Goal: Task Accomplishment & Management: Complete application form

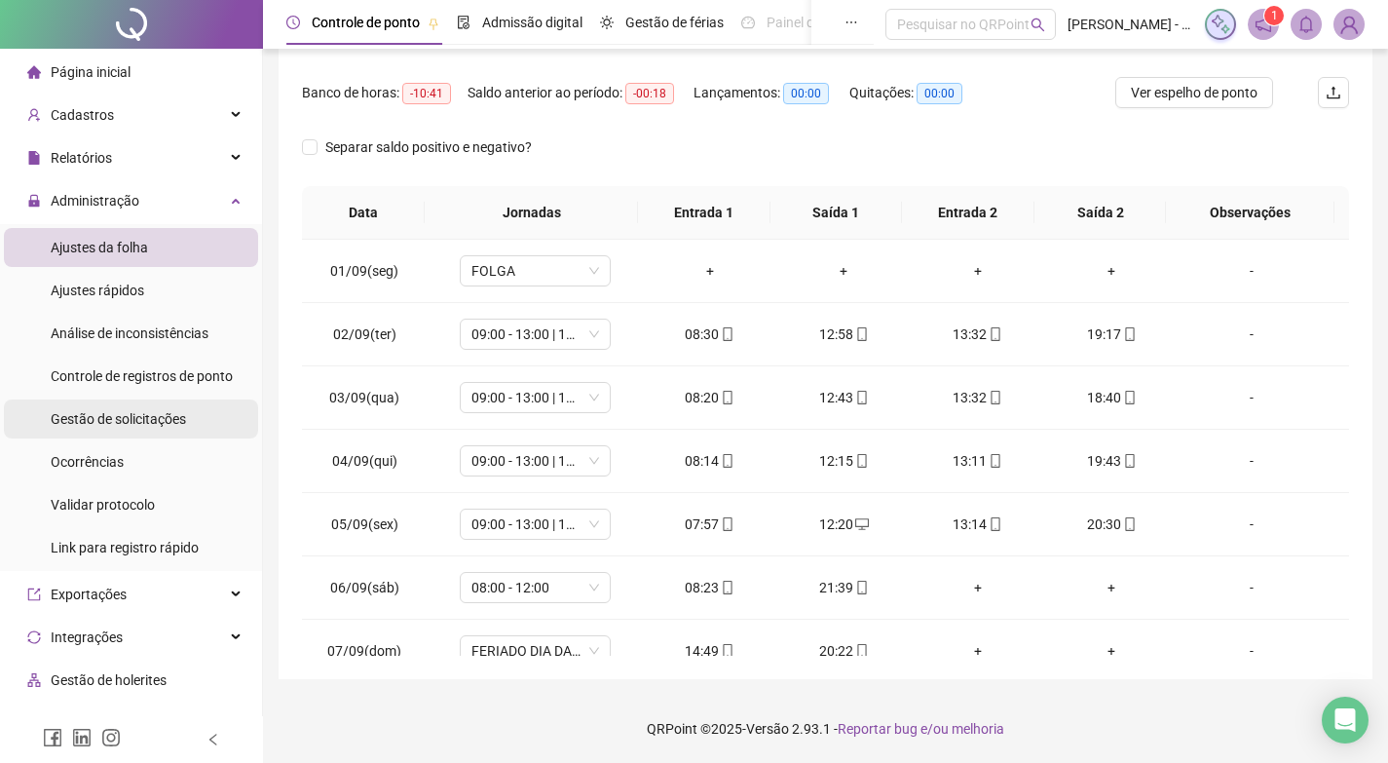
click at [137, 412] on span "Gestão de solicitações" at bounding box center [118, 419] width 135 height 16
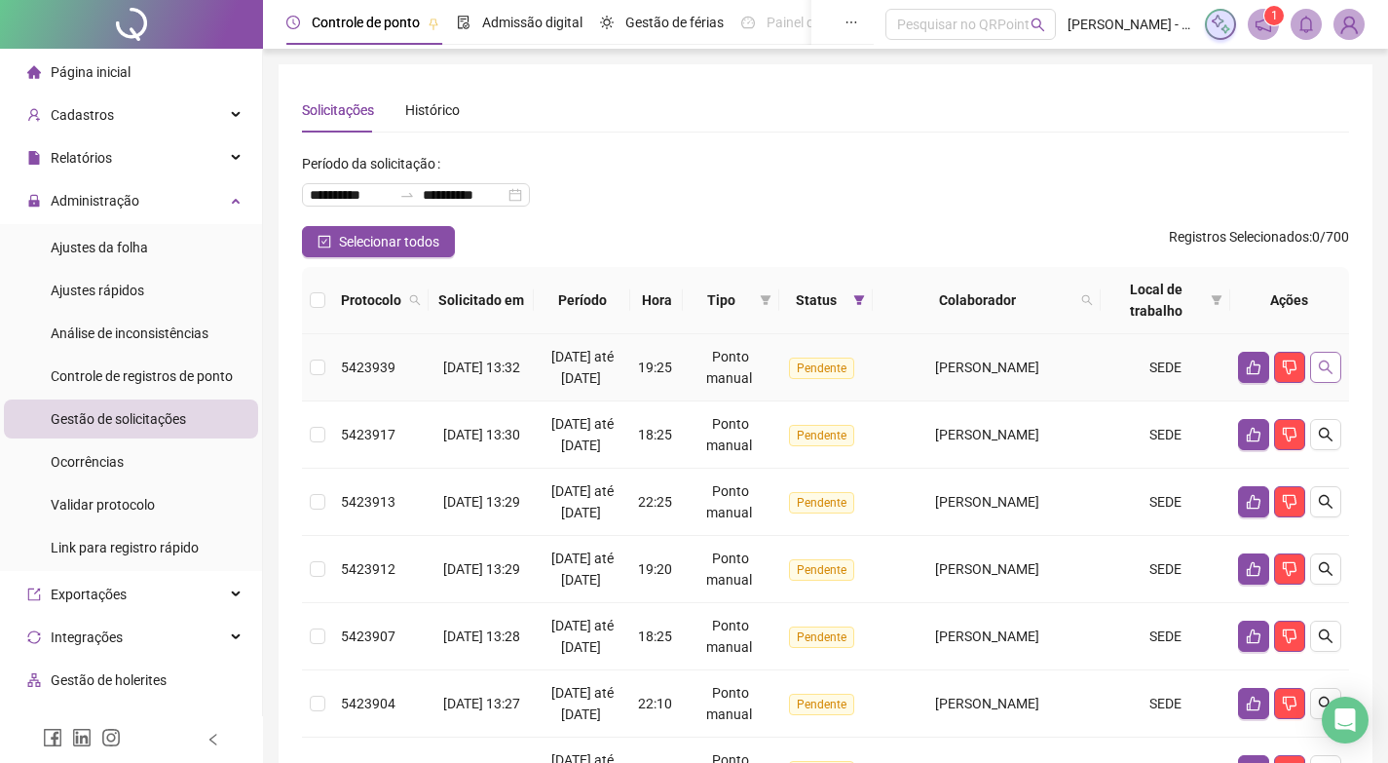
click at [1332, 372] on icon "search" at bounding box center [1326, 368] width 16 height 16
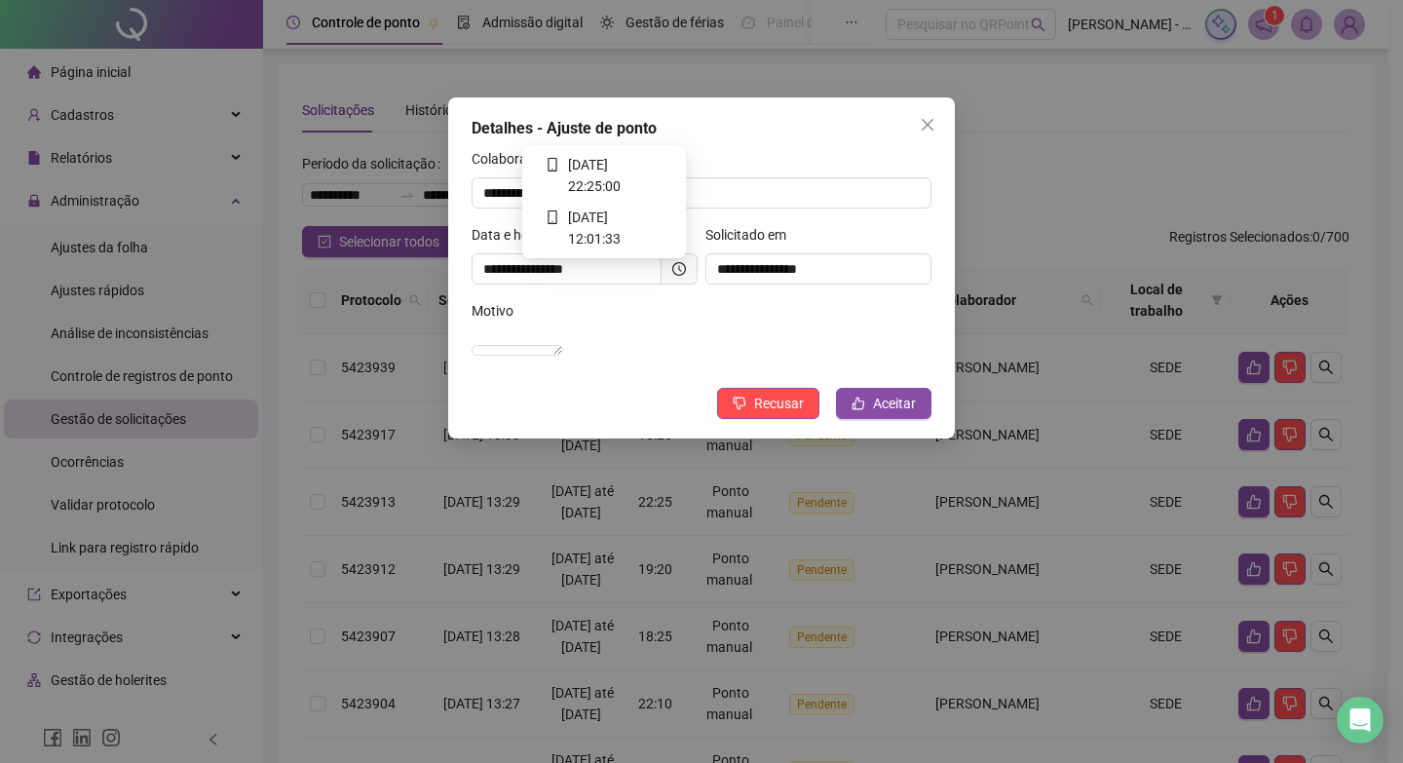
click at [677, 265] on icon "clock-circle" at bounding box center [679, 269] width 14 height 14
click at [680, 264] on icon "clock-circle" at bounding box center [679, 269] width 14 height 14
click at [678, 257] on span at bounding box center [680, 268] width 36 height 31
click at [680, 270] on icon "clock-circle" at bounding box center [680, 268] width 3 height 6
click at [681, 268] on icon "clock-circle" at bounding box center [679, 269] width 14 height 14
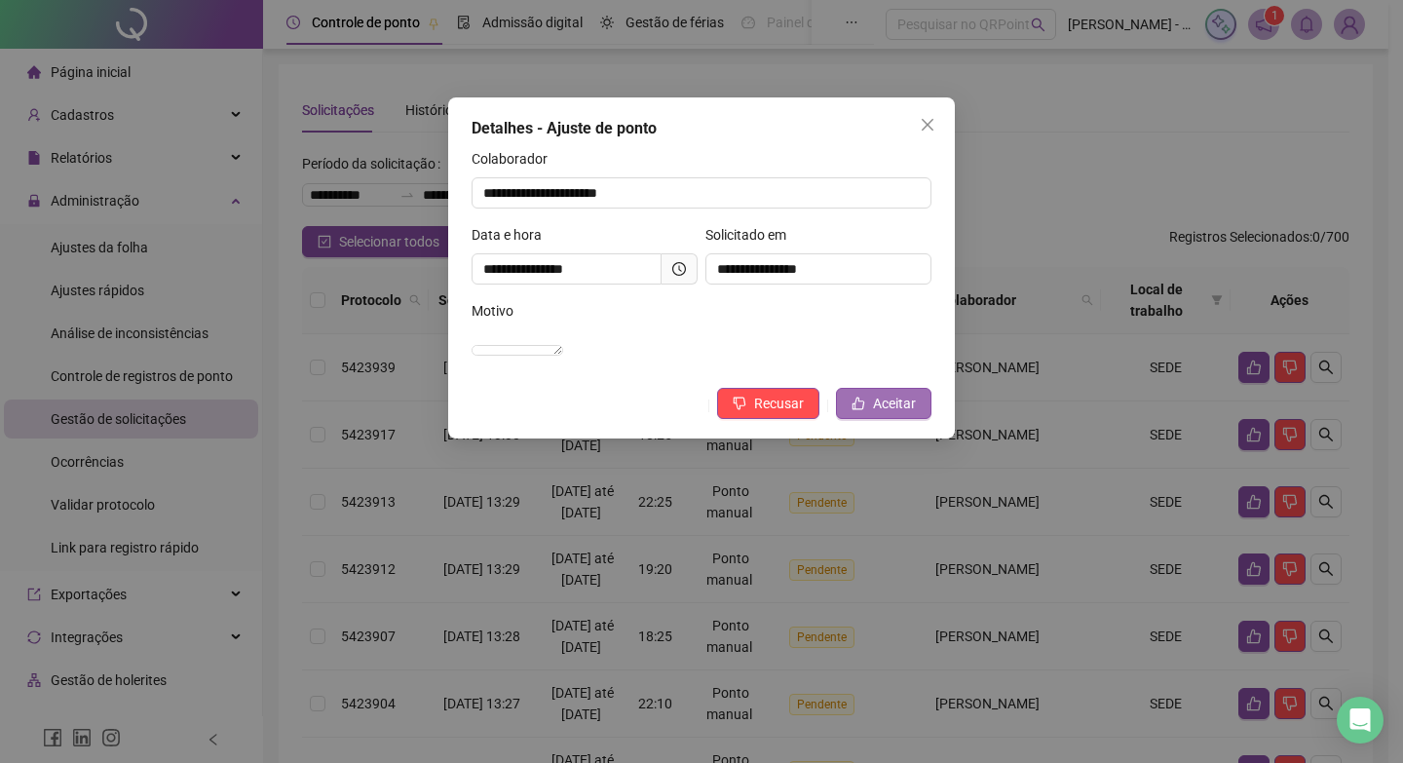
click at [911, 414] on span "Aceitar" at bounding box center [894, 403] width 43 height 21
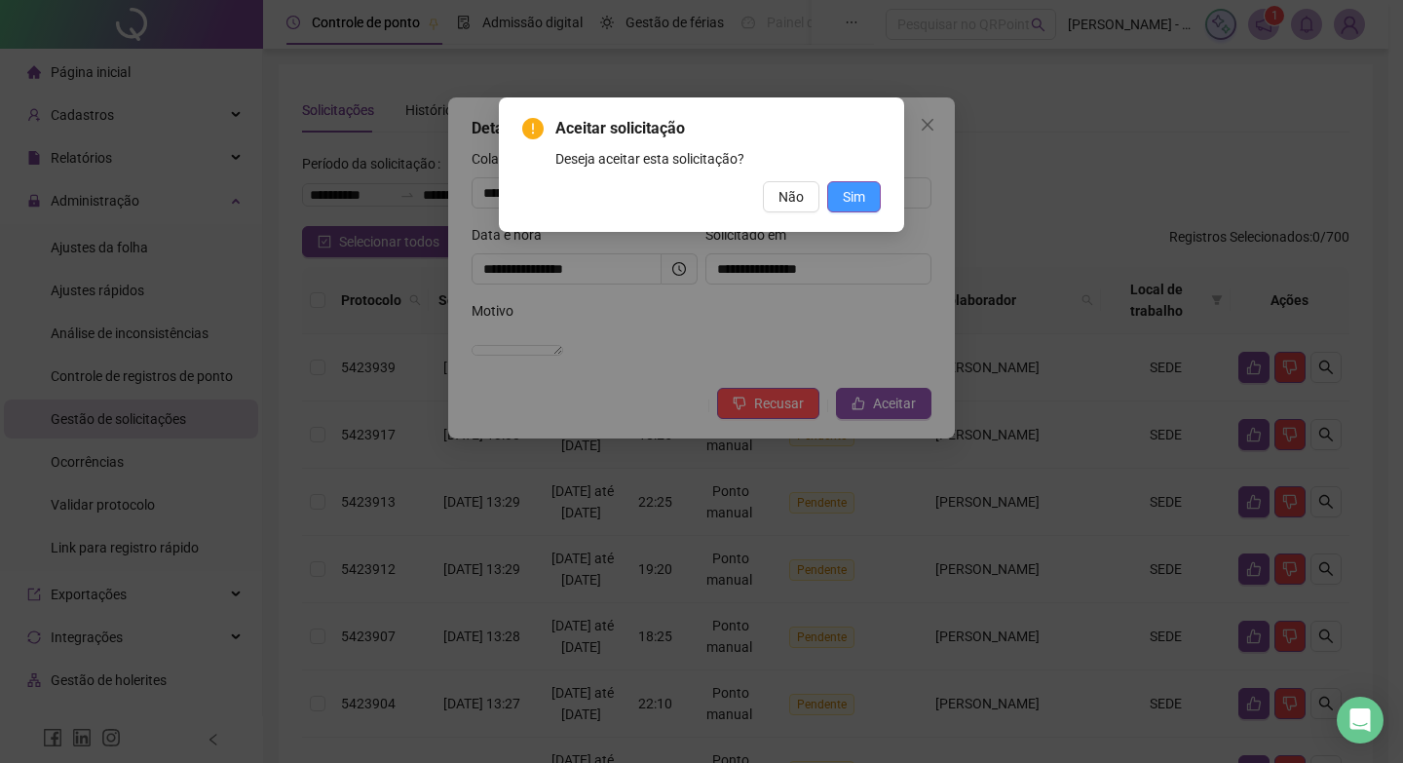
click at [871, 186] on button "Sim" at bounding box center [854, 196] width 54 height 31
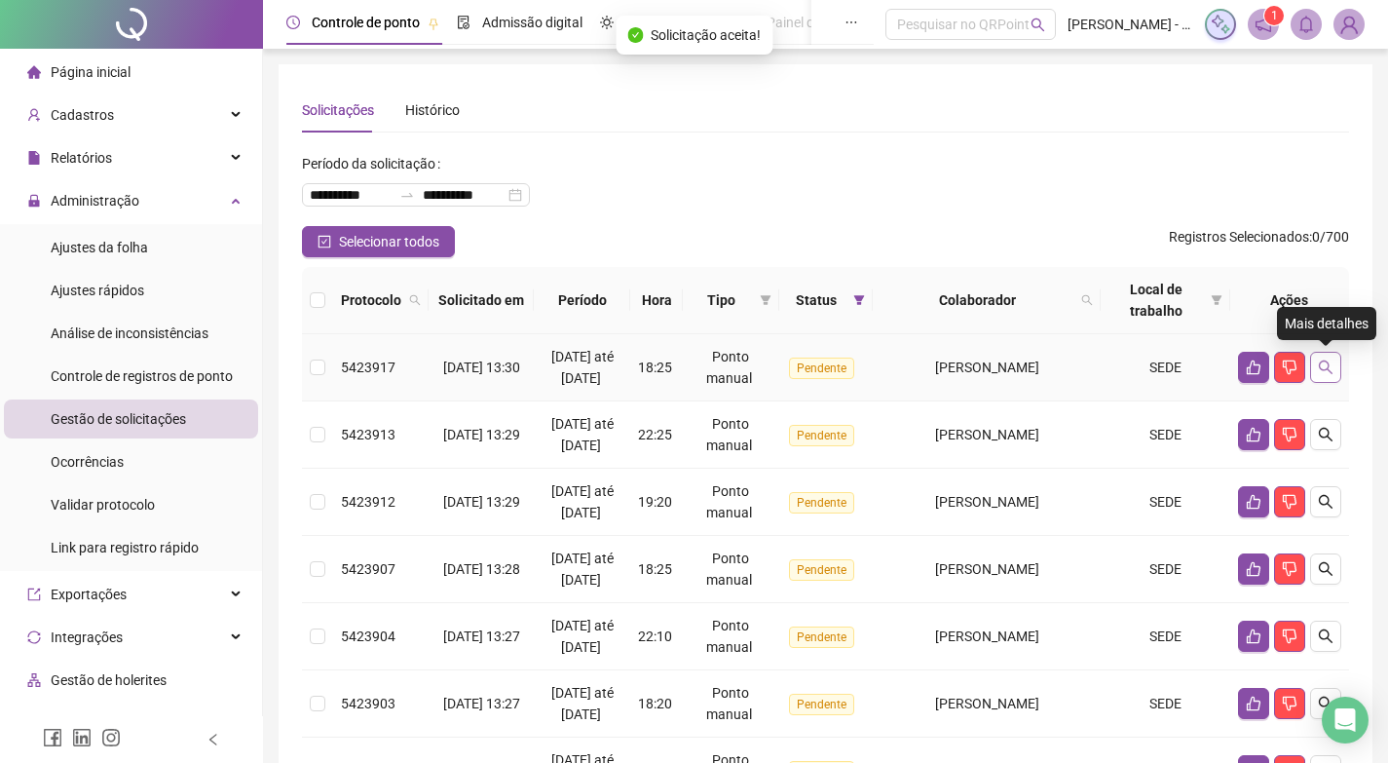
click at [1315, 374] on button "button" at bounding box center [1325, 367] width 31 height 31
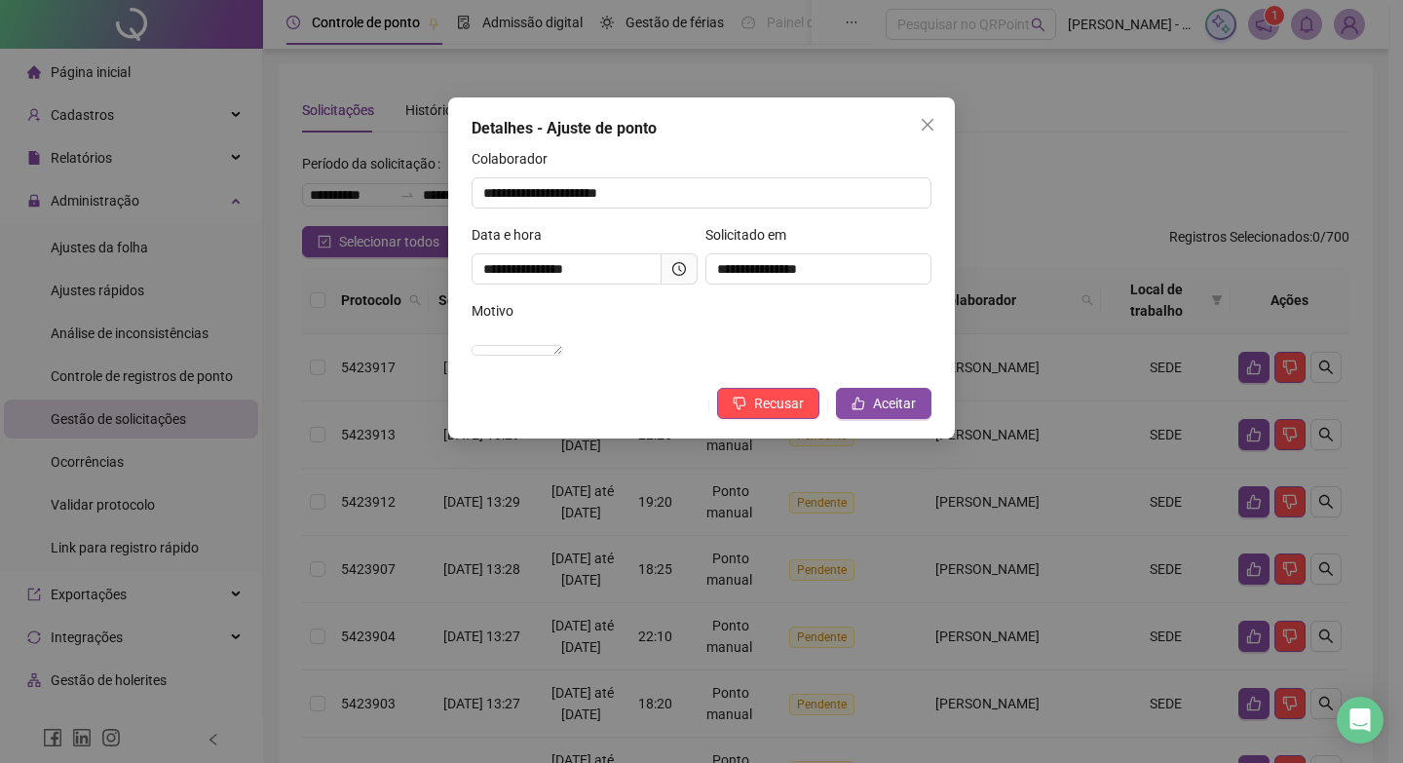
click at [694, 262] on span at bounding box center [680, 268] width 36 height 31
click at [682, 264] on icon "clock-circle" at bounding box center [679, 269] width 14 height 14
click at [864, 416] on button "Aceitar" at bounding box center [883, 403] width 95 height 31
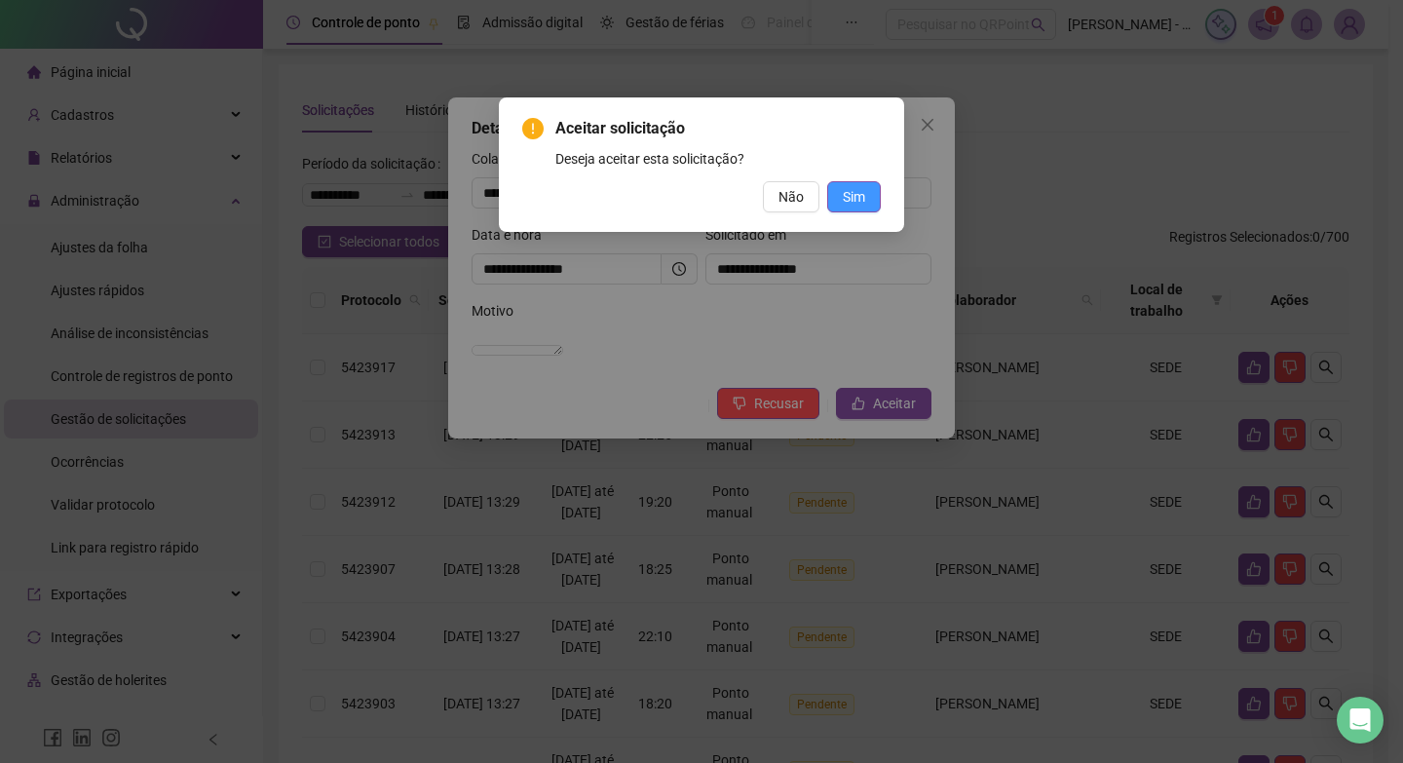
click at [843, 192] on span "Sim" at bounding box center [854, 196] width 22 height 21
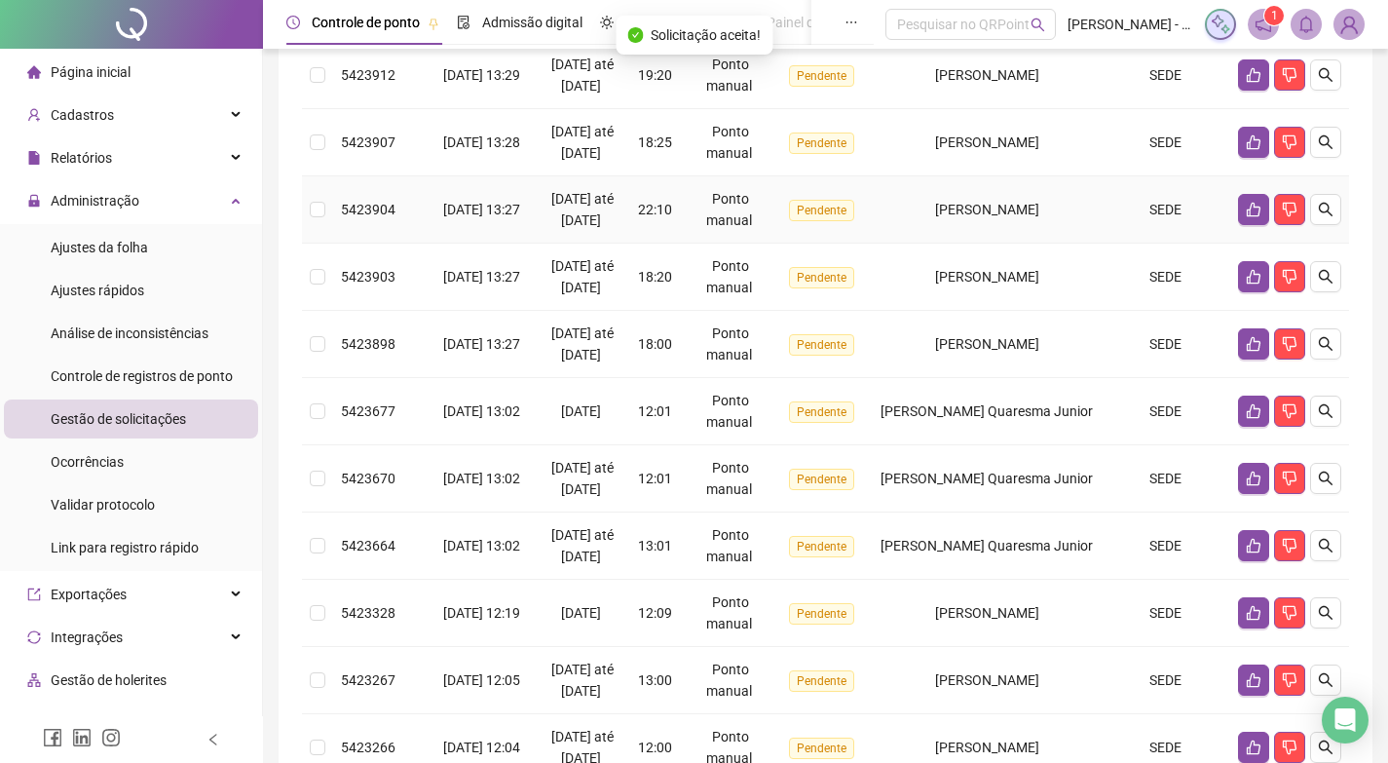
scroll to position [53, 0]
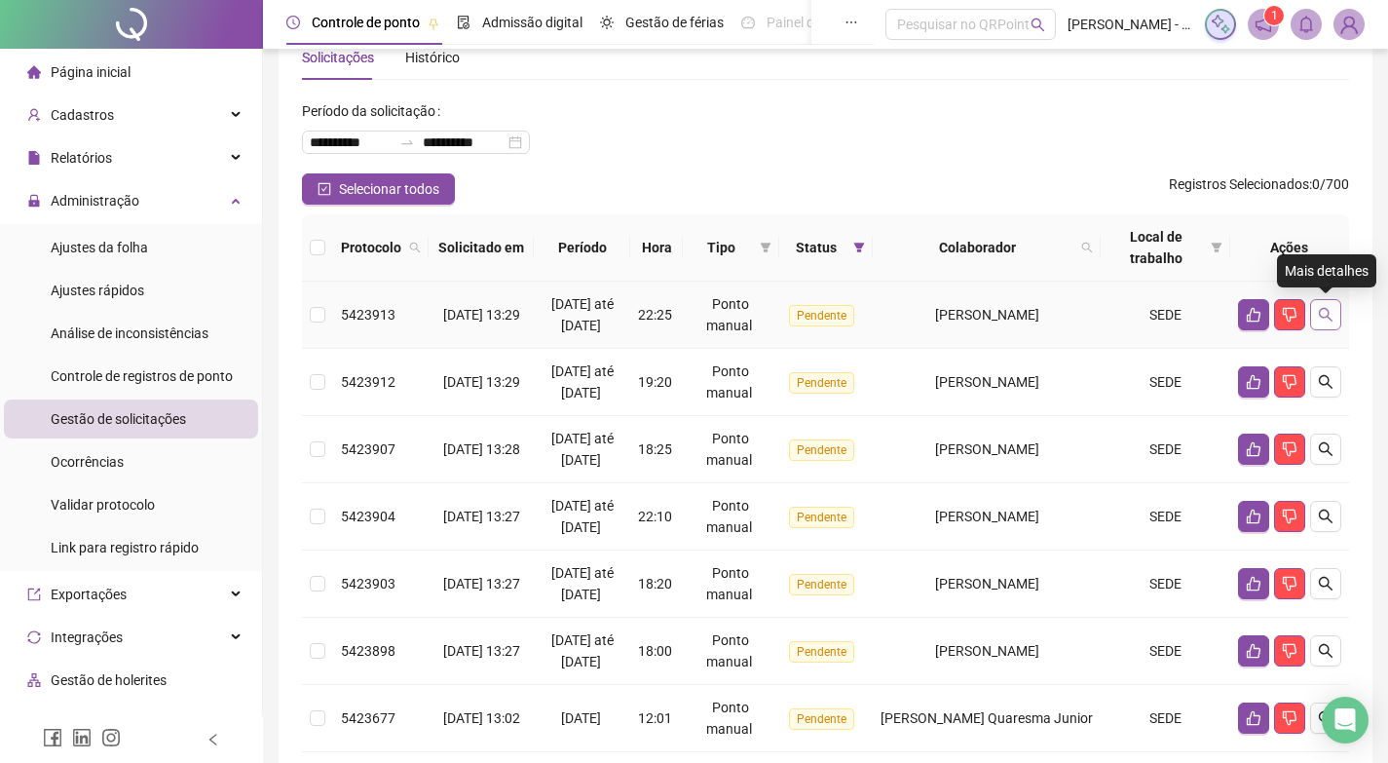
click at [1332, 326] on button "button" at bounding box center [1325, 314] width 31 height 31
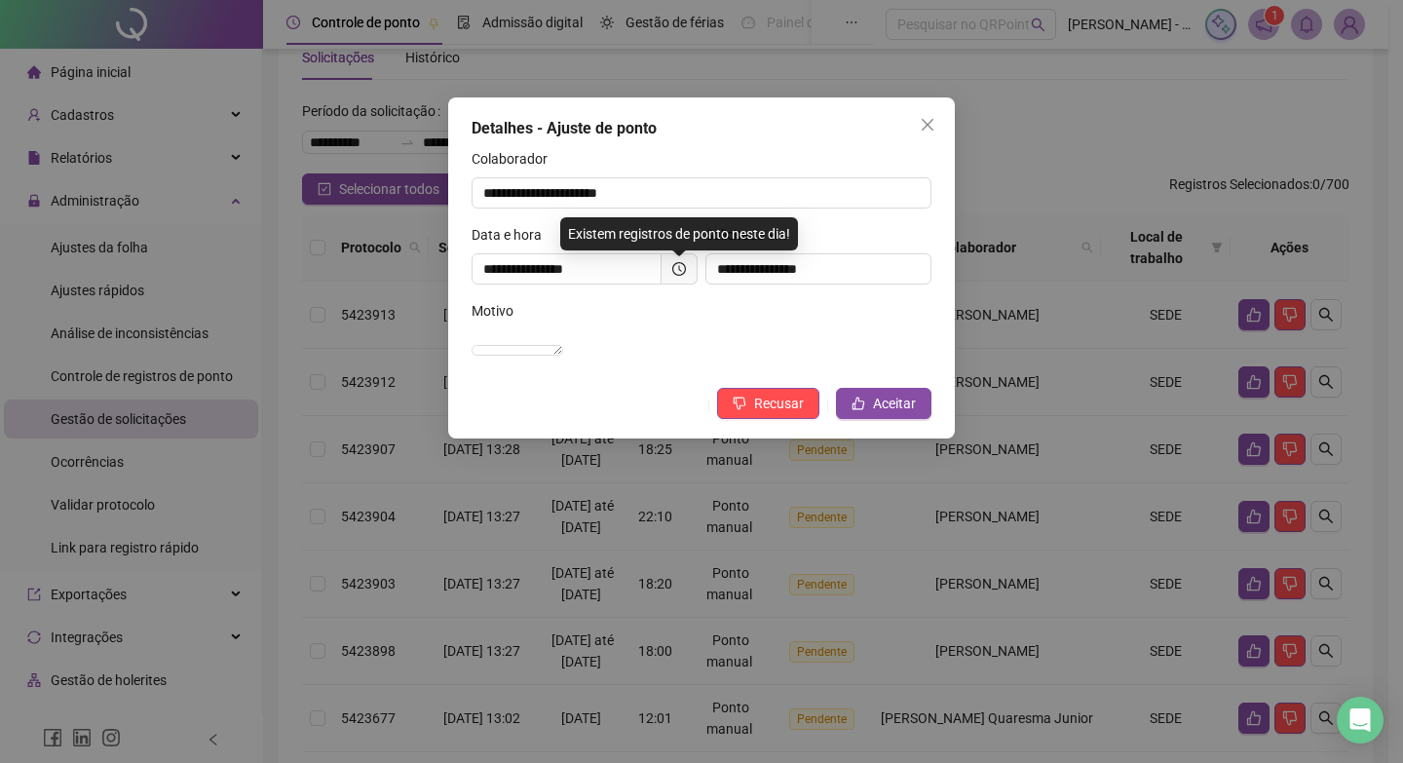
click at [666, 272] on span at bounding box center [680, 268] width 36 height 31
click at [685, 269] on icon "clock-circle" at bounding box center [679, 269] width 14 height 14
click at [683, 268] on icon "clock-circle" at bounding box center [679, 269] width 14 height 14
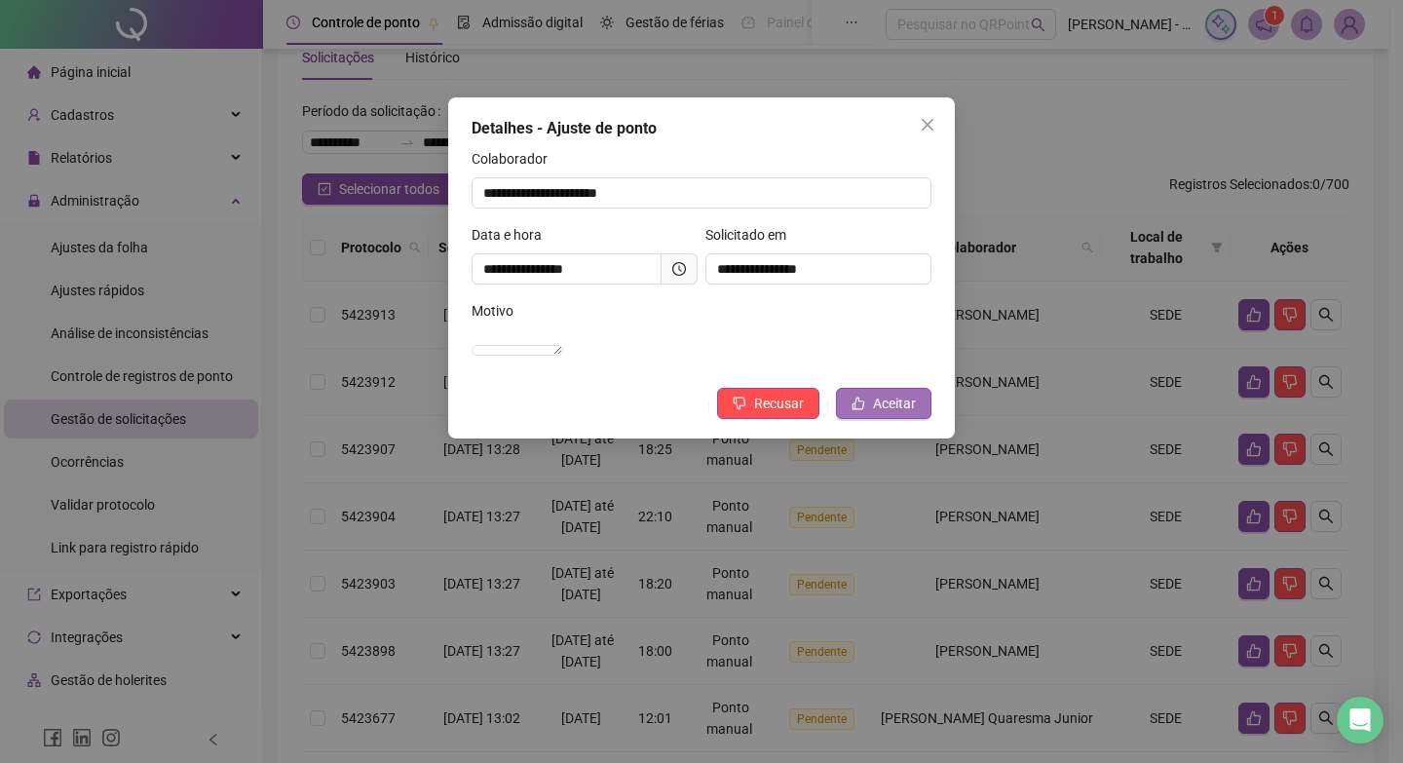
click at [900, 414] on span "Aceitar" at bounding box center [894, 403] width 43 height 21
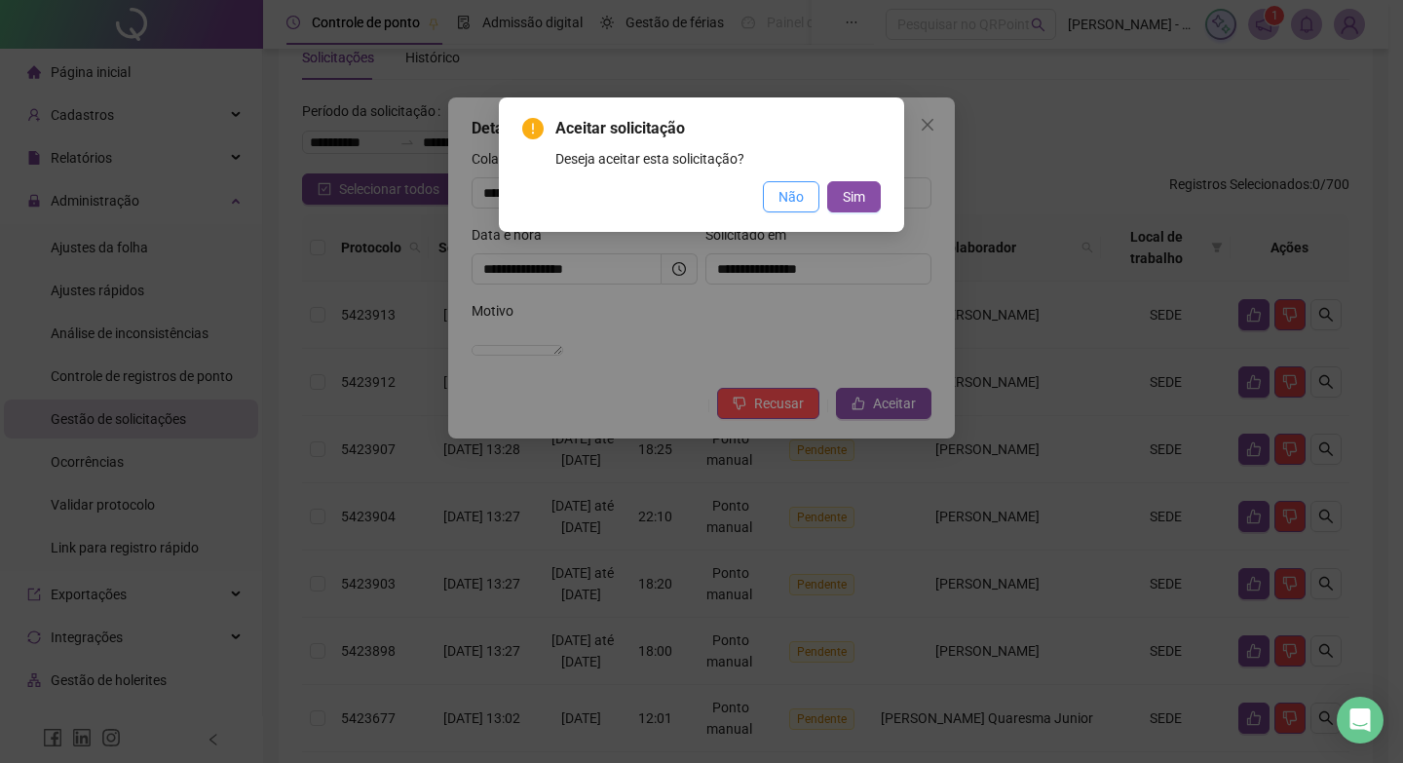
click at [777, 201] on button "Não" at bounding box center [791, 196] width 57 height 31
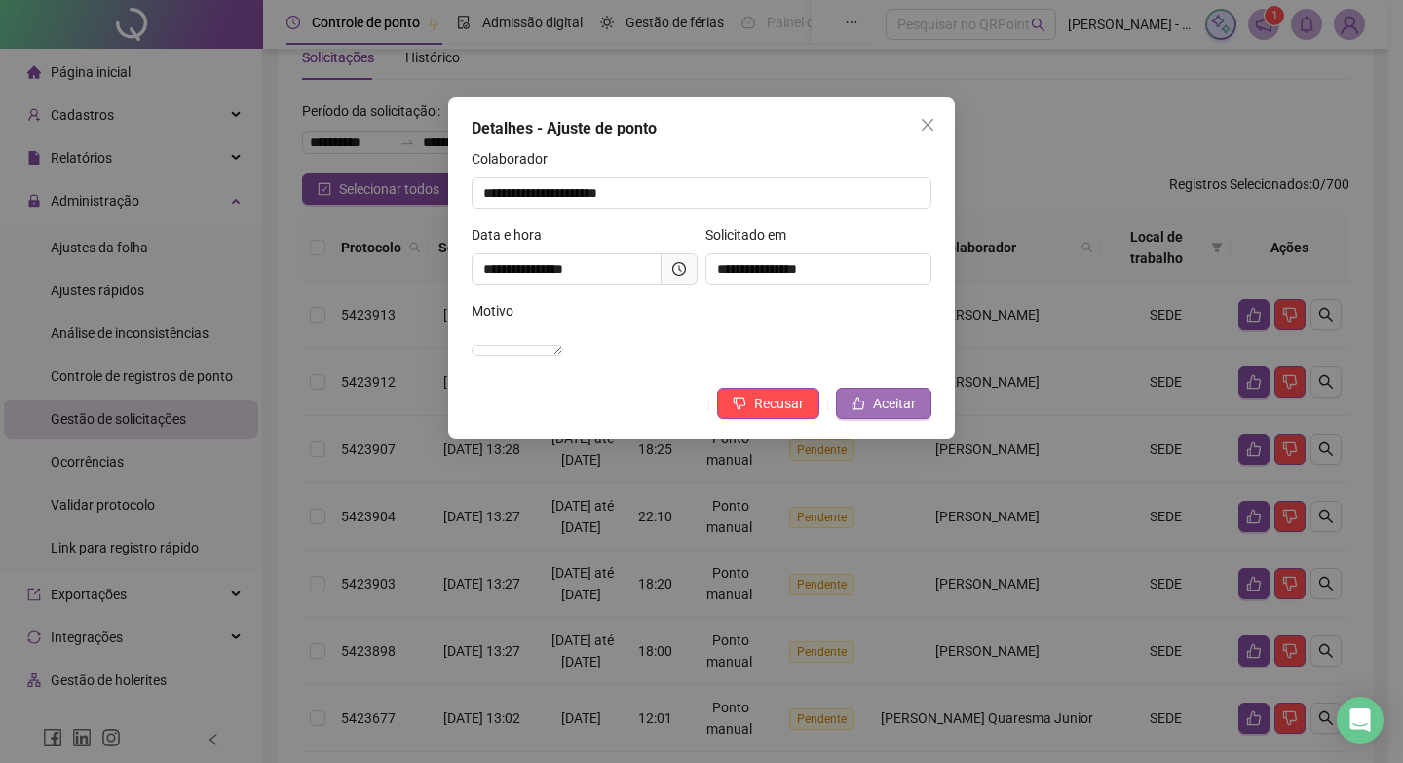
click at [884, 413] on button "Aceitar" at bounding box center [883, 403] width 95 height 31
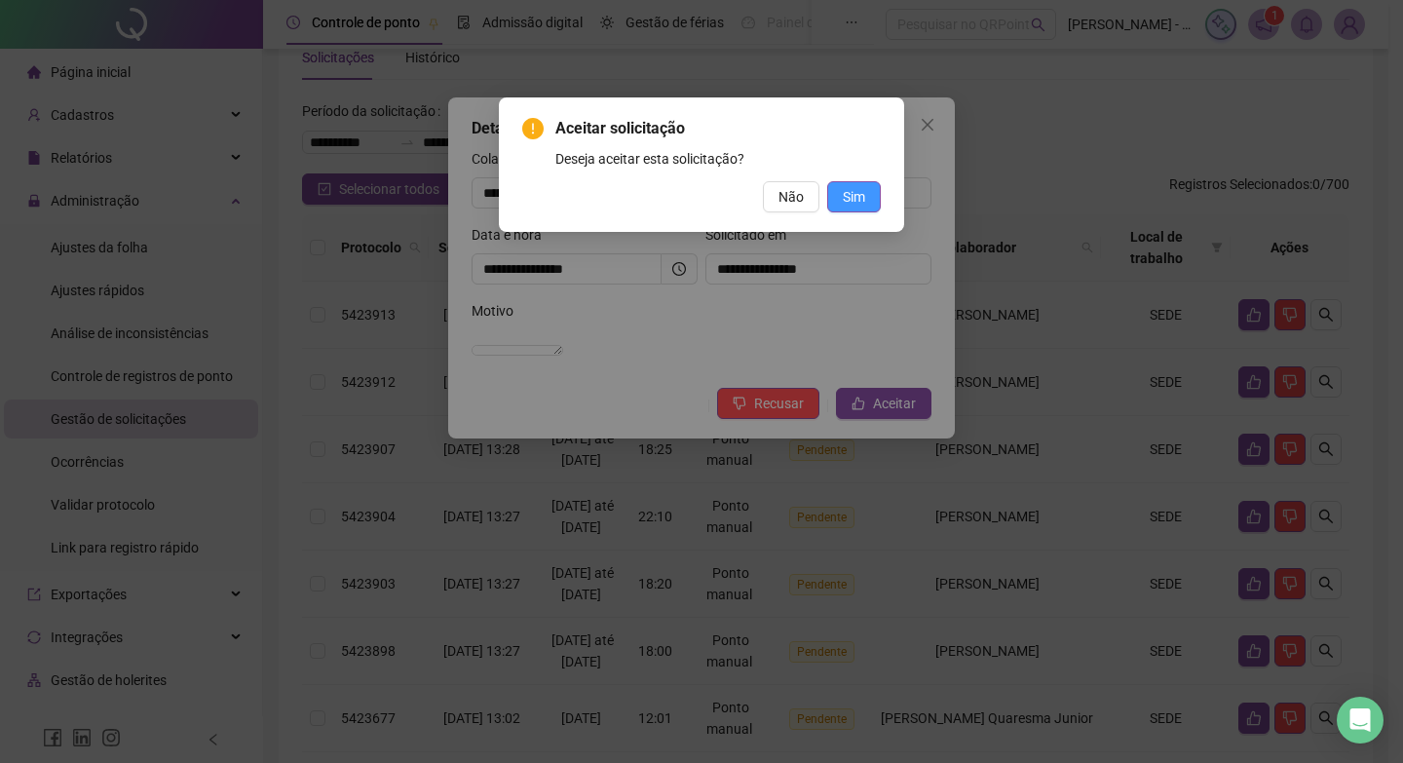
click at [853, 189] on span "Sim" at bounding box center [854, 196] width 22 height 21
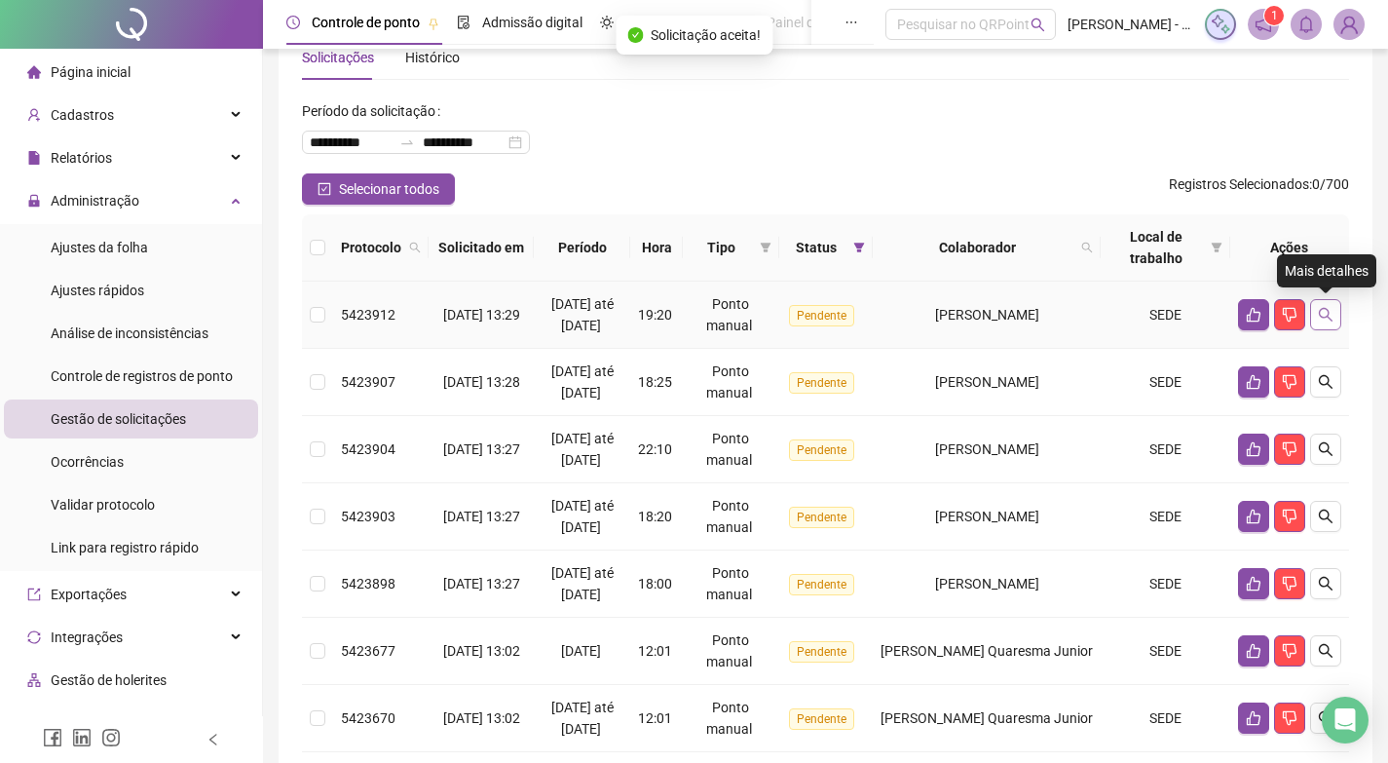
click at [1333, 308] on icon "search" at bounding box center [1326, 315] width 16 height 16
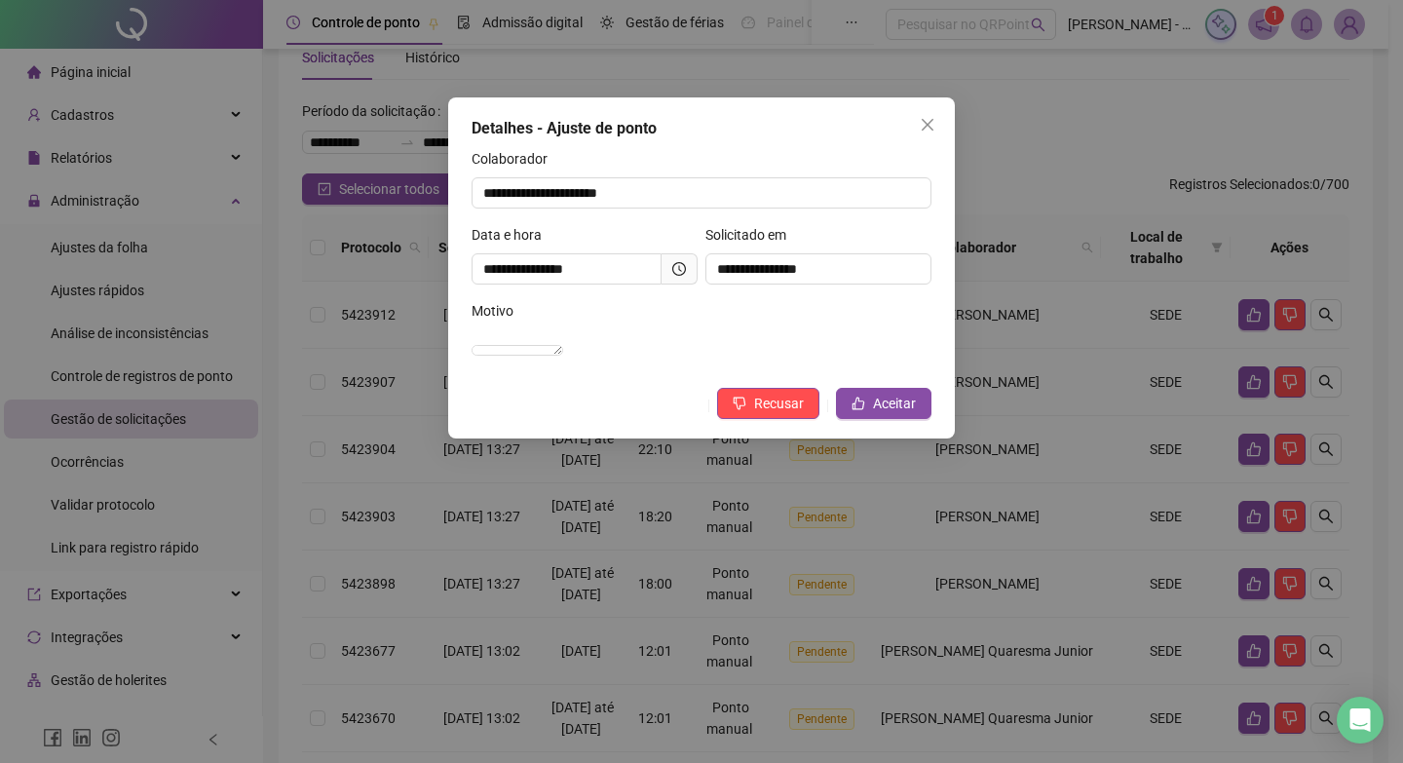
click at [677, 258] on span at bounding box center [680, 268] width 36 height 31
click at [675, 266] on icon "clock-circle" at bounding box center [679, 269] width 14 height 14
click at [919, 419] on button "Aceitar" at bounding box center [883, 403] width 95 height 31
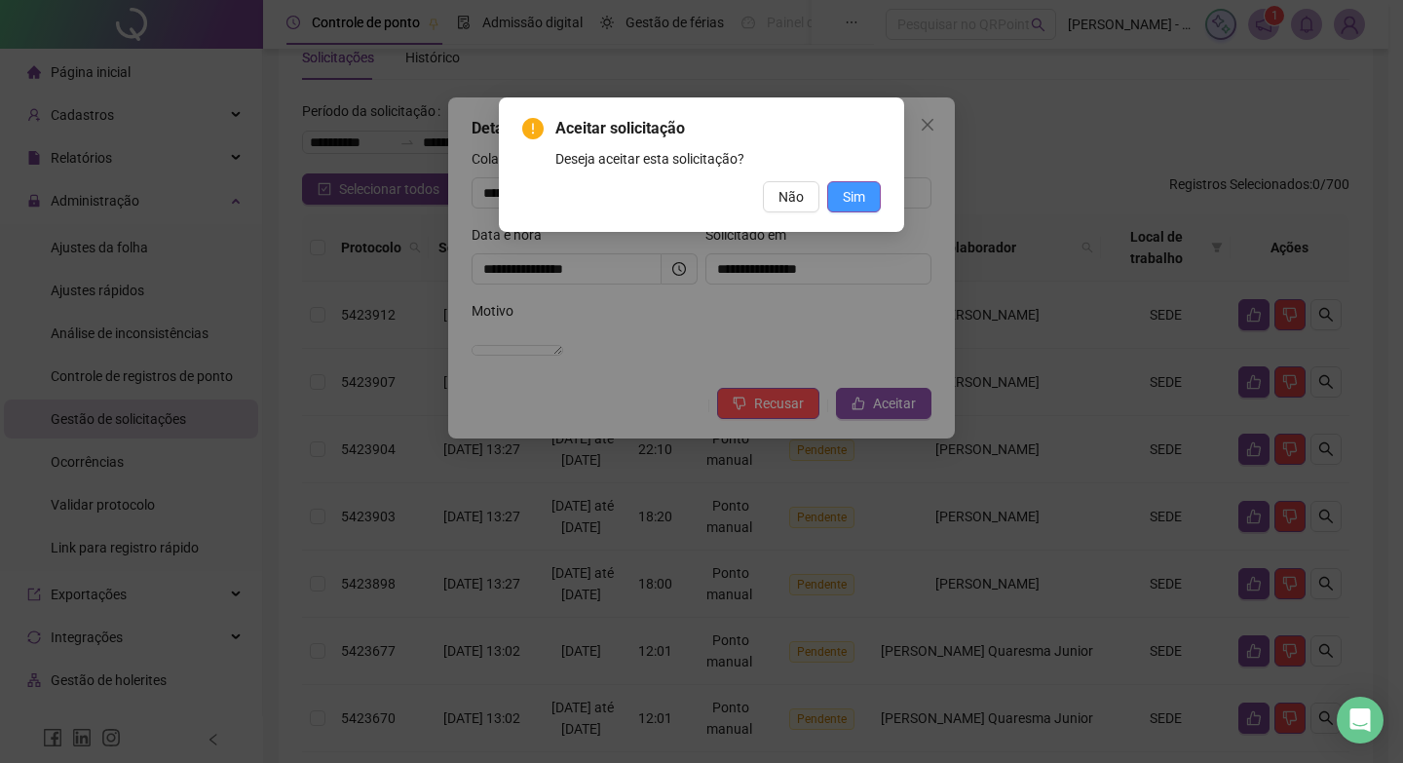
click at [848, 188] on span "Sim" at bounding box center [854, 196] width 22 height 21
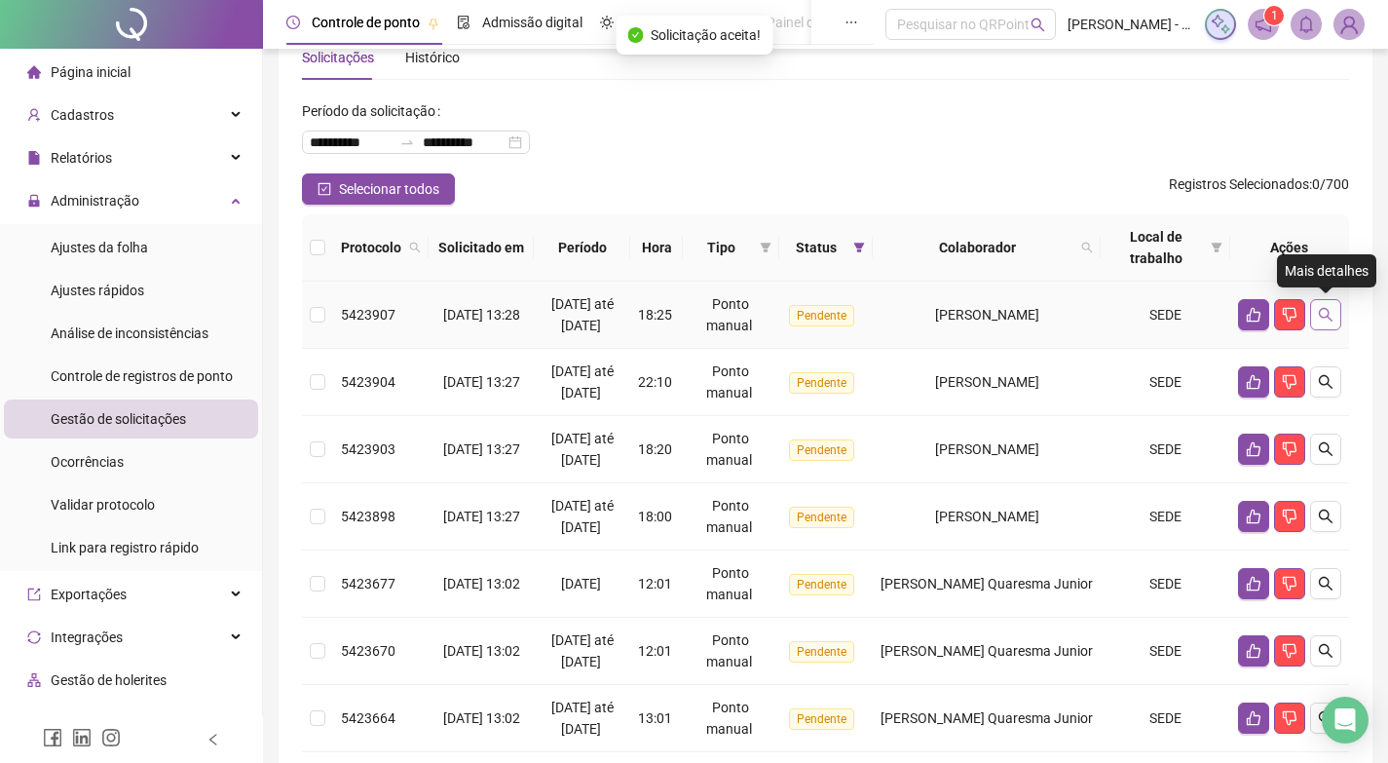
click at [1339, 316] on button "button" at bounding box center [1325, 314] width 31 height 31
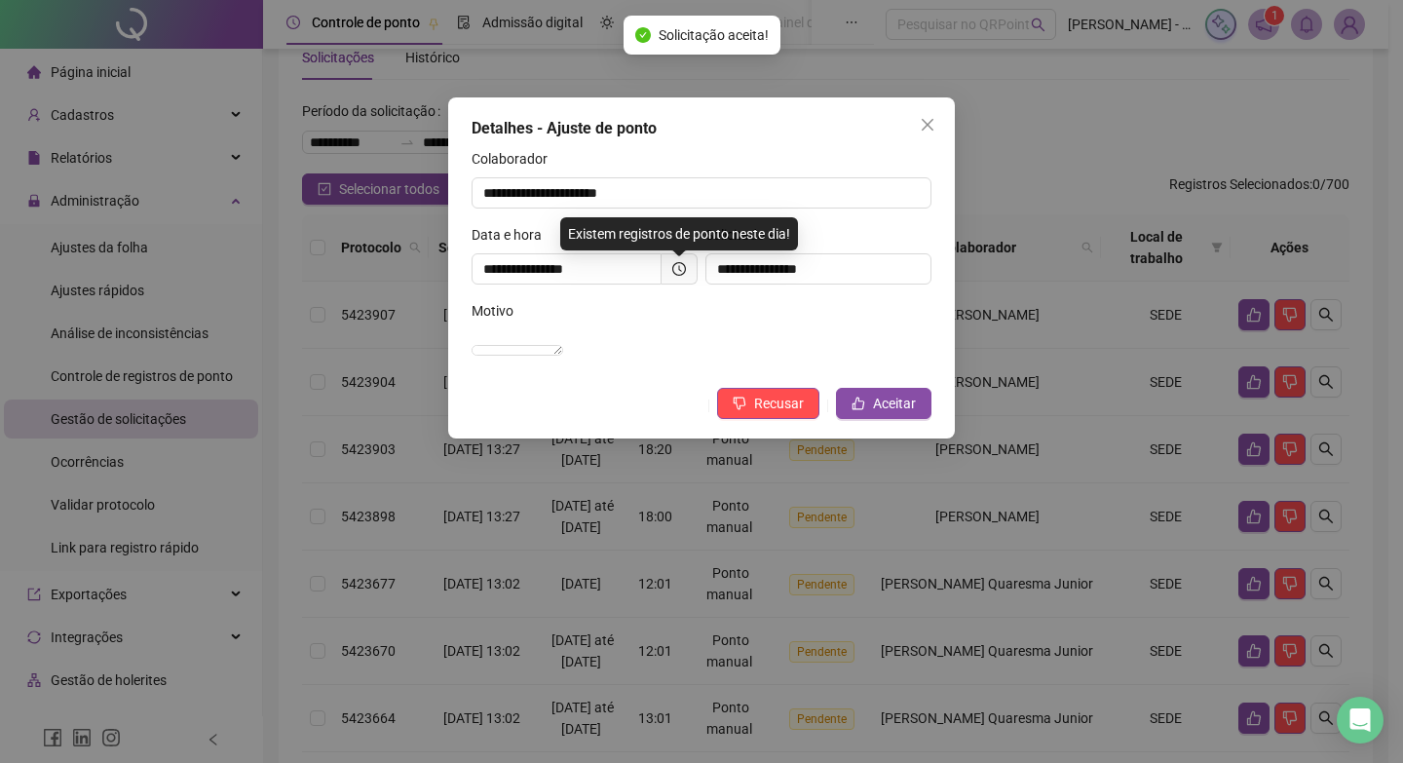
click at [696, 264] on span at bounding box center [680, 268] width 36 height 31
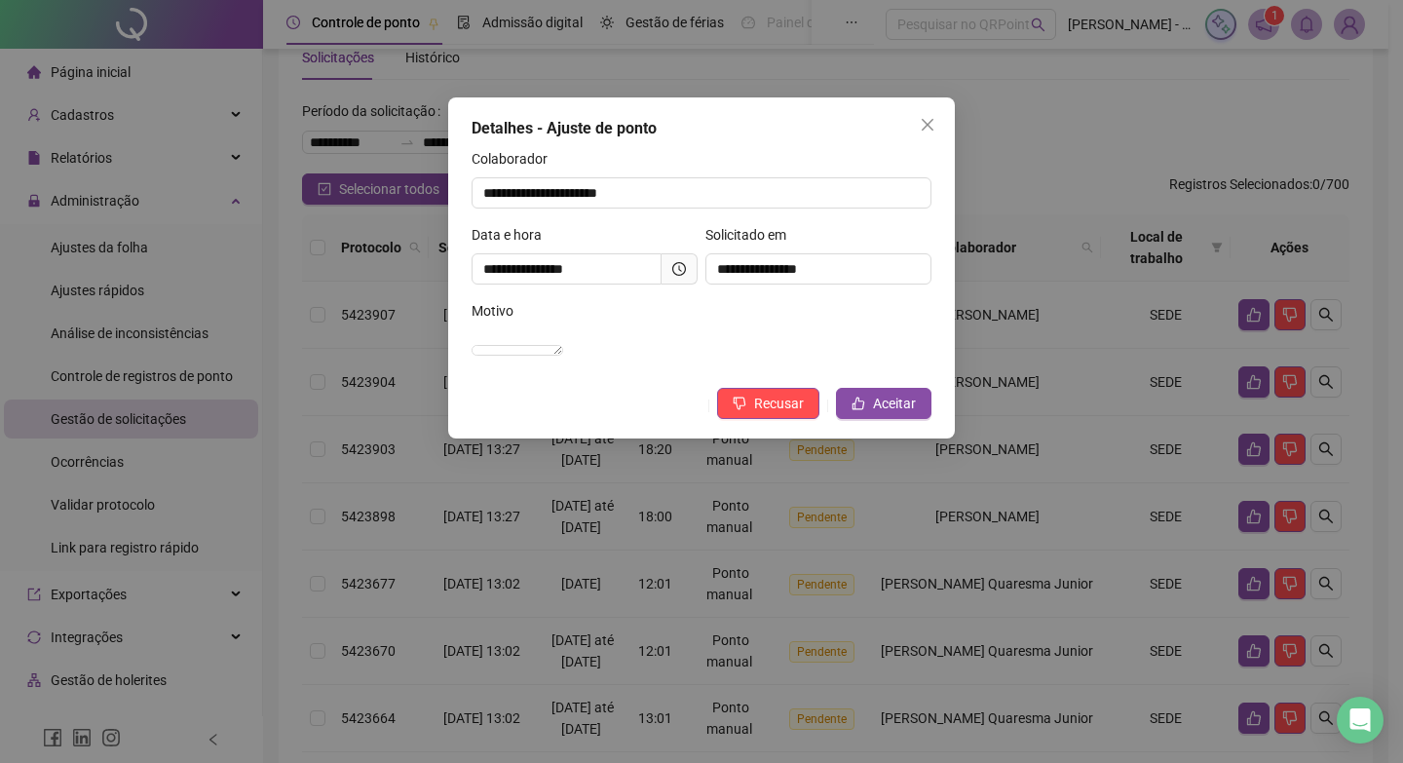
click at [679, 264] on icon "clock-circle" at bounding box center [679, 269] width 14 height 14
click at [668, 275] on span at bounding box center [680, 268] width 36 height 31
click at [672, 272] on icon "clock-circle" at bounding box center [679, 269] width 14 height 14
click at [851, 419] on button "Aceitar" at bounding box center [883, 403] width 95 height 31
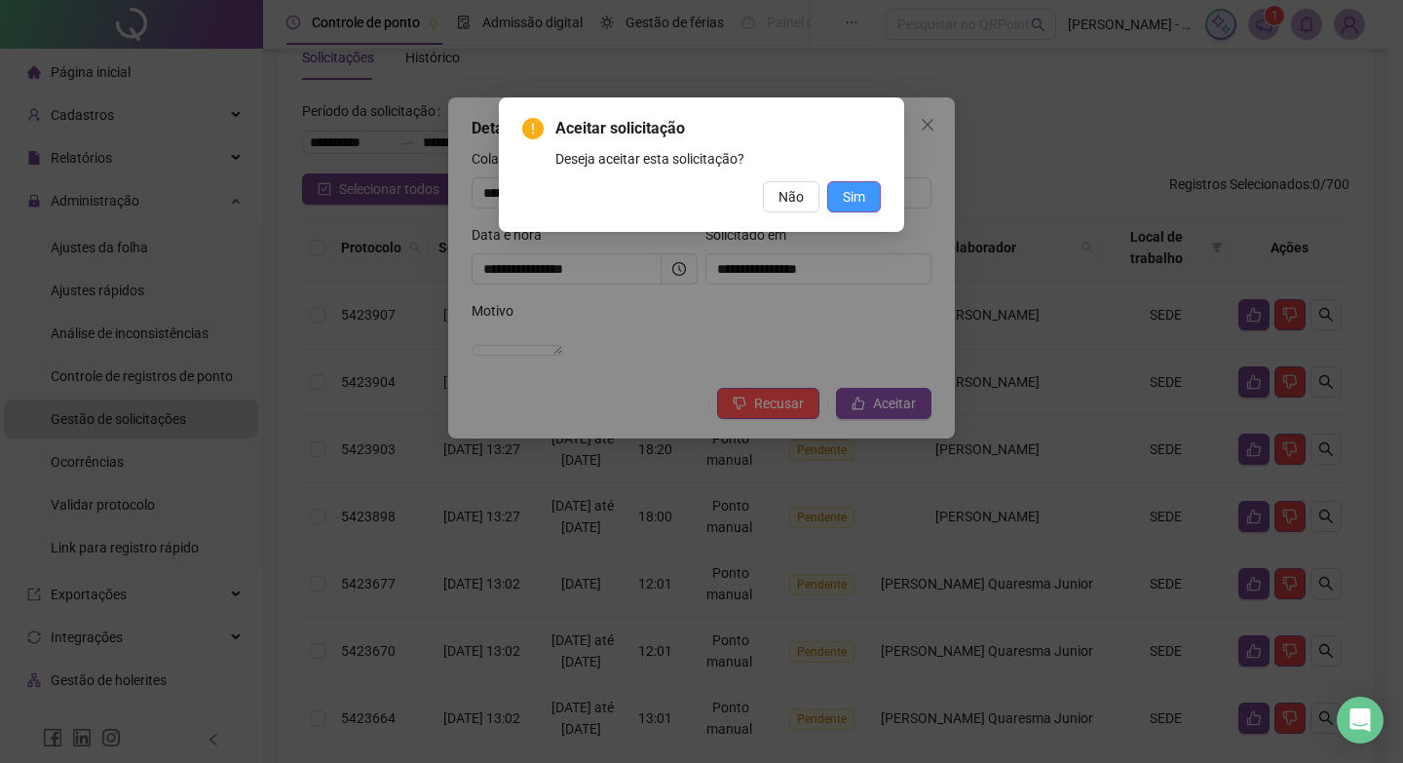
click at [860, 194] on span "Sim" at bounding box center [854, 196] width 22 height 21
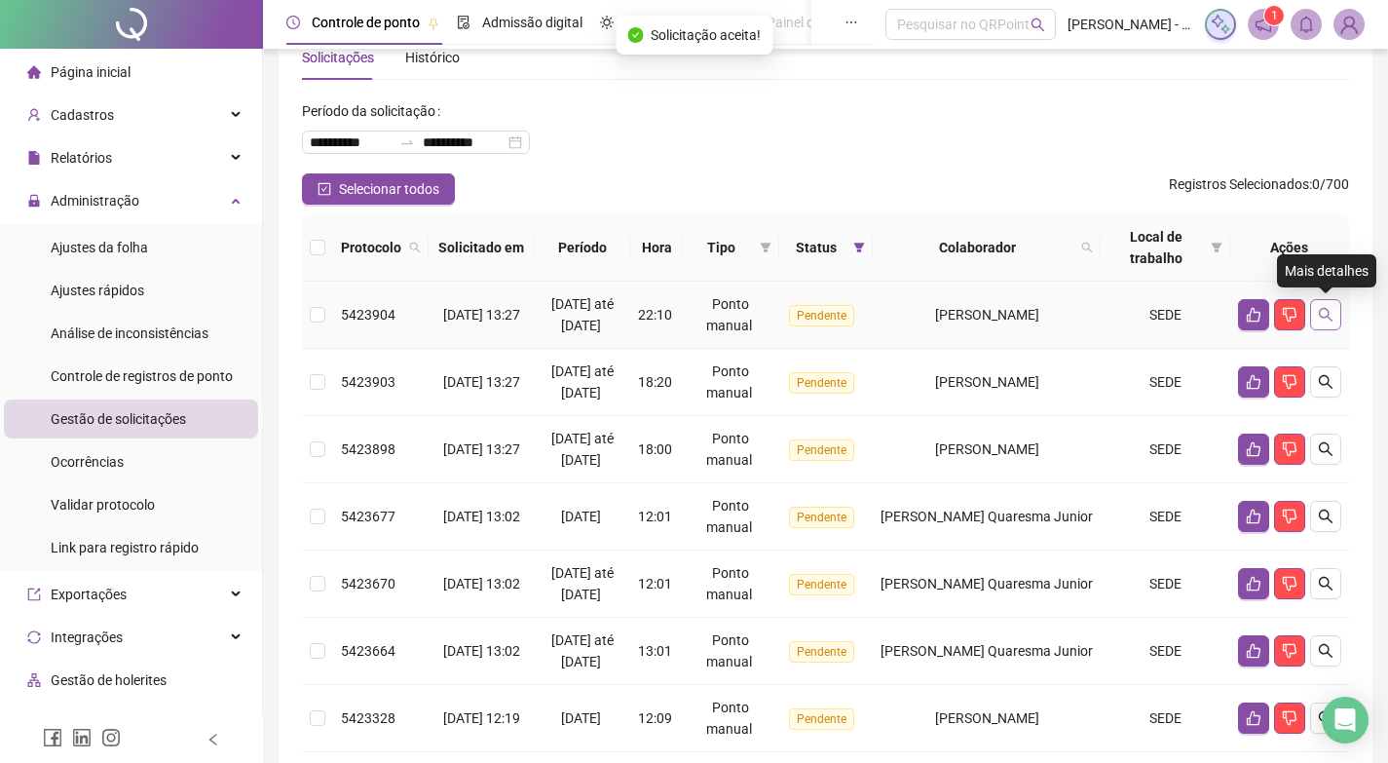
click at [1337, 303] on button "button" at bounding box center [1325, 314] width 31 height 31
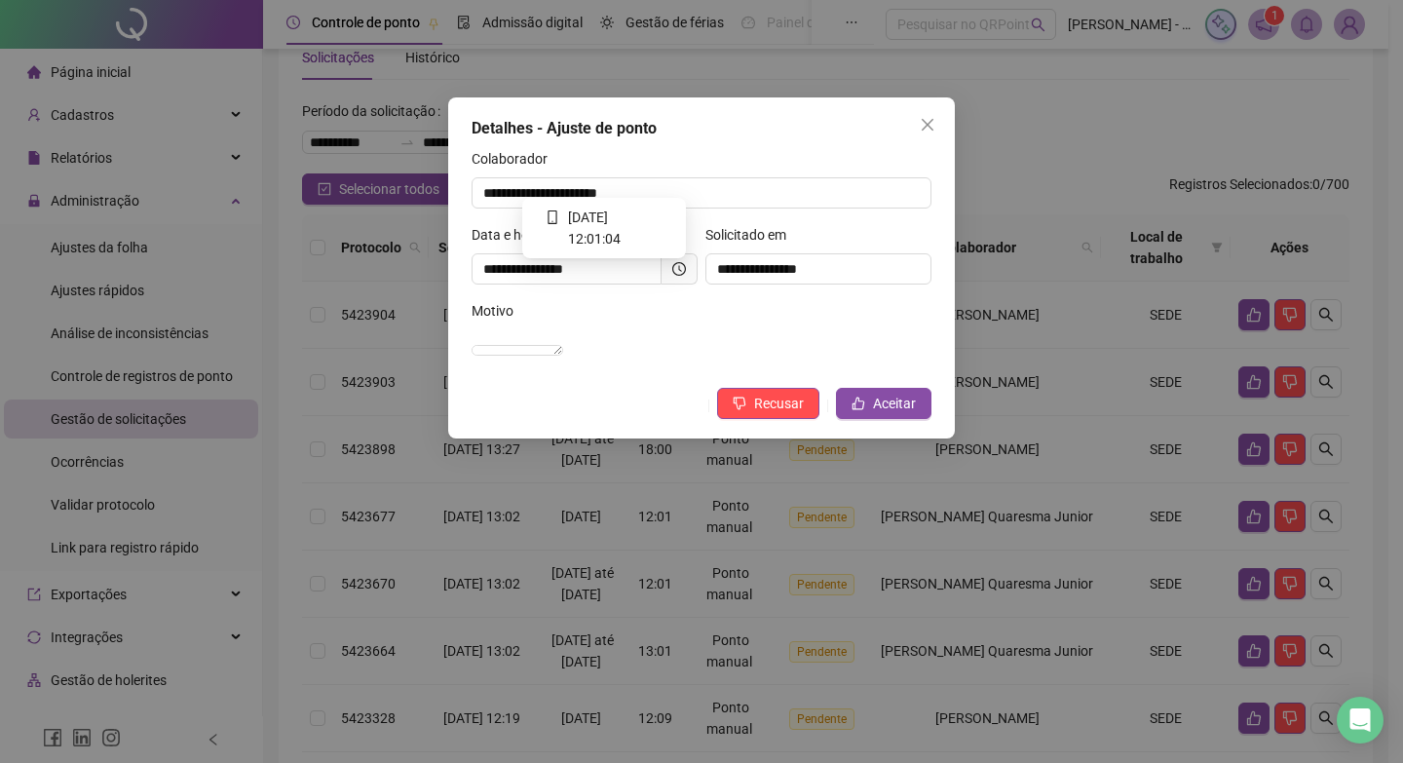
click at [679, 262] on icon "clock-circle" at bounding box center [679, 269] width 14 height 14
click at [878, 414] on span "Aceitar" at bounding box center [894, 403] width 43 height 21
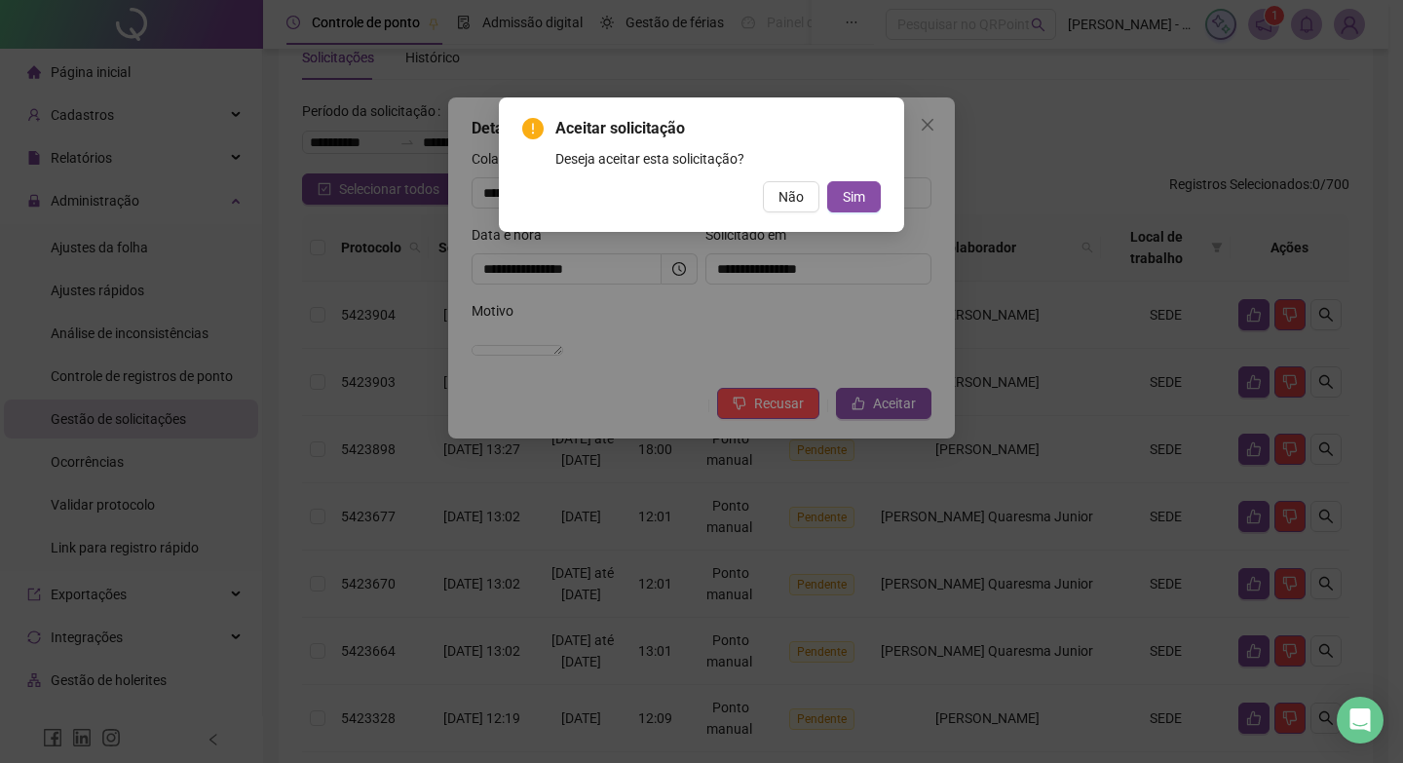
drag, startPoint x: 861, startPoint y: 218, endPoint x: 858, endPoint y: 208, distance: 11.1
click at [860, 218] on div "Aceitar solicitação Deseja aceitar esta solicitação? Não Sim" at bounding box center [701, 164] width 405 height 134
click at [858, 198] on span "Sim" at bounding box center [854, 196] width 22 height 21
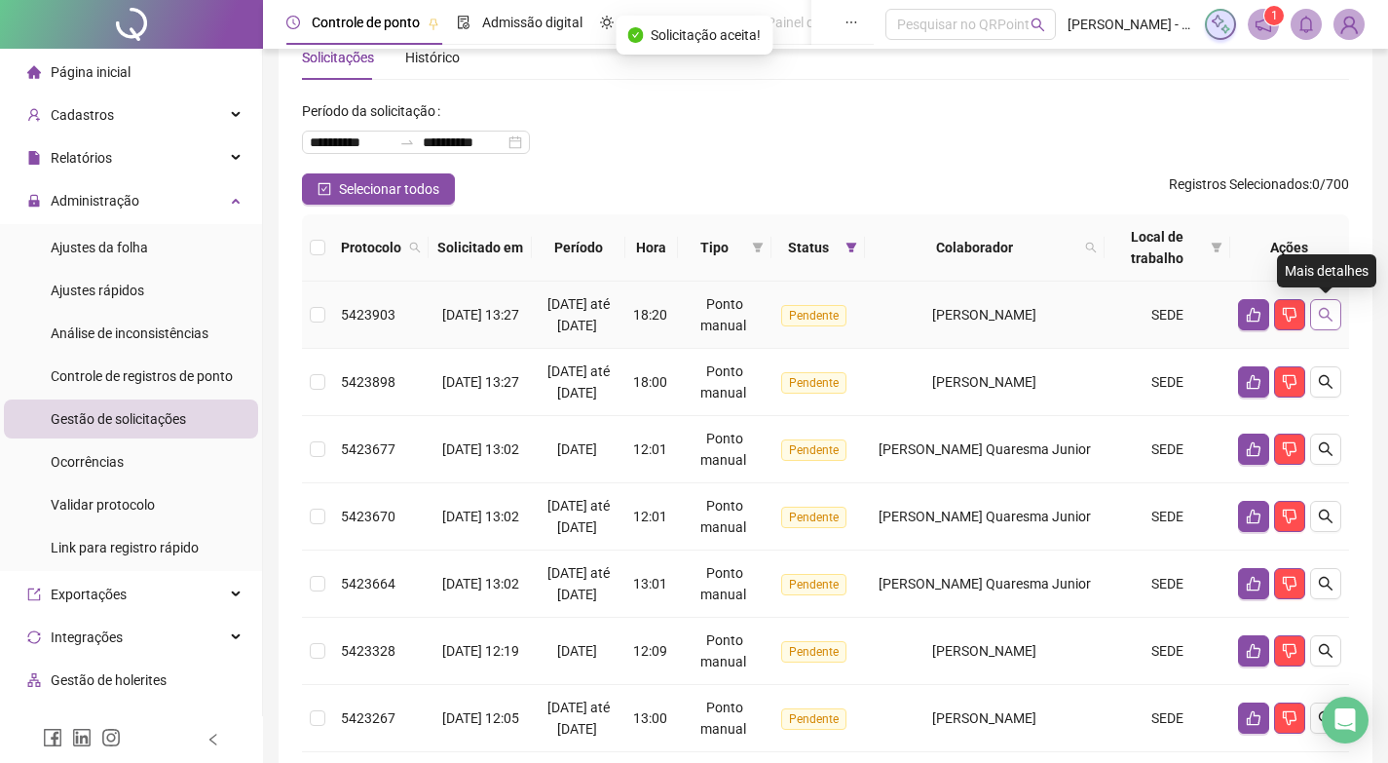
click at [1328, 317] on icon "search" at bounding box center [1326, 315] width 14 height 14
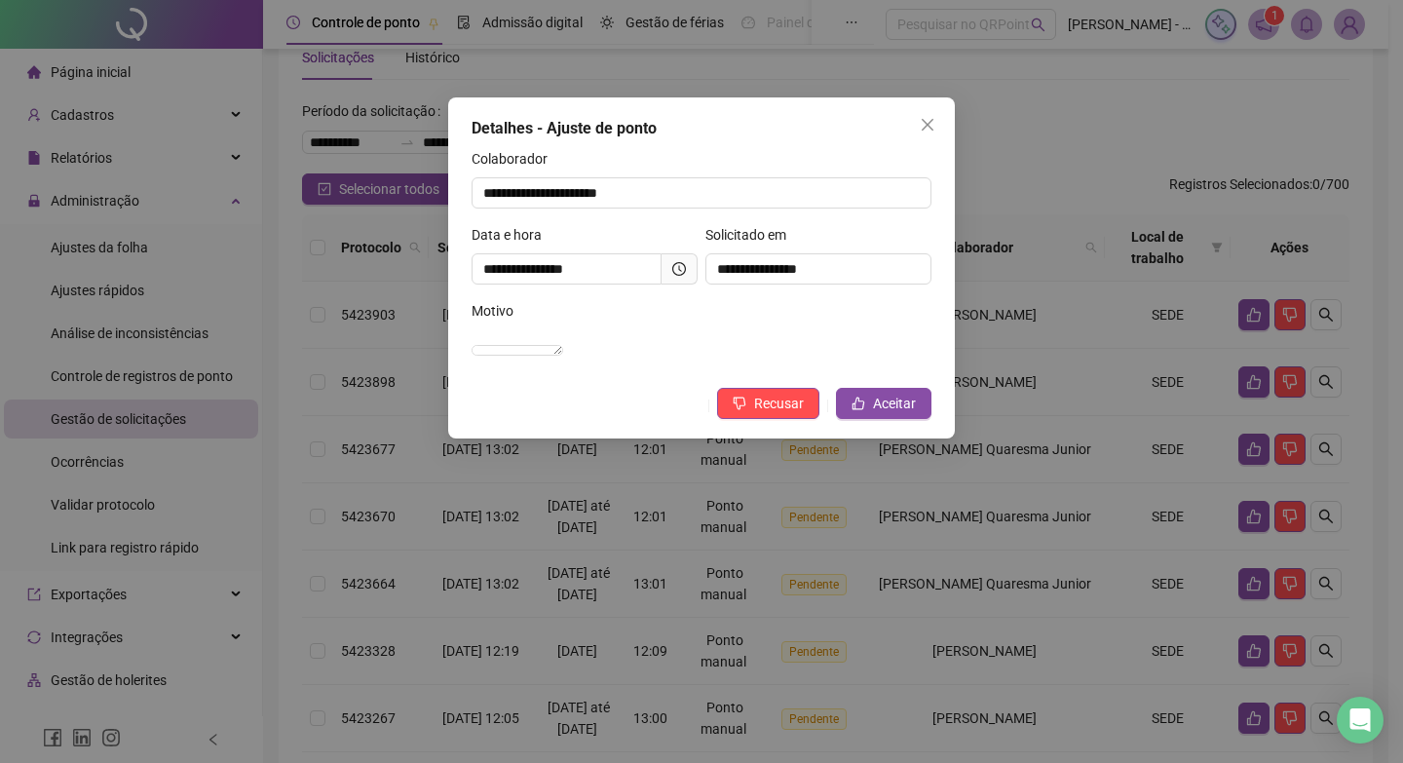
click at [680, 272] on icon "clock-circle" at bounding box center [679, 269] width 14 height 14
click at [906, 410] on button "Aceitar" at bounding box center [883, 403] width 95 height 31
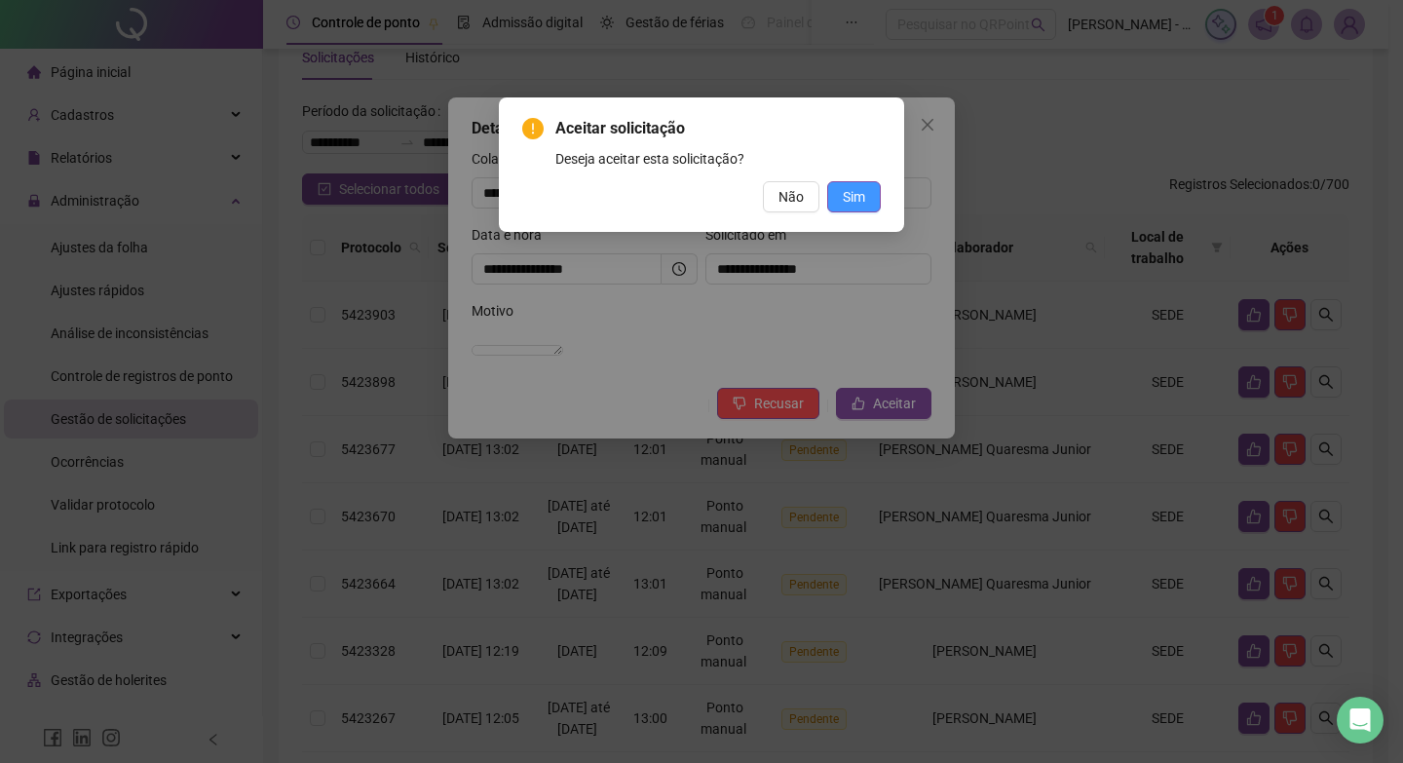
click at [865, 201] on button "Sim" at bounding box center [854, 196] width 54 height 31
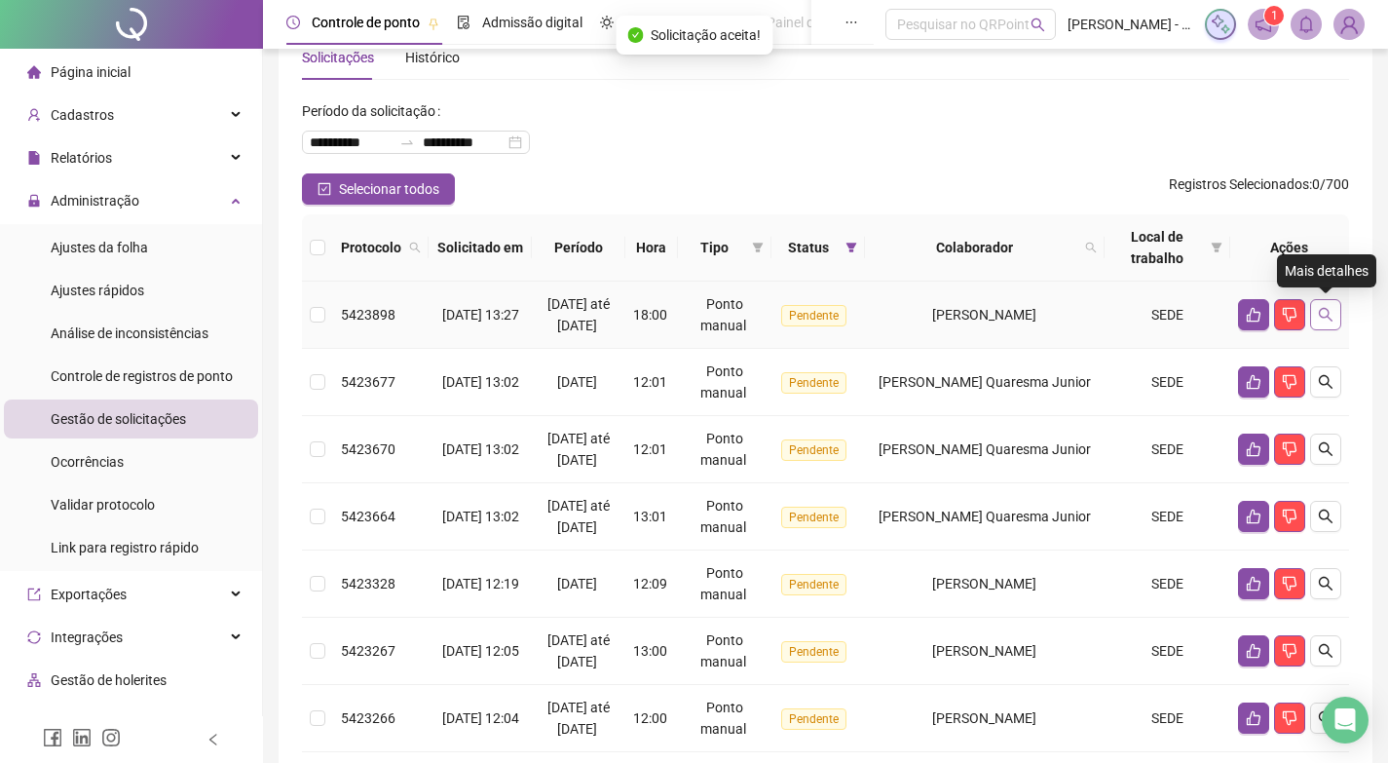
click at [1321, 316] on icon "search" at bounding box center [1326, 315] width 14 height 14
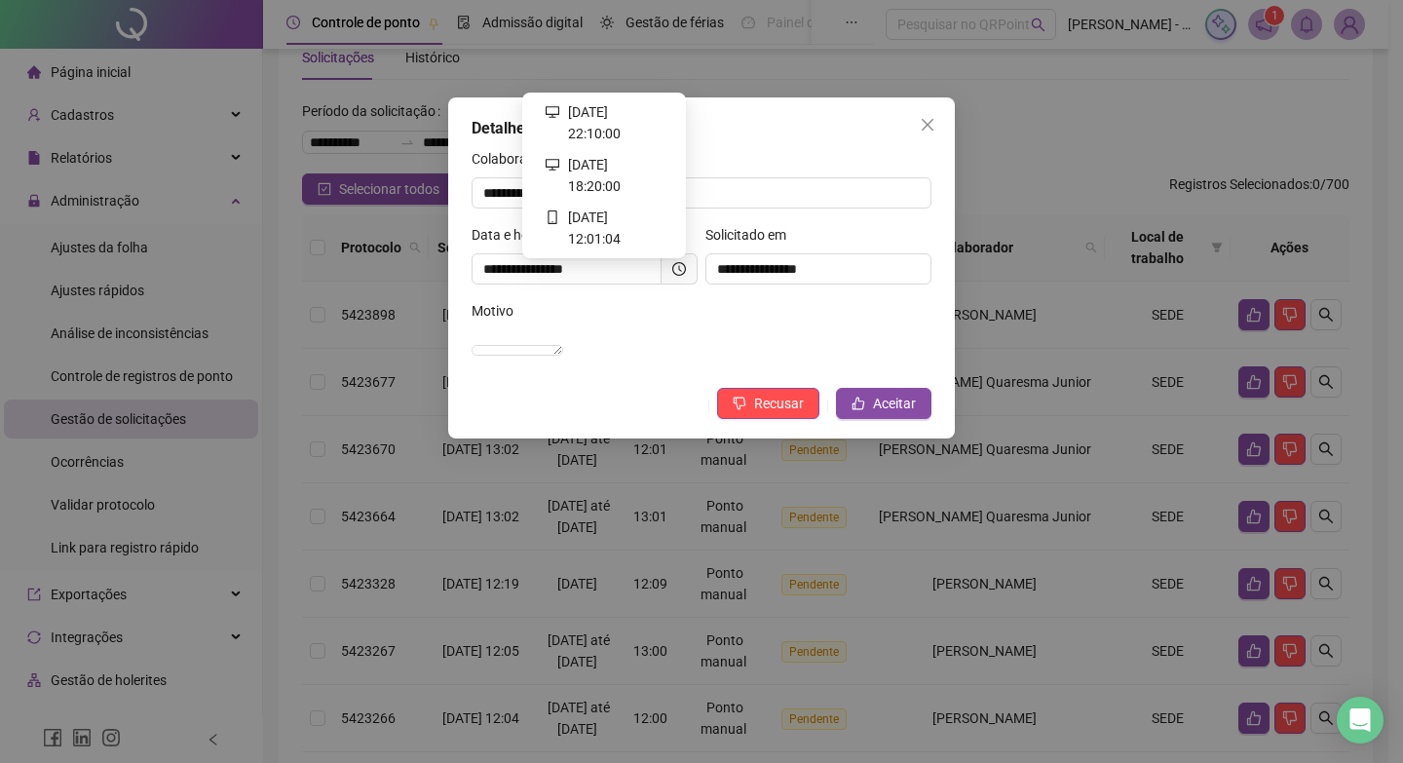
click at [681, 270] on icon "clock-circle" at bounding box center [679, 269] width 14 height 14
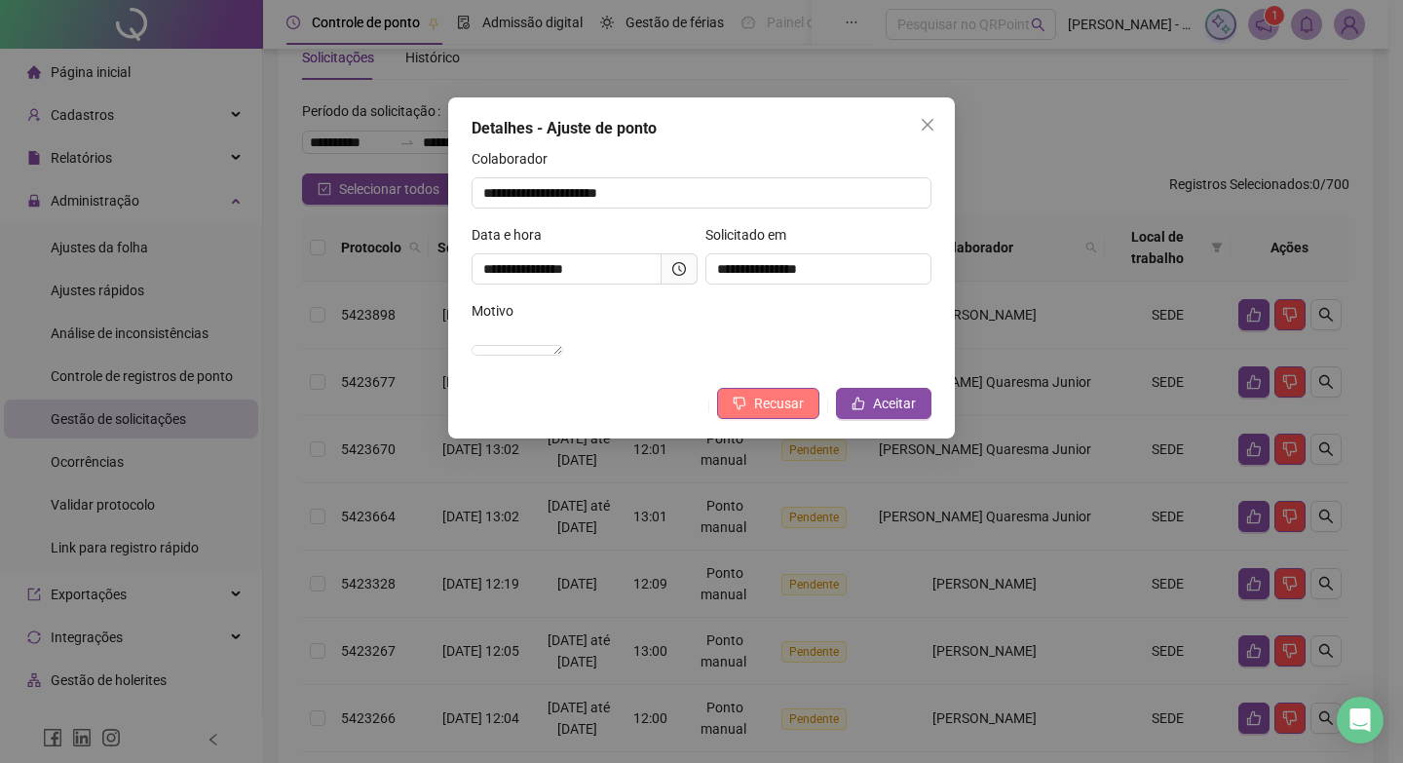
click at [774, 414] on span "Recusar" at bounding box center [779, 403] width 50 height 21
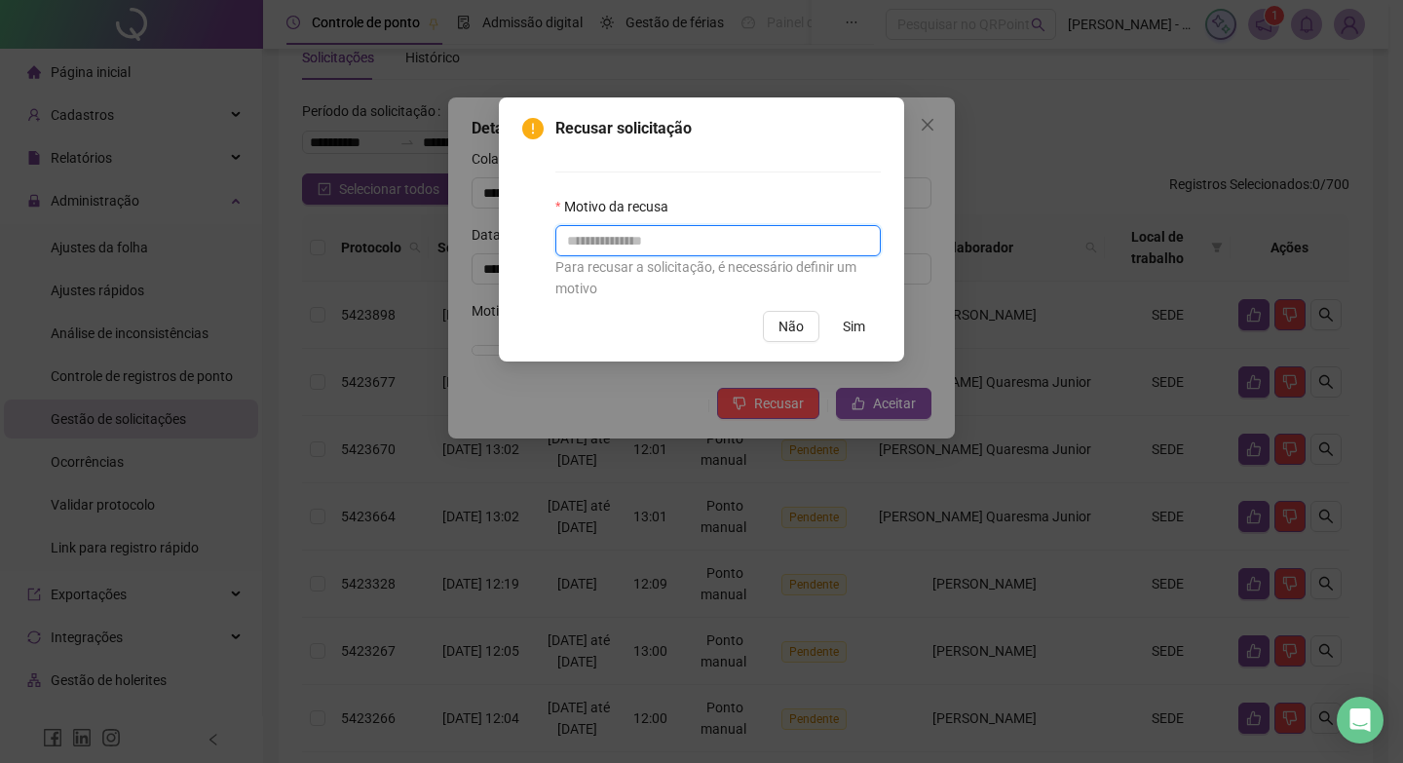
click at [759, 236] on input "text" at bounding box center [717, 240] width 325 height 31
type input "**********"
click at [861, 324] on span "Sim" at bounding box center [854, 326] width 22 height 21
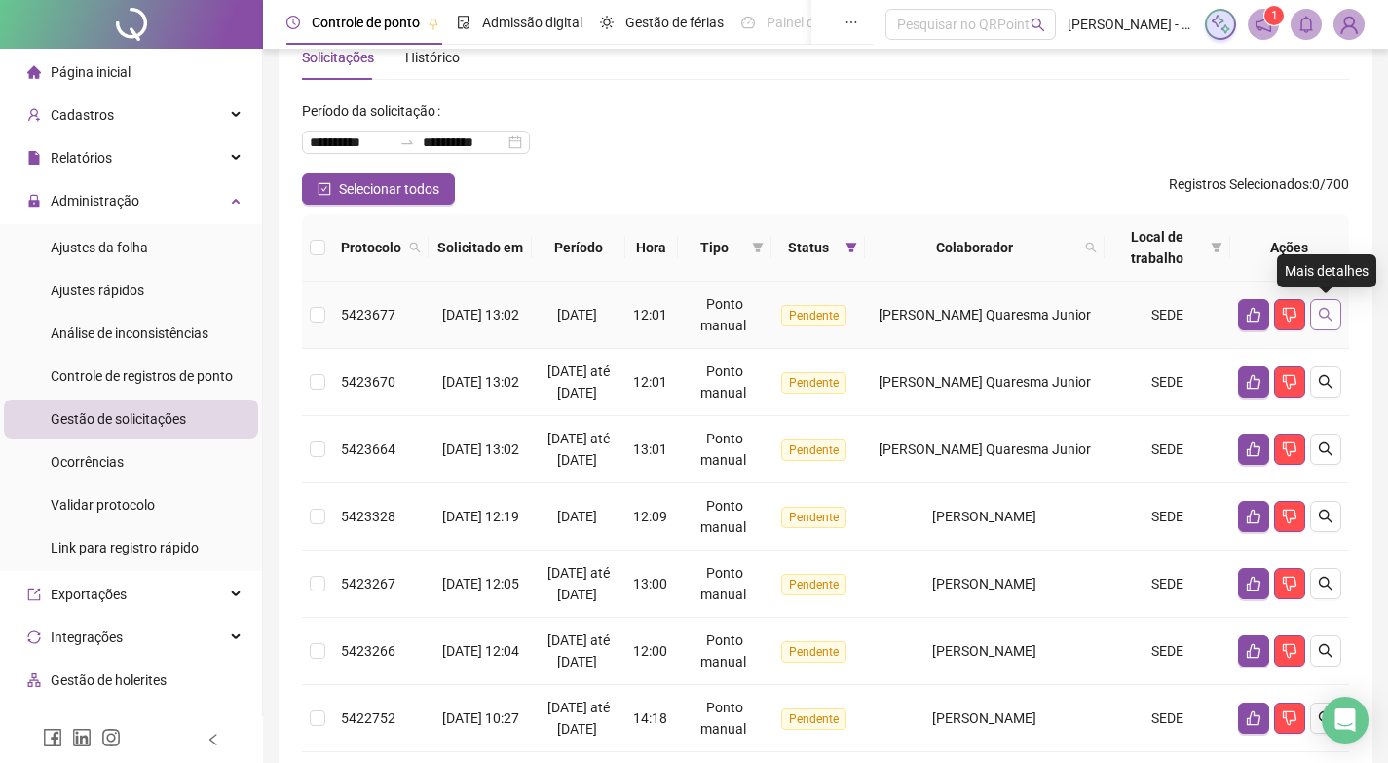
click at [1327, 308] on icon "search" at bounding box center [1326, 315] width 16 height 16
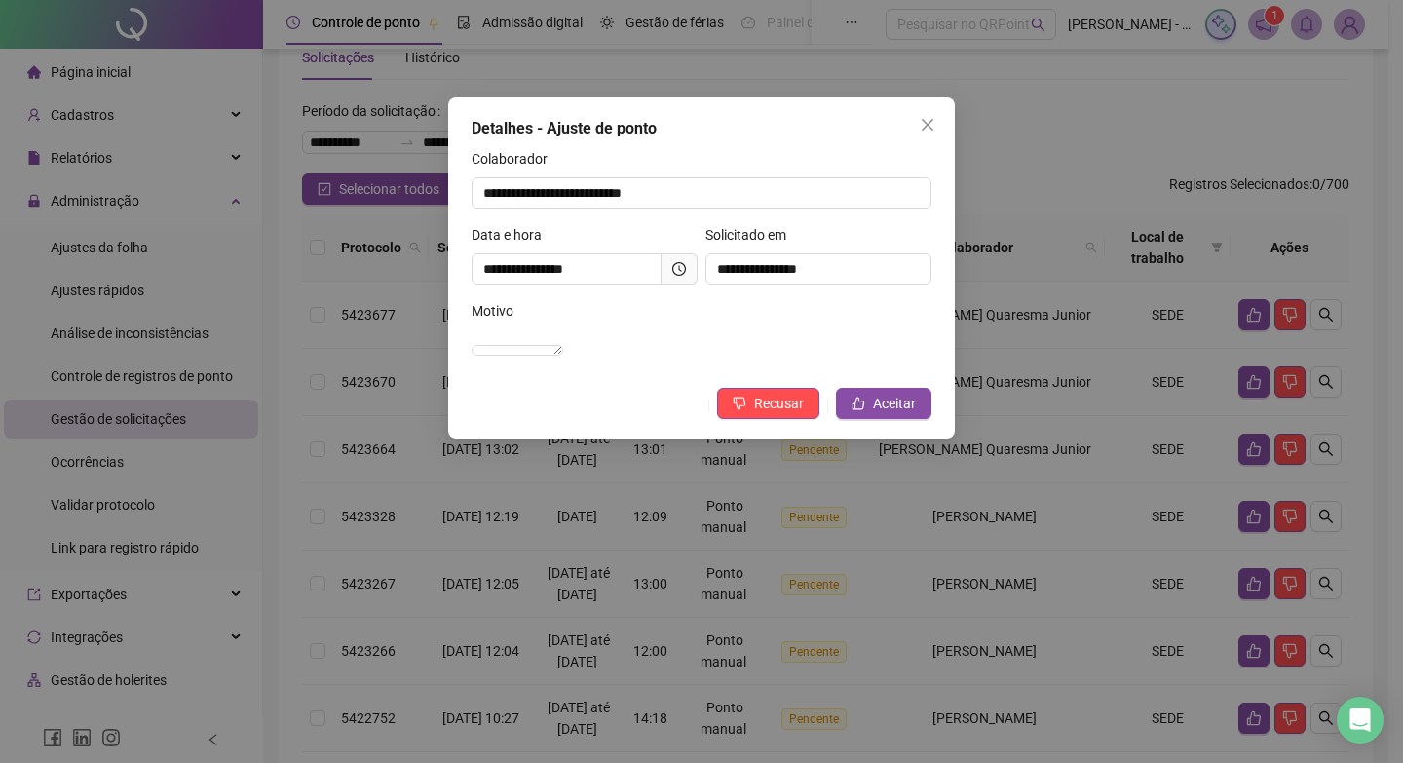
click at [685, 266] on icon "clock-circle" at bounding box center [679, 269] width 14 height 14
click at [916, 419] on button "Aceitar" at bounding box center [883, 403] width 95 height 31
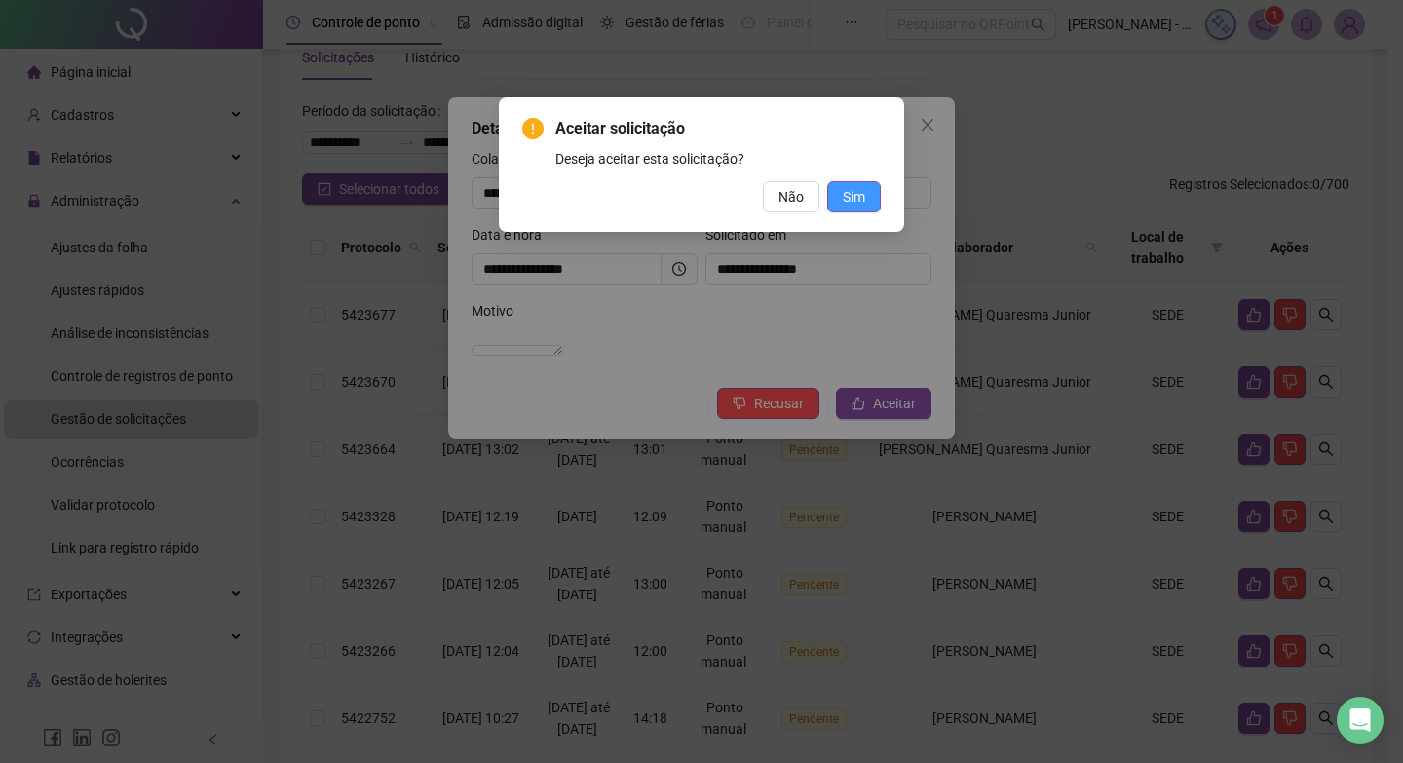
click at [854, 192] on span "Sim" at bounding box center [854, 196] width 22 height 21
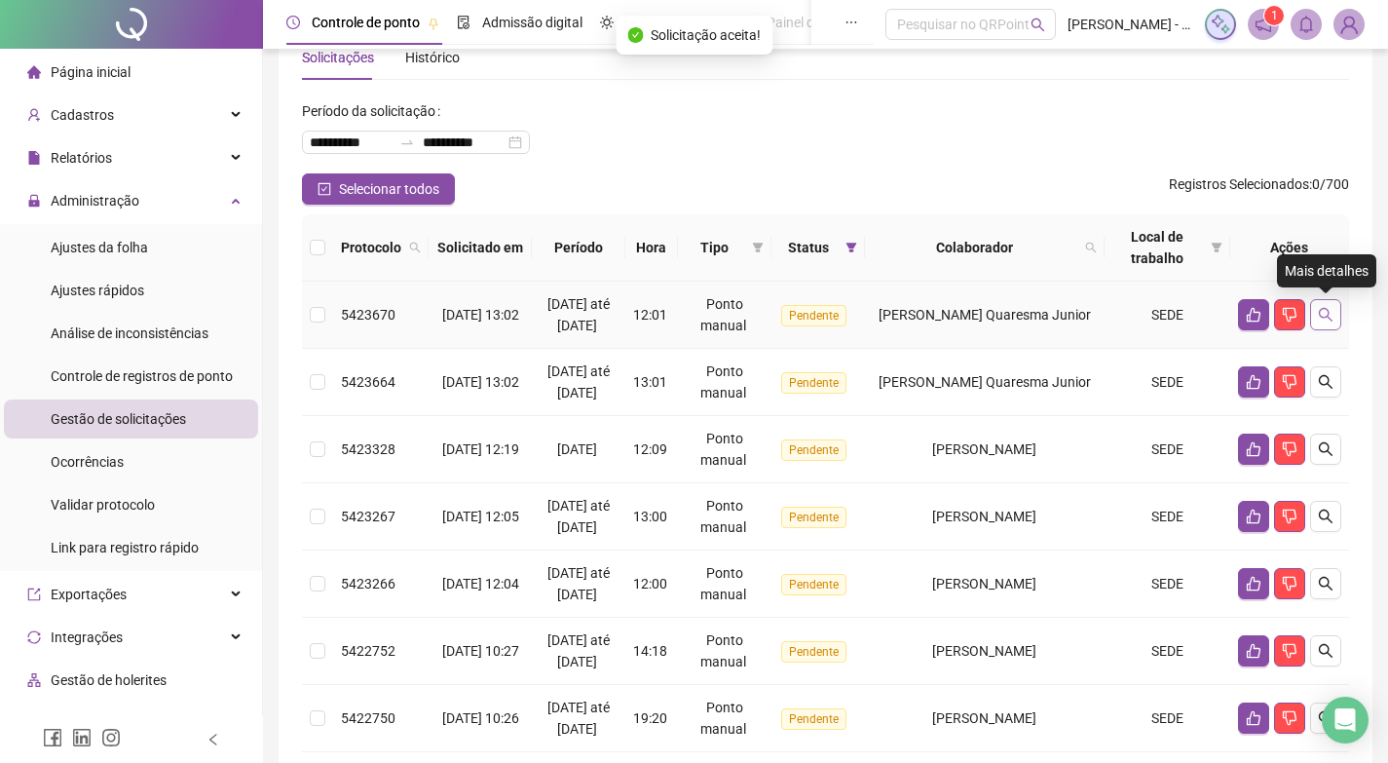
click at [1318, 320] on icon "search" at bounding box center [1326, 315] width 16 height 16
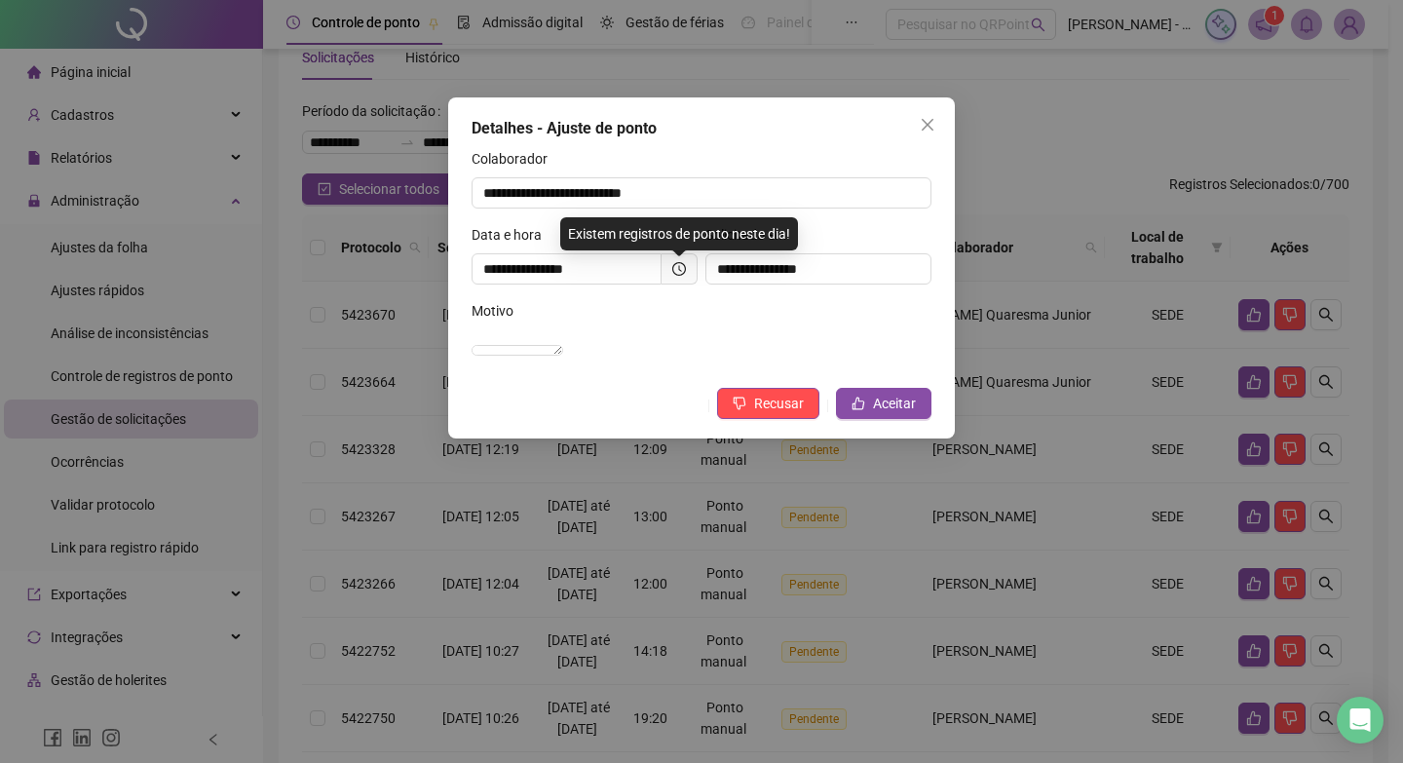
click at [691, 261] on span at bounding box center [680, 268] width 36 height 31
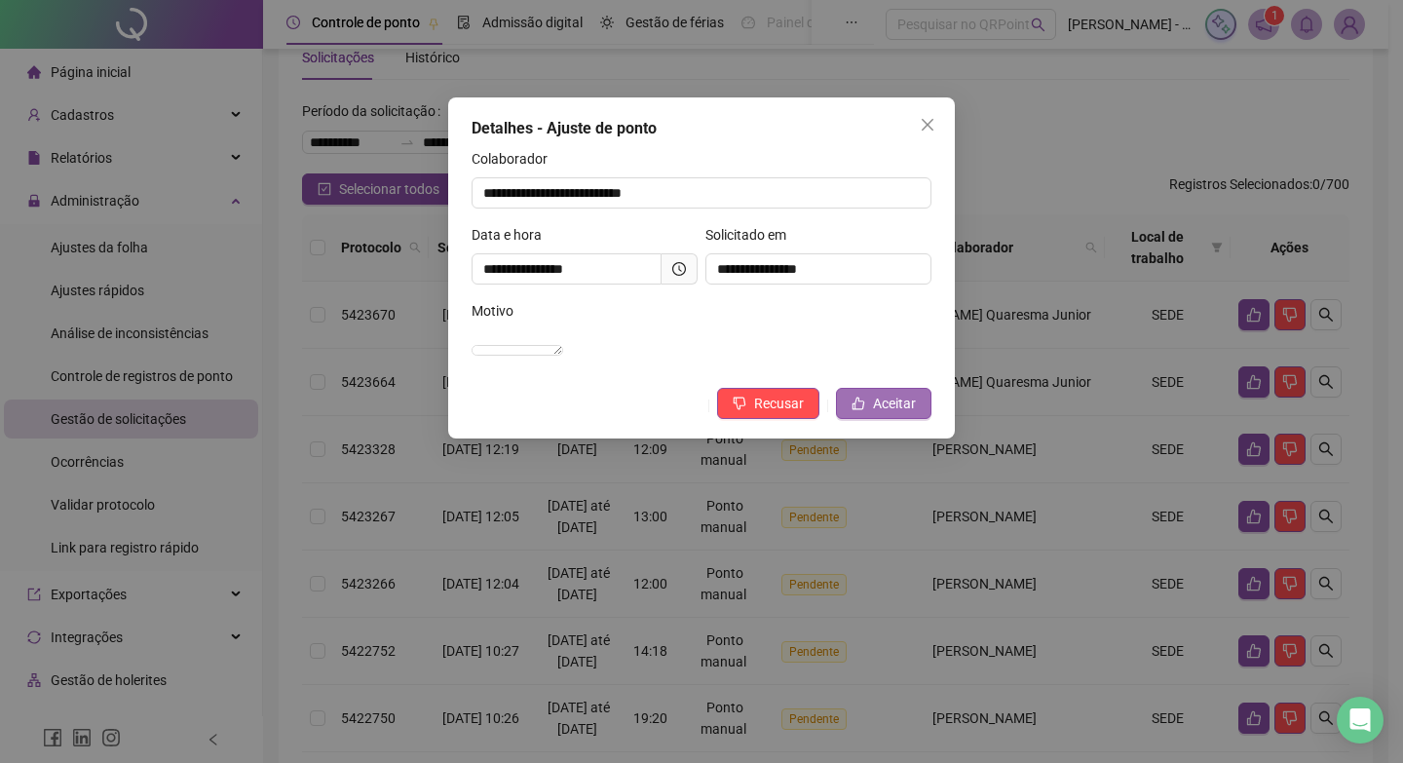
click at [894, 414] on span "Aceitar" at bounding box center [894, 403] width 43 height 21
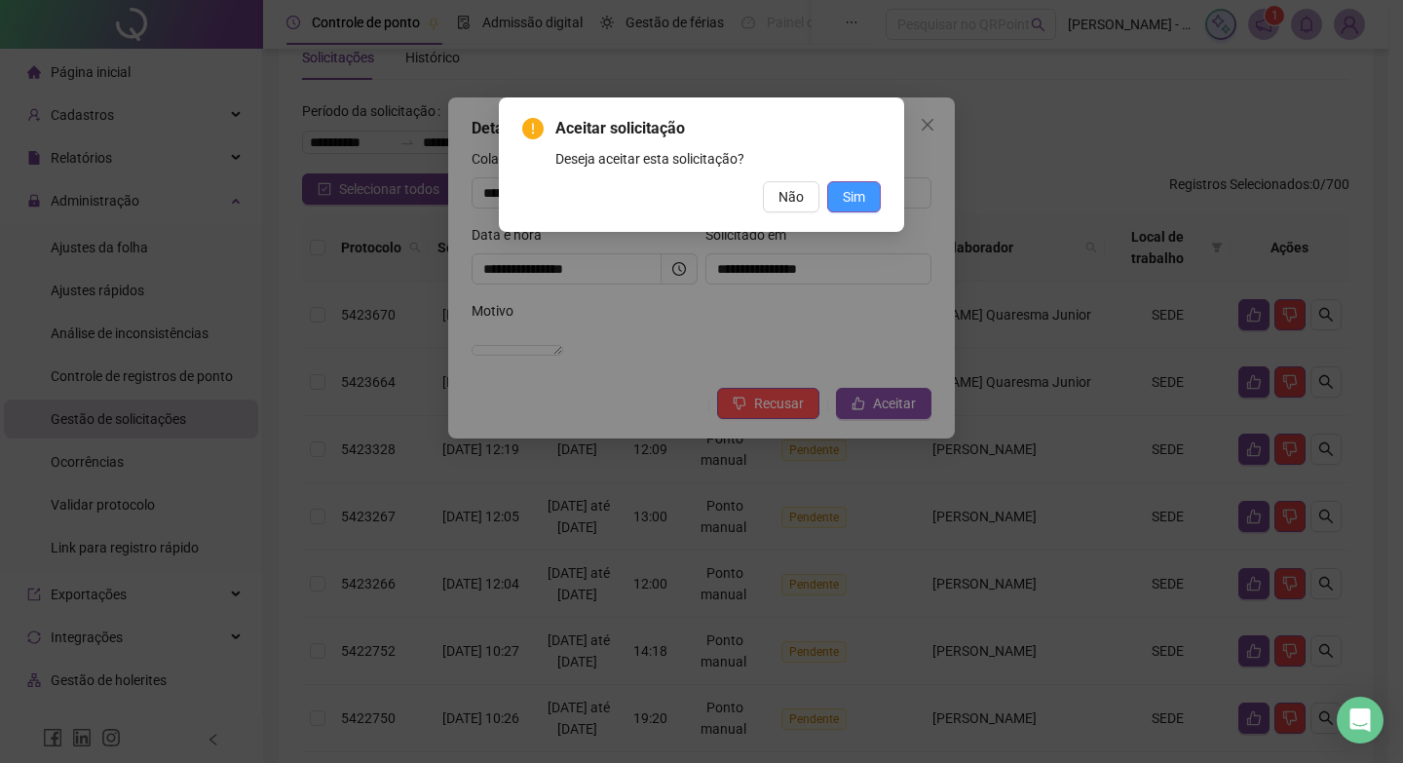
click at [854, 206] on span "Sim" at bounding box center [854, 196] width 22 height 21
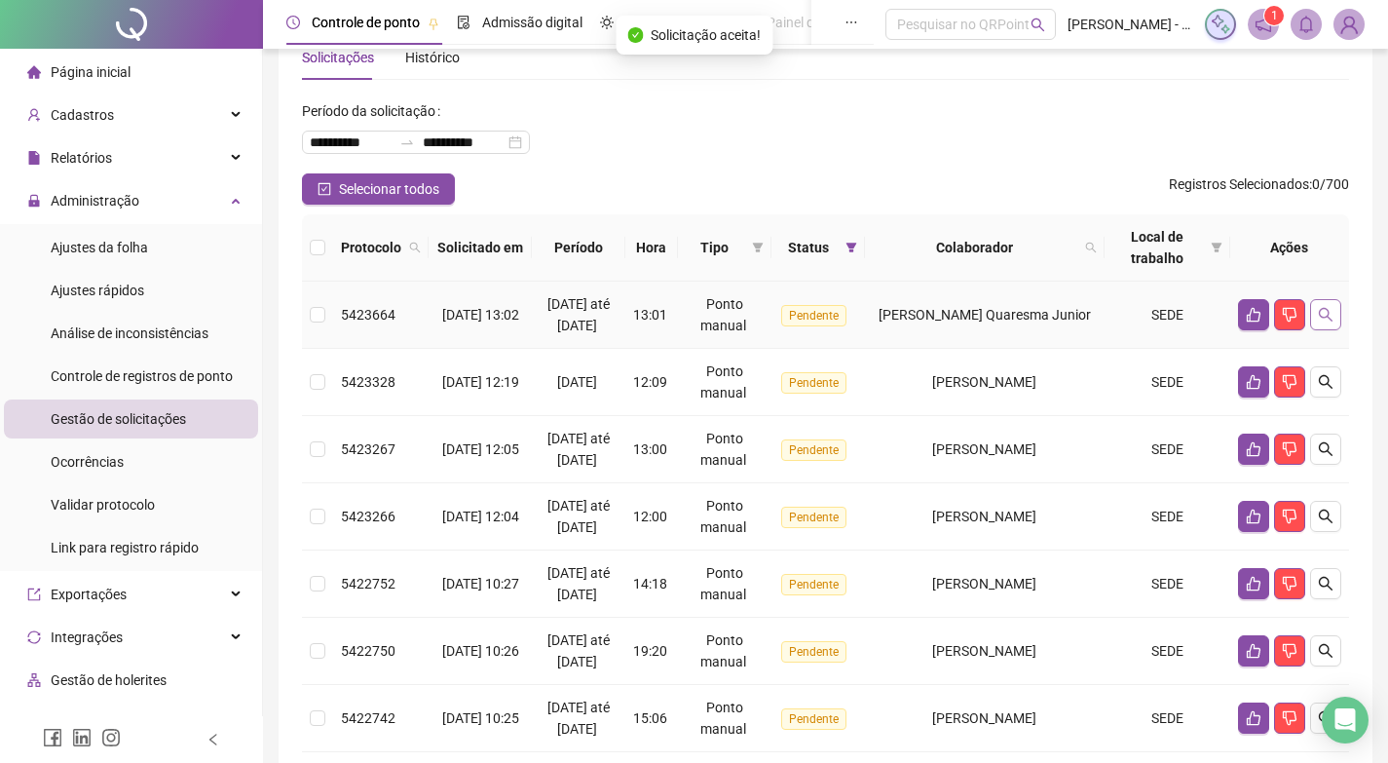
click at [1338, 299] on button "button" at bounding box center [1325, 314] width 31 height 31
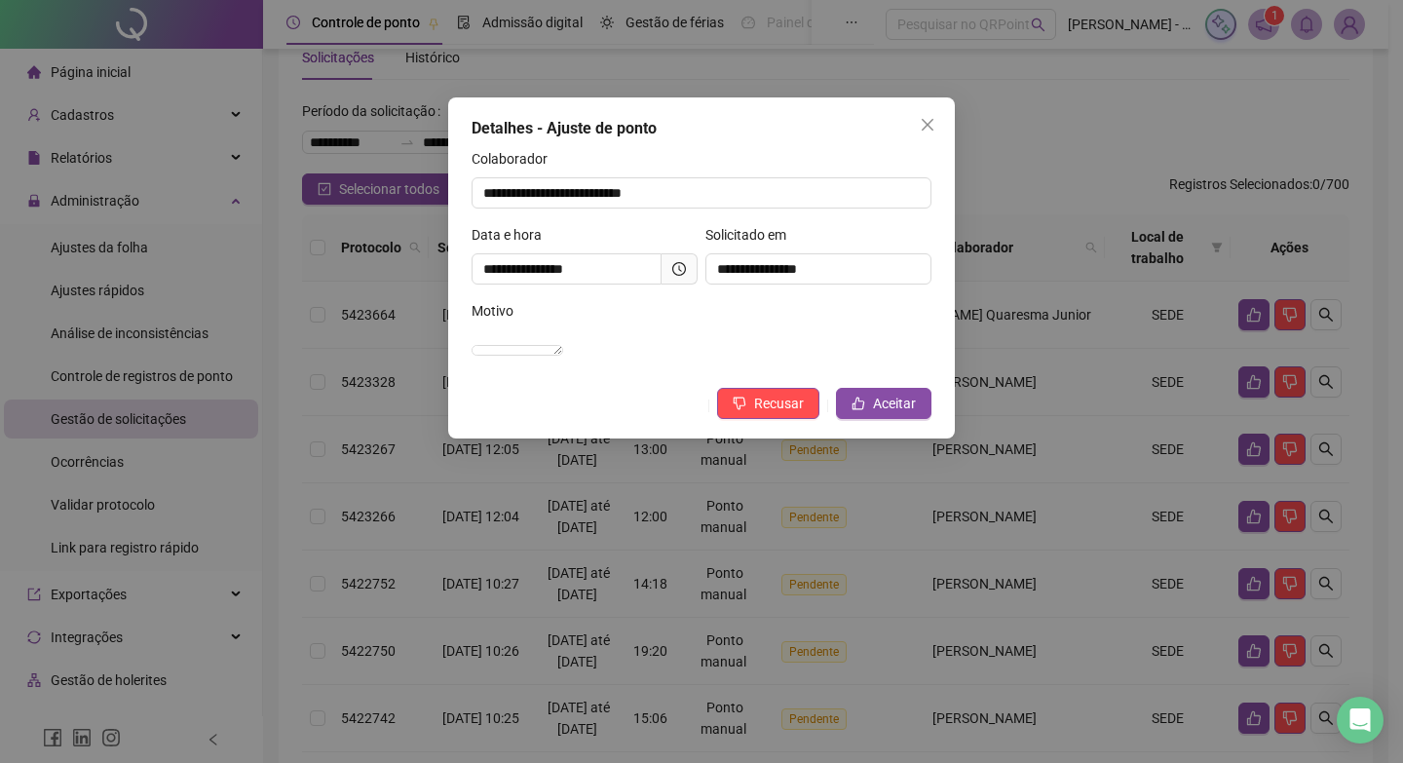
click at [676, 276] on div at bounding box center [679, 269] width 14 height 14
click at [887, 414] on span "Aceitar" at bounding box center [894, 403] width 43 height 21
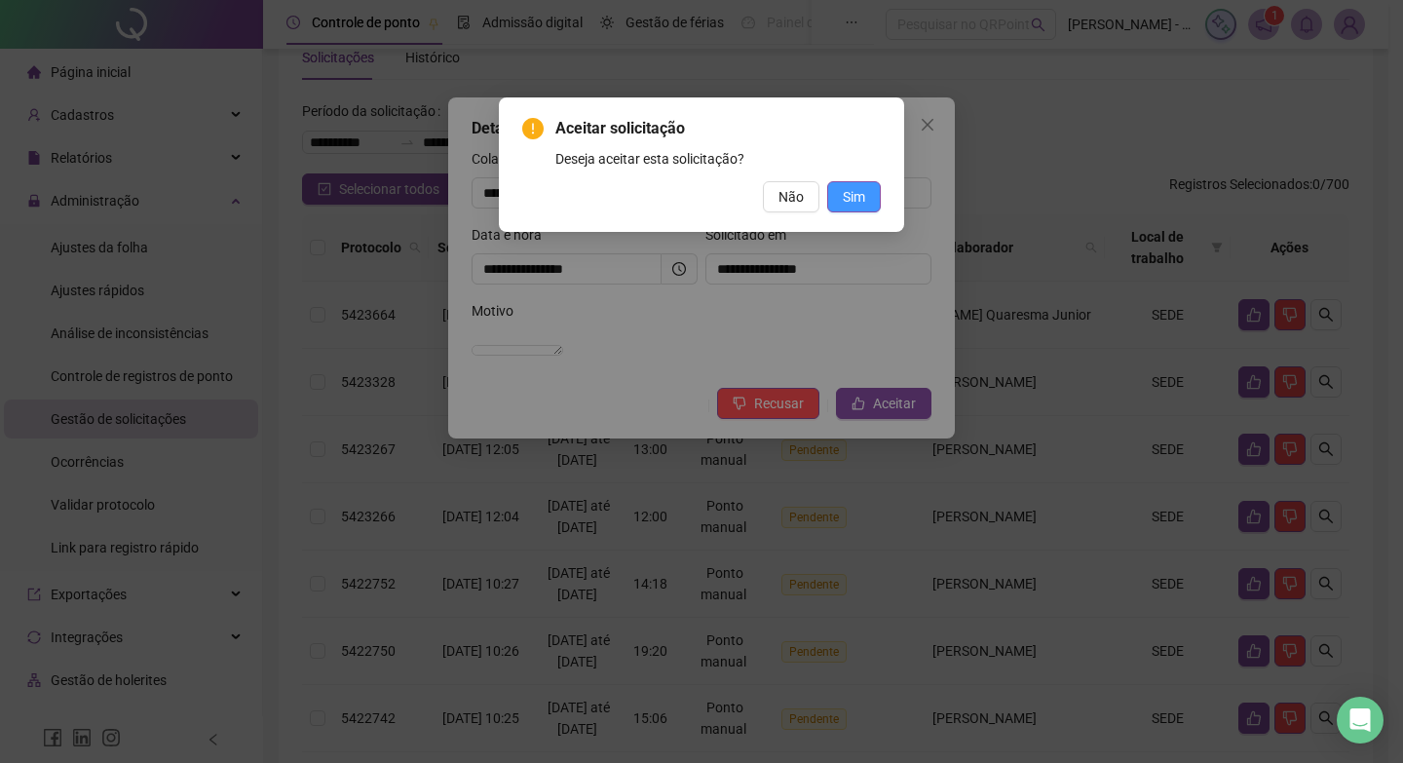
click at [859, 200] on span "Sim" at bounding box center [854, 196] width 22 height 21
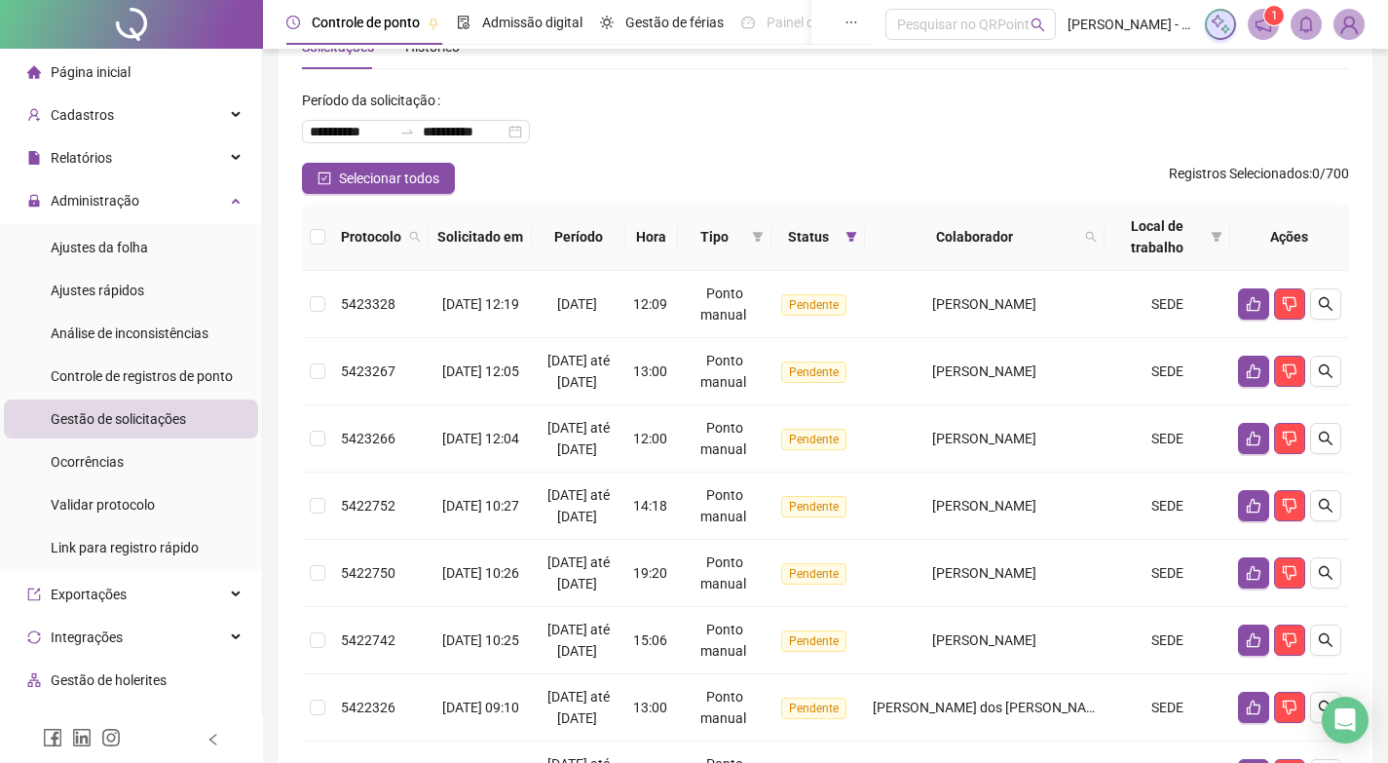
scroll to position [0, 0]
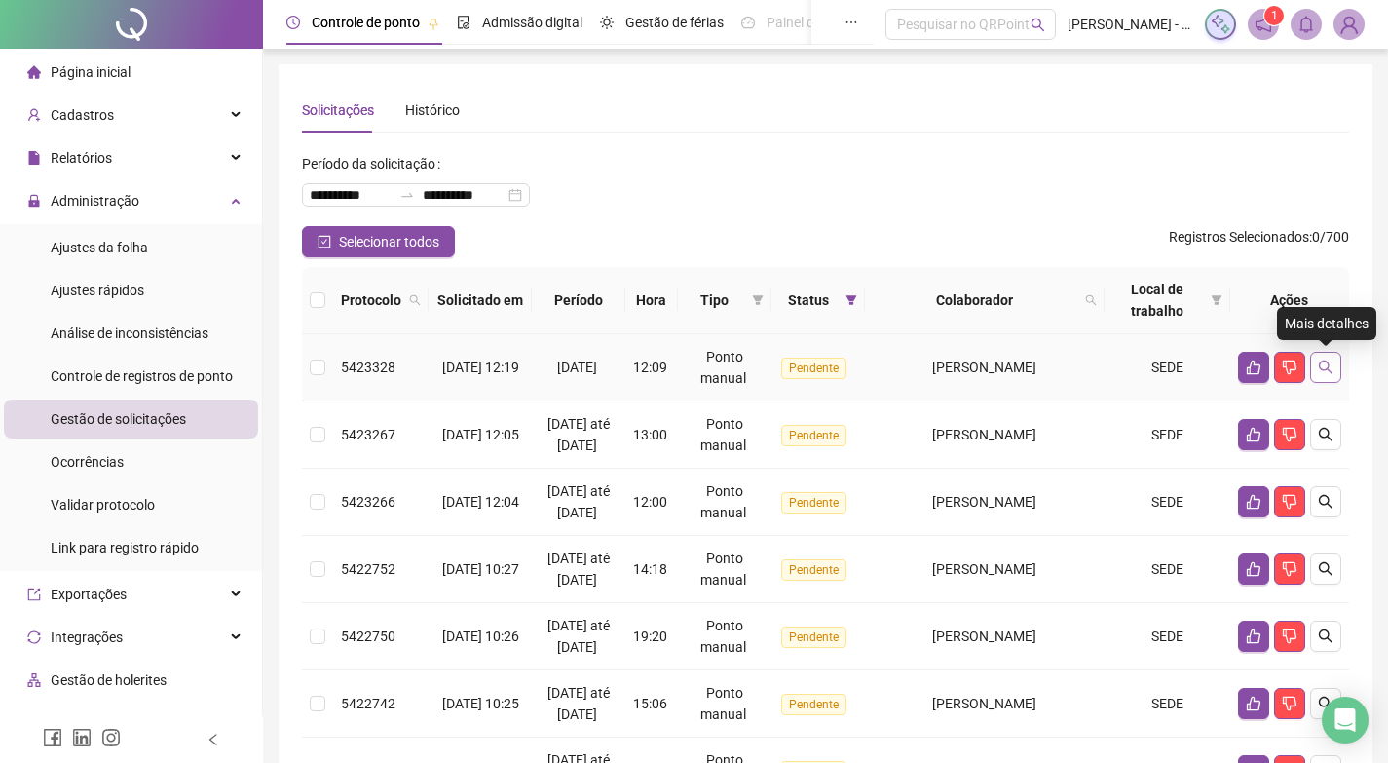
click at [1329, 375] on button "button" at bounding box center [1325, 367] width 31 height 31
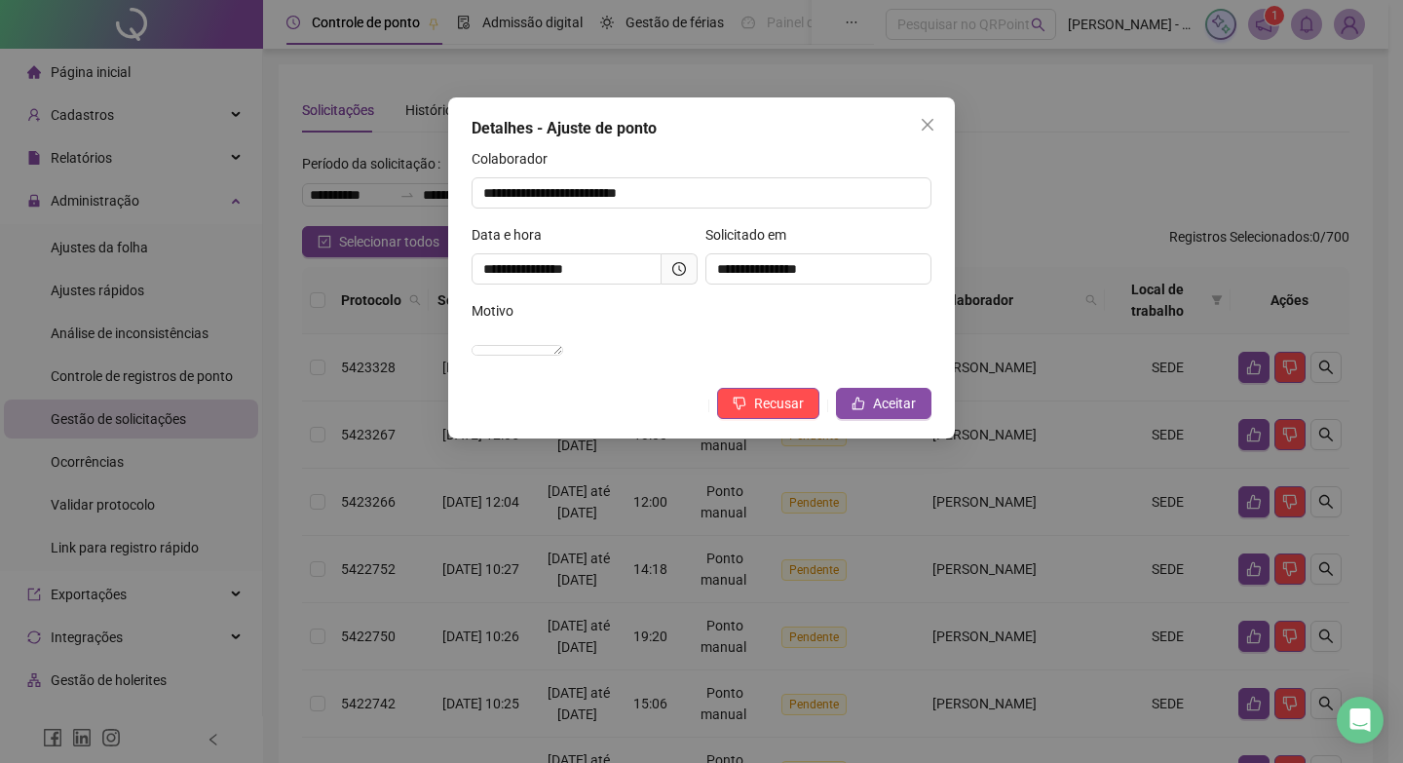
click at [681, 265] on icon "clock-circle" at bounding box center [679, 269] width 14 height 14
click at [681, 266] on icon "clock-circle" at bounding box center [679, 269] width 14 height 14
click at [898, 409] on button "Aceitar" at bounding box center [883, 403] width 95 height 31
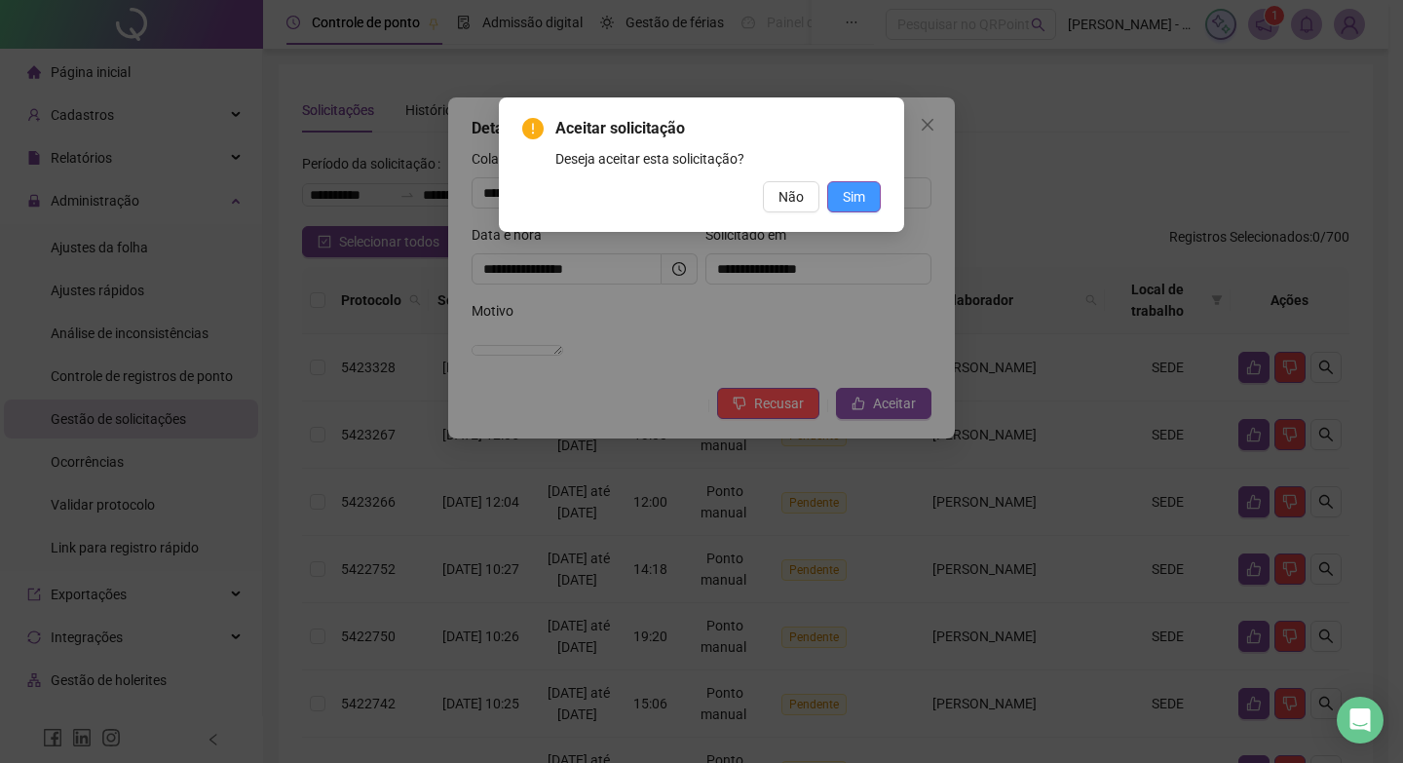
click at [862, 200] on span "Sim" at bounding box center [854, 196] width 22 height 21
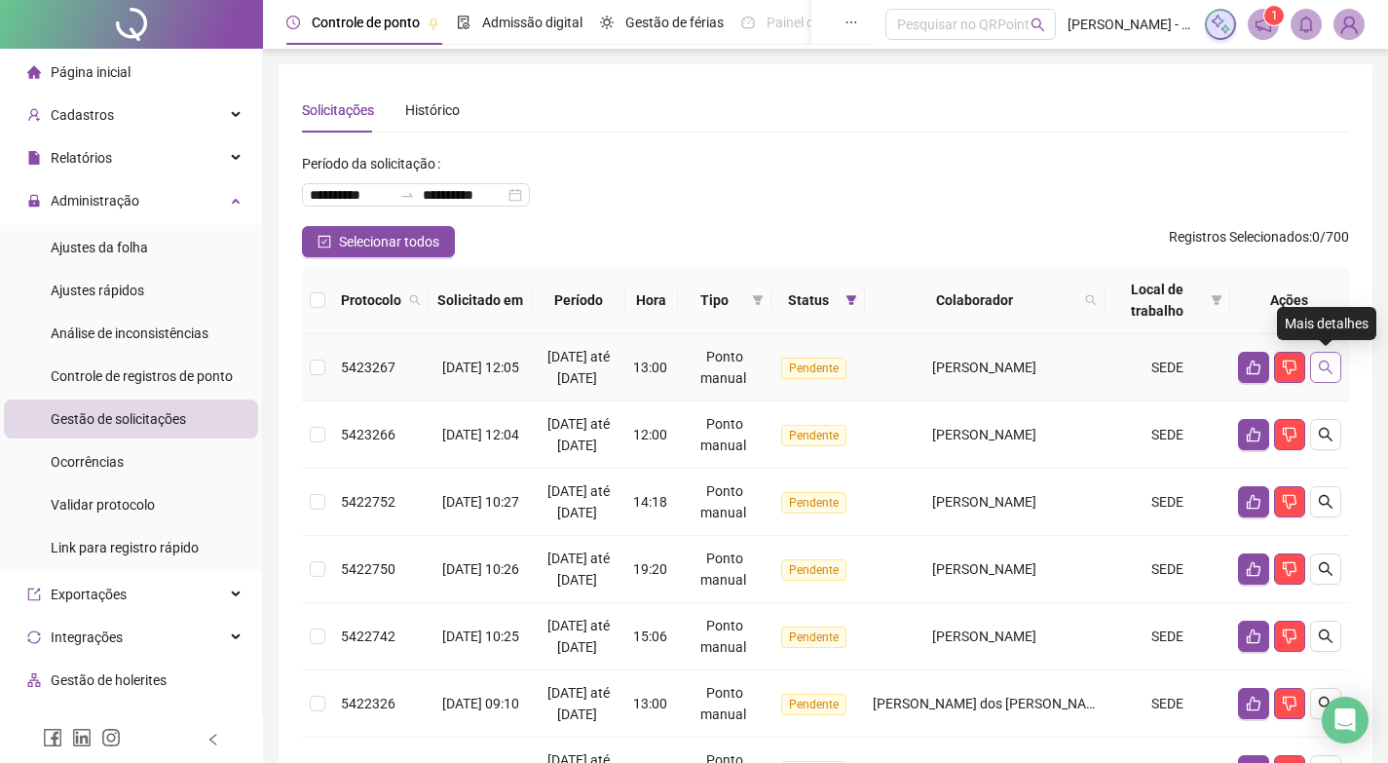
click at [1322, 365] on icon "search" at bounding box center [1326, 368] width 16 height 16
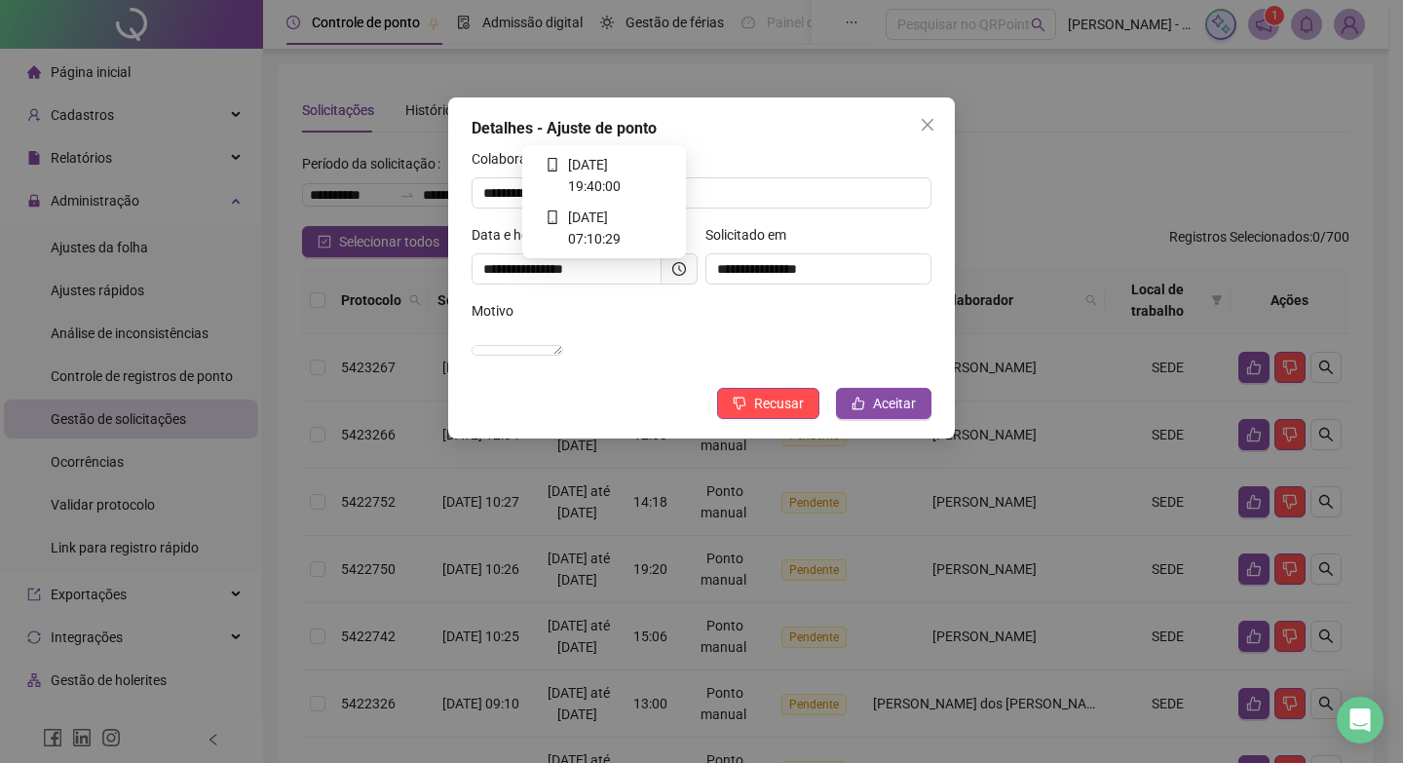
click at [680, 262] on icon "clock-circle" at bounding box center [679, 269] width 14 height 14
click at [920, 419] on button "Aceitar" at bounding box center [883, 403] width 95 height 31
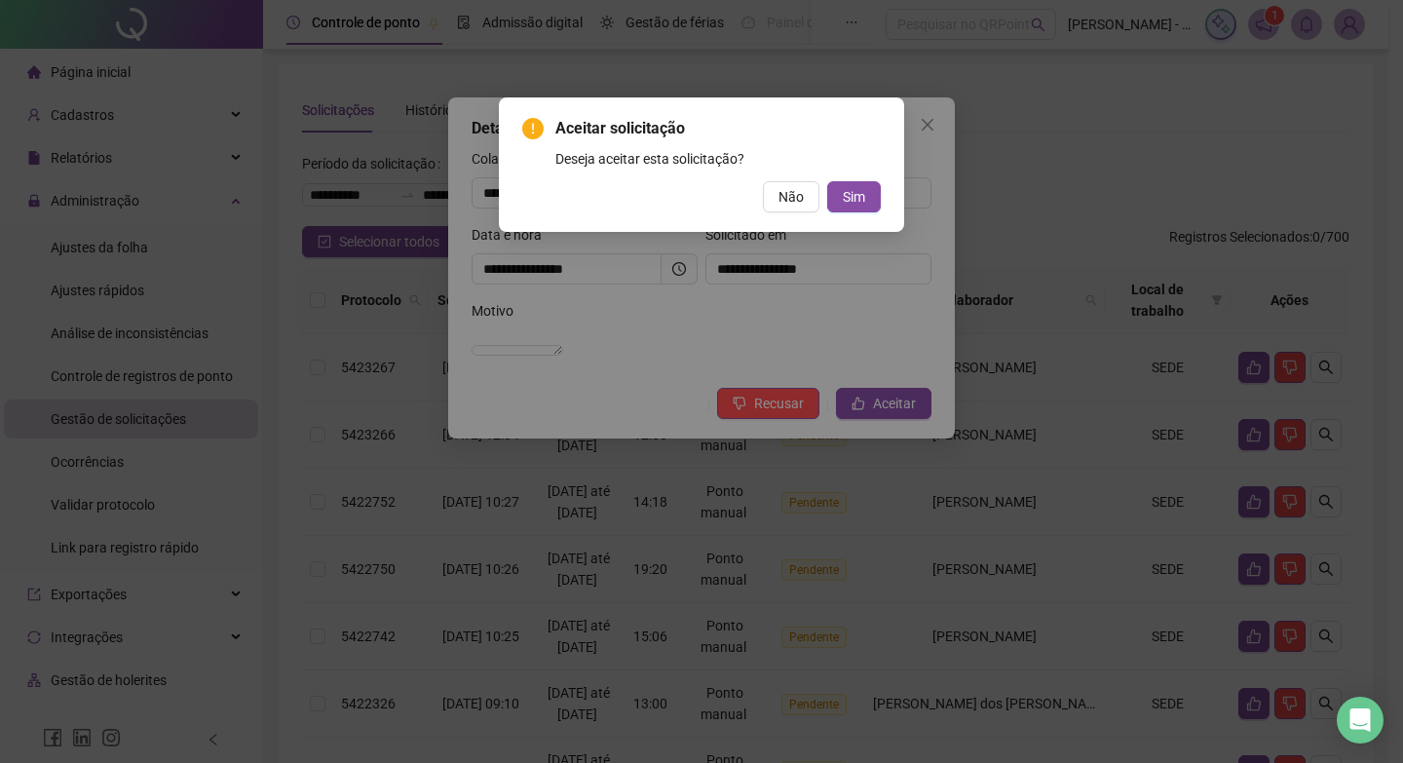
drag, startPoint x: 852, startPoint y: 196, endPoint x: 1207, endPoint y: 284, distance: 366.3
click at [854, 196] on span "Sim" at bounding box center [854, 196] width 22 height 21
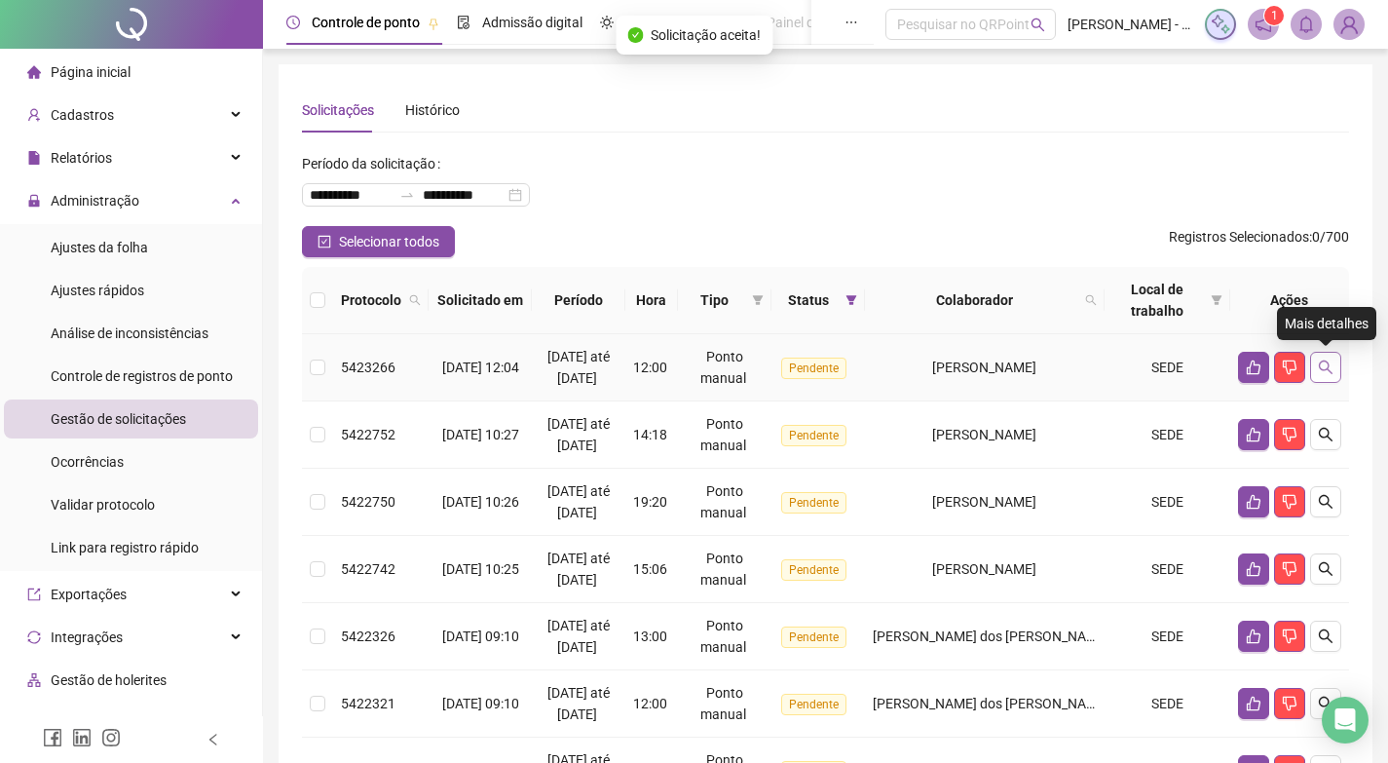
click at [1335, 368] on button "button" at bounding box center [1325, 367] width 31 height 31
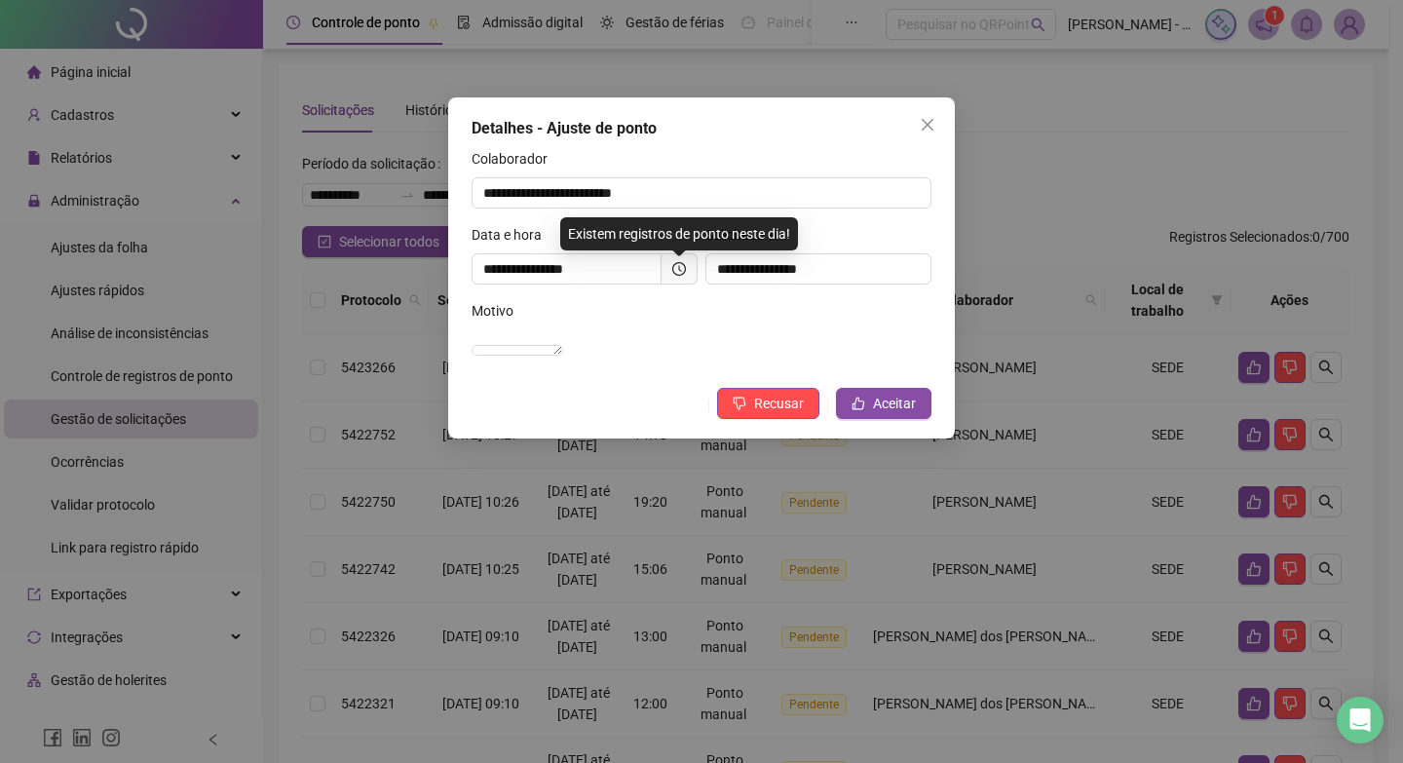
click at [671, 267] on span at bounding box center [680, 268] width 36 height 31
click at [671, 268] on span at bounding box center [680, 268] width 36 height 31
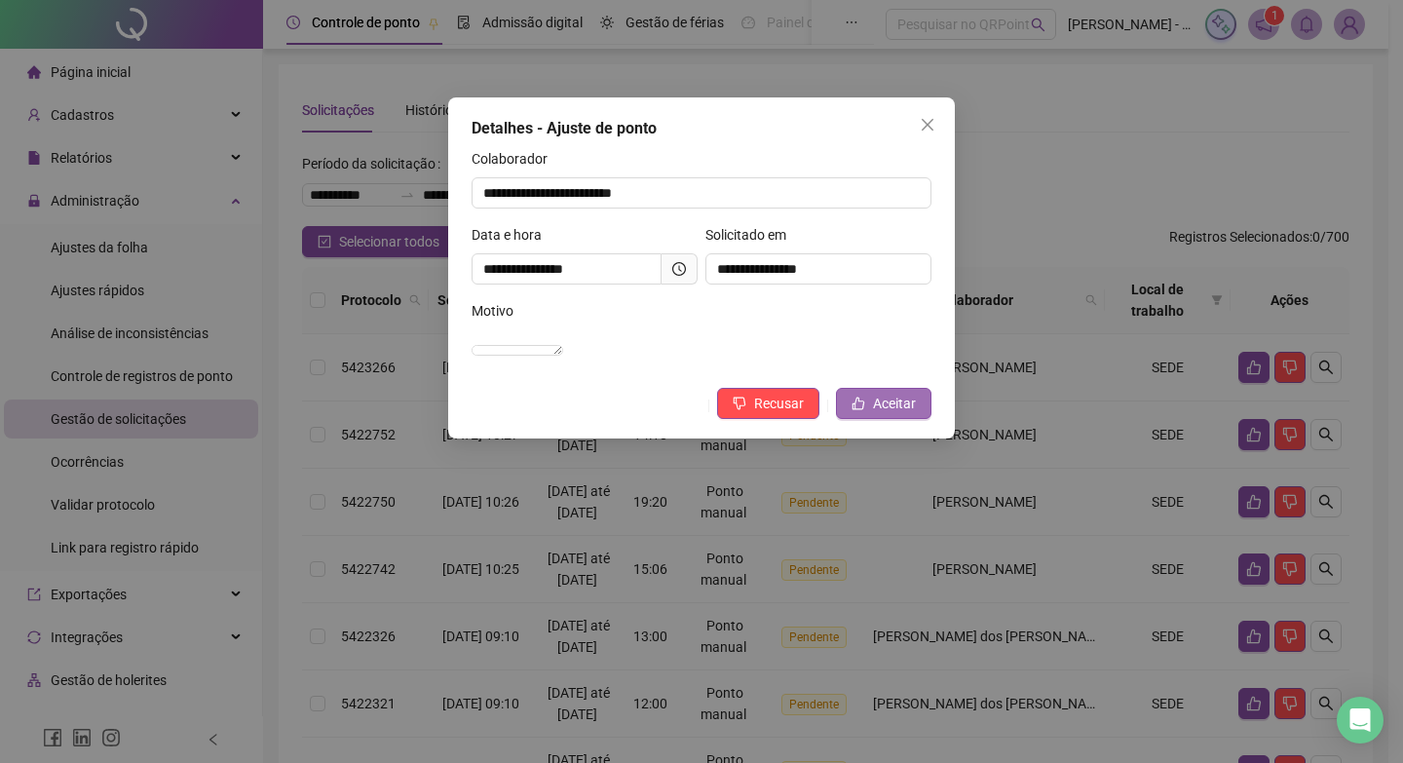
click at [913, 414] on span "Aceitar" at bounding box center [894, 403] width 43 height 21
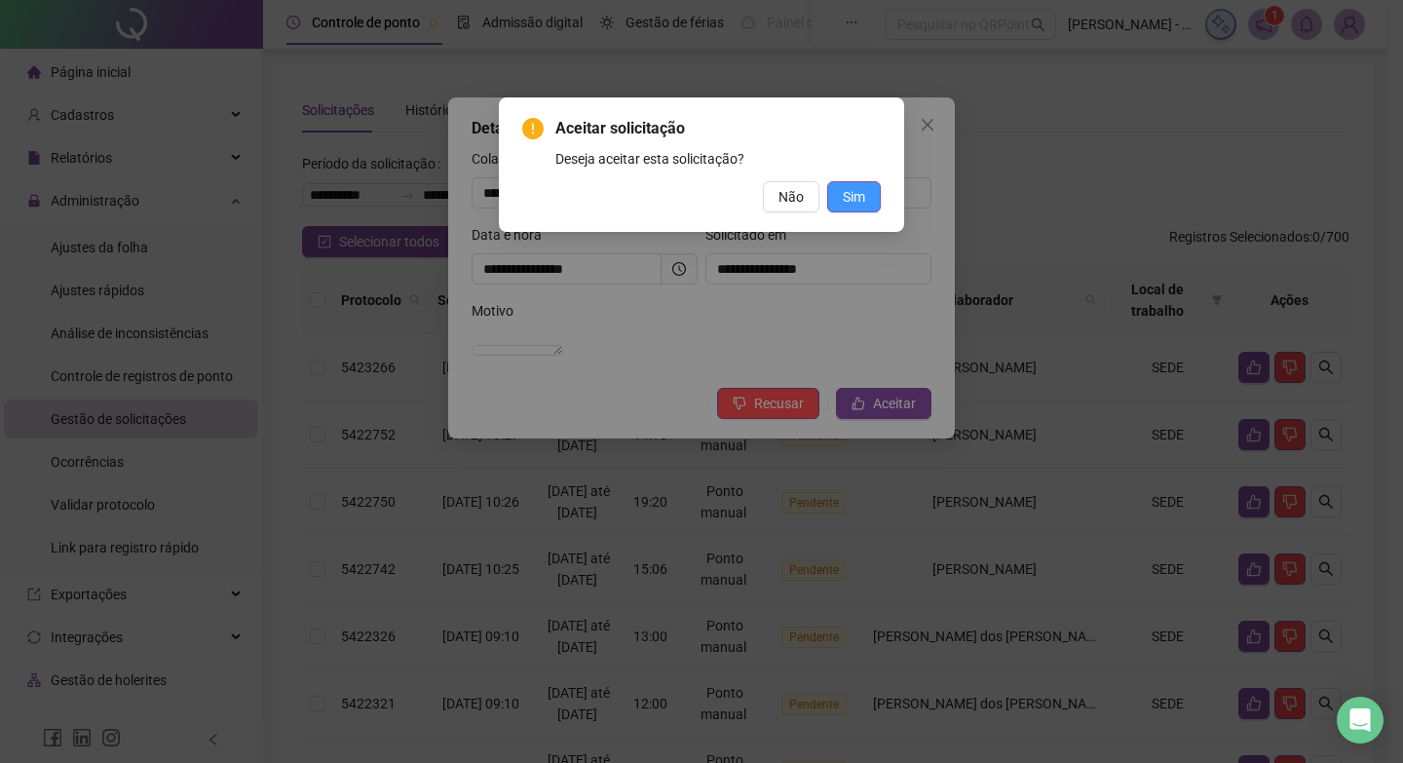
click at [866, 188] on button "Sim" at bounding box center [854, 196] width 54 height 31
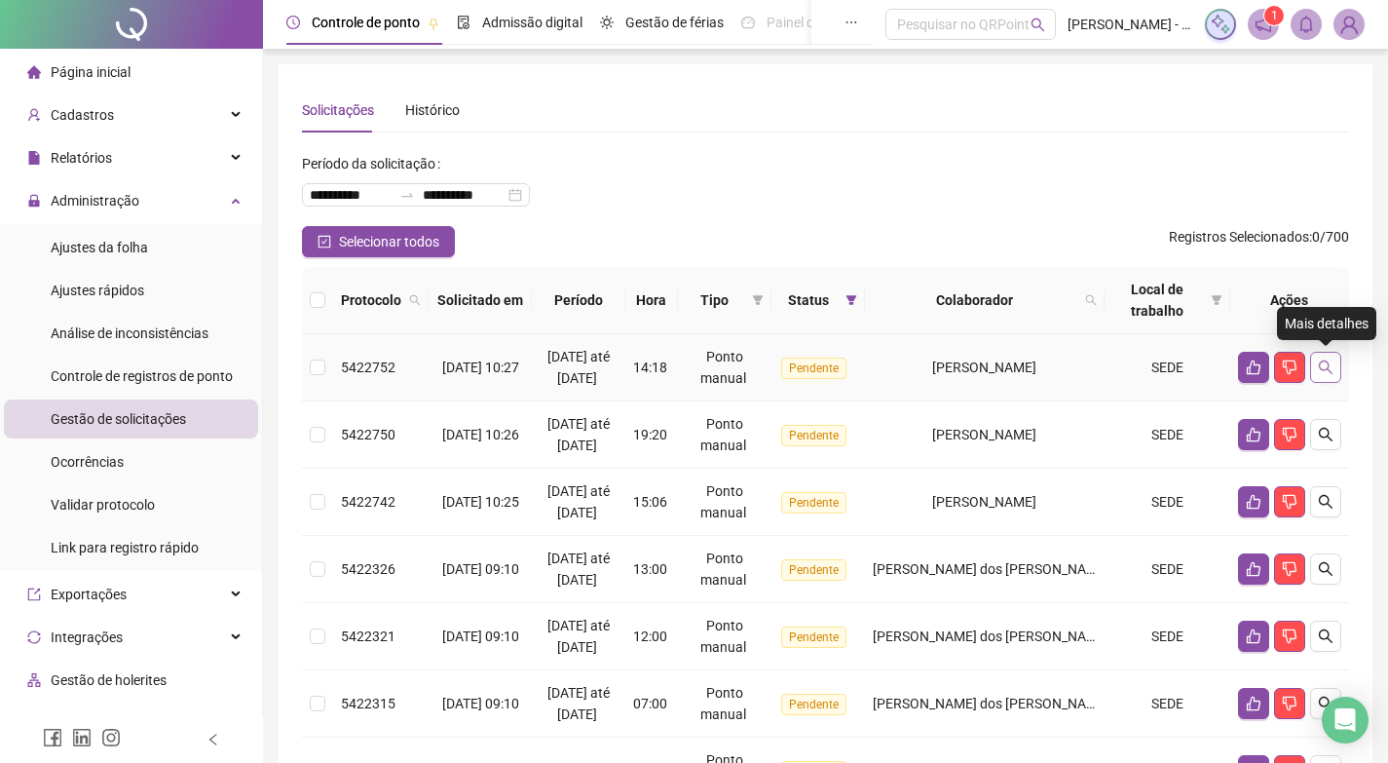
click at [1336, 367] on button "button" at bounding box center [1325, 367] width 31 height 31
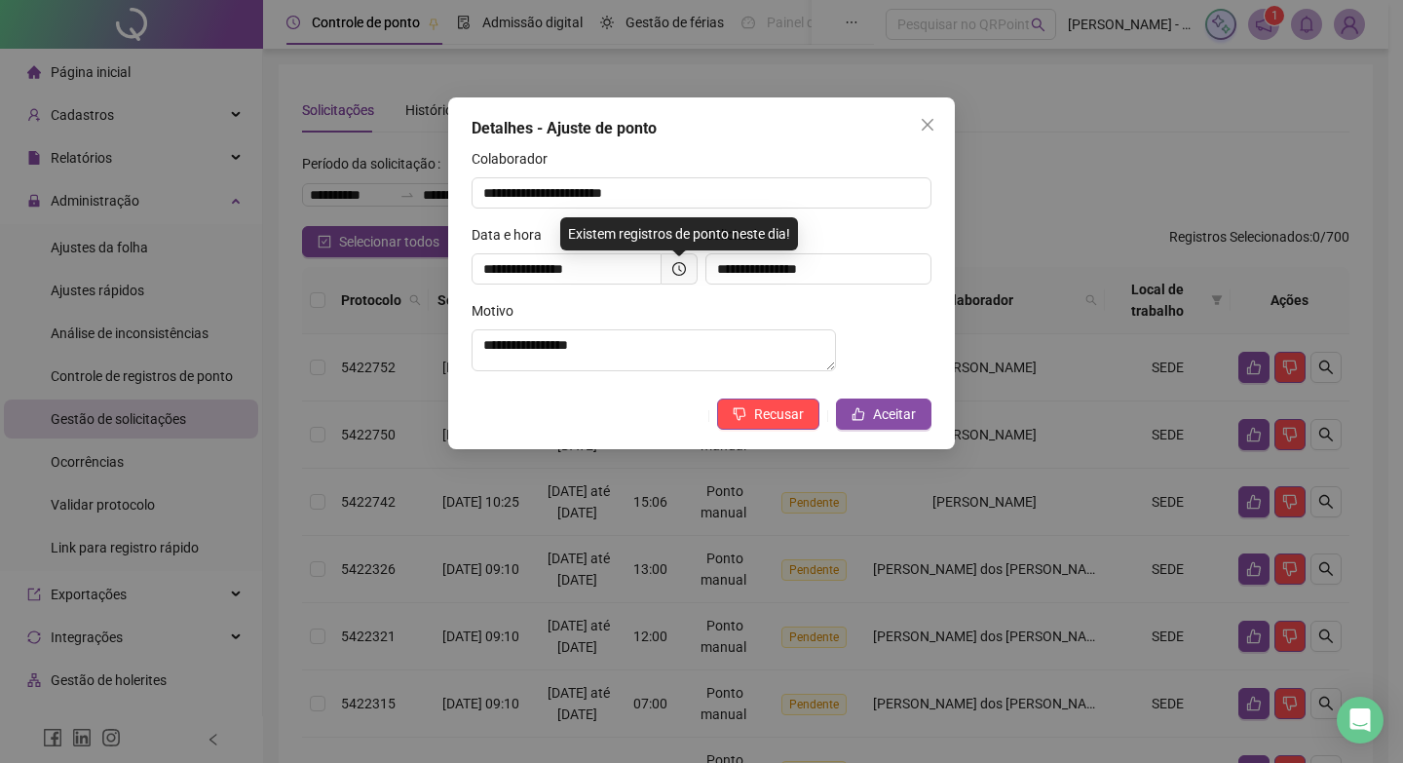
click at [674, 285] on div "**********" at bounding box center [585, 262] width 234 height 76
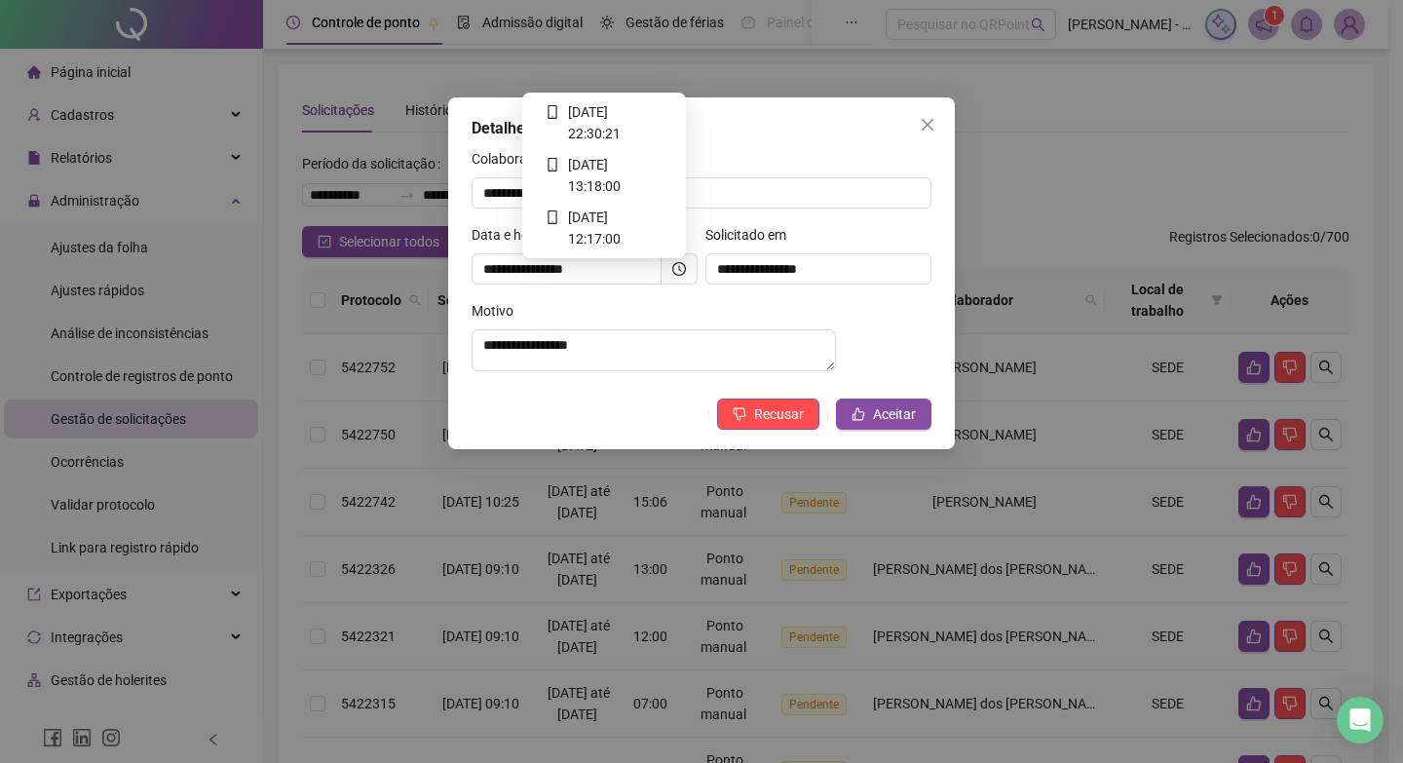
click at [675, 274] on icon "clock-circle" at bounding box center [679, 269] width 14 height 14
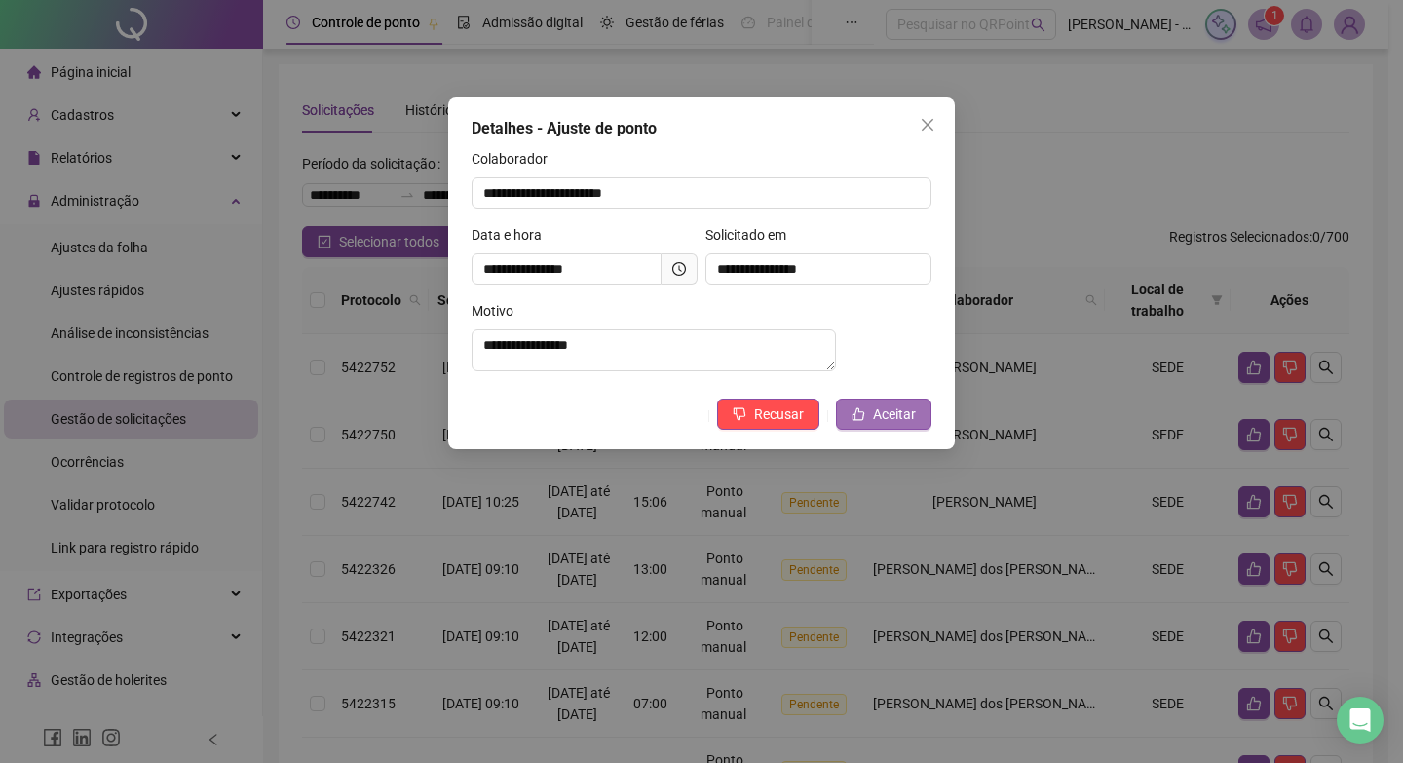
click at [896, 417] on span "Aceitar" at bounding box center [894, 413] width 43 height 21
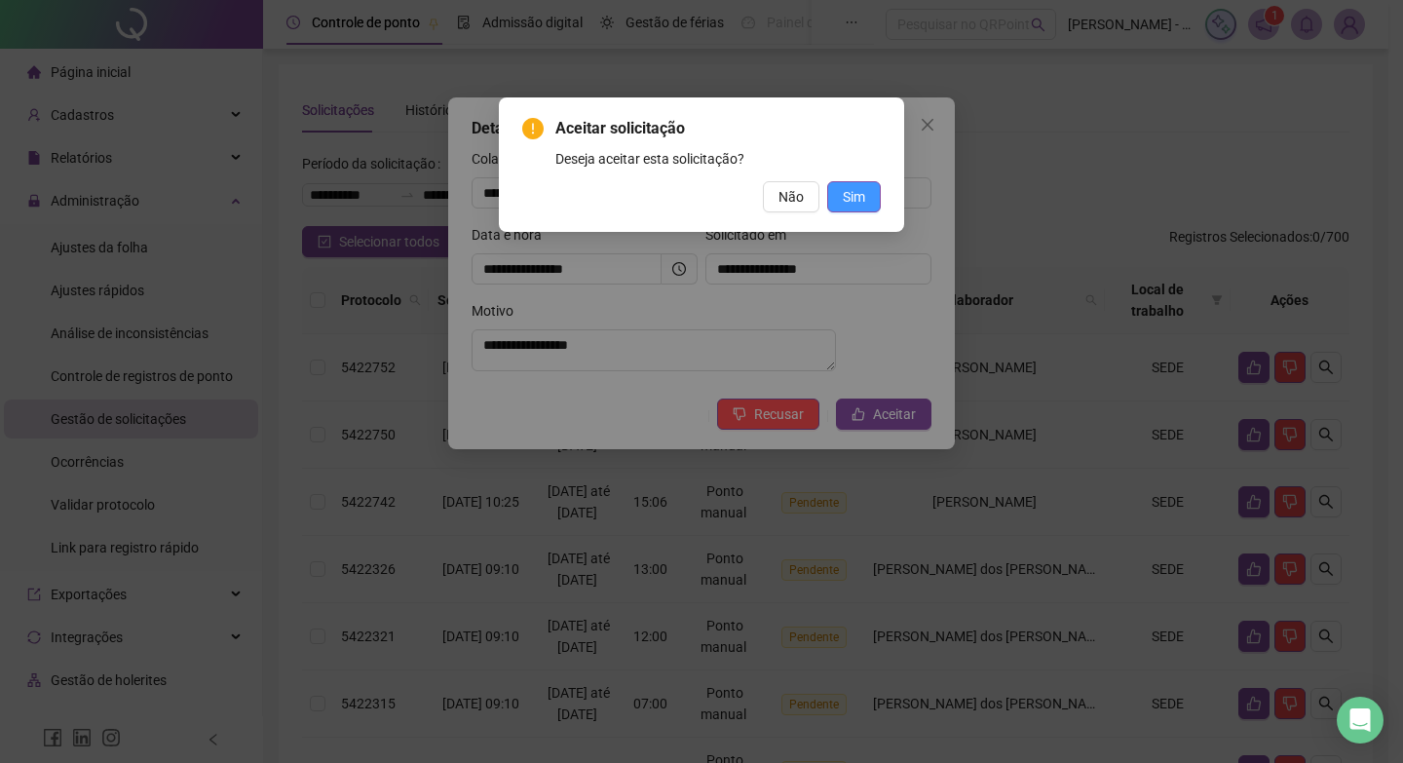
click at [873, 191] on button "Sim" at bounding box center [854, 196] width 54 height 31
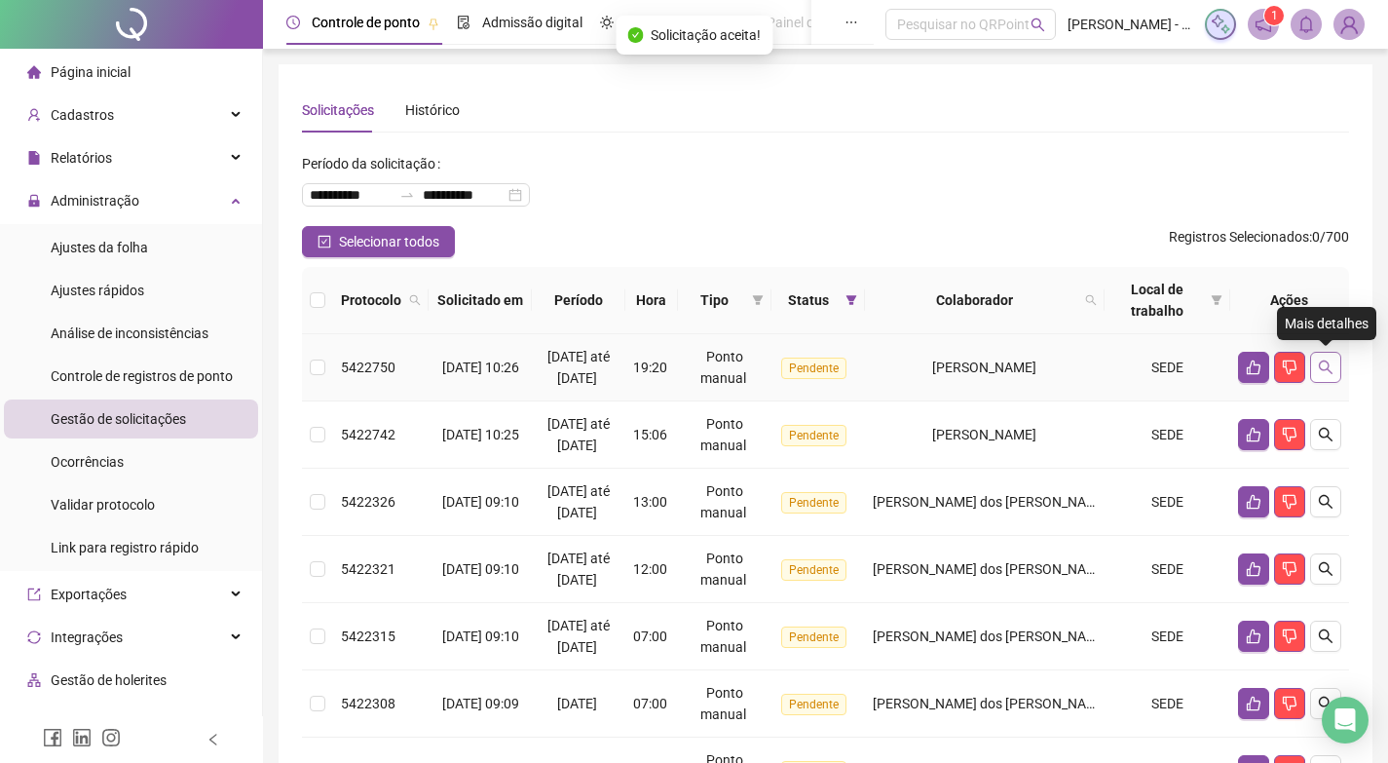
click at [1322, 371] on icon "search" at bounding box center [1326, 368] width 16 height 16
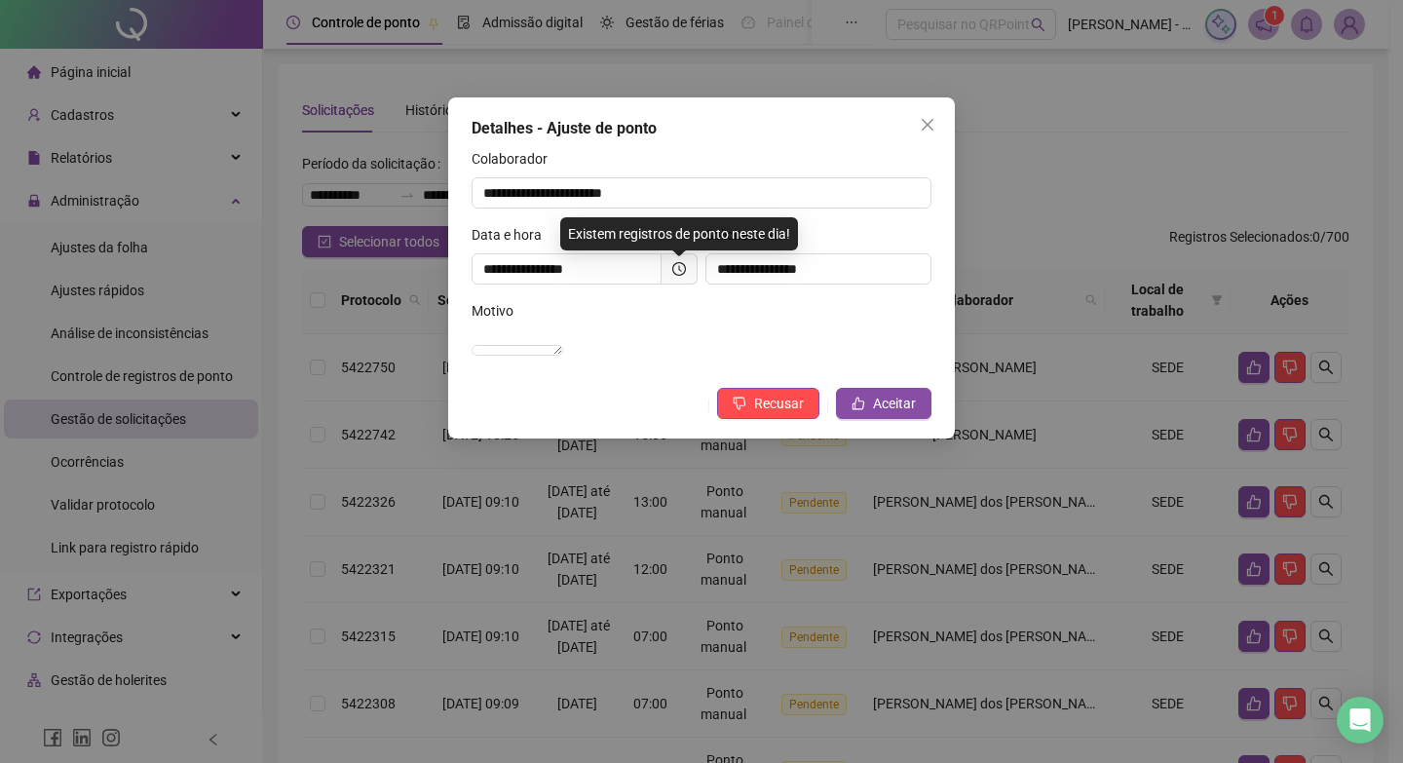
click at [672, 282] on span at bounding box center [680, 268] width 36 height 31
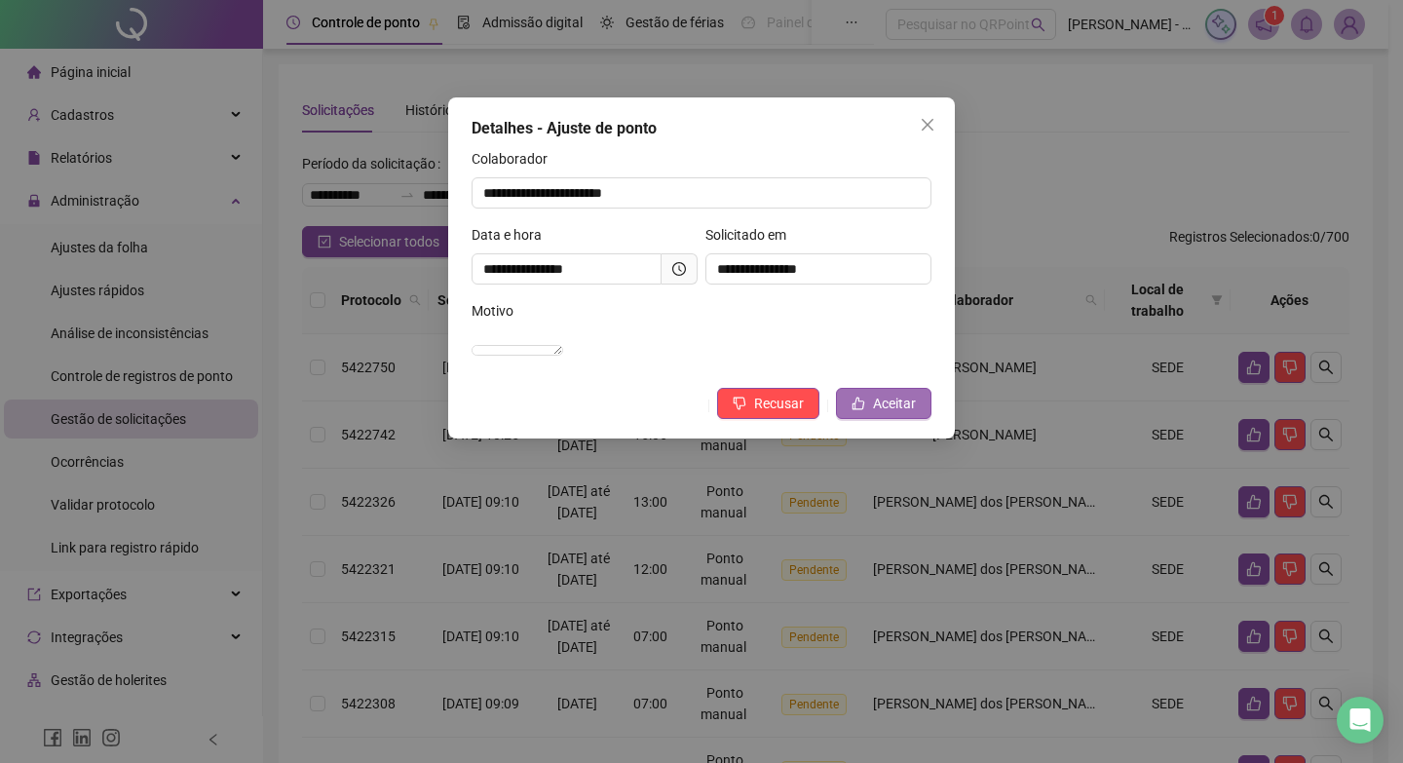
click at [875, 414] on span "Aceitar" at bounding box center [894, 403] width 43 height 21
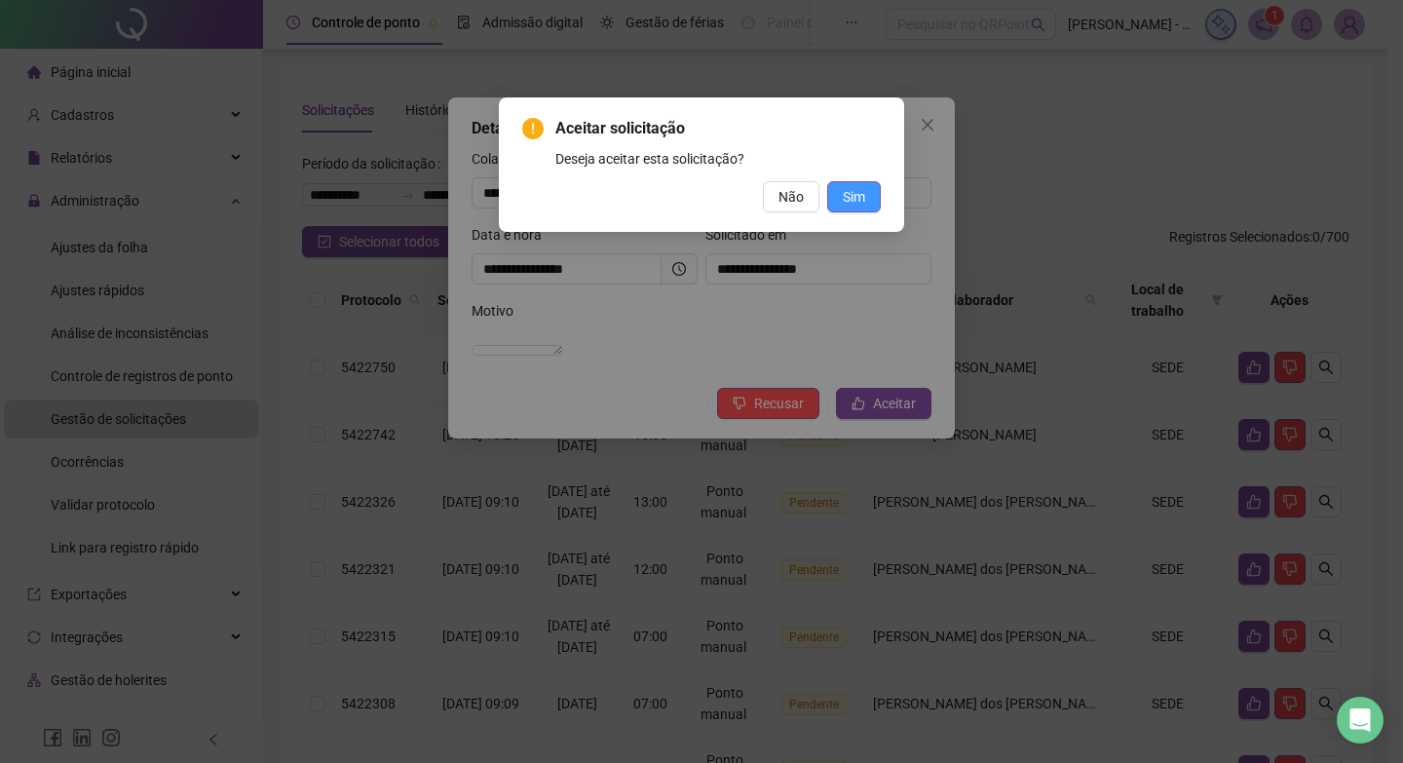
click at [830, 198] on button "Sim" at bounding box center [854, 196] width 54 height 31
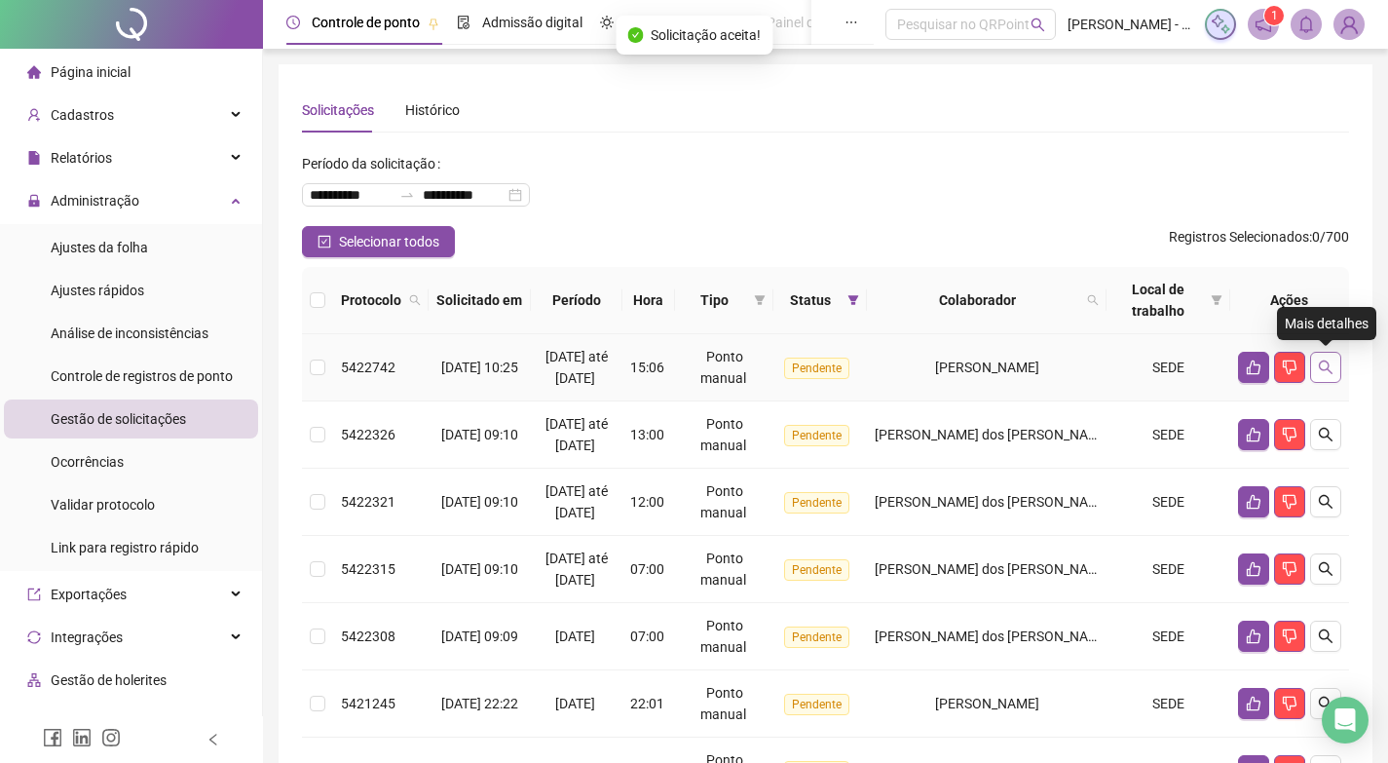
click at [1334, 367] on button "button" at bounding box center [1325, 367] width 31 height 31
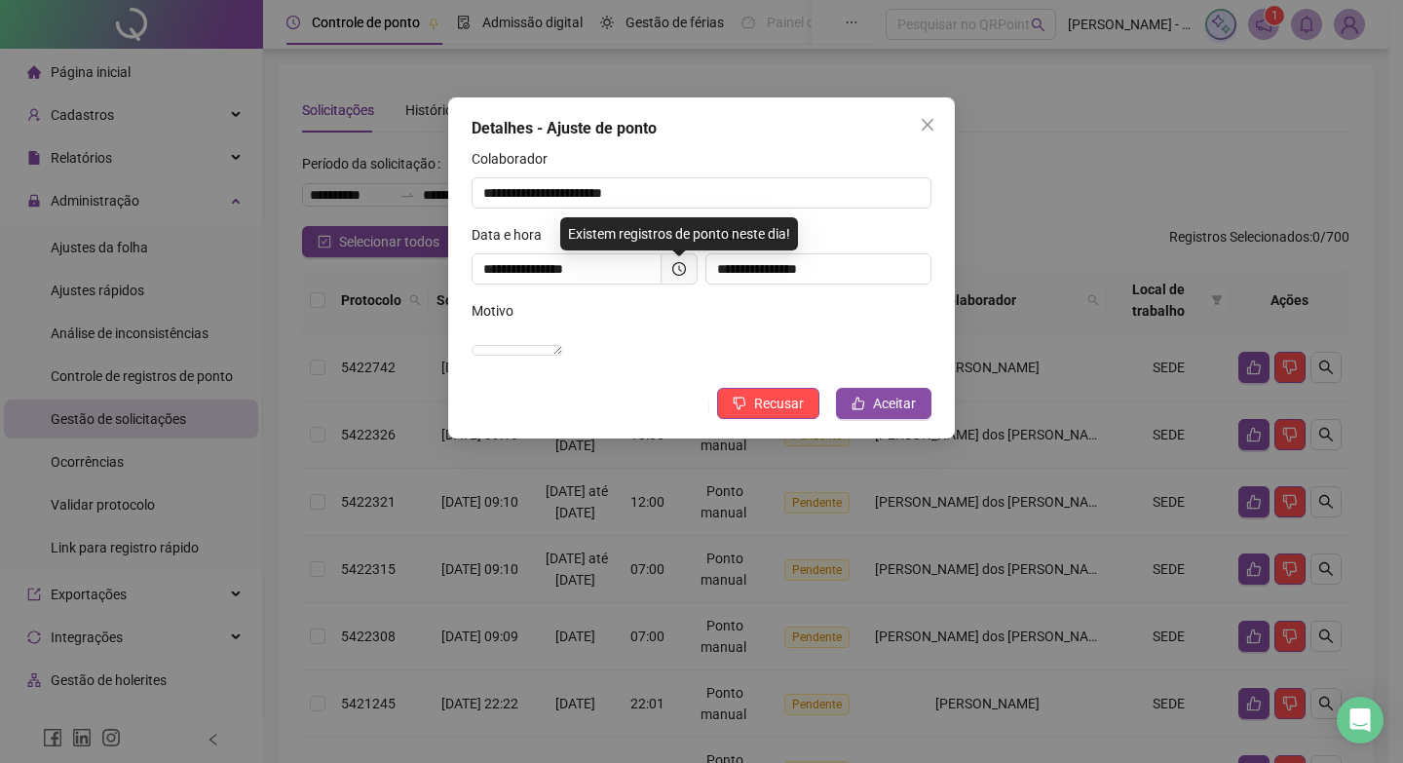
click at [679, 287] on div "**********" at bounding box center [585, 262] width 234 height 76
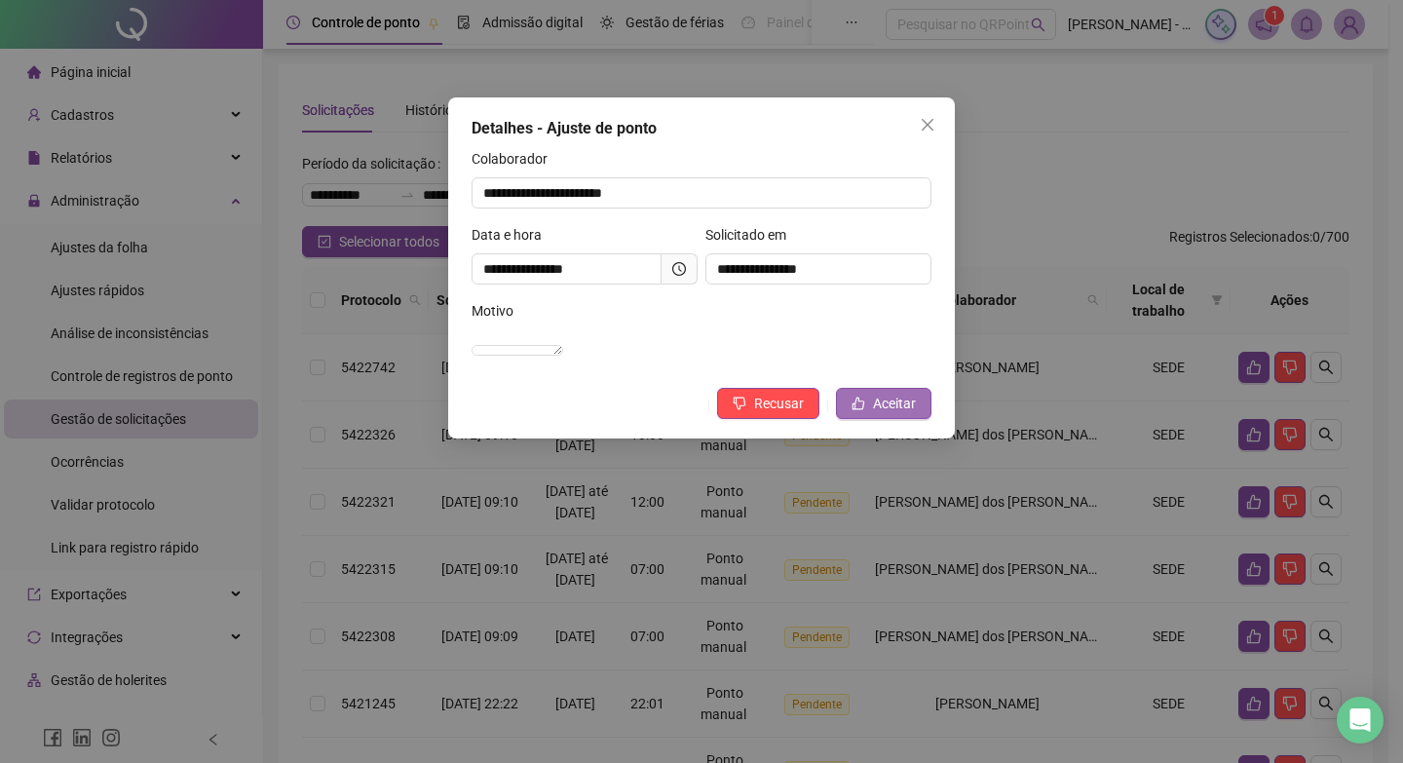
click at [880, 414] on span "Aceitar" at bounding box center [894, 403] width 43 height 21
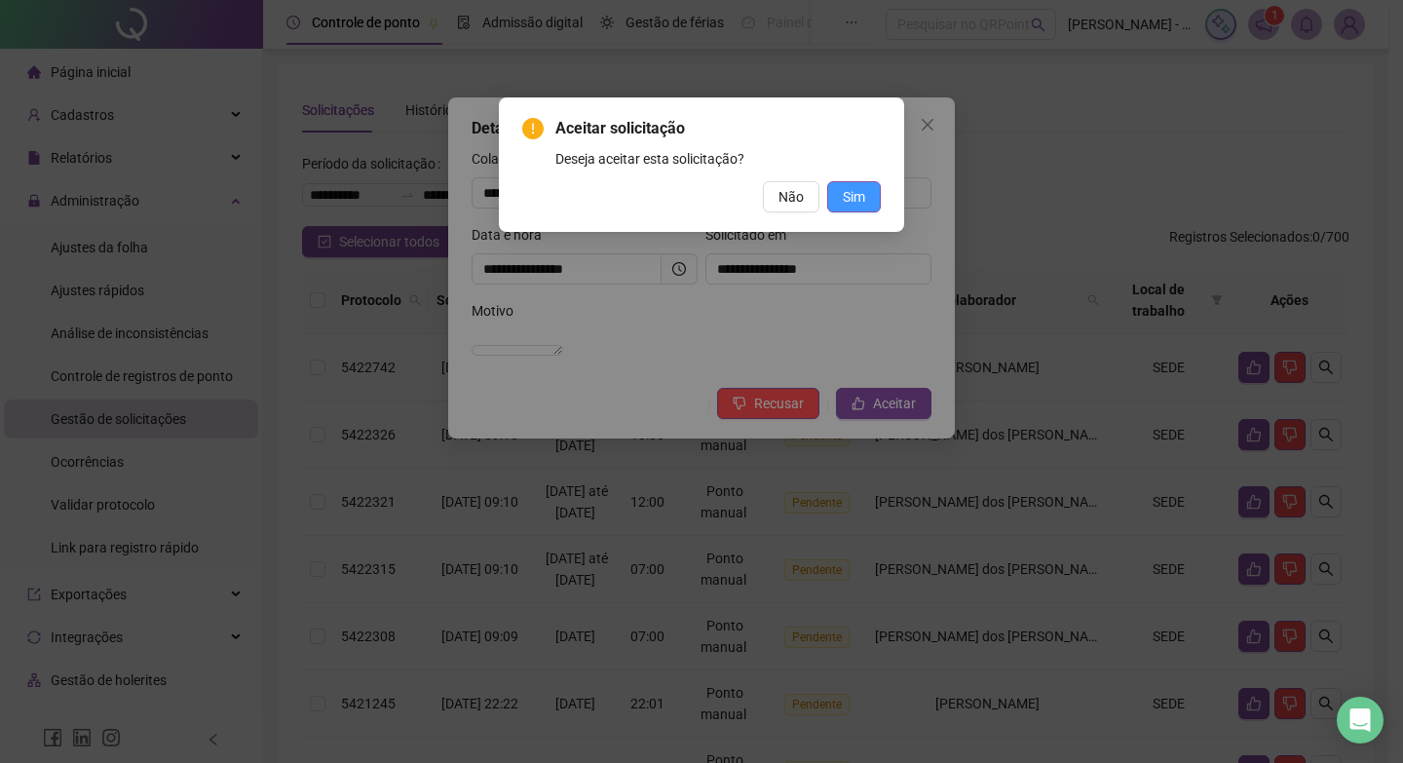
click at [852, 206] on span "Sim" at bounding box center [854, 196] width 22 height 21
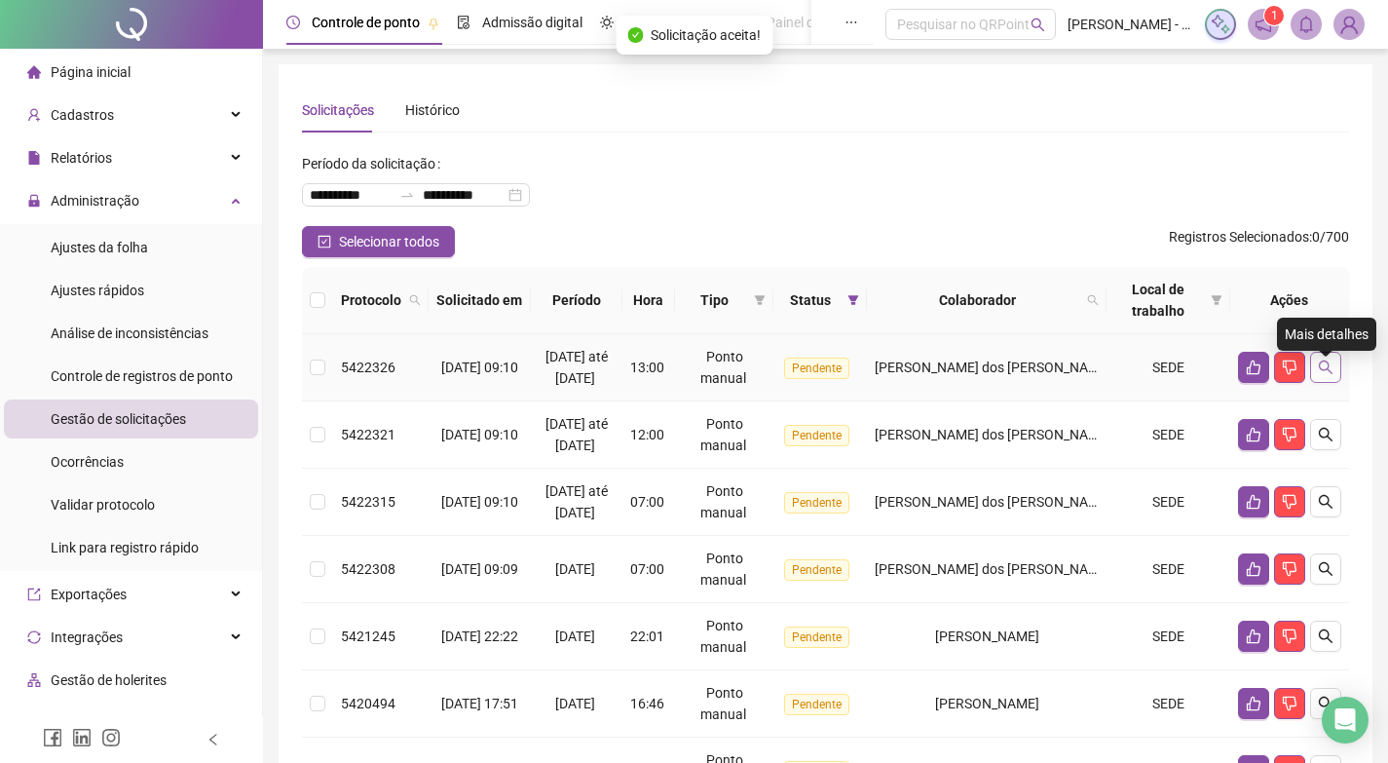
click at [1336, 375] on button "button" at bounding box center [1325, 367] width 31 height 31
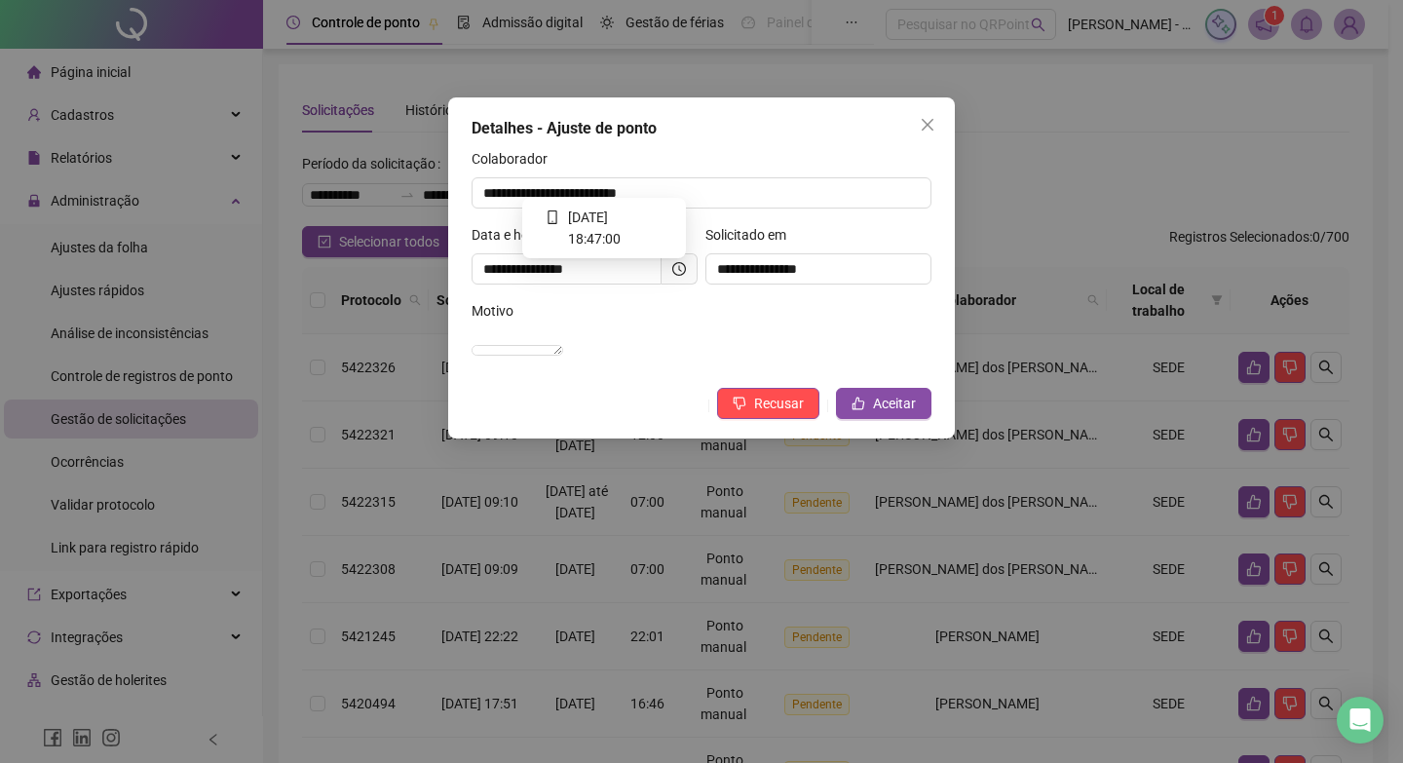
click at [675, 276] on div at bounding box center [679, 269] width 14 height 14
click at [924, 127] on icon "close" at bounding box center [928, 125] width 16 height 16
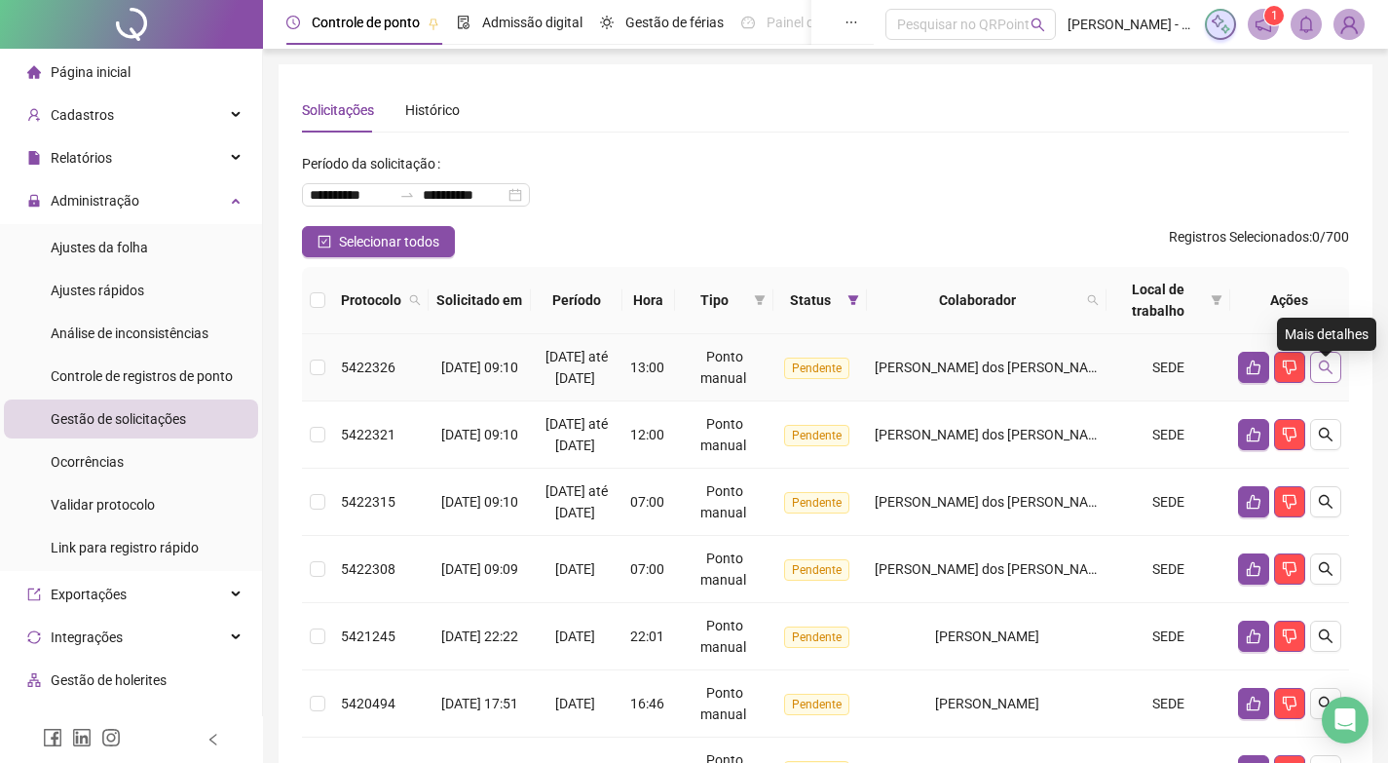
click at [1314, 378] on button "button" at bounding box center [1325, 367] width 31 height 31
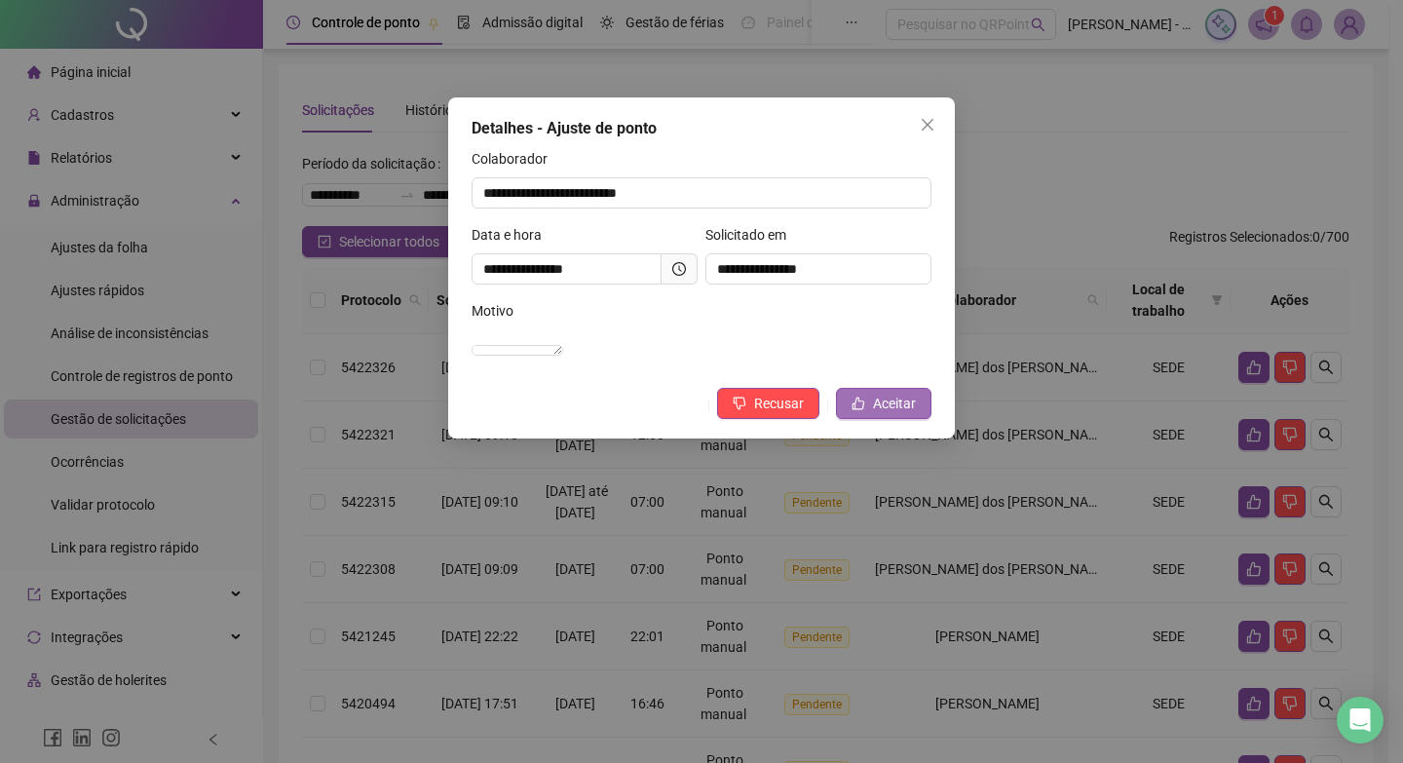
click at [864, 410] on icon "like" at bounding box center [859, 404] width 14 height 14
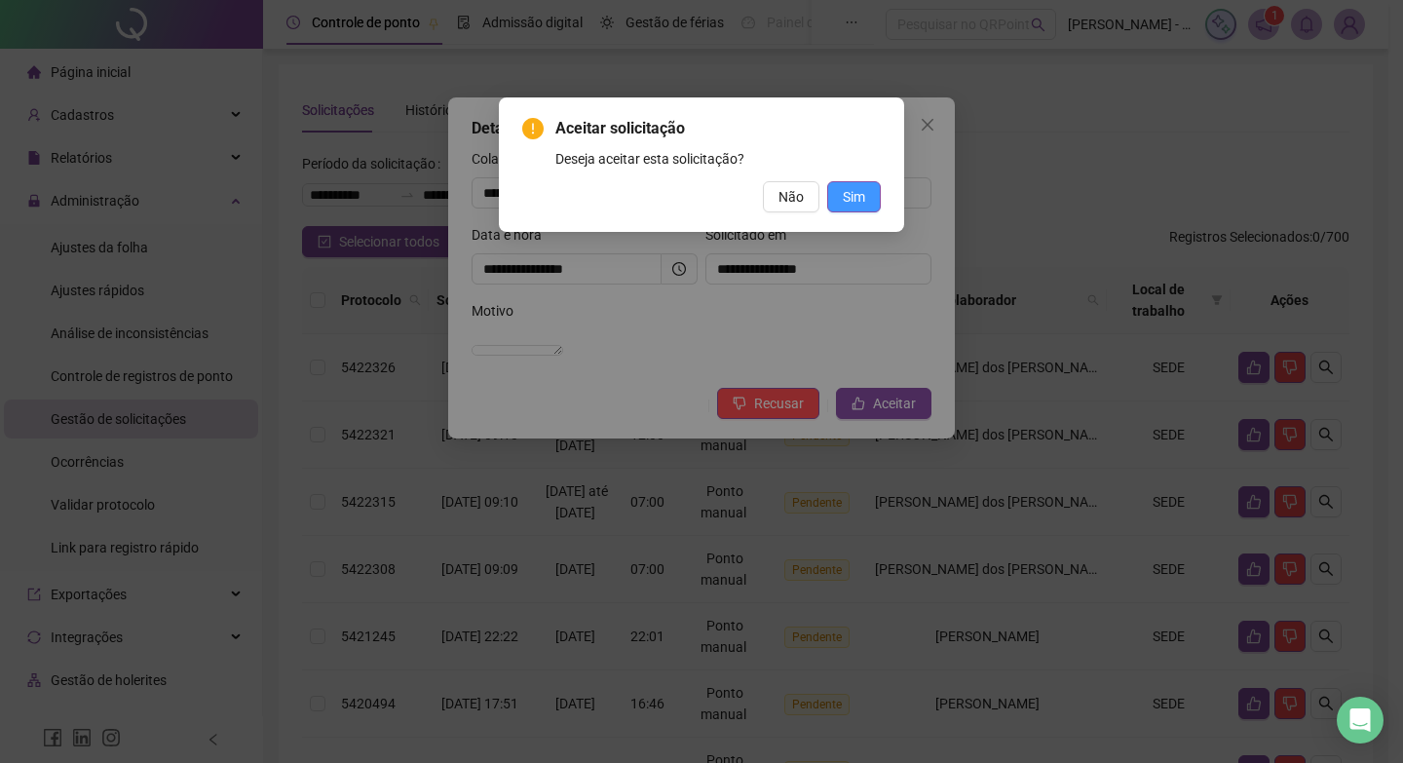
click at [862, 202] on span "Sim" at bounding box center [854, 196] width 22 height 21
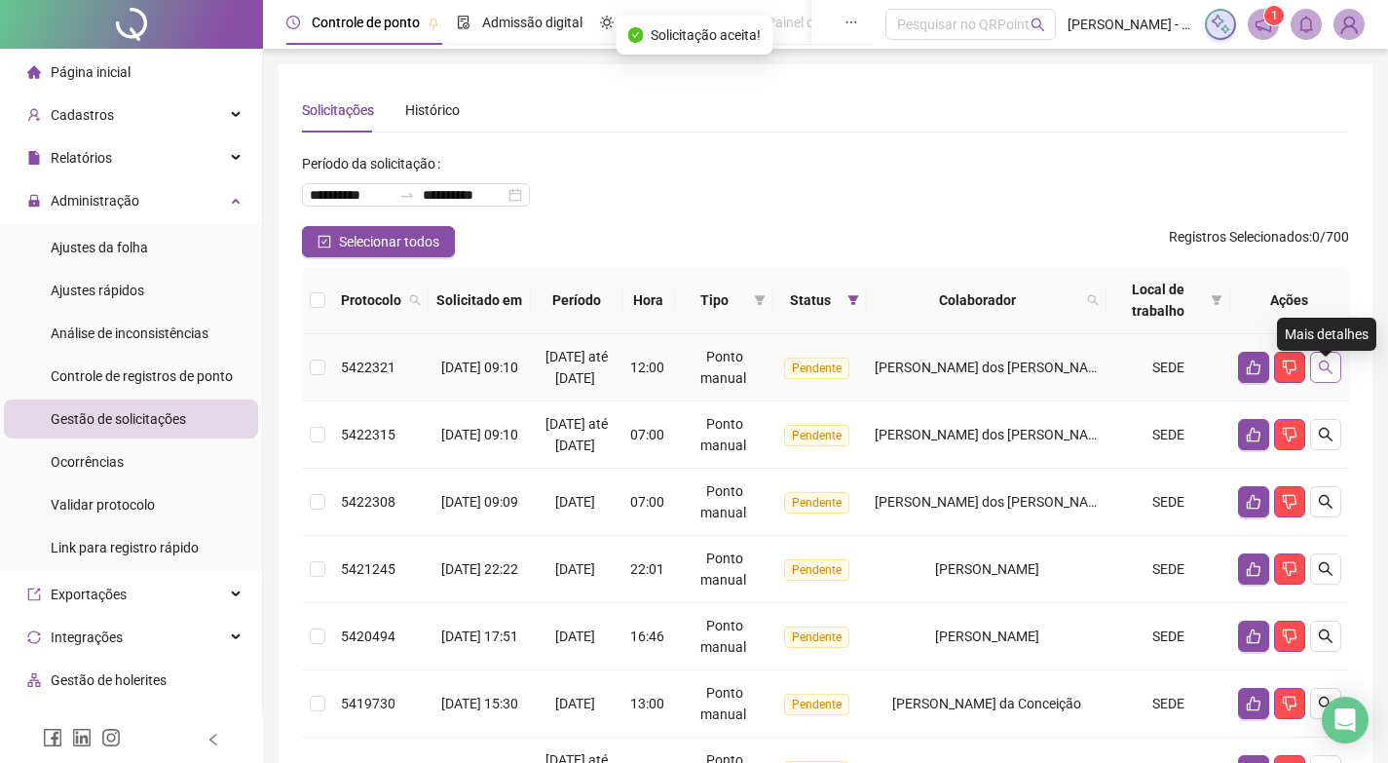
click at [1337, 379] on button "button" at bounding box center [1325, 367] width 31 height 31
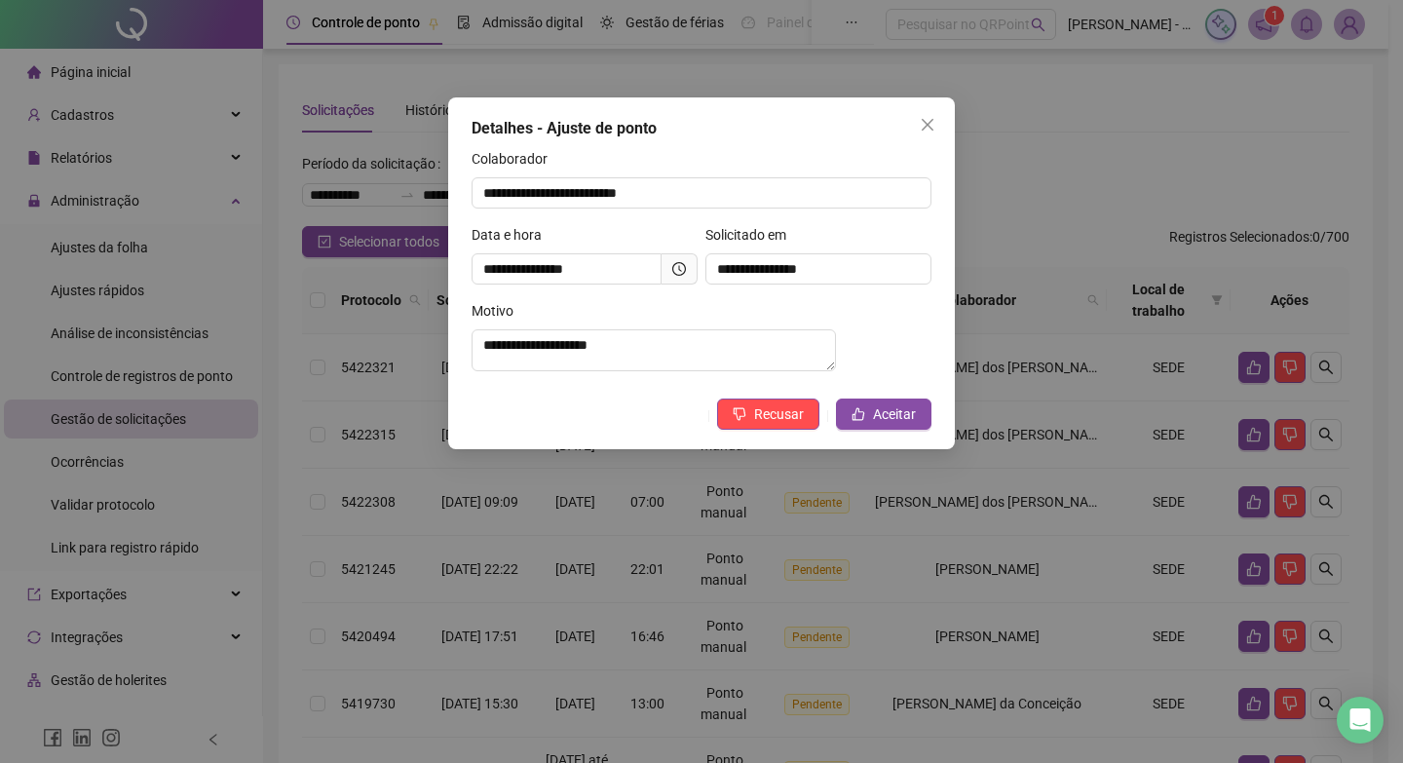
click at [674, 274] on icon "clock-circle" at bounding box center [679, 269] width 14 height 14
click at [863, 409] on button "Aceitar" at bounding box center [883, 414] width 95 height 31
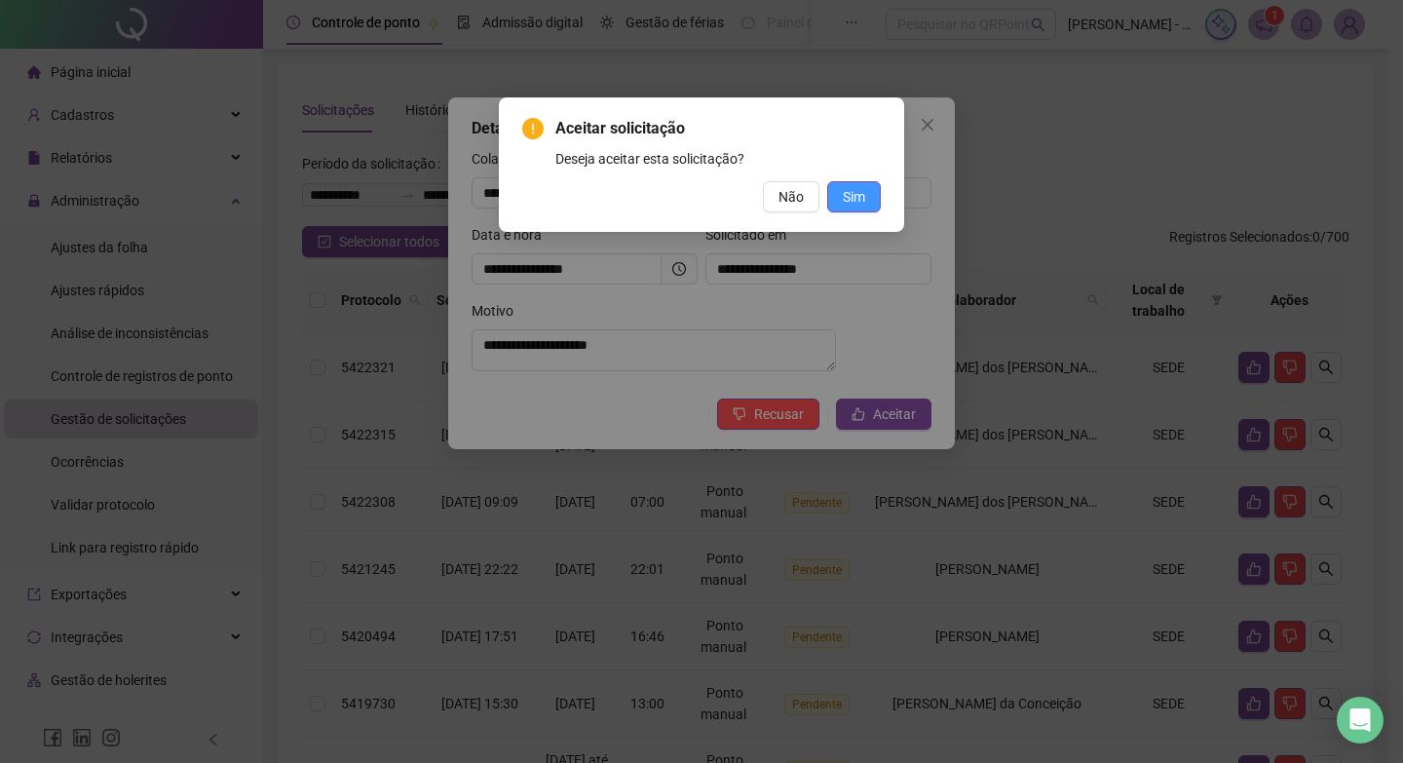
click at [860, 206] on span "Sim" at bounding box center [854, 196] width 22 height 21
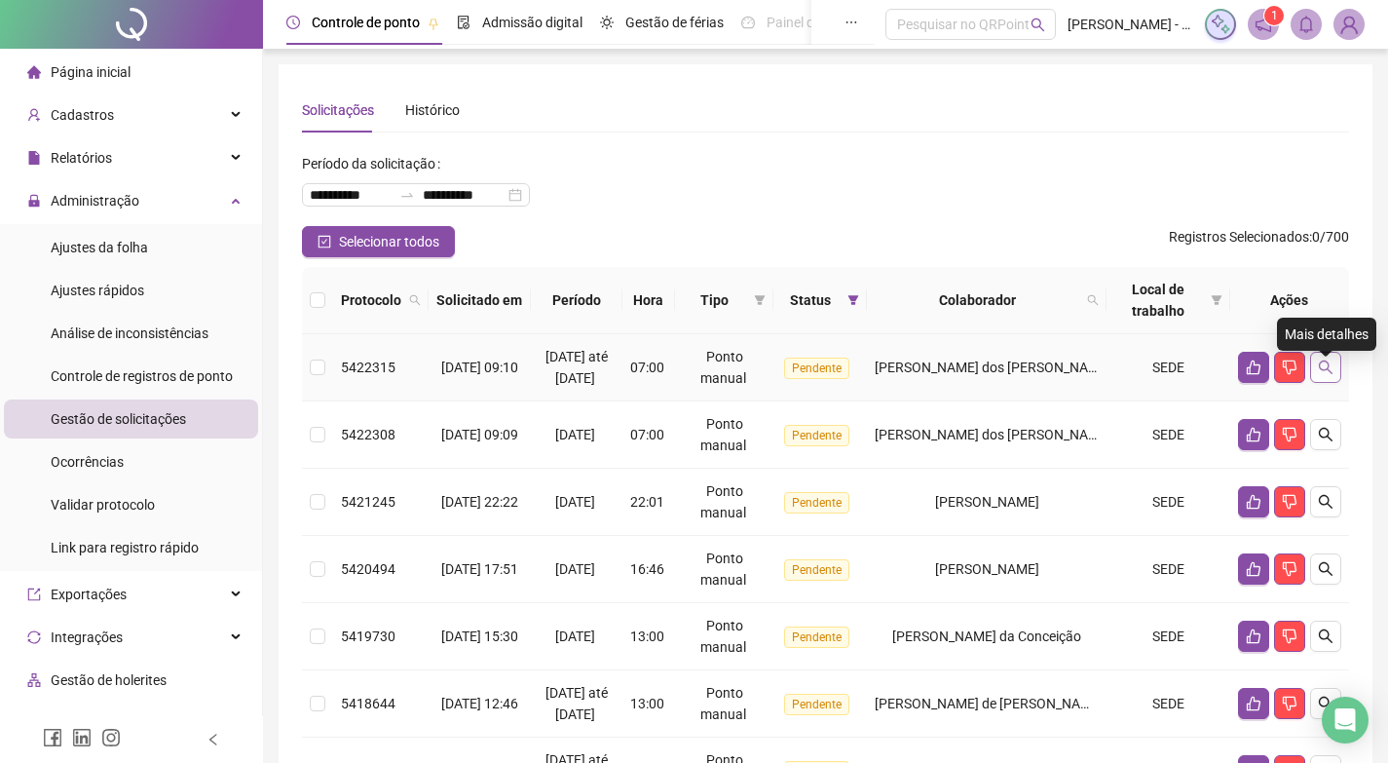
click at [1330, 365] on button "button" at bounding box center [1325, 367] width 31 height 31
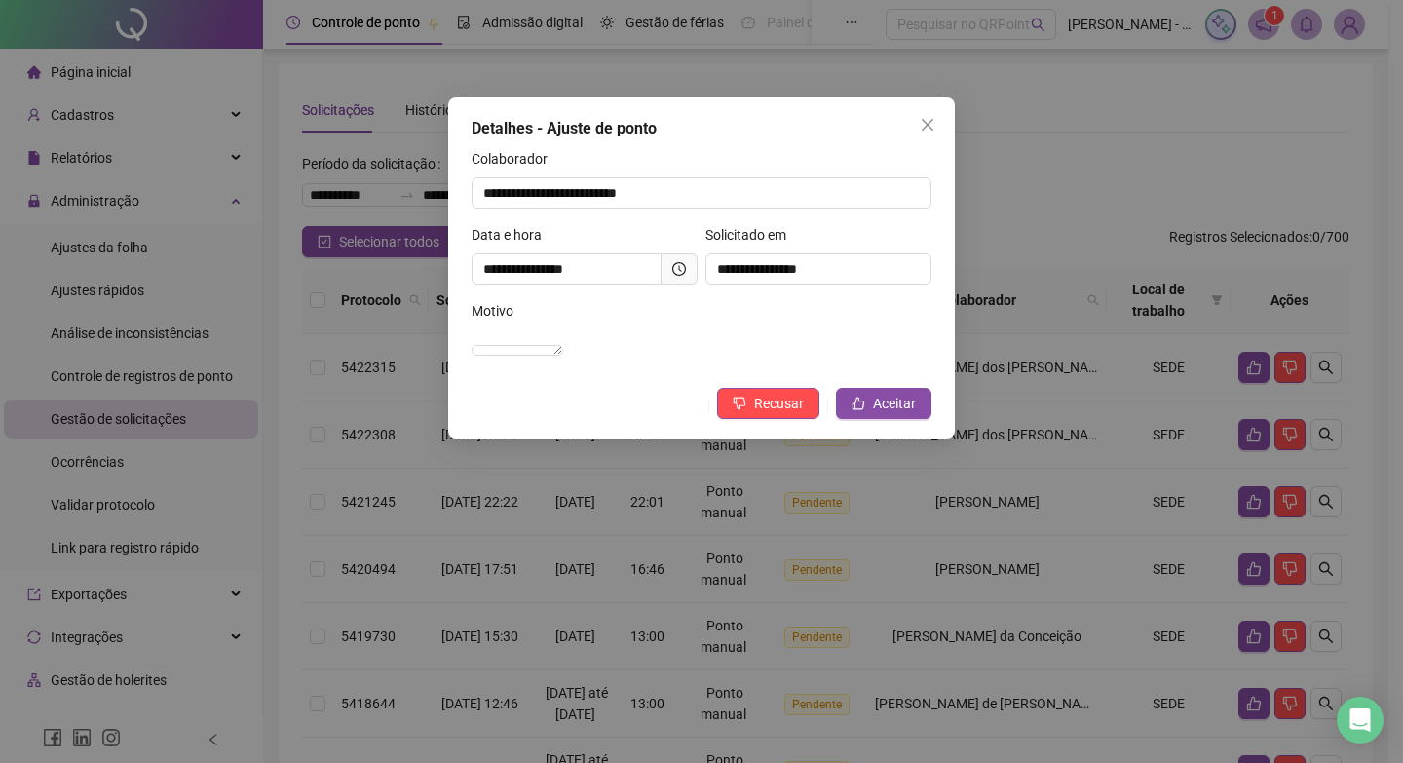
click at [683, 270] on icon "clock-circle" at bounding box center [679, 269] width 14 height 14
click at [905, 414] on span "Aceitar" at bounding box center [894, 403] width 43 height 21
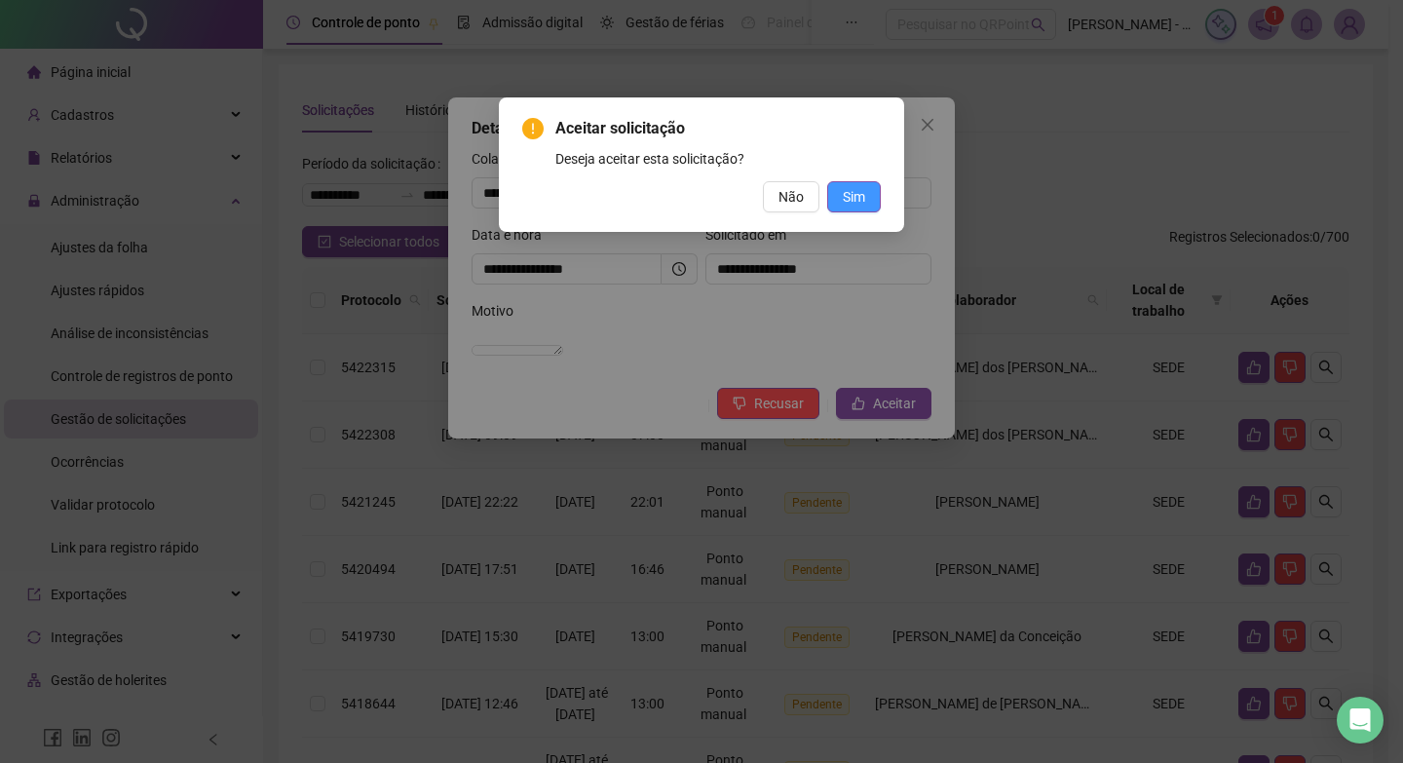
click at [838, 194] on button "Sim" at bounding box center [854, 196] width 54 height 31
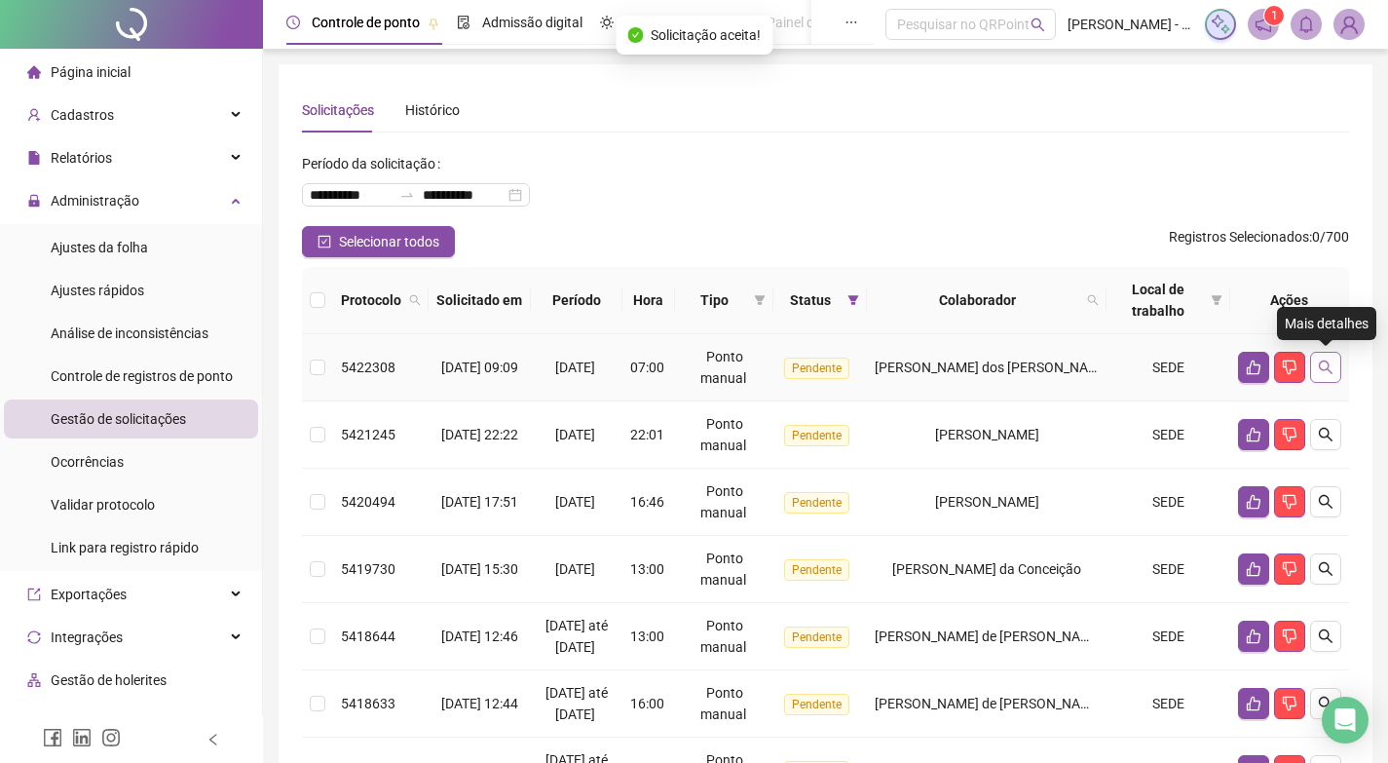
click at [1318, 374] on icon "search" at bounding box center [1326, 368] width 16 height 16
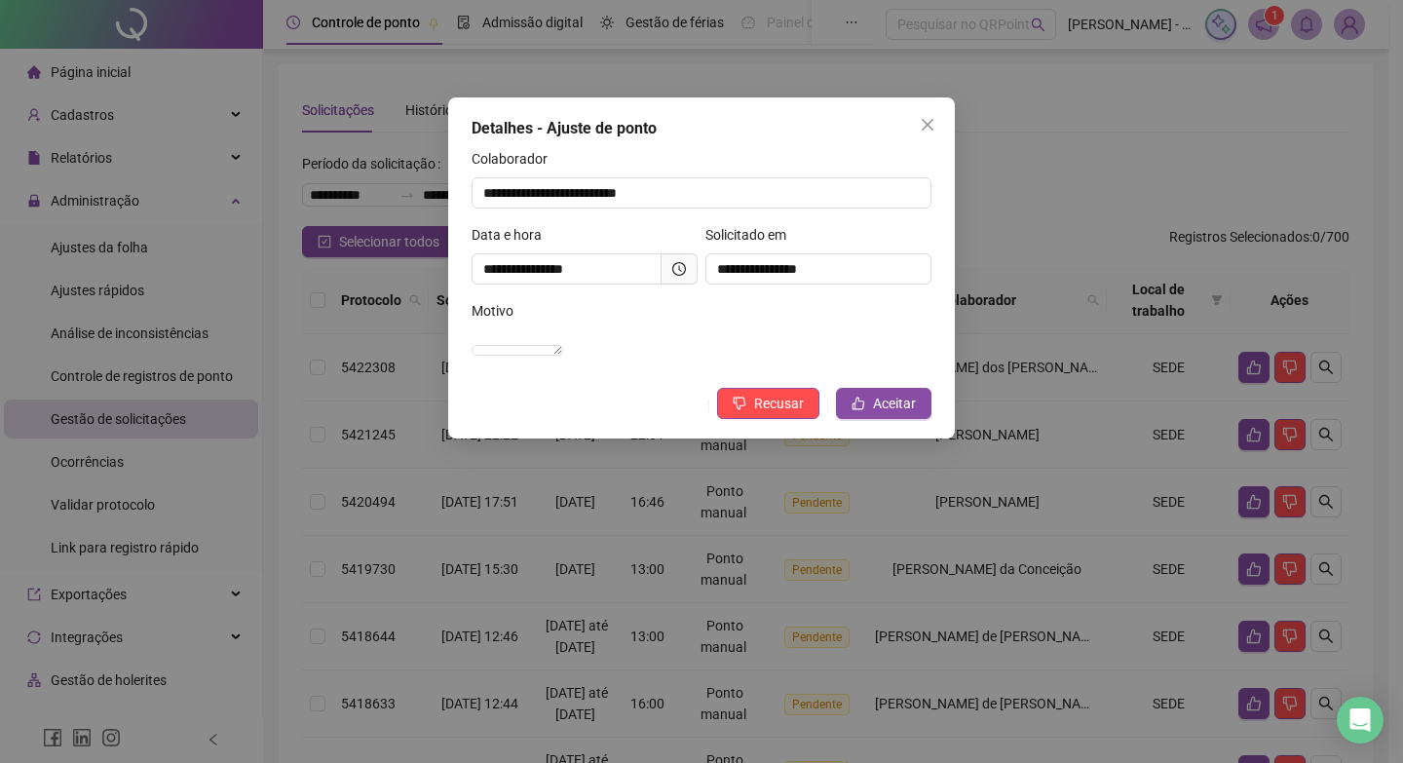
click at [679, 276] on div at bounding box center [679, 269] width 14 height 14
click at [674, 267] on icon "clock-circle" at bounding box center [679, 269] width 14 height 14
click at [618, 266] on input "**********" at bounding box center [567, 268] width 190 height 31
click at [669, 262] on span at bounding box center [680, 268] width 36 height 31
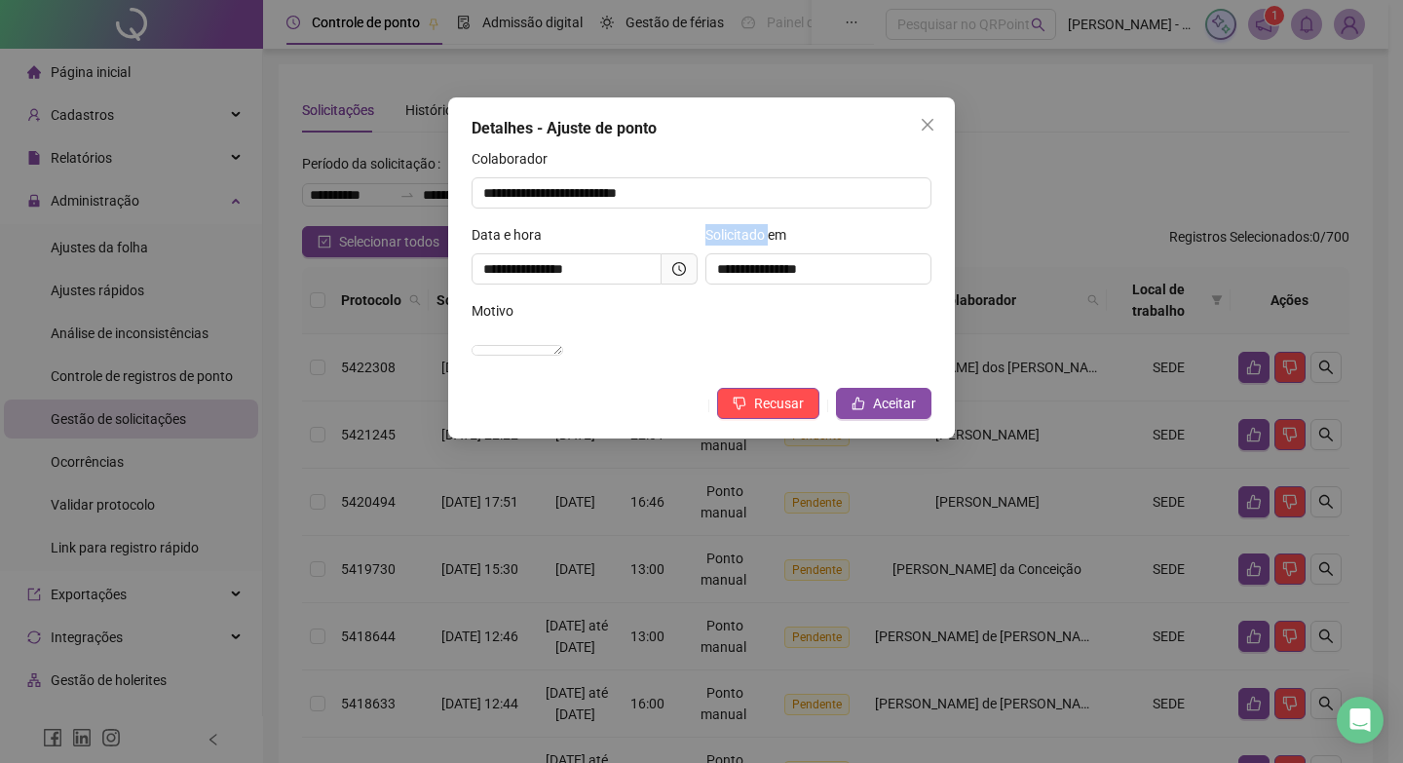
click at [669, 262] on span at bounding box center [680, 268] width 36 height 31
click at [669, 263] on span at bounding box center [680, 268] width 36 height 31
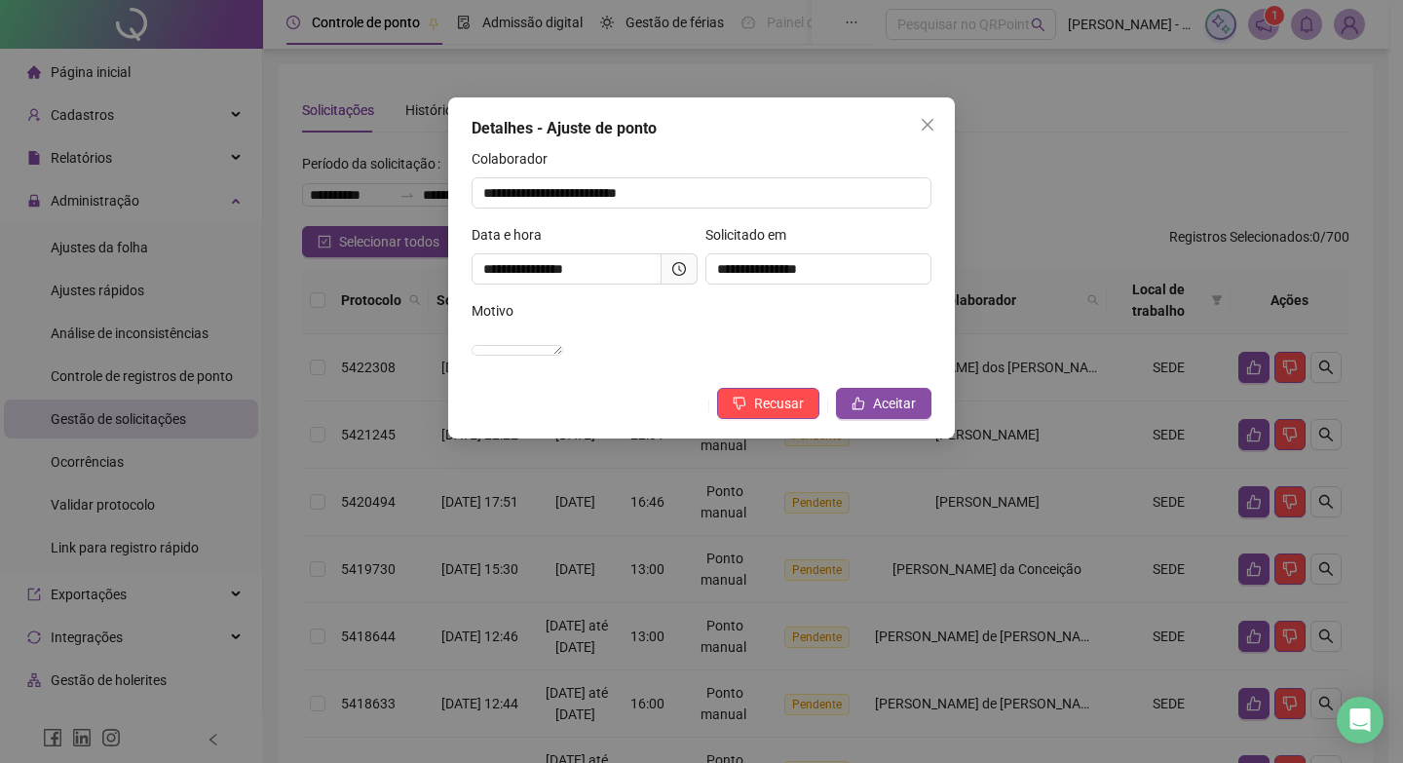
click at [674, 248] on div "Data e hora" at bounding box center [585, 238] width 226 height 29
click at [679, 271] on icon "clock-circle" at bounding box center [679, 269] width 14 height 14
click at [863, 410] on icon "like" at bounding box center [859, 404] width 14 height 14
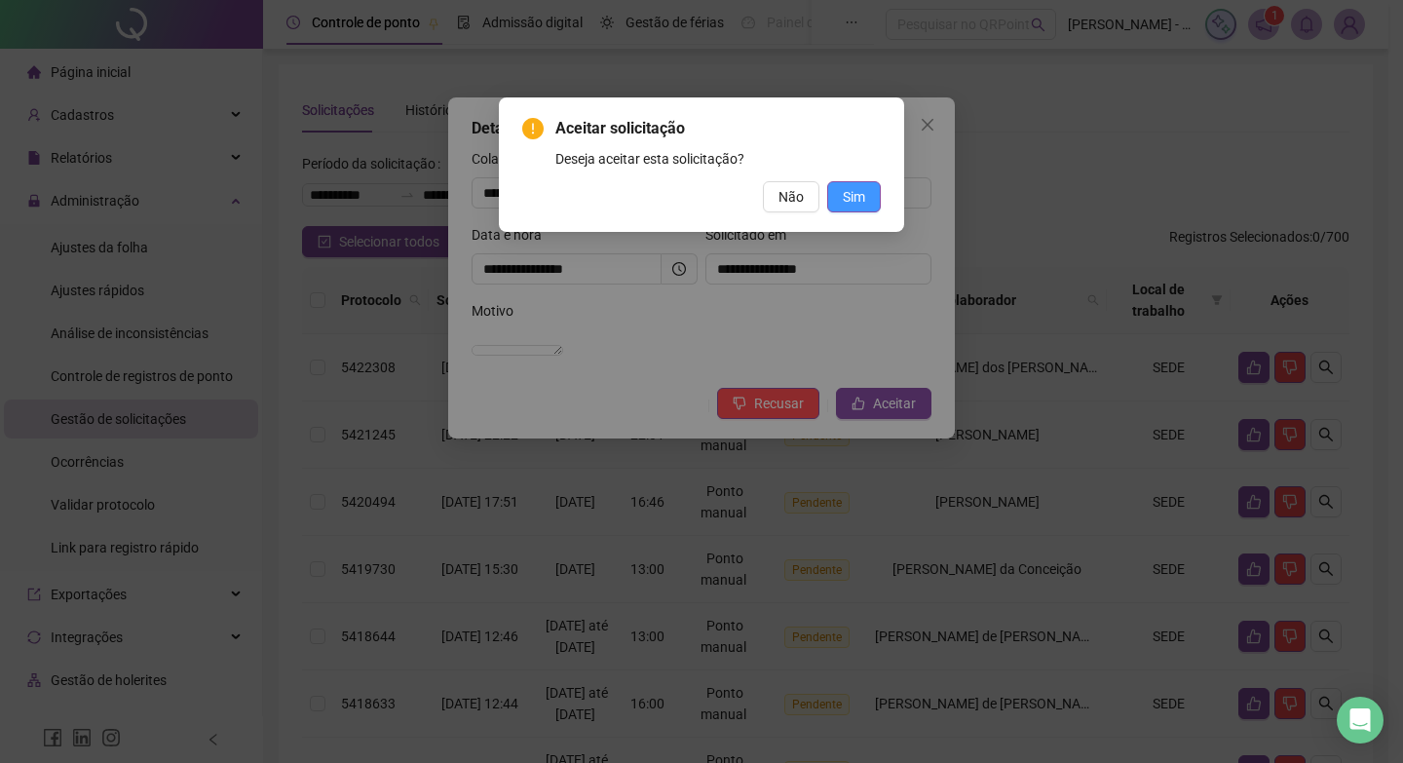
click at [860, 195] on span "Sim" at bounding box center [854, 196] width 22 height 21
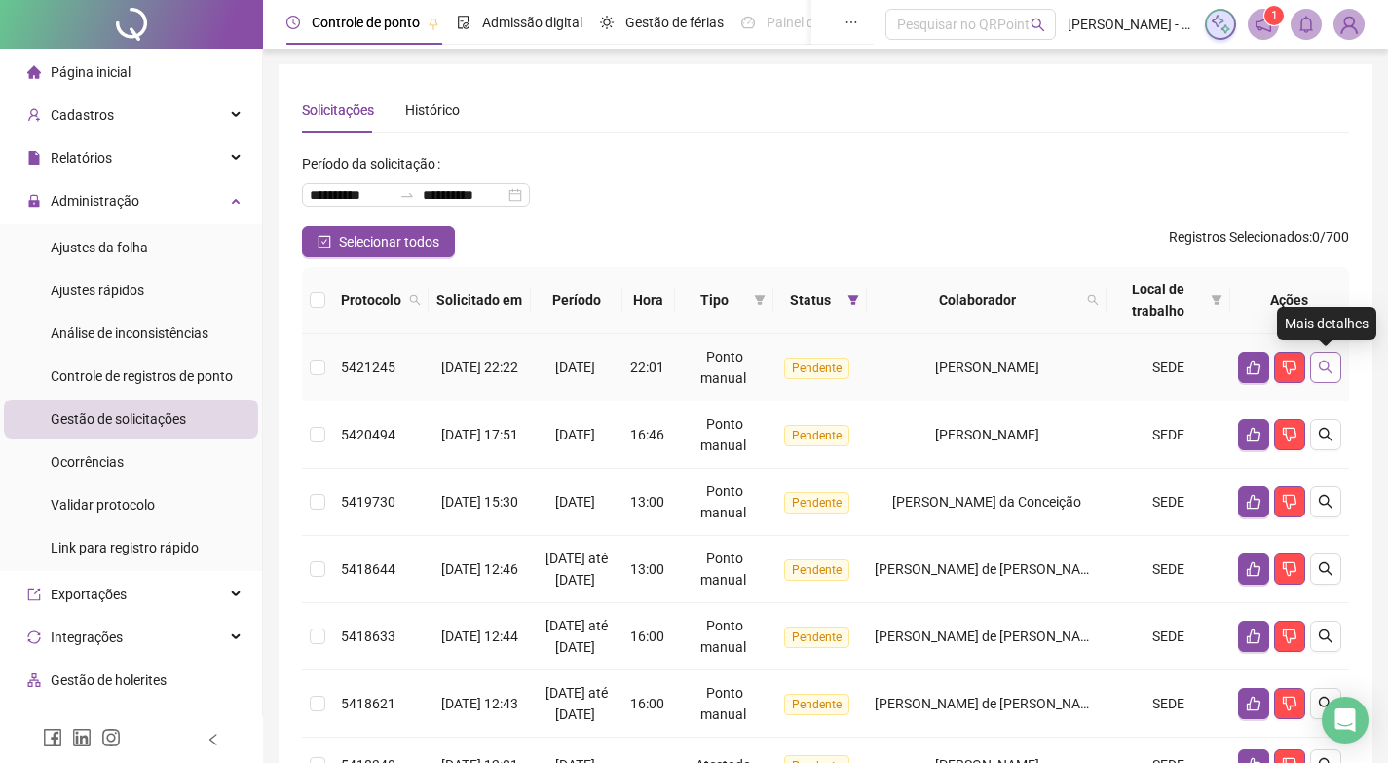
click at [1316, 363] on button "button" at bounding box center [1325, 367] width 31 height 31
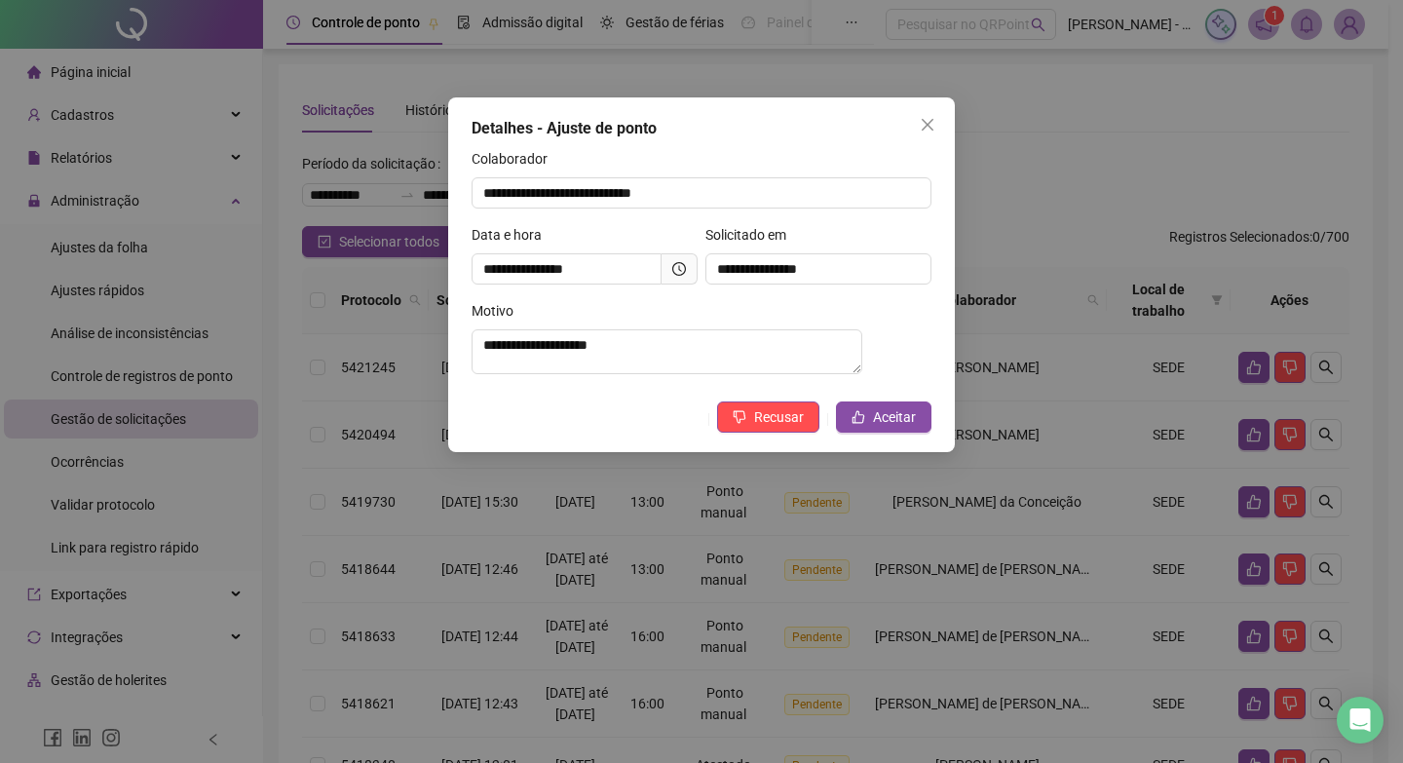
click at [674, 262] on icon "clock-circle" at bounding box center [679, 269] width 14 height 14
click at [875, 423] on span "Aceitar" at bounding box center [894, 416] width 43 height 21
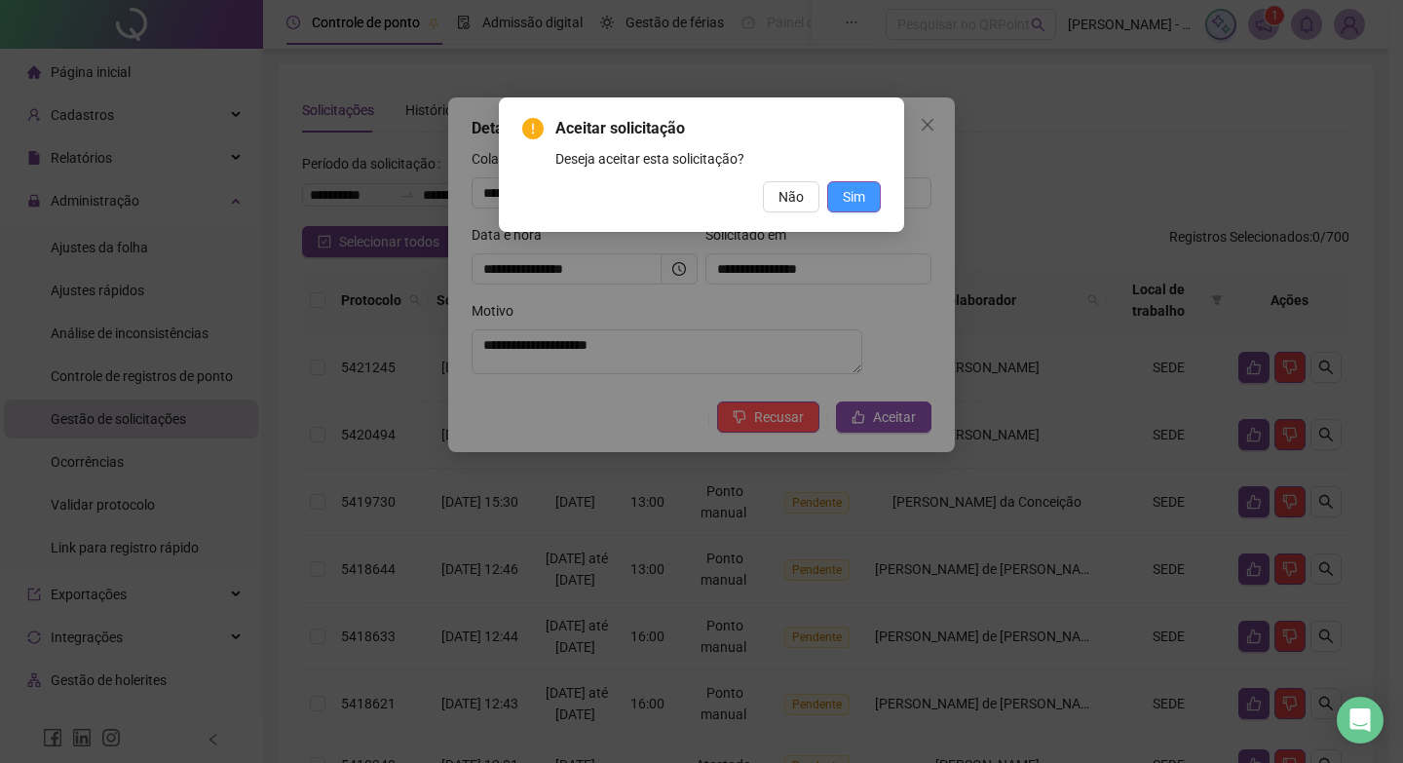
click at [856, 200] on span "Sim" at bounding box center [854, 196] width 22 height 21
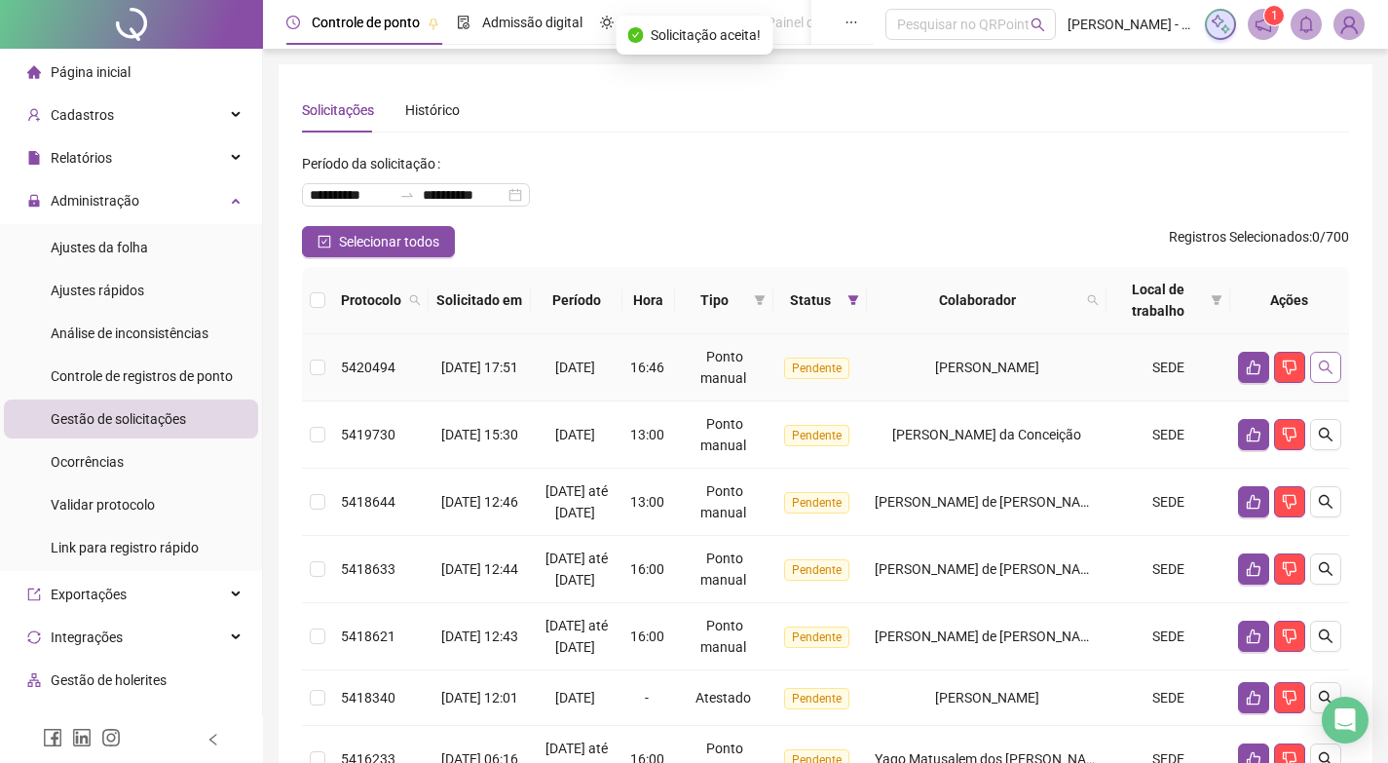
click at [1335, 365] on button "button" at bounding box center [1325, 367] width 31 height 31
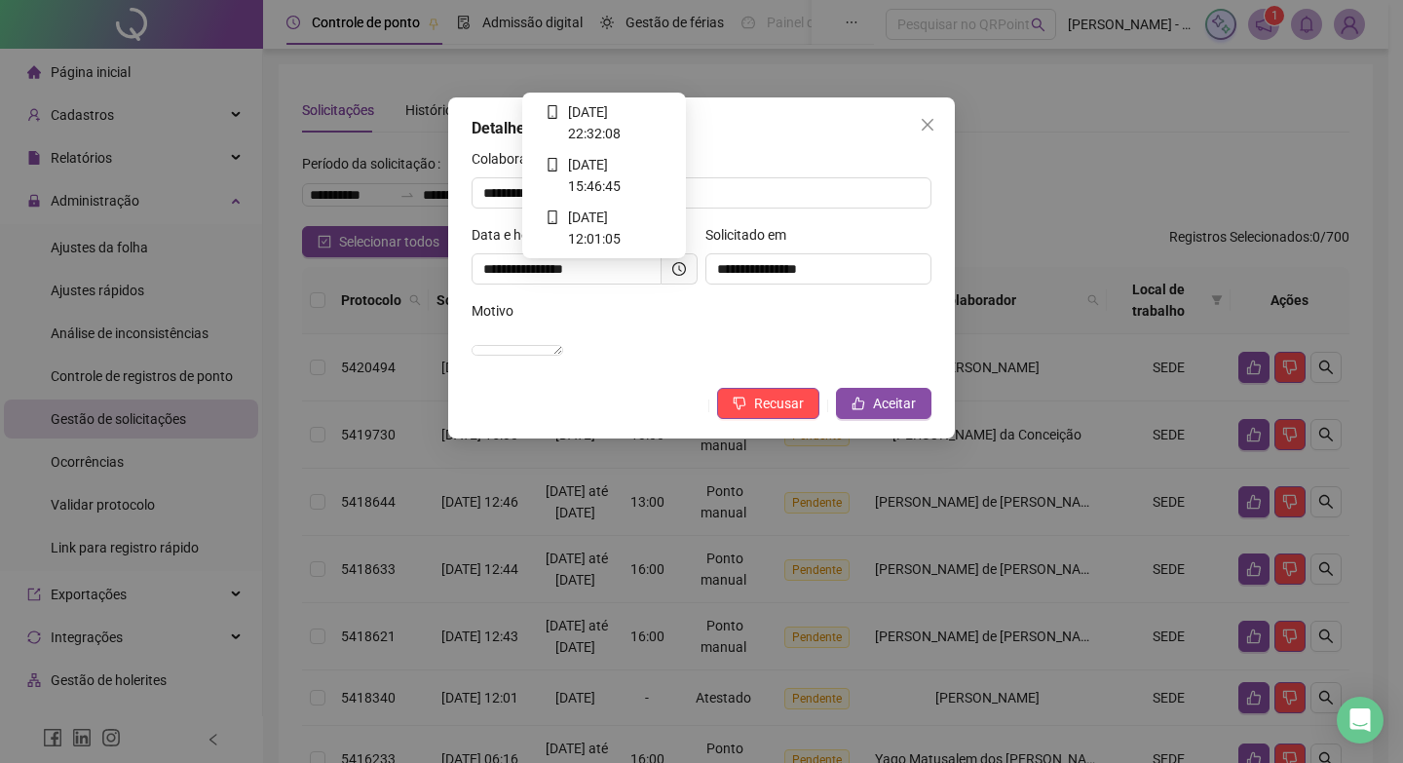
click at [677, 263] on icon "clock-circle" at bounding box center [679, 269] width 14 height 14
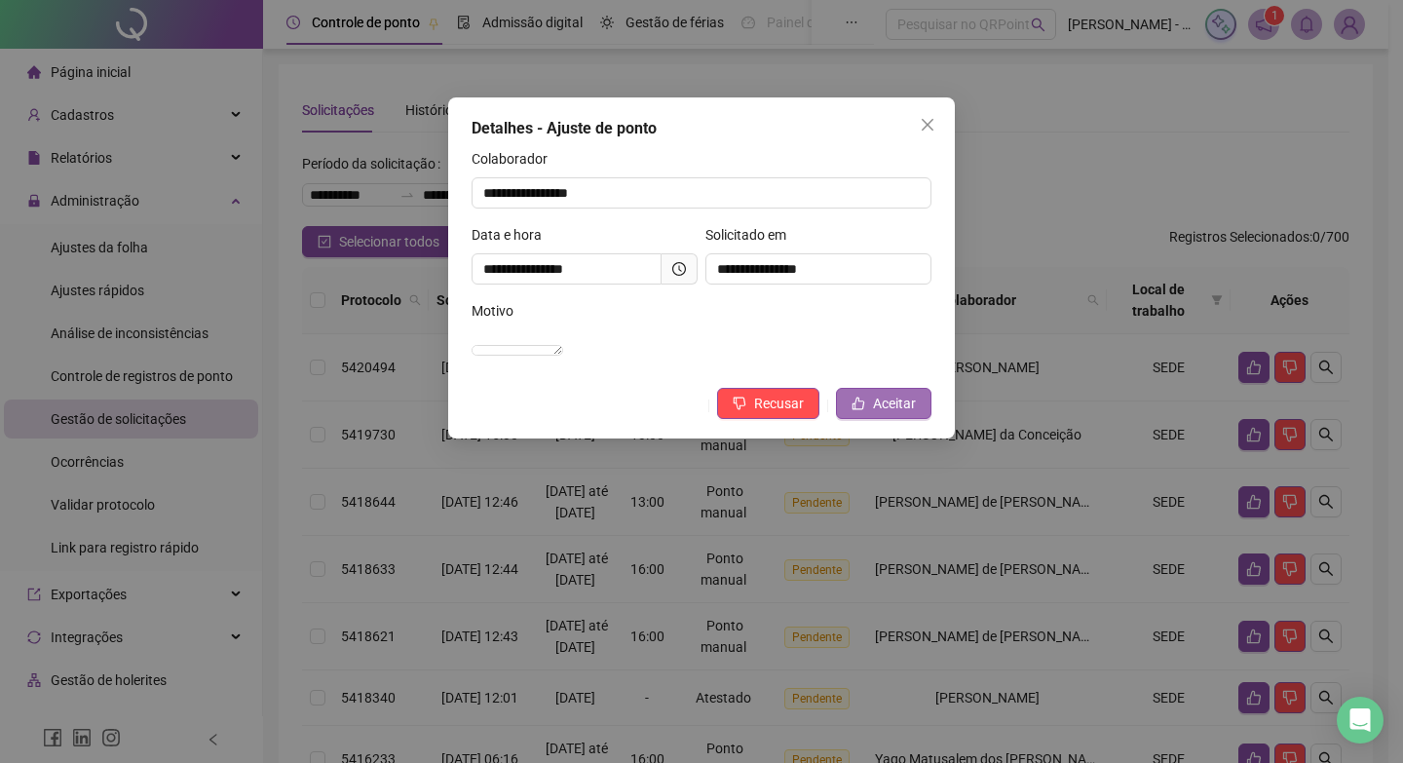
click at [905, 414] on span "Aceitar" at bounding box center [894, 403] width 43 height 21
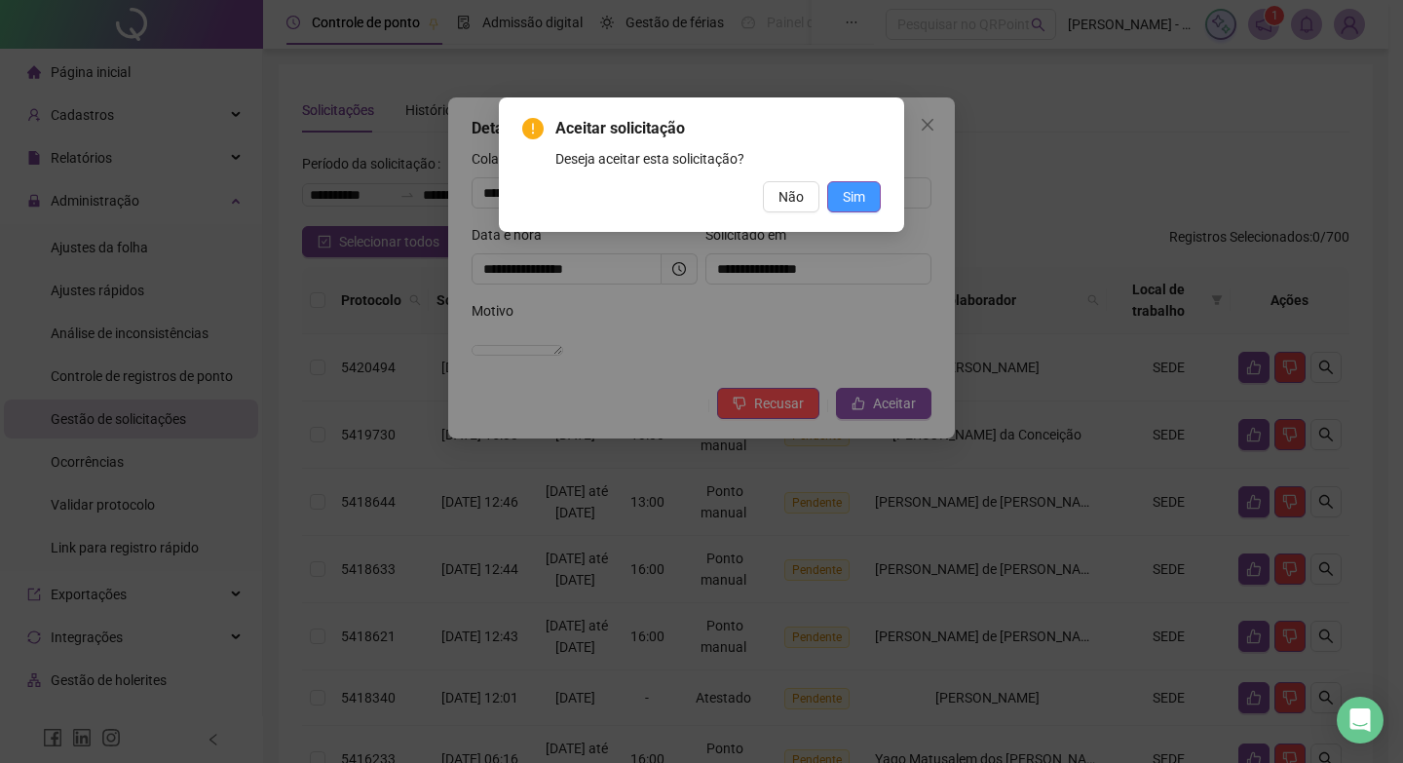
click at [834, 201] on button "Sim" at bounding box center [854, 196] width 54 height 31
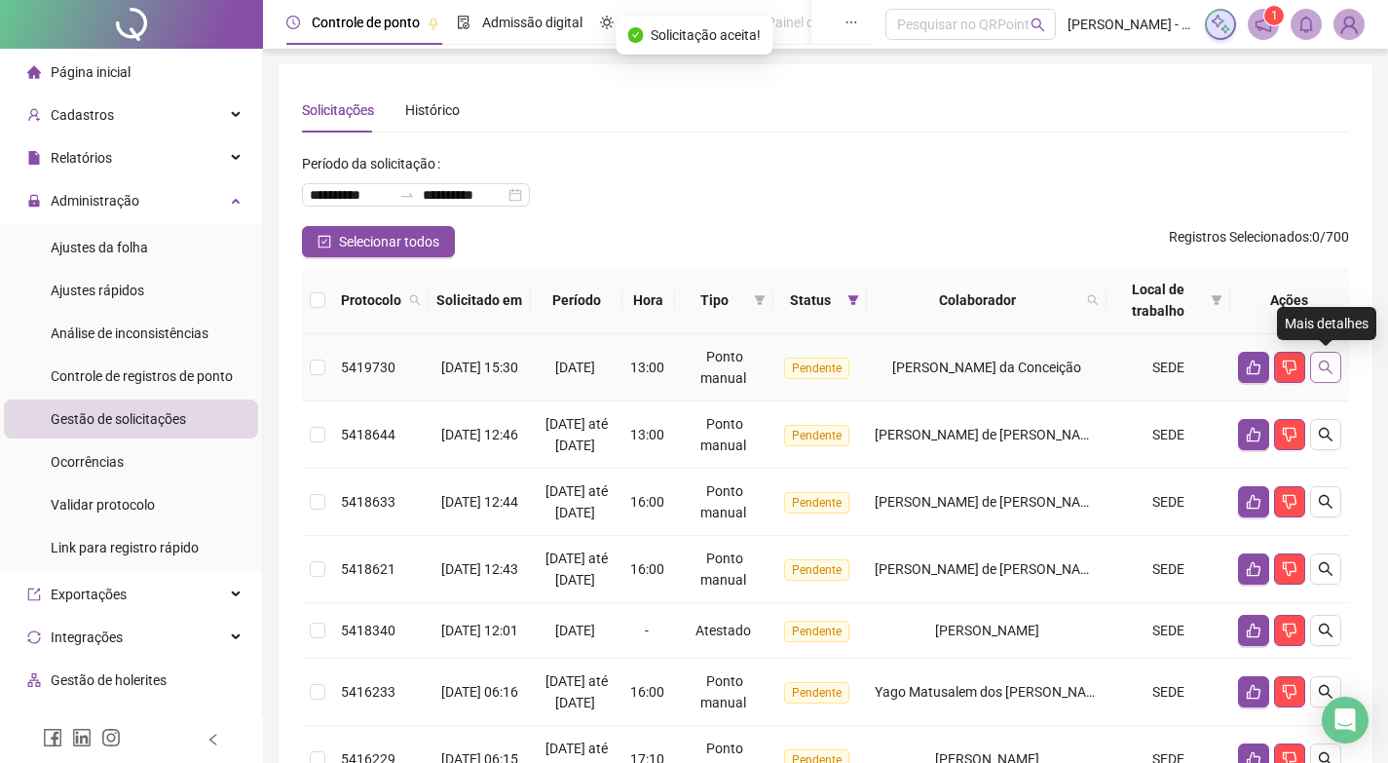
click at [1318, 372] on icon "search" at bounding box center [1326, 368] width 16 height 16
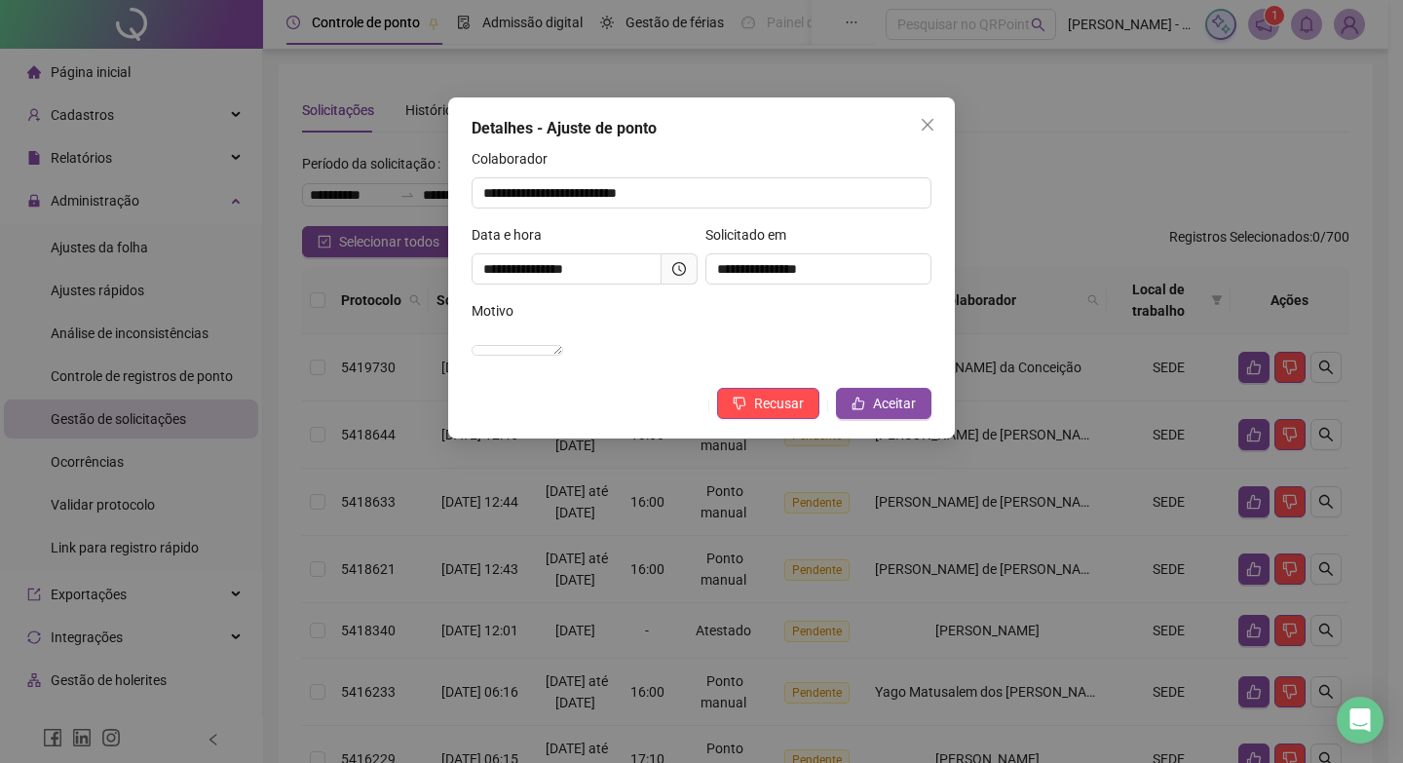
click at [684, 271] on icon "clock-circle" at bounding box center [679, 269] width 14 height 14
click at [685, 262] on icon "clock-circle" at bounding box center [679, 269] width 14 height 14
click at [789, 414] on span "Recusar" at bounding box center [779, 403] width 50 height 21
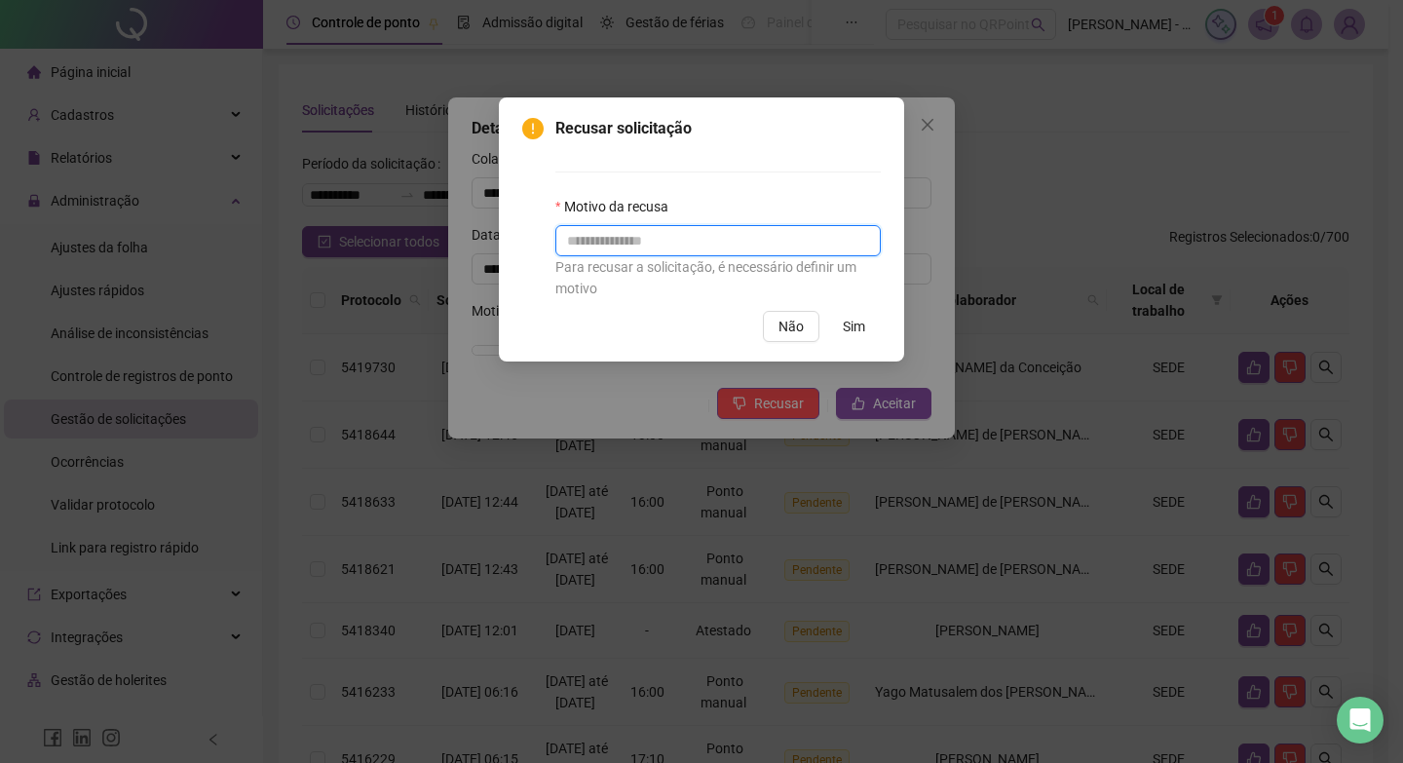
click at [788, 250] on input "text" at bounding box center [717, 240] width 325 height 31
type input "**********"
click at [851, 313] on button "Sim" at bounding box center [854, 326] width 54 height 31
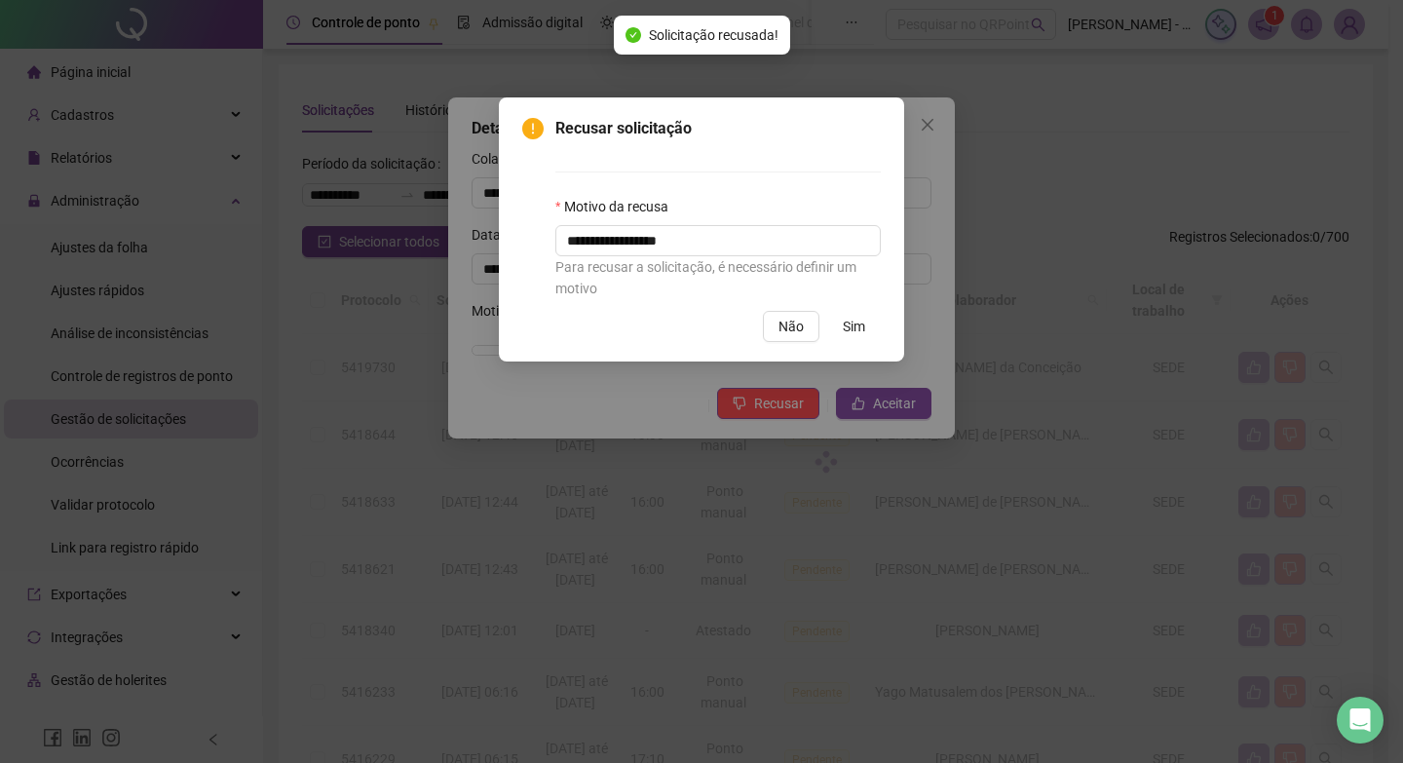
click at [851, 316] on div "**********" at bounding box center [701, 381] width 1403 height 763
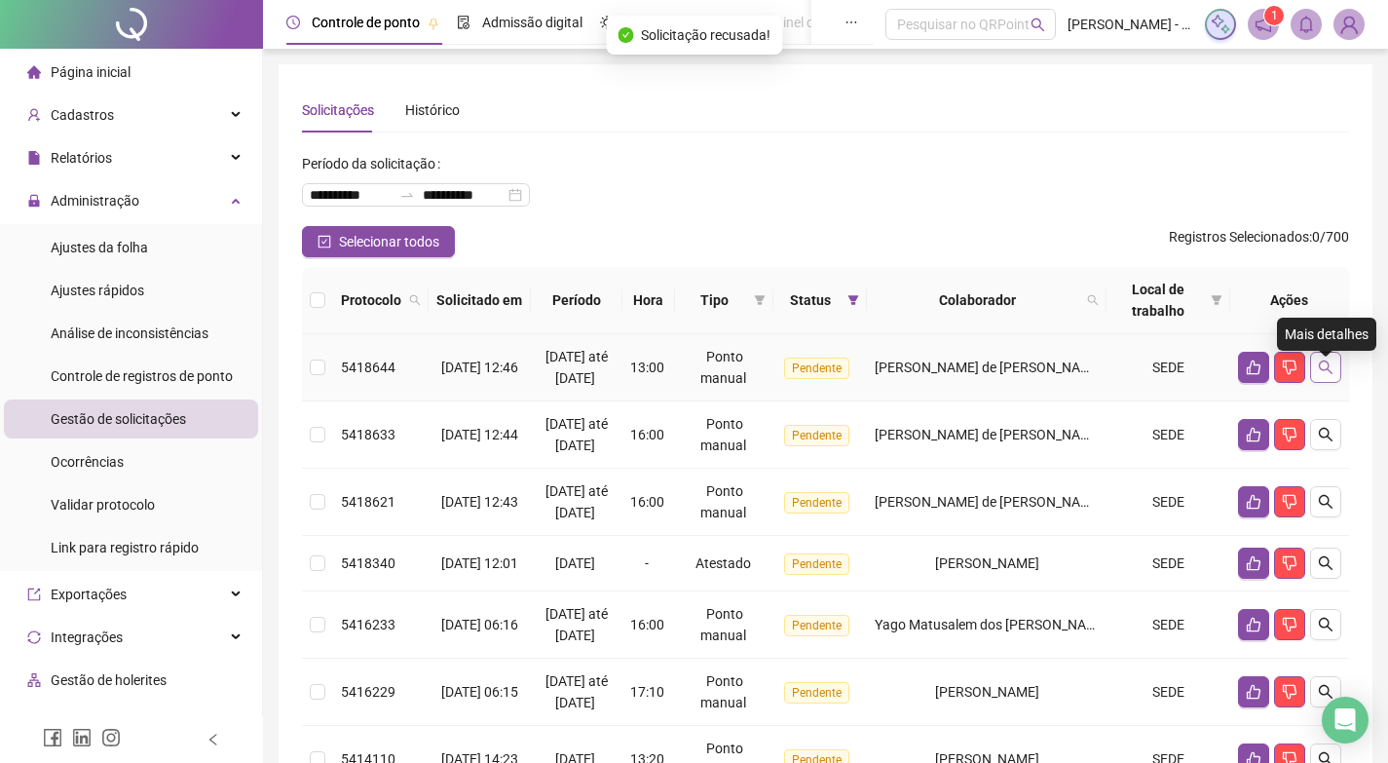
click at [1323, 375] on icon "search" at bounding box center [1326, 368] width 16 height 16
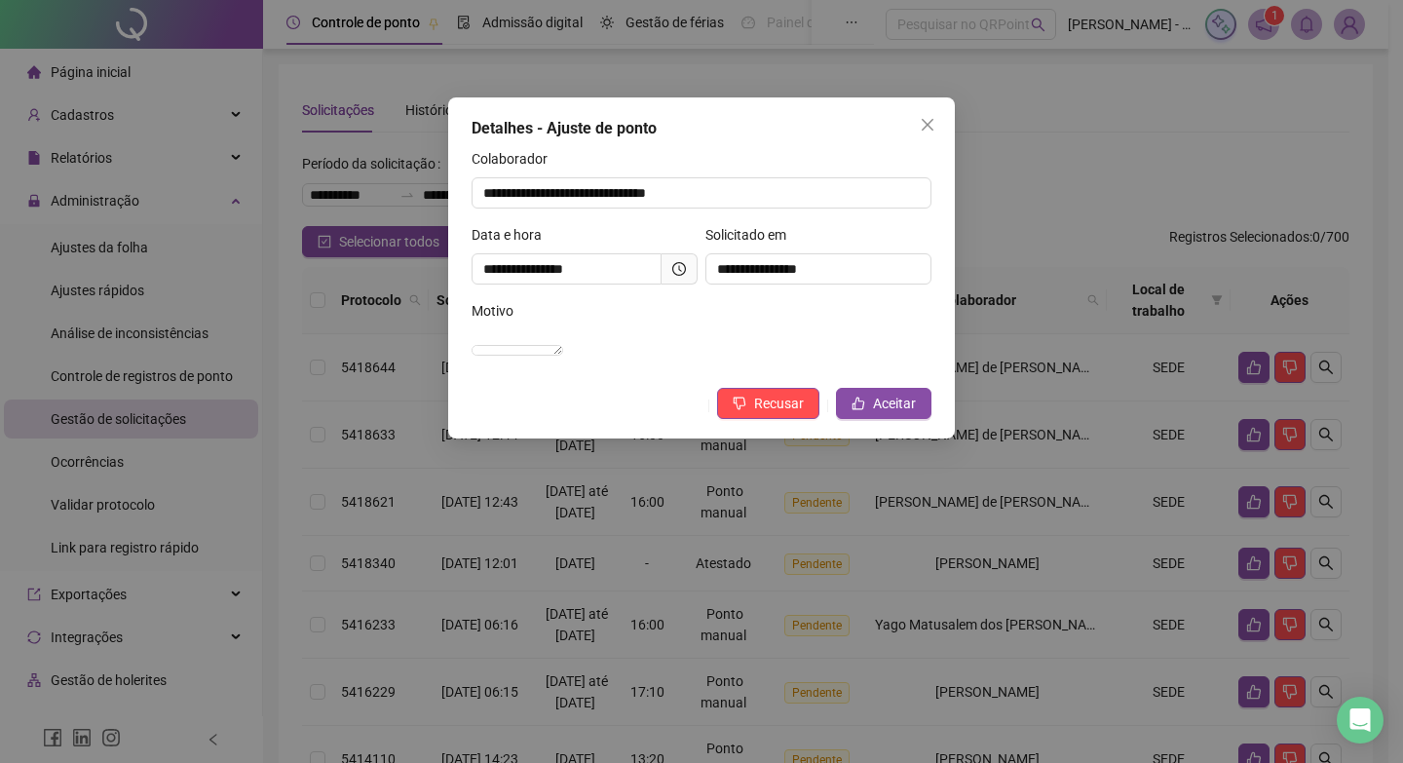
click at [678, 277] on span at bounding box center [680, 268] width 36 height 31
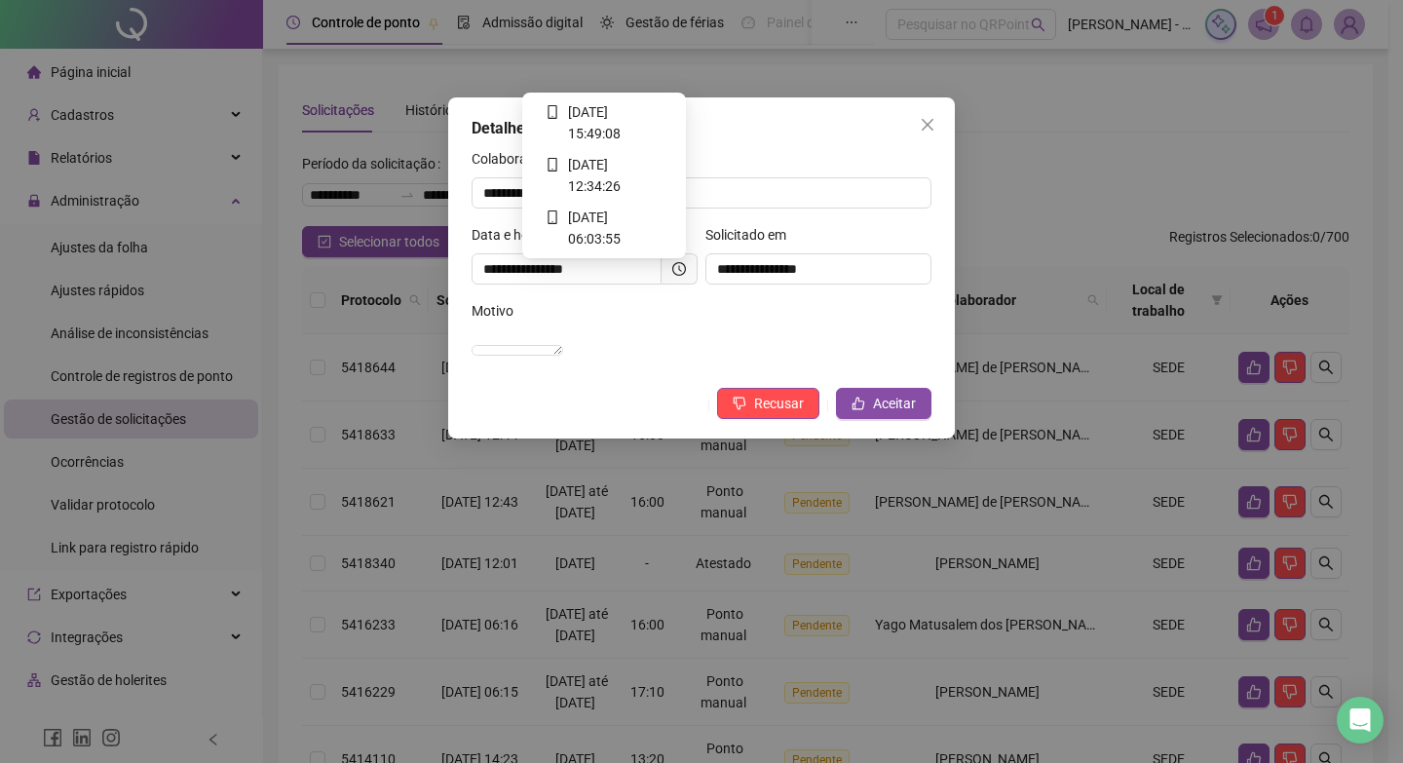
click at [683, 270] on icon "clock-circle" at bounding box center [679, 269] width 14 height 14
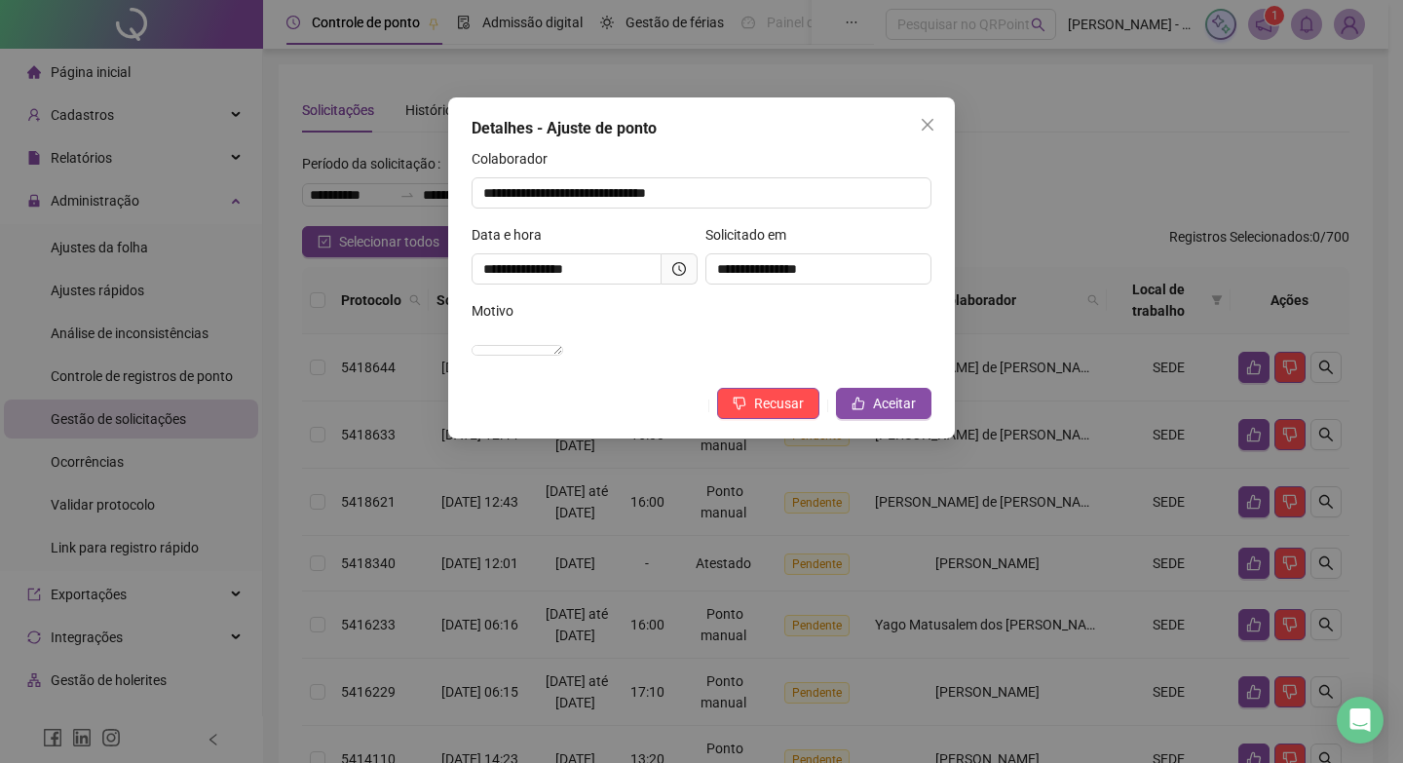
click at [766, 129] on div "Detalhes - Ajuste de ponto" at bounding box center [702, 128] width 460 height 23
click at [776, 411] on button "Recusar" at bounding box center [768, 403] width 102 height 31
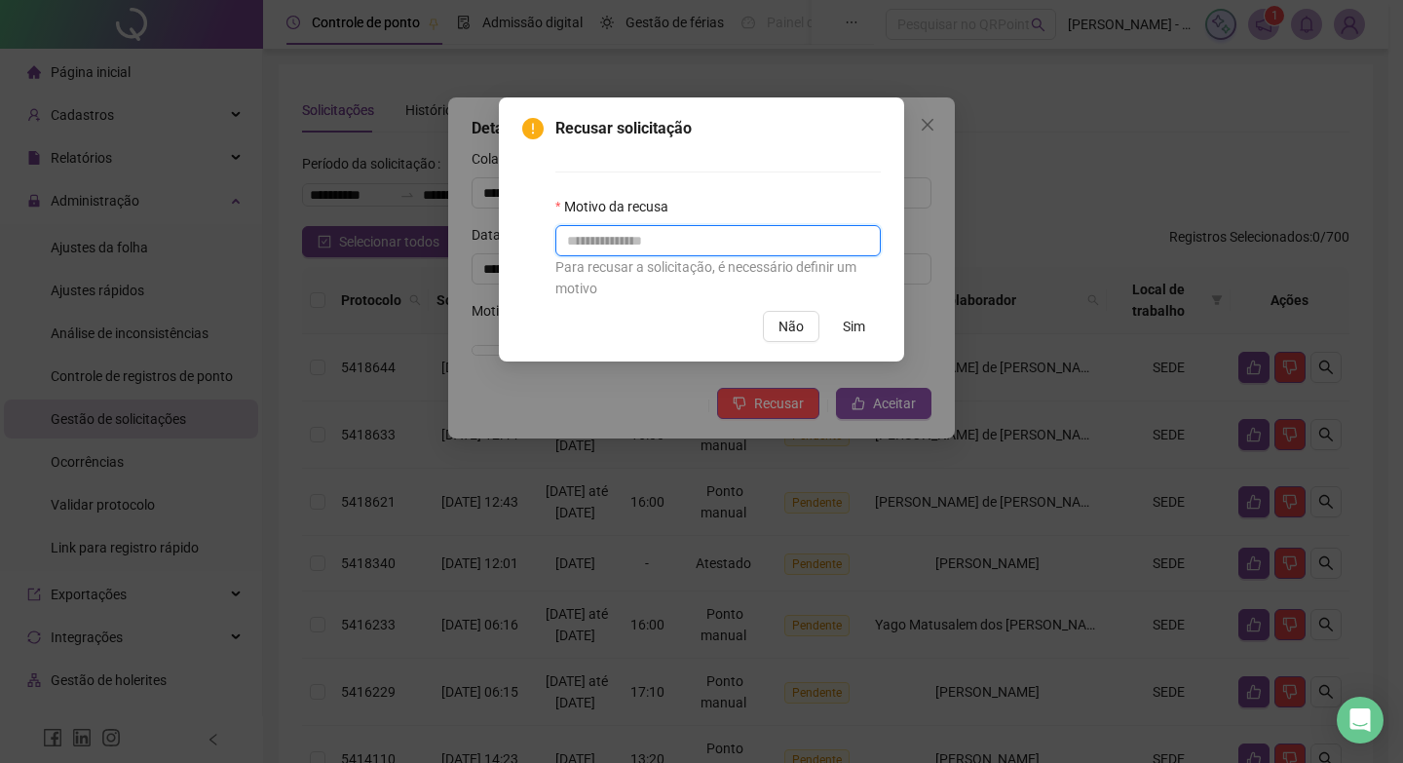
click at [775, 233] on input "text" at bounding box center [717, 240] width 325 height 31
type input "**********"
click at [841, 325] on button "Sim" at bounding box center [854, 326] width 54 height 31
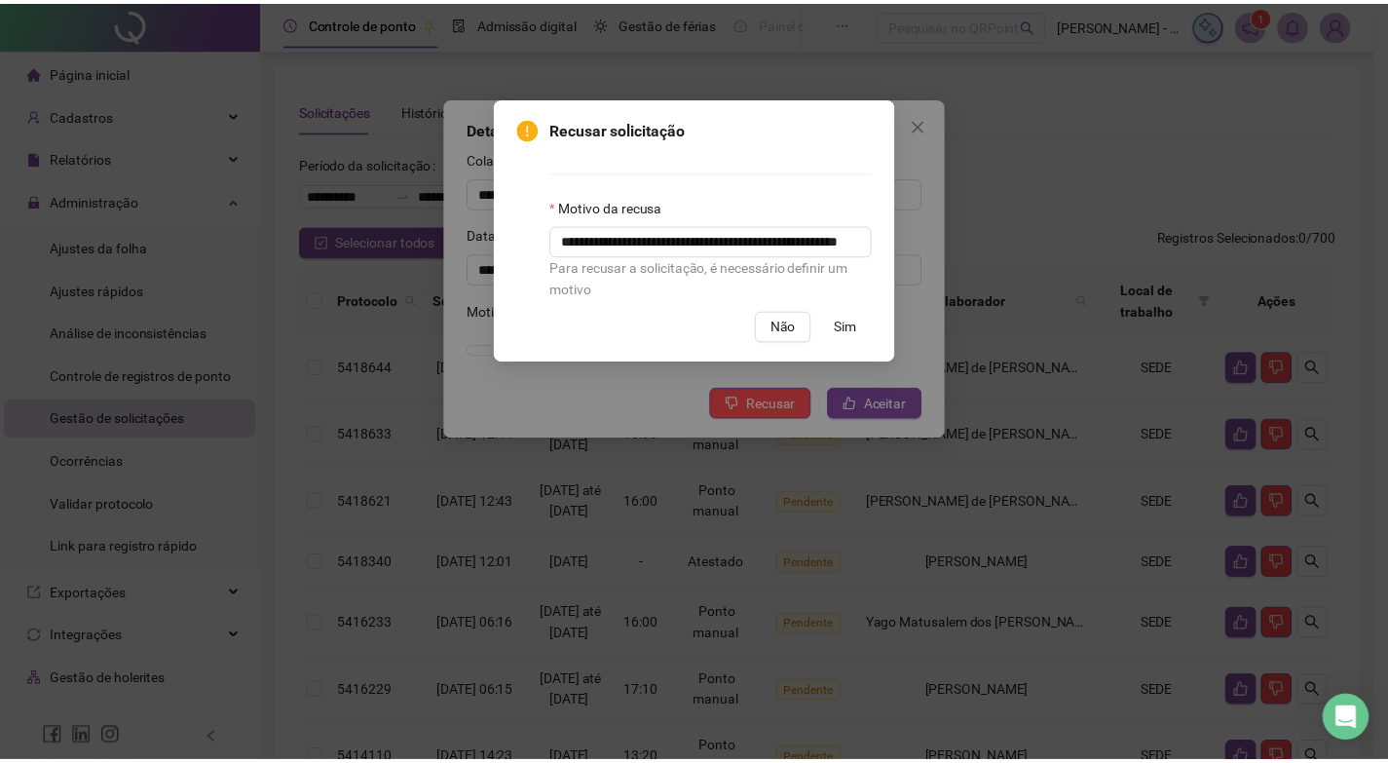
scroll to position [0, 0]
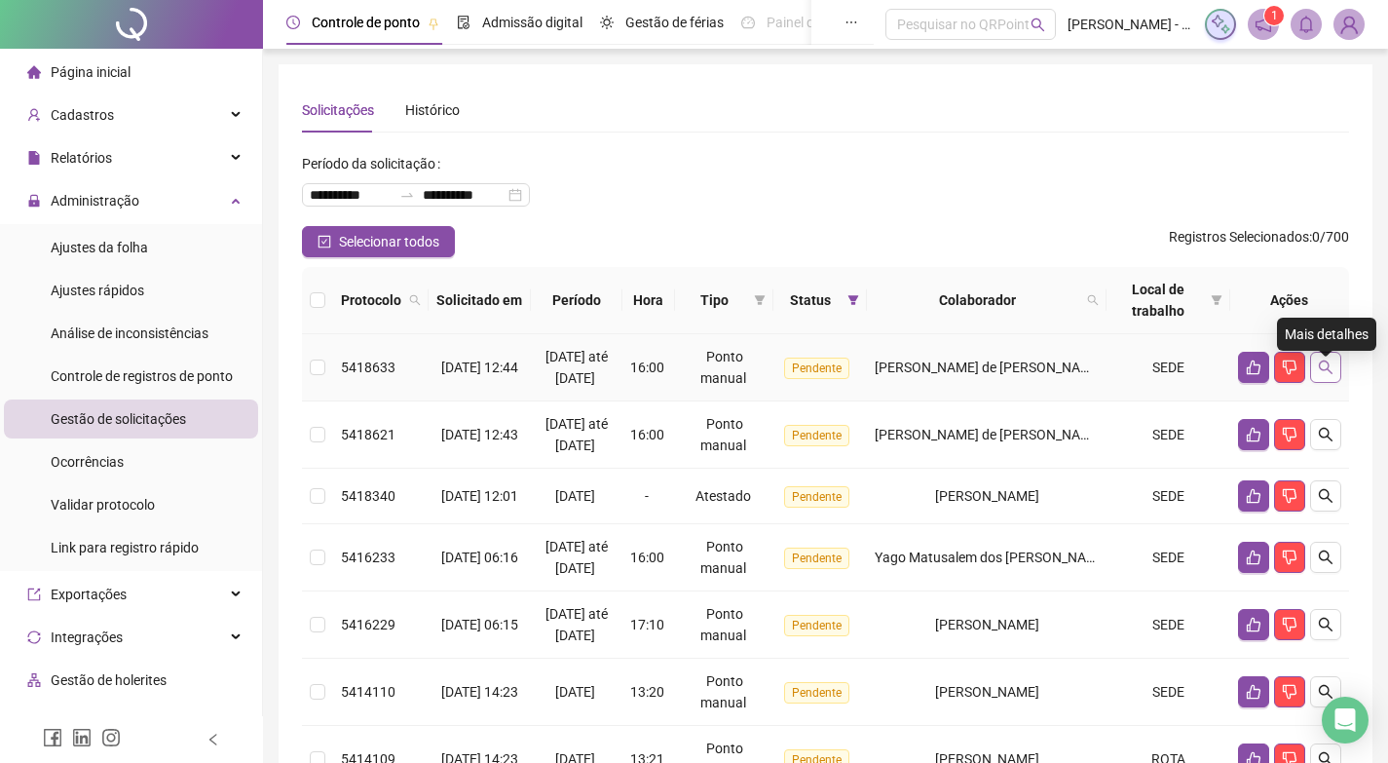
click at [1318, 374] on icon "search" at bounding box center [1326, 368] width 16 height 16
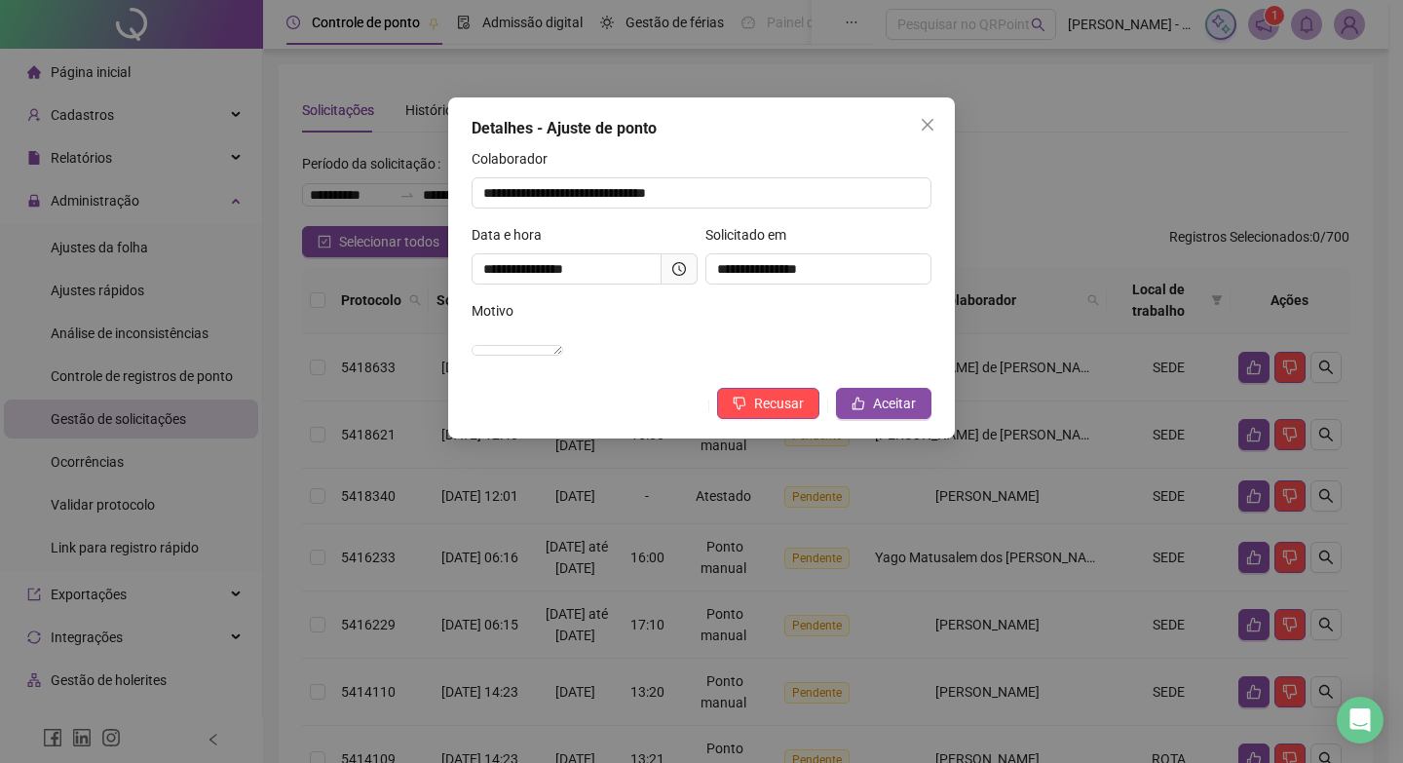
click at [684, 271] on icon "clock-circle" at bounding box center [679, 269] width 14 height 14
click at [676, 264] on icon "clock-circle" at bounding box center [679, 269] width 14 height 14
click at [679, 260] on span at bounding box center [680, 268] width 36 height 31
click at [679, 251] on div "Data e hora" at bounding box center [585, 238] width 226 height 29
click at [687, 255] on span at bounding box center [680, 268] width 36 height 31
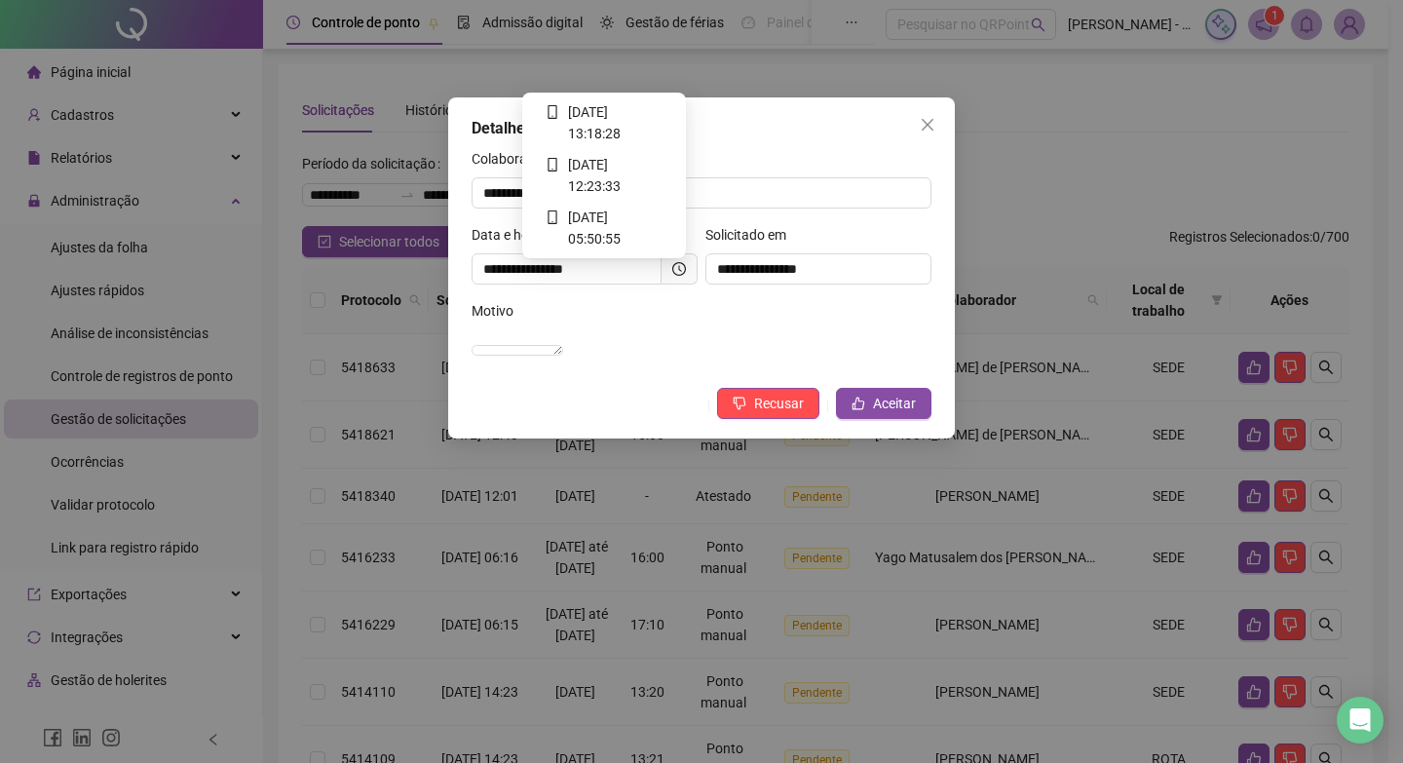
drag, startPoint x: 681, startPoint y: 265, endPoint x: 677, endPoint y: 277, distance: 12.3
click at [679, 270] on icon "clock-circle" at bounding box center [679, 269] width 14 height 14
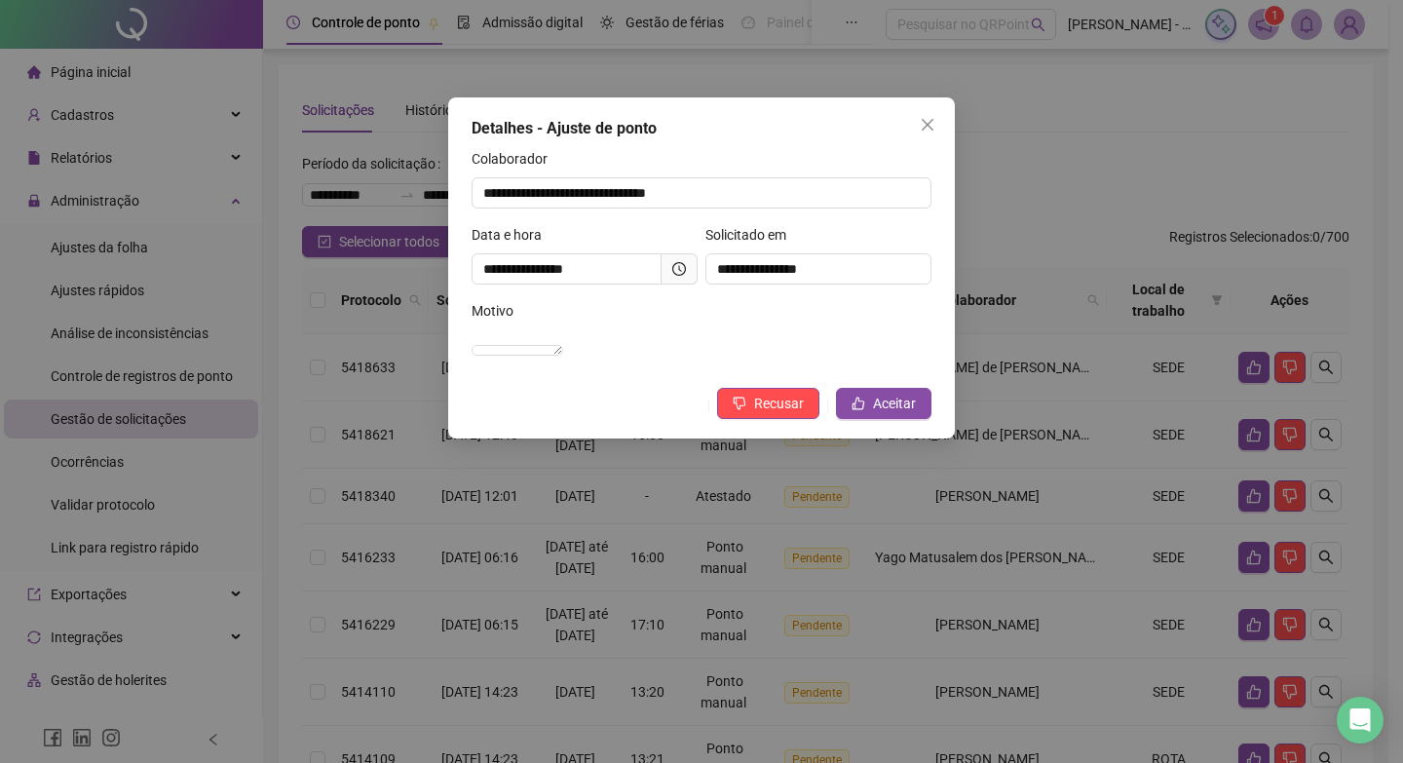
click at [684, 268] on icon "clock-circle" at bounding box center [679, 269] width 14 height 14
click at [671, 276] on span at bounding box center [680, 268] width 36 height 31
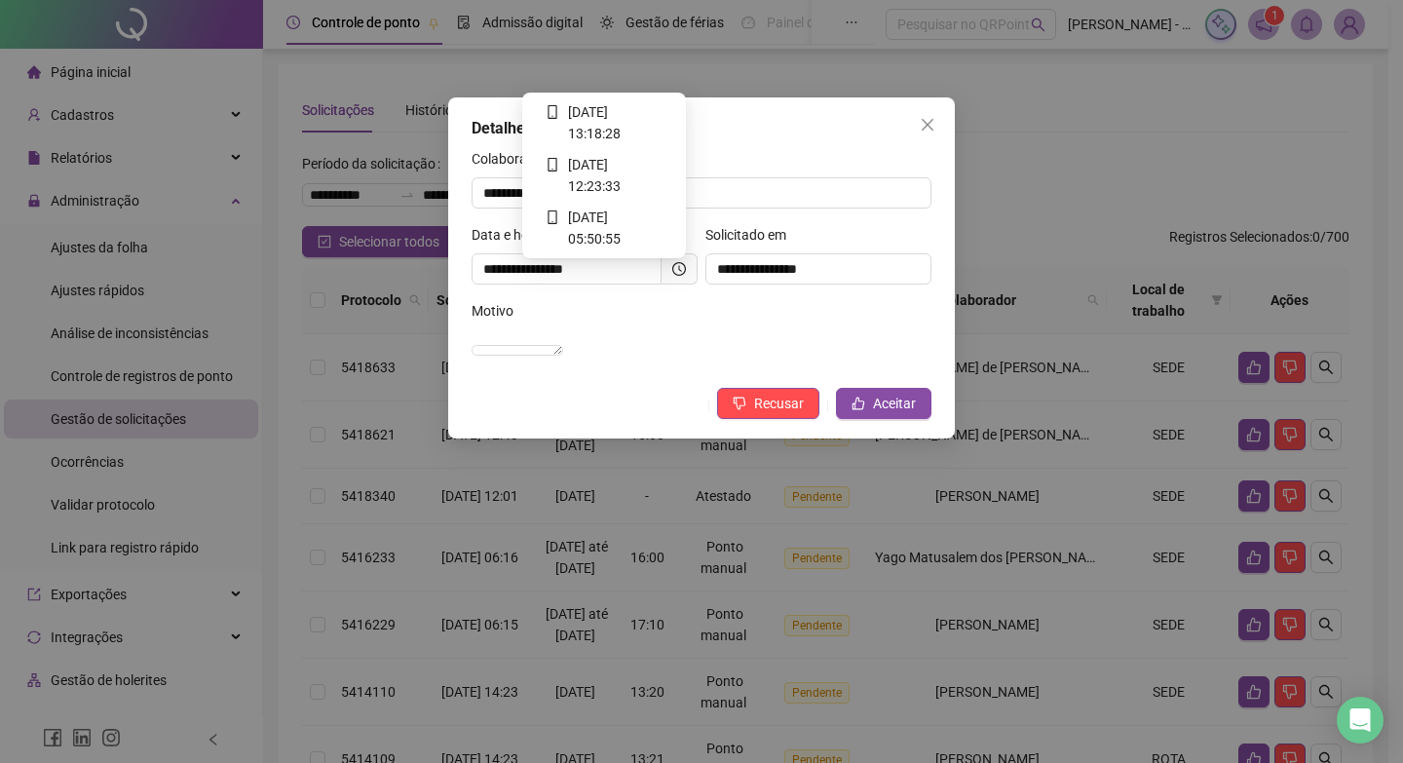
click at [683, 270] on icon "clock-circle" at bounding box center [679, 269] width 14 height 14
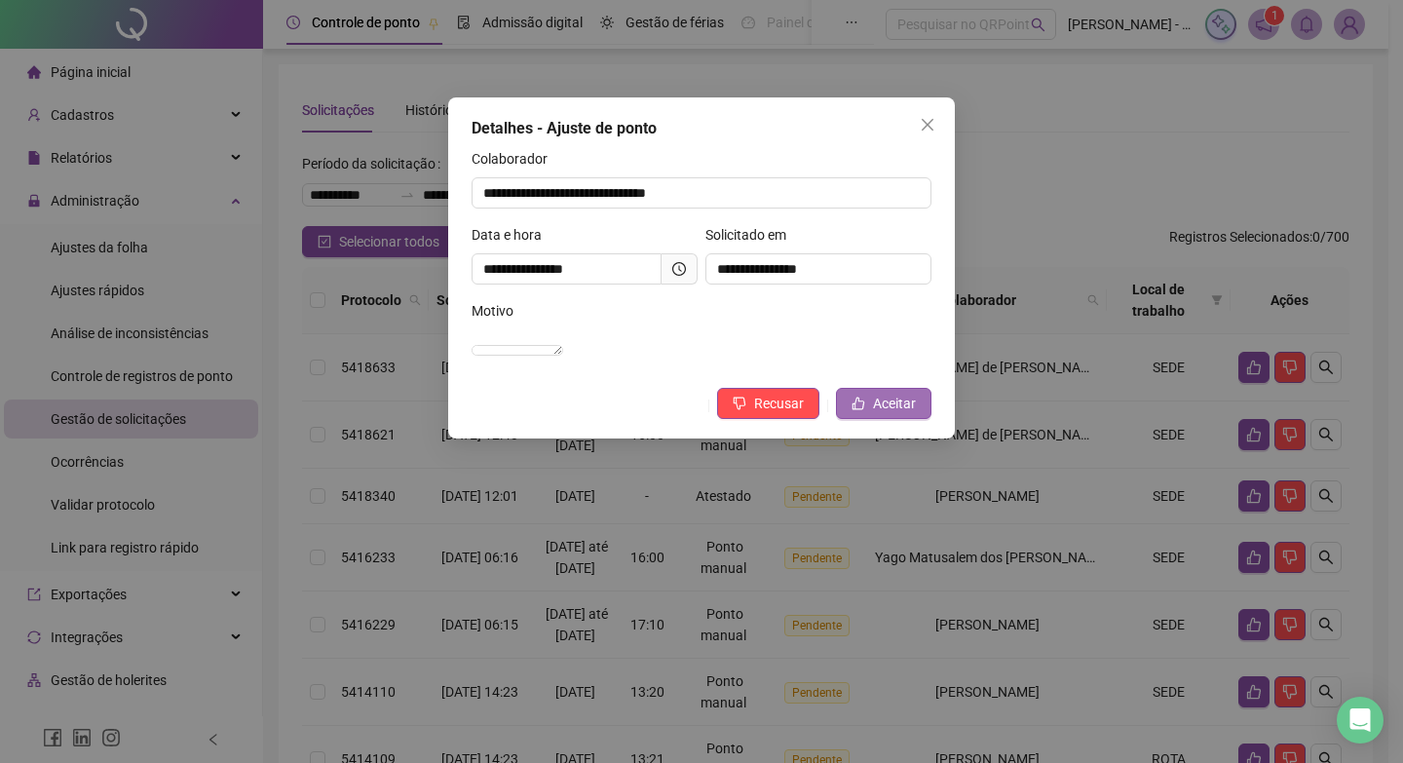
click at [865, 410] on icon "like" at bounding box center [859, 404] width 14 height 14
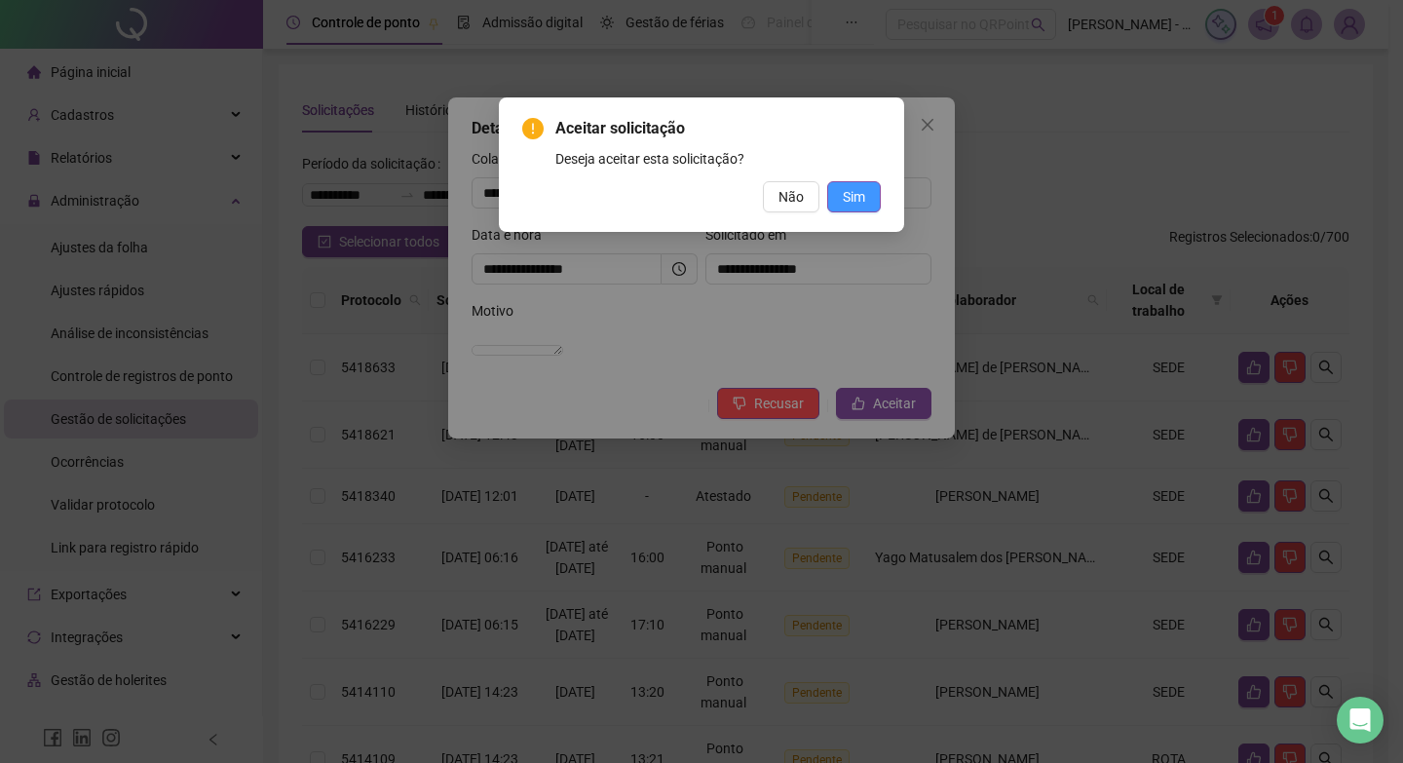
click at [858, 208] on button "Sim" at bounding box center [854, 196] width 54 height 31
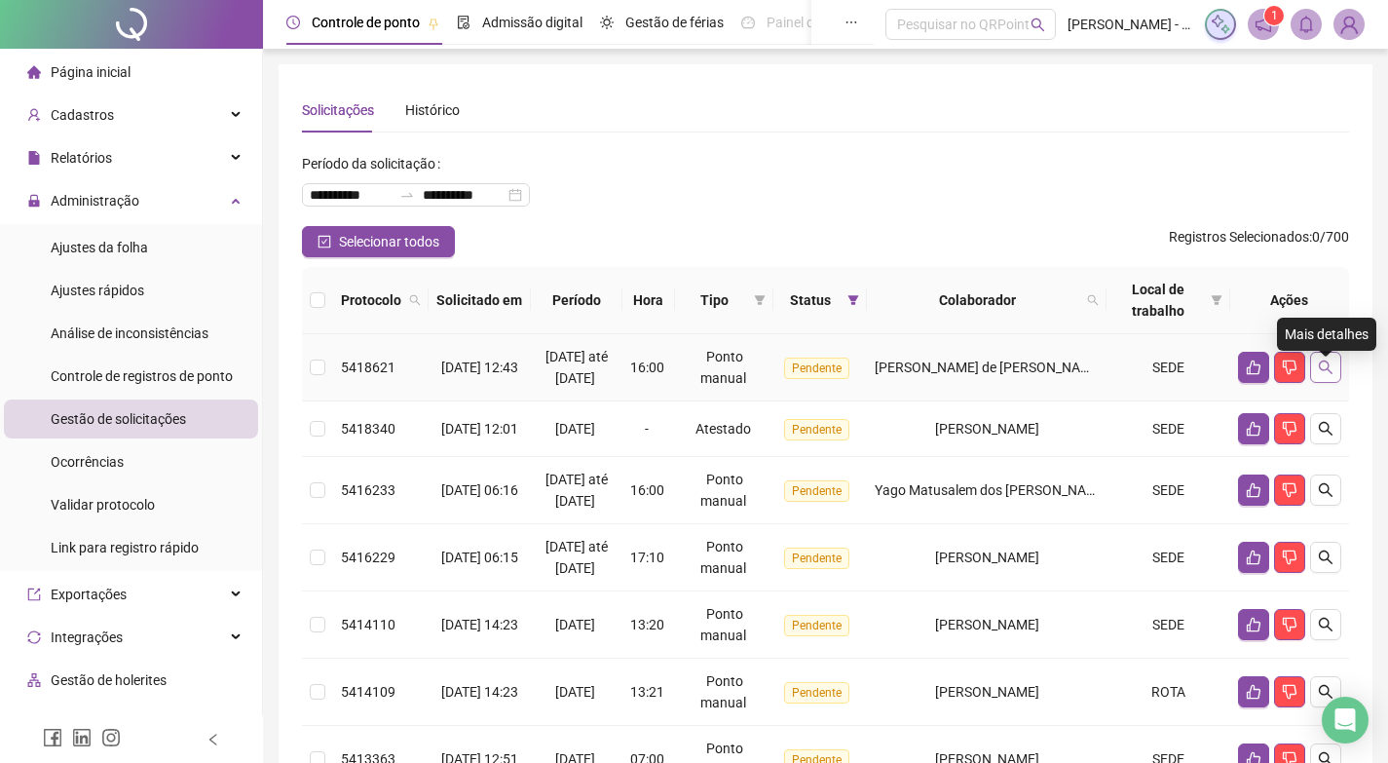
click at [1318, 375] on icon "search" at bounding box center [1326, 368] width 16 height 16
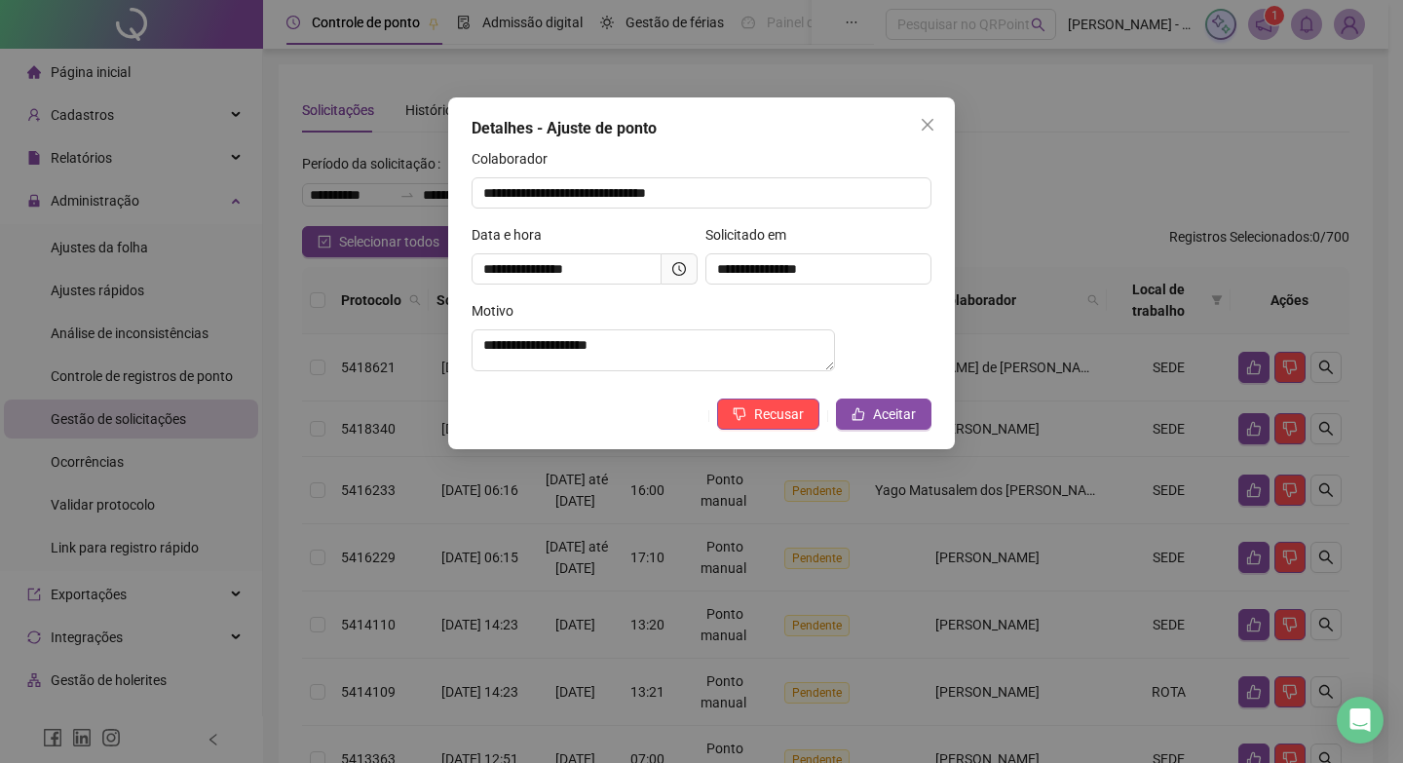
click at [682, 262] on icon "clock-circle" at bounding box center [679, 269] width 14 height 14
click at [864, 421] on icon "like" at bounding box center [859, 414] width 14 height 14
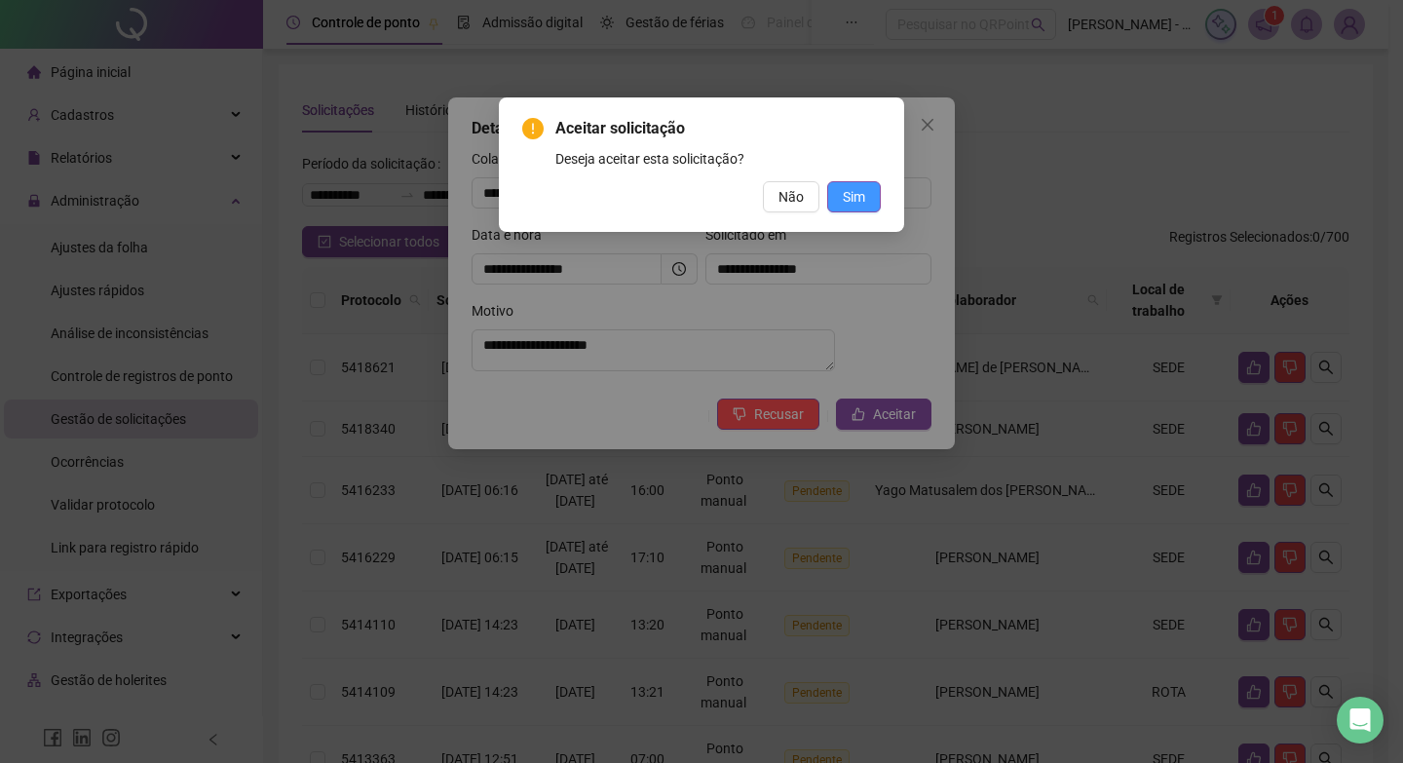
click at [851, 188] on span "Sim" at bounding box center [854, 196] width 22 height 21
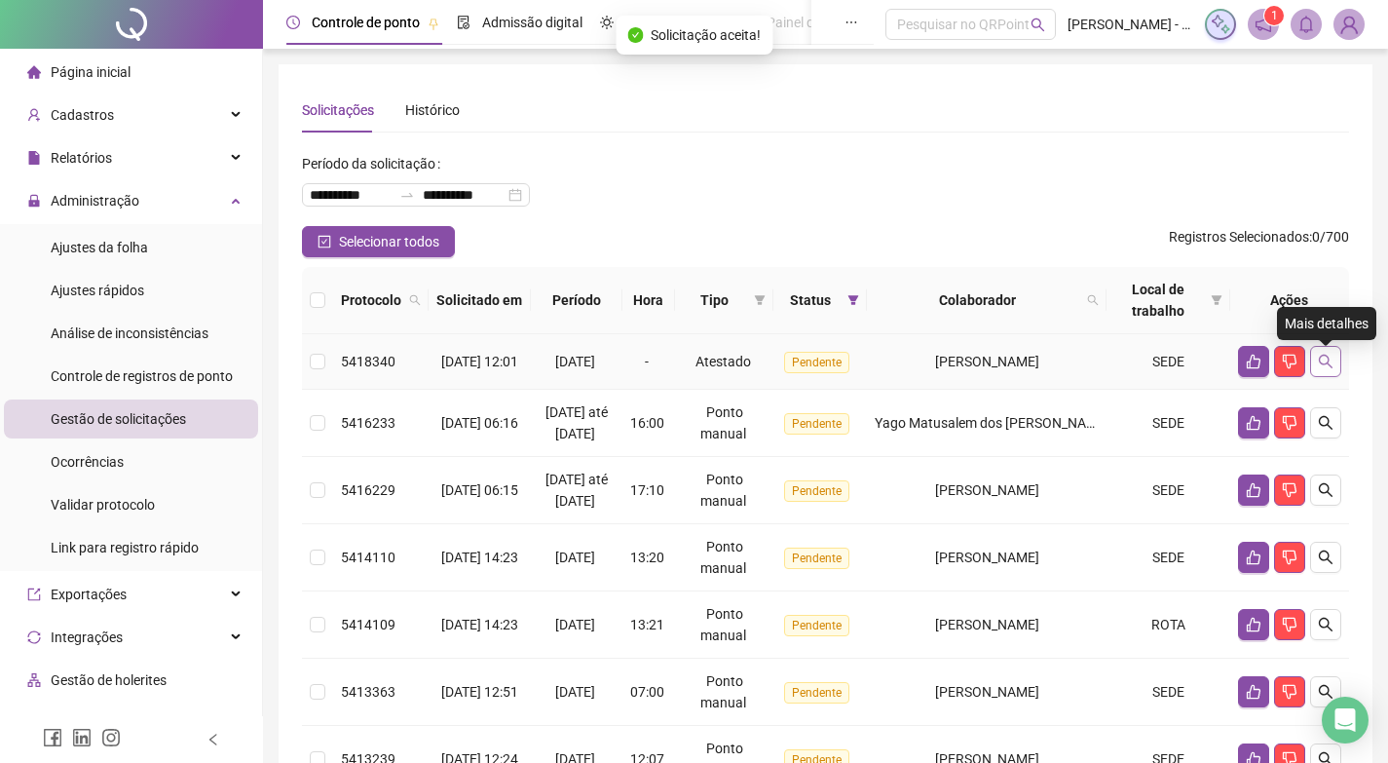
click at [1331, 364] on icon "search" at bounding box center [1326, 362] width 16 height 16
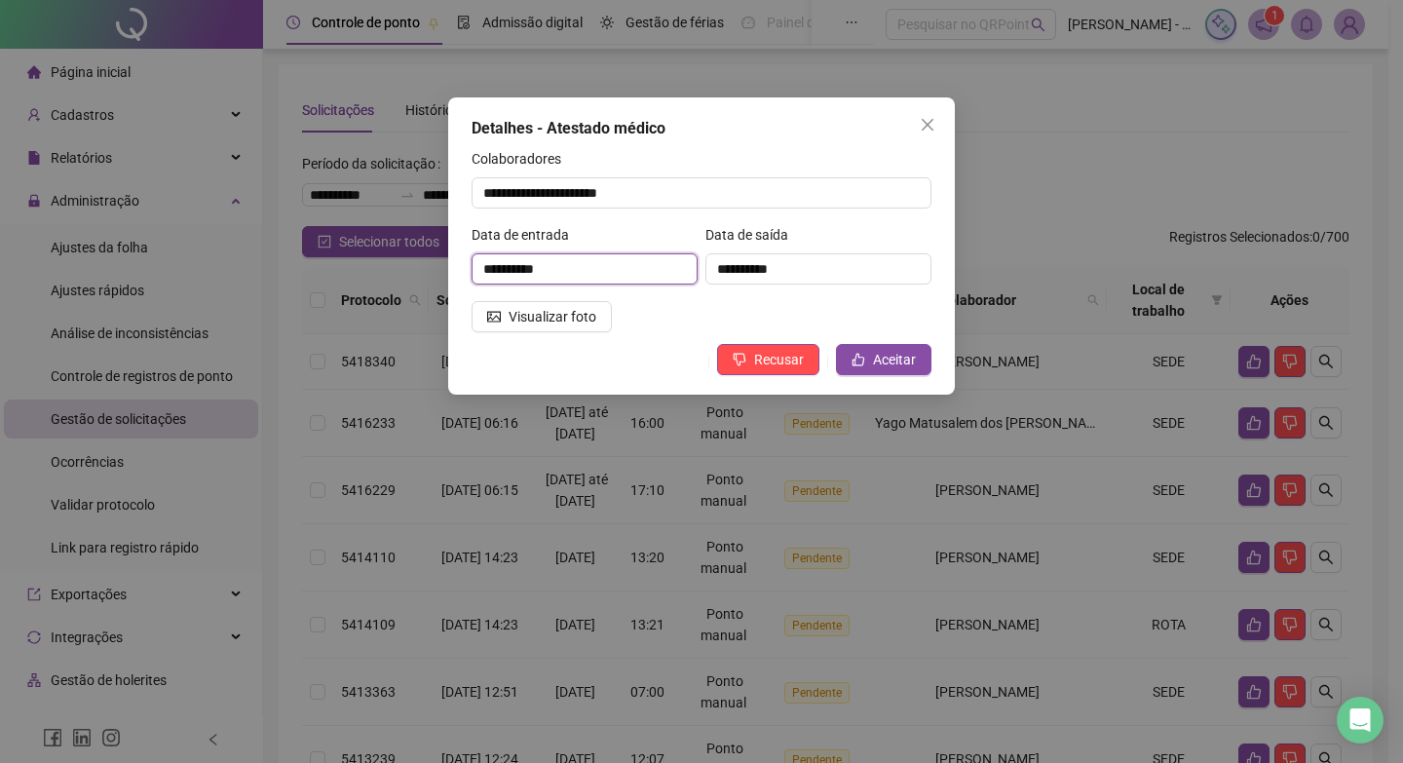
click at [627, 277] on input "**********" at bounding box center [585, 268] width 226 height 31
click at [776, 303] on form "**********" at bounding box center [702, 240] width 460 height 184
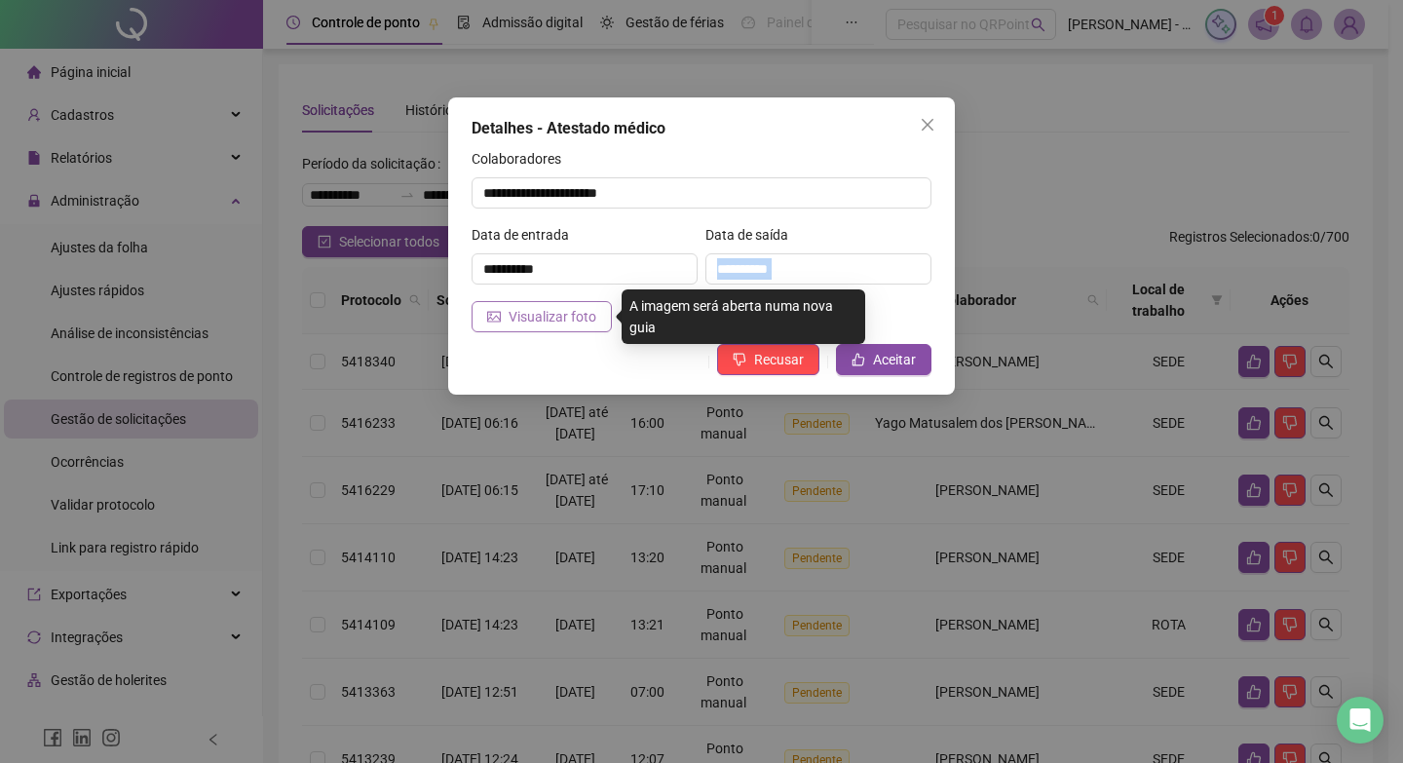
click at [589, 313] on span "Visualizar foto" at bounding box center [553, 316] width 88 height 21
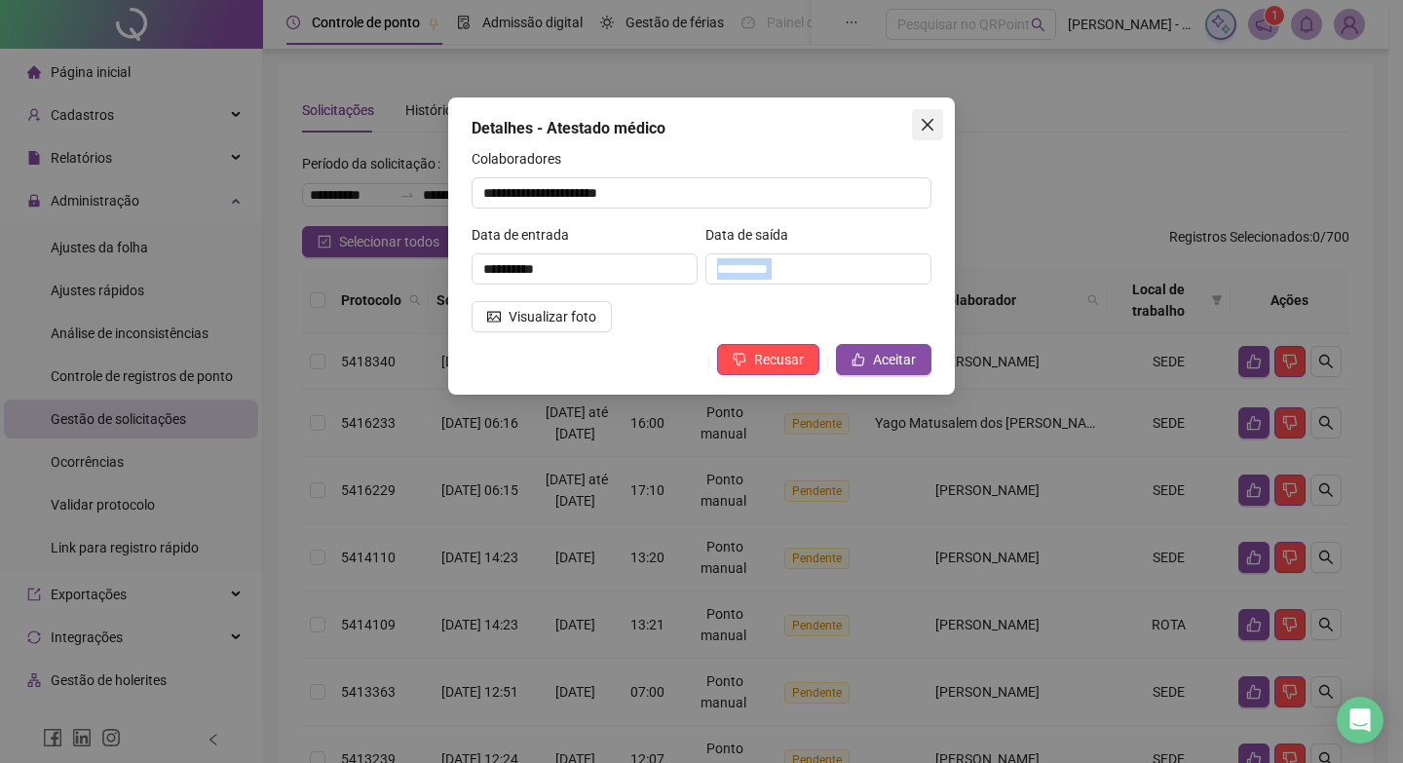
click at [928, 117] on icon "close" at bounding box center [928, 125] width 16 height 16
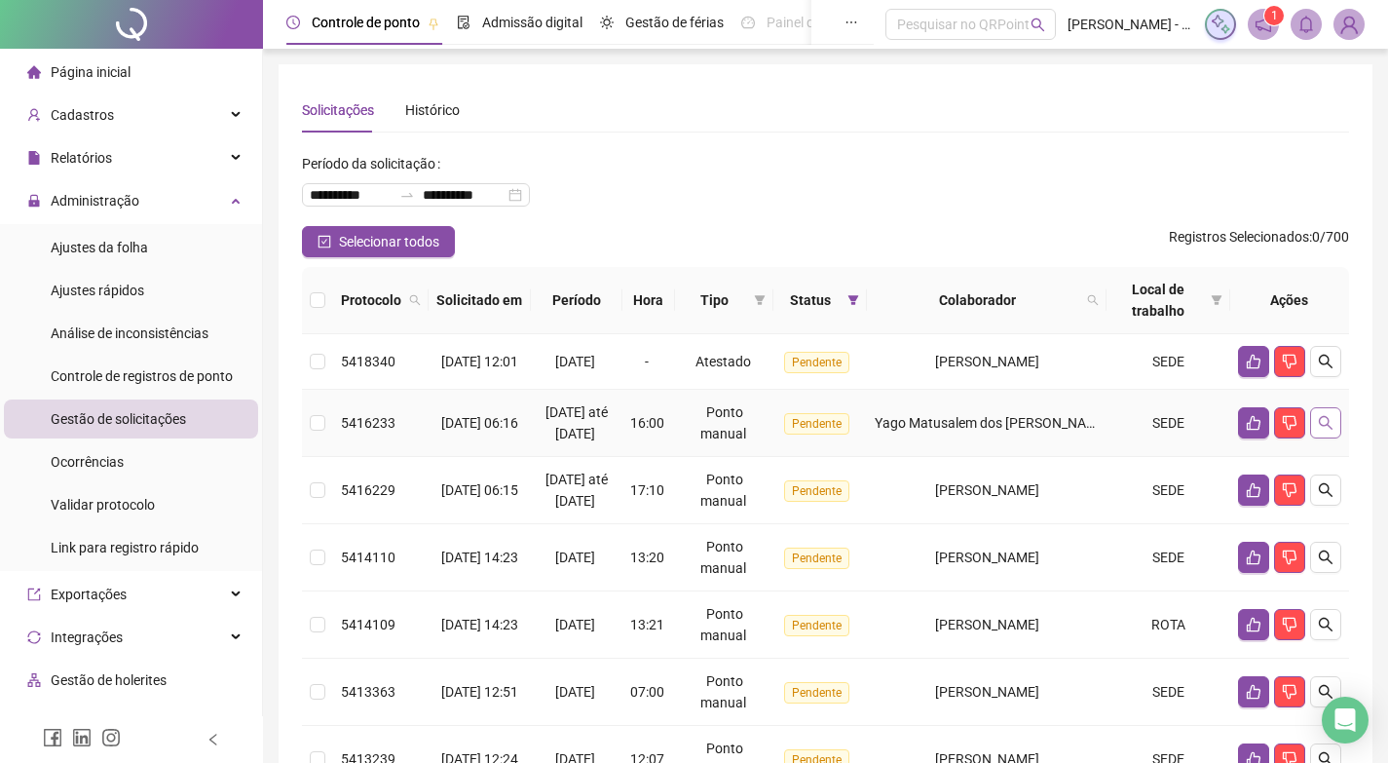
click at [1328, 430] on td at bounding box center [1290, 423] width 119 height 67
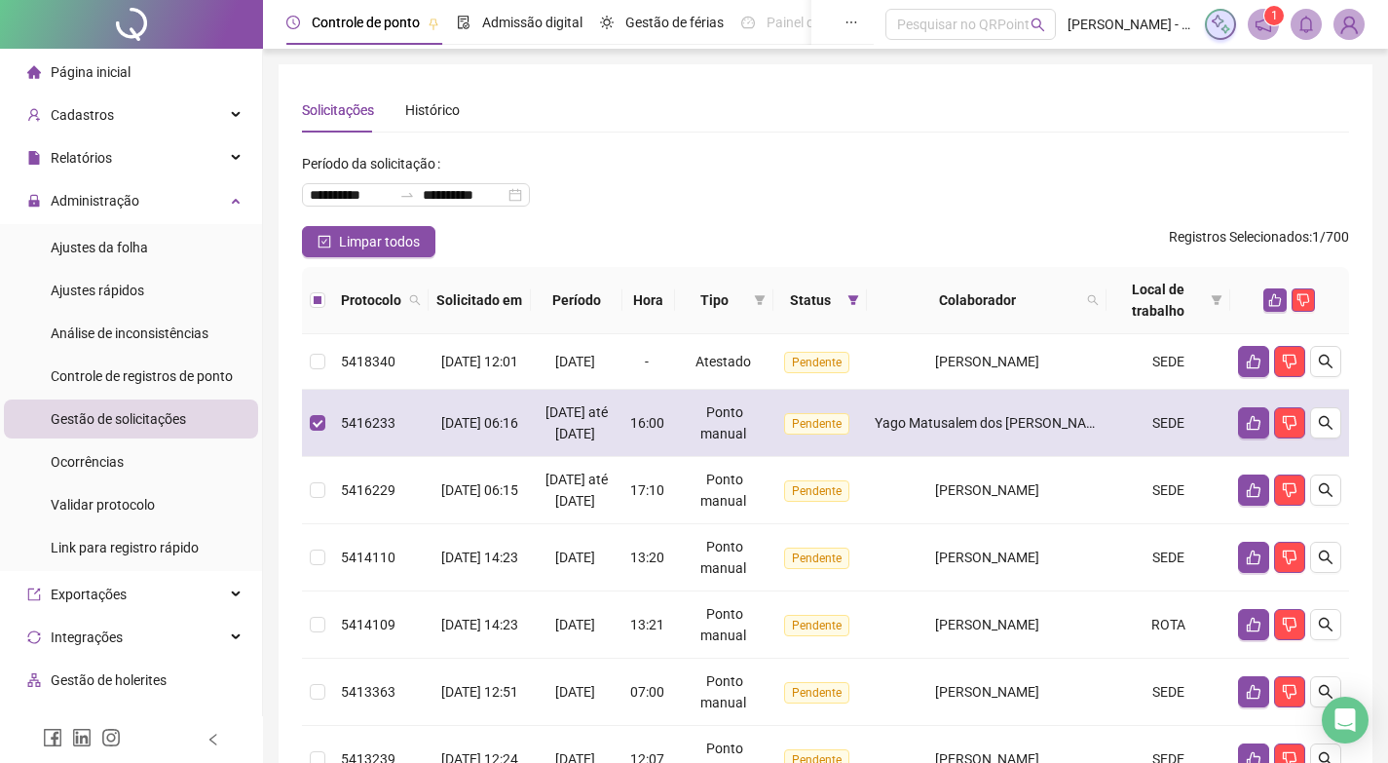
click at [915, 434] on div "Yago Matusalem dos [PERSON_NAME]" at bounding box center [987, 422] width 224 height 21
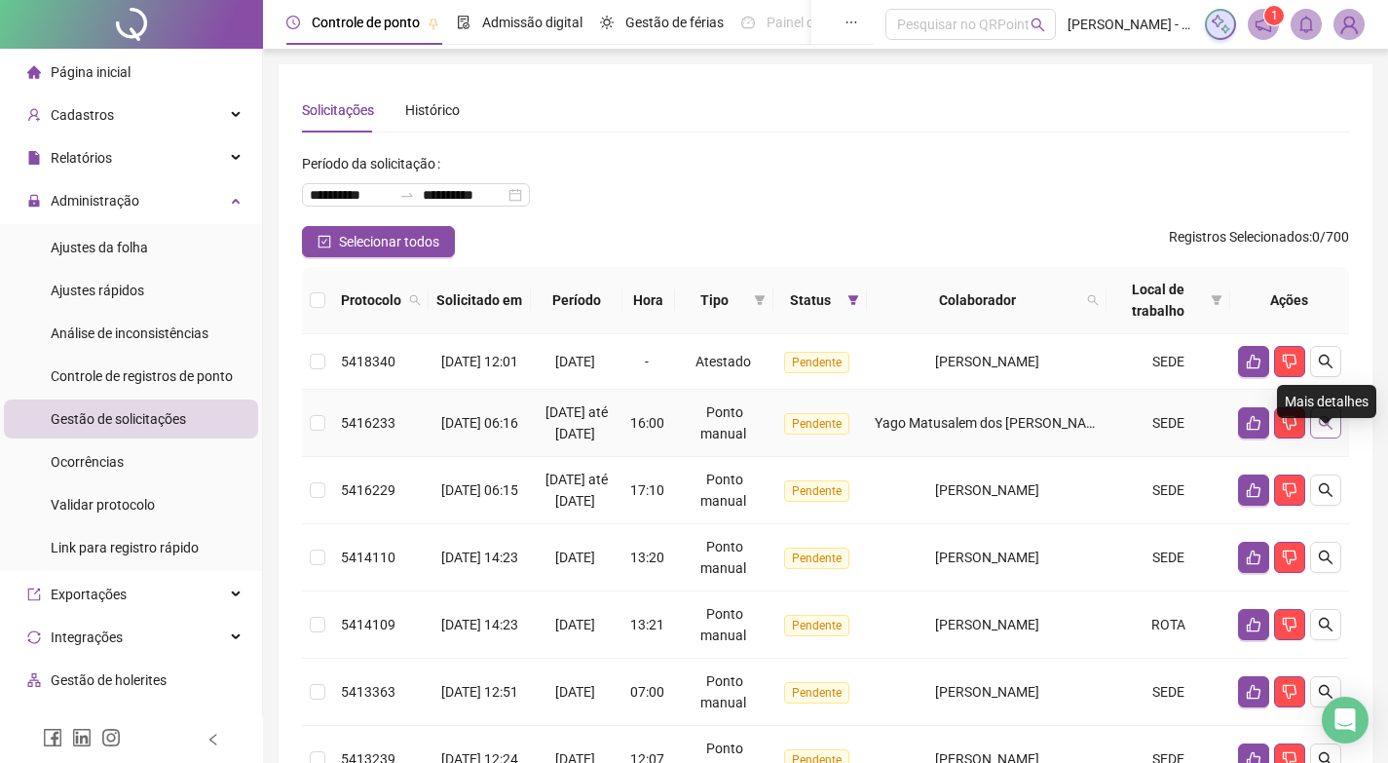
click at [1337, 438] on button "button" at bounding box center [1325, 422] width 31 height 31
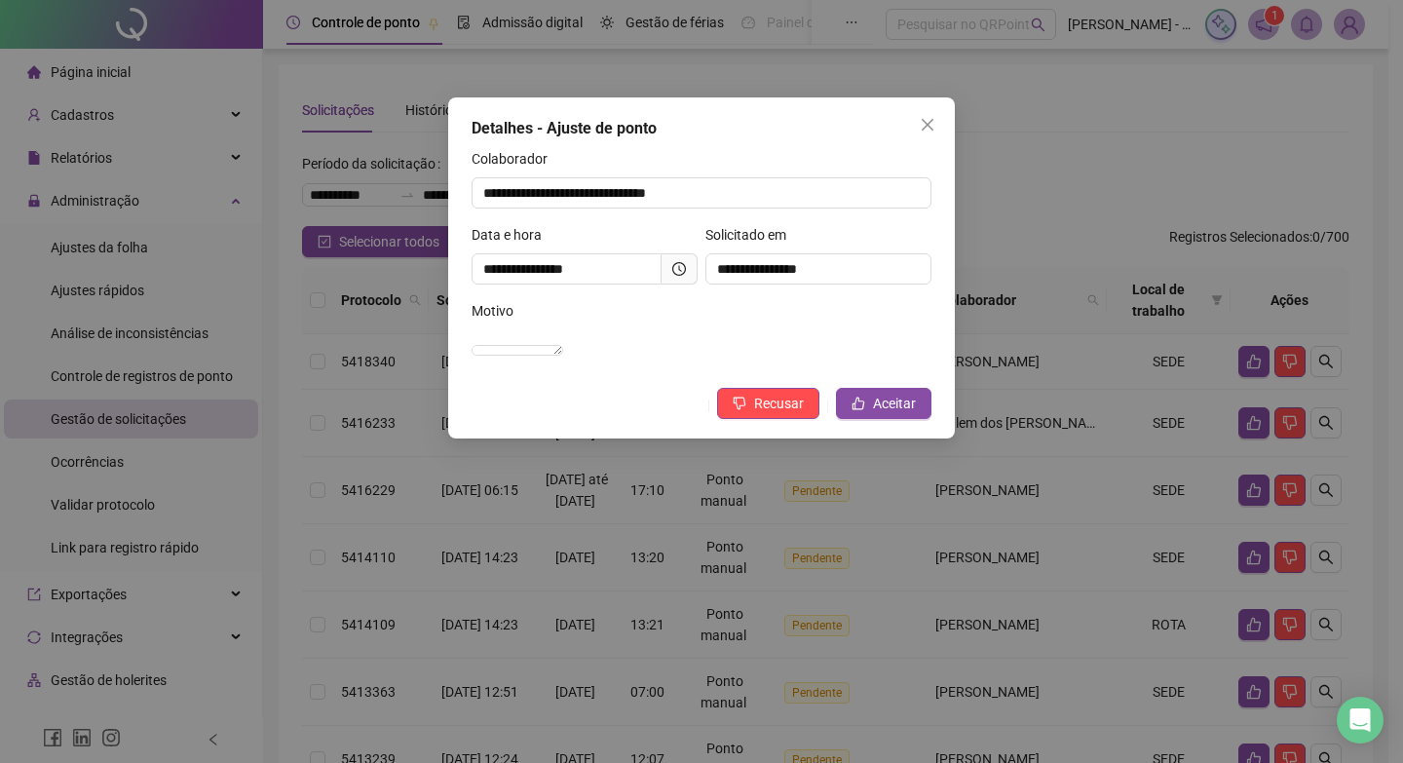
click at [669, 265] on span at bounding box center [680, 268] width 36 height 31
click at [680, 273] on icon "clock-circle" at bounding box center [679, 269] width 14 height 14
click at [872, 418] on button "Aceitar" at bounding box center [883, 403] width 95 height 31
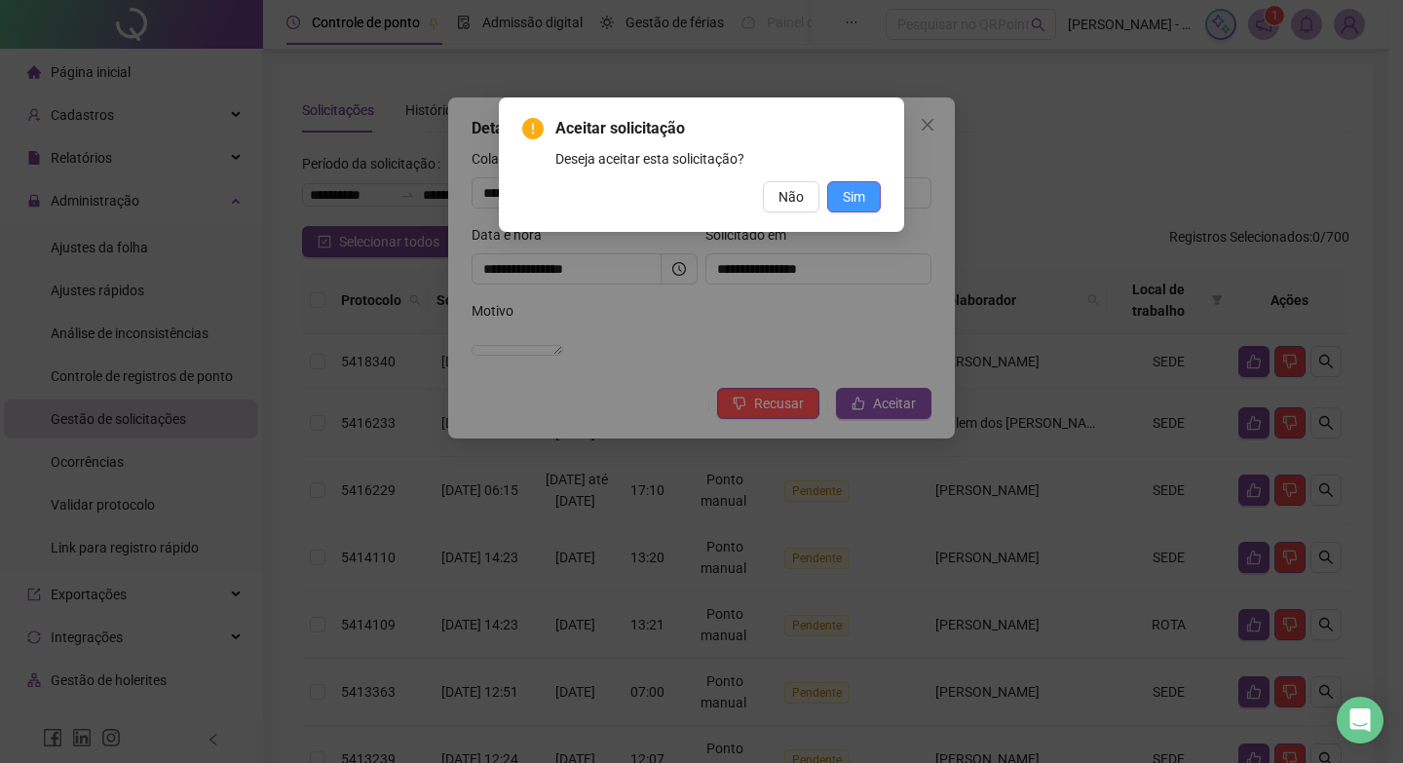
click at [855, 185] on button "Sim" at bounding box center [854, 196] width 54 height 31
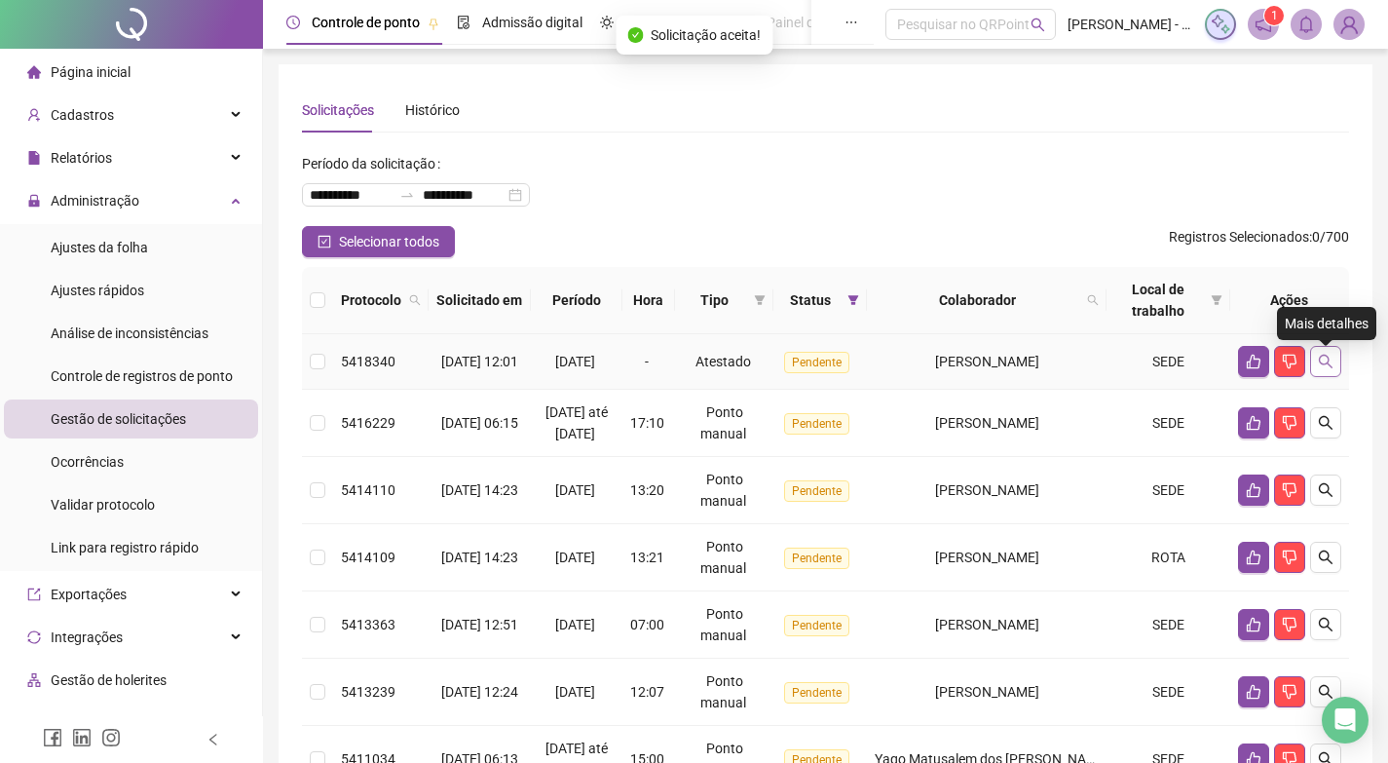
click at [1337, 357] on button "button" at bounding box center [1325, 361] width 31 height 31
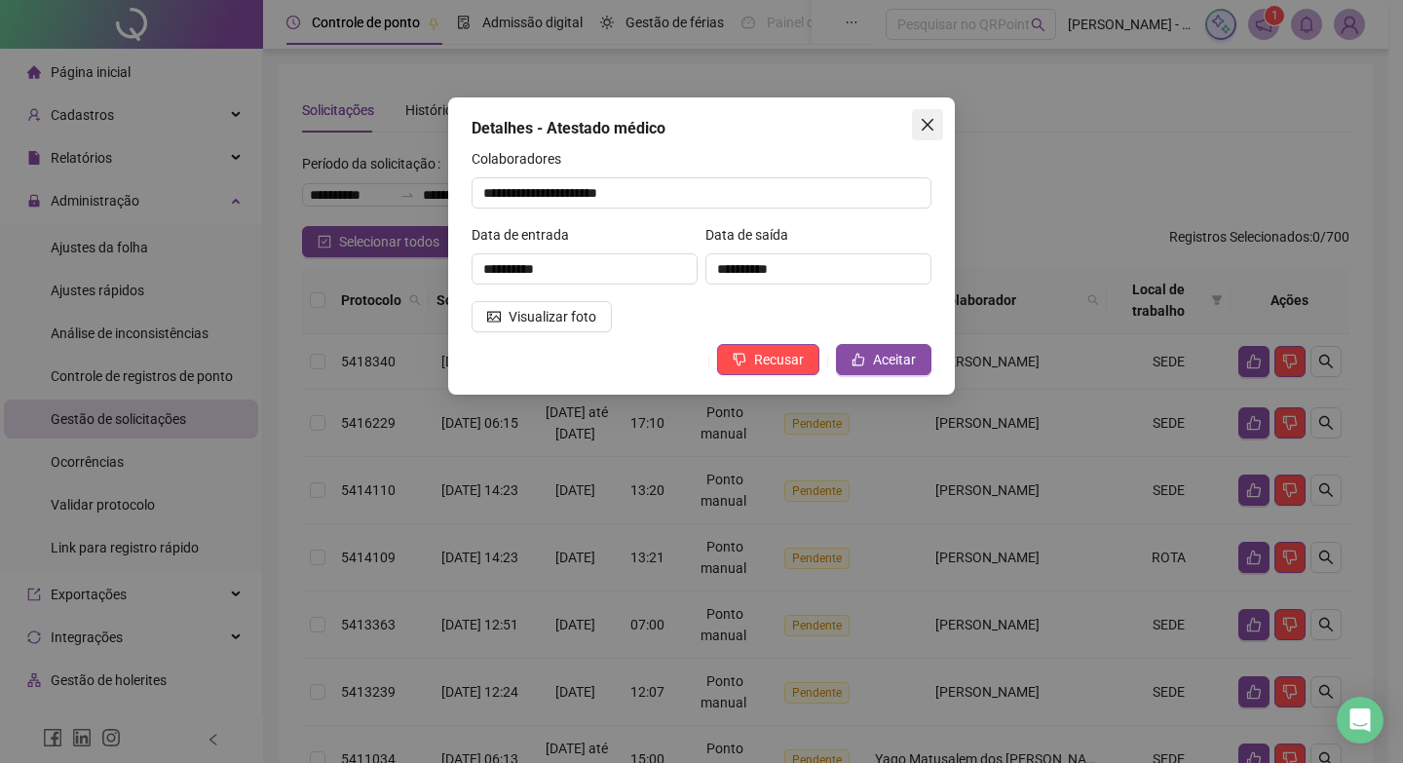
click at [932, 117] on icon "close" at bounding box center [928, 125] width 16 height 16
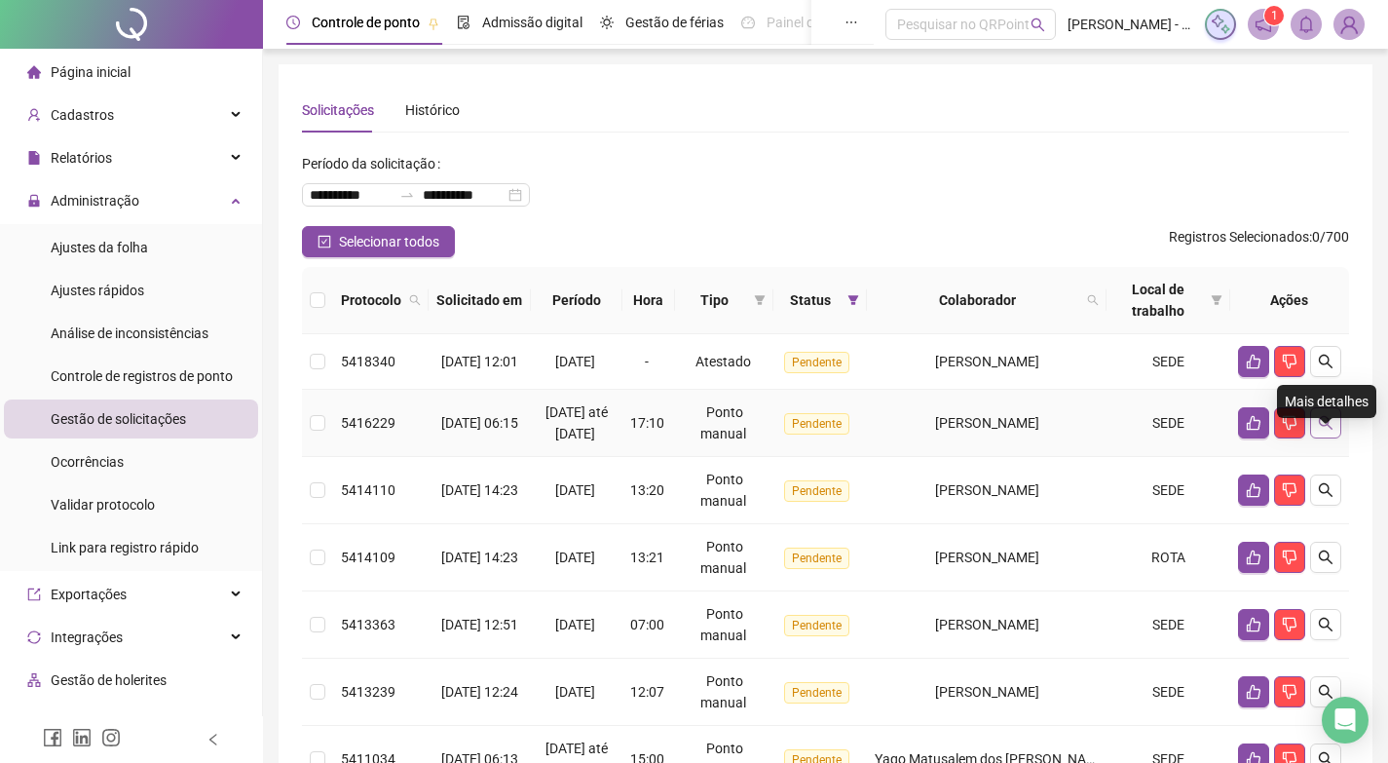
click at [1324, 438] on button "button" at bounding box center [1325, 422] width 31 height 31
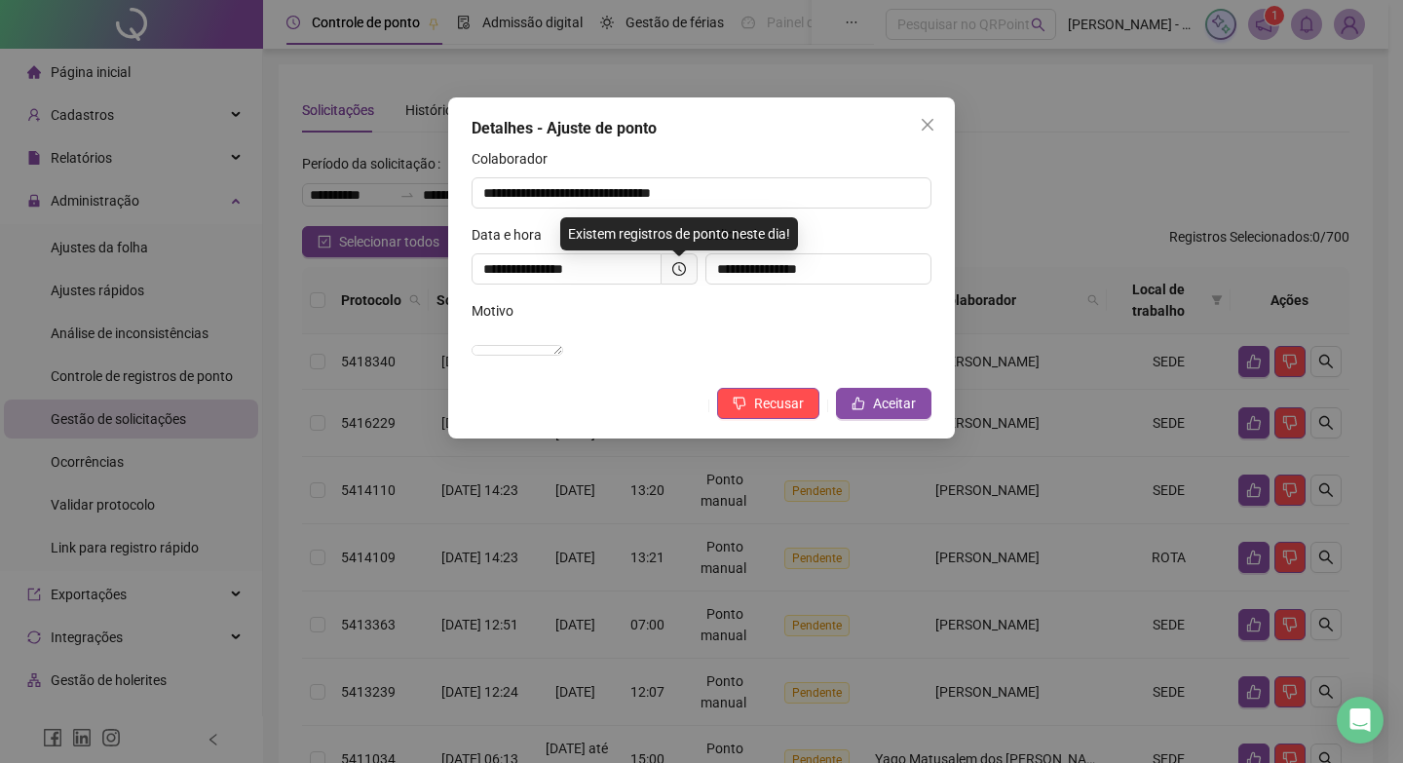
click at [685, 263] on span at bounding box center [680, 268] width 36 height 31
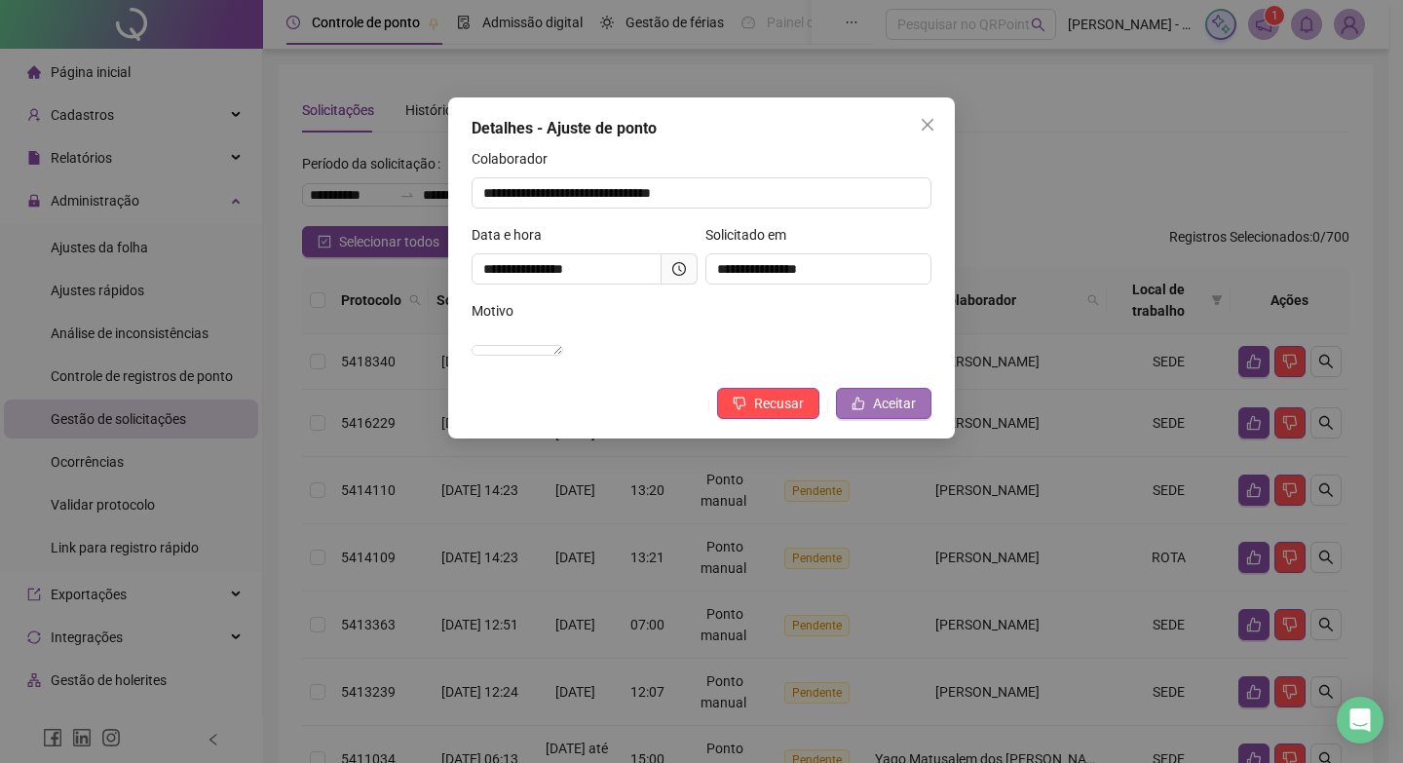
click at [911, 414] on span "Aceitar" at bounding box center [894, 403] width 43 height 21
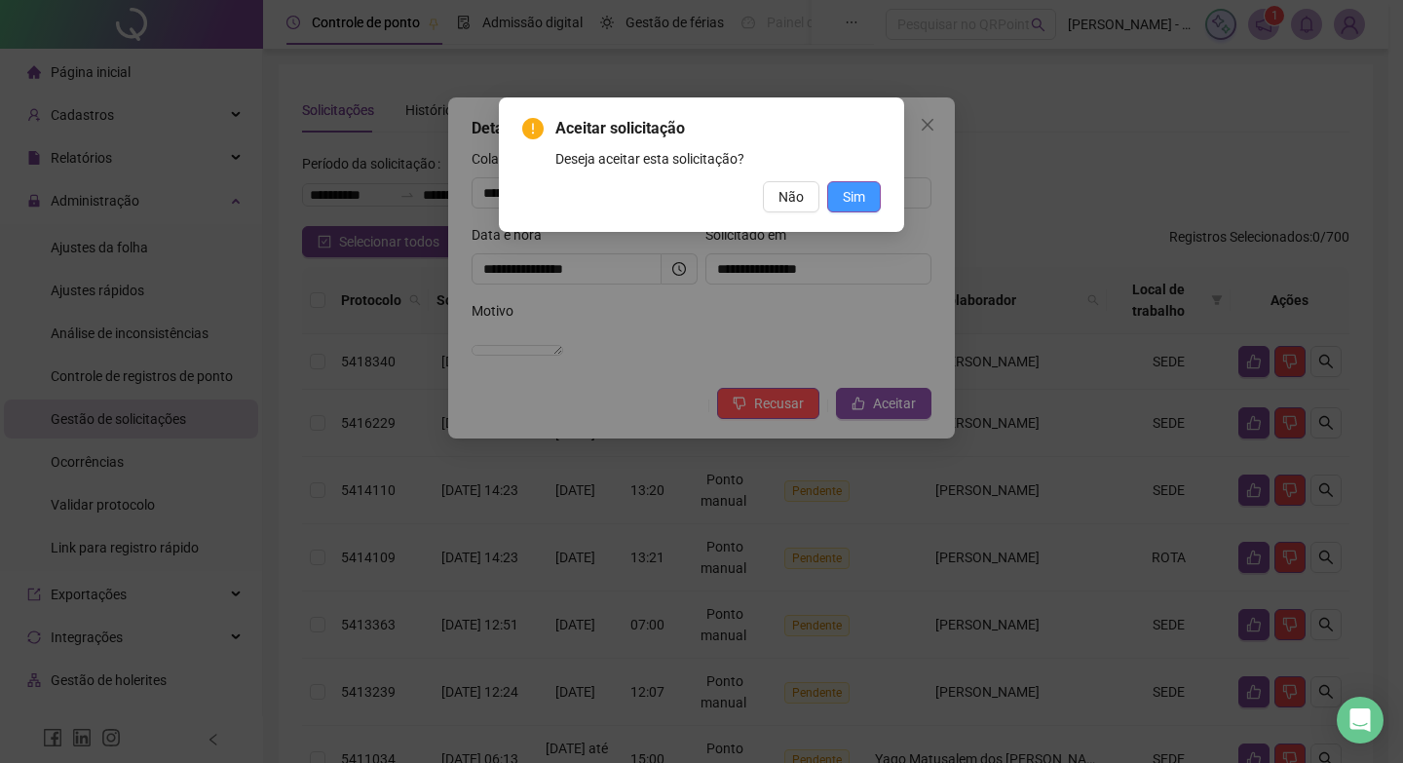
click at [868, 186] on button "Sim" at bounding box center [854, 196] width 54 height 31
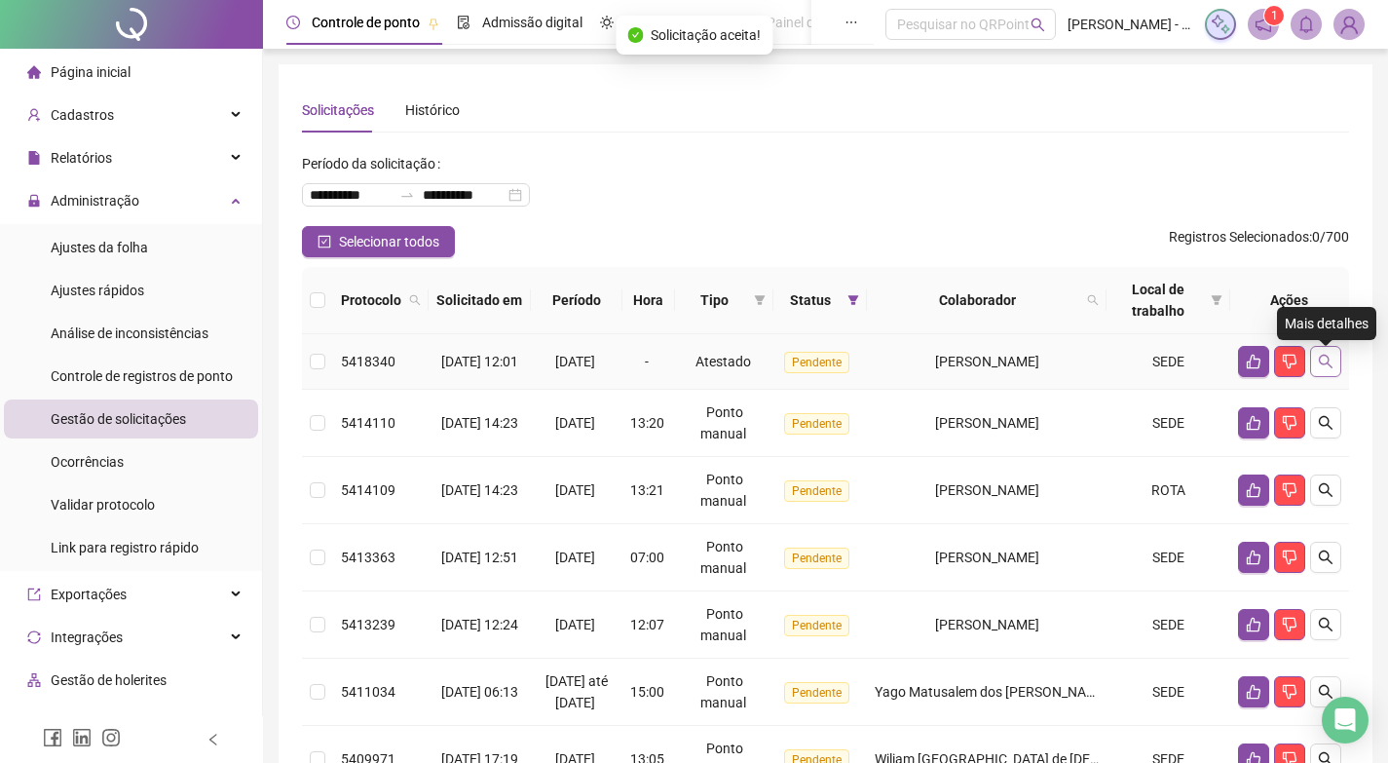
click at [1332, 358] on button "button" at bounding box center [1325, 361] width 31 height 31
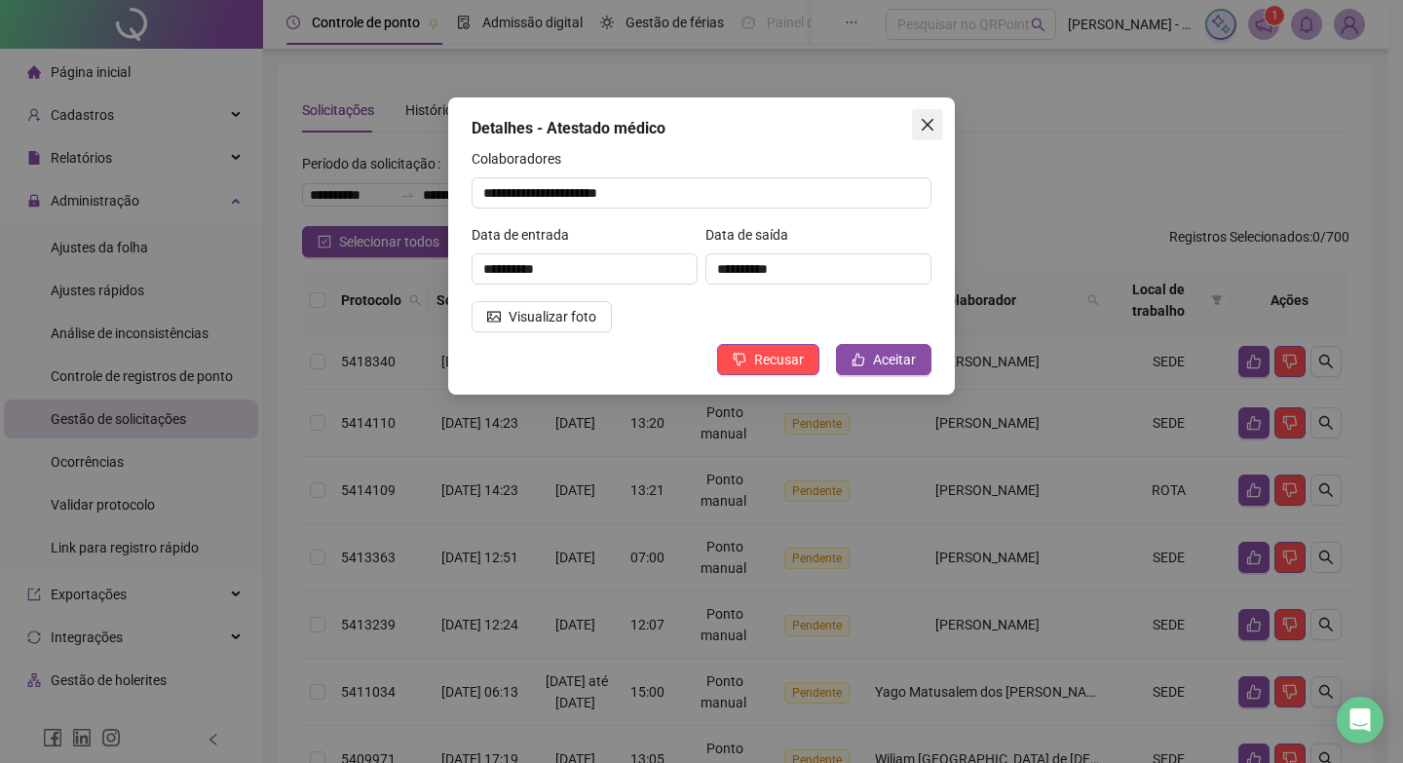
click at [925, 125] on icon "close" at bounding box center [928, 125] width 16 height 16
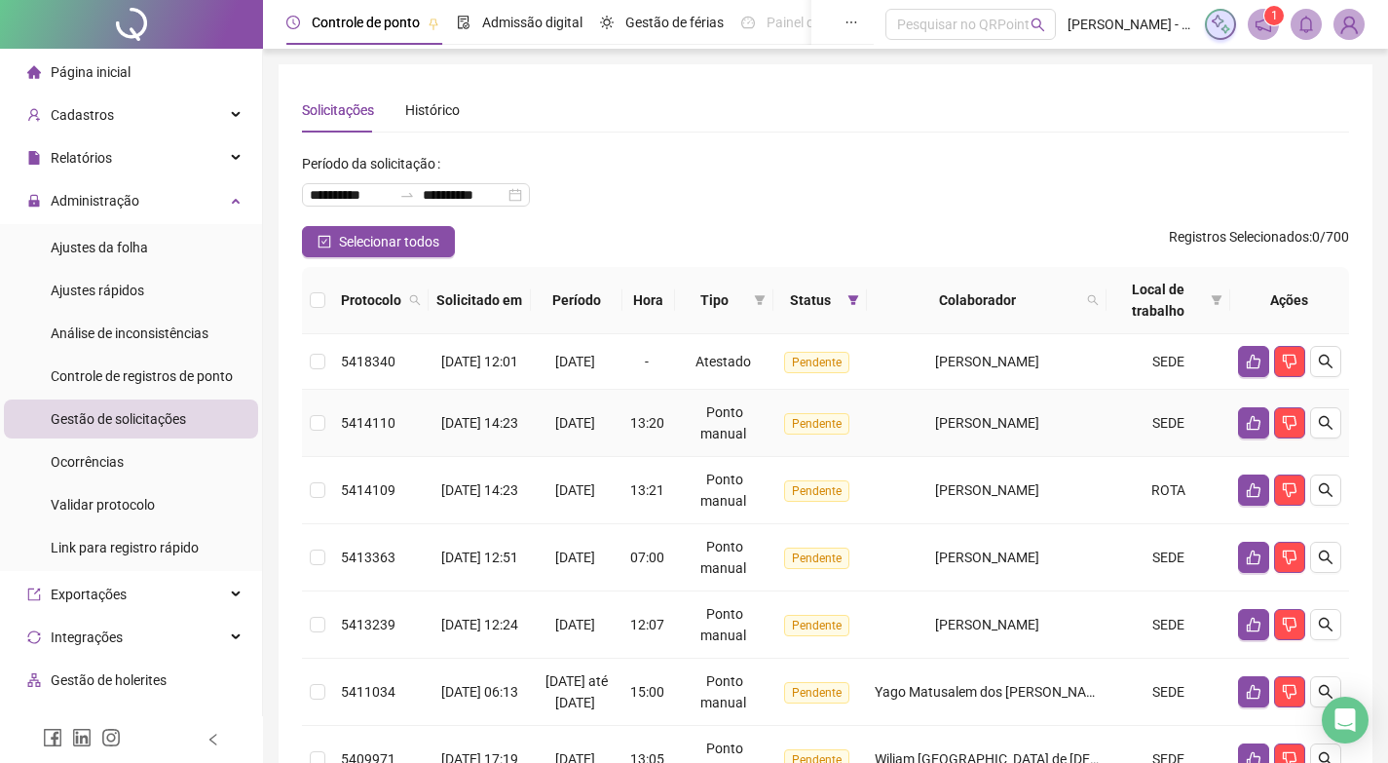
click at [1343, 432] on td at bounding box center [1290, 423] width 119 height 67
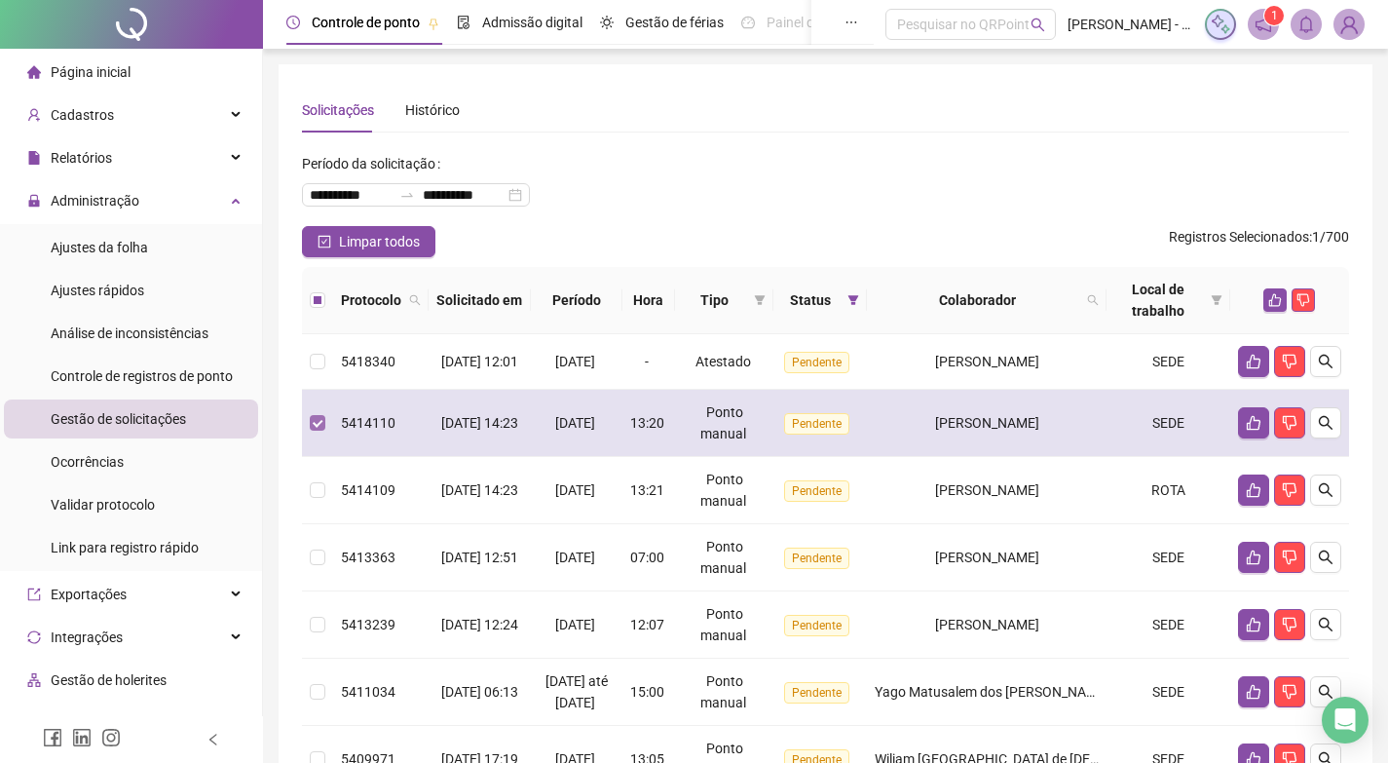
click at [319, 426] on label at bounding box center [318, 422] width 16 height 21
click at [877, 431] on td "[PERSON_NAME]" at bounding box center [987, 423] width 240 height 67
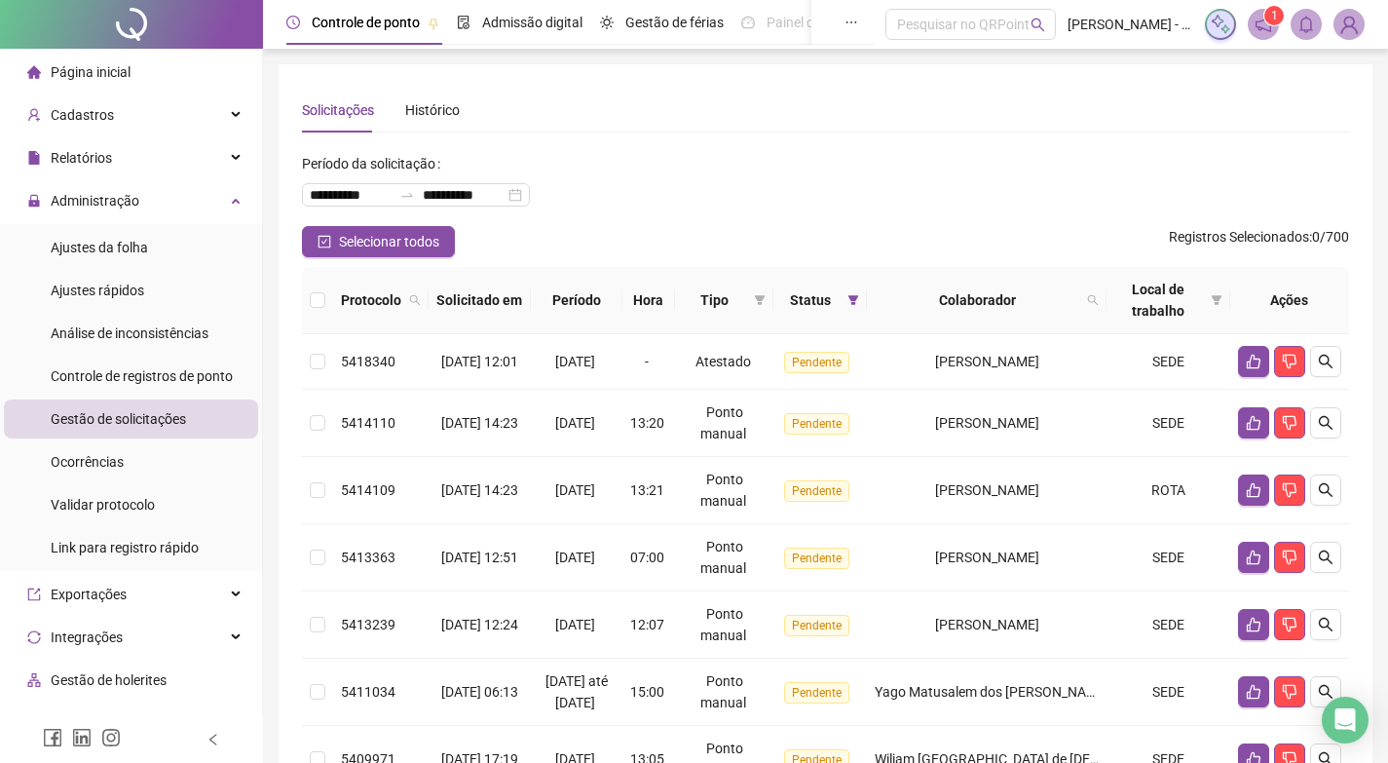
click at [768, 224] on div "**********" at bounding box center [825, 187] width 1047 height 78
click at [1332, 431] on icon "search" at bounding box center [1326, 423] width 16 height 16
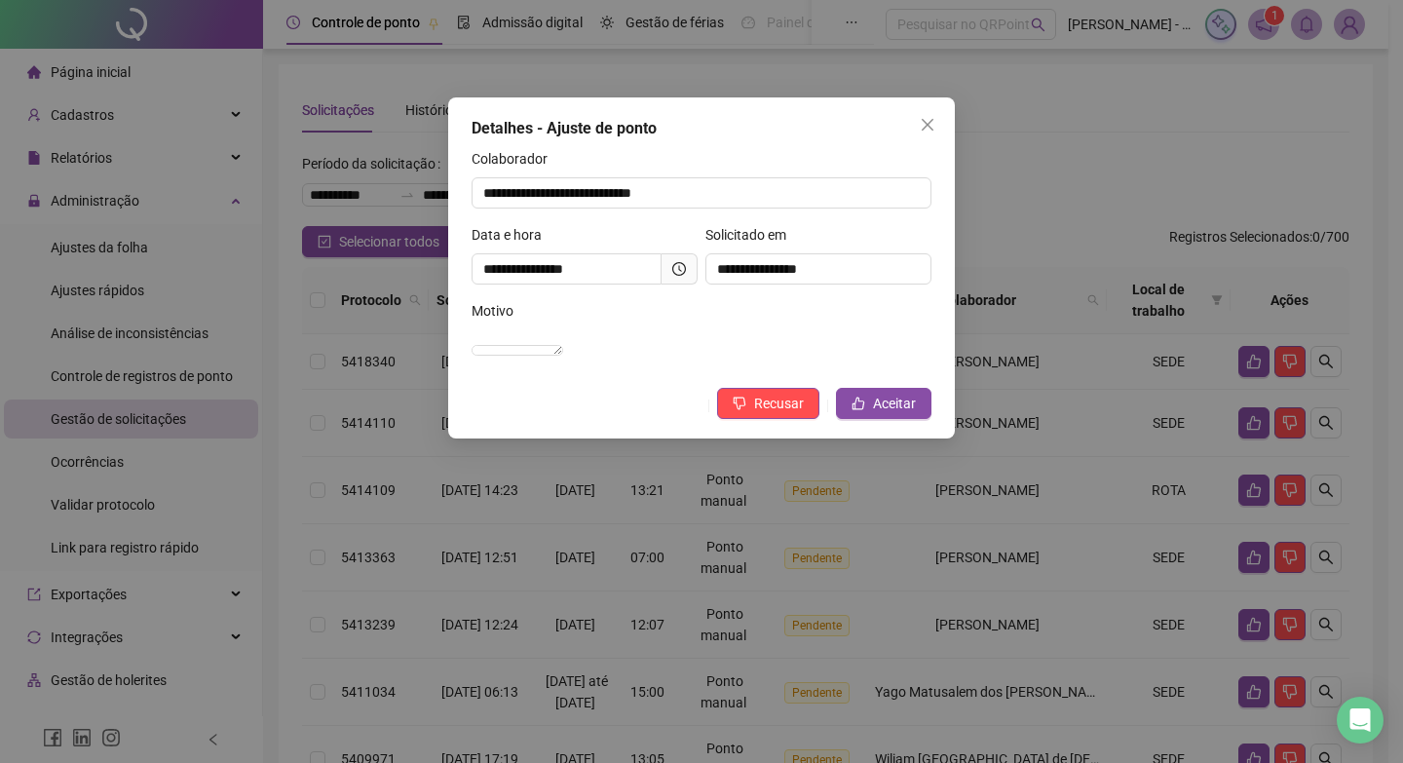
click at [672, 273] on icon "clock-circle" at bounding box center [679, 269] width 14 height 14
click at [879, 414] on span "Aceitar" at bounding box center [894, 403] width 43 height 21
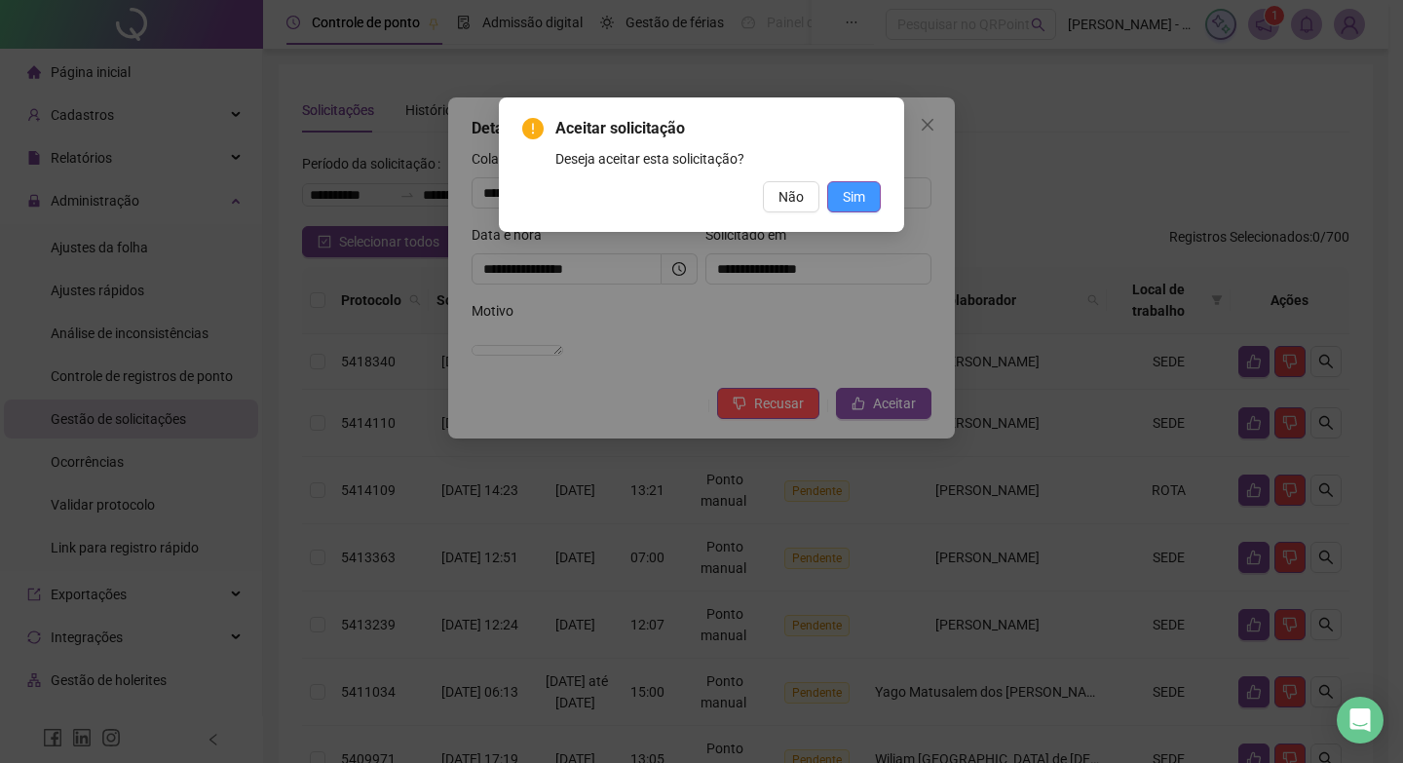
click at [842, 208] on button "Sim" at bounding box center [854, 196] width 54 height 31
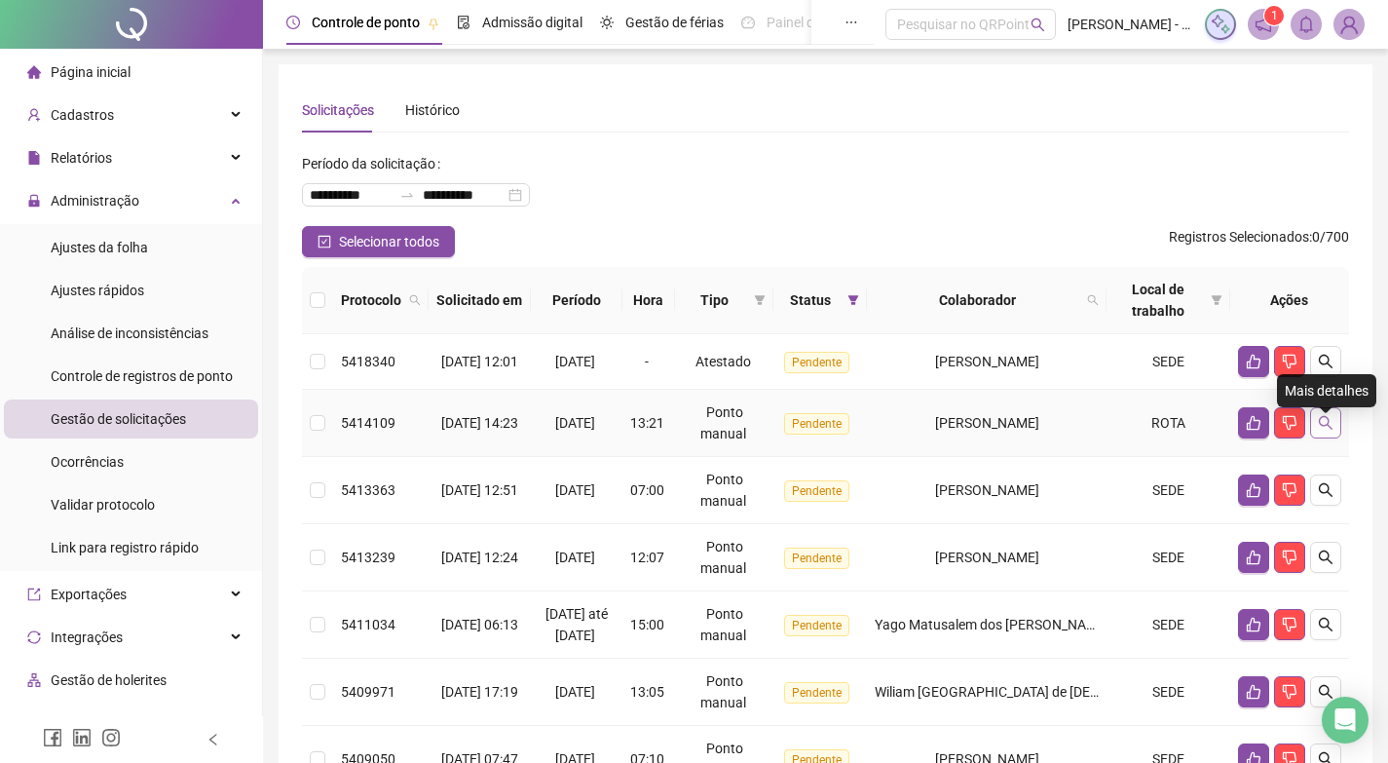
click at [1323, 431] on icon "search" at bounding box center [1326, 423] width 16 height 16
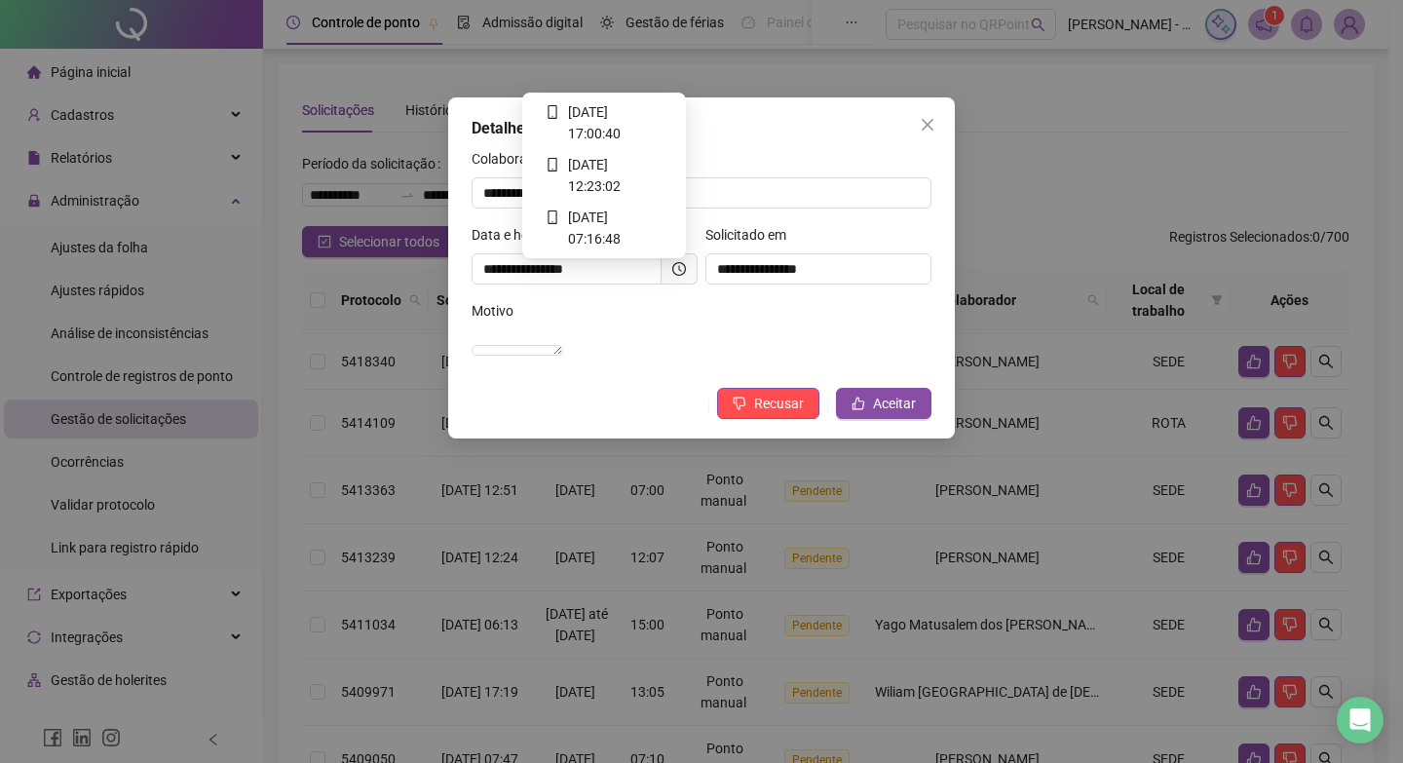
click at [683, 268] on icon "clock-circle" at bounding box center [679, 269] width 14 height 14
click at [675, 273] on icon "clock-circle" at bounding box center [679, 269] width 14 height 14
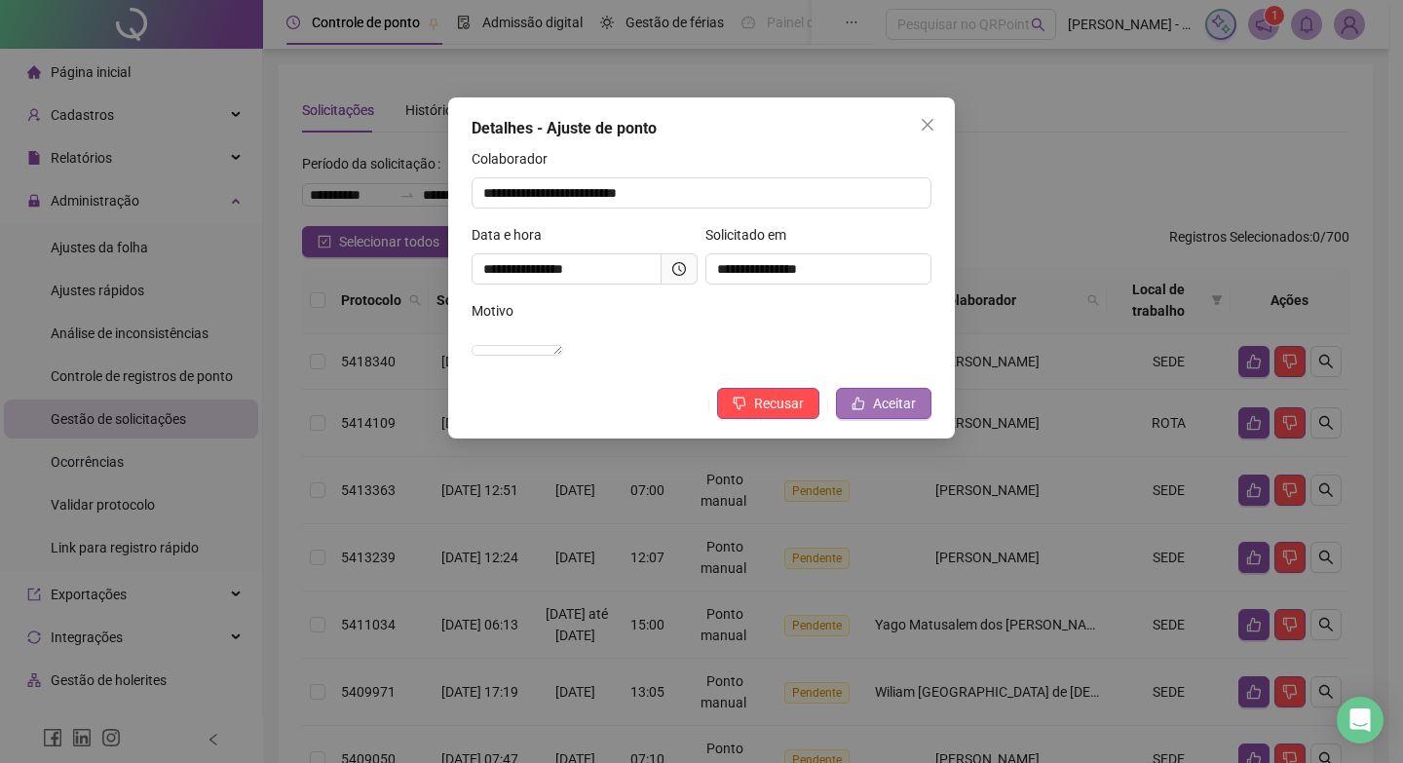
click at [916, 419] on button "Aceitar" at bounding box center [883, 403] width 95 height 31
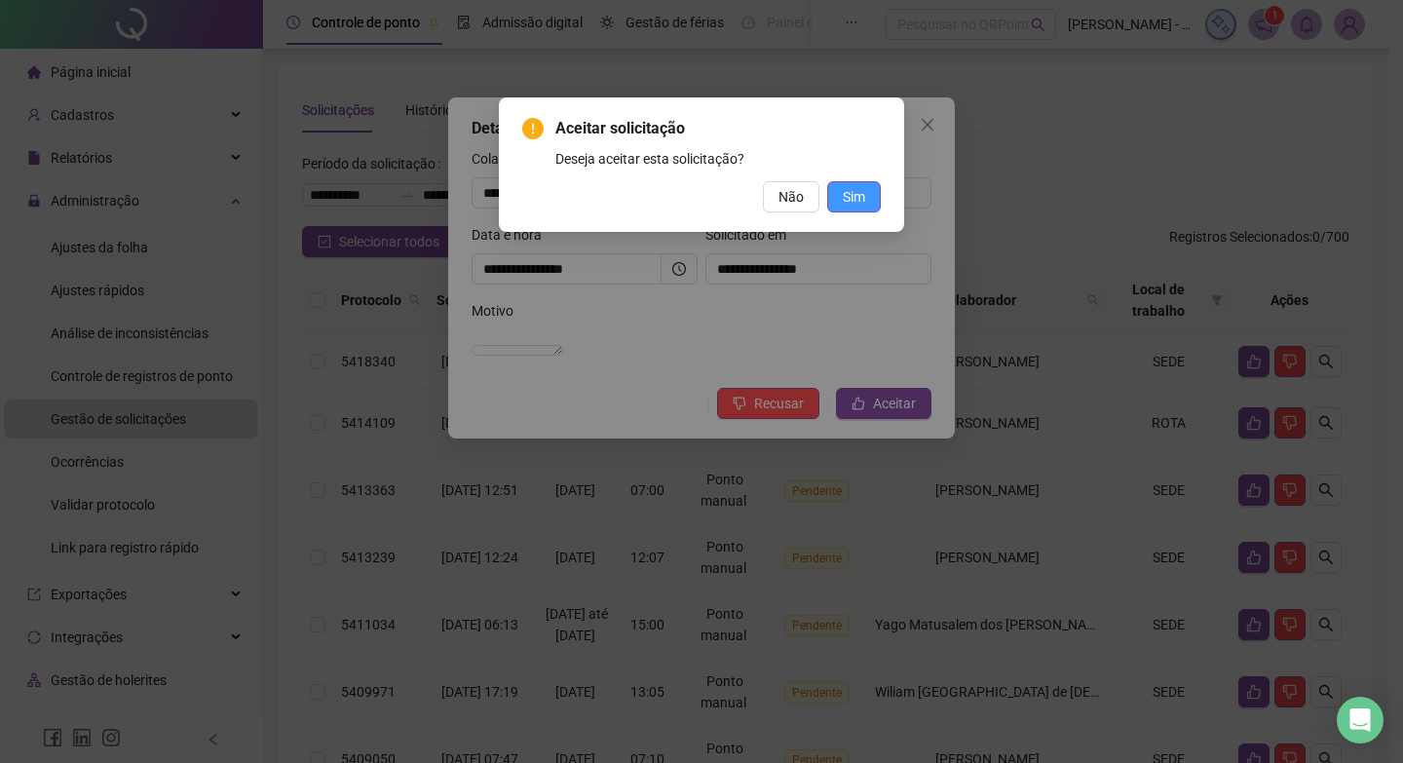
click at [827, 200] on button "Sim" at bounding box center [854, 196] width 54 height 31
click at [836, 201] on div "Aceitar solicitação Deseja aceitar esta solicitação? Não Sim" at bounding box center [701, 381] width 1403 height 763
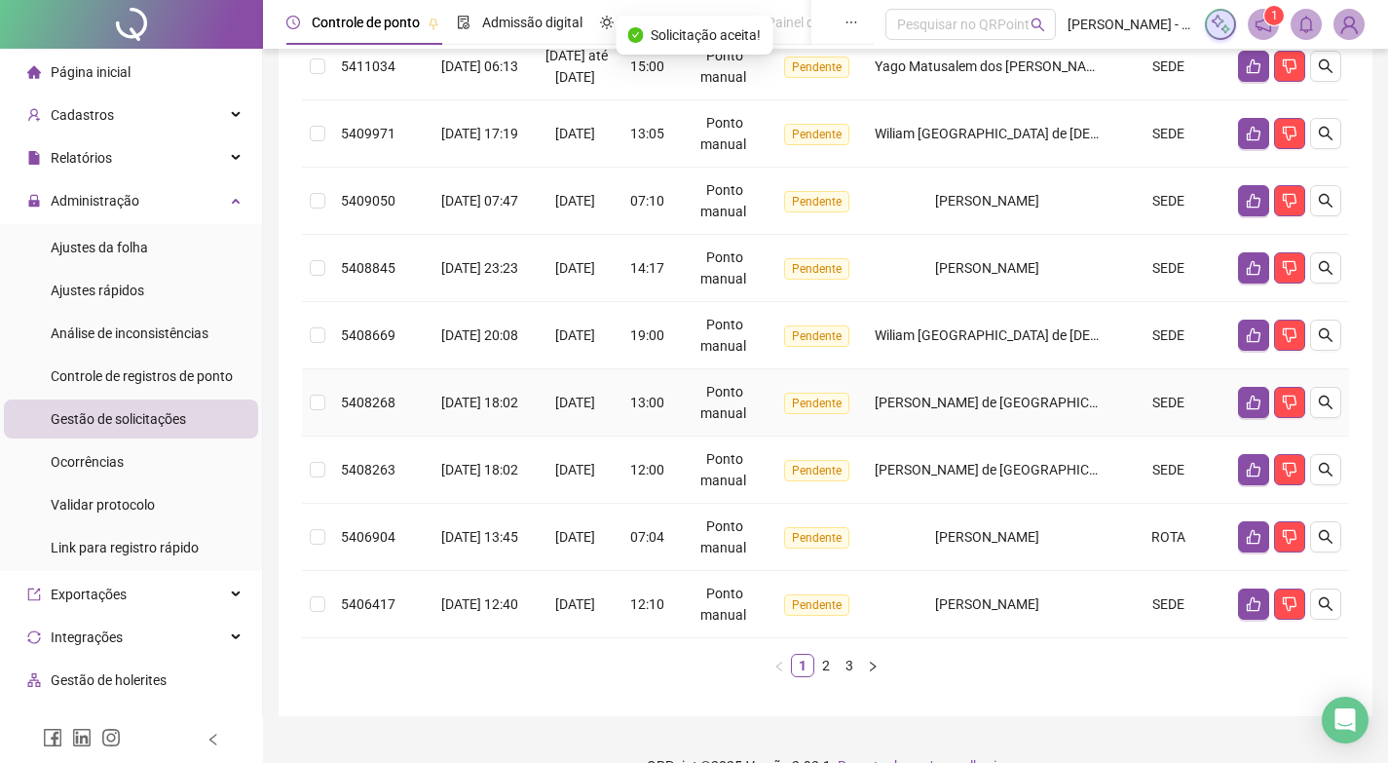
scroll to position [561, 0]
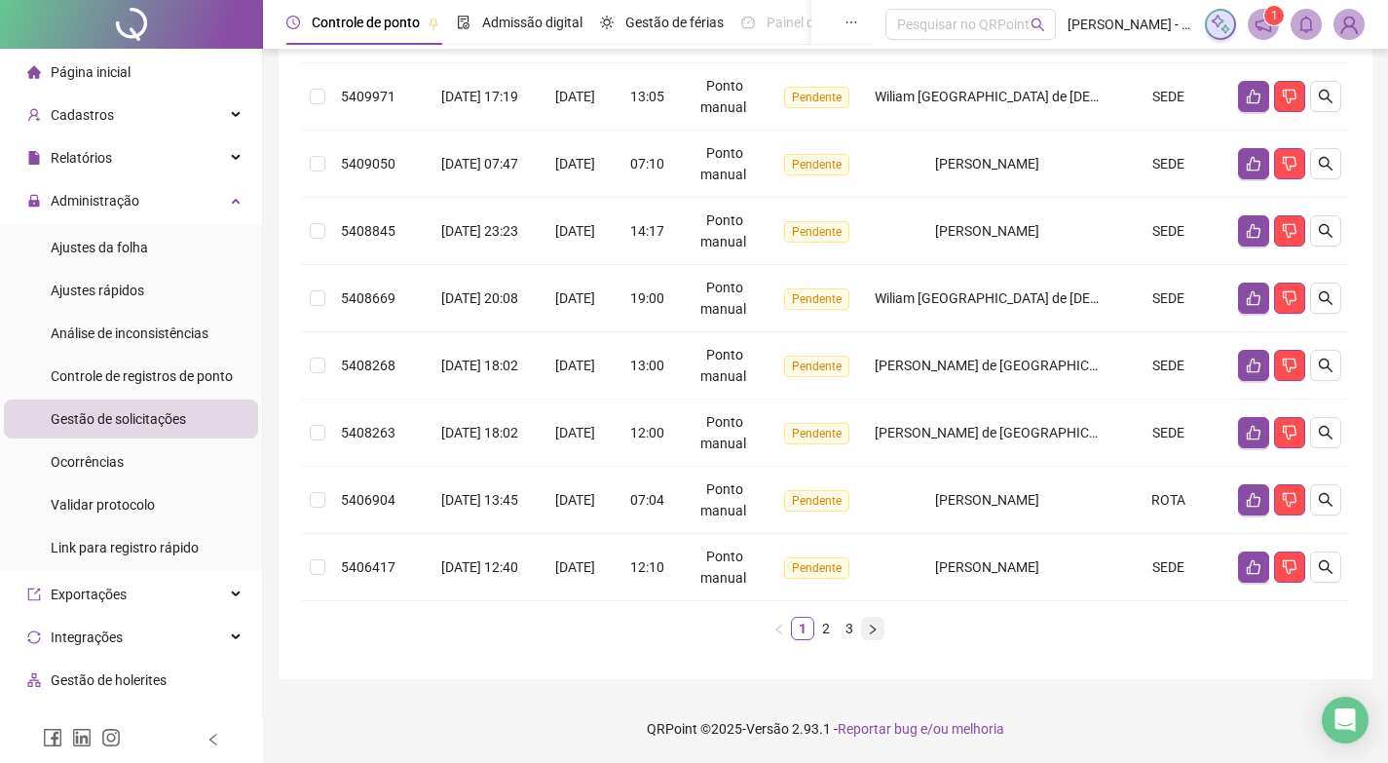
click at [874, 625] on button "button" at bounding box center [872, 628] width 23 height 23
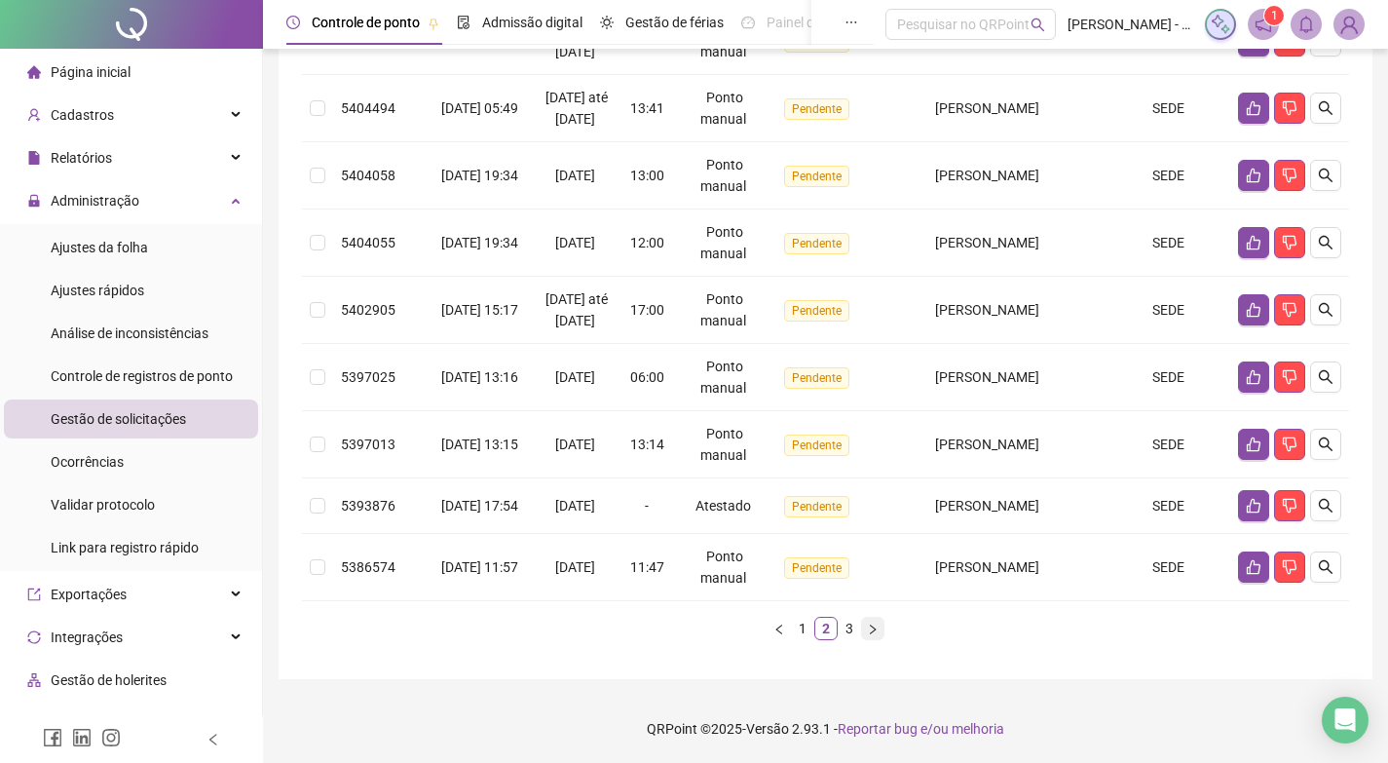
click at [874, 622] on button "button" at bounding box center [872, 628] width 23 height 23
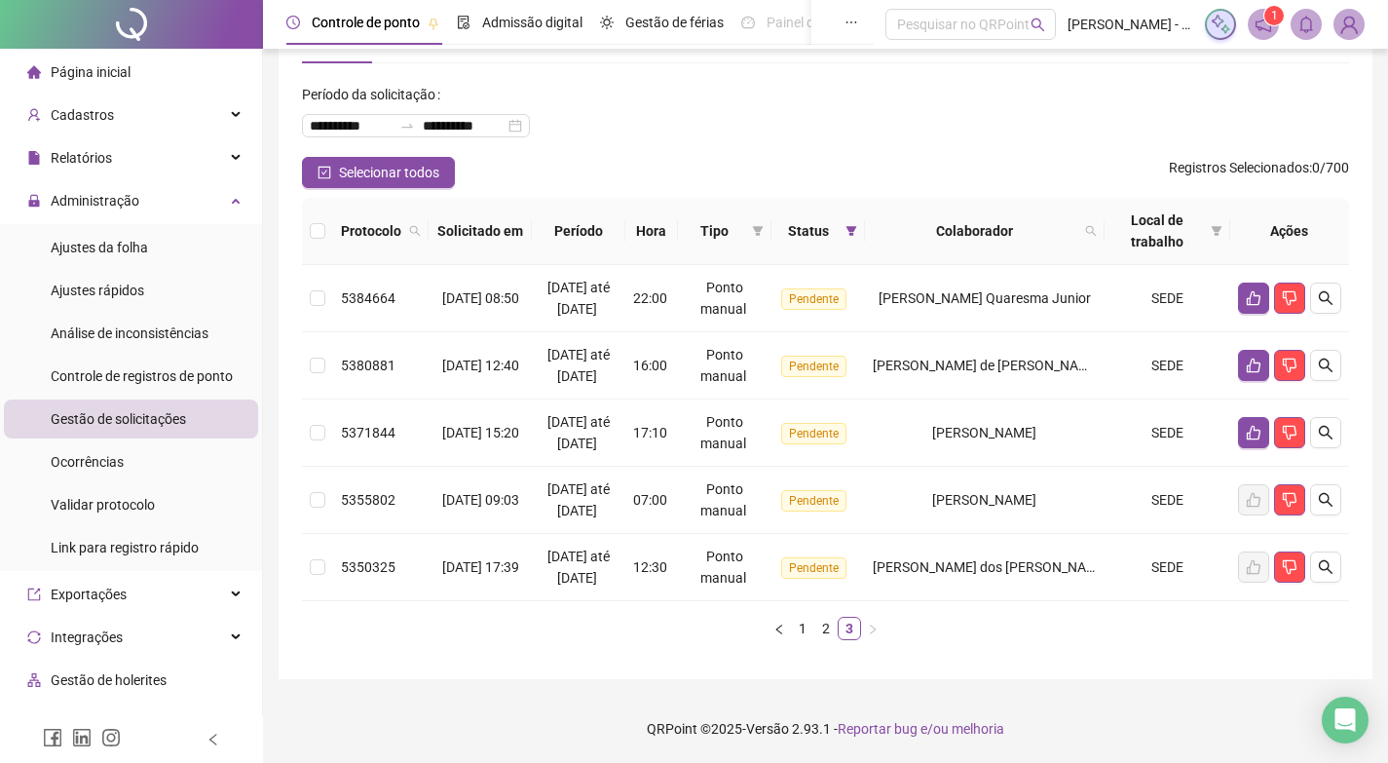
scroll to position [69, 0]
click at [781, 625] on button "button" at bounding box center [779, 628] width 23 height 23
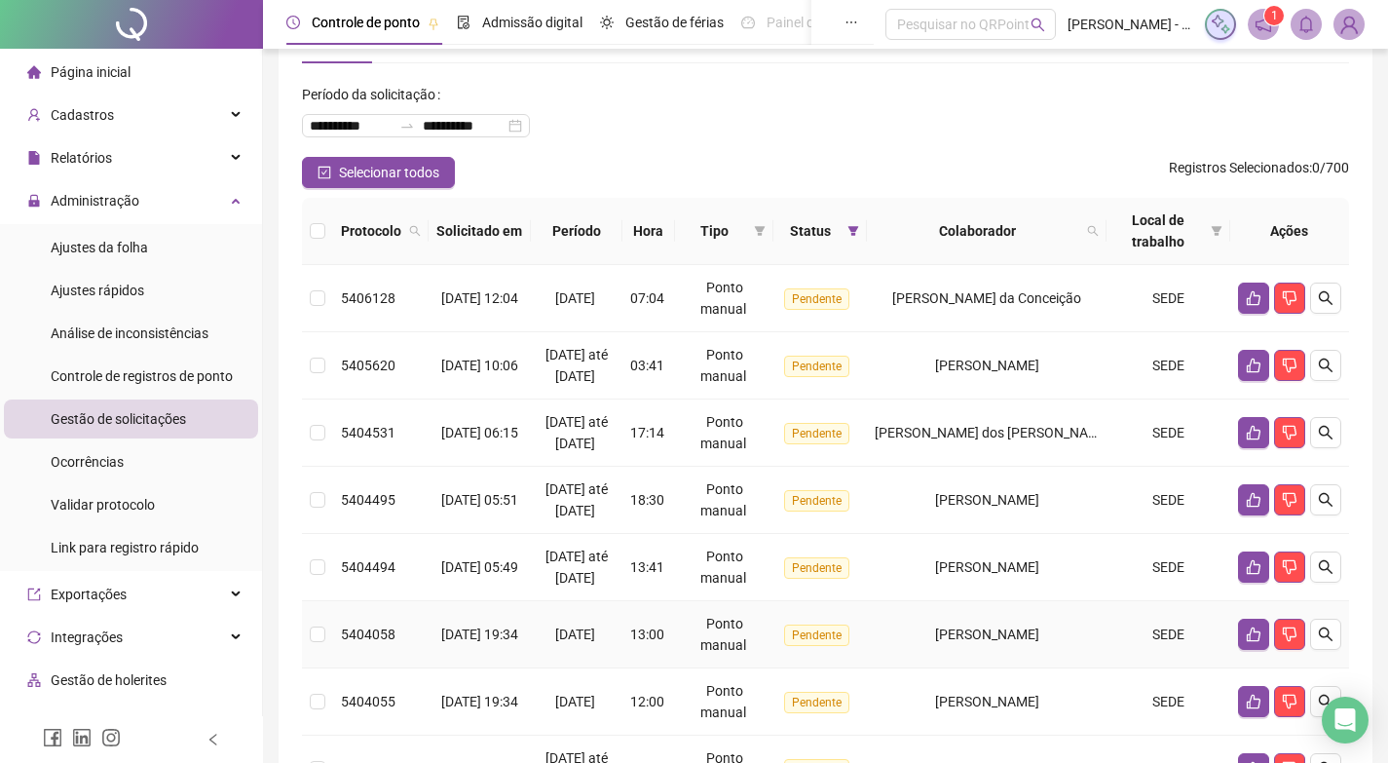
click at [766, 625] on div "Ponto manual" at bounding box center [724, 634] width 83 height 43
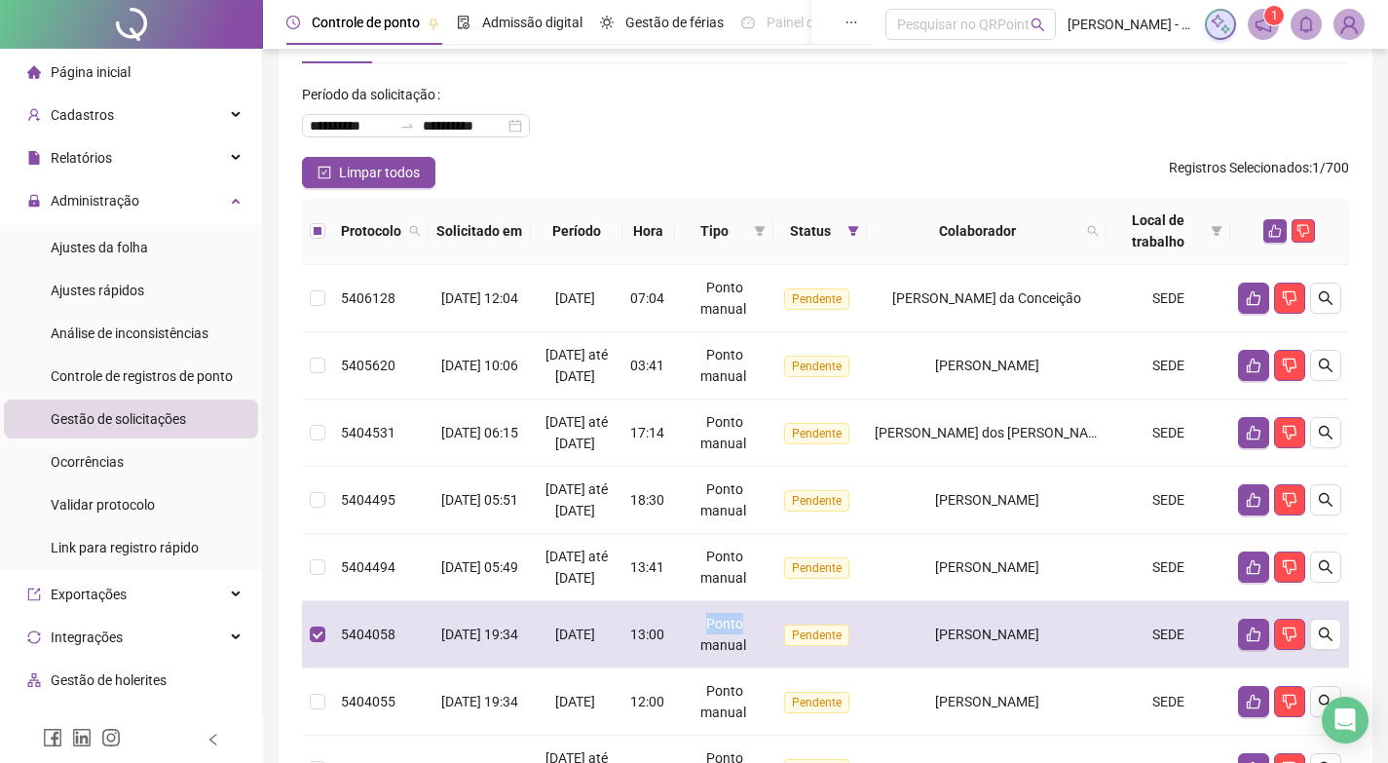
click at [766, 623] on div "Ponto manual" at bounding box center [724, 634] width 83 height 43
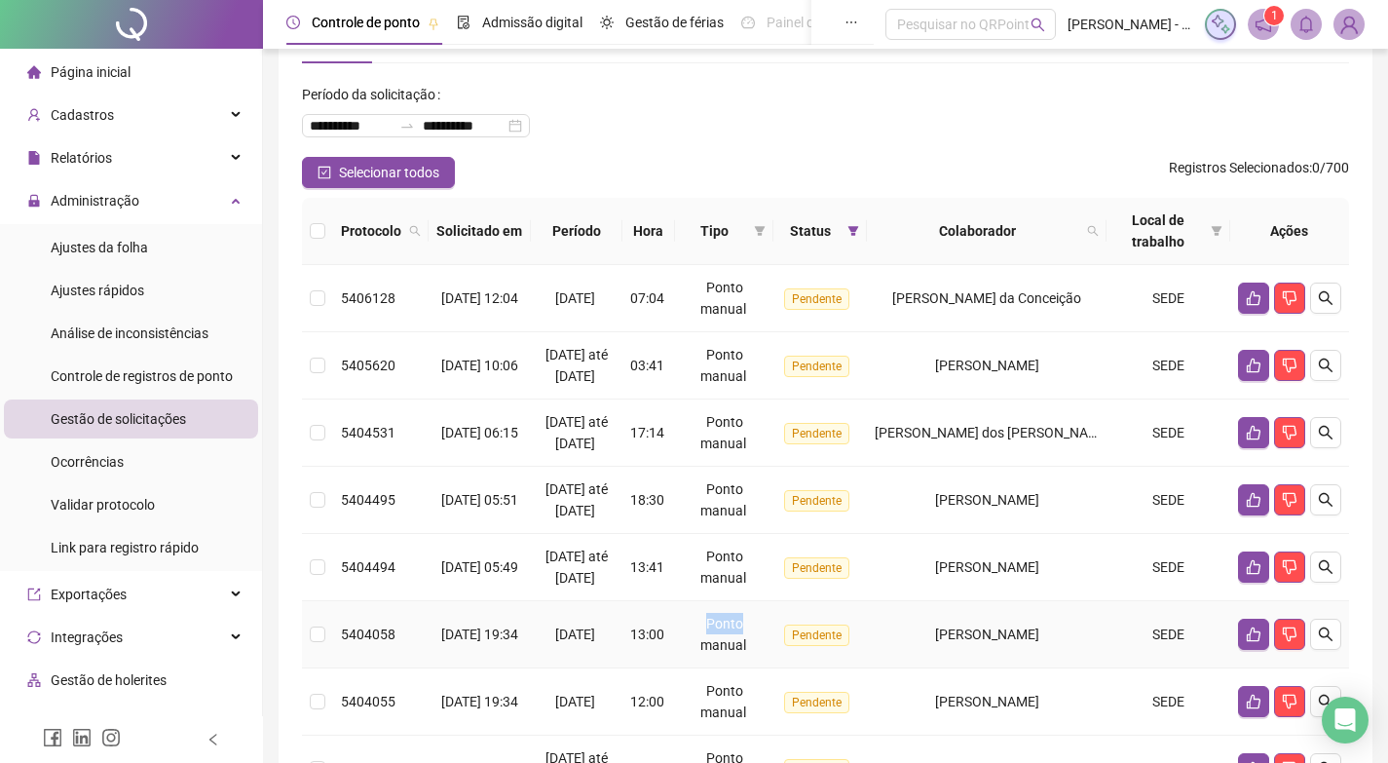
scroll to position [540, 0]
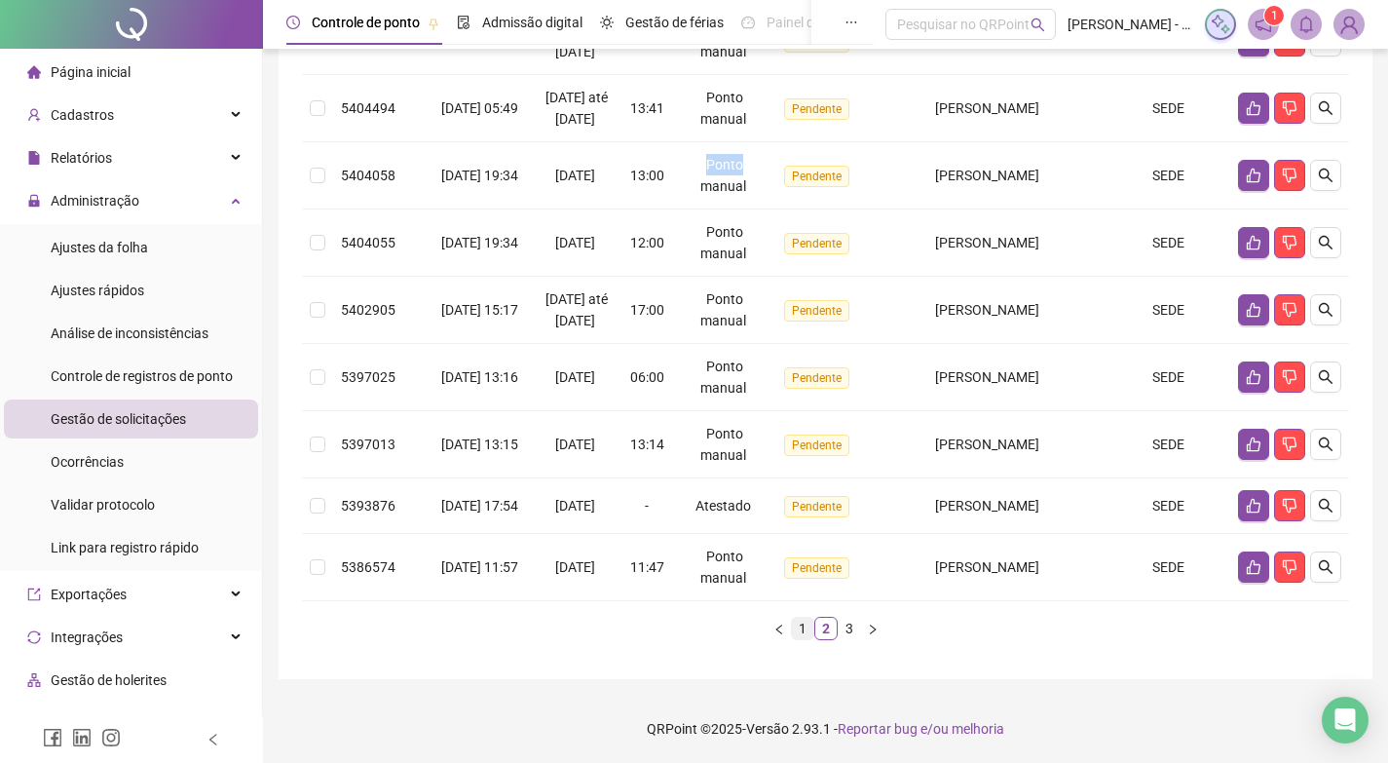
click at [804, 628] on link "1" at bounding box center [802, 628] width 21 height 21
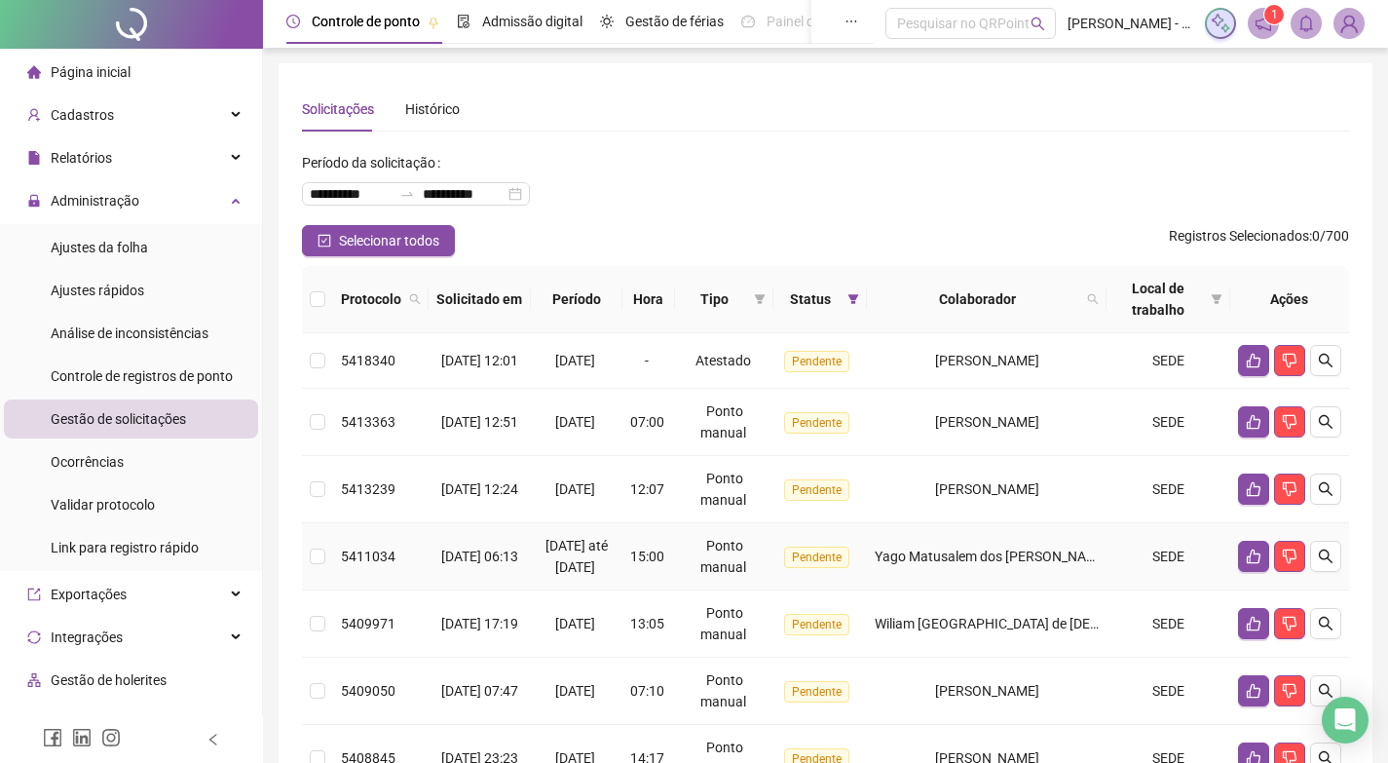
scroll to position [0, 0]
click at [1326, 431] on icon "search" at bounding box center [1326, 423] width 16 height 16
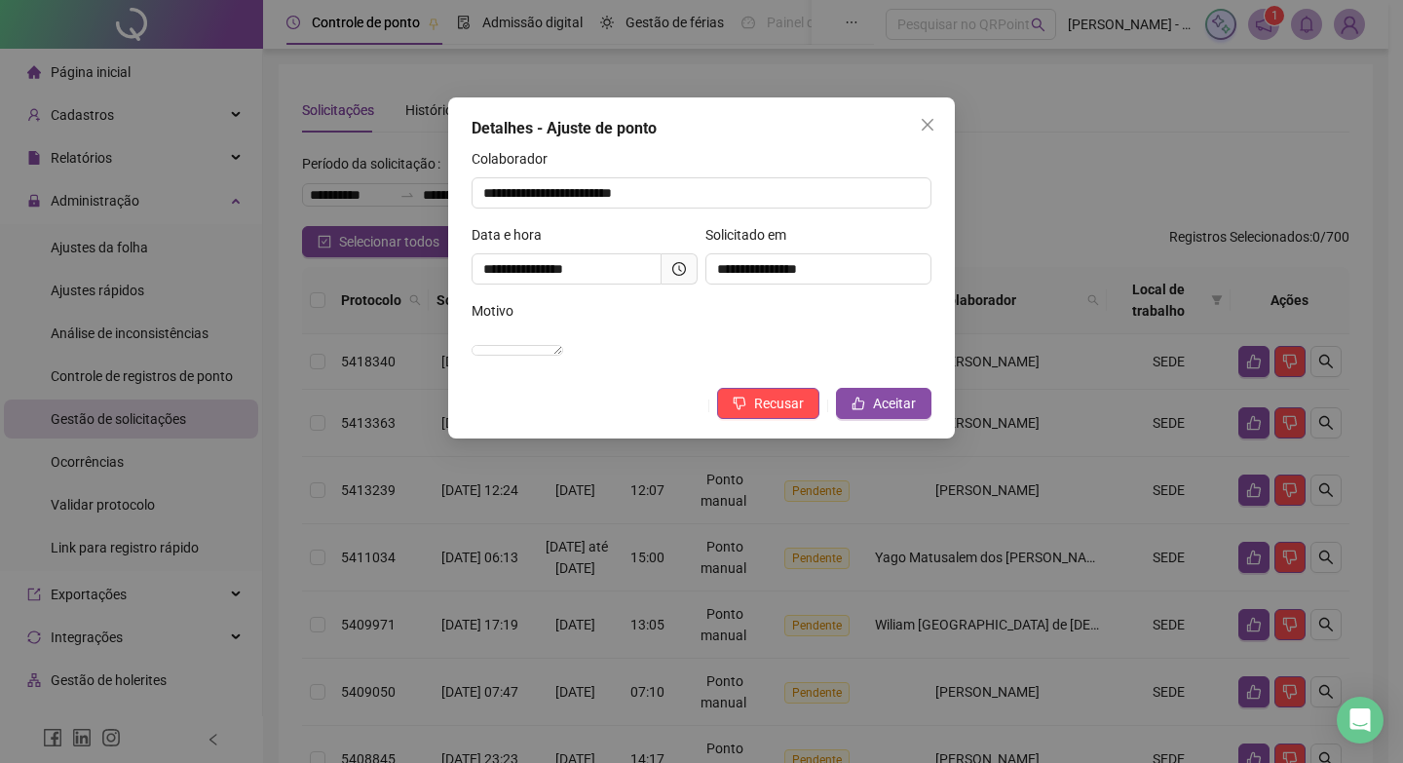
click at [682, 267] on icon "clock-circle" at bounding box center [679, 269] width 14 height 14
click at [856, 413] on button "Aceitar" at bounding box center [883, 403] width 95 height 31
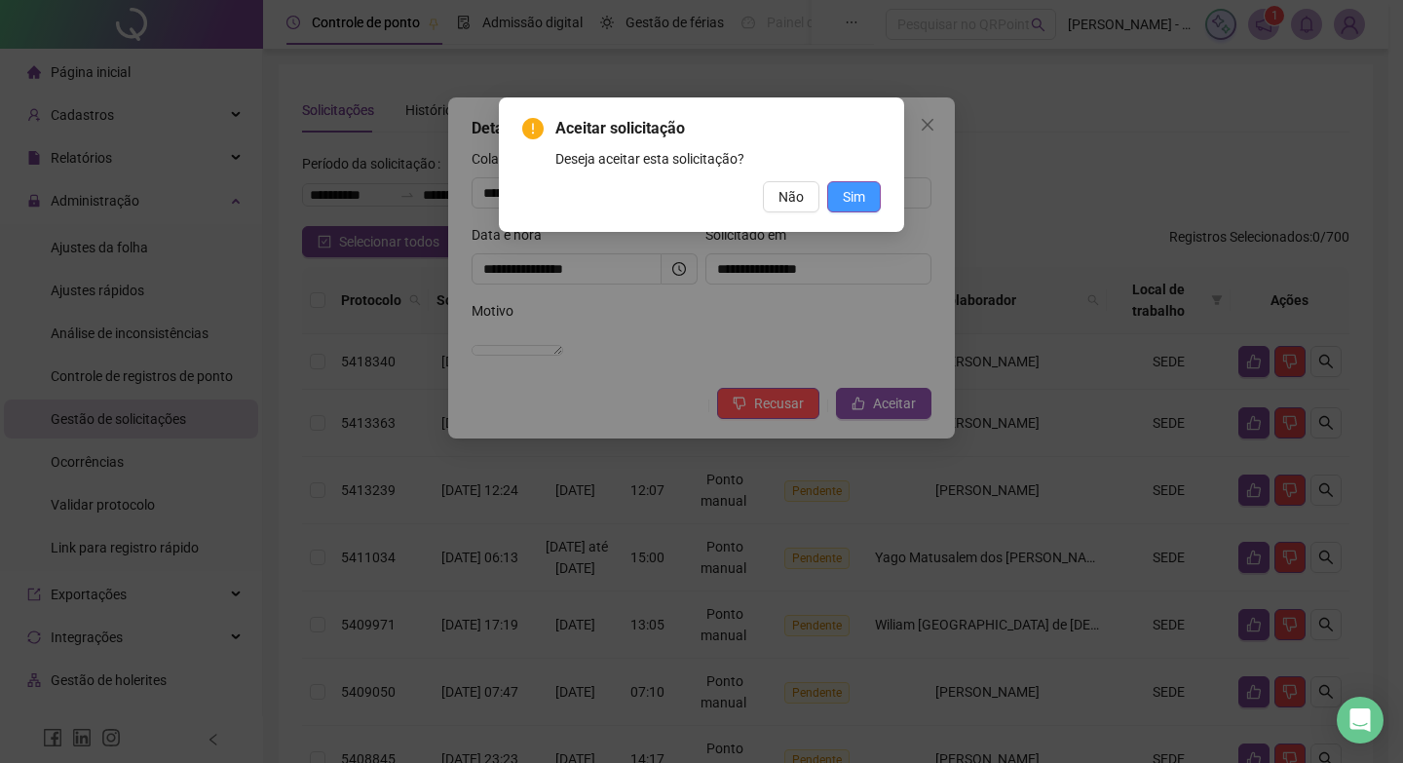
click at [869, 196] on button "Sim" at bounding box center [854, 196] width 54 height 31
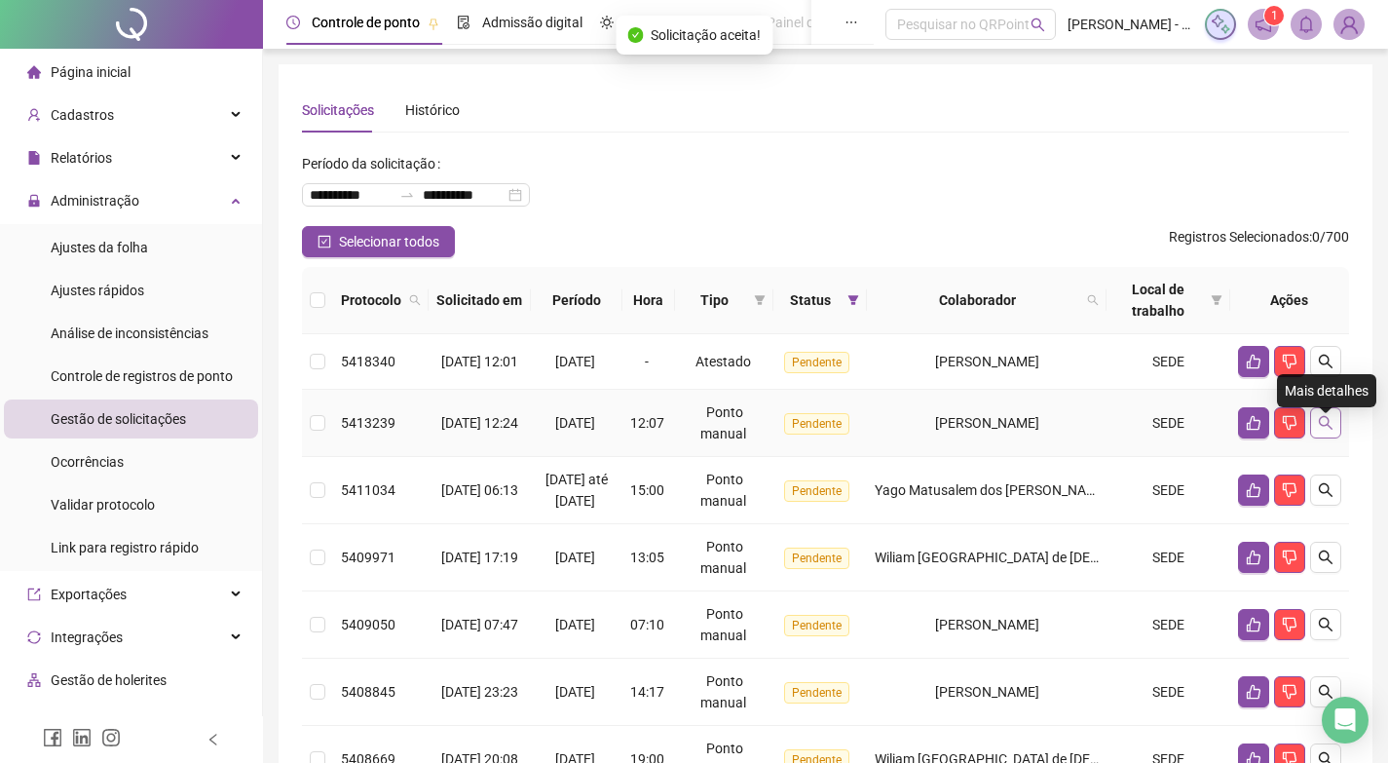
click at [1334, 437] on button "button" at bounding box center [1325, 422] width 31 height 31
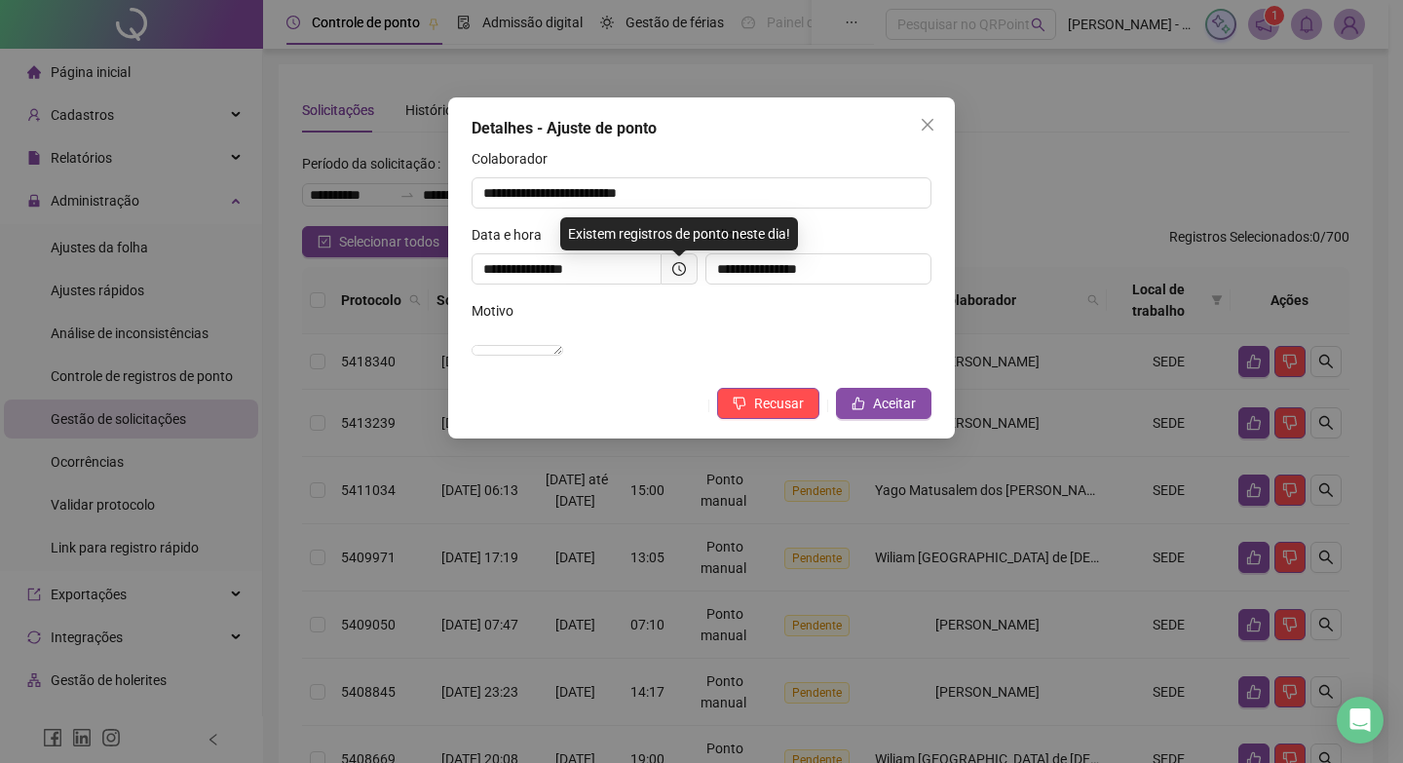
click at [688, 265] on span at bounding box center [680, 268] width 36 height 31
click at [672, 263] on icon "clock-circle" at bounding box center [679, 269] width 14 height 14
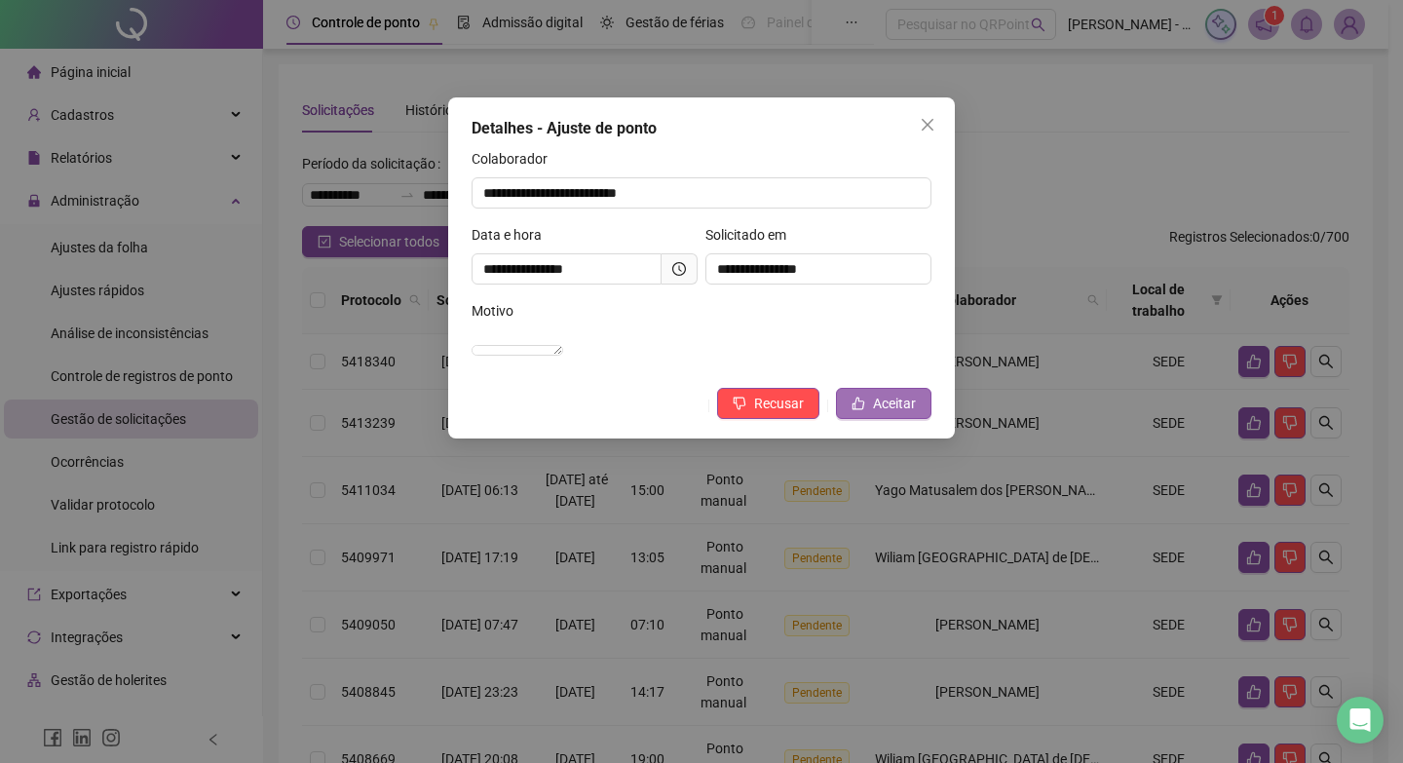
click at [864, 417] on button "Aceitar" at bounding box center [883, 403] width 95 height 31
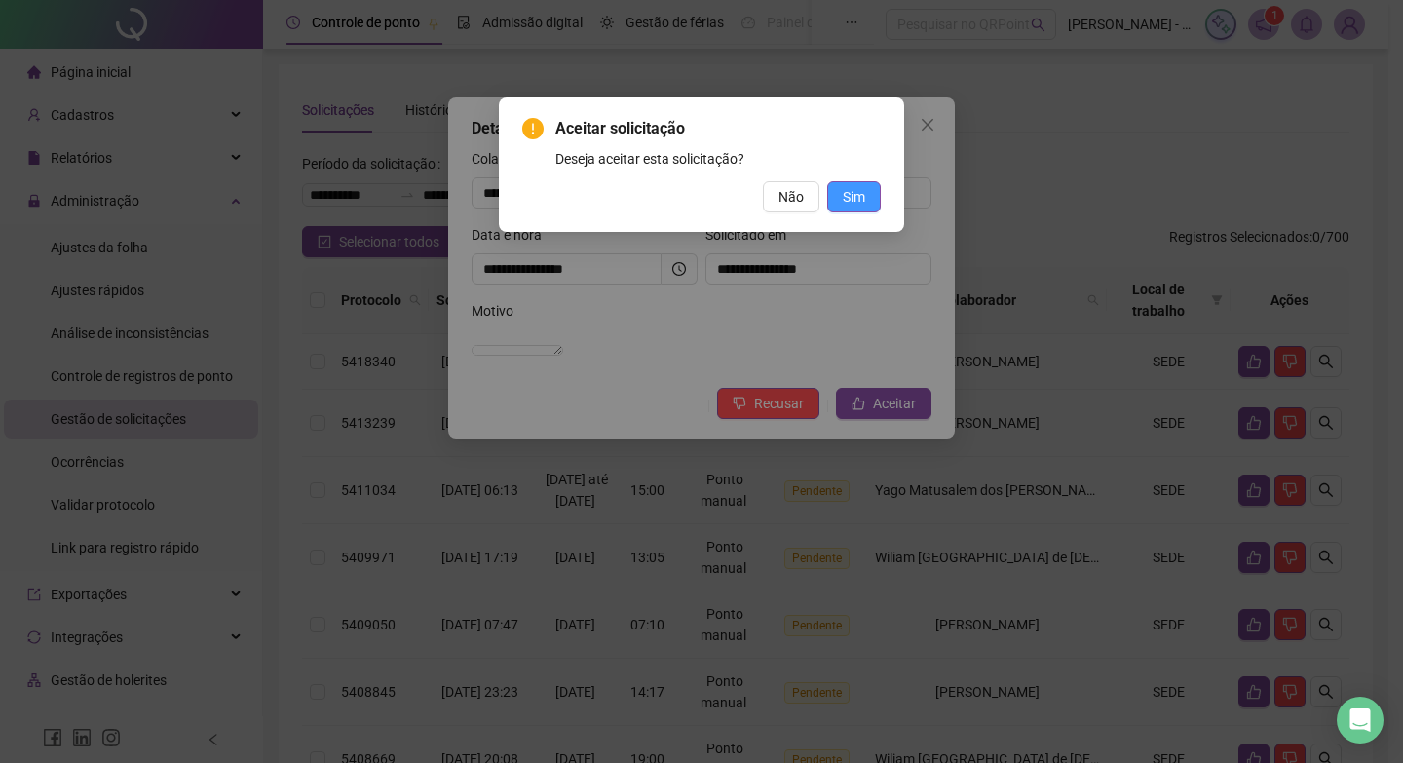
click at [836, 207] on button "Sim" at bounding box center [854, 196] width 54 height 31
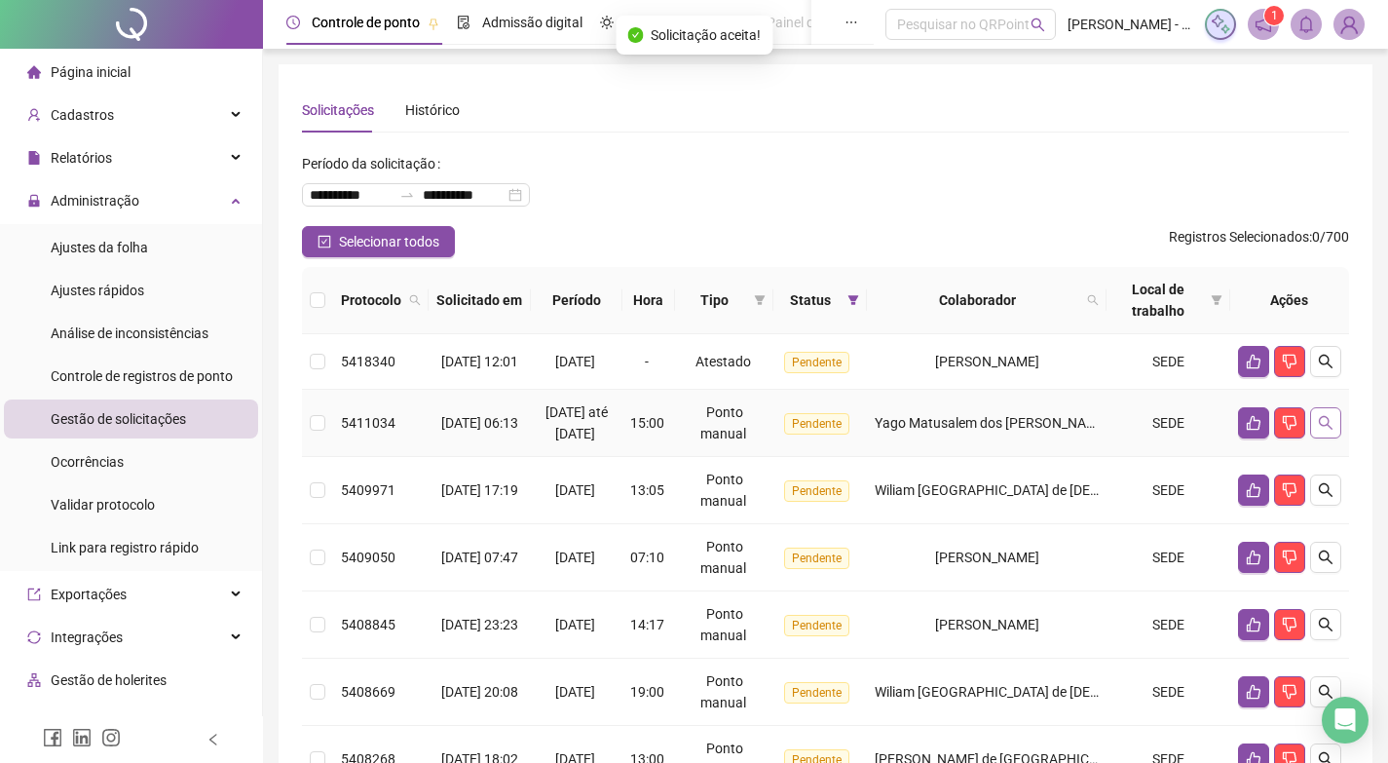
click at [1337, 432] on button "button" at bounding box center [1325, 422] width 31 height 31
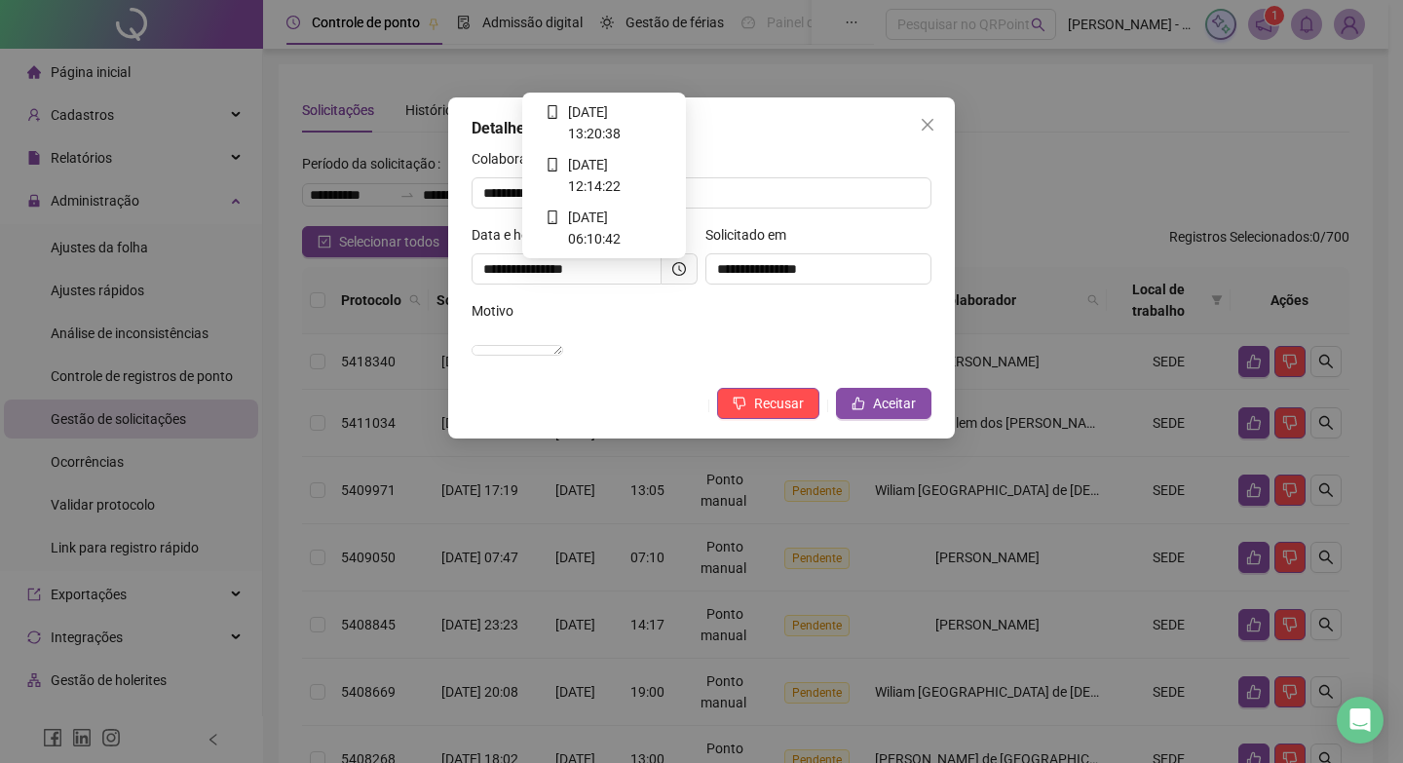
click at [676, 271] on icon "clock-circle" at bounding box center [679, 269] width 14 height 14
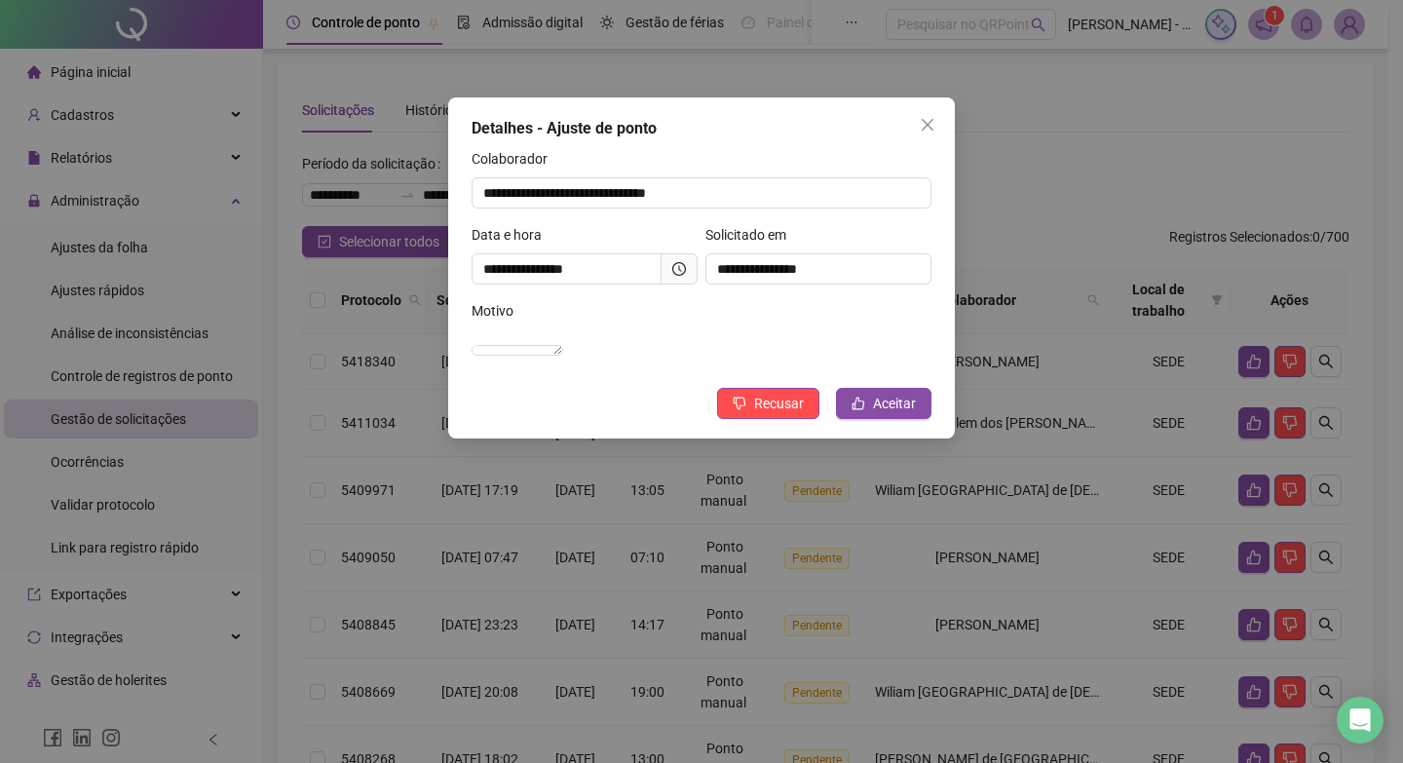
click at [669, 269] on span at bounding box center [680, 268] width 36 height 31
click at [672, 273] on icon "clock-circle" at bounding box center [679, 269] width 14 height 14
click at [673, 258] on span at bounding box center [680, 268] width 36 height 31
click at [675, 263] on icon "clock-circle" at bounding box center [679, 269] width 14 height 14
click at [853, 410] on icon "like" at bounding box center [859, 404] width 14 height 14
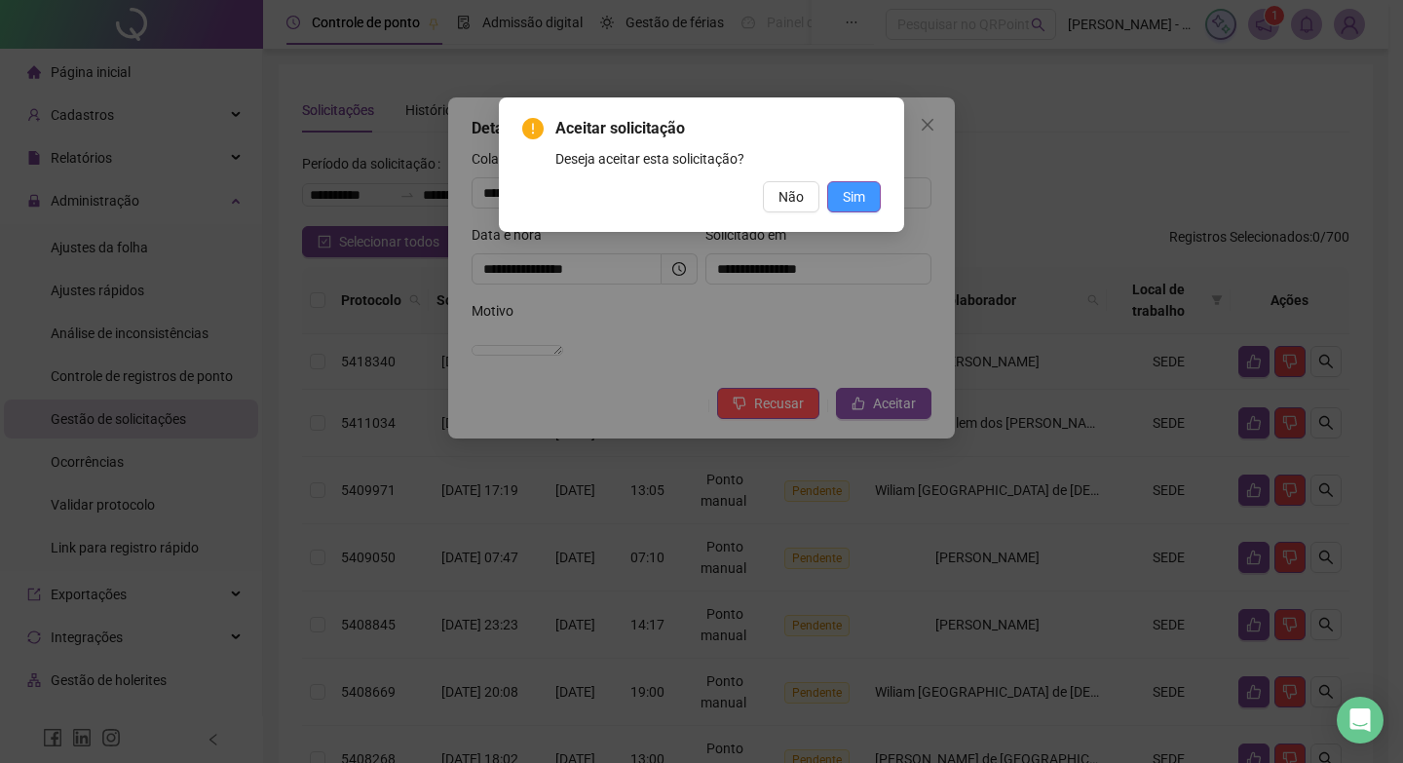
click at [854, 201] on span "Sim" at bounding box center [854, 196] width 22 height 21
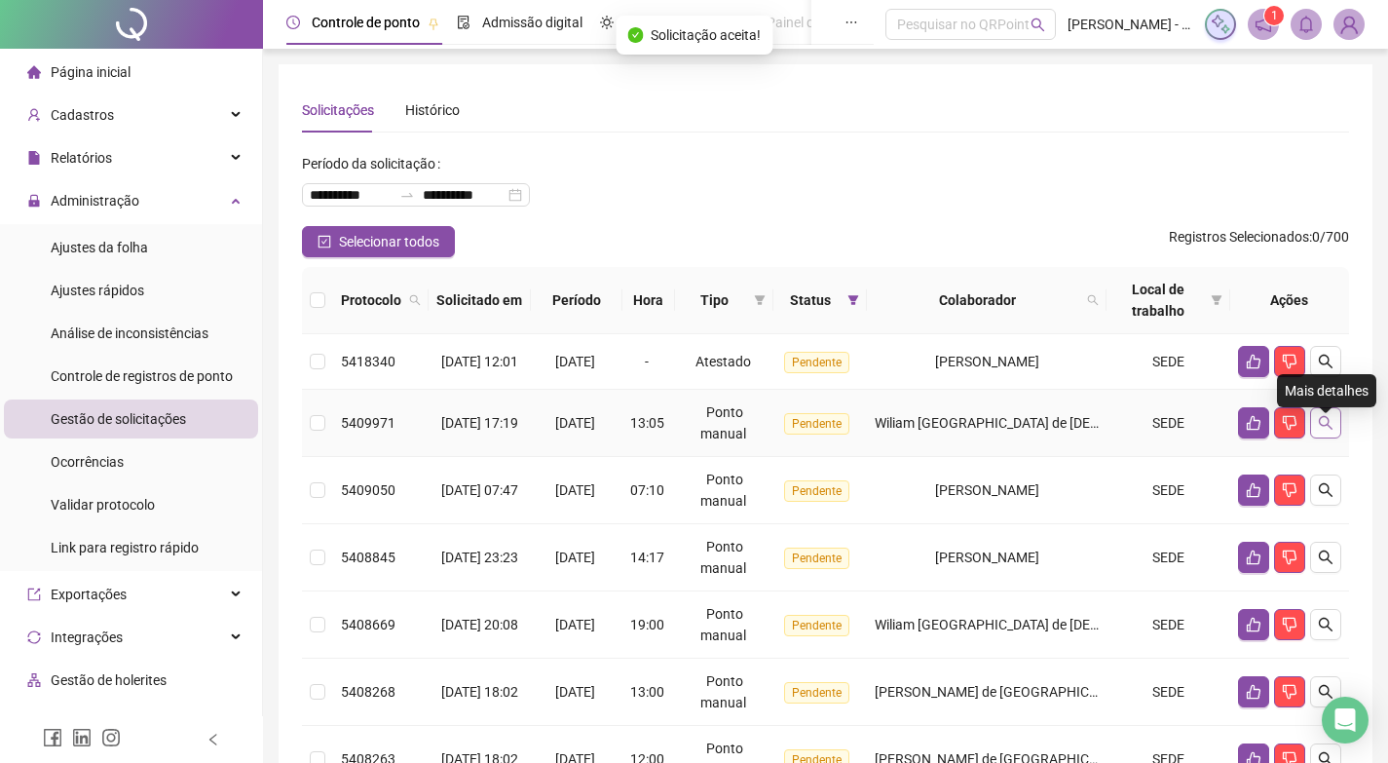
click at [1320, 425] on button "button" at bounding box center [1325, 422] width 31 height 31
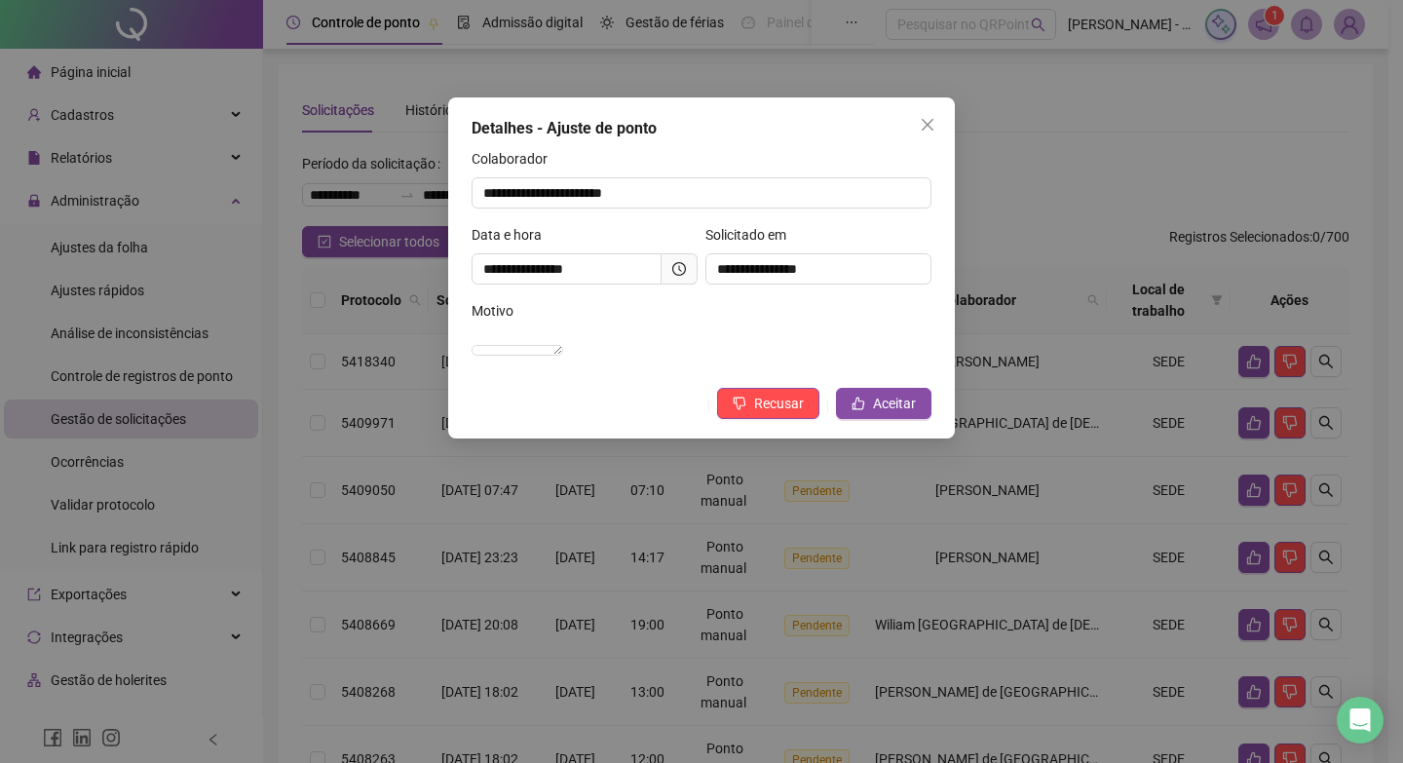
click at [684, 262] on icon "clock-circle" at bounding box center [679, 269] width 14 height 14
click at [694, 268] on span at bounding box center [680, 268] width 36 height 31
click at [678, 266] on icon "clock-circle" at bounding box center [679, 269] width 14 height 14
click at [920, 119] on icon "close" at bounding box center [928, 125] width 16 height 16
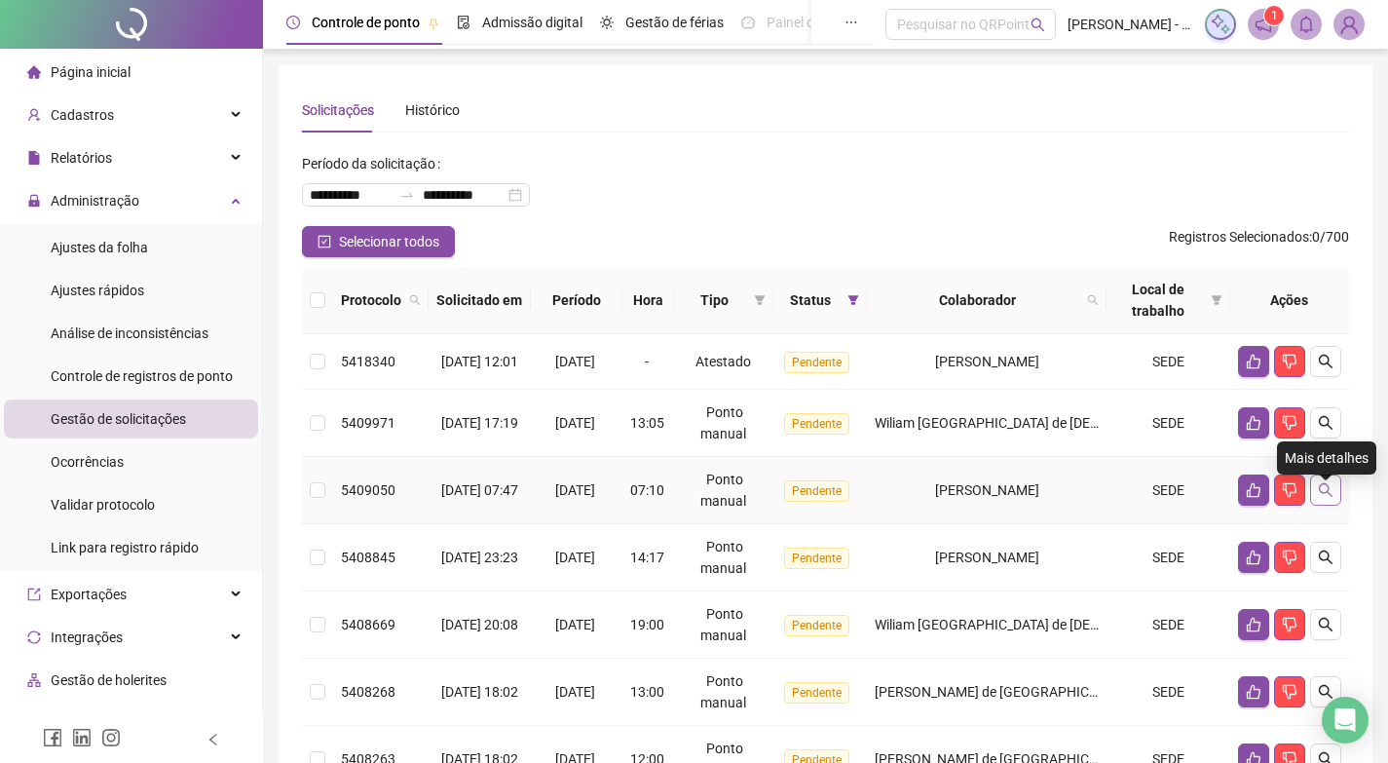
click at [1335, 493] on button "button" at bounding box center [1325, 489] width 31 height 31
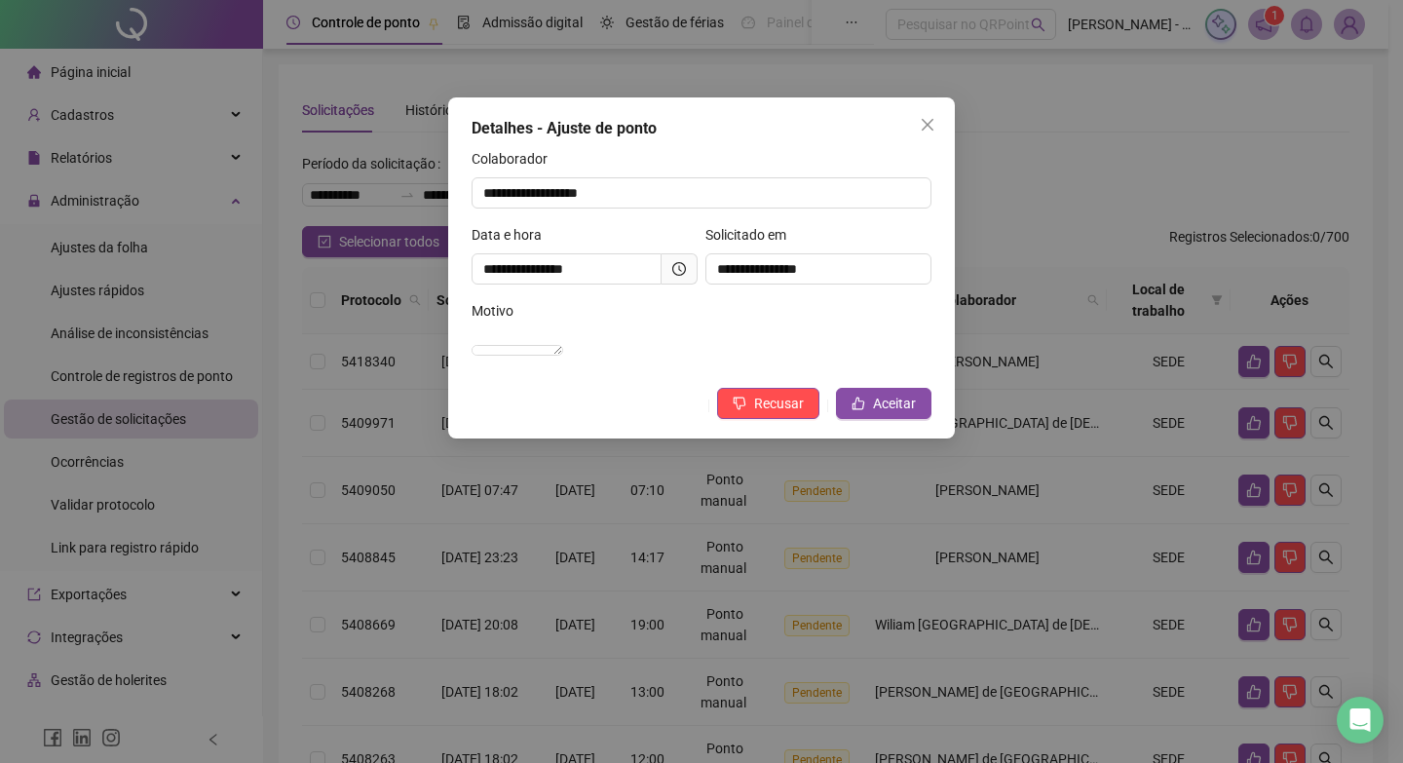
click at [690, 268] on span at bounding box center [680, 268] width 36 height 31
click at [678, 269] on icon "clock-circle" at bounding box center [679, 269] width 14 height 14
click at [892, 414] on span "Aceitar" at bounding box center [894, 403] width 43 height 21
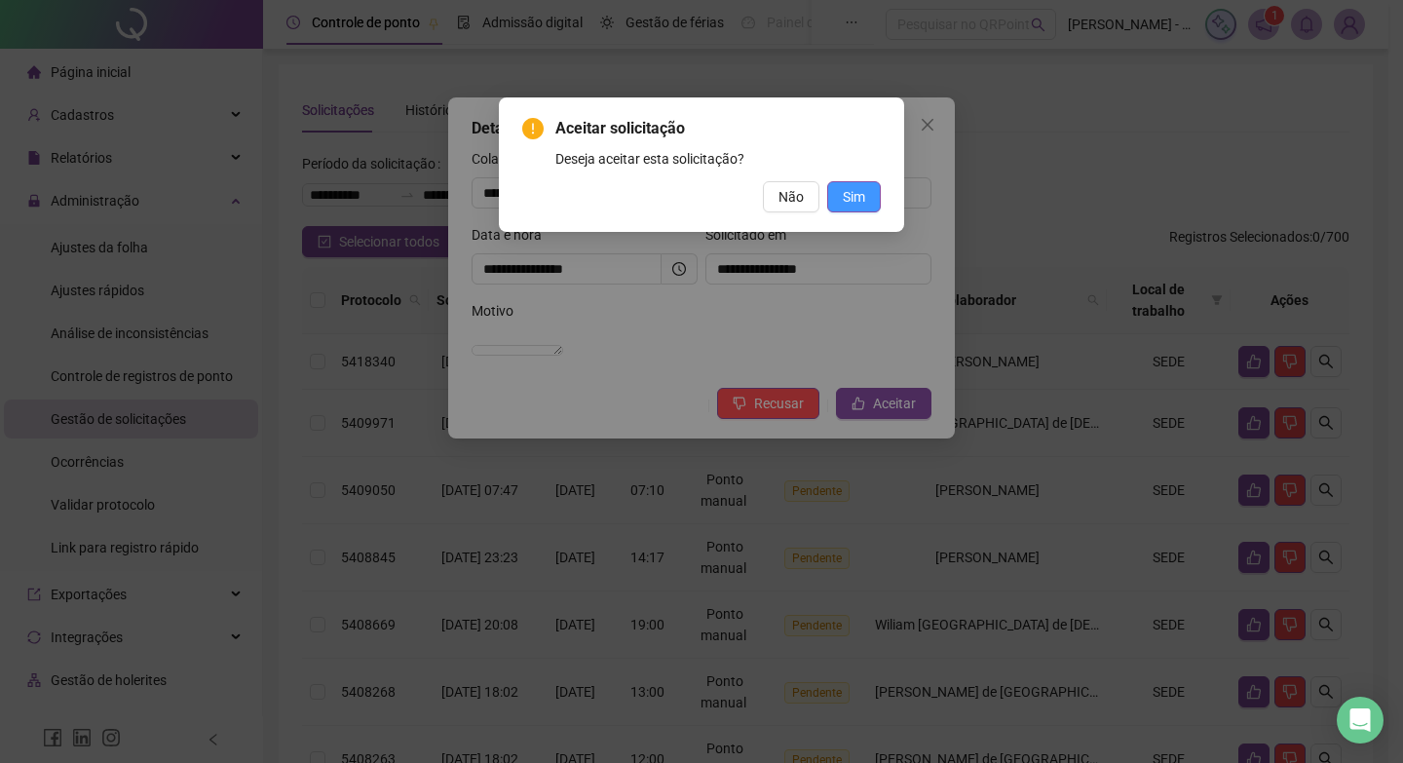
click at [848, 200] on span "Sim" at bounding box center [854, 196] width 22 height 21
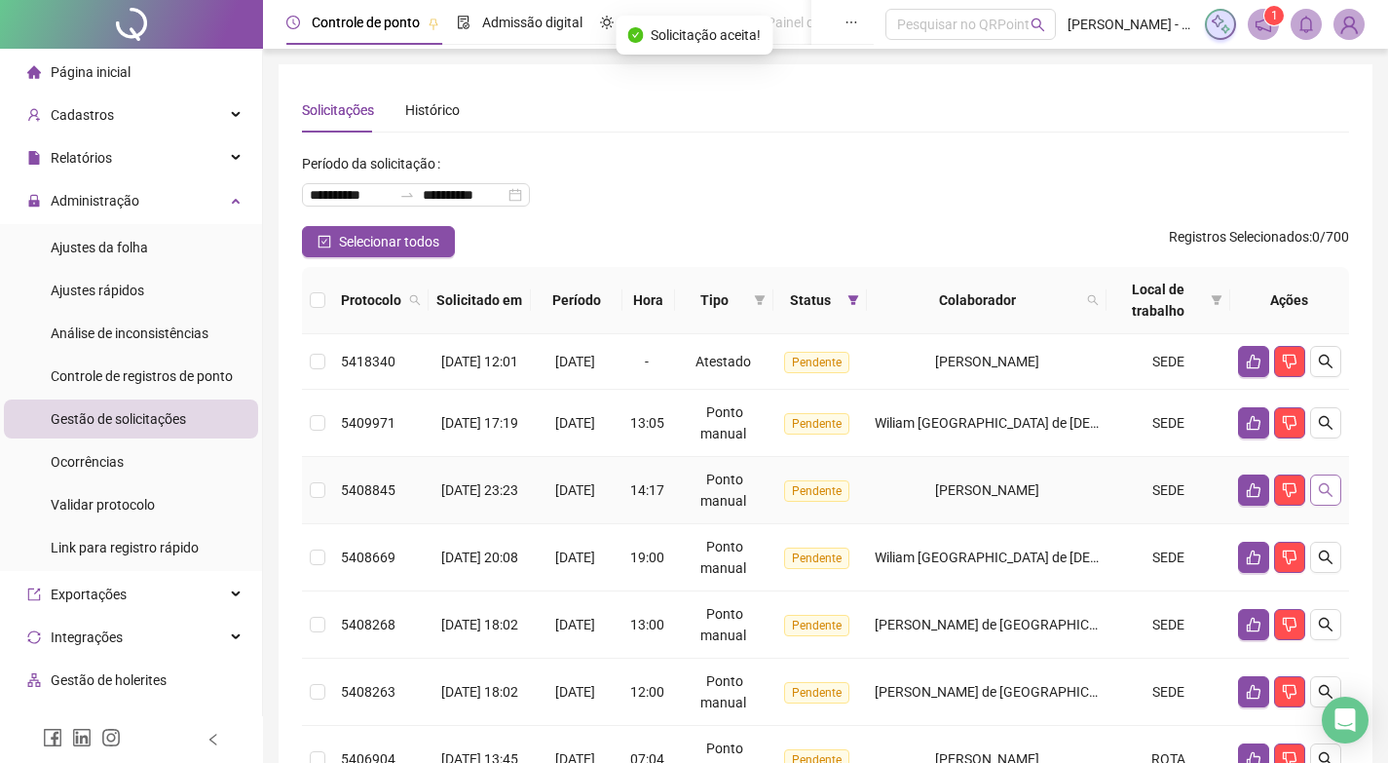
click at [1331, 489] on button "button" at bounding box center [1325, 489] width 31 height 31
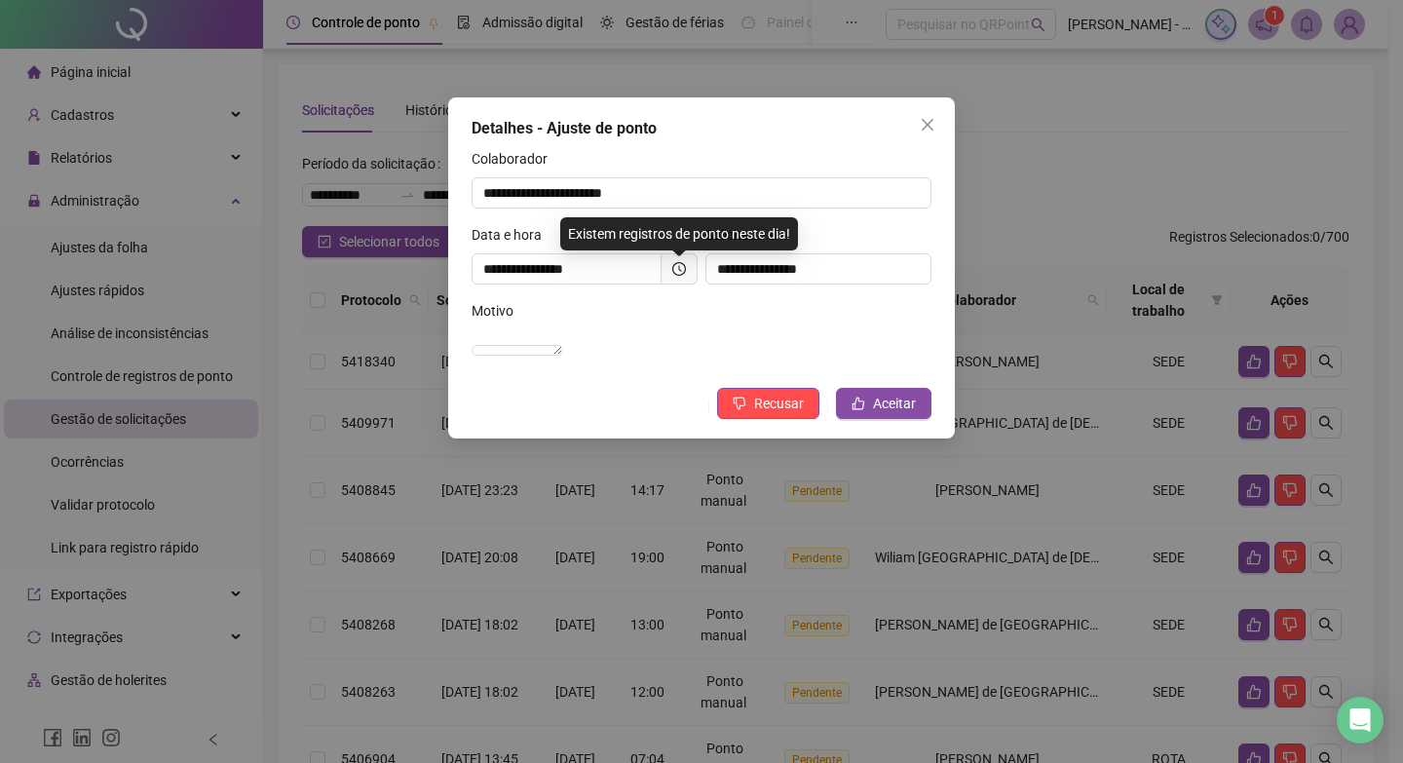
click at [669, 273] on span at bounding box center [680, 268] width 36 height 31
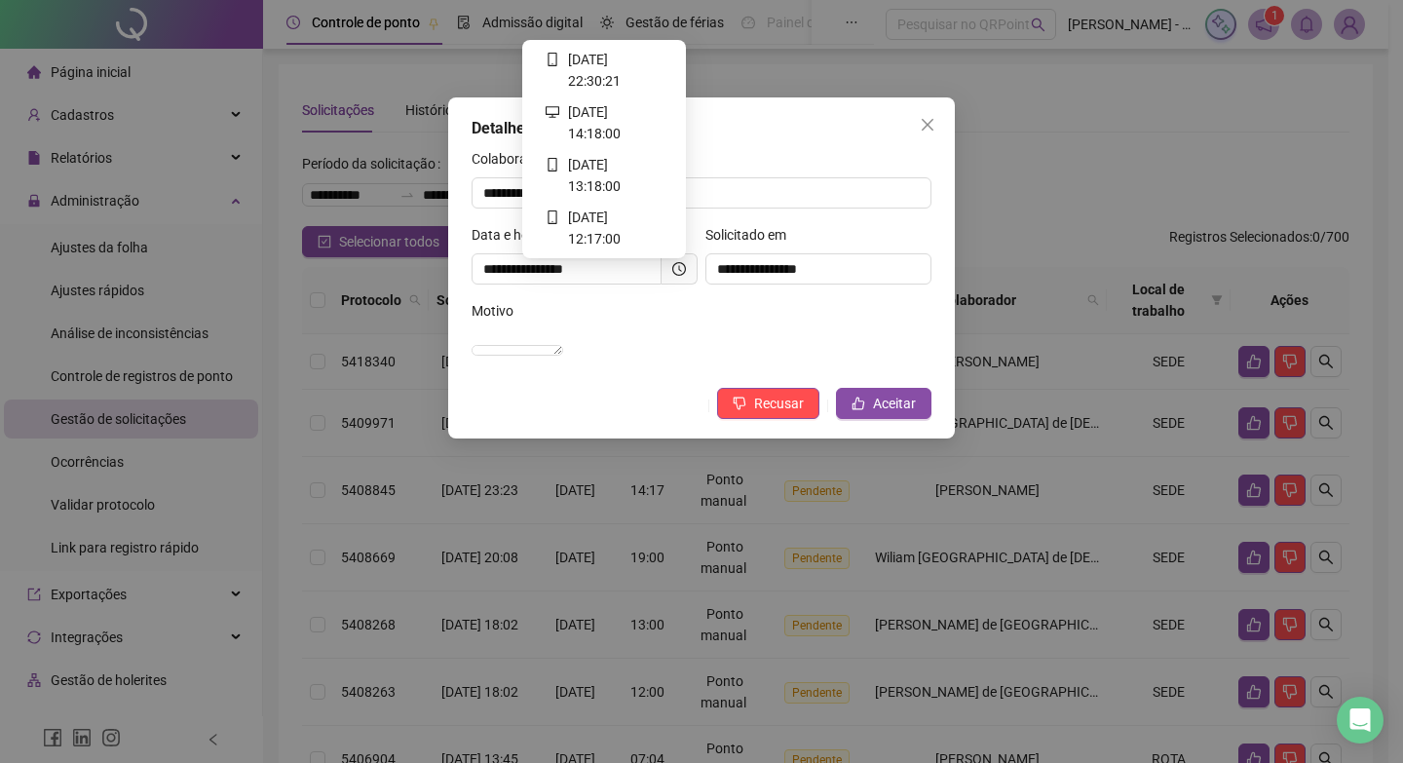
click at [680, 274] on icon "clock-circle" at bounding box center [679, 269] width 14 height 14
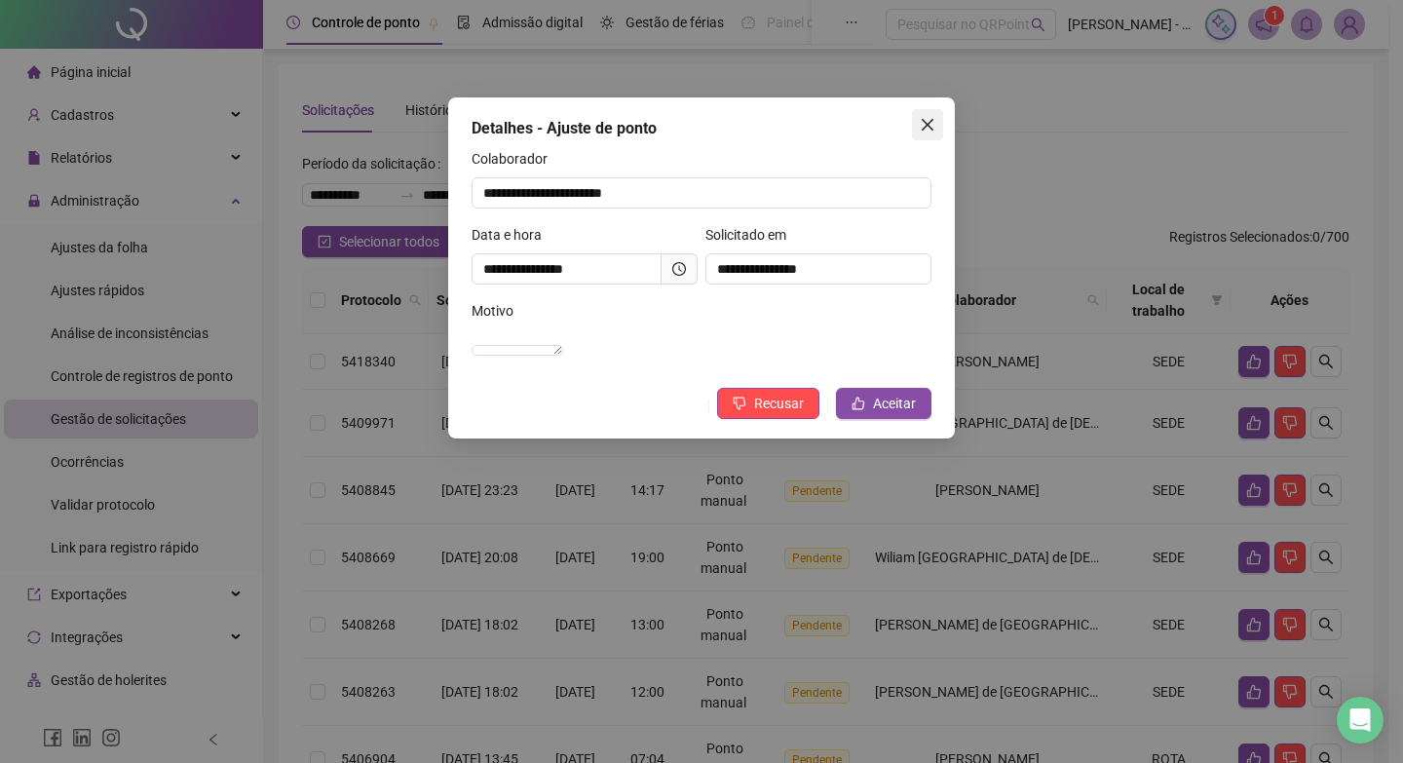
click at [928, 120] on icon "close" at bounding box center [928, 125] width 16 height 16
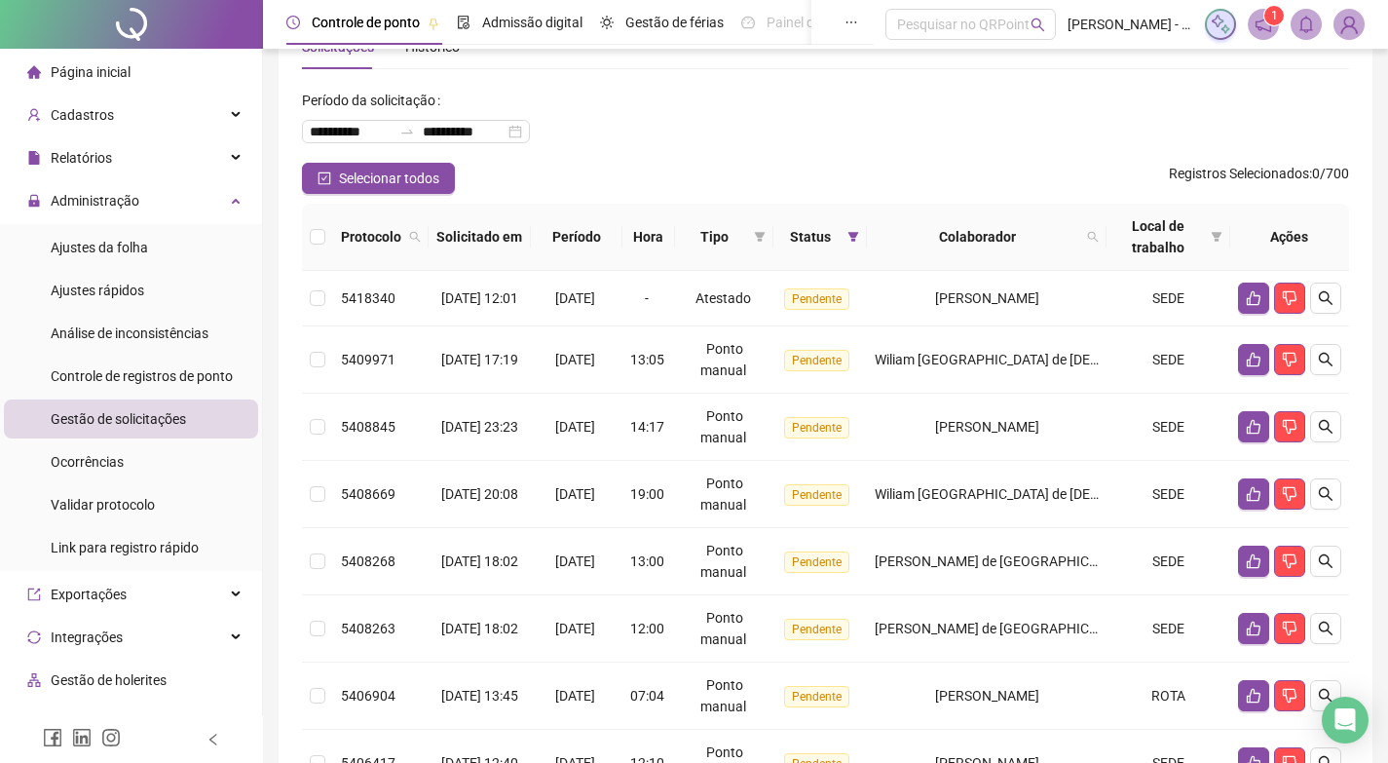
scroll to position [97, 0]
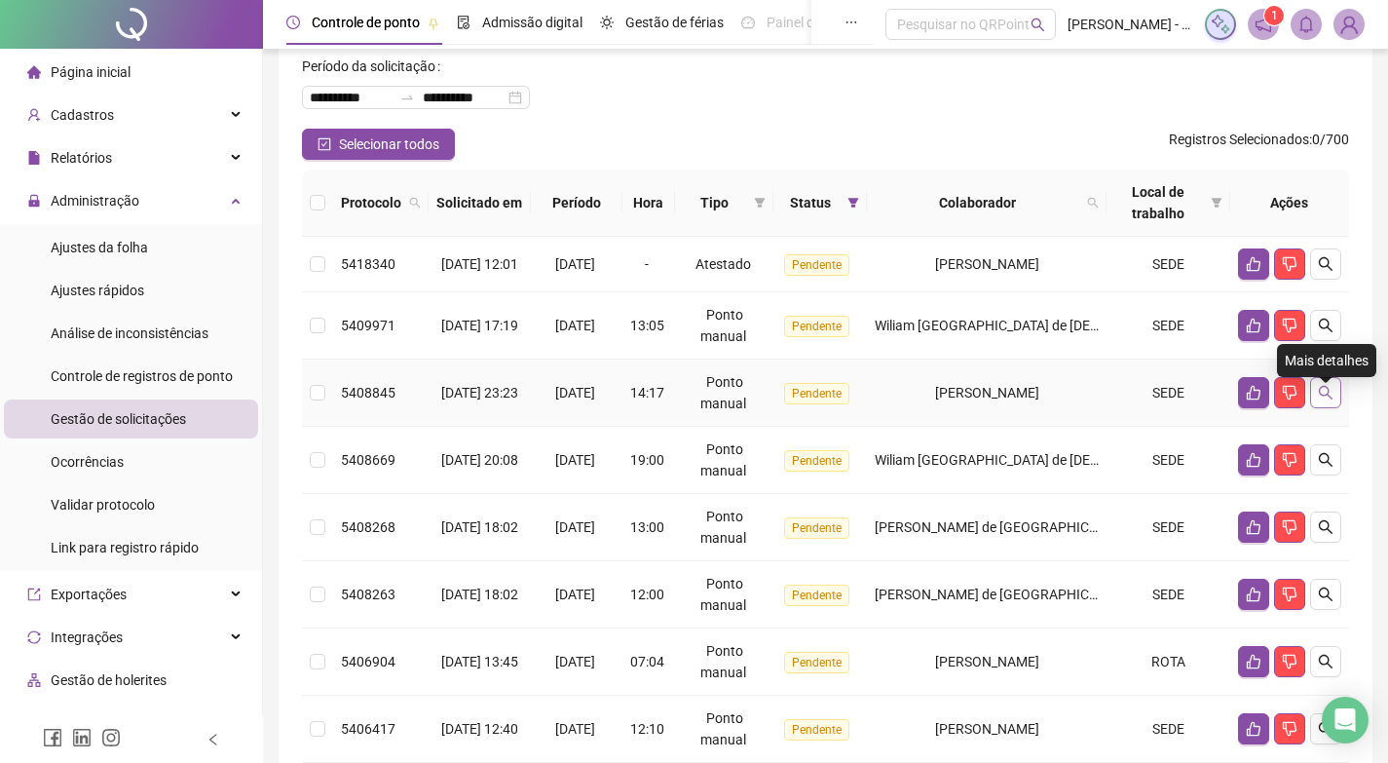
click at [1324, 400] on icon "search" at bounding box center [1326, 393] width 16 height 16
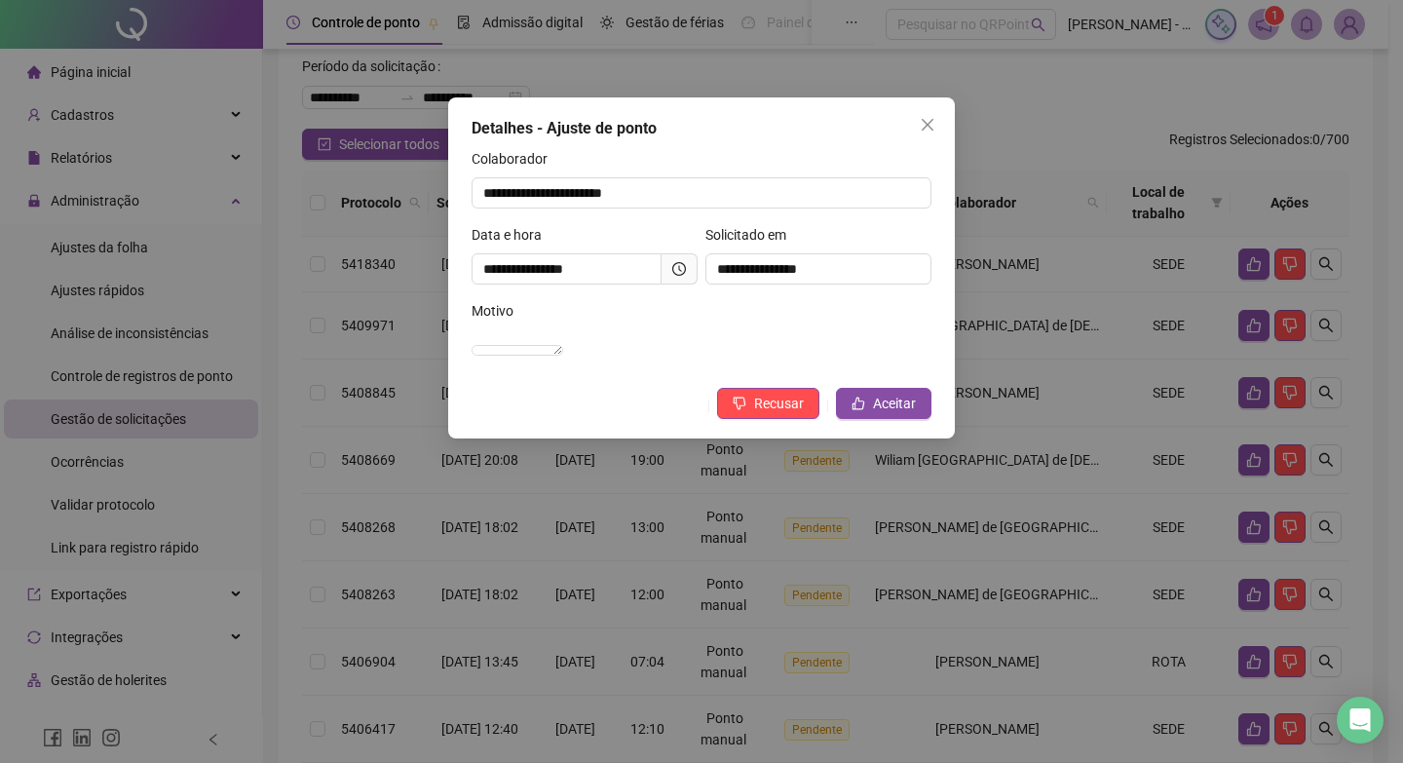
click at [686, 264] on span at bounding box center [680, 268] width 36 height 31
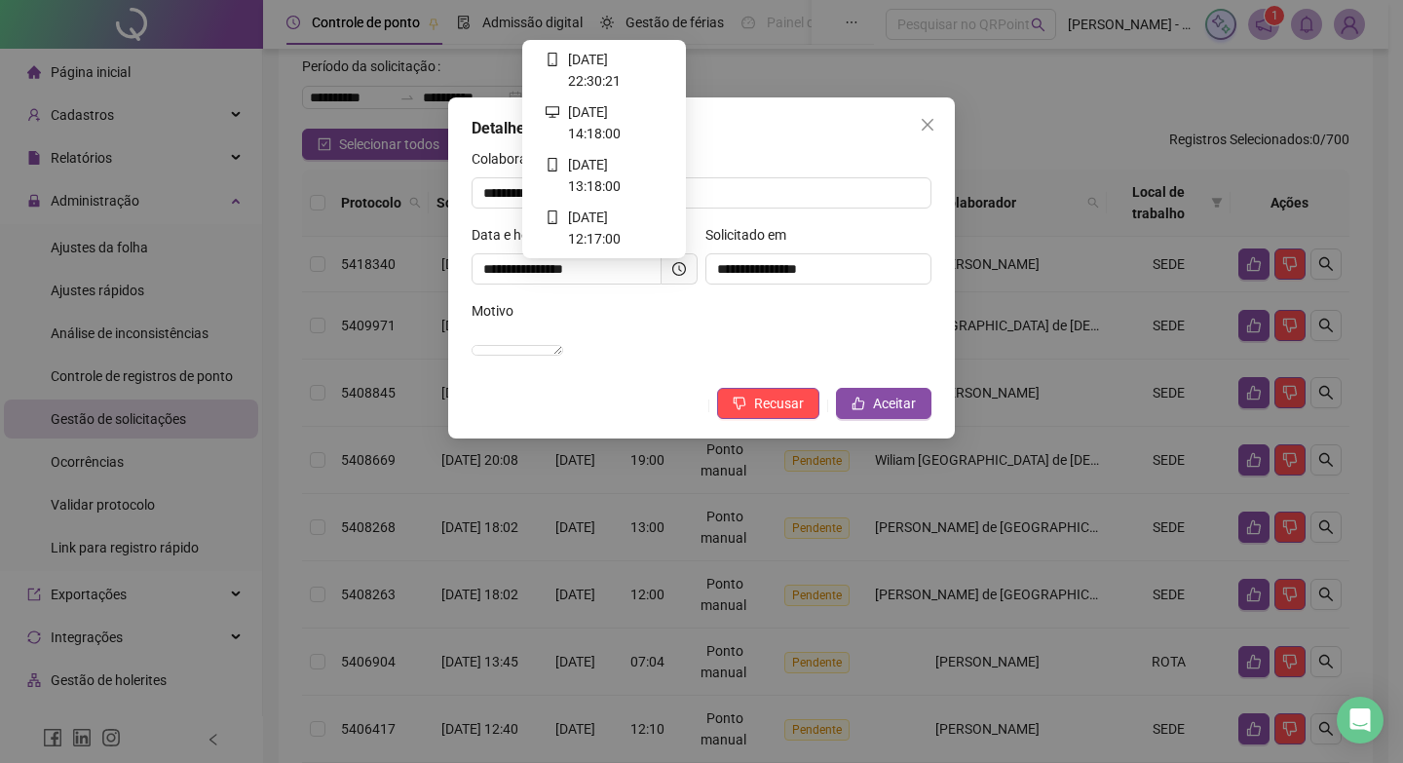
click at [676, 269] on icon "clock-circle" at bounding box center [679, 269] width 14 height 14
click at [681, 267] on icon "clock-circle" at bounding box center [679, 269] width 14 height 14
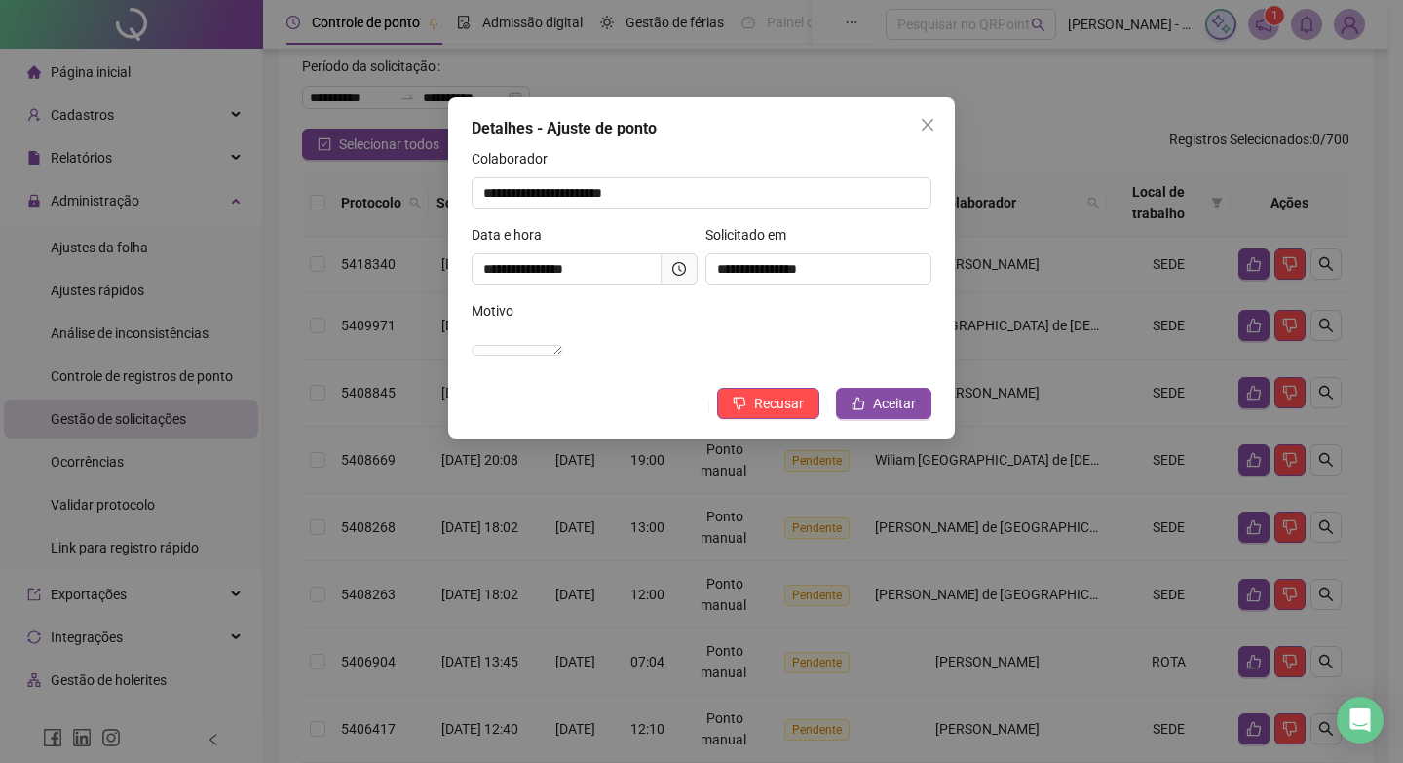
click at [676, 257] on span at bounding box center [680, 268] width 36 height 31
click at [680, 260] on span at bounding box center [680, 268] width 36 height 31
click at [677, 267] on icon "clock-circle" at bounding box center [679, 269] width 14 height 14
click at [924, 122] on icon "close" at bounding box center [928, 125] width 12 height 12
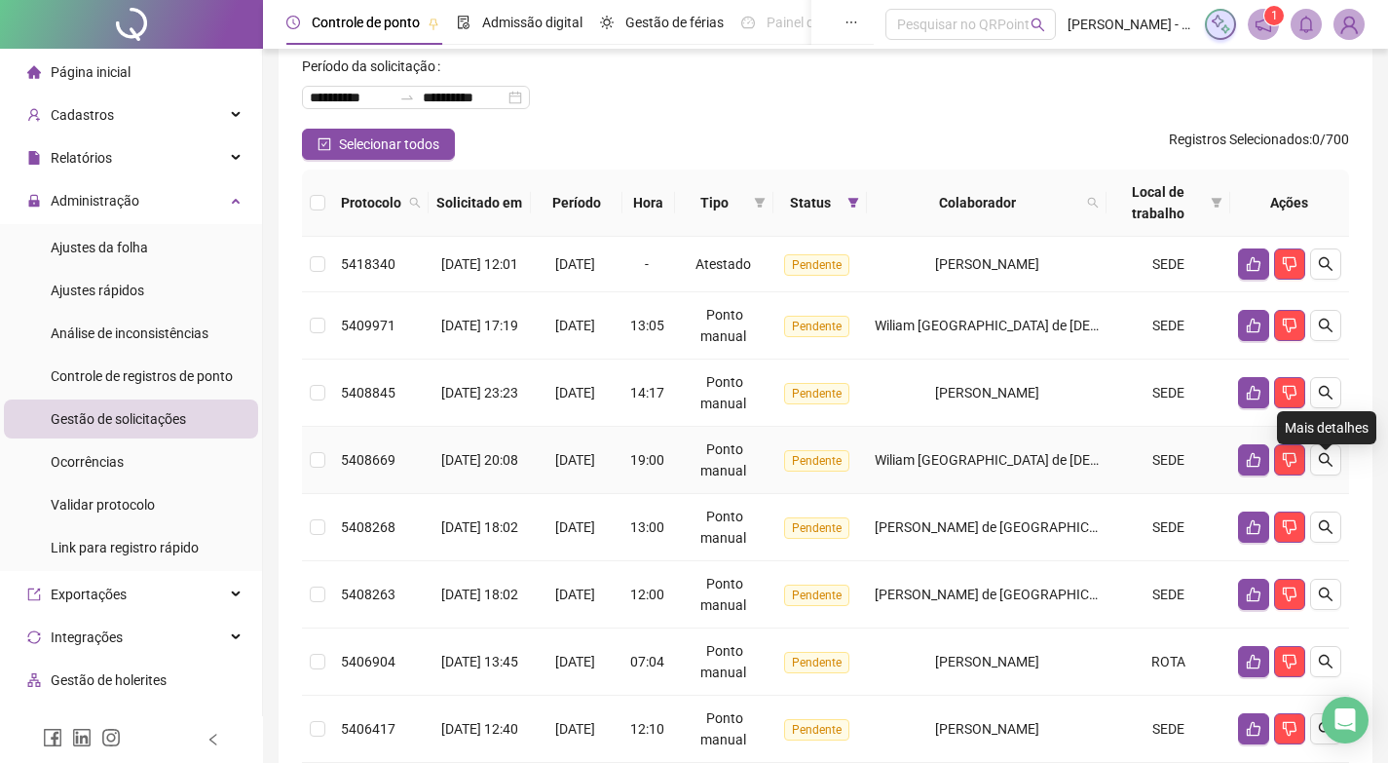
click at [1343, 462] on td at bounding box center [1290, 460] width 119 height 67
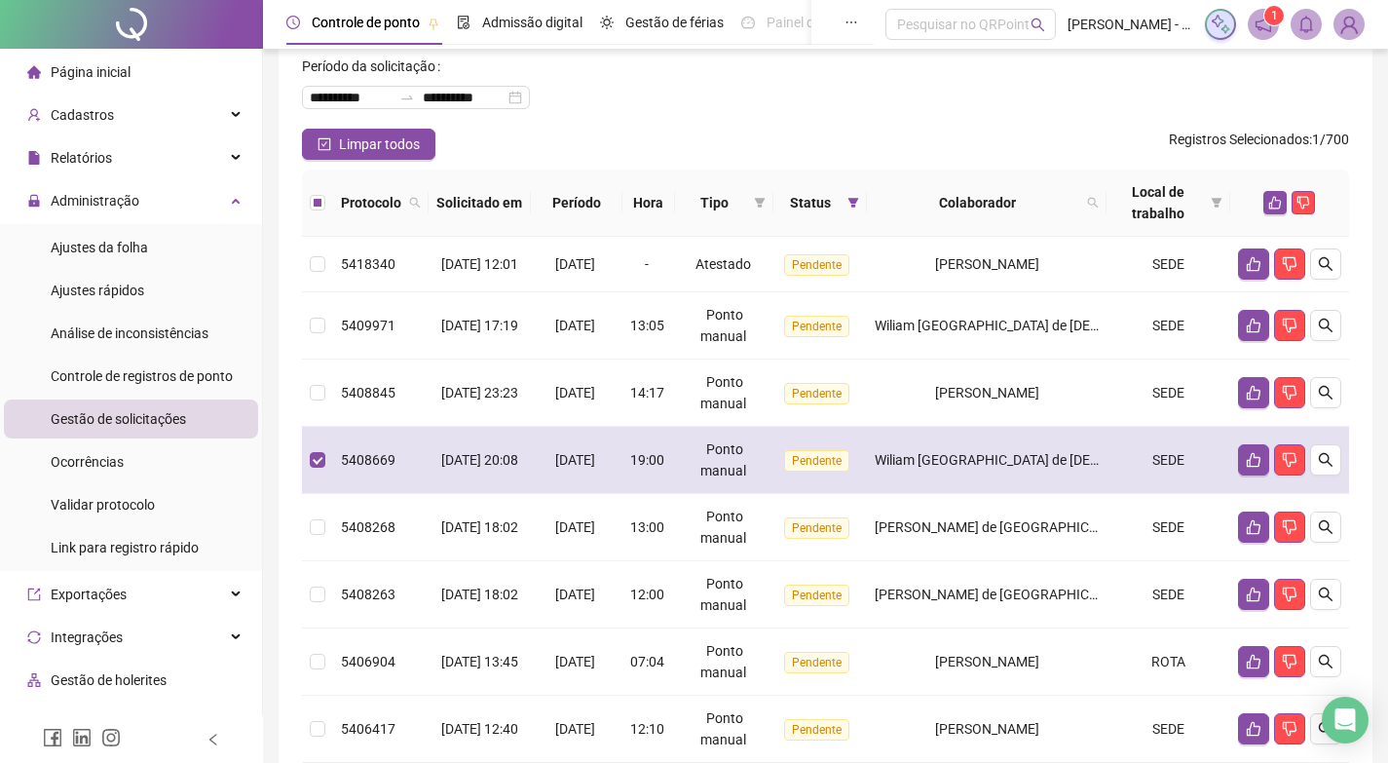
click at [1163, 469] on td "SEDE" at bounding box center [1169, 460] width 124 height 67
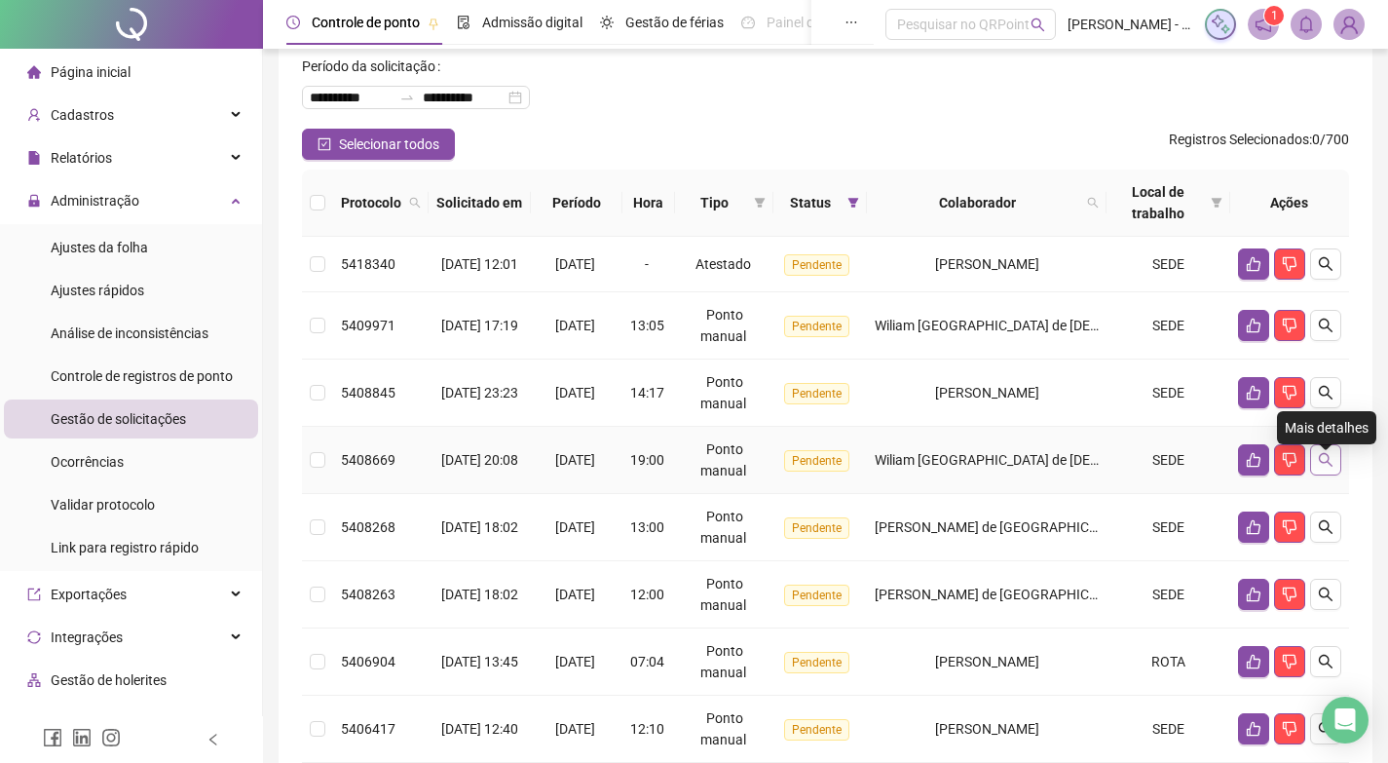
click at [1338, 474] on button "button" at bounding box center [1325, 459] width 31 height 31
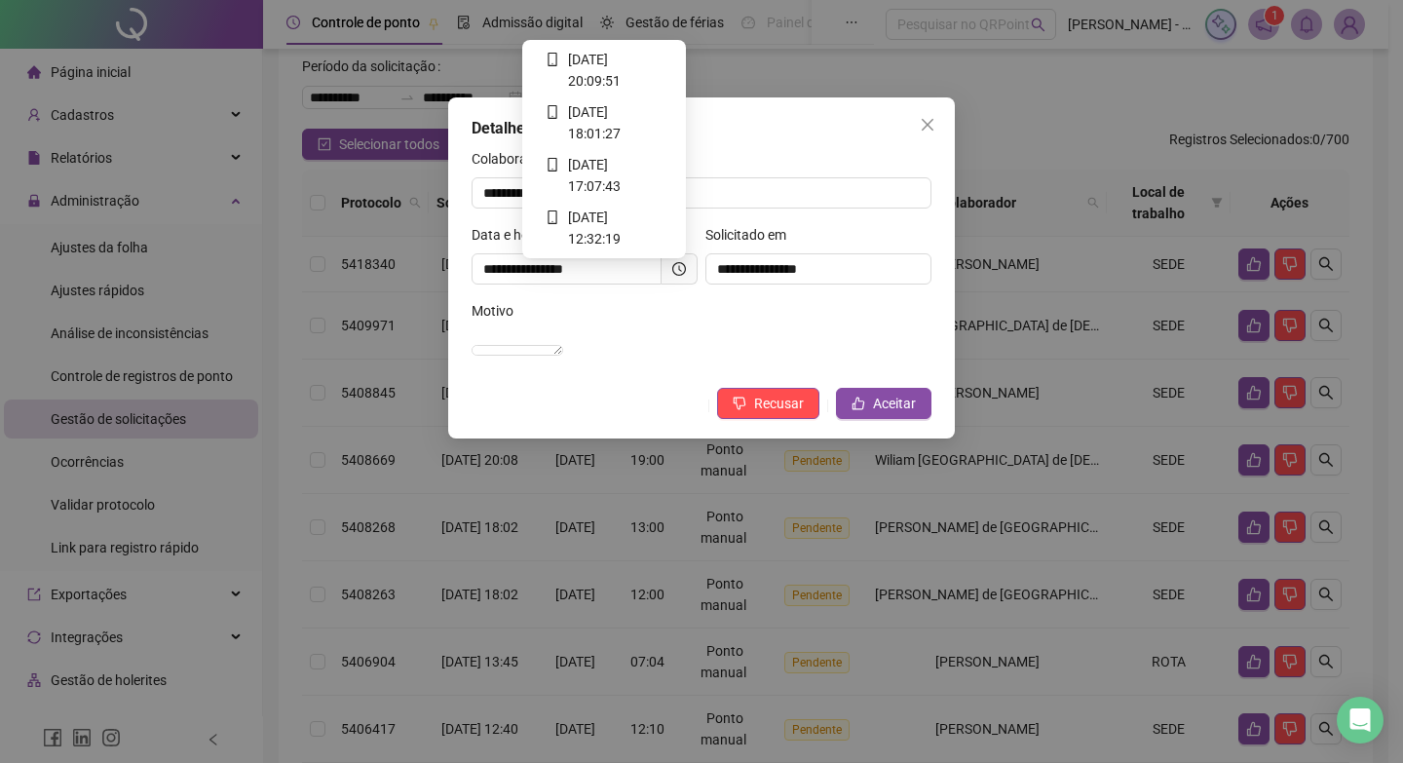
click at [683, 270] on icon "clock-circle" at bounding box center [679, 269] width 14 height 14
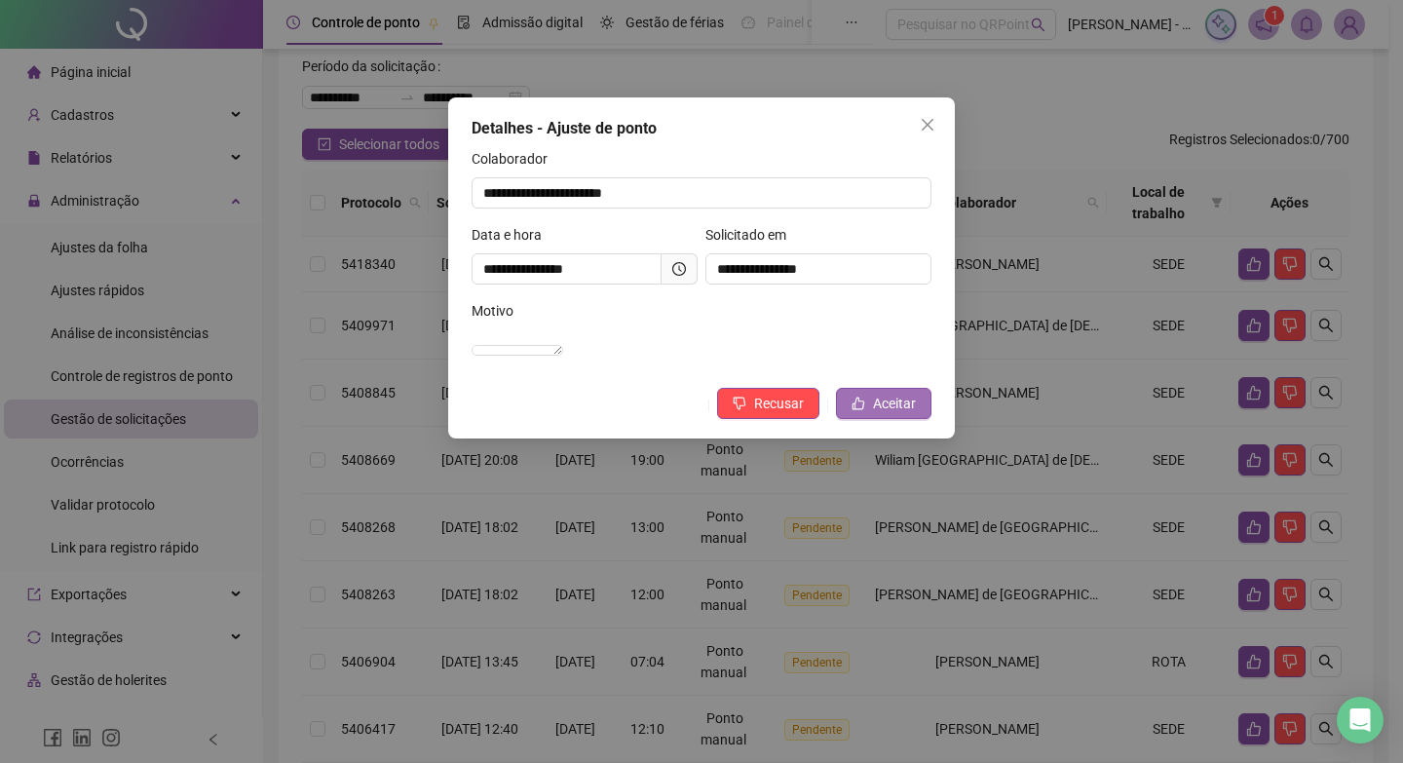
click at [919, 419] on button "Aceitar" at bounding box center [883, 403] width 95 height 31
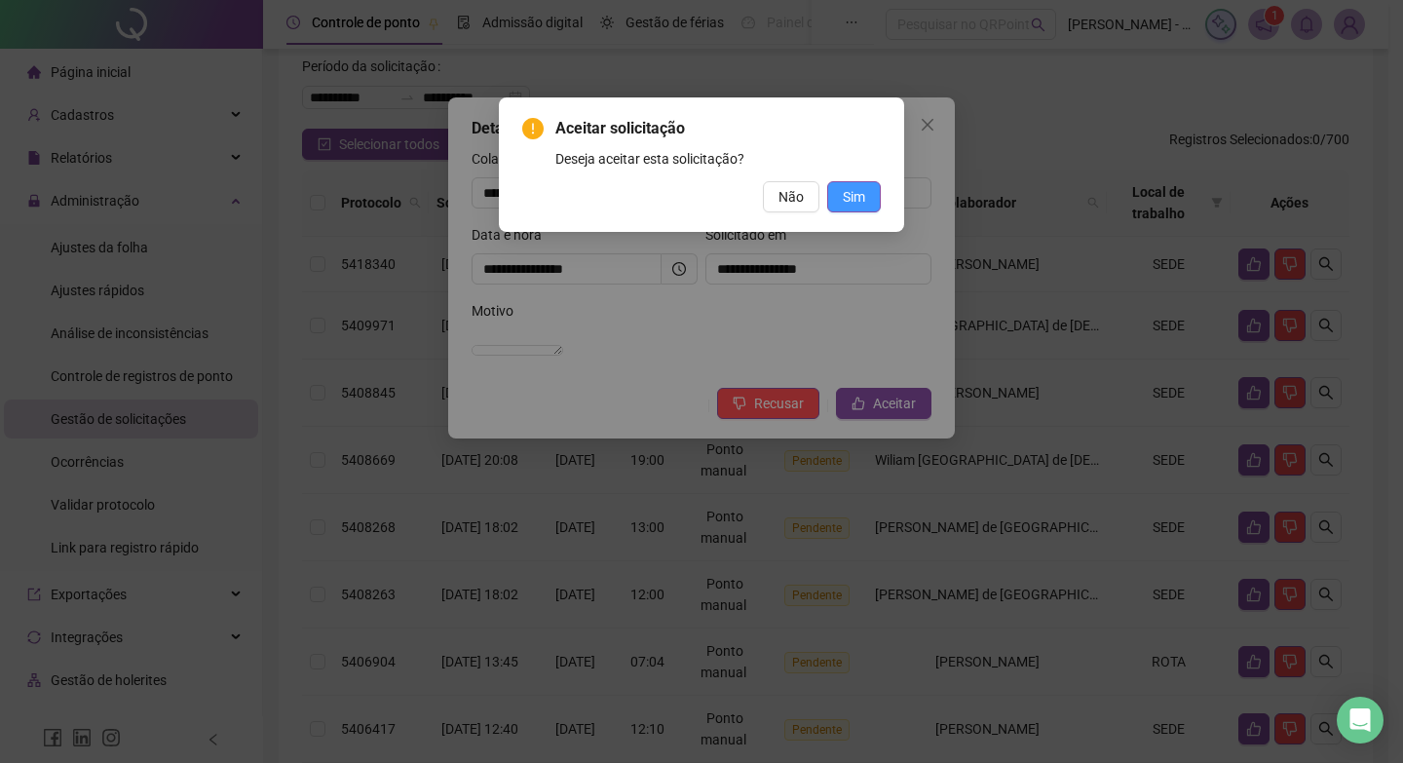
click at [840, 183] on button "Sim" at bounding box center [854, 196] width 54 height 31
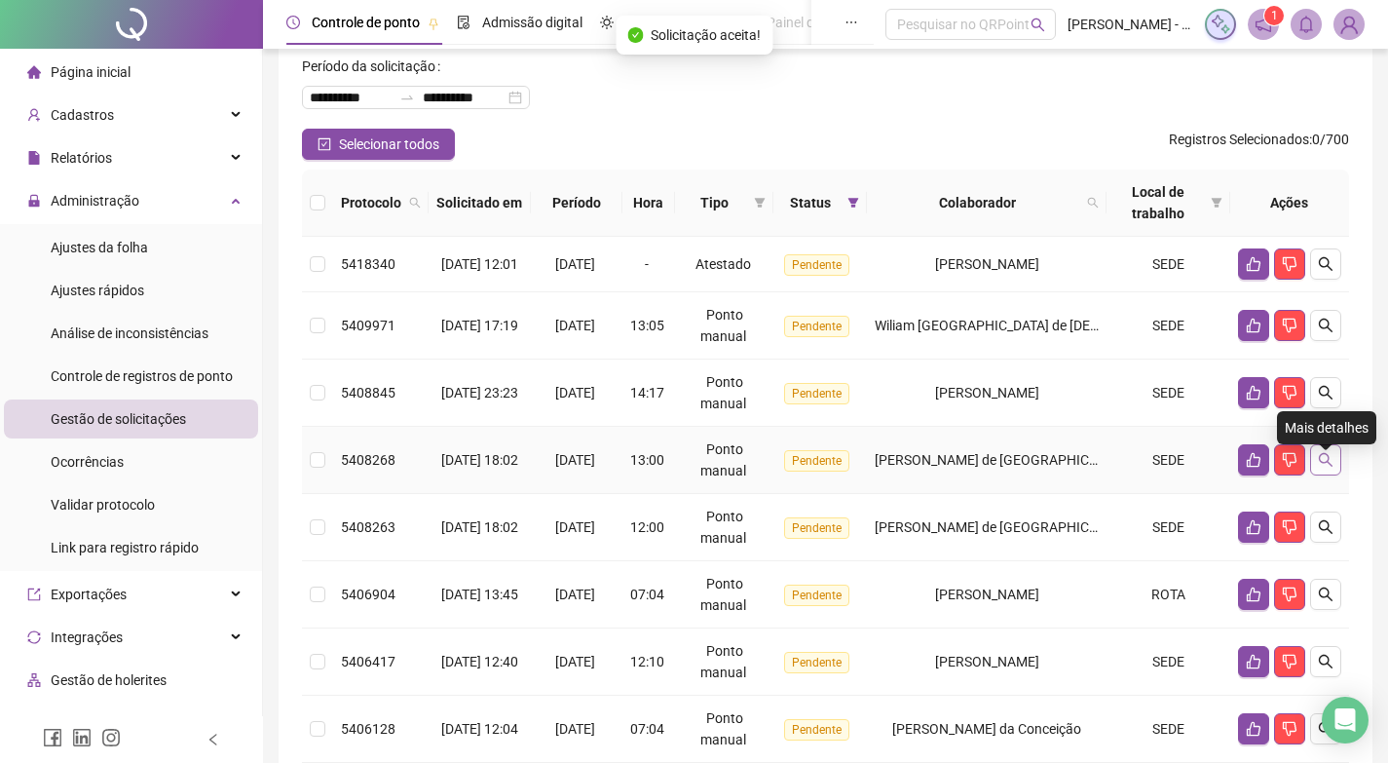
click at [1326, 475] on button "button" at bounding box center [1325, 459] width 31 height 31
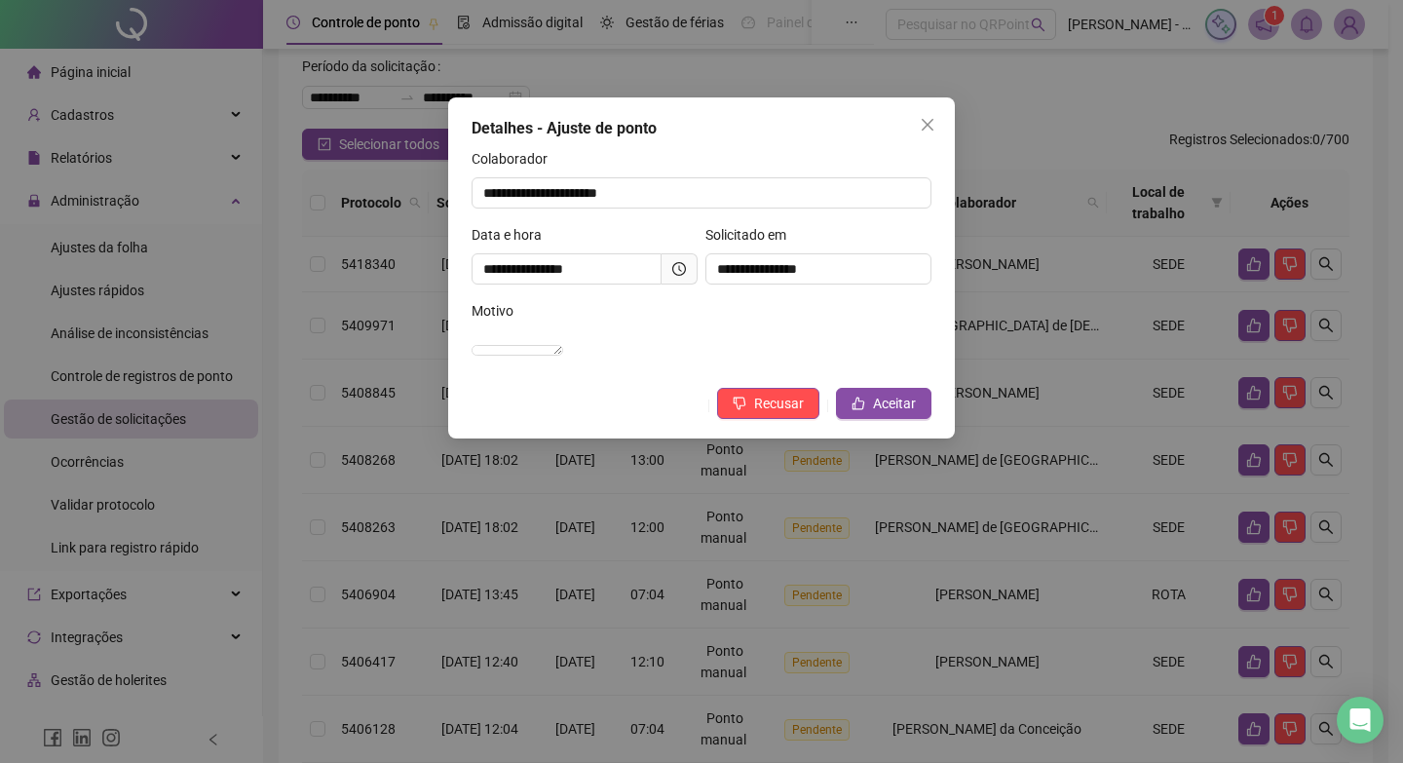
click at [693, 265] on span at bounding box center [680, 268] width 36 height 31
click at [671, 263] on span at bounding box center [680, 268] width 36 height 31
click at [679, 266] on icon "clock-circle" at bounding box center [680, 268] width 3 height 6
click at [865, 410] on icon "like" at bounding box center [859, 404] width 14 height 14
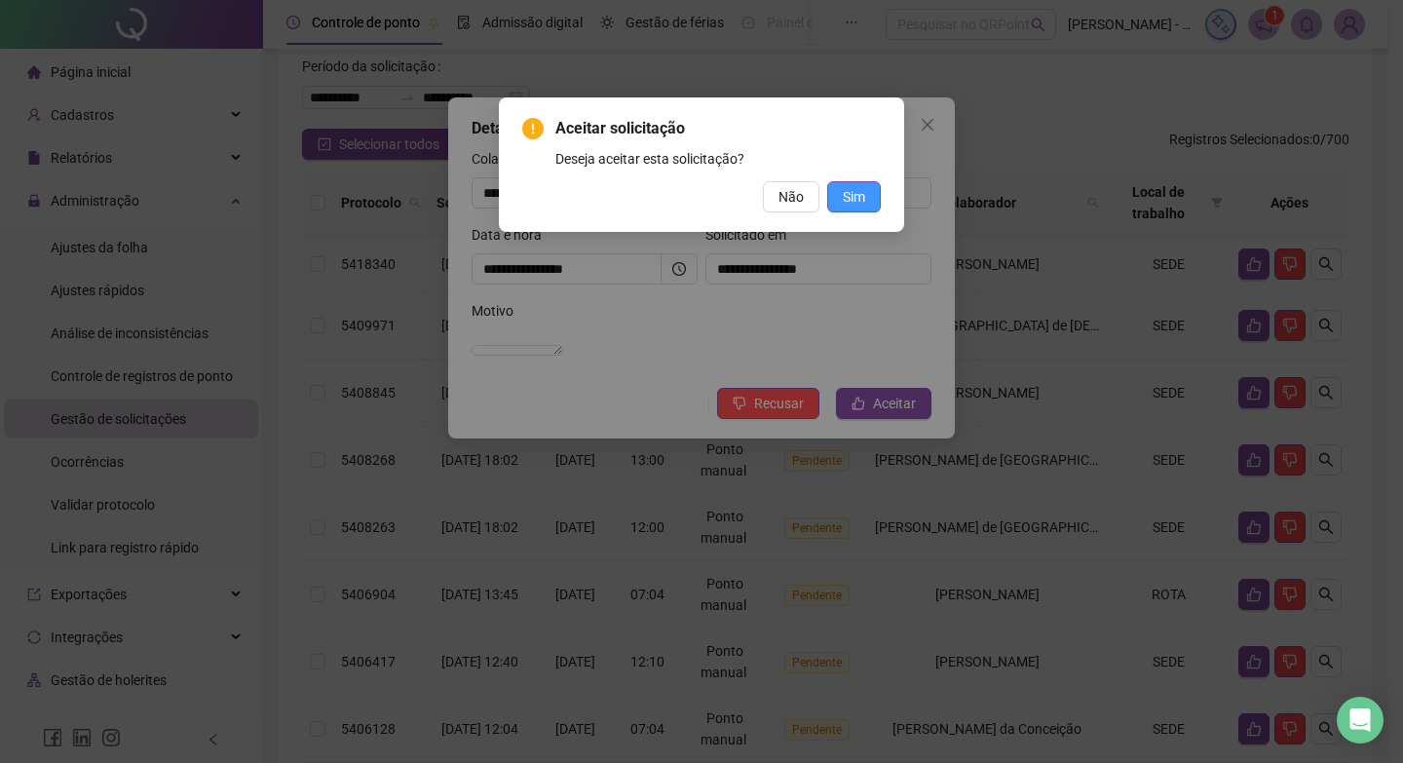
click at [855, 193] on span "Sim" at bounding box center [854, 196] width 22 height 21
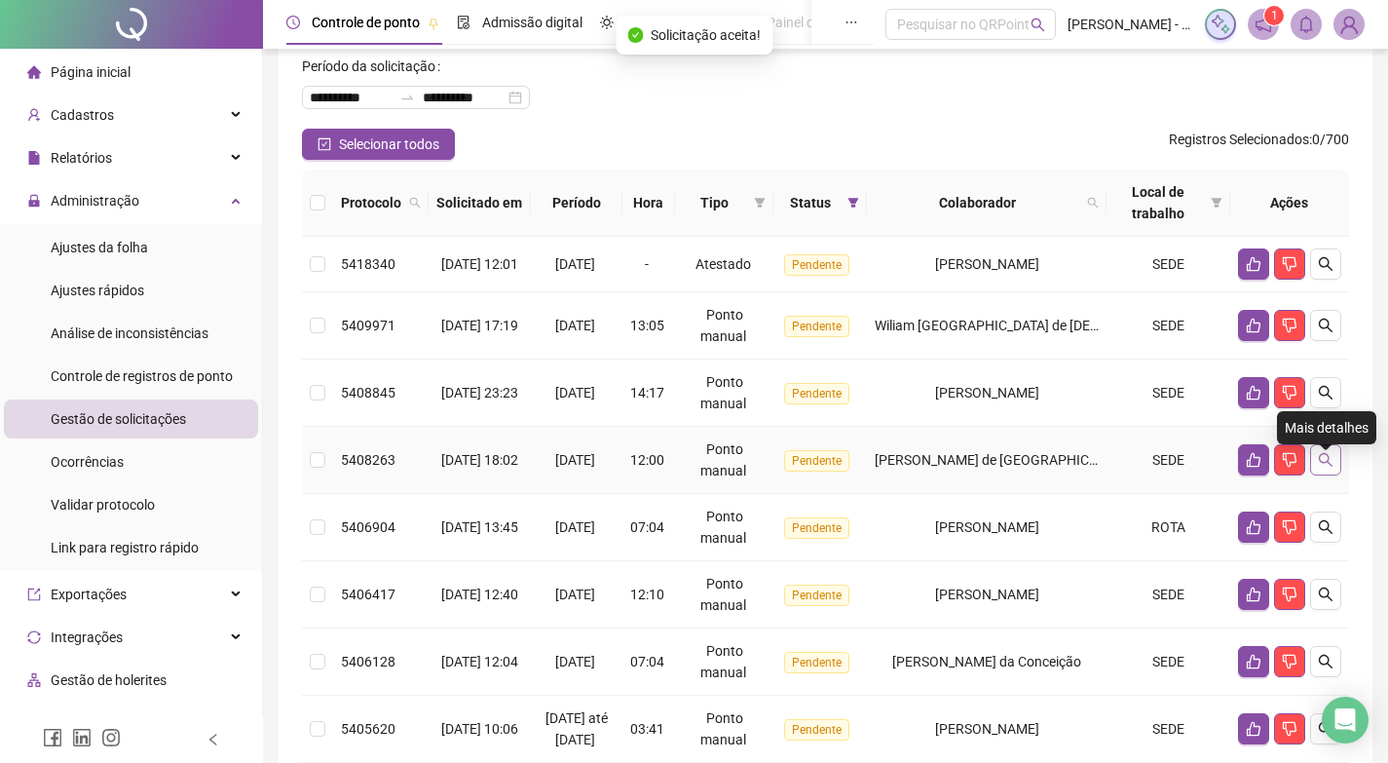
click at [1324, 467] on icon "search" at bounding box center [1326, 460] width 14 height 14
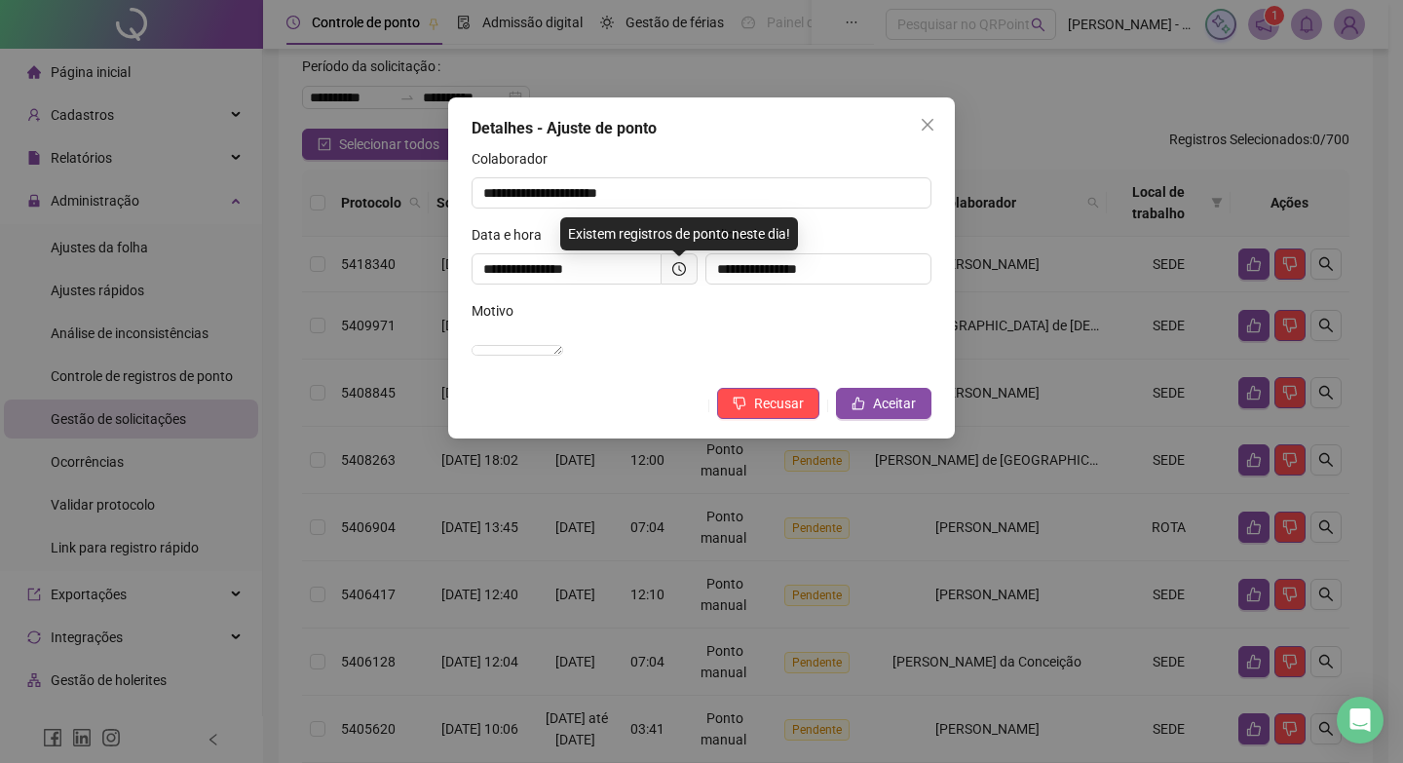
click at [668, 268] on span at bounding box center [680, 268] width 36 height 31
click at [678, 268] on icon "clock-circle" at bounding box center [679, 269] width 14 height 14
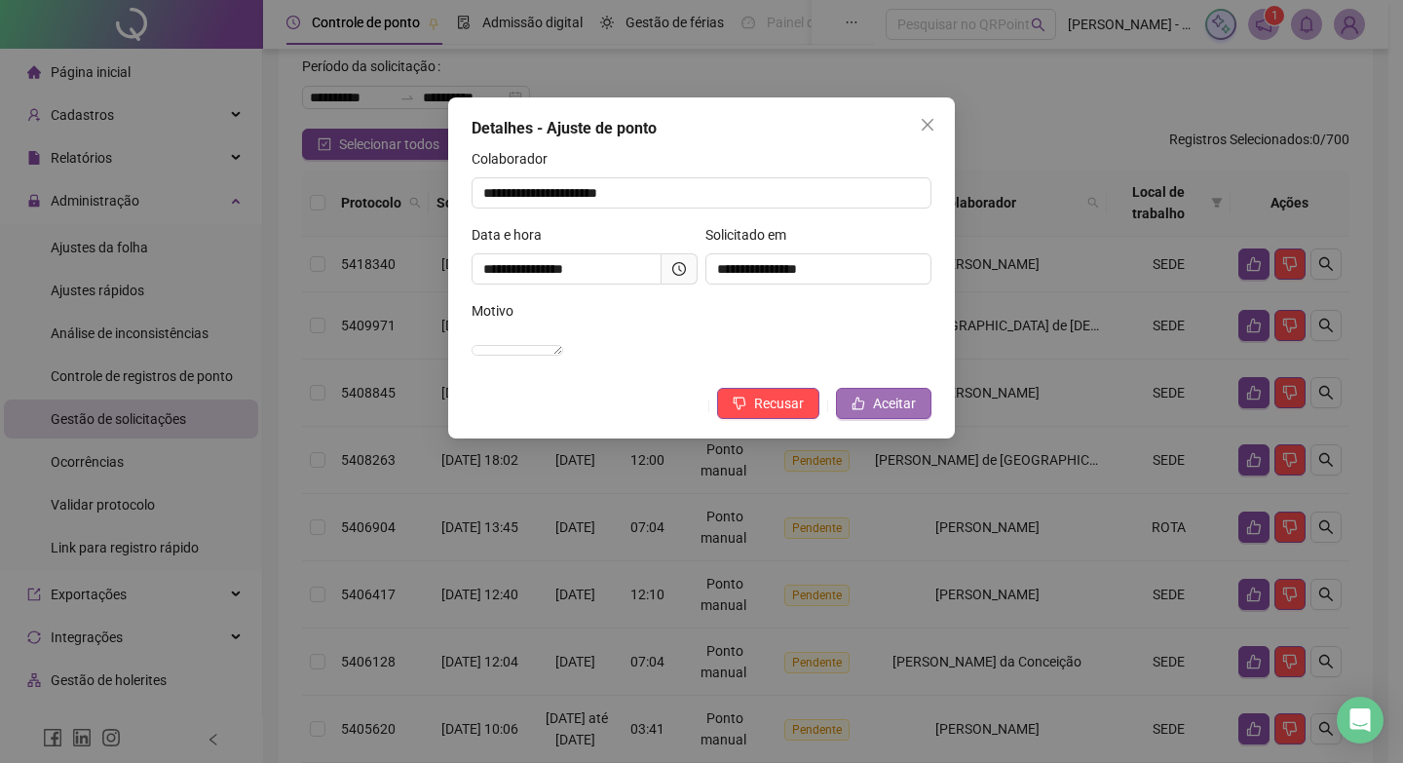
click at [917, 418] on button "Aceitar" at bounding box center [883, 403] width 95 height 31
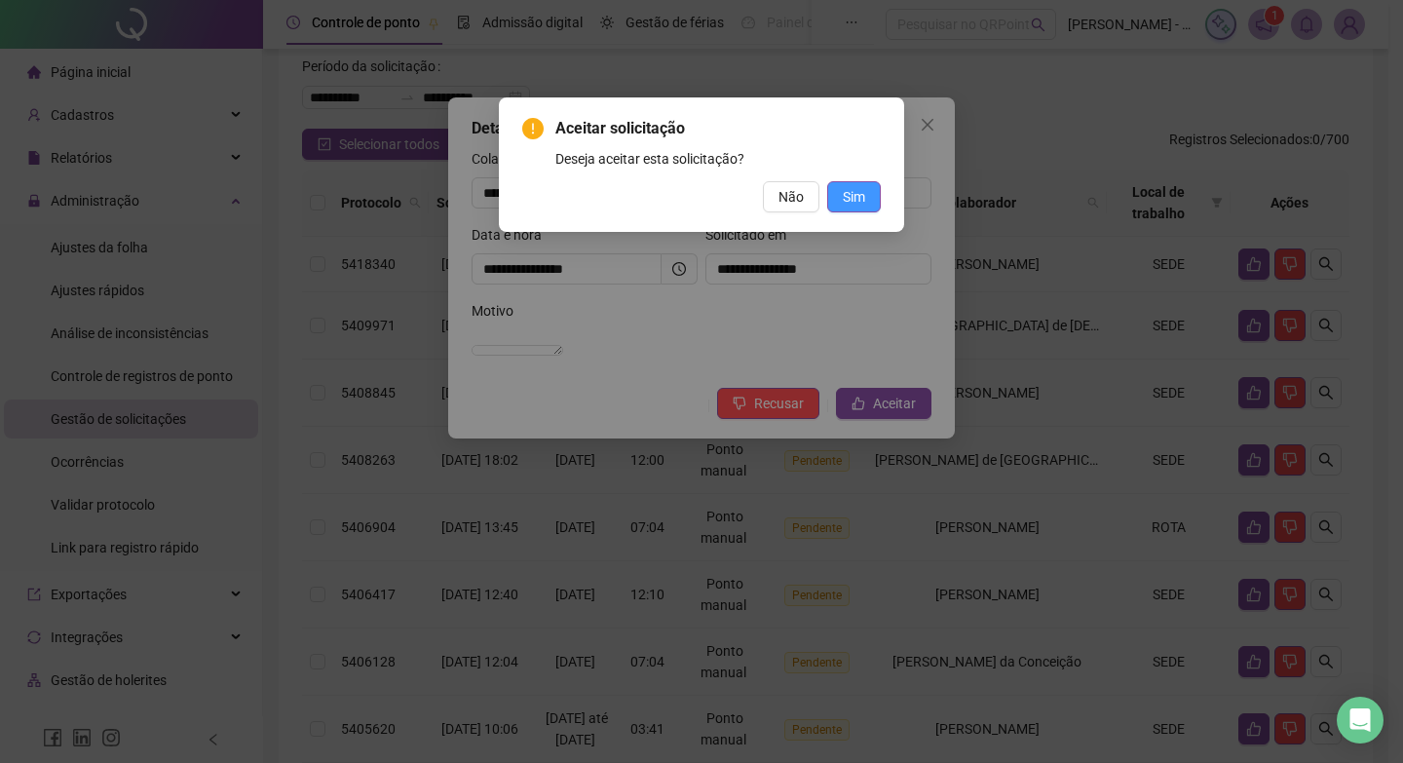
drag, startPoint x: 843, startPoint y: 200, endPoint x: 856, endPoint y: 197, distance: 14.0
click at [856, 197] on span "Sim" at bounding box center [854, 196] width 22 height 21
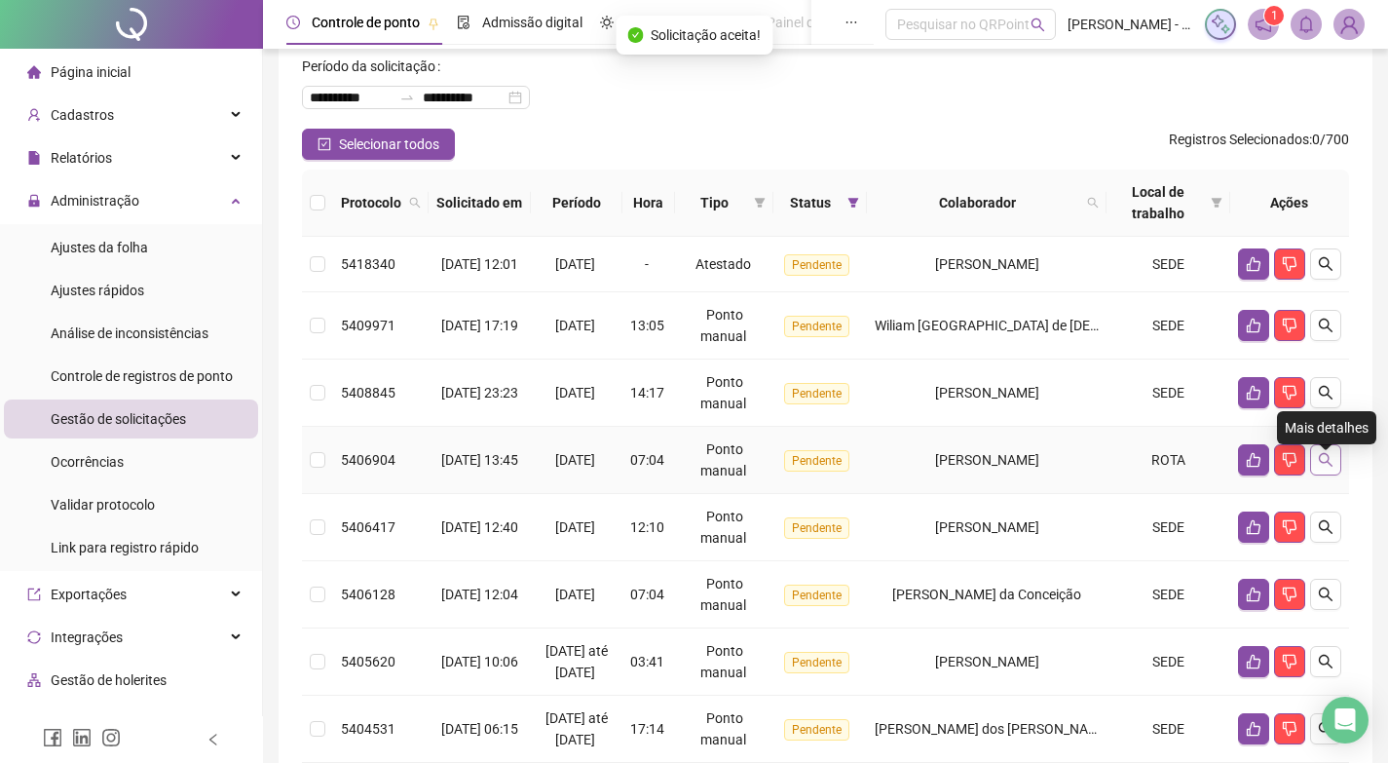
click at [1331, 468] on icon "search" at bounding box center [1326, 460] width 16 height 16
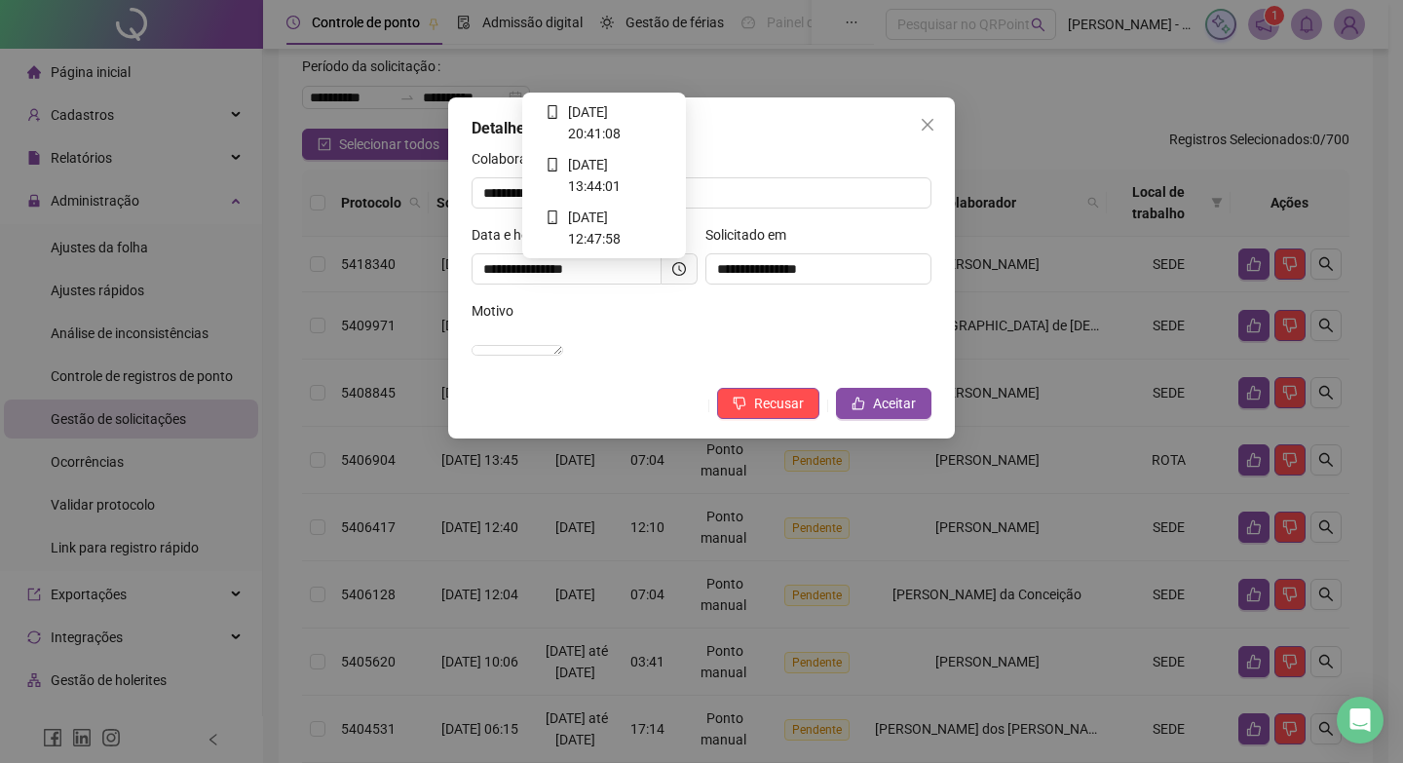
click at [676, 274] on icon "clock-circle" at bounding box center [679, 269] width 14 height 14
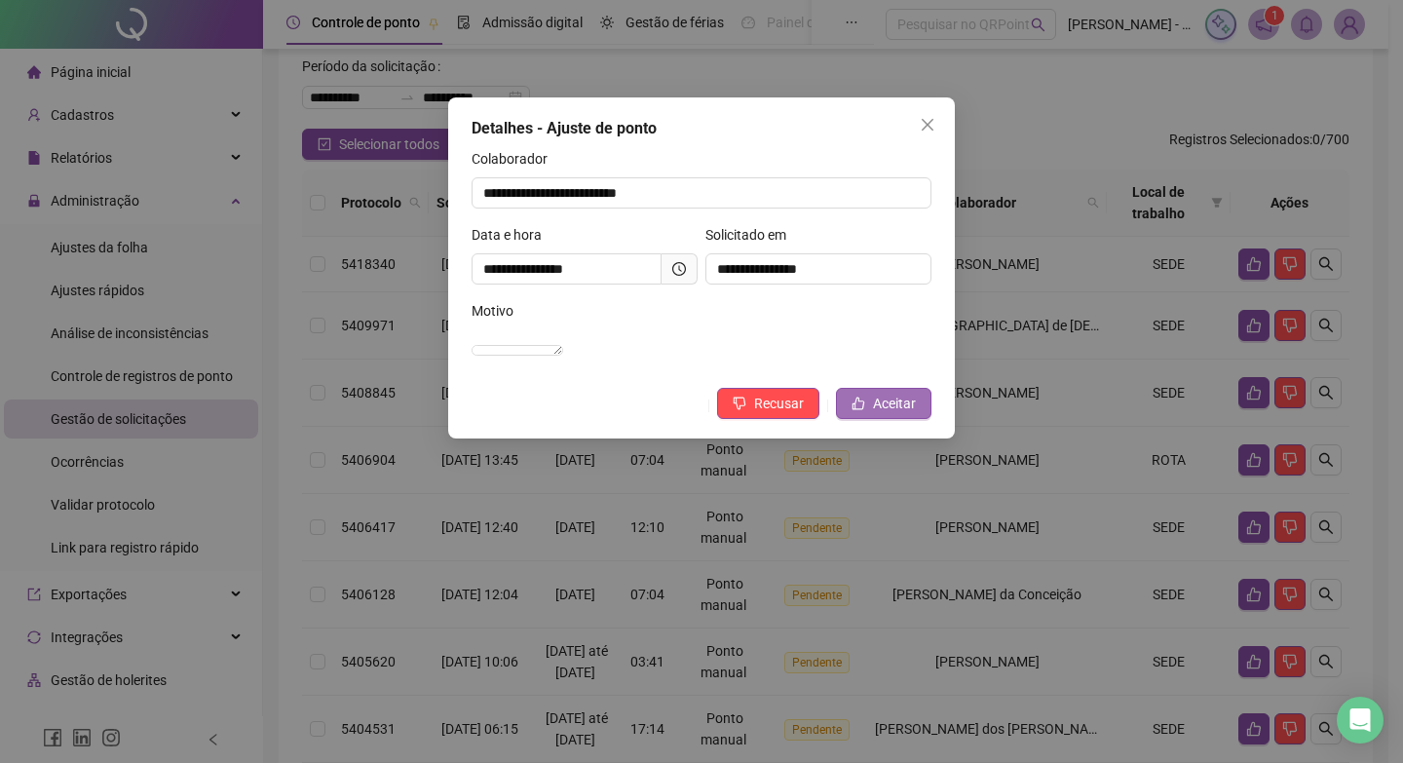
click at [903, 414] on span "Aceitar" at bounding box center [894, 403] width 43 height 21
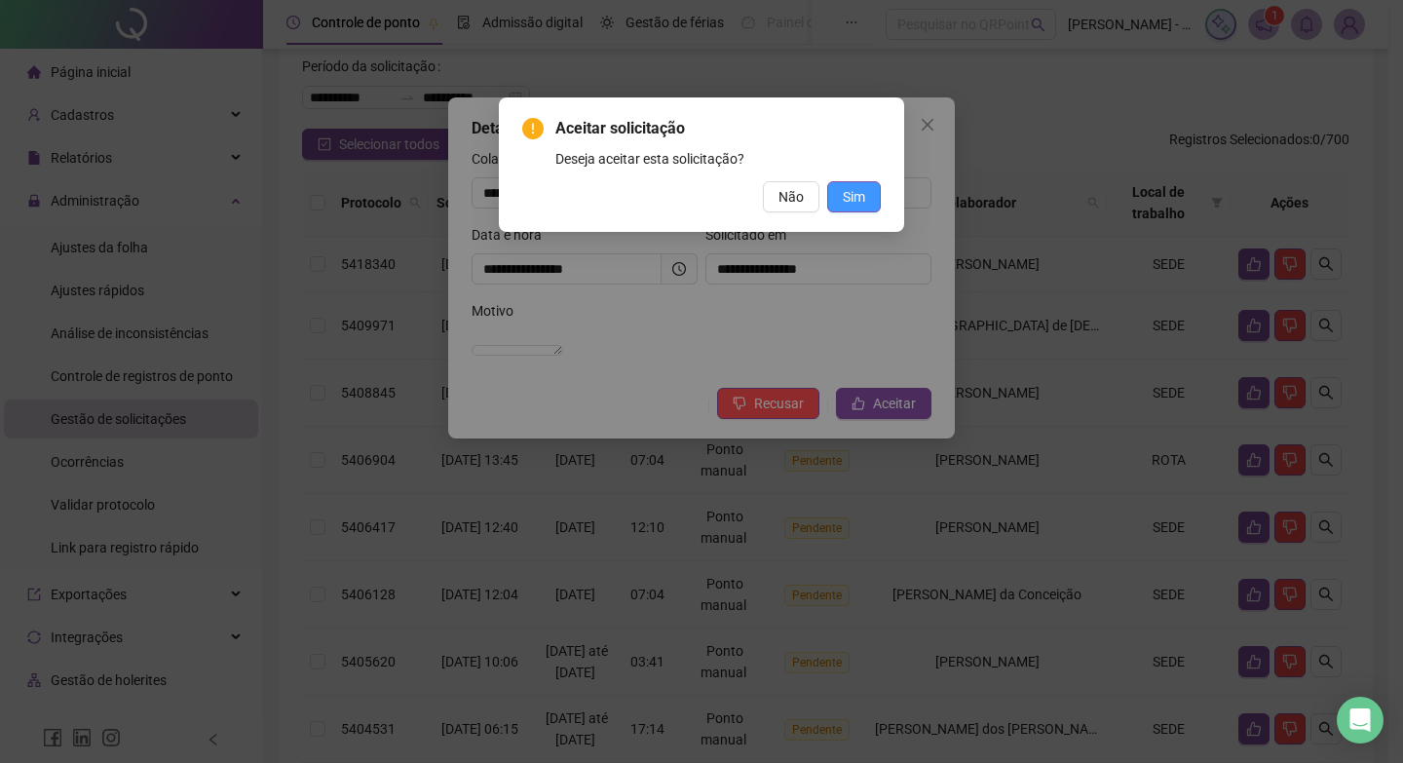
click at [841, 194] on button "Sim" at bounding box center [854, 196] width 54 height 31
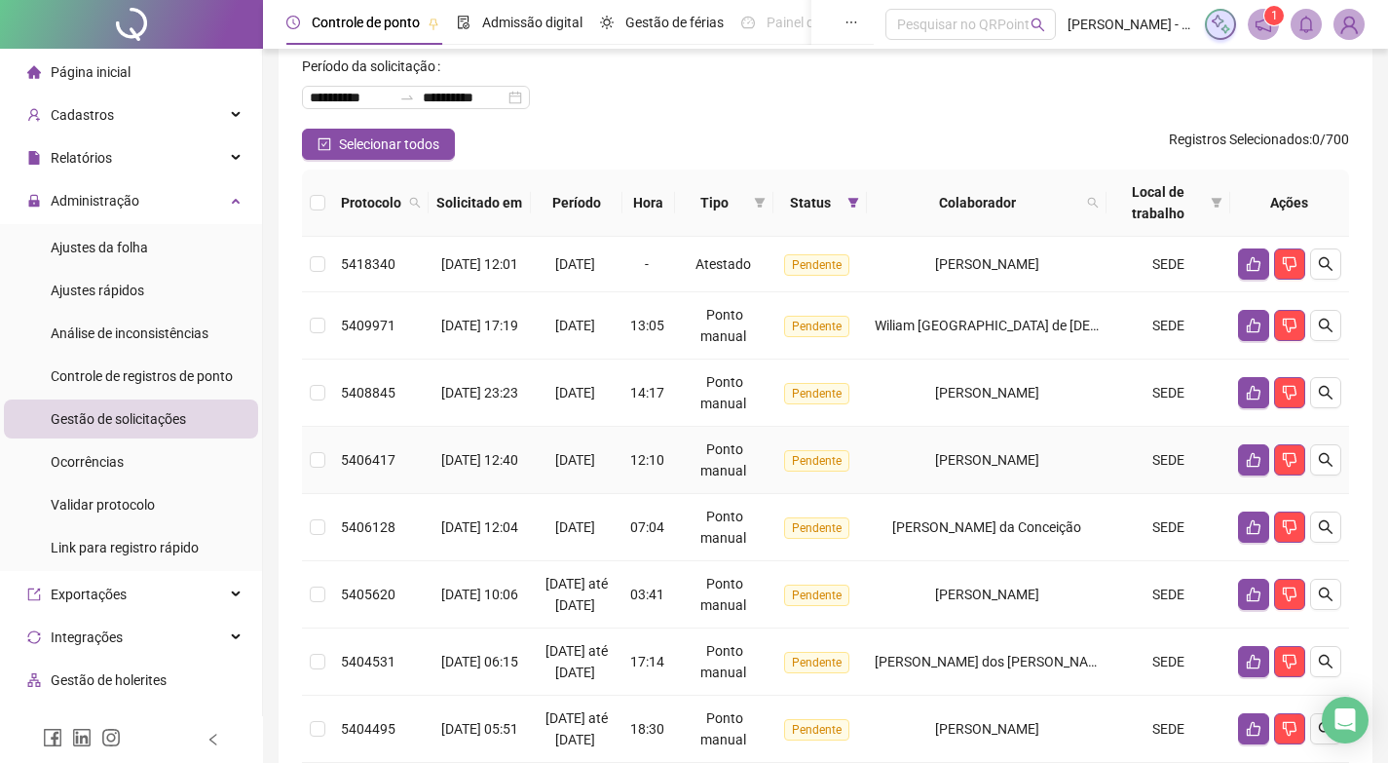
click at [1332, 455] on td at bounding box center [1290, 460] width 119 height 67
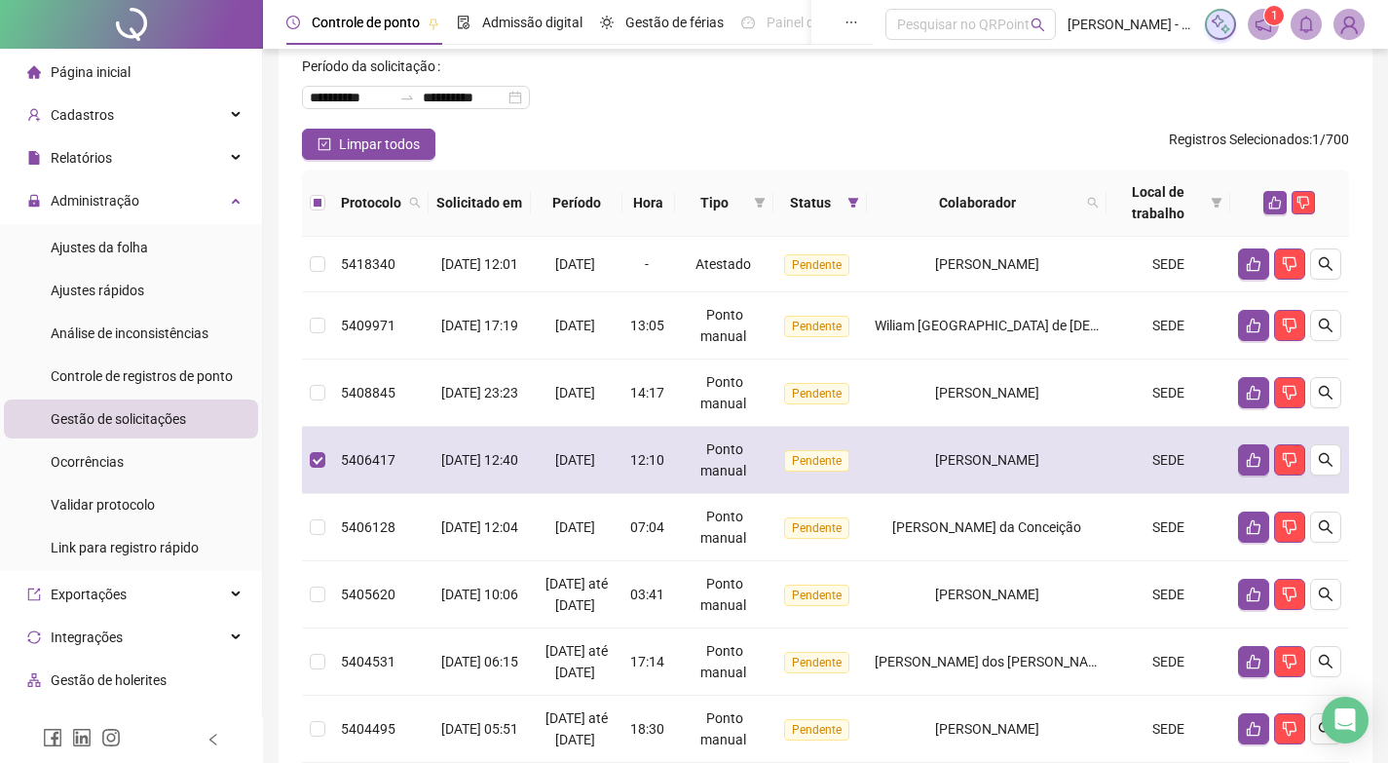
click at [1040, 468] on span "[PERSON_NAME]" at bounding box center [987, 460] width 104 height 16
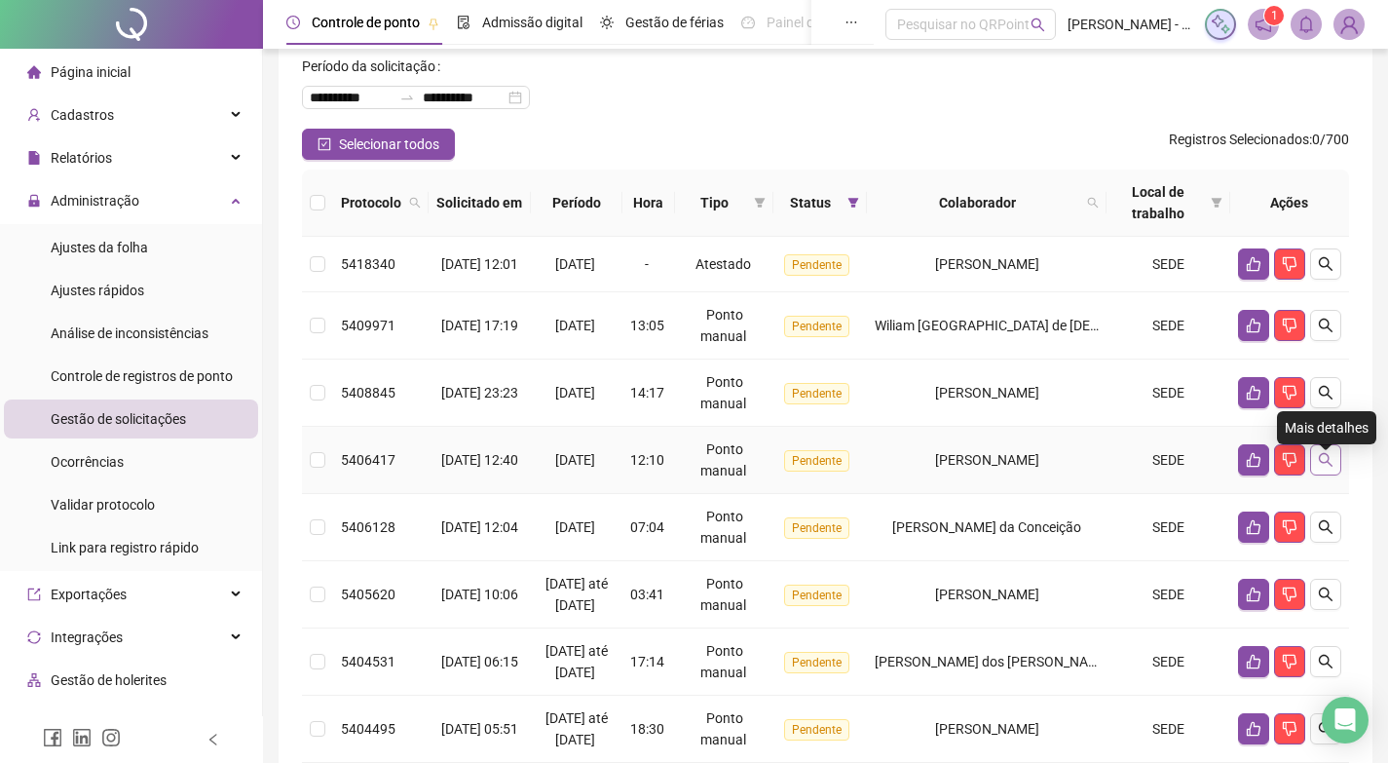
click at [1324, 468] on icon "search" at bounding box center [1326, 460] width 16 height 16
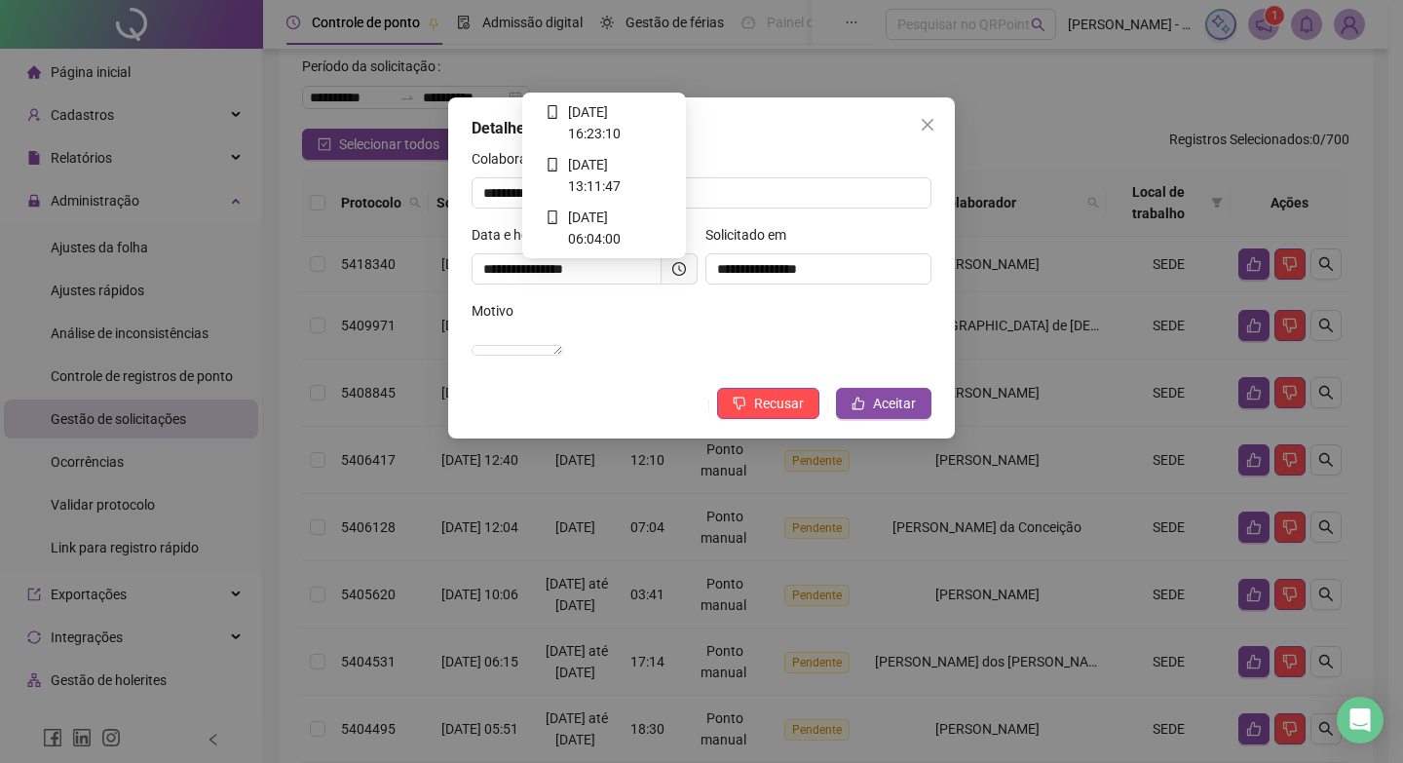
click at [677, 267] on icon "clock-circle" at bounding box center [679, 269] width 14 height 14
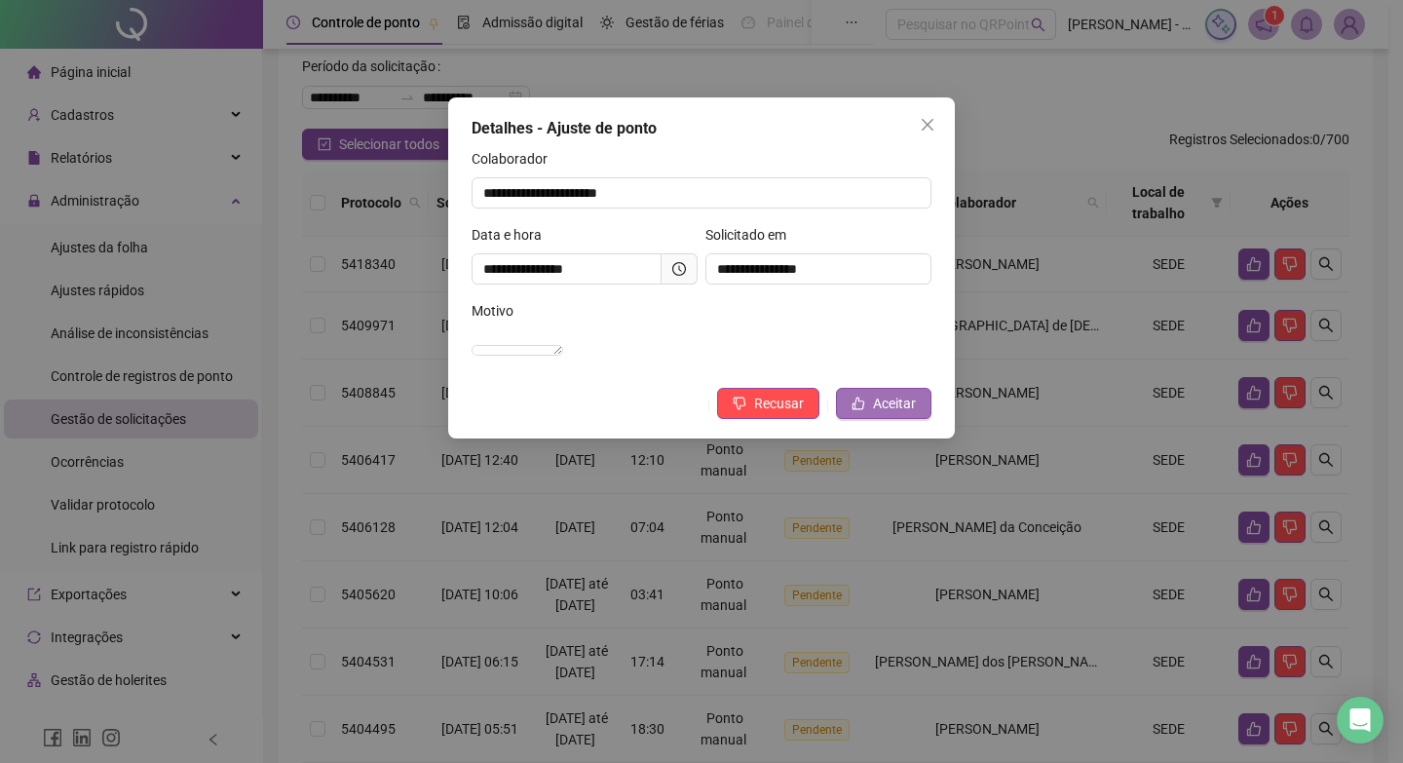
click at [909, 414] on span "Aceitar" at bounding box center [894, 403] width 43 height 21
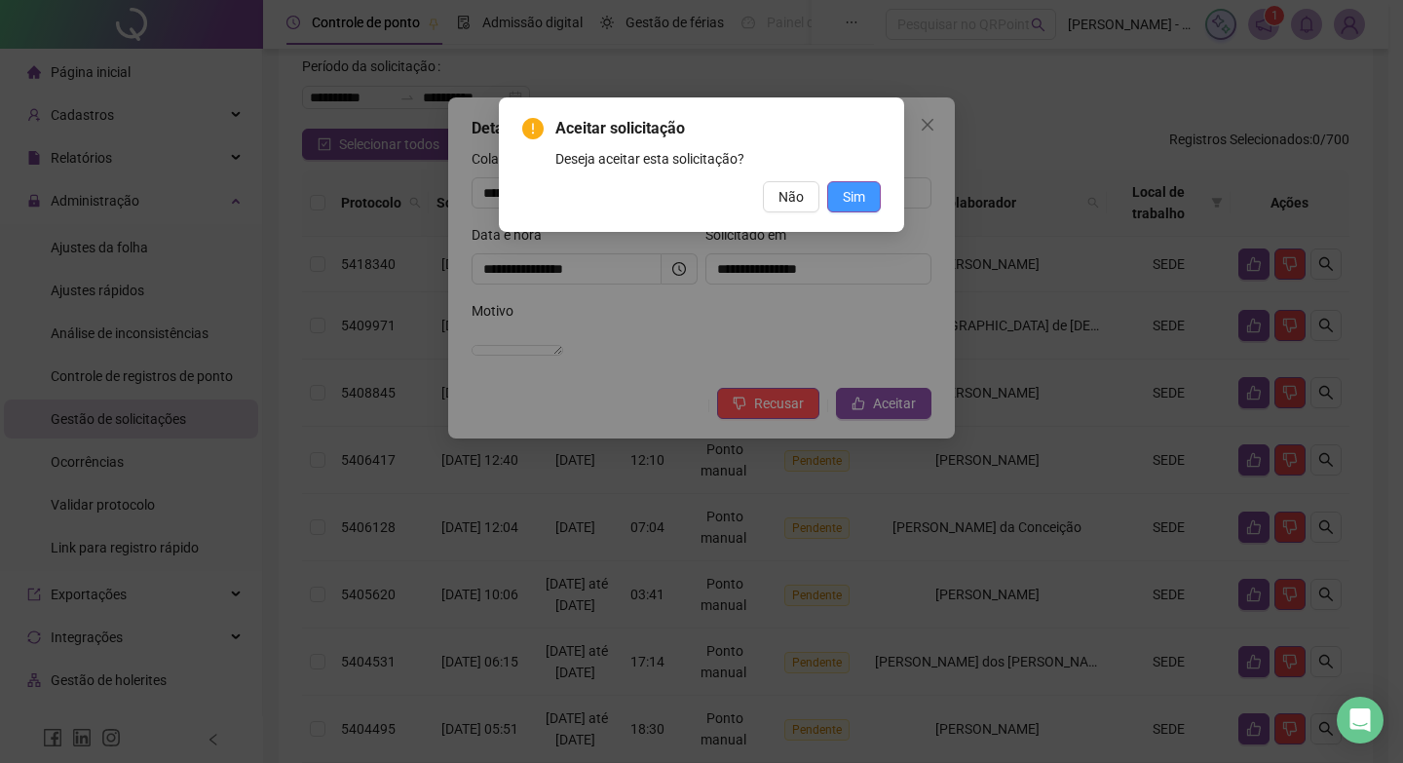
click at [840, 205] on button "Sim" at bounding box center [854, 196] width 54 height 31
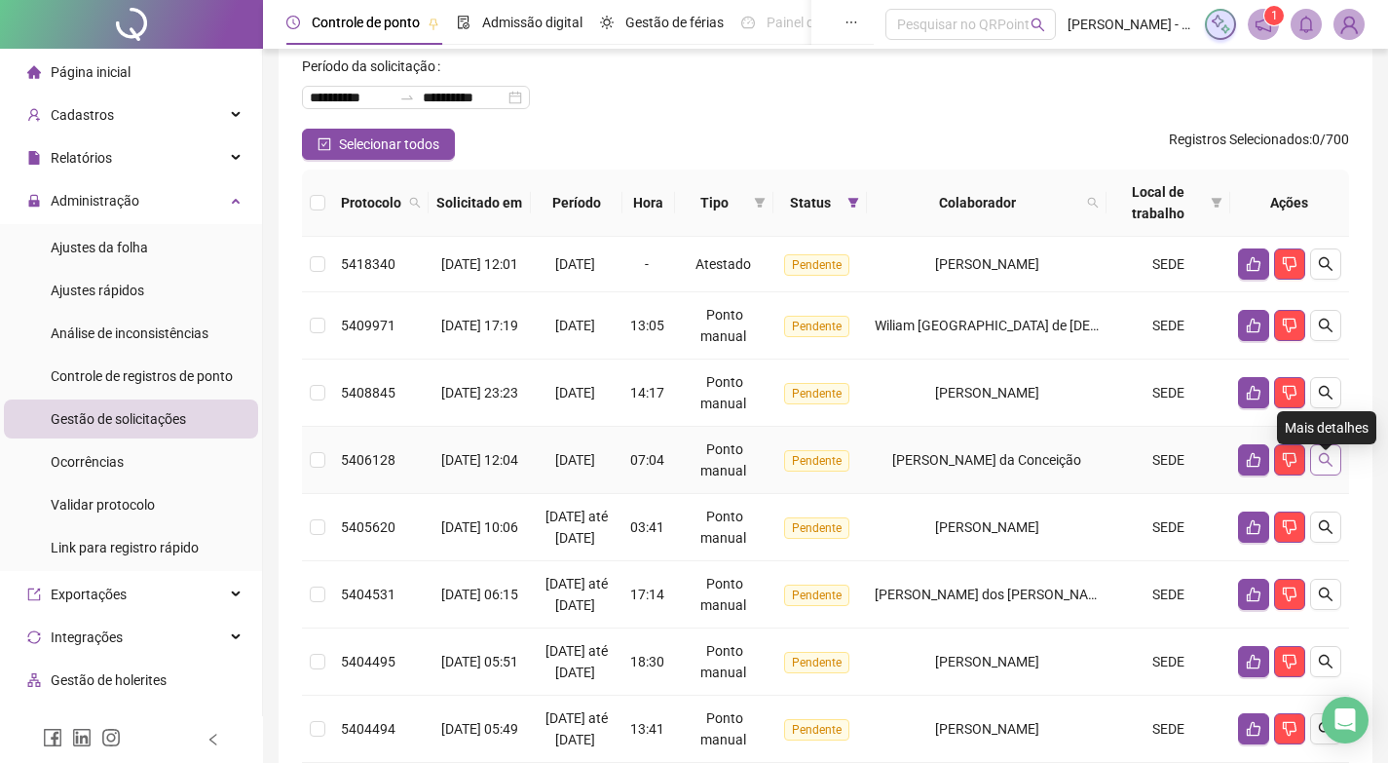
click at [1316, 467] on button "button" at bounding box center [1325, 459] width 31 height 31
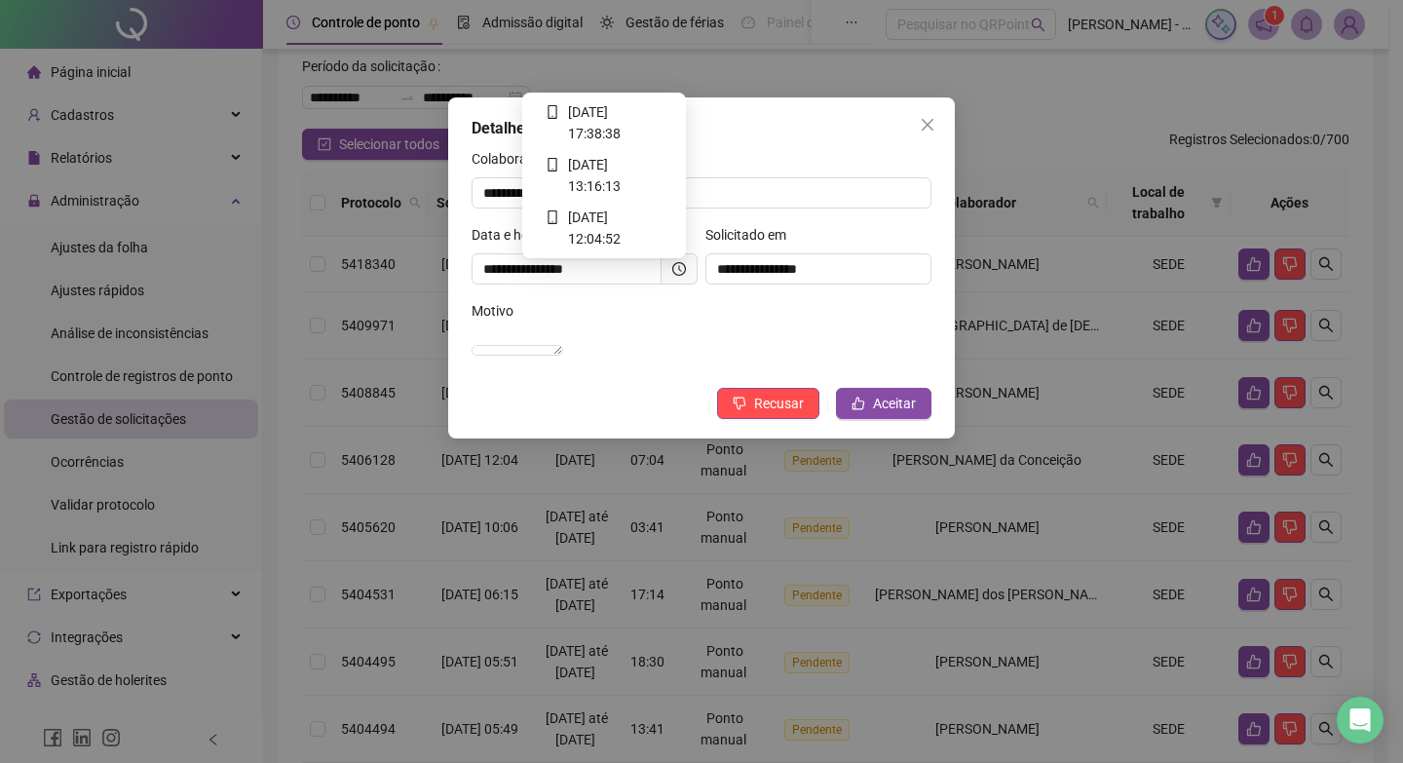
click at [678, 263] on icon "clock-circle" at bounding box center [679, 269] width 14 height 14
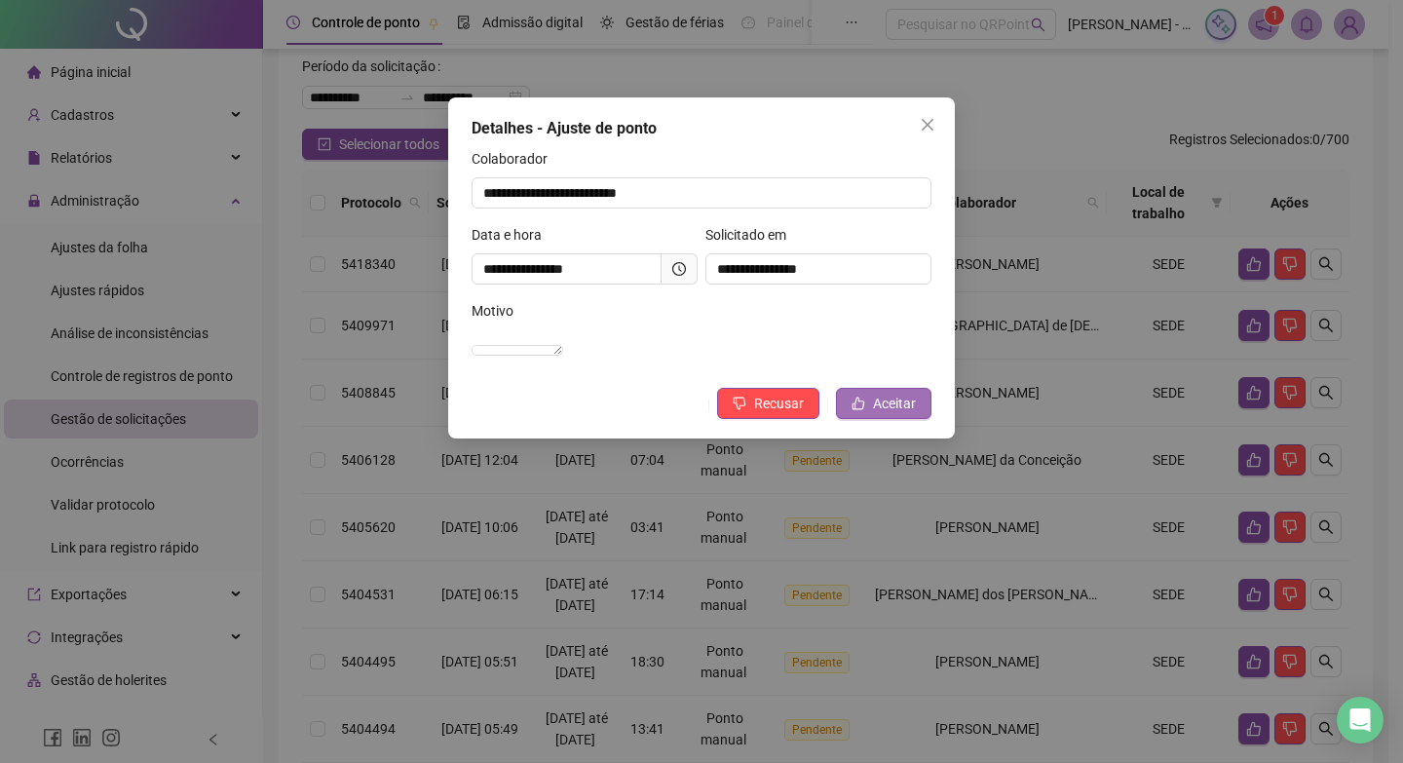
click at [867, 419] on button "Aceitar" at bounding box center [883, 403] width 95 height 31
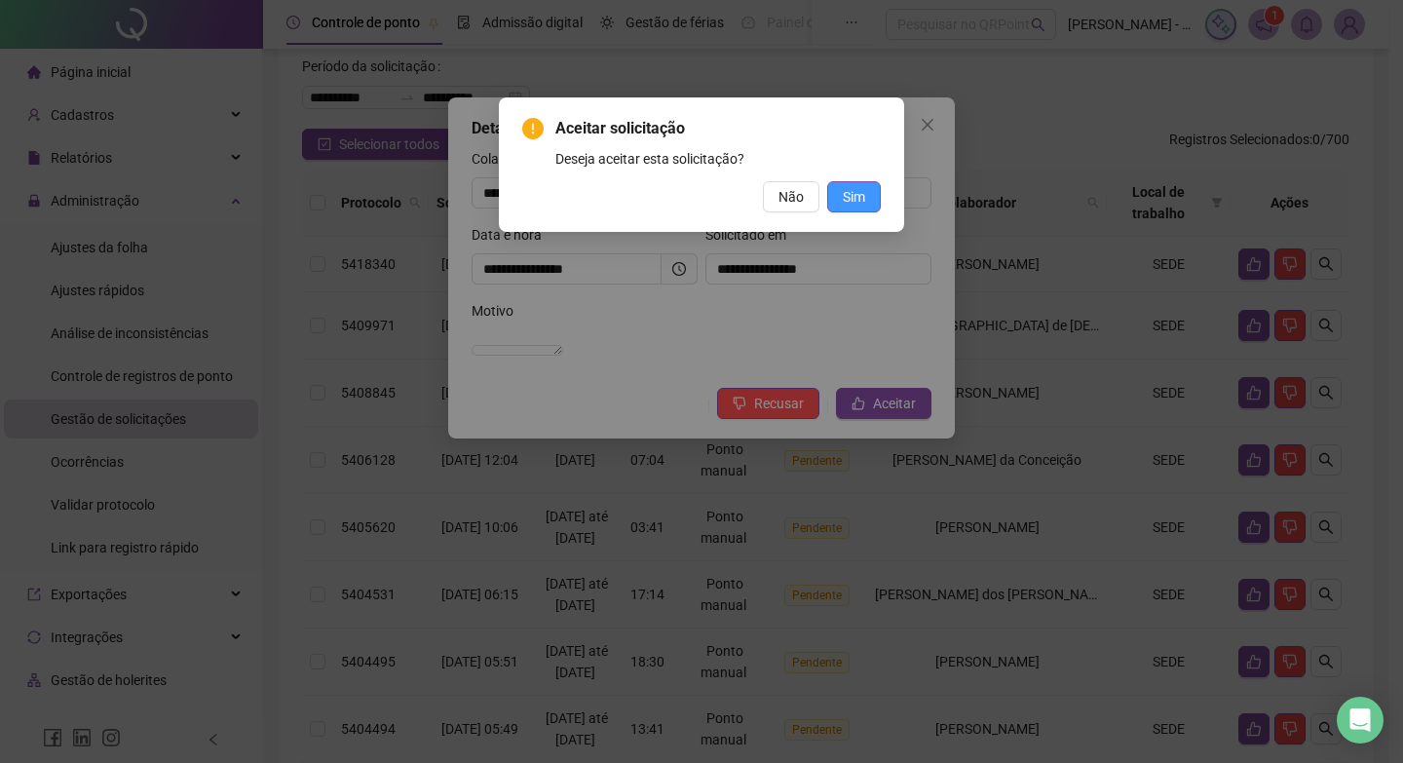
click at [842, 189] on button "Sim" at bounding box center [854, 196] width 54 height 31
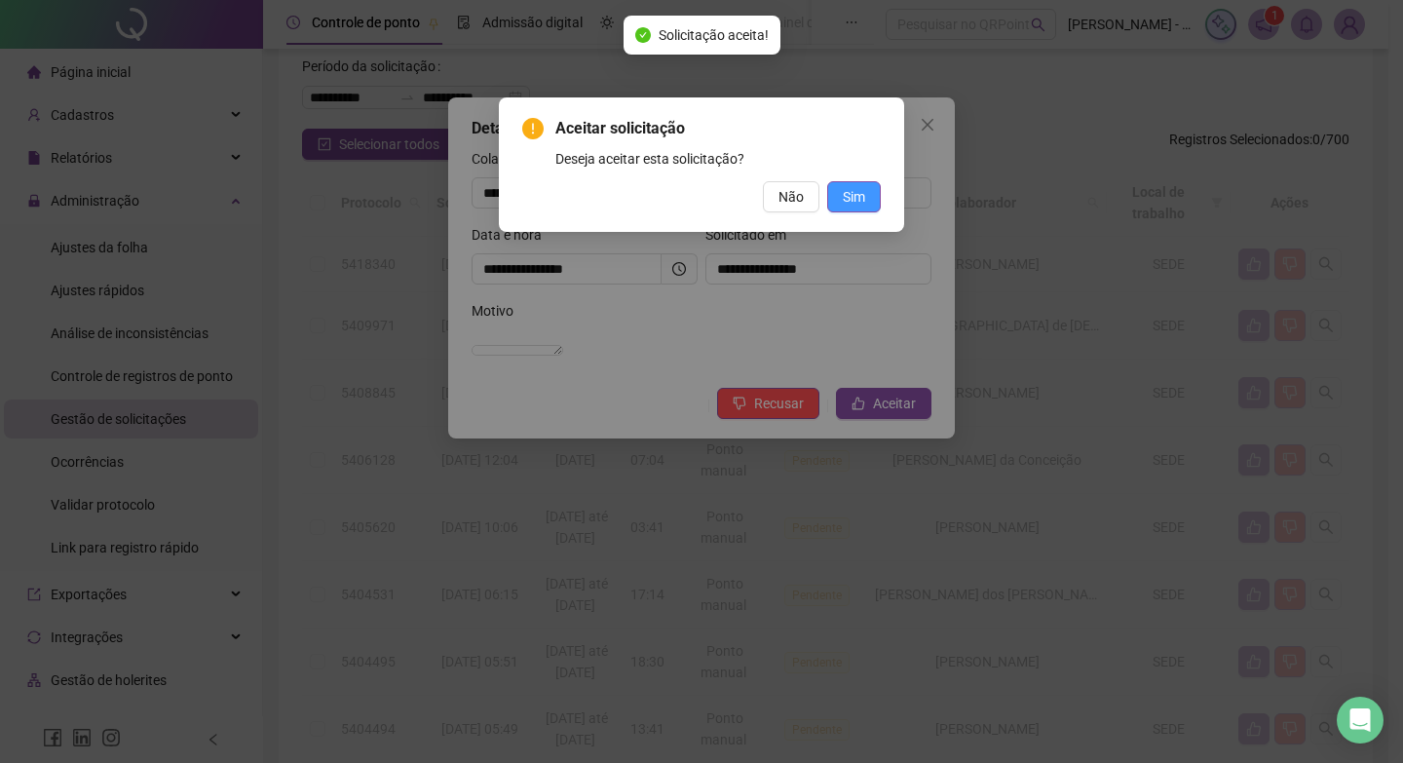
click at [842, 203] on div "Aceitar solicitação Deseja aceitar esta solicitação? Não Sim" at bounding box center [701, 381] width 1403 height 763
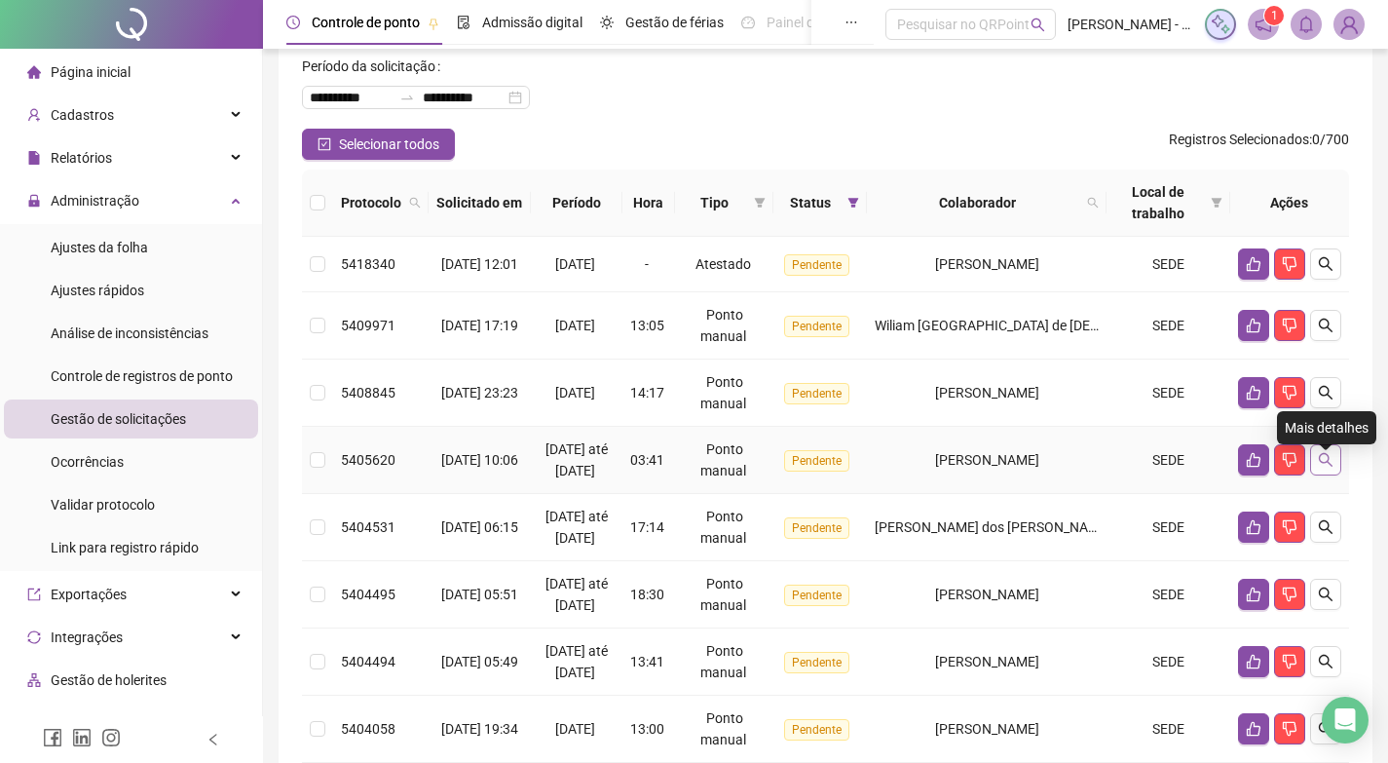
click at [1327, 463] on button "button" at bounding box center [1325, 459] width 31 height 31
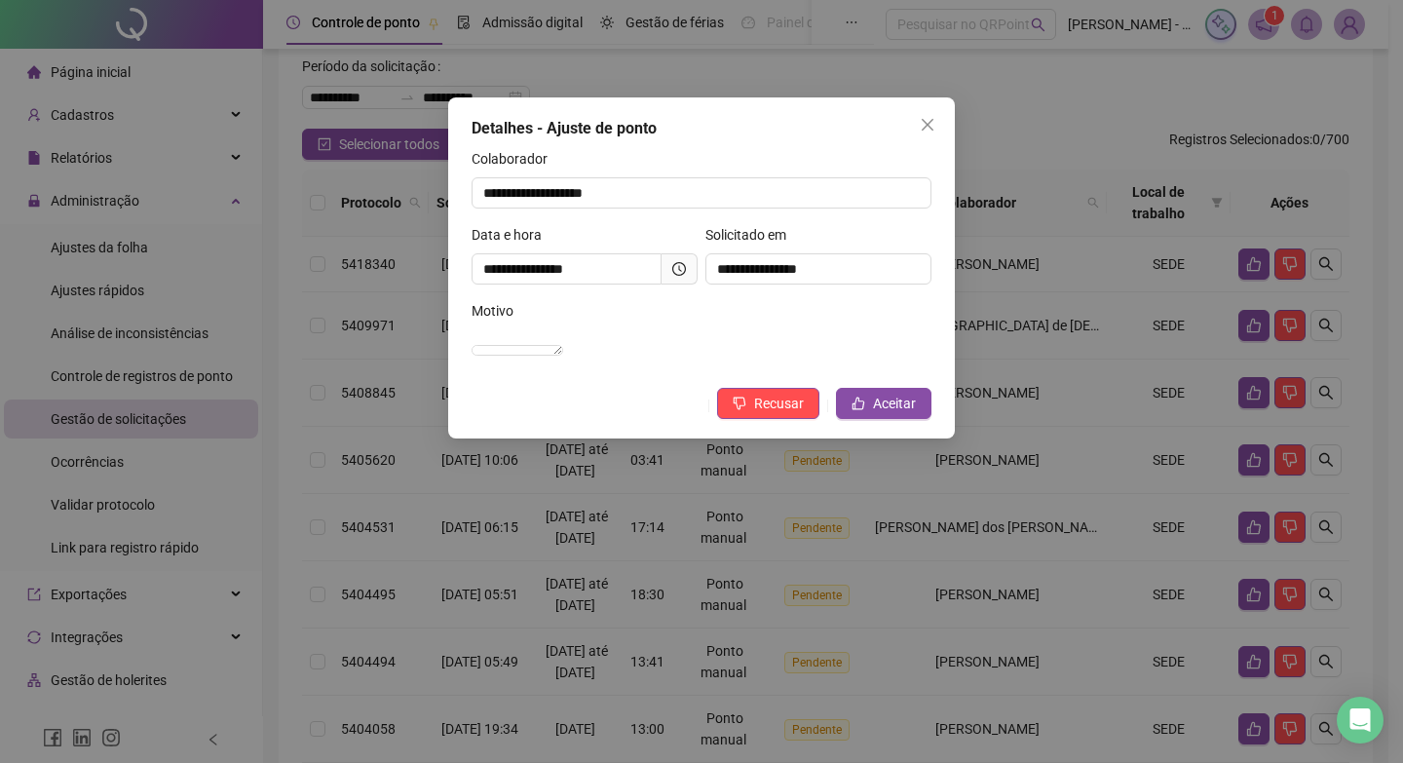
click at [673, 269] on icon "clock-circle" at bounding box center [679, 269] width 14 height 14
click at [939, 123] on span "Close" at bounding box center [927, 125] width 31 height 16
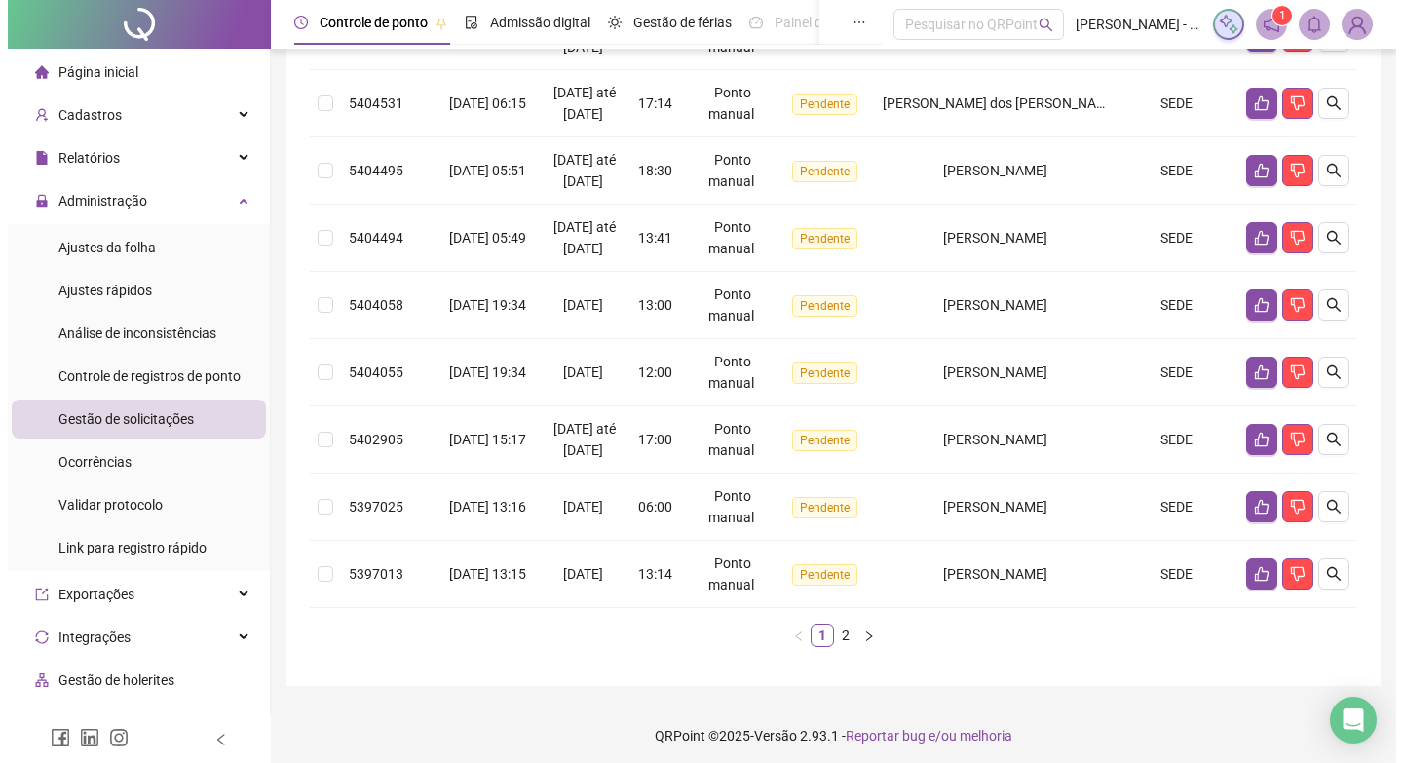
scroll to position [540, 0]
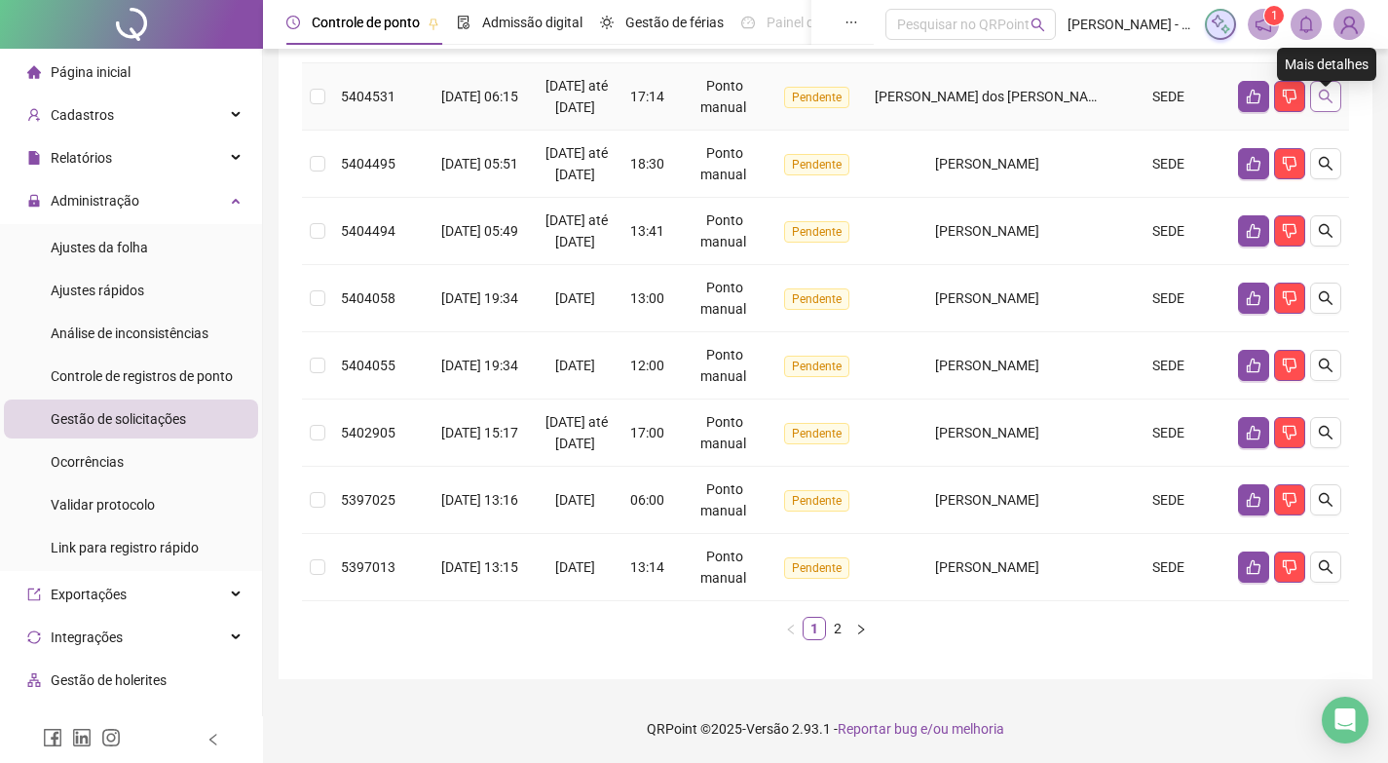
click at [1324, 99] on icon "search" at bounding box center [1326, 97] width 14 height 14
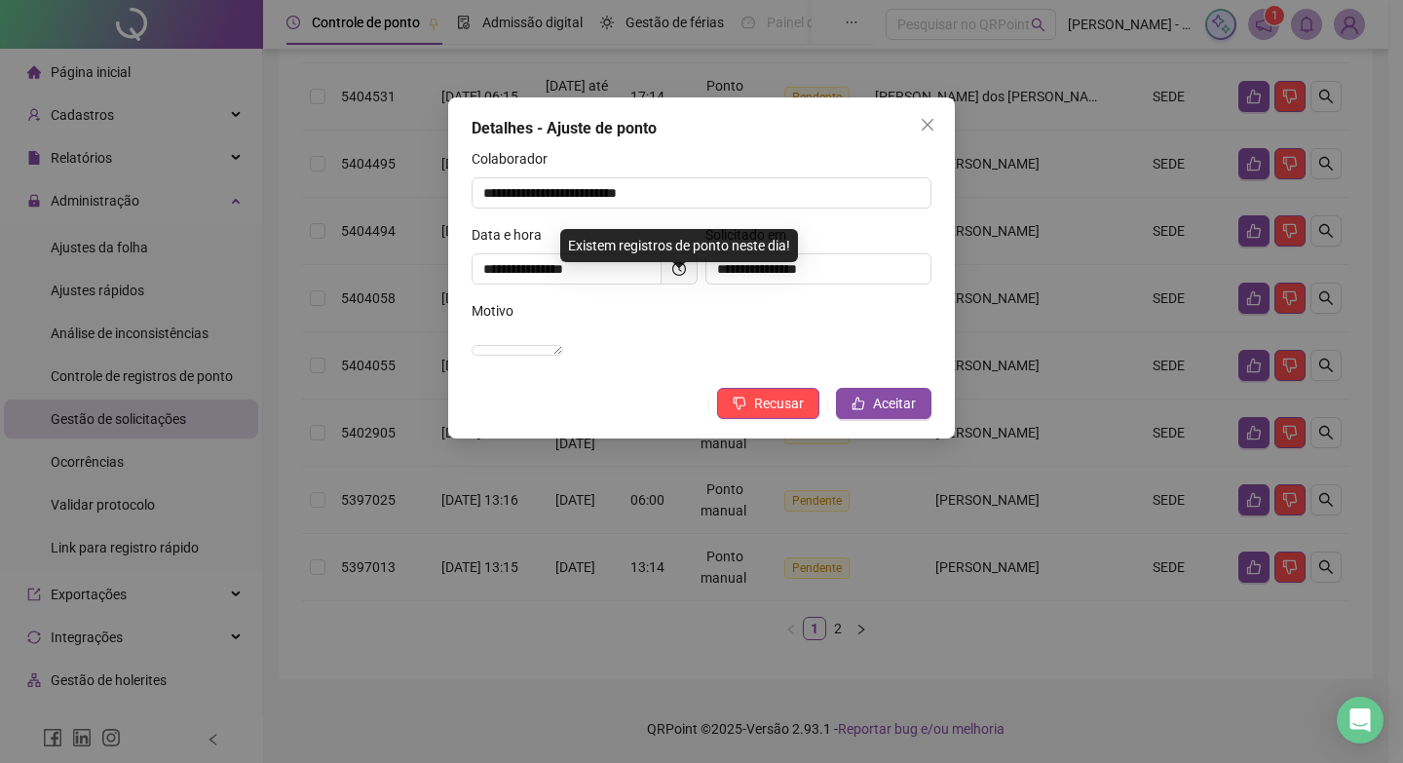
click at [689, 260] on span at bounding box center [680, 268] width 36 height 31
click at [688, 259] on span at bounding box center [680, 268] width 36 height 31
click at [670, 259] on span at bounding box center [680, 268] width 36 height 31
click at [675, 262] on icon "clock-circle" at bounding box center [679, 269] width 14 height 14
click at [666, 274] on span at bounding box center [680, 268] width 36 height 31
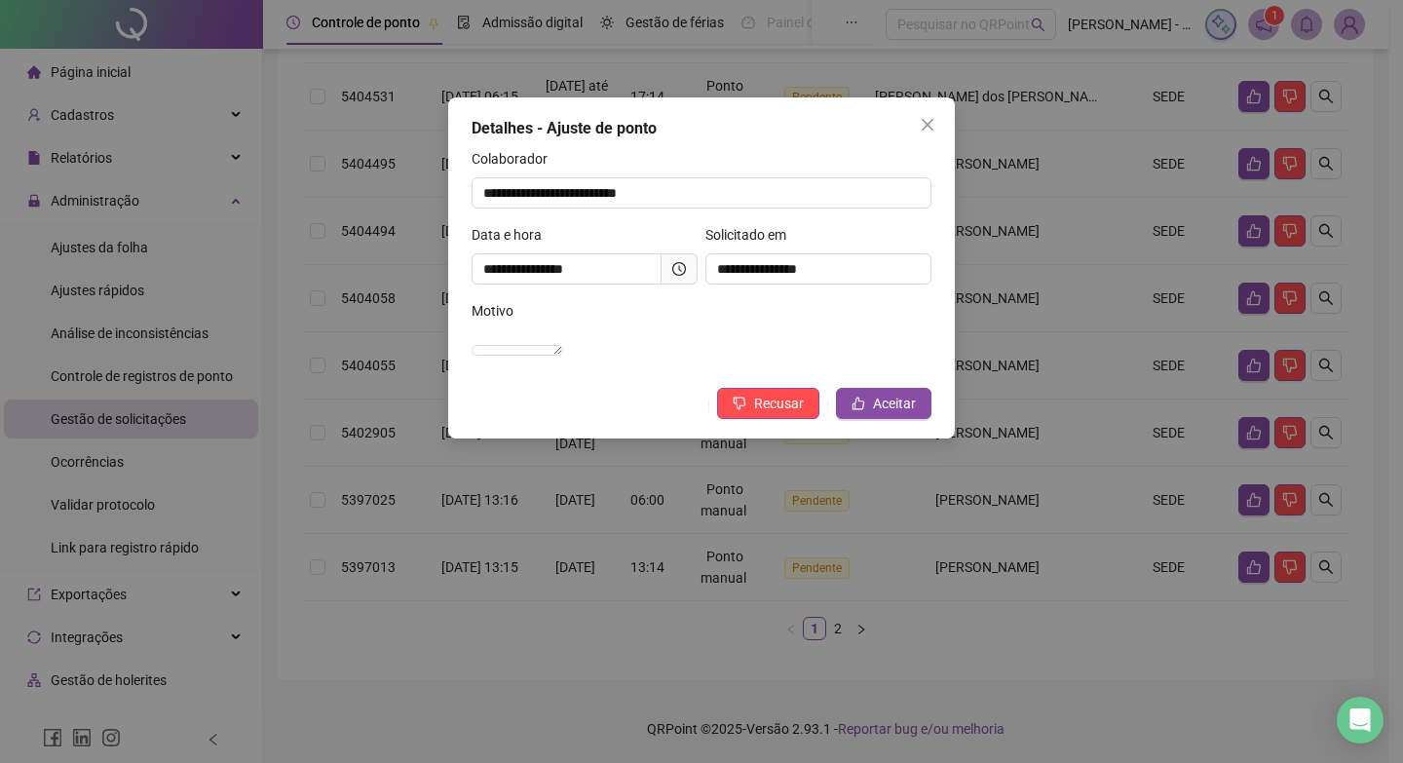
click at [689, 258] on span at bounding box center [680, 268] width 36 height 31
click at [687, 260] on span at bounding box center [680, 268] width 36 height 31
click at [684, 267] on icon "clock-circle" at bounding box center [679, 269] width 14 height 14
click at [752, 417] on button "Recusar" at bounding box center [768, 403] width 102 height 31
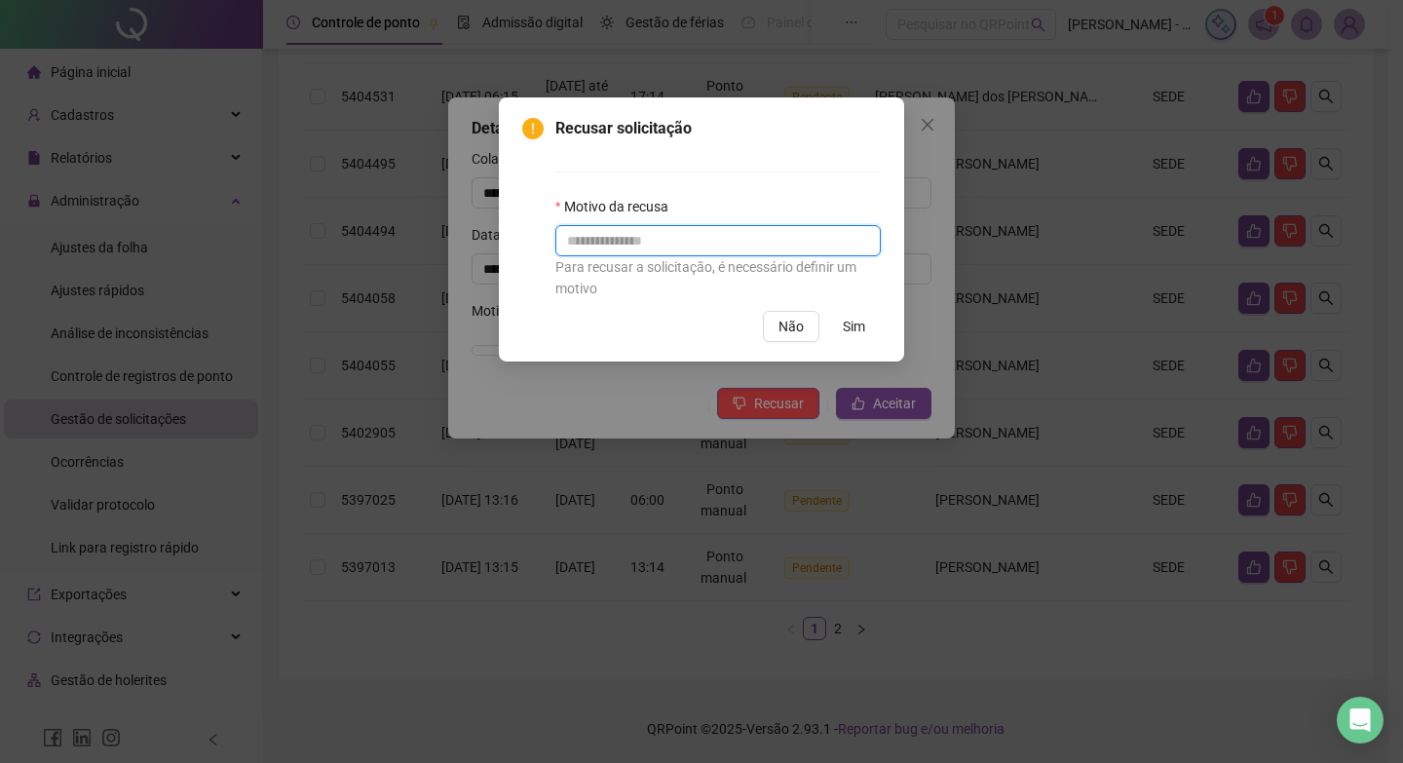
click at [837, 247] on input "text" at bounding box center [717, 240] width 325 height 31
type input "*"
type input "**********"
click at [842, 329] on button "Sim" at bounding box center [854, 326] width 54 height 31
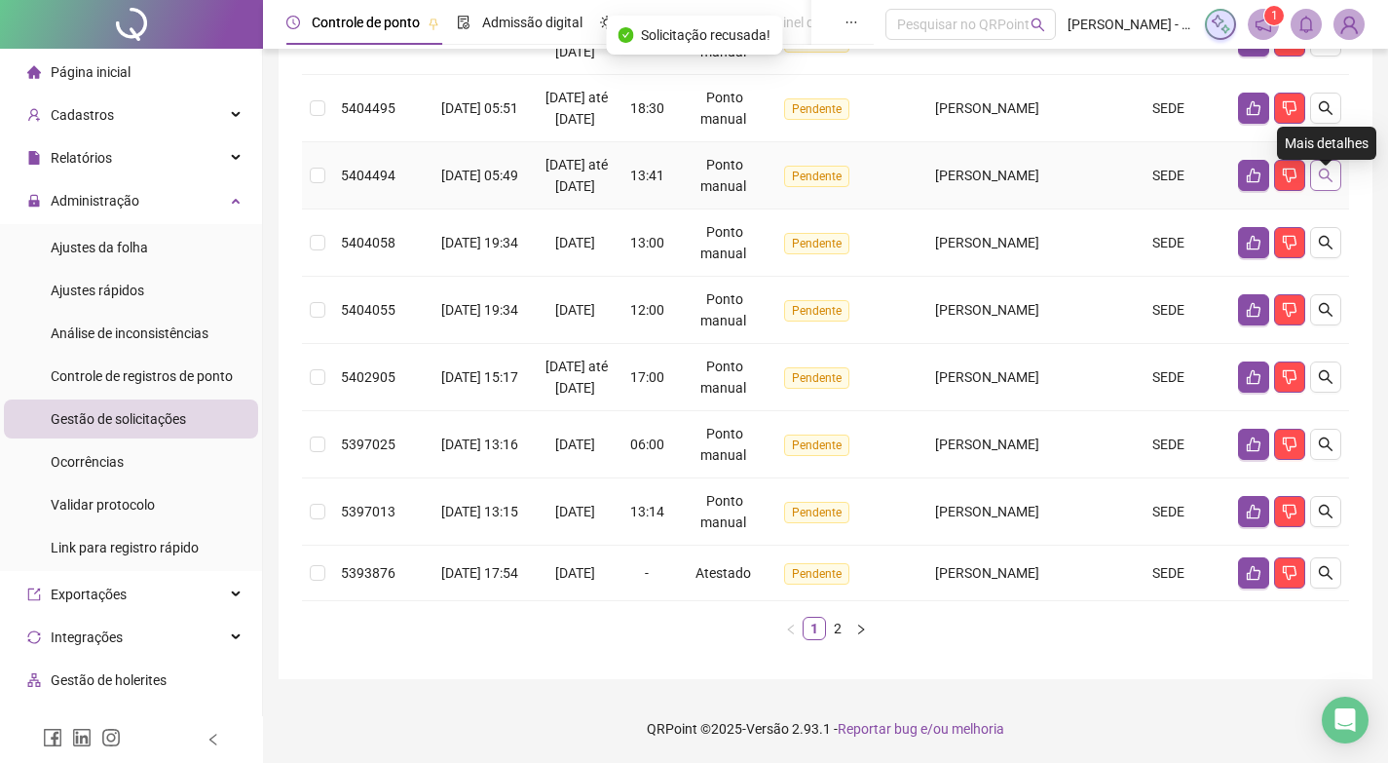
click at [1317, 171] on button "button" at bounding box center [1325, 175] width 31 height 31
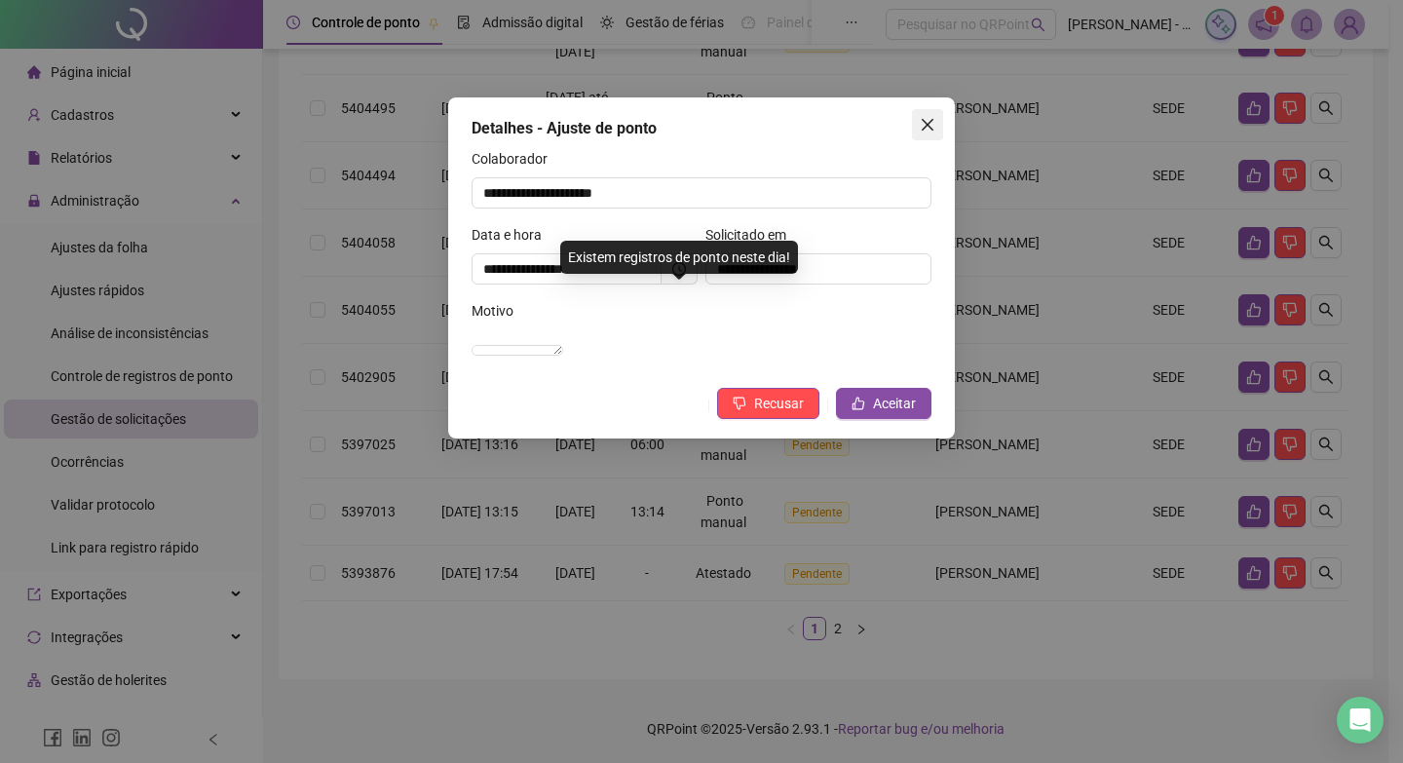
click at [929, 125] on icon "close" at bounding box center [928, 125] width 12 height 12
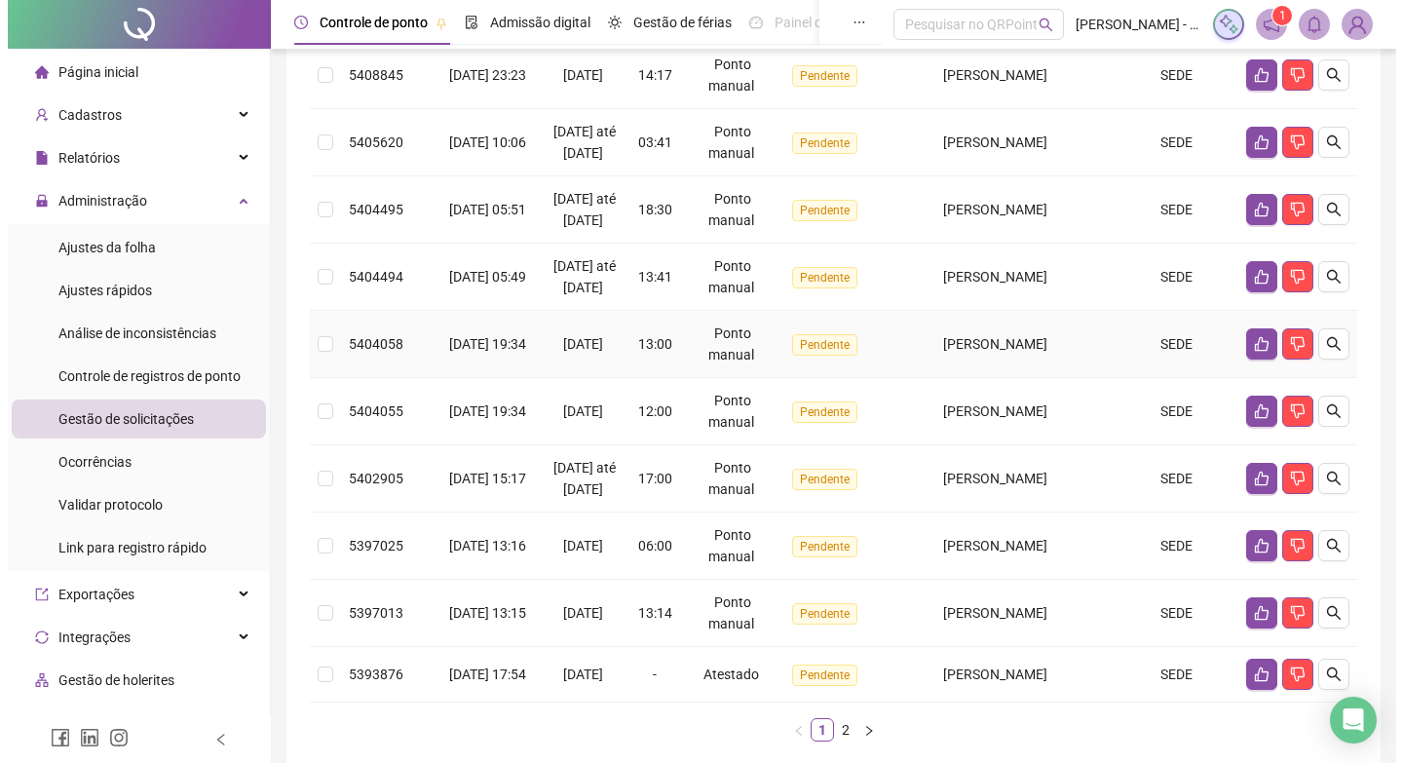
scroll to position [345, 0]
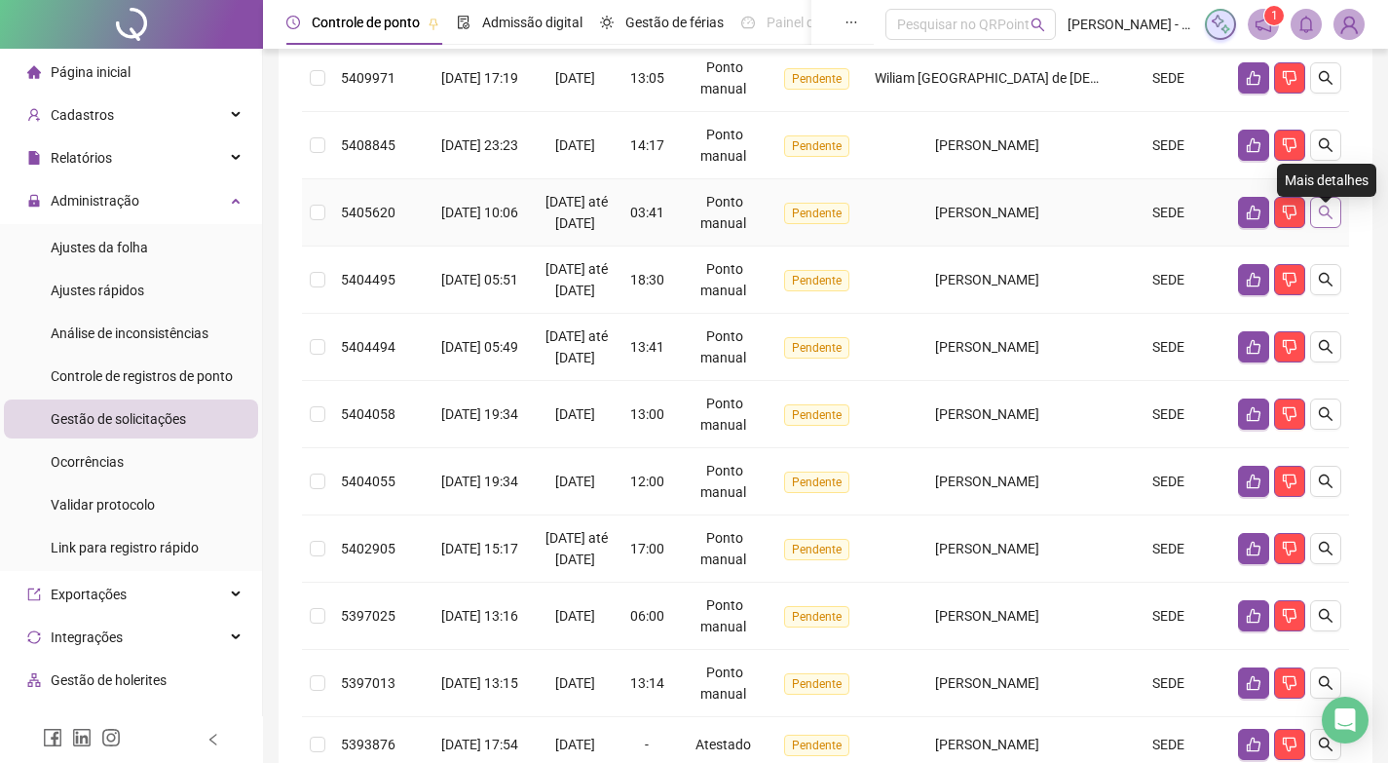
click at [1328, 211] on button "button" at bounding box center [1325, 212] width 31 height 31
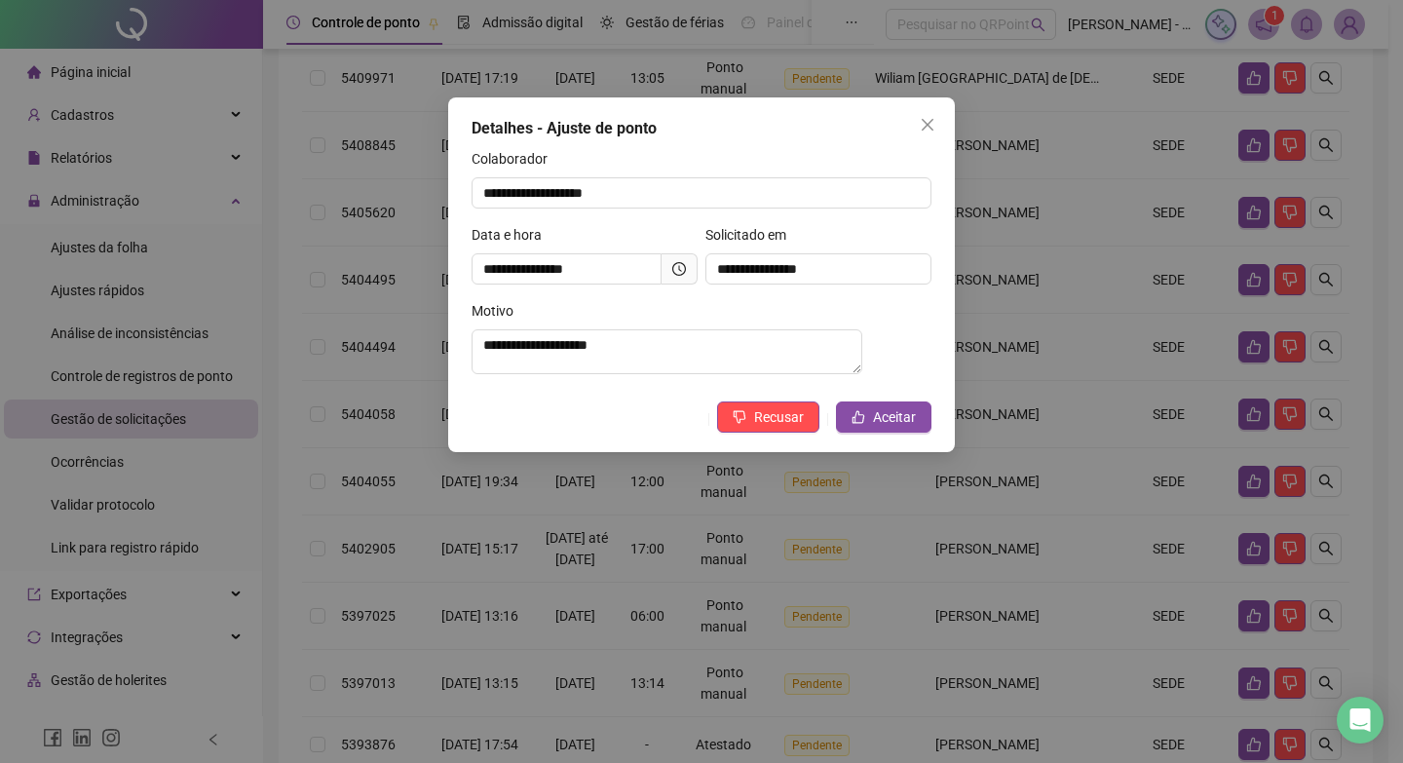
click at [680, 268] on icon "clock-circle" at bounding box center [679, 269] width 14 height 14
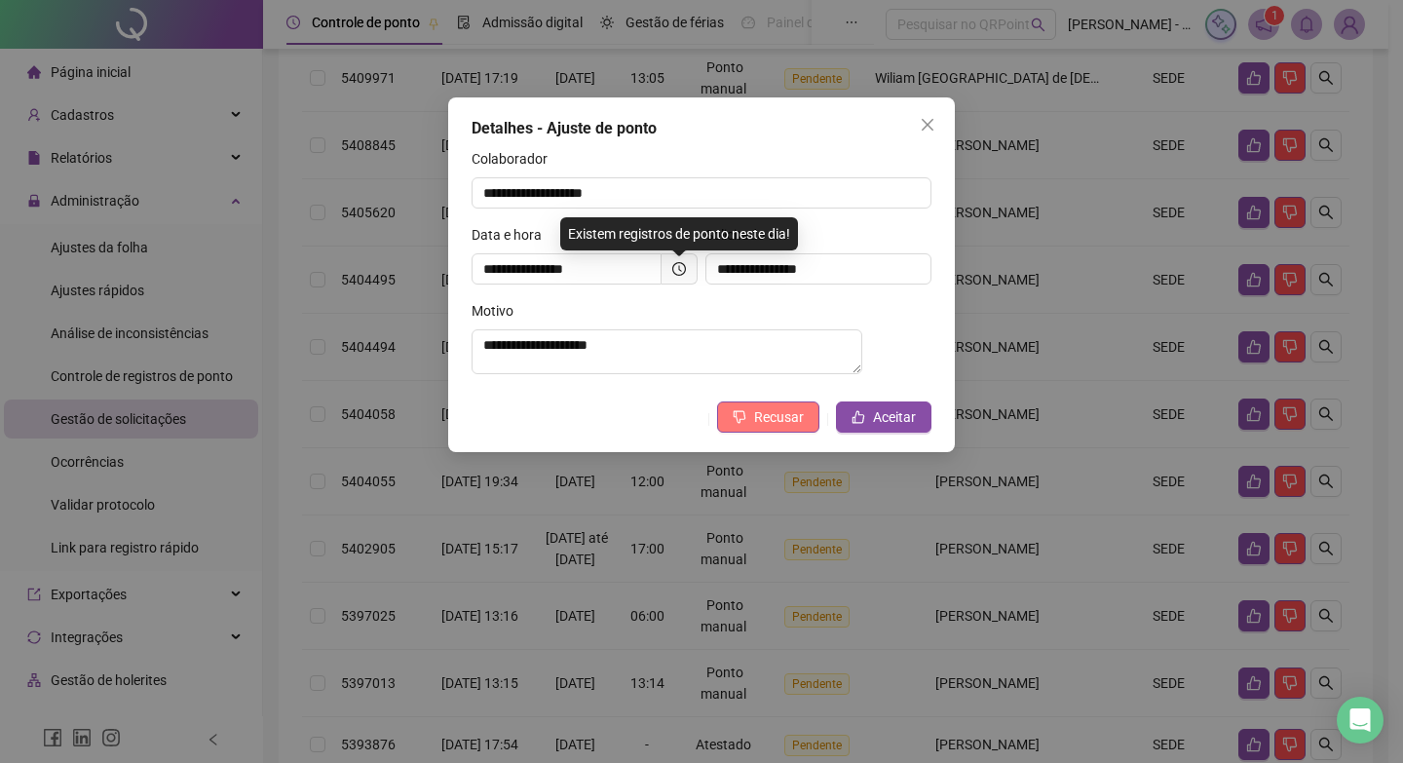
click at [778, 412] on button "Recusar" at bounding box center [768, 416] width 102 height 31
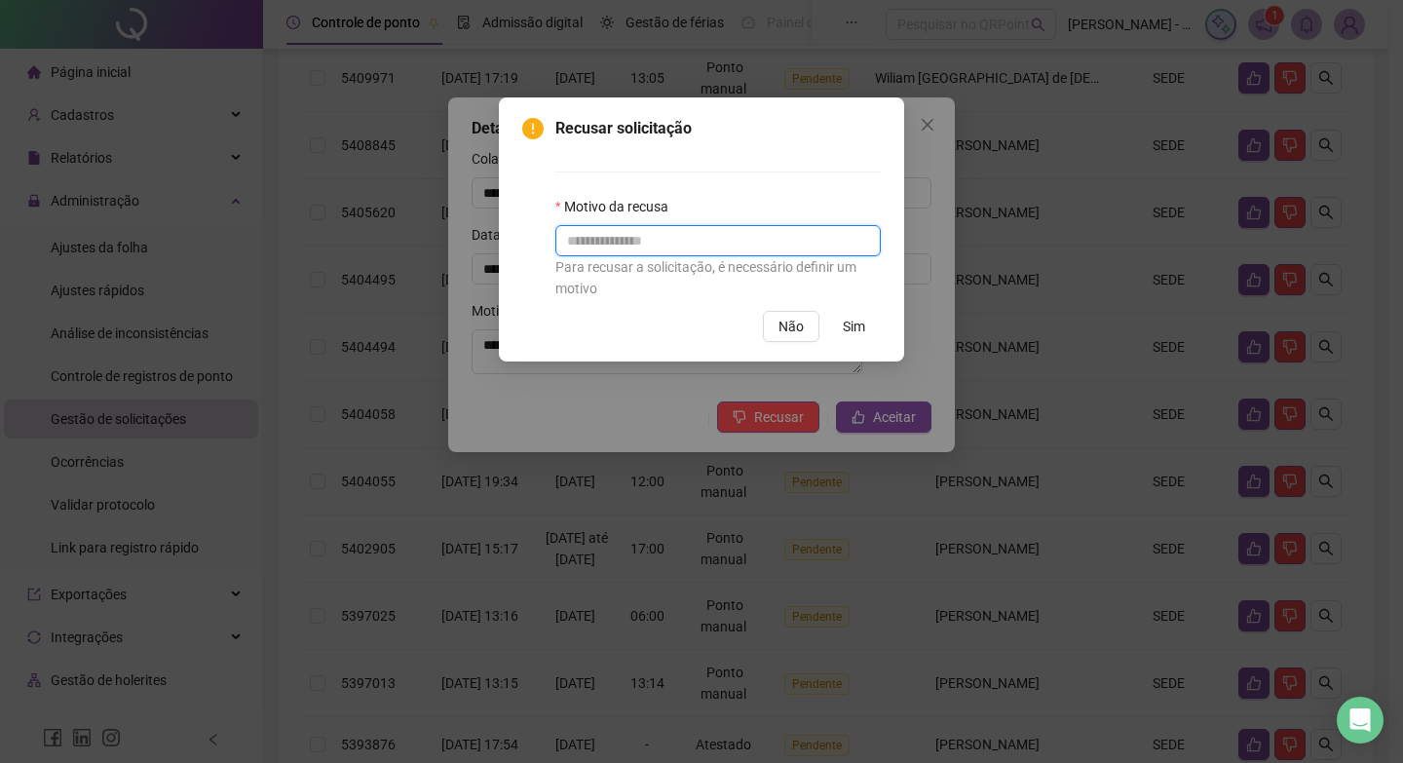
click at [829, 251] on input "text" at bounding box center [717, 240] width 325 height 31
paste input "**********"
type input "**********"
click at [869, 323] on button "Sim" at bounding box center [854, 326] width 54 height 31
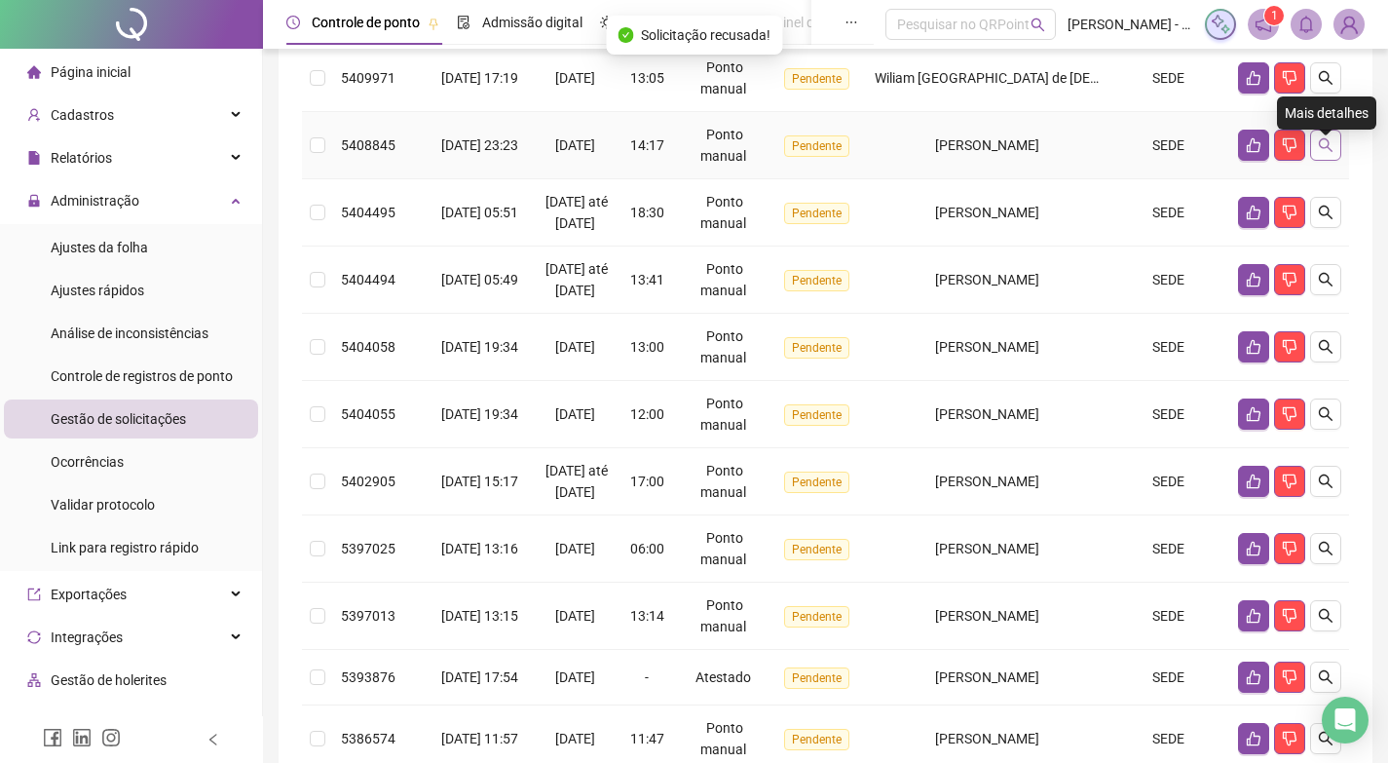
click at [1325, 153] on icon "search" at bounding box center [1326, 145] width 16 height 16
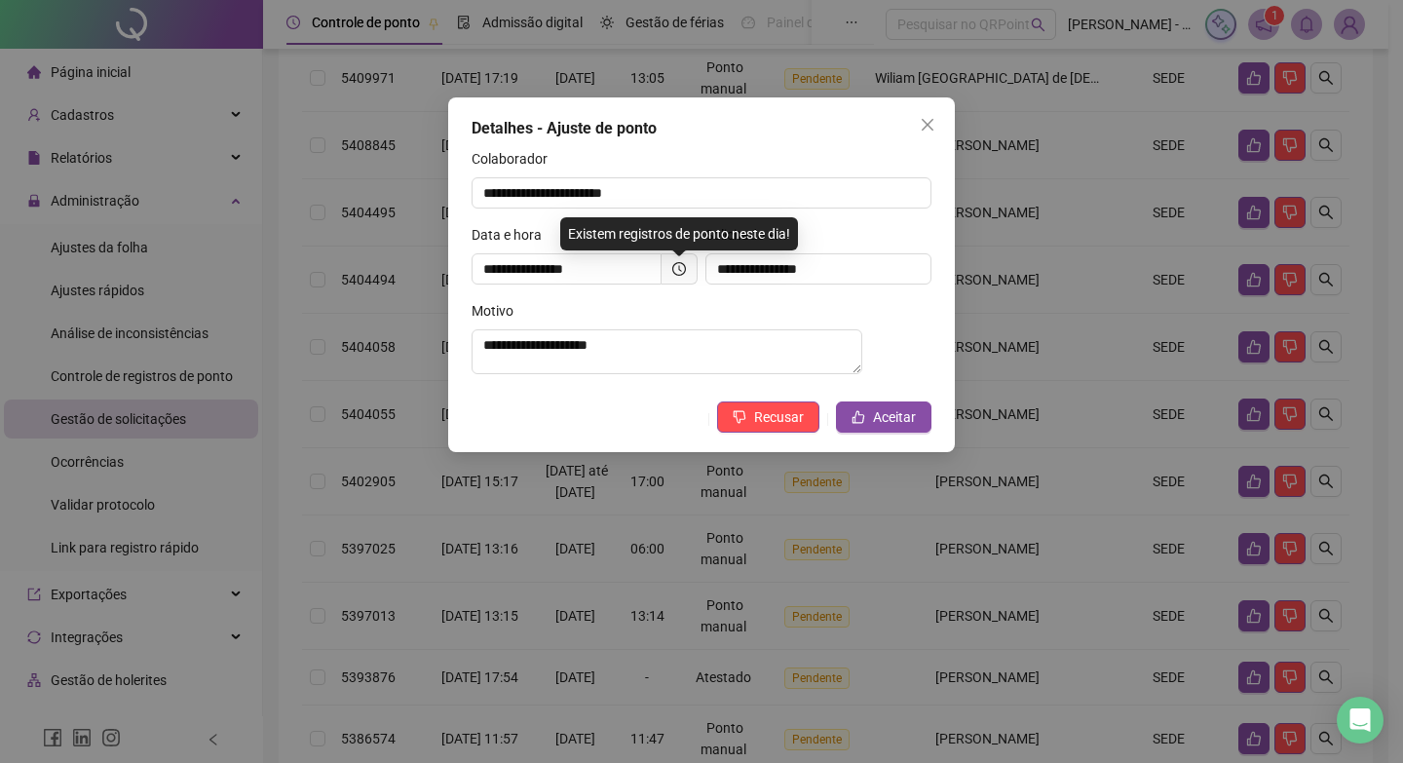
click at [671, 266] on span at bounding box center [680, 268] width 36 height 31
click at [674, 267] on icon "clock-circle" at bounding box center [679, 269] width 14 height 14
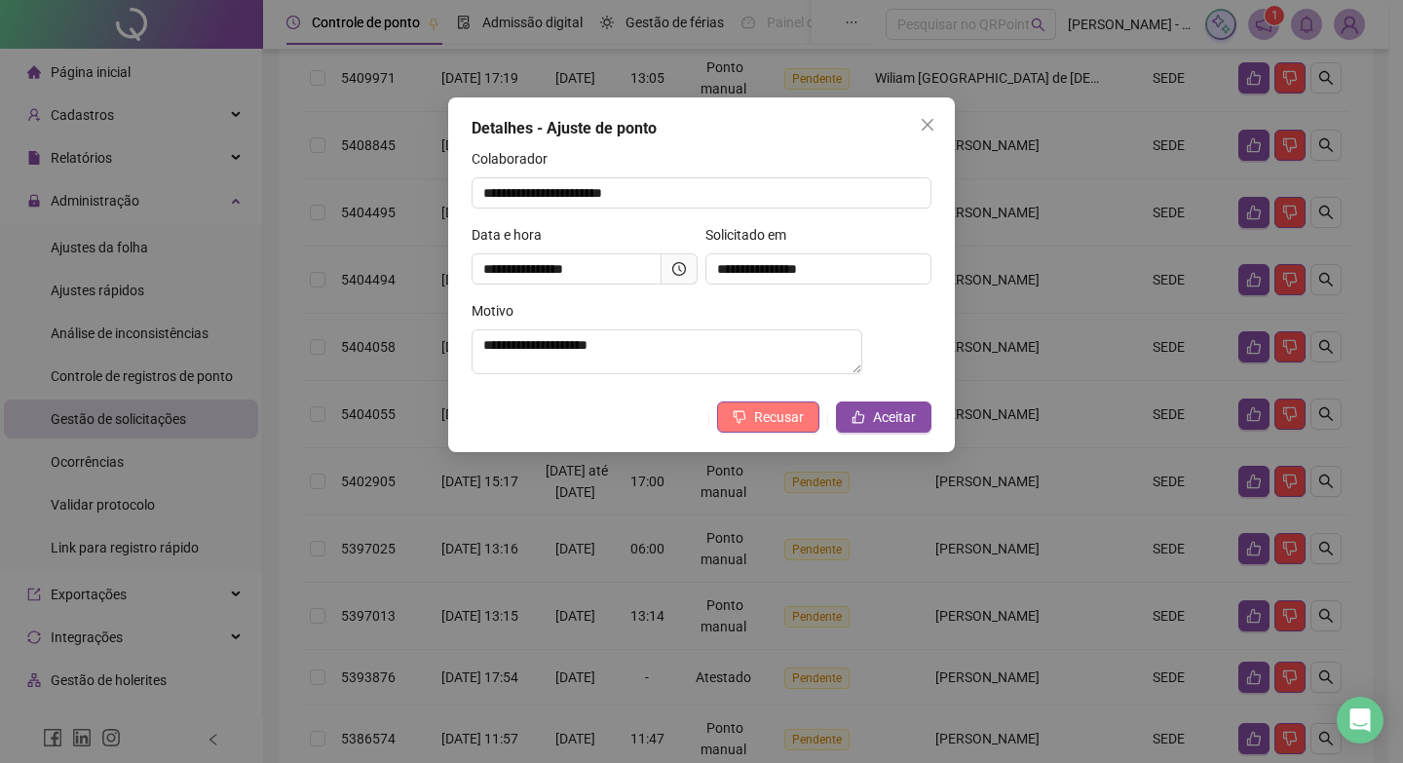
click at [781, 428] on span "Recusar" at bounding box center [779, 416] width 50 height 21
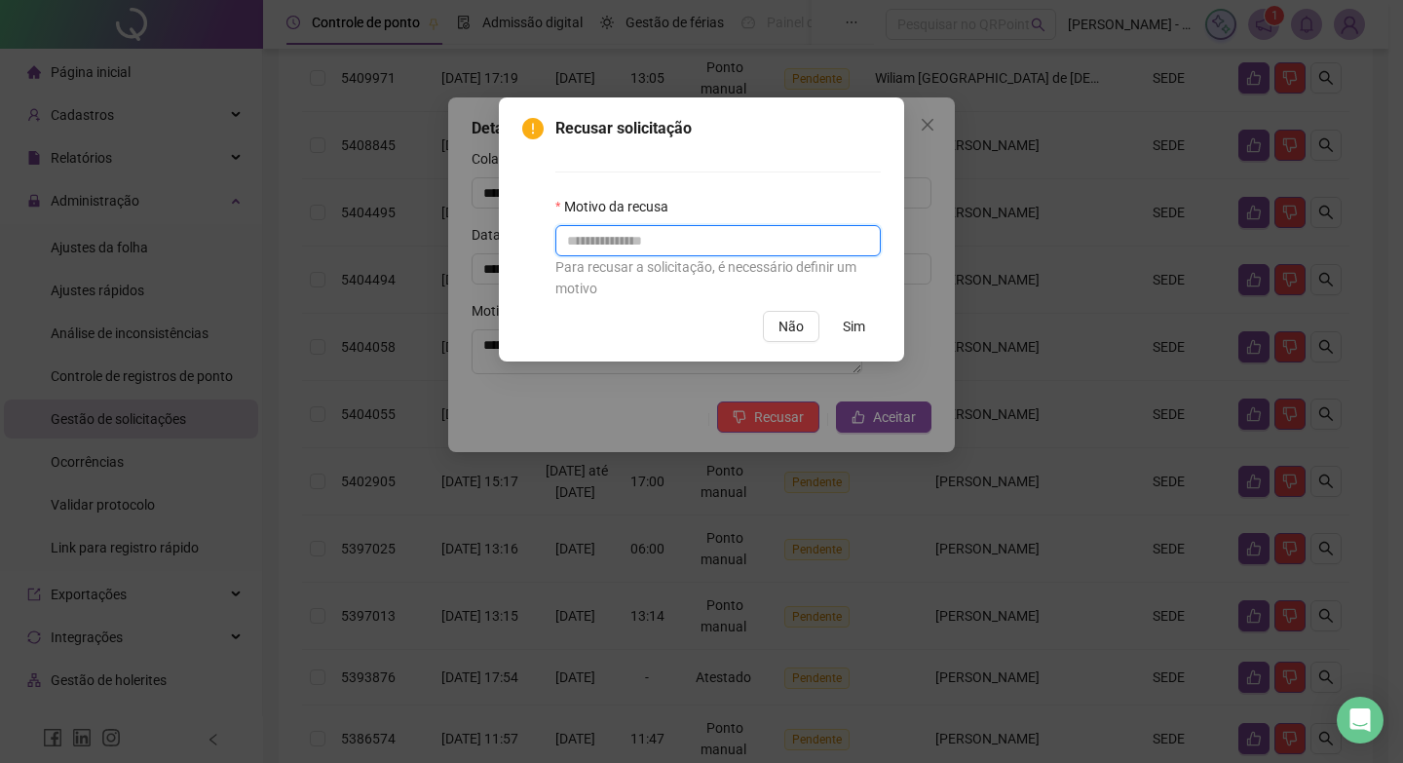
click at [720, 243] on input "text" at bounding box center [717, 240] width 325 height 31
paste input "**********"
click at [584, 235] on input "**********" at bounding box center [717, 240] width 325 height 31
click at [807, 245] on input "**********" at bounding box center [717, 240] width 325 height 31
type input "**********"
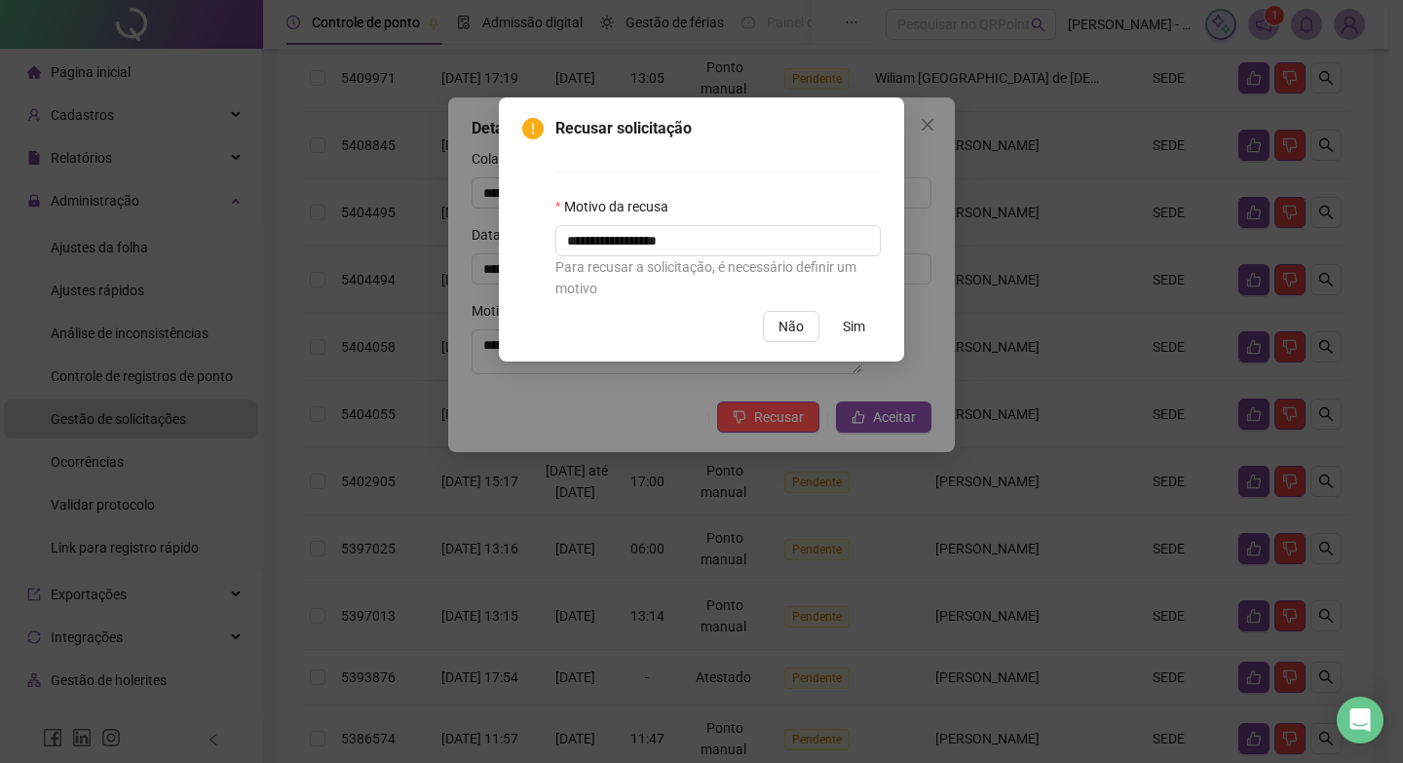
click at [844, 329] on span "Sim" at bounding box center [854, 326] width 22 height 21
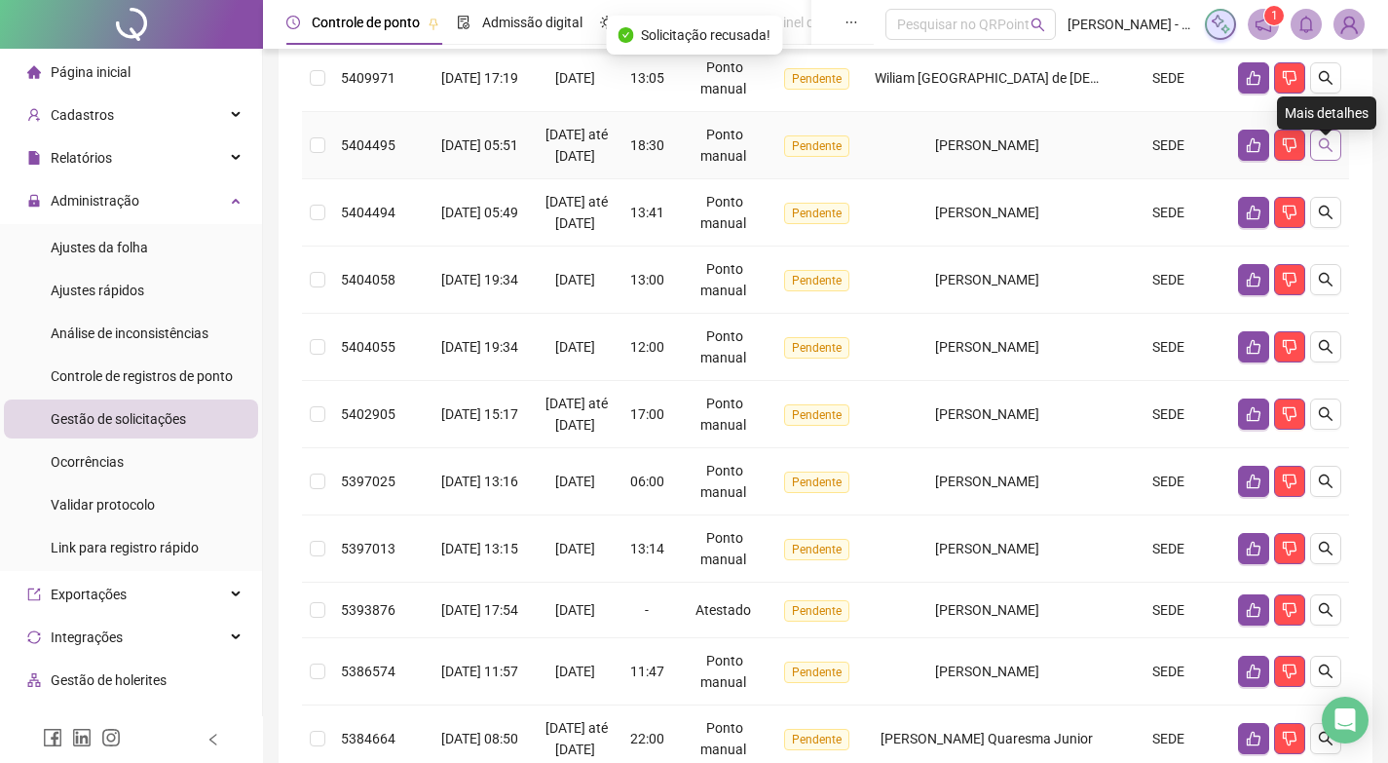
click at [1336, 152] on button "button" at bounding box center [1325, 145] width 31 height 31
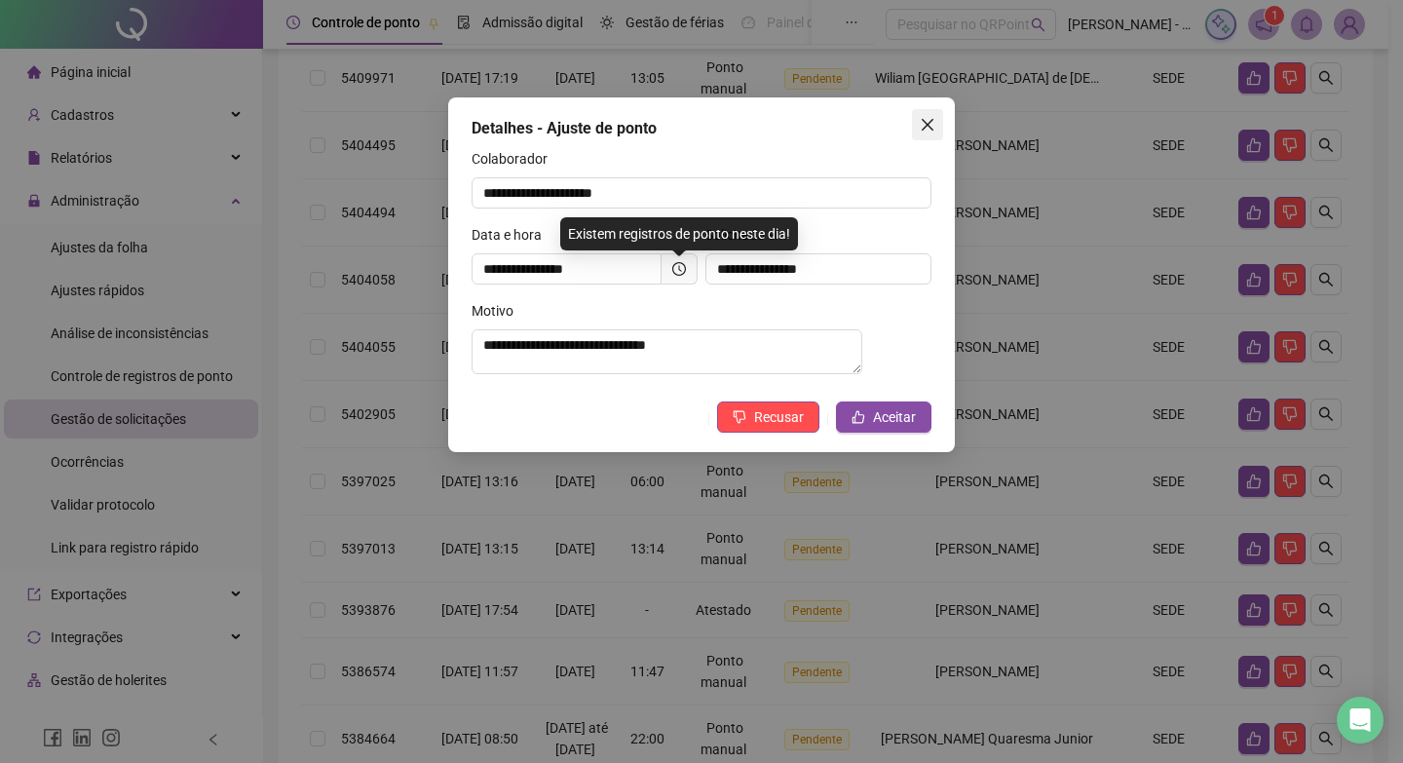
click at [921, 130] on icon "close" at bounding box center [928, 125] width 16 height 16
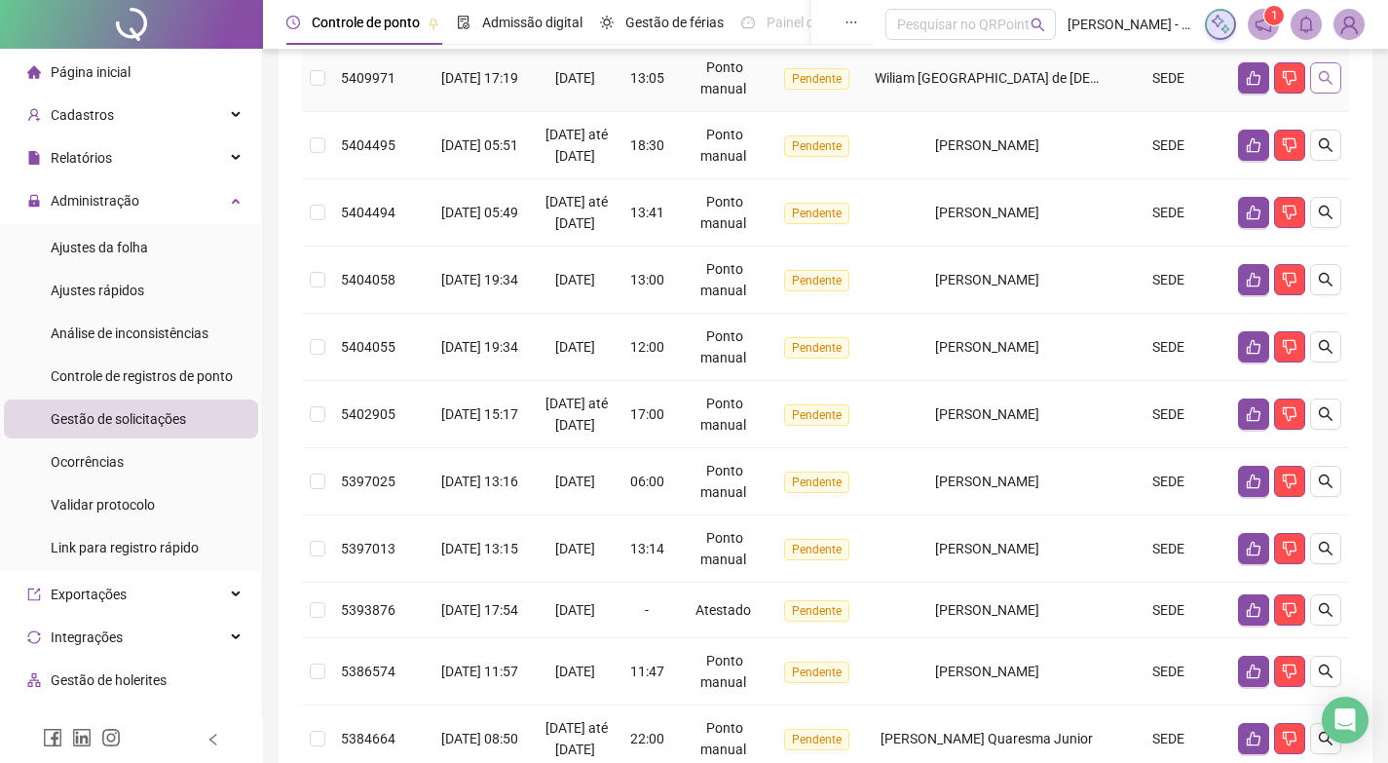
click at [1336, 94] on button "button" at bounding box center [1325, 77] width 31 height 31
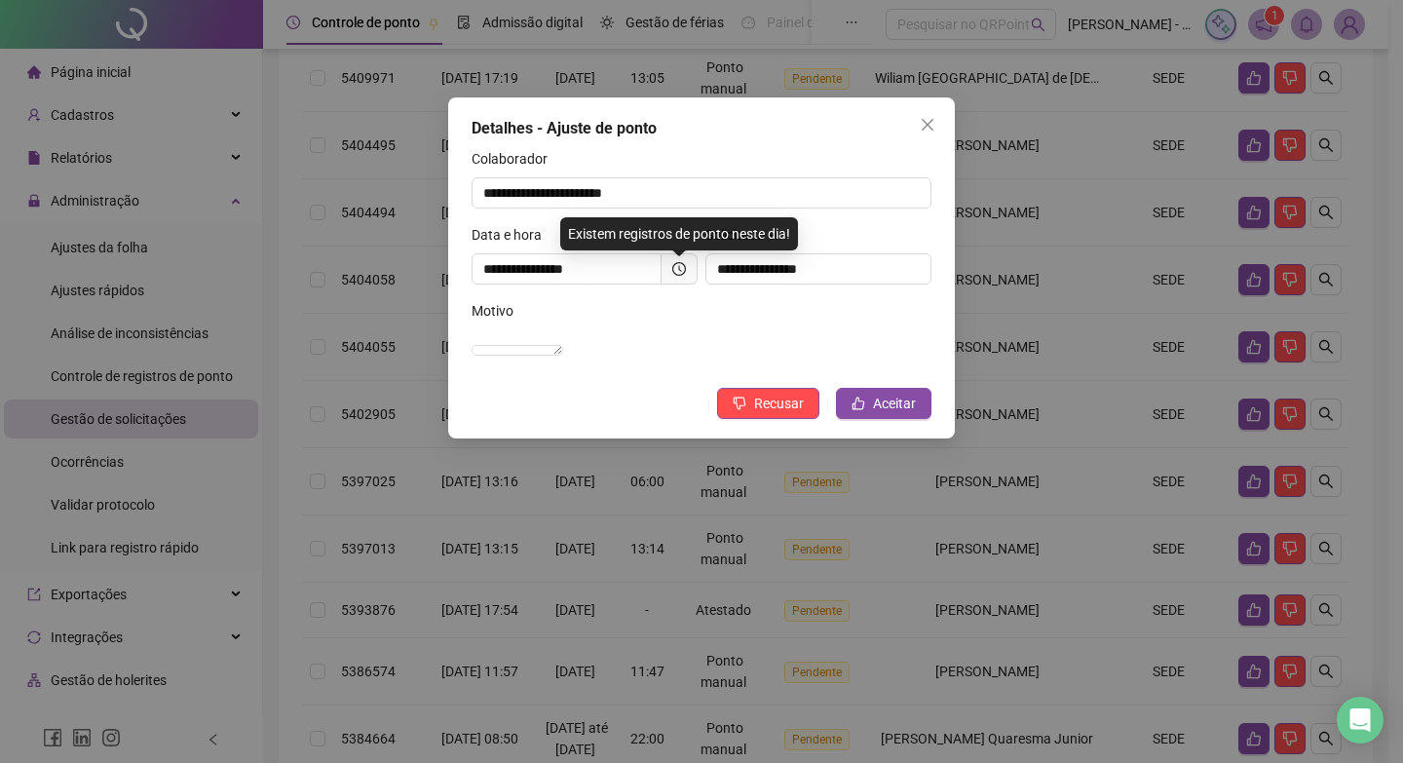
click at [670, 265] on span at bounding box center [680, 268] width 36 height 31
click at [674, 266] on icon "clock-circle" at bounding box center [679, 269] width 14 height 14
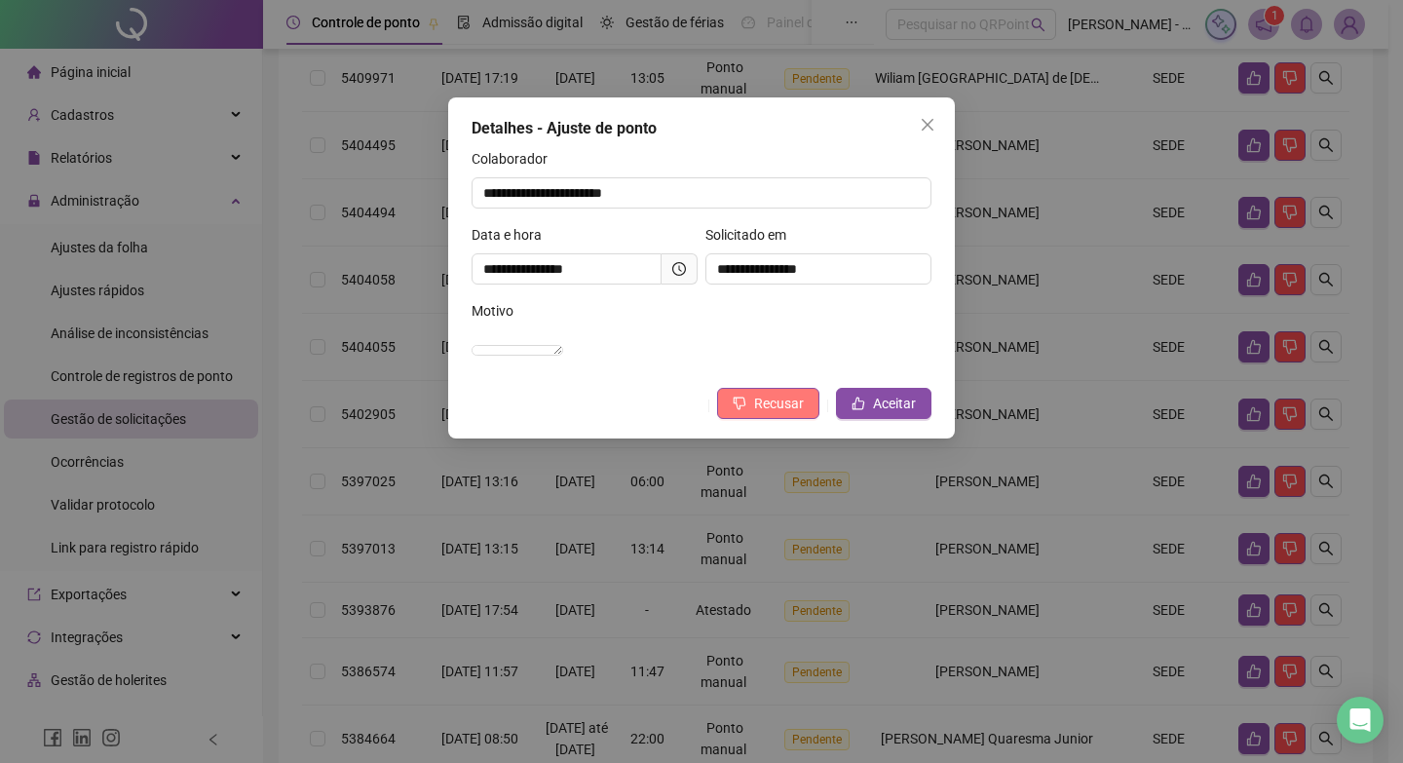
click at [764, 414] on span "Recusar" at bounding box center [779, 403] width 50 height 21
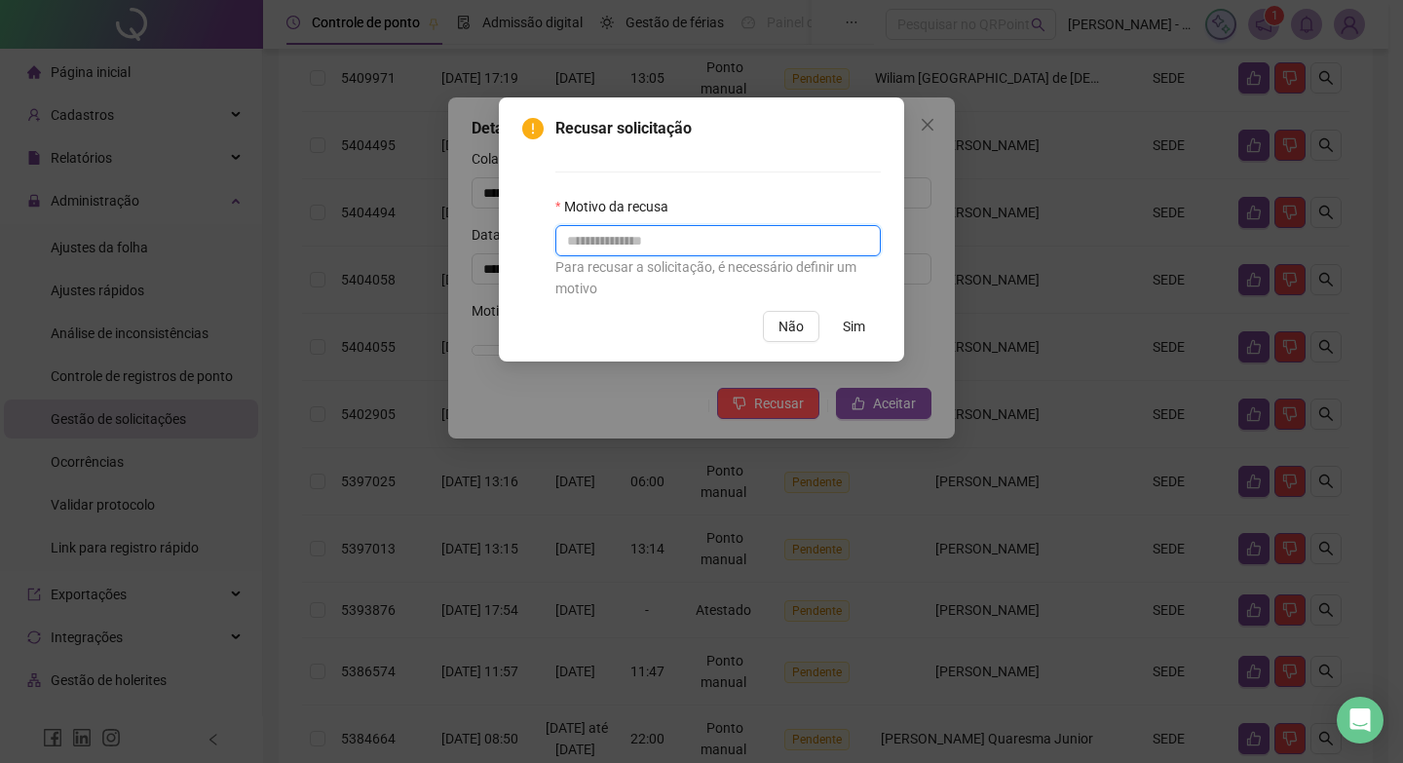
click at [704, 237] on input "text" at bounding box center [717, 240] width 325 height 31
paste input "**********"
type input "**********"
click at [780, 322] on span "Não" at bounding box center [790, 326] width 25 height 21
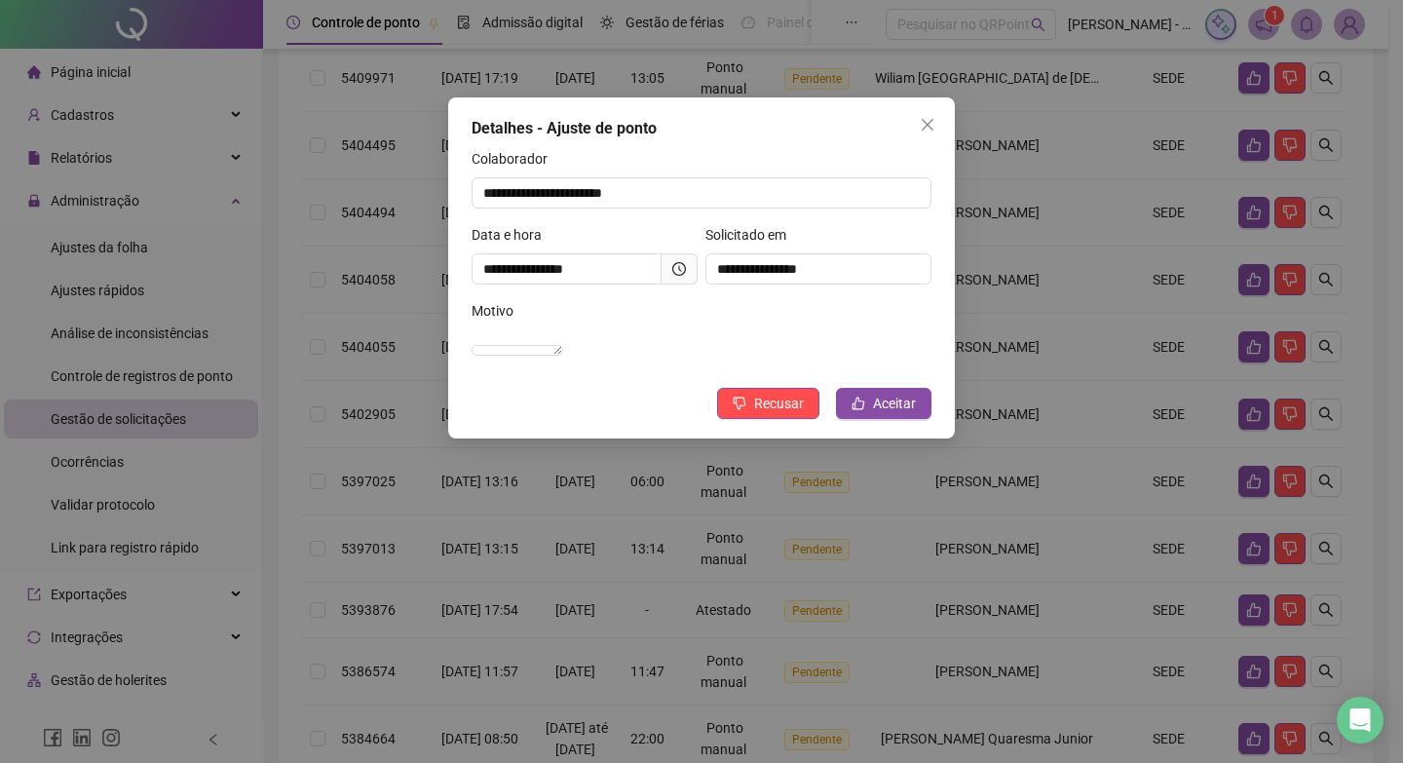
click at [678, 275] on icon "clock-circle" at bounding box center [679, 269] width 14 height 14
click at [753, 413] on button "Recusar" at bounding box center [768, 403] width 102 height 31
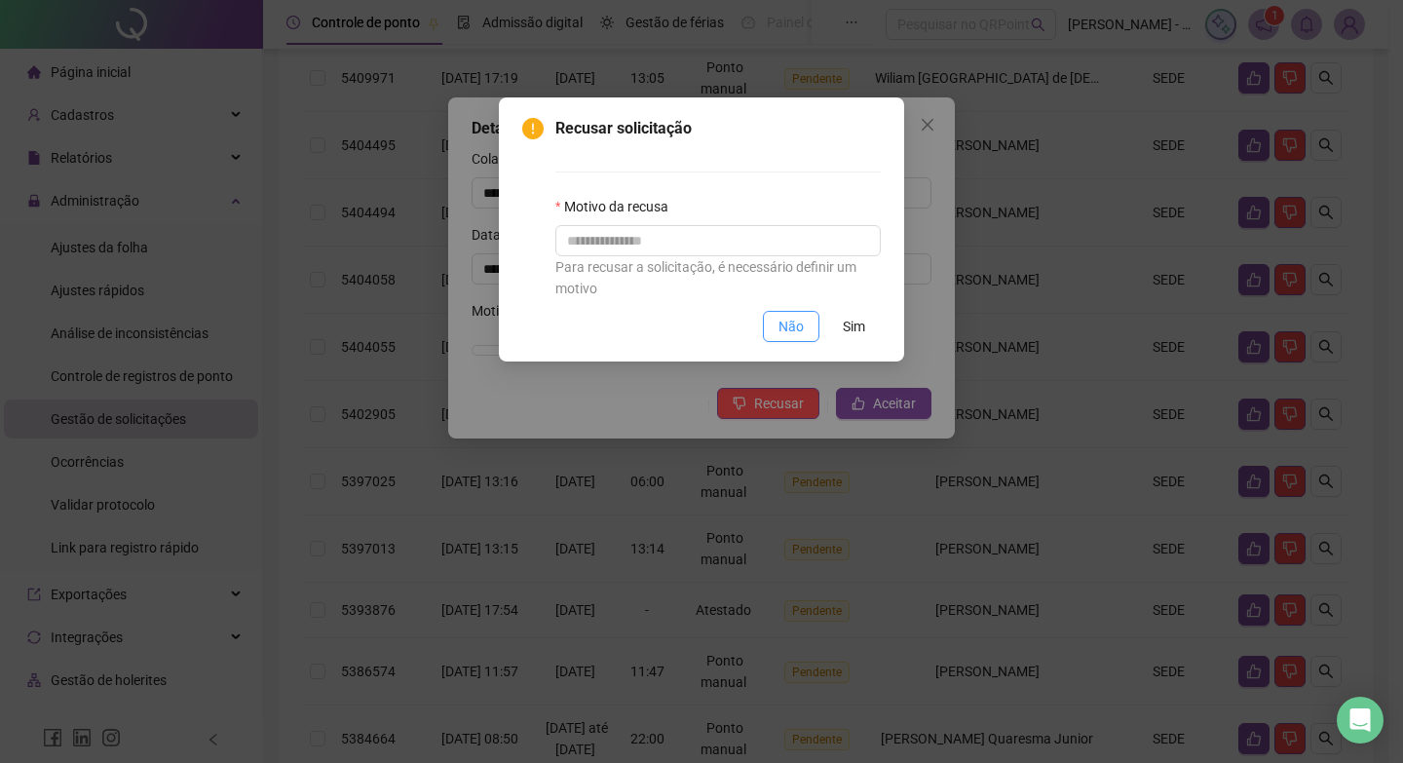
click at [800, 321] on span "Não" at bounding box center [790, 326] width 25 height 21
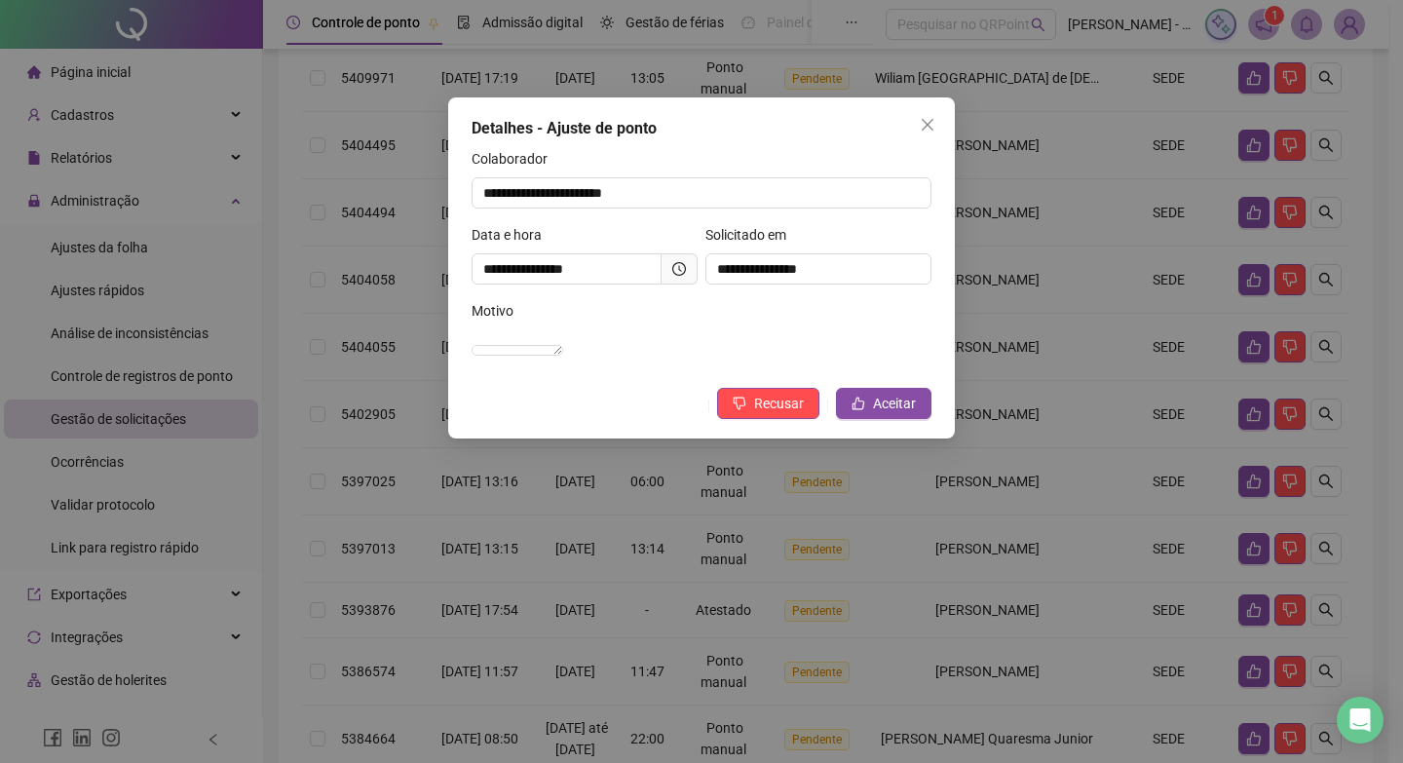
click at [681, 273] on icon "clock-circle" at bounding box center [679, 269] width 14 height 14
click at [752, 419] on button "Recusar" at bounding box center [768, 403] width 102 height 31
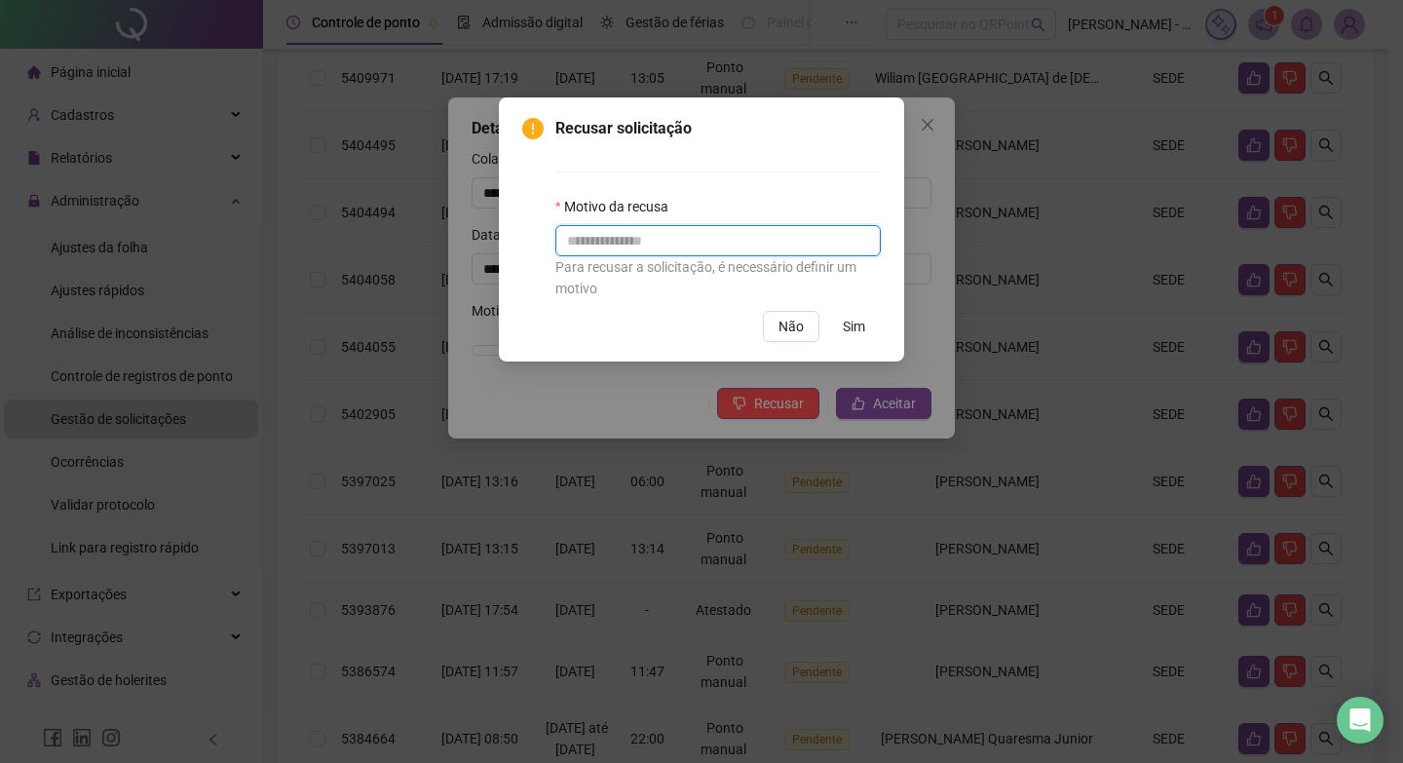
click at [756, 241] on input "text" at bounding box center [717, 240] width 325 height 31
paste input "**********"
click at [799, 239] on input "**********" at bounding box center [717, 240] width 325 height 31
type input "**********"
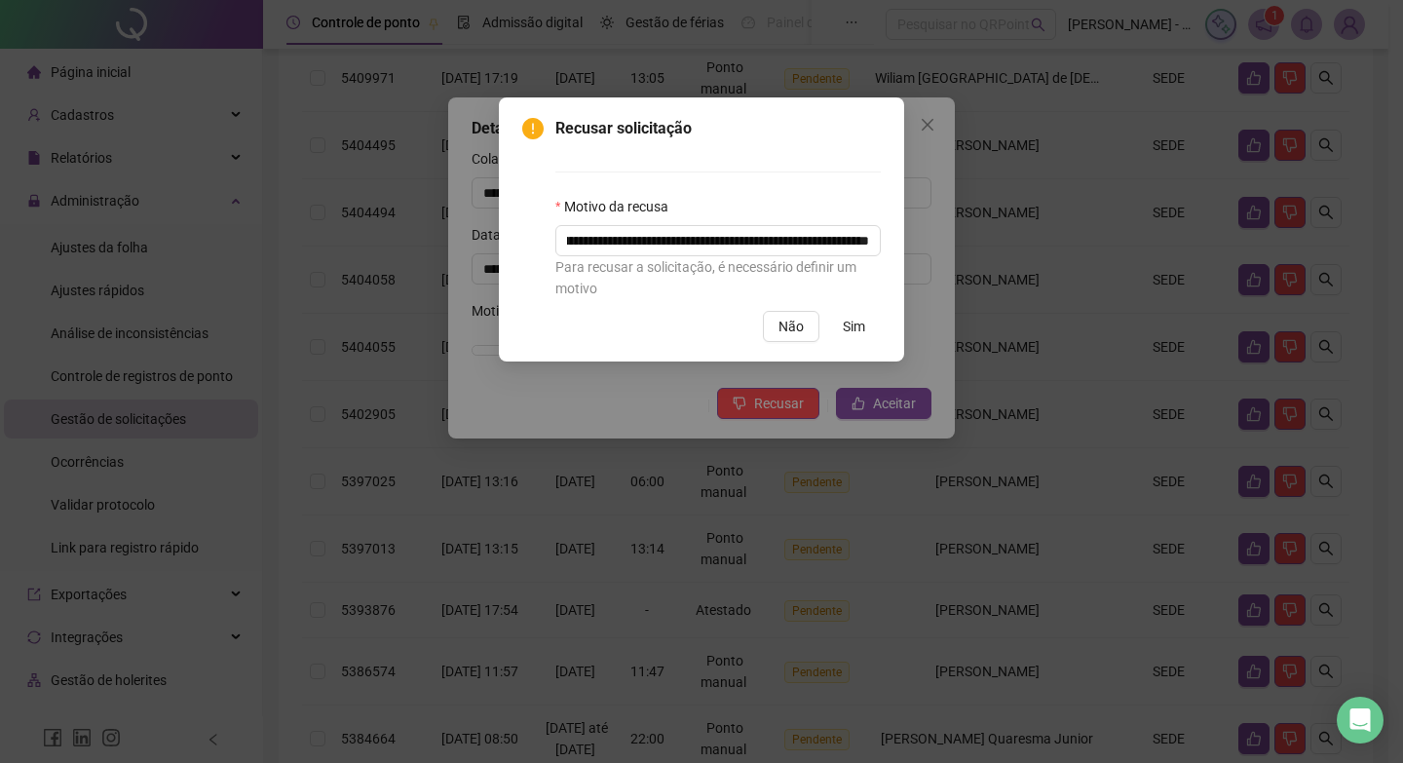
click at [856, 320] on span "Sim" at bounding box center [854, 326] width 22 height 21
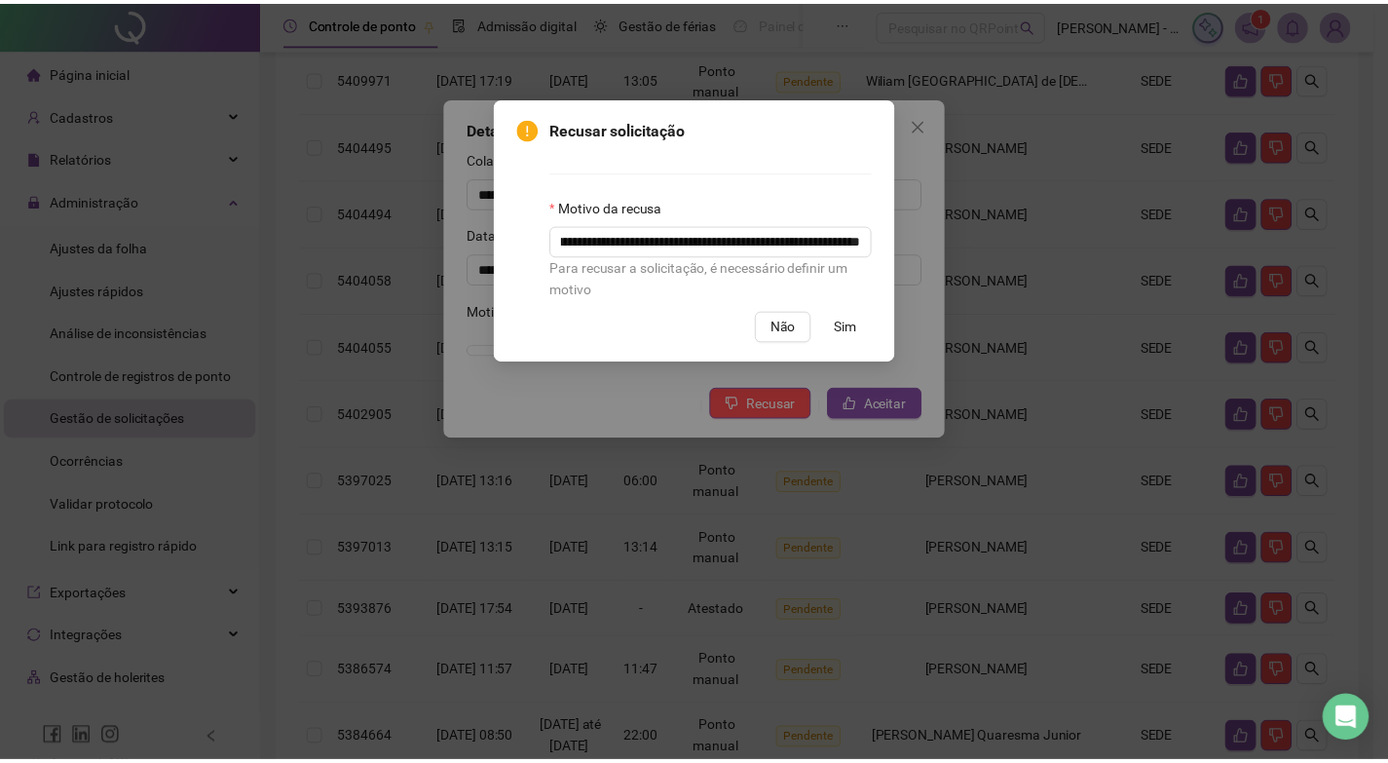
scroll to position [0, 0]
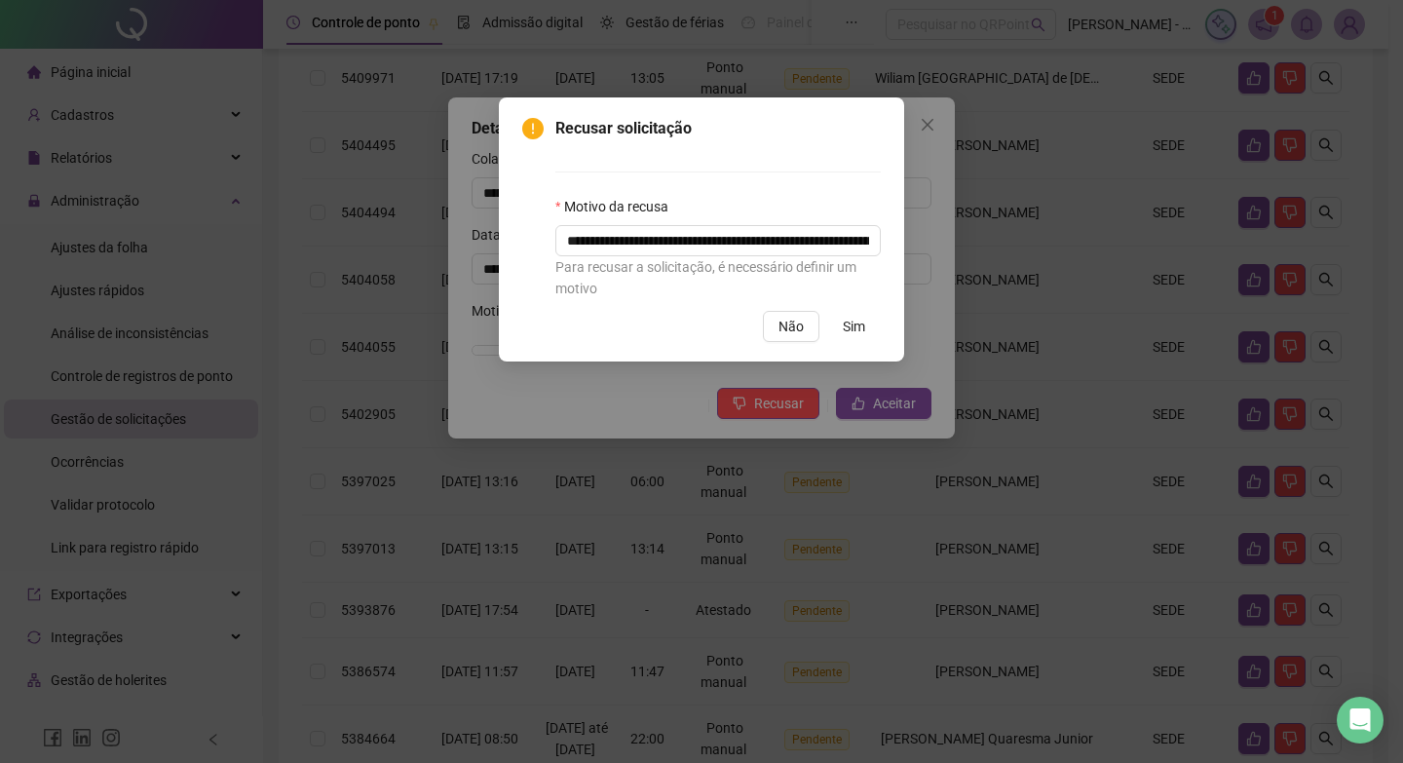
click at [853, 327] on span "Sim" at bounding box center [854, 326] width 22 height 21
click at [852, 327] on div "**********" at bounding box center [701, 381] width 1403 height 763
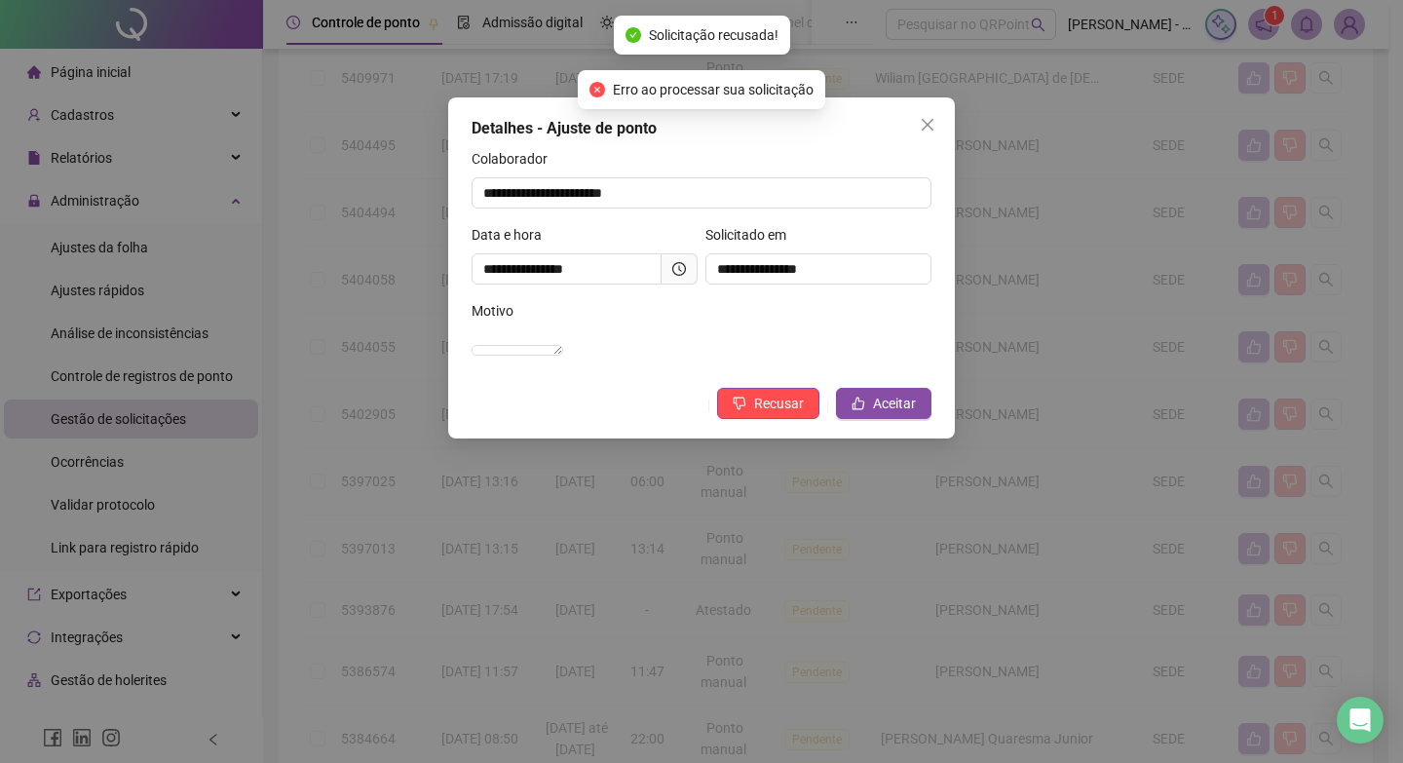
click at [694, 269] on span at bounding box center [680, 268] width 36 height 31
click at [684, 267] on icon "clock-circle" at bounding box center [679, 269] width 14 height 14
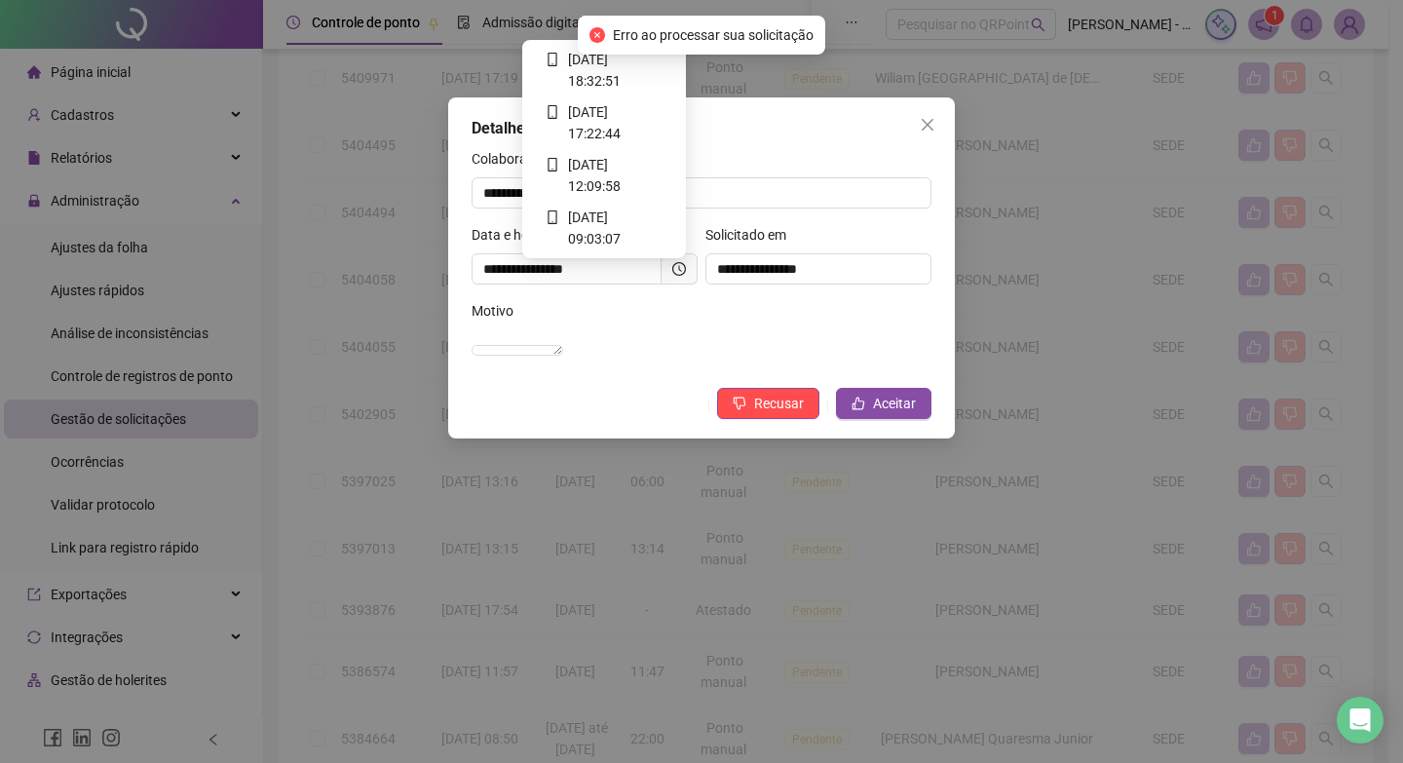
drag, startPoint x: 684, startPoint y: 267, endPoint x: 767, endPoint y: 237, distance: 88.2
click at [761, 170] on div "Colaborador" at bounding box center [702, 162] width 460 height 29
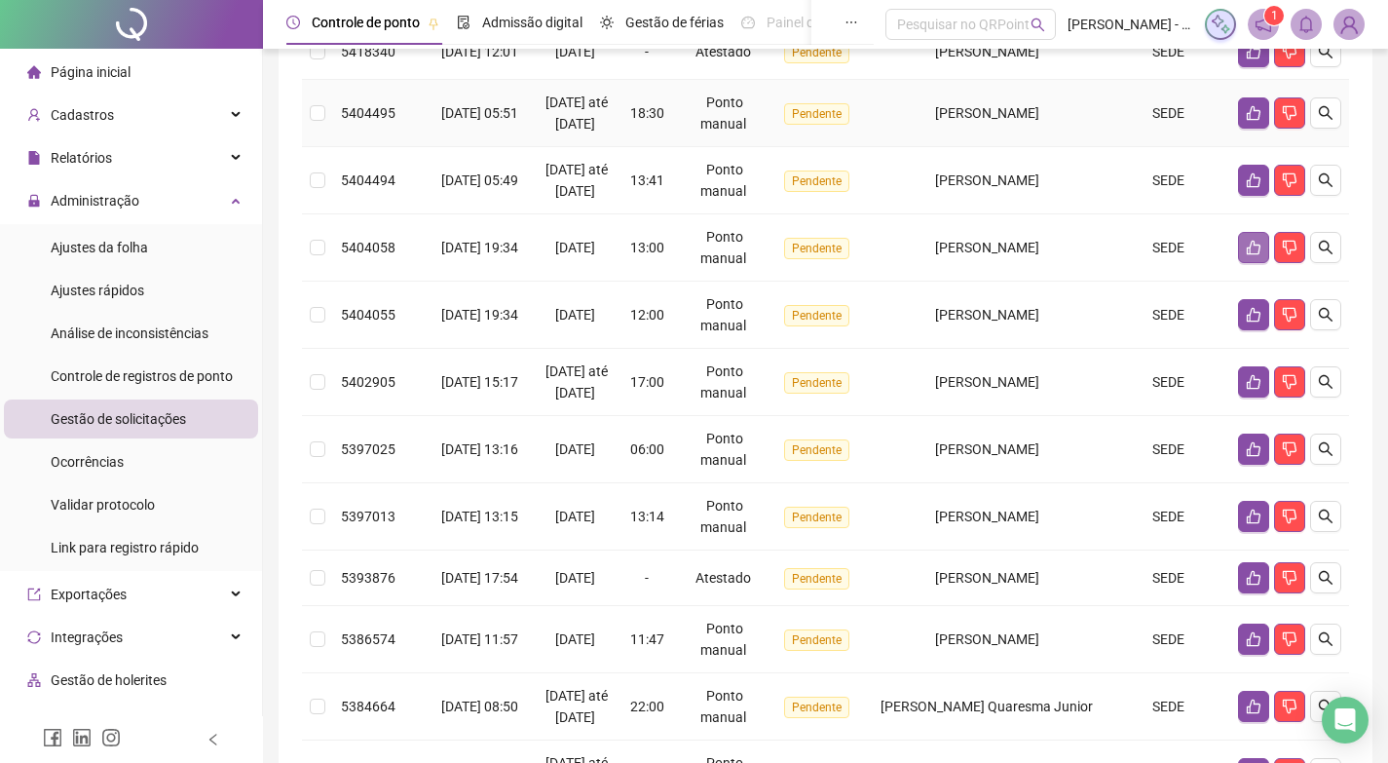
scroll to position [345, 0]
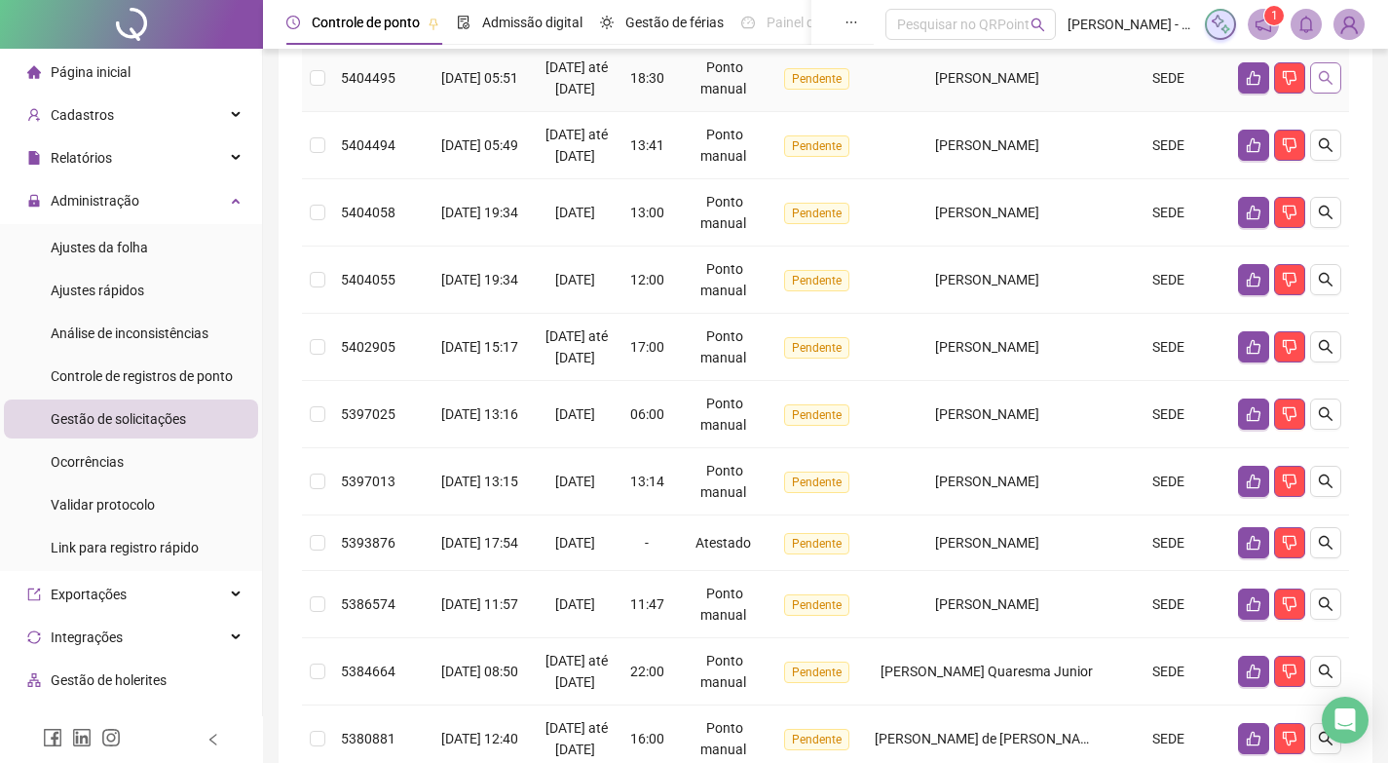
click at [1326, 84] on icon "search" at bounding box center [1326, 78] width 14 height 14
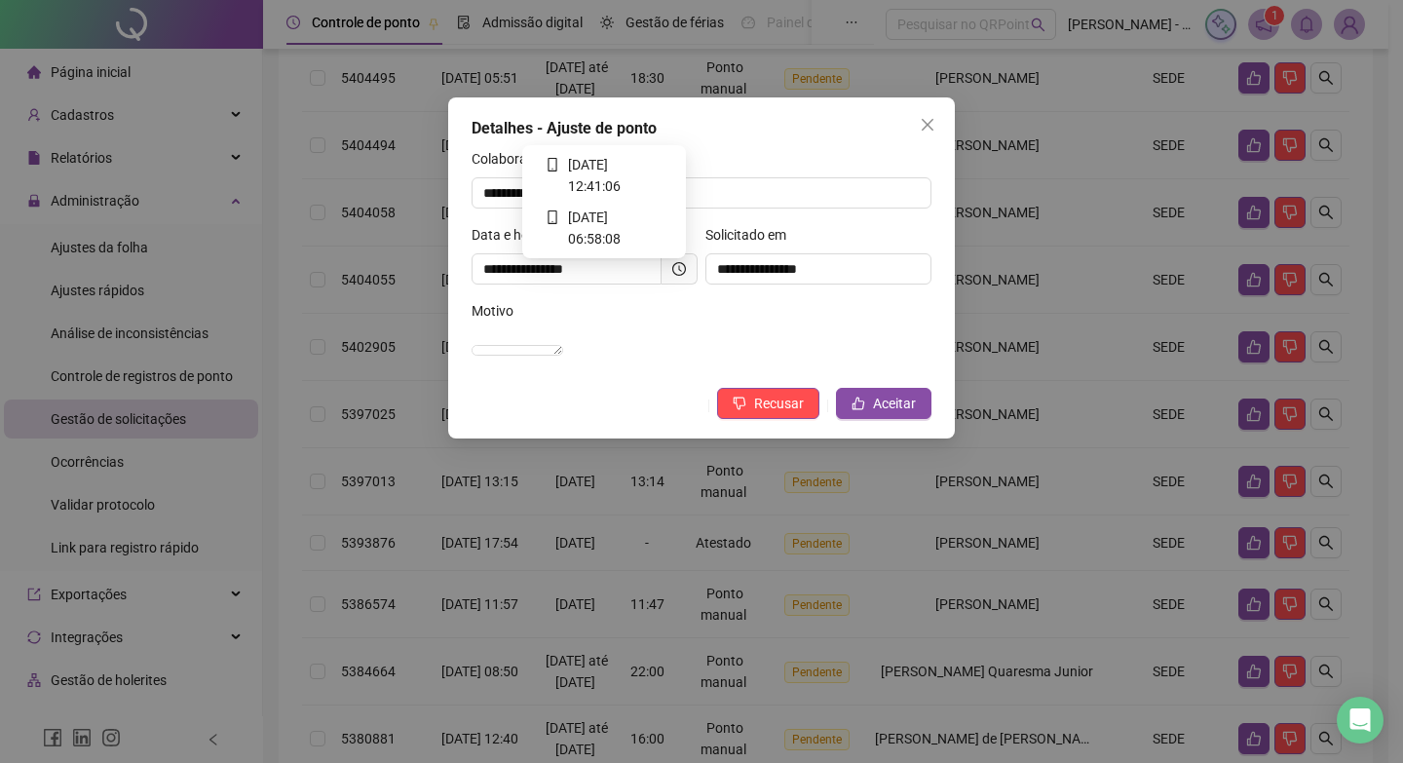
click at [672, 264] on icon "clock-circle" at bounding box center [679, 269] width 14 height 14
click at [678, 264] on icon "clock-circle" at bounding box center [679, 269] width 14 height 14
click at [924, 135] on button "Close" at bounding box center [927, 124] width 31 height 31
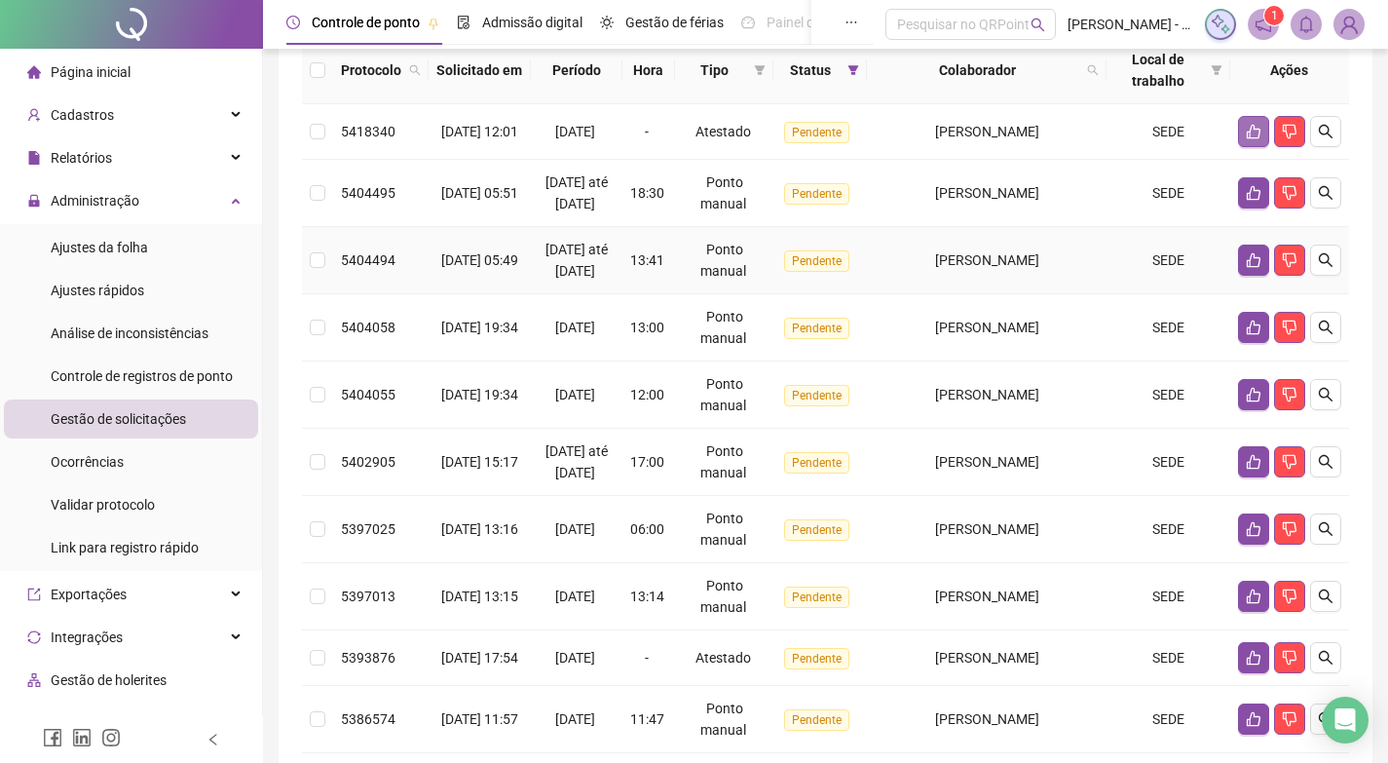
scroll to position [195, 0]
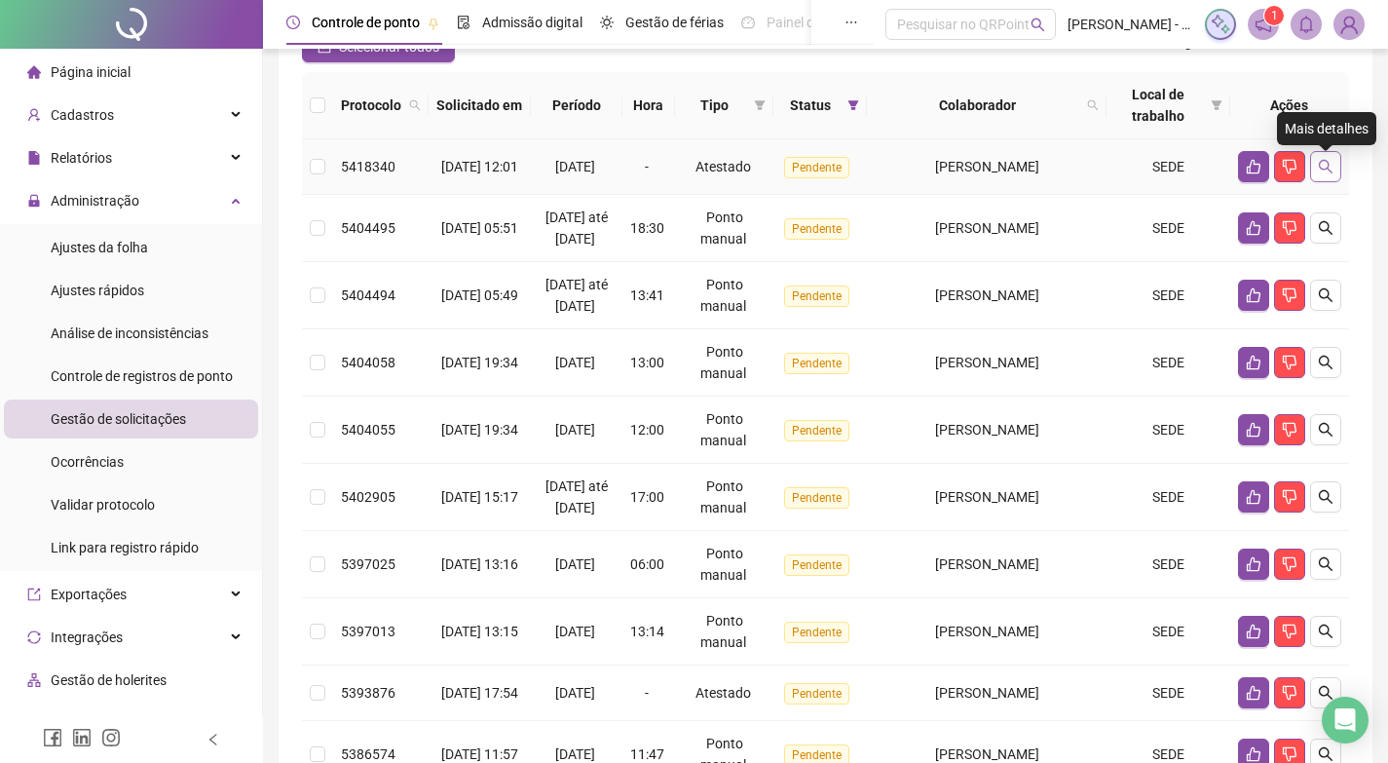
click at [1321, 169] on icon "search" at bounding box center [1326, 167] width 16 height 16
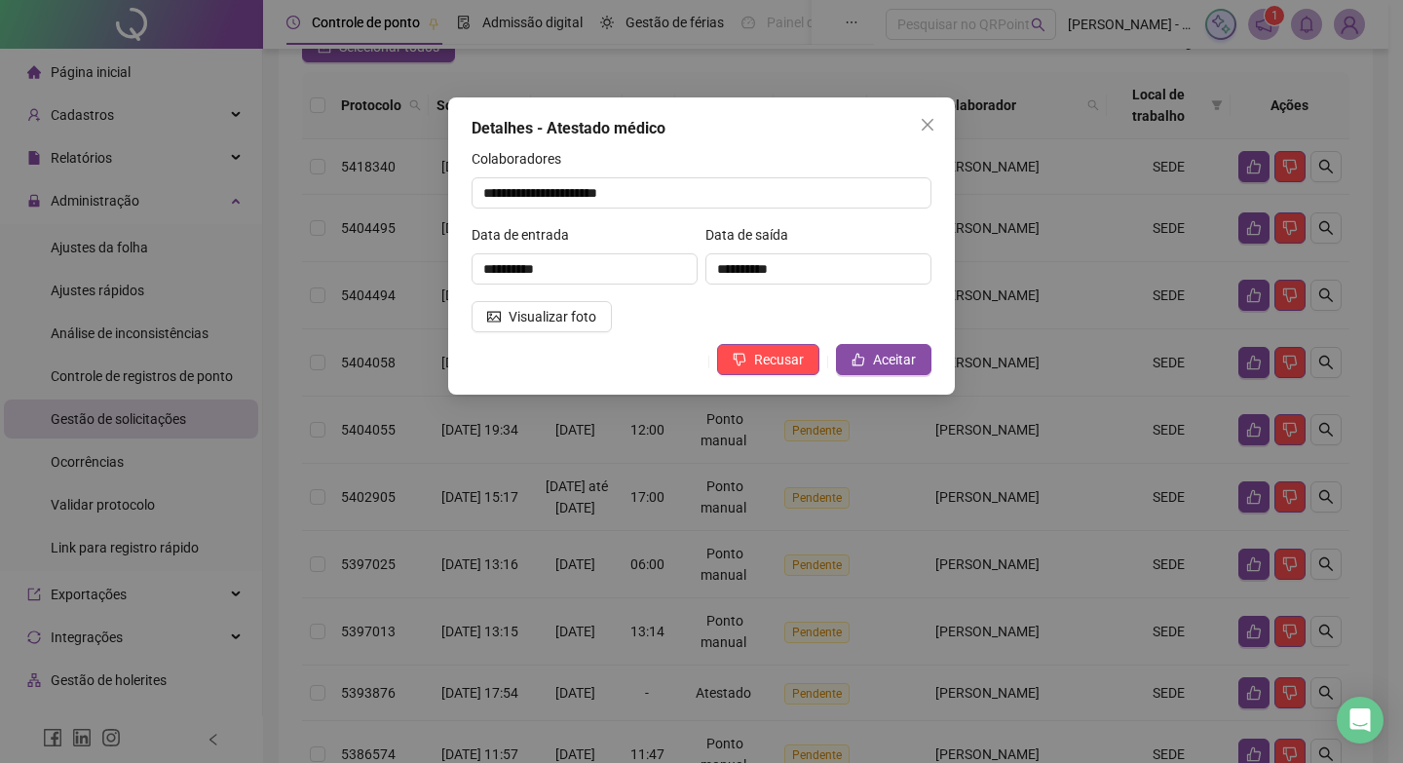
drag, startPoint x: 929, startPoint y: 124, endPoint x: 1302, endPoint y: 237, distance: 389.9
click at [930, 123] on icon "close" at bounding box center [928, 125] width 12 height 12
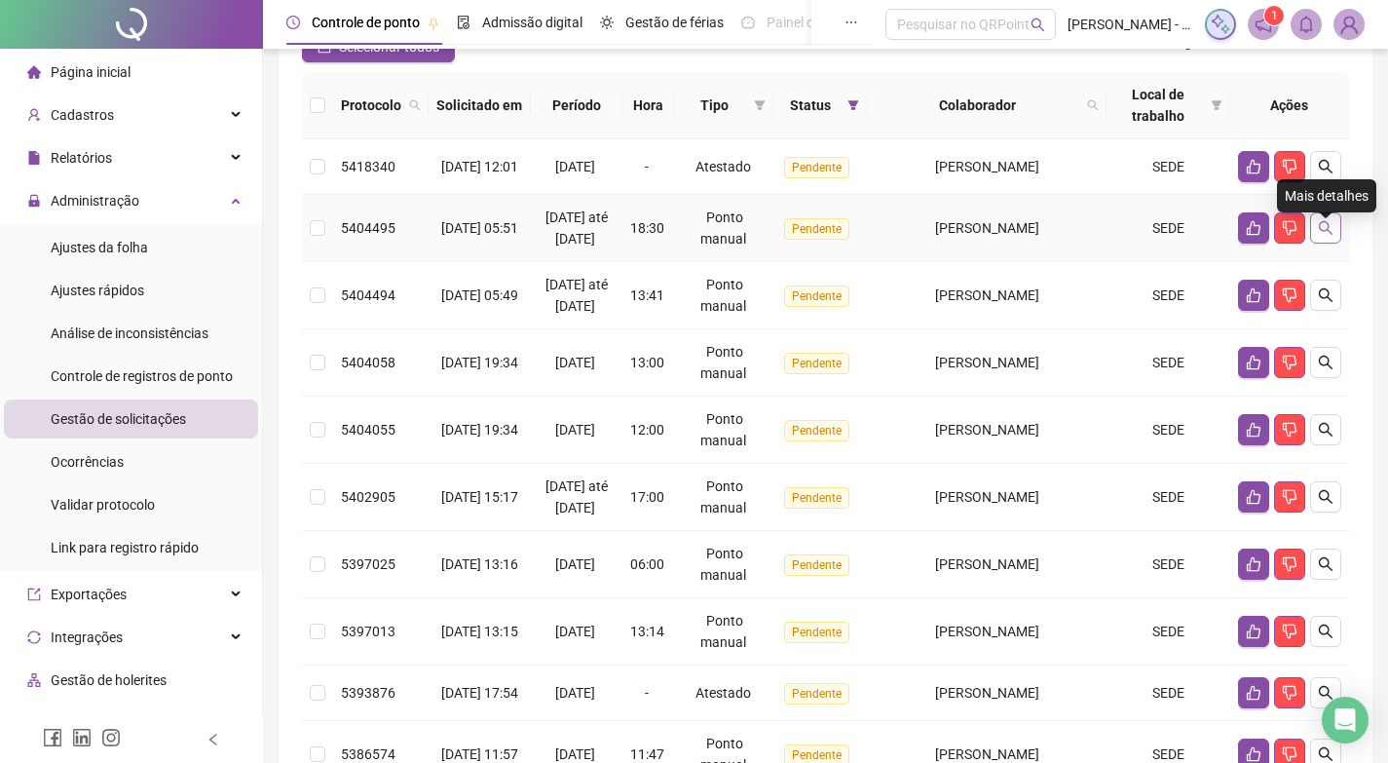
click at [1339, 244] on button "button" at bounding box center [1325, 227] width 31 height 31
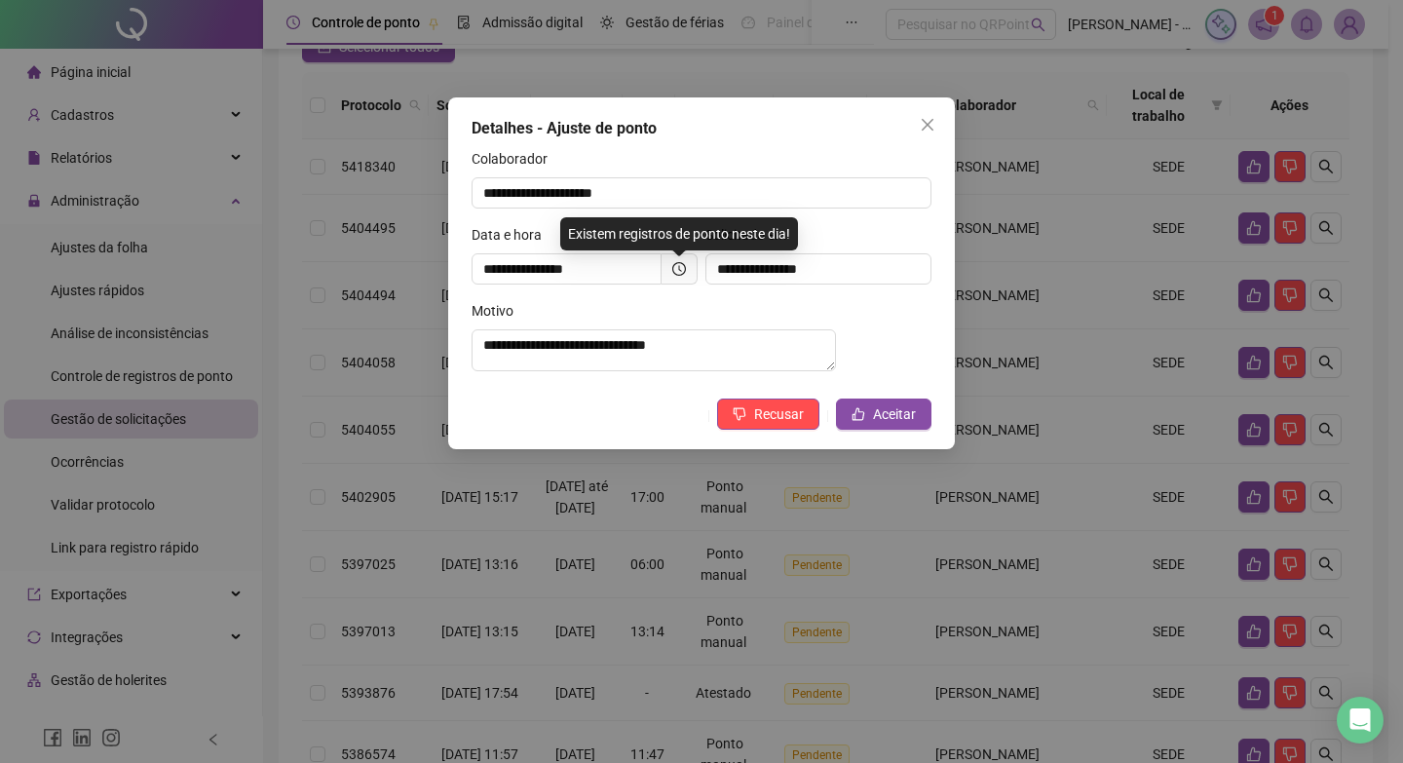
click at [686, 276] on span at bounding box center [680, 268] width 36 height 31
click at [688, 269] on span at bounding box center [680, 268] width 36 height 31
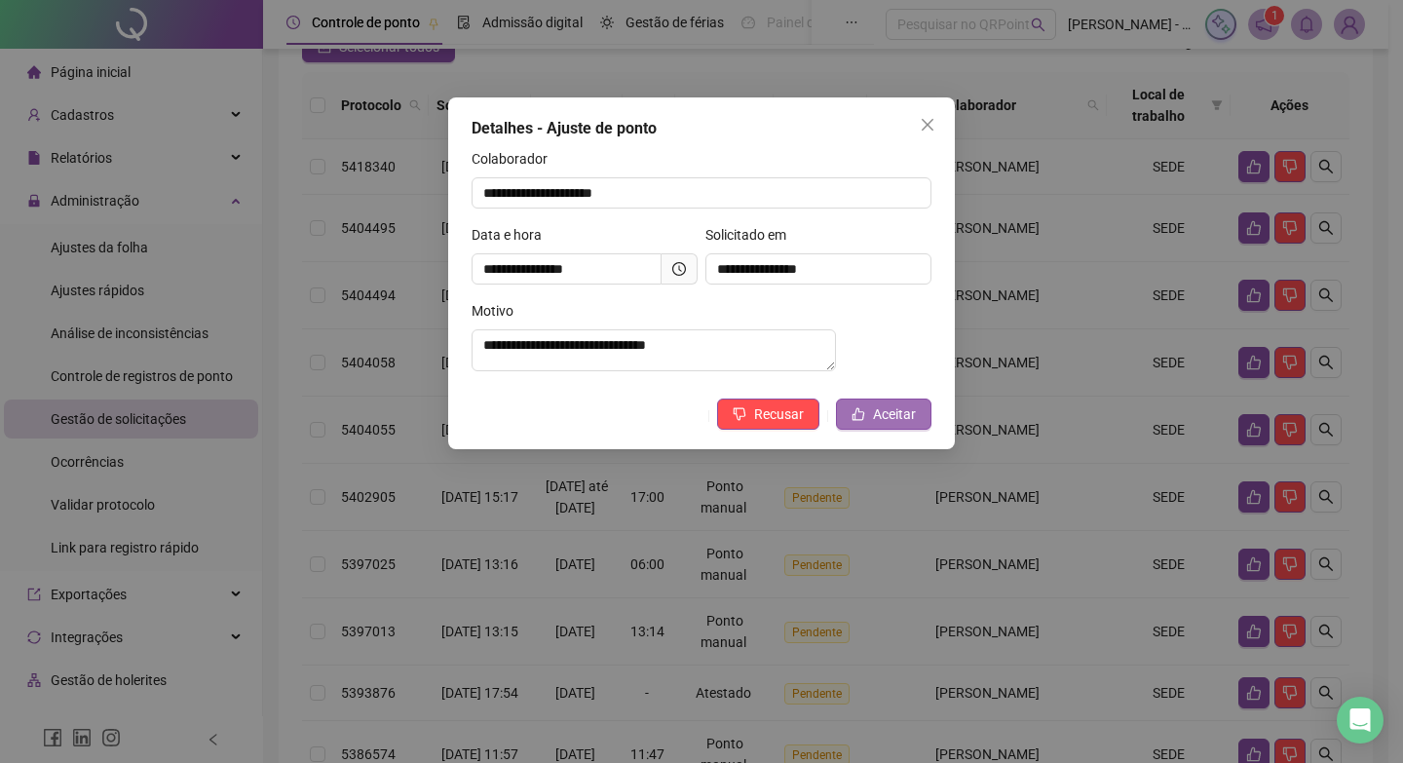
click at [915, 425] on span "Aceitar" at bounding box center [894, 413] width 43 height 21
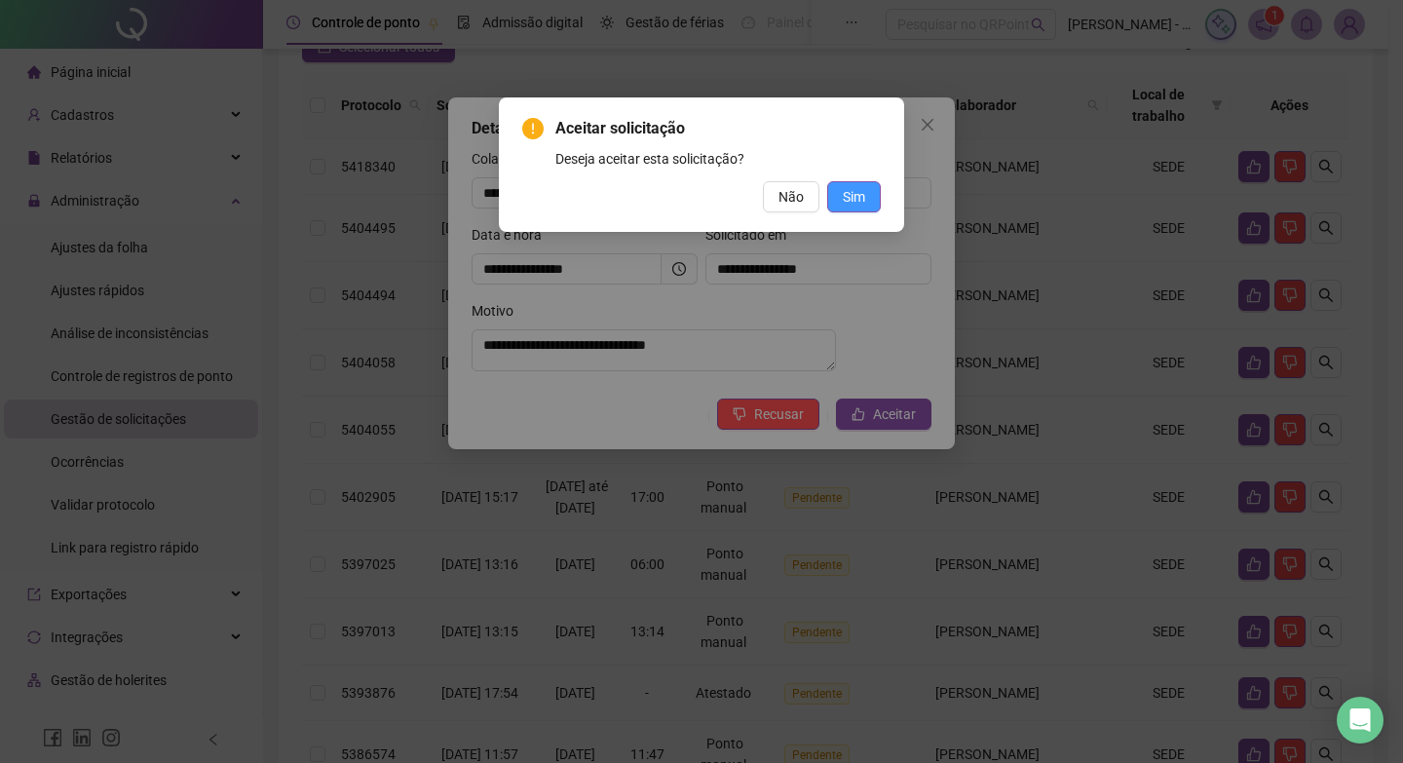
click at [848, 203] on span "Sim" at bounding box center [854, 196] width 22 height 21
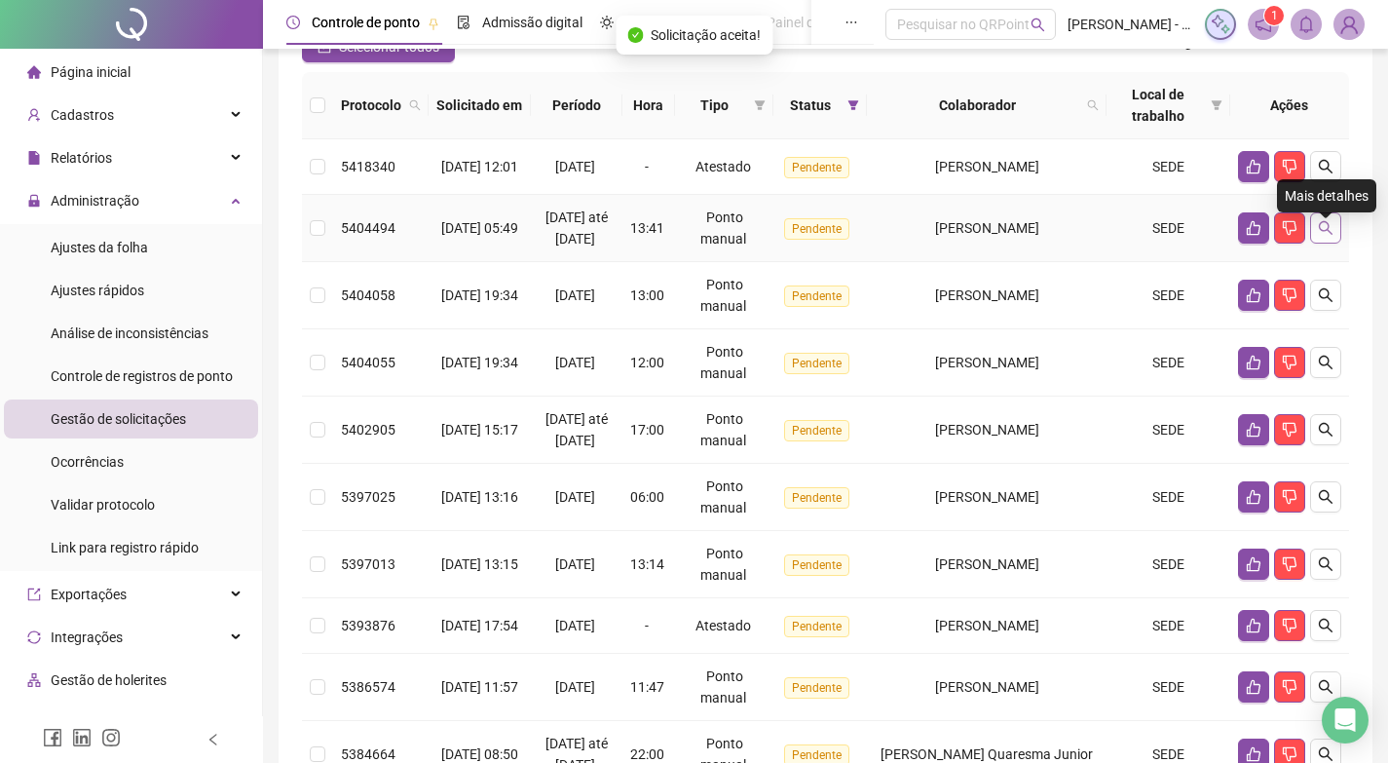
click at [1317, 231] on button "button" at bounding box center [1325, 227] width 31 height 31
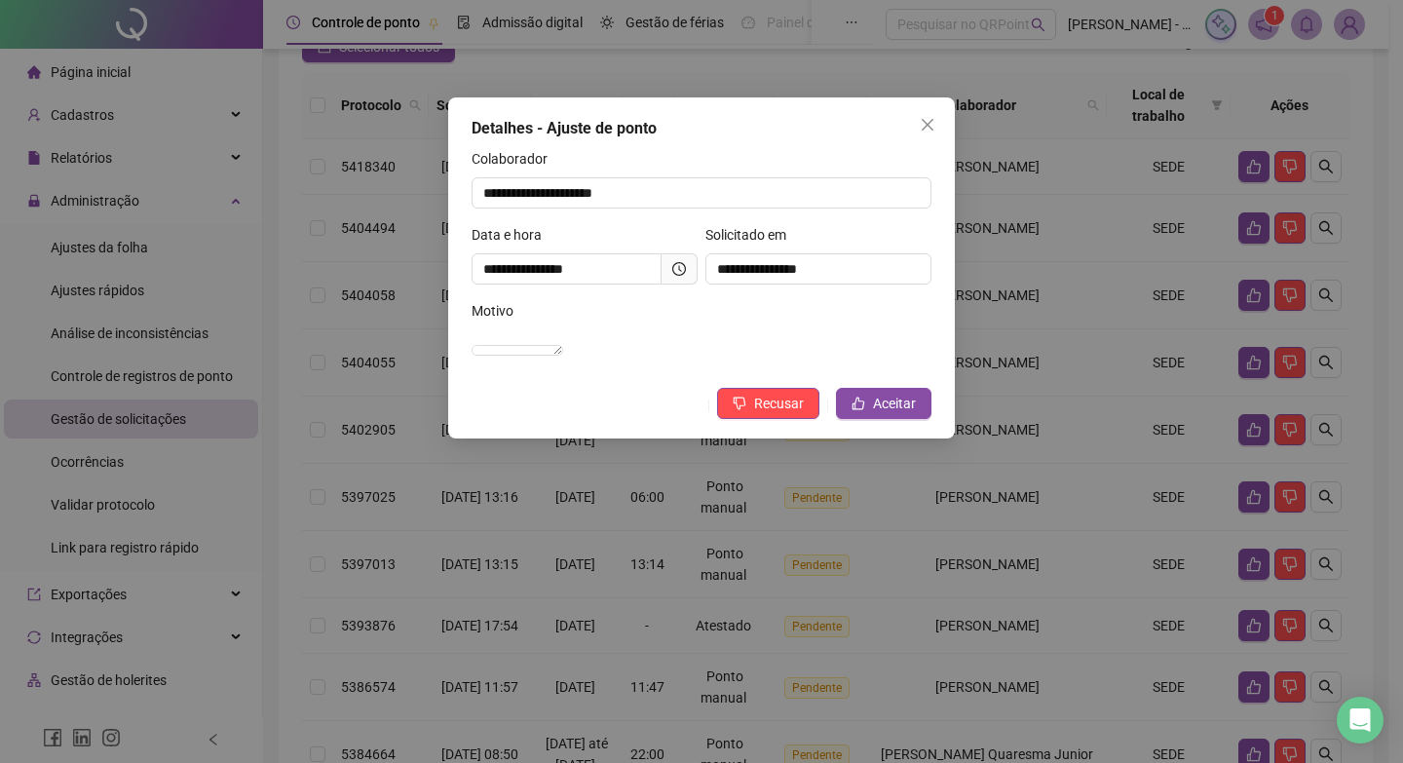
click at [678, 266] on icon "clock-circle" at bounding box center [679, 269] width 14 height 14
click at [678, 264] on icon "clock-circle" at bounding box center [679, 269] width 14 height 14
click at [674, 271] on icon "clock-circle" at bounding box center [679, 269] width 14 height 14
click at [871, 419] on button "Aceitar" at bounding box center [883, 403] width 95 height 31
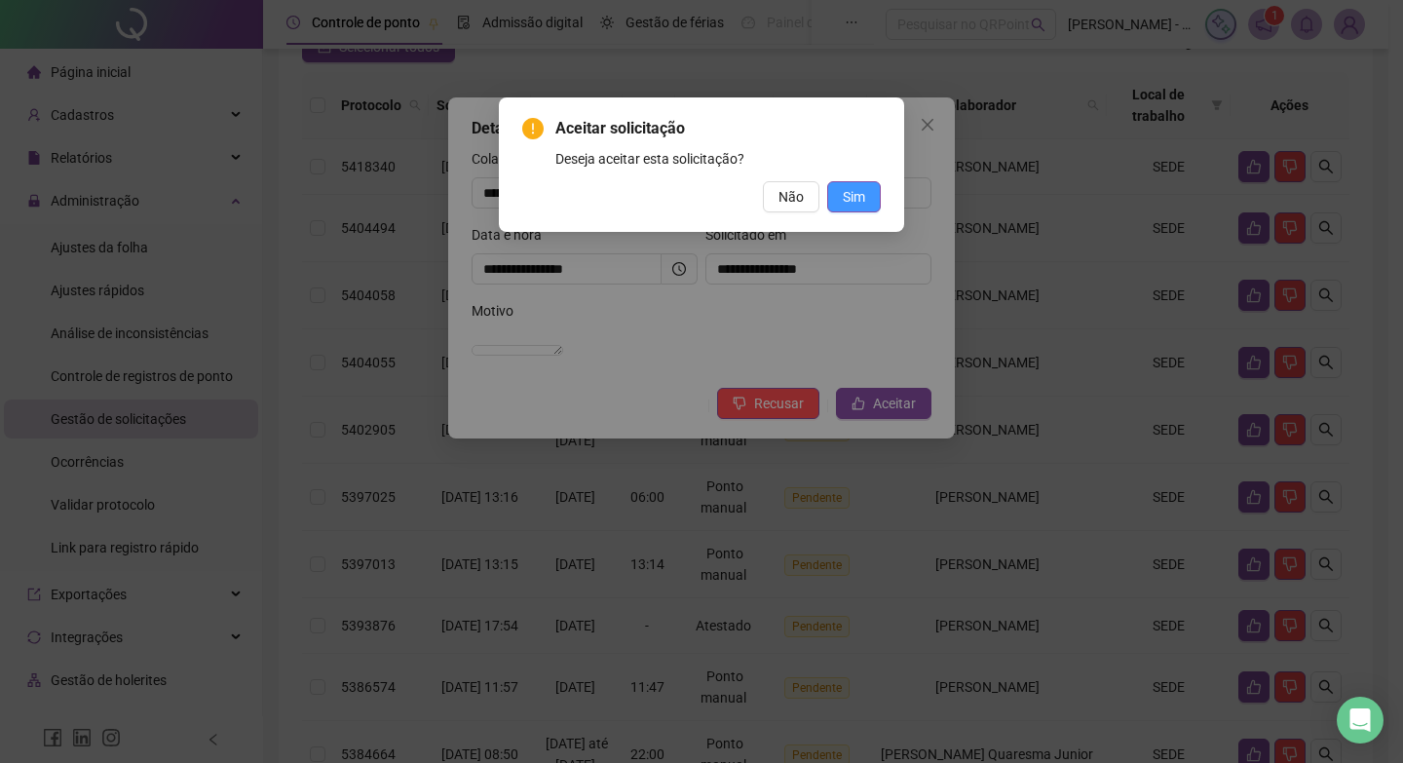
click at [855, 192] on span "Sim" at bounding box center [854, 196] width 22 height 21
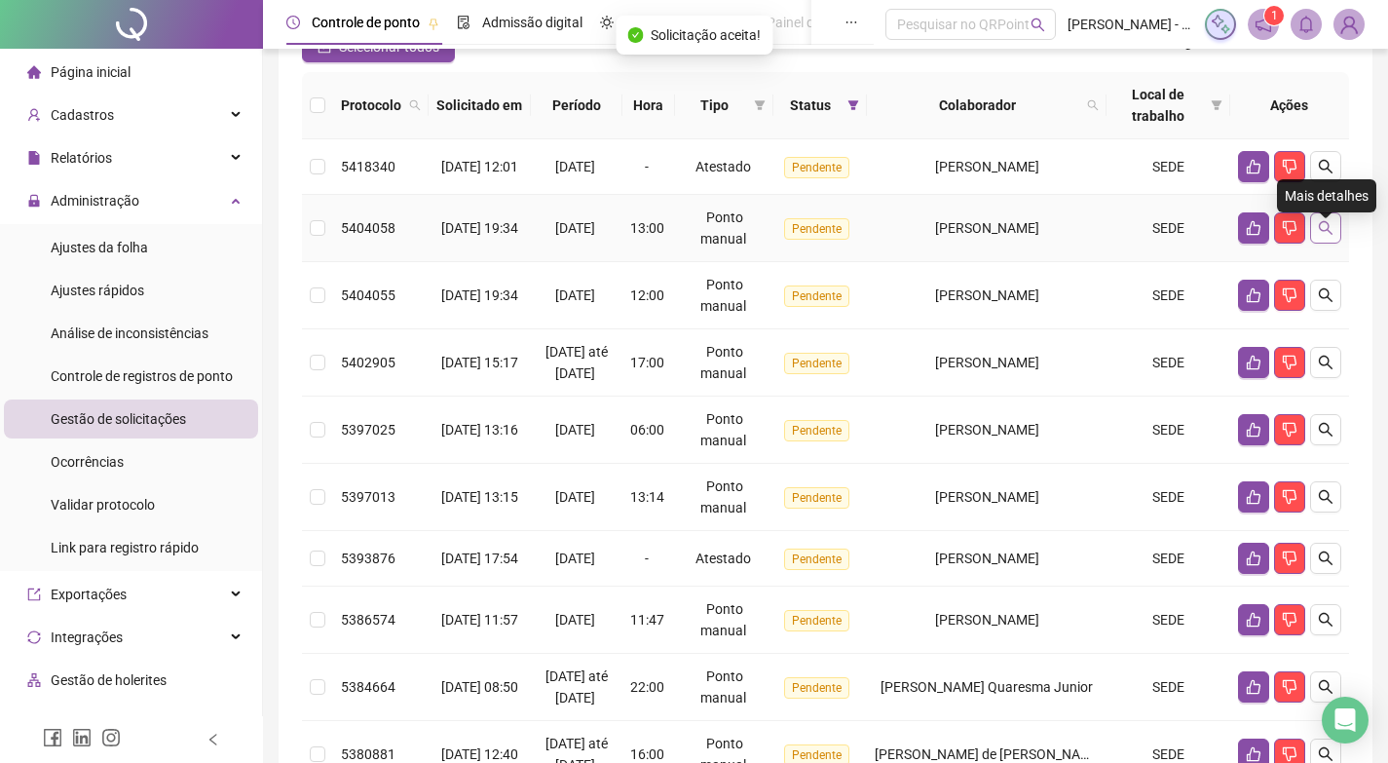
click at [1323, 236] on icon "search" at bounding box center [1326, 228] width 16 height 16
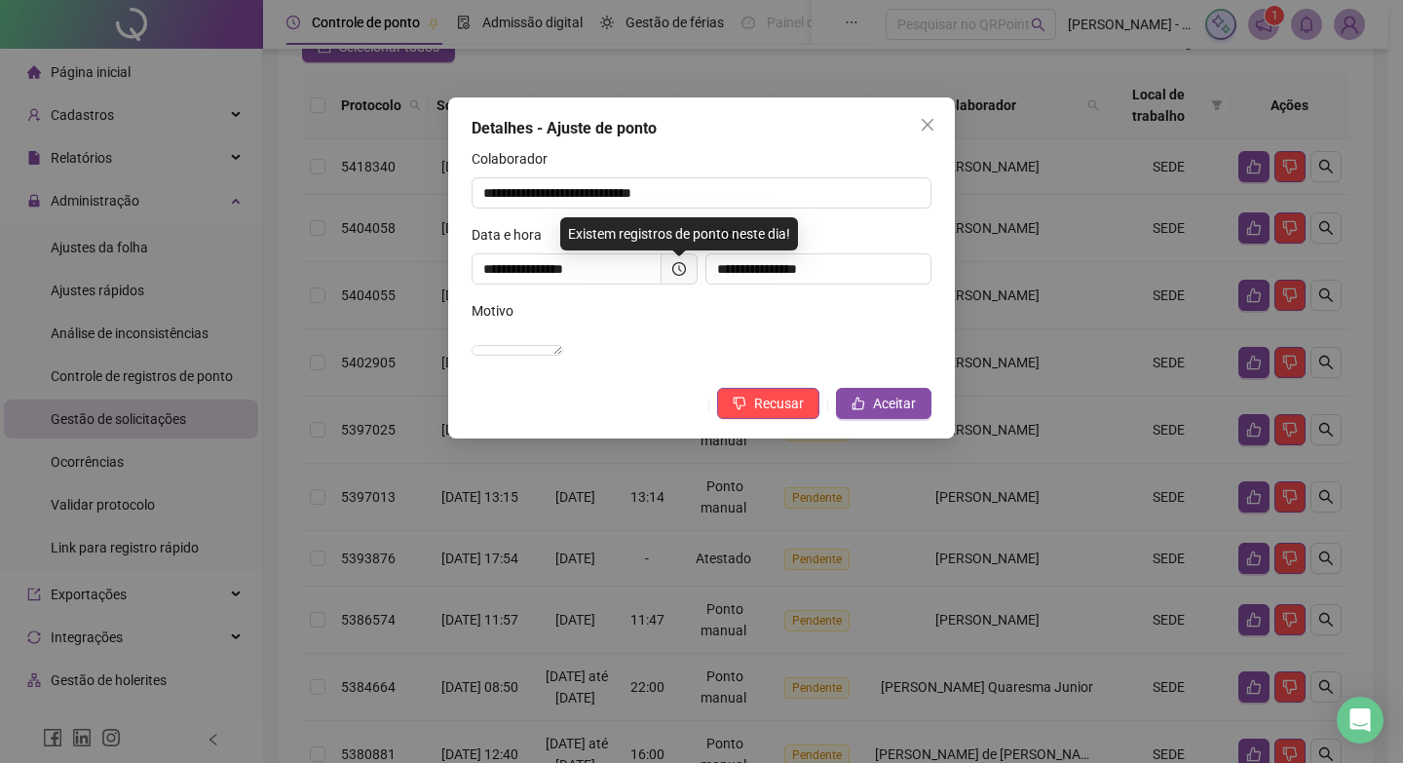
click at [692, 265] on span at bounding box center [680, 268] width 36 height 31
click at [685, 266] on icon "clock-circle" at bounding box center [679, 269] width 14 height 14
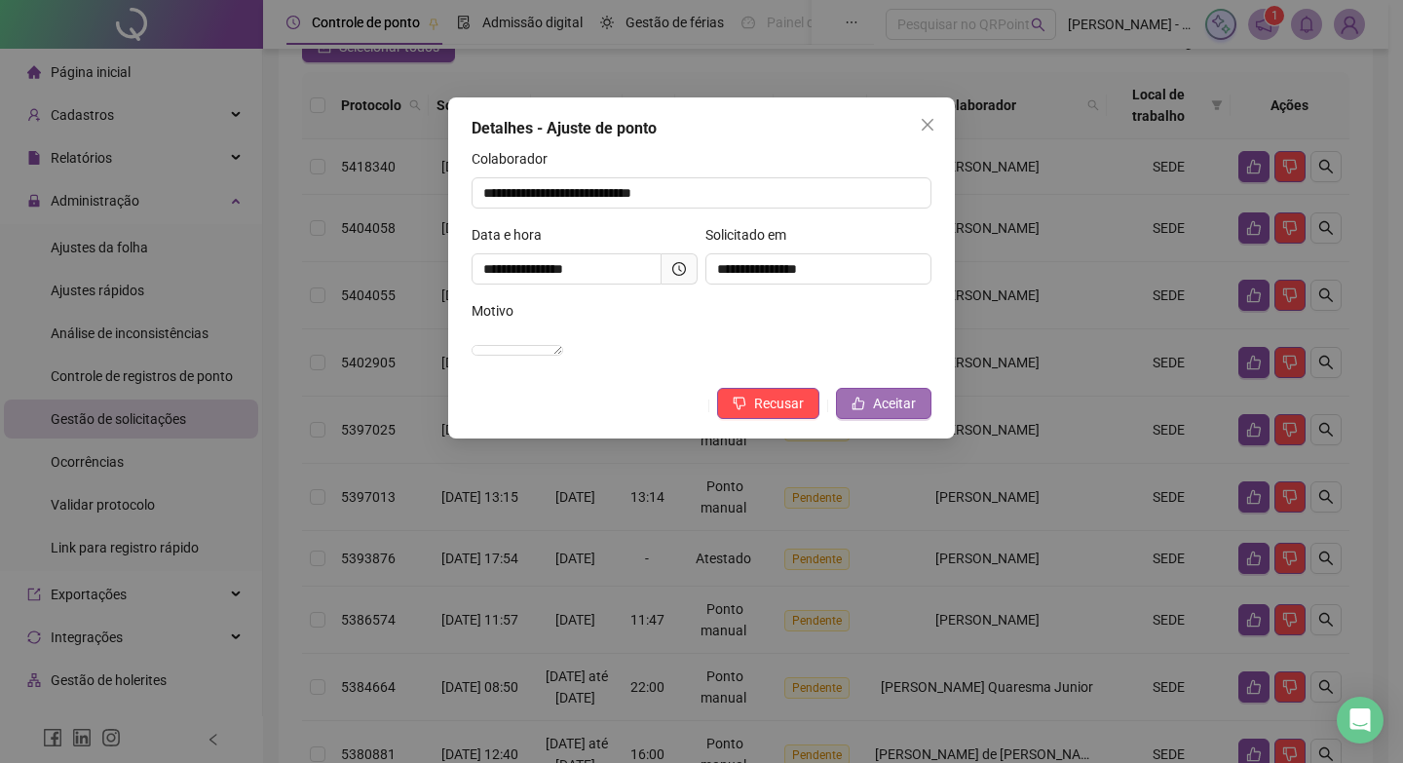
click at [882, 413] on button "Aceitar" at bounding box center [883, 403] width 95 height 31
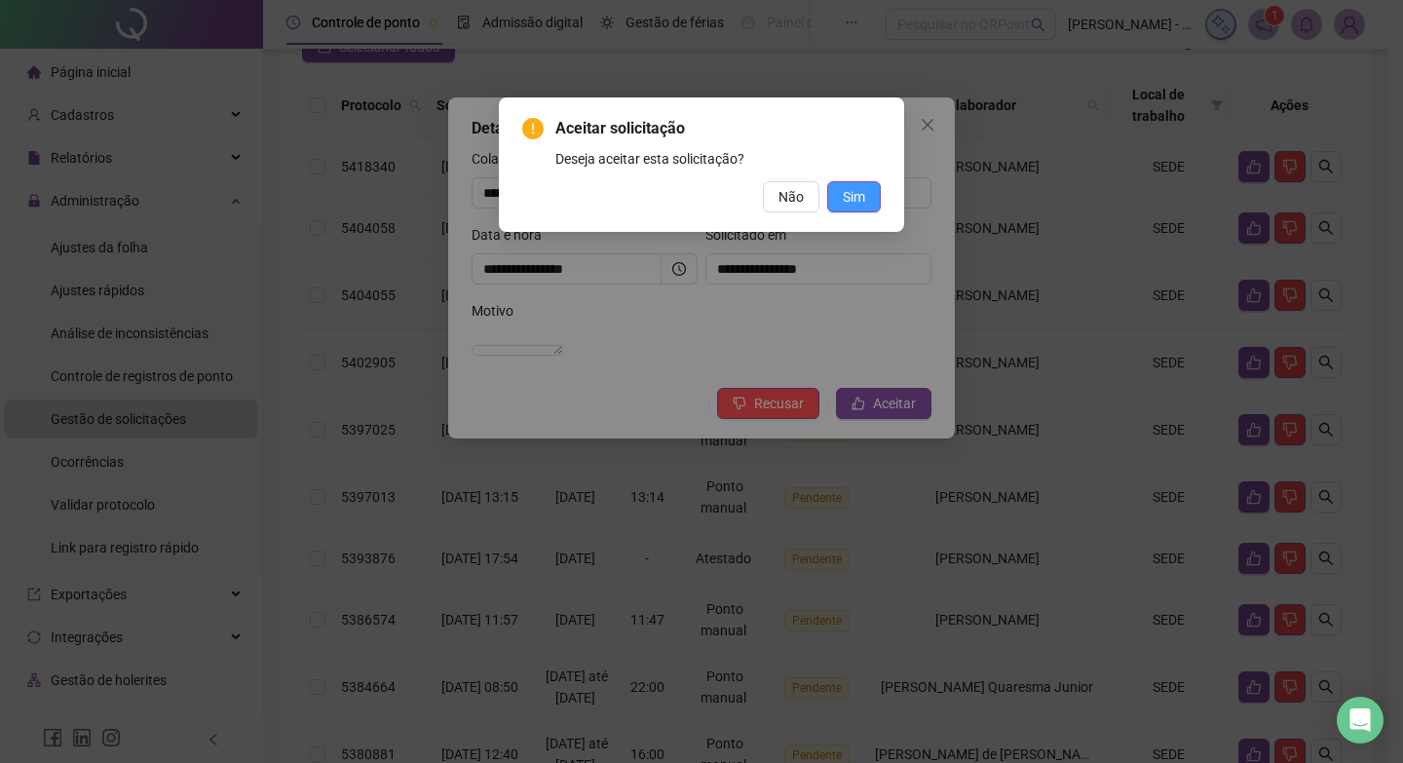
click at [836, 182] on button "Sim" at bounding box center [854, 196] width 54 height 31
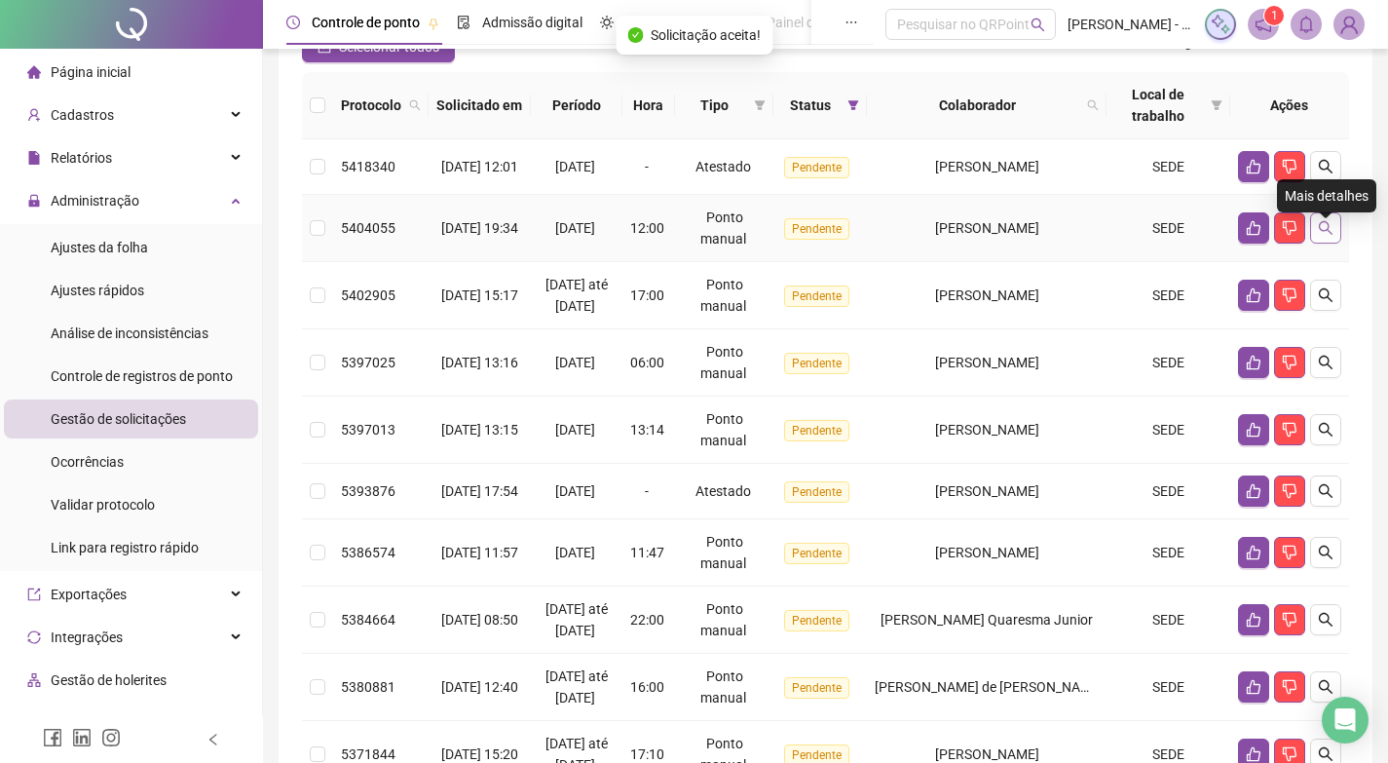
click at [1319, 236] on icon "search" at bounding box center [1326, 228] width 16 height 16
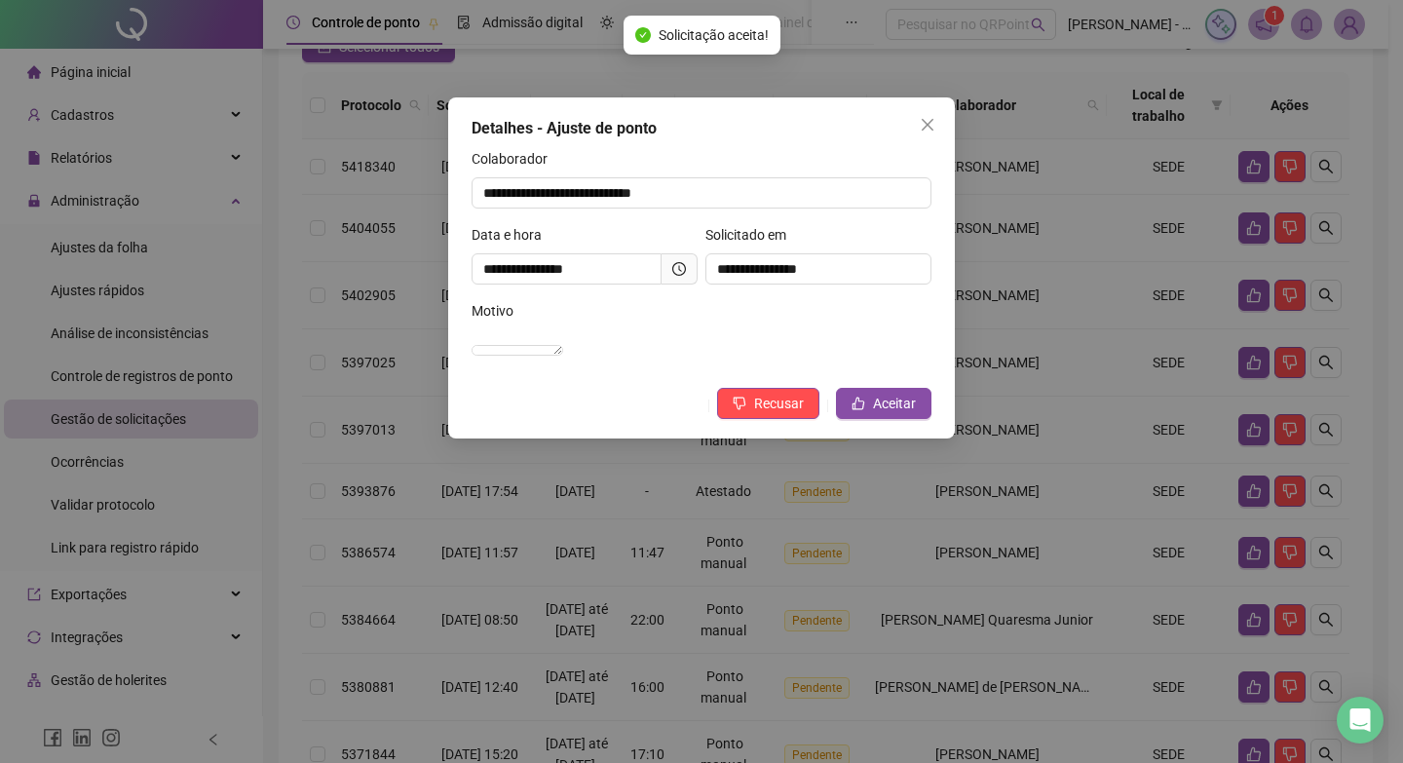
click at [675, 263] on icon "clock-circle" at bounding box center [679, 269] width 14 height 14
drag, startPoint x: 940, startPoint y: 422, endPoint x: 923, endPoint y: 421, distance: 17.6
click at [934, 421] on div "**********" at bounding box center [701, 267] width 507 height 341
click at [915, 414] on span "Aceitar" at bounding box center [894, 403] width 43 height 21
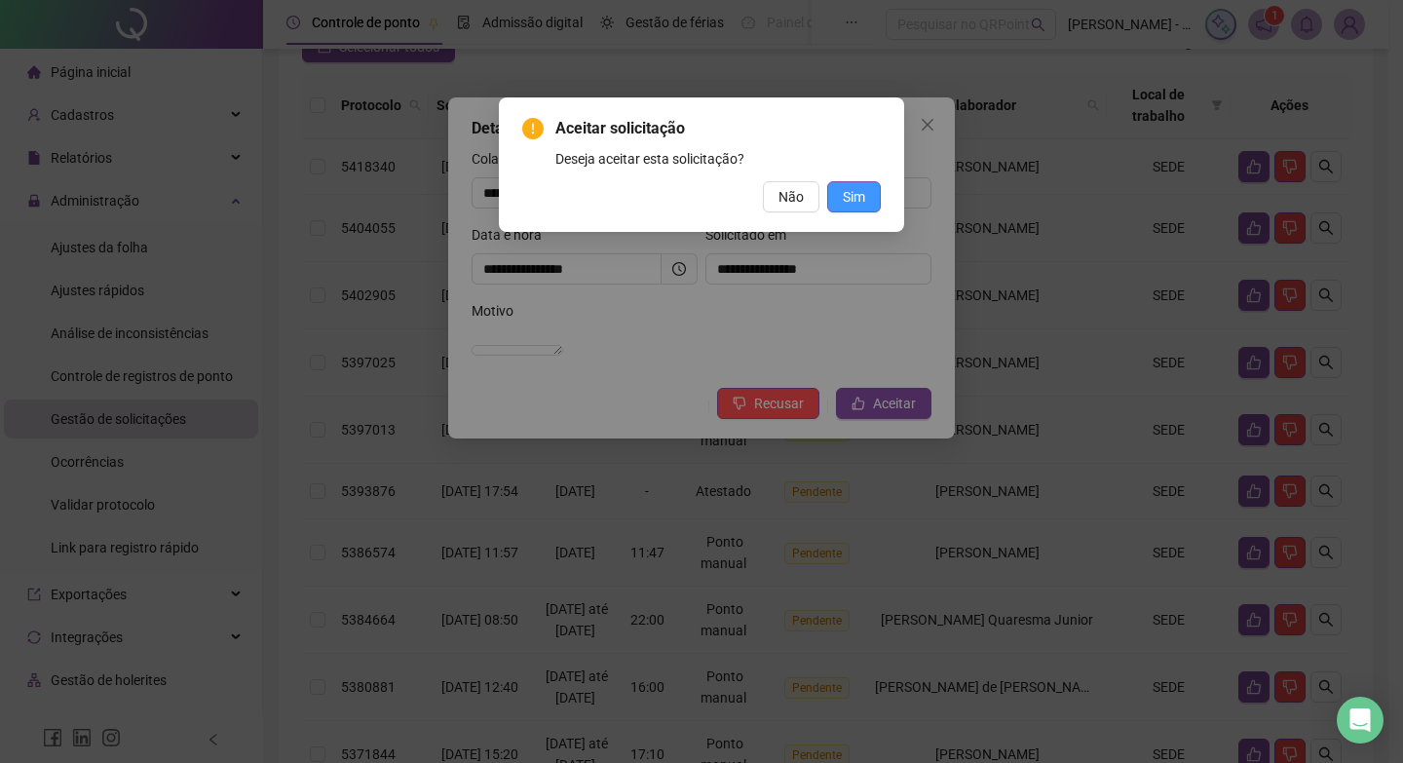
click at [854, 192] on span "Sim" at bounding box center [854, 196] width 22 height 21
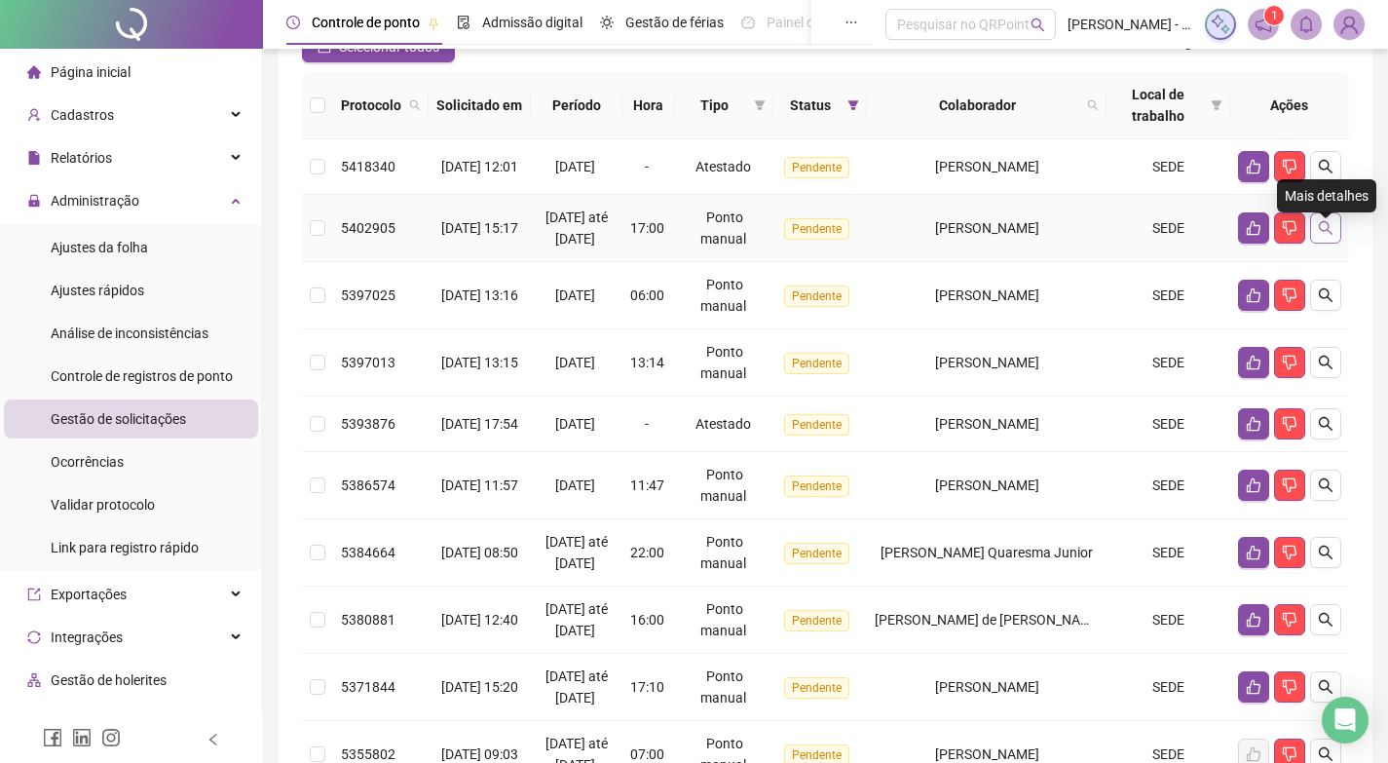
click at [1331, 233] on icon "search" at bounding box center [1326, 228] width 16 height 16
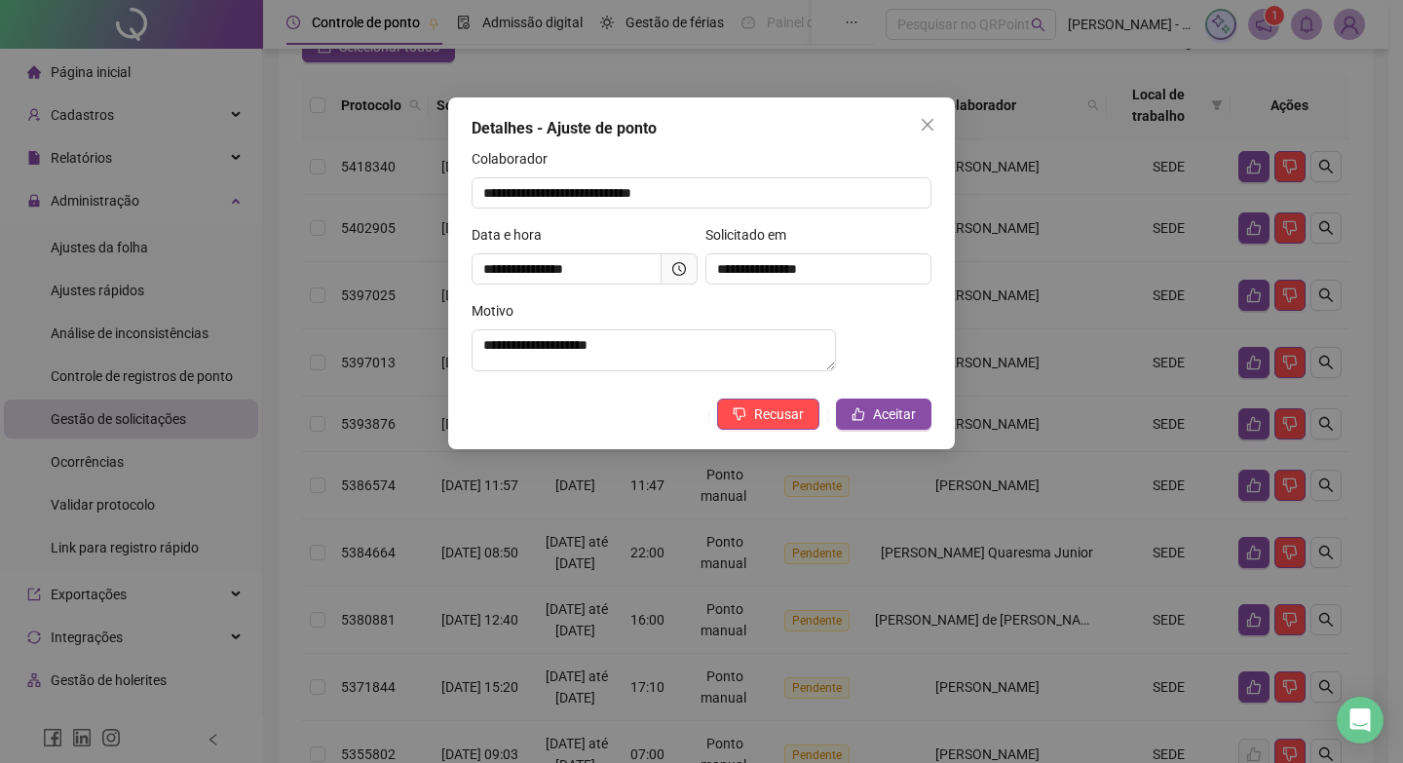
click at [685, 281] on span at bounding box center [680, 268] width 36 height 31
click at [682, 281] on span at bounding box center [680, 268] width 36 height 31
click at [677, 277] on span at bounding box center [680, 268] width 36 height 31
click at [921, 430] on button "Aceitar" at bounding box center [883, 414] width 95 height 31
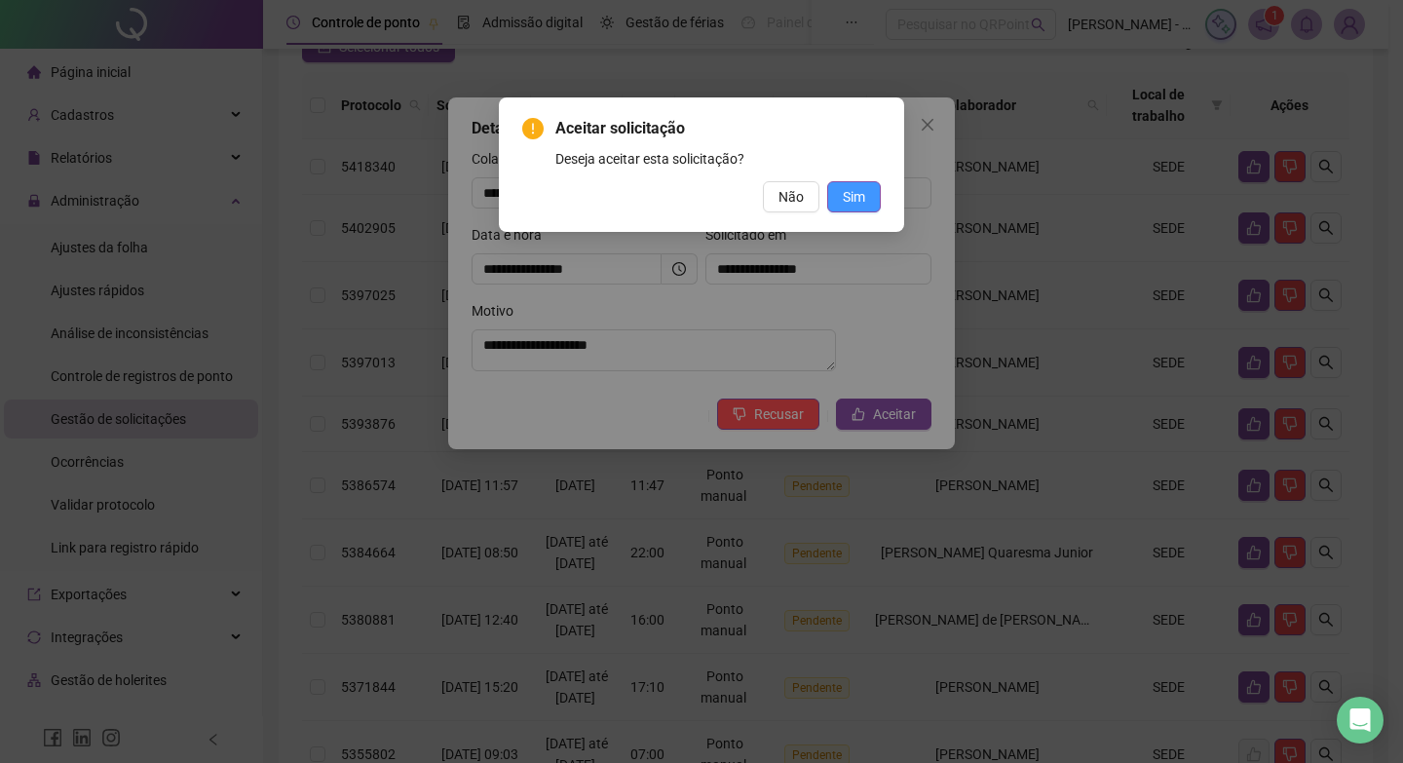
click at [862, 199] on span "Sim" at bounding box center [854, 196] width 22 height 21
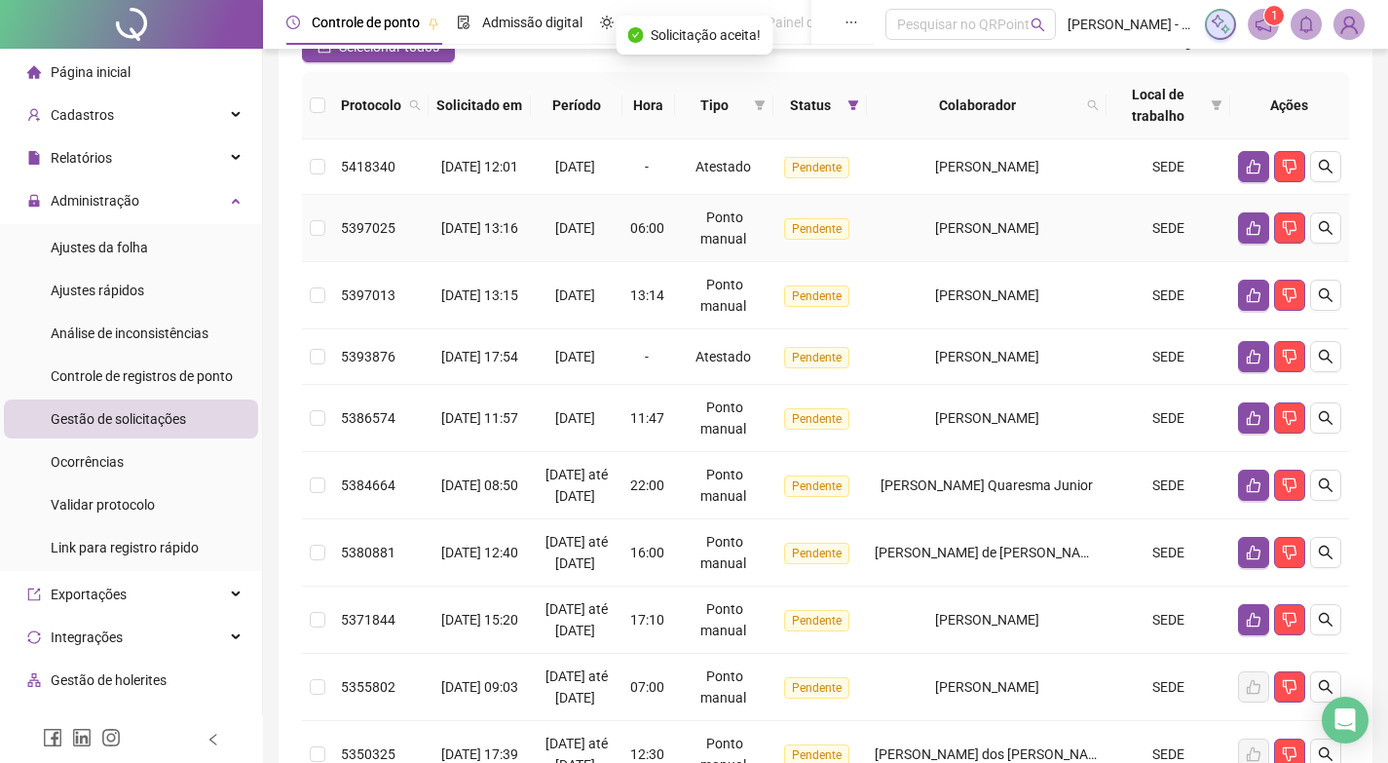
click at [1344, 237] on td at bounding box center [1290, 228] width 119 height 67
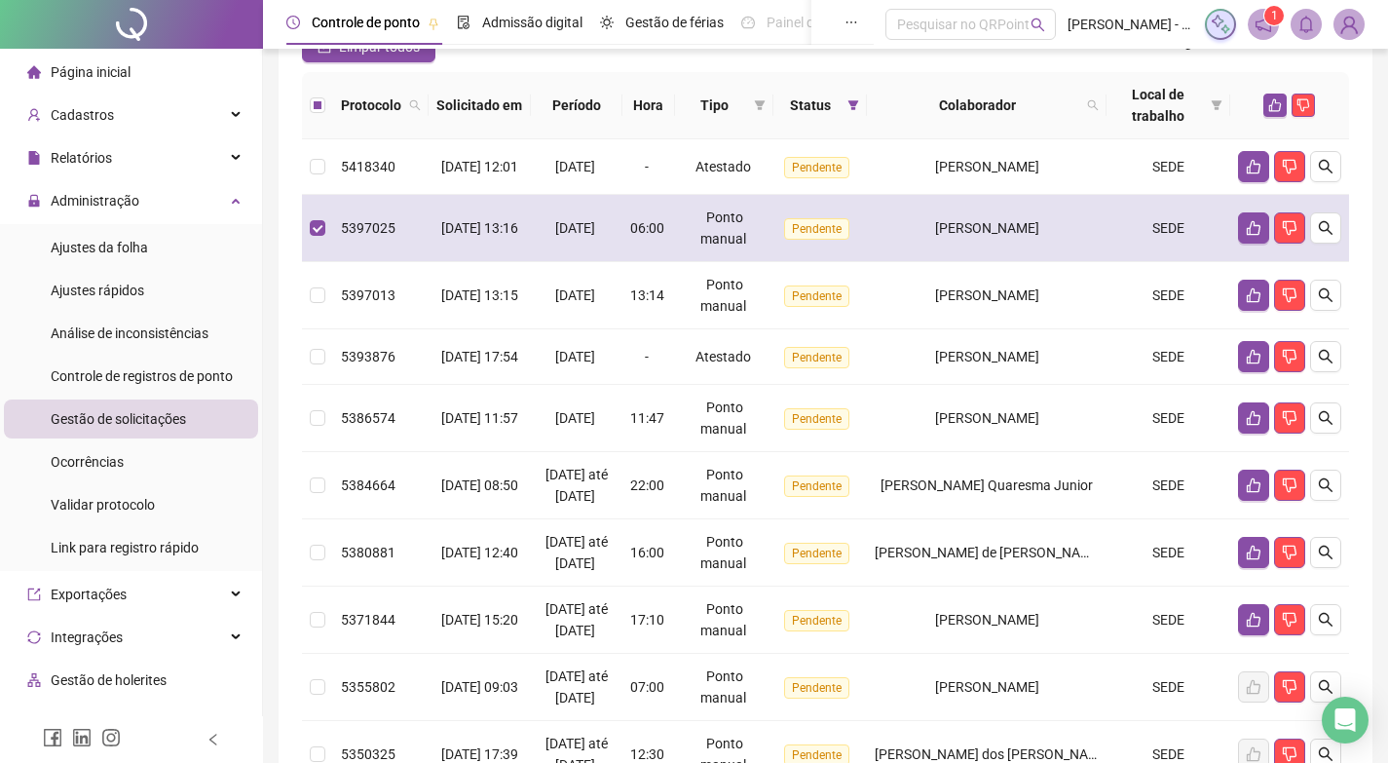
click at [994, 236] on span "[PERSON_NAME]" at bounding box center [987, 228] width 104 height 16
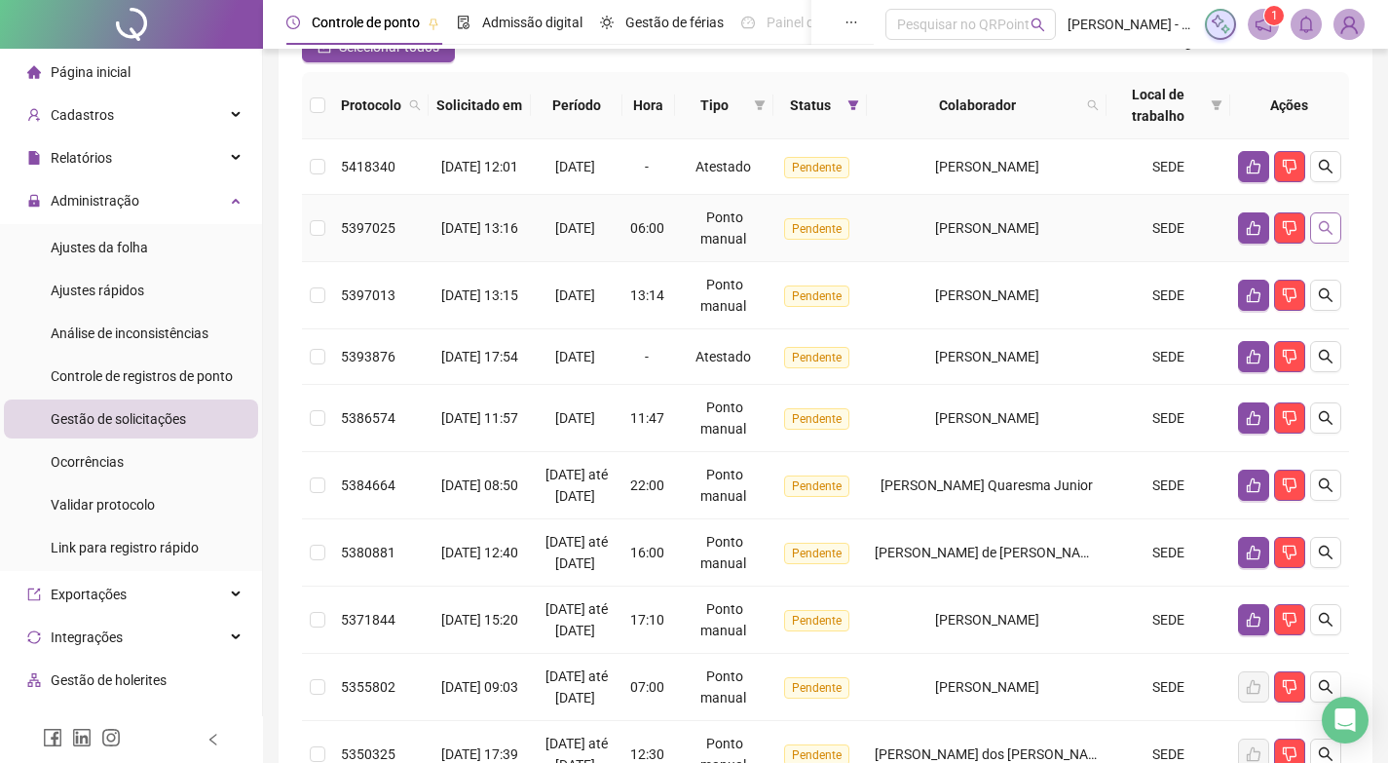
click at [1324, 236] on icon "search" at bounding box center [1326, 228] width 16 height 16
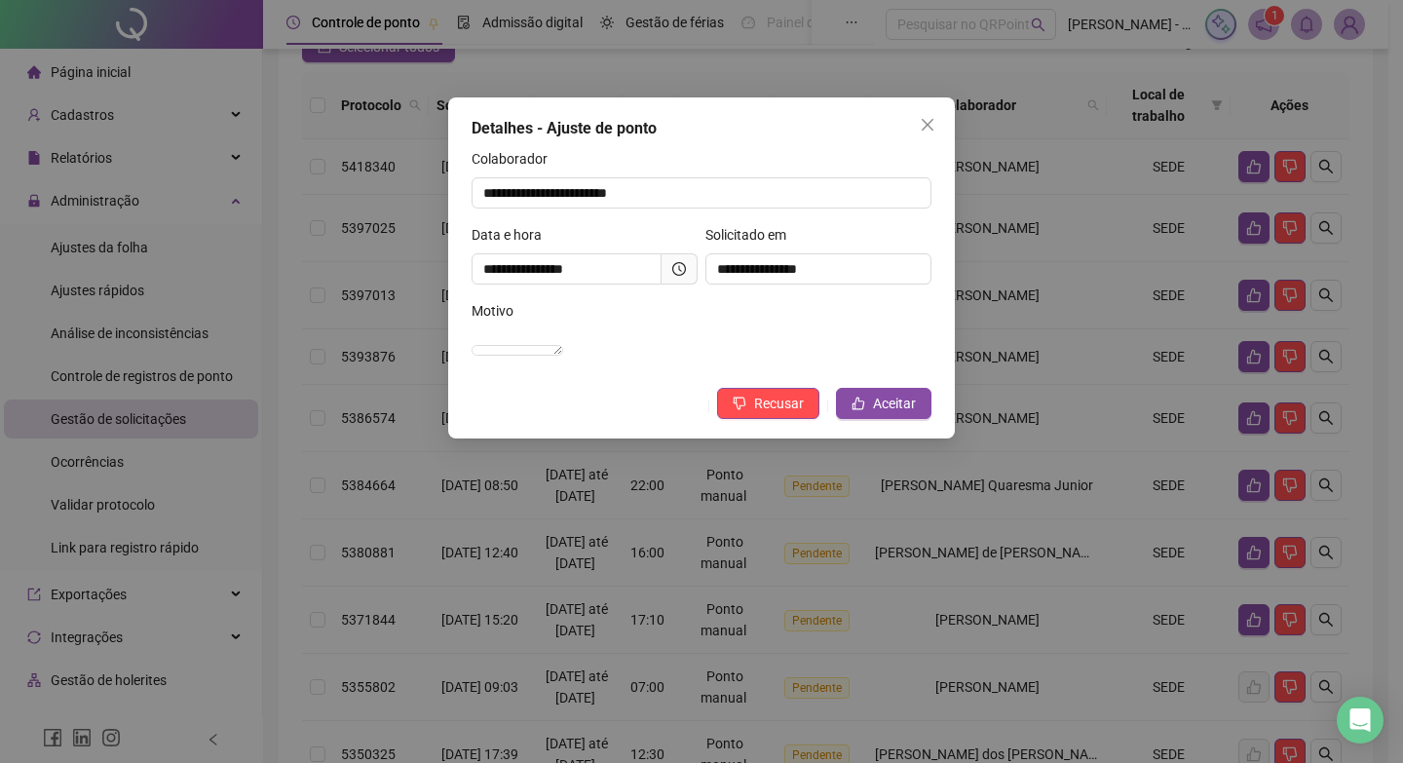
click at [674, 269] on icon "clock-circle" at bounding box center [679, 269] width 14 height 14
click at [676, 262] on icon "clock-circle" at bounding box center [679, 269] width 14 height 14
click at [872, 417] on button "Aceitar" at bounding box center [883, 403] width 95 height 31
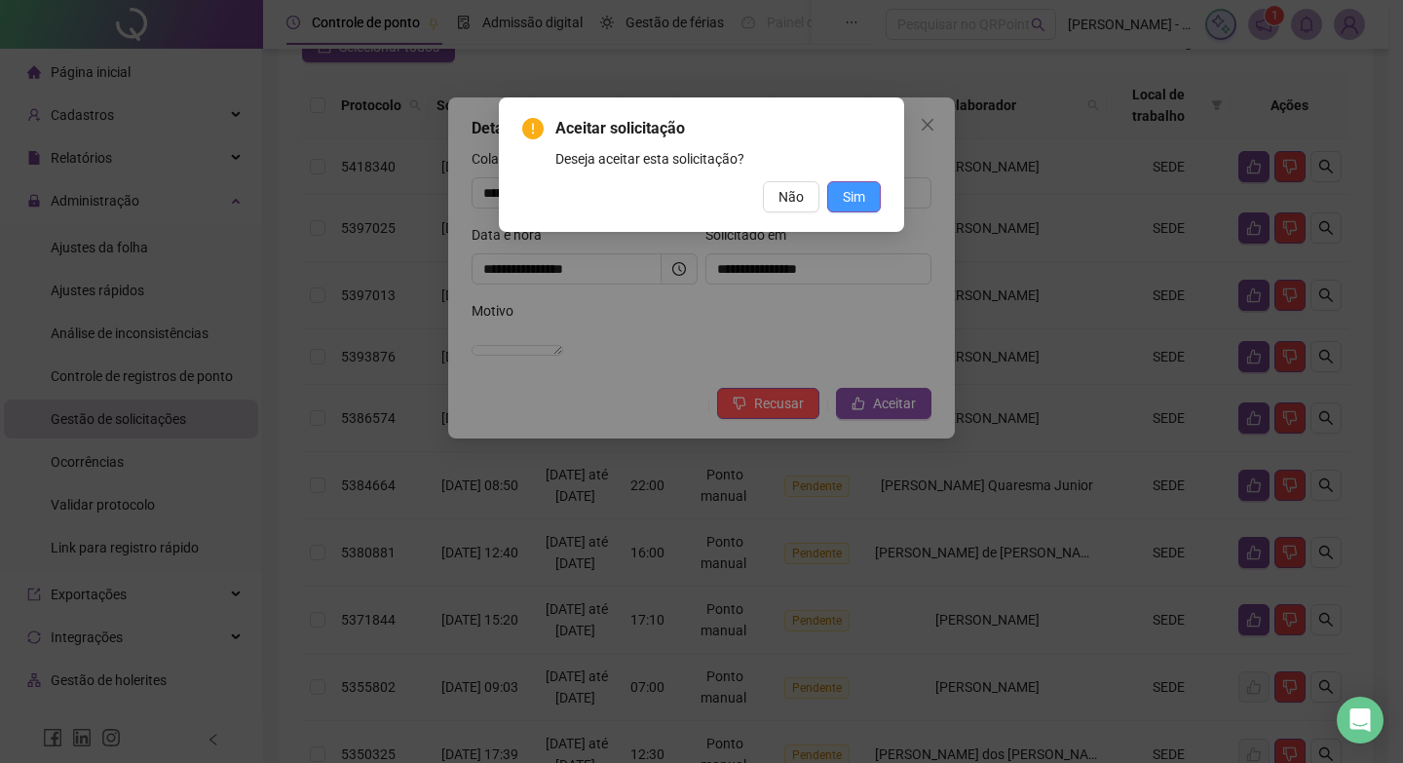
click at [851, 199] on span "Sim" at bounding box center [854, 196] width 22 height 21
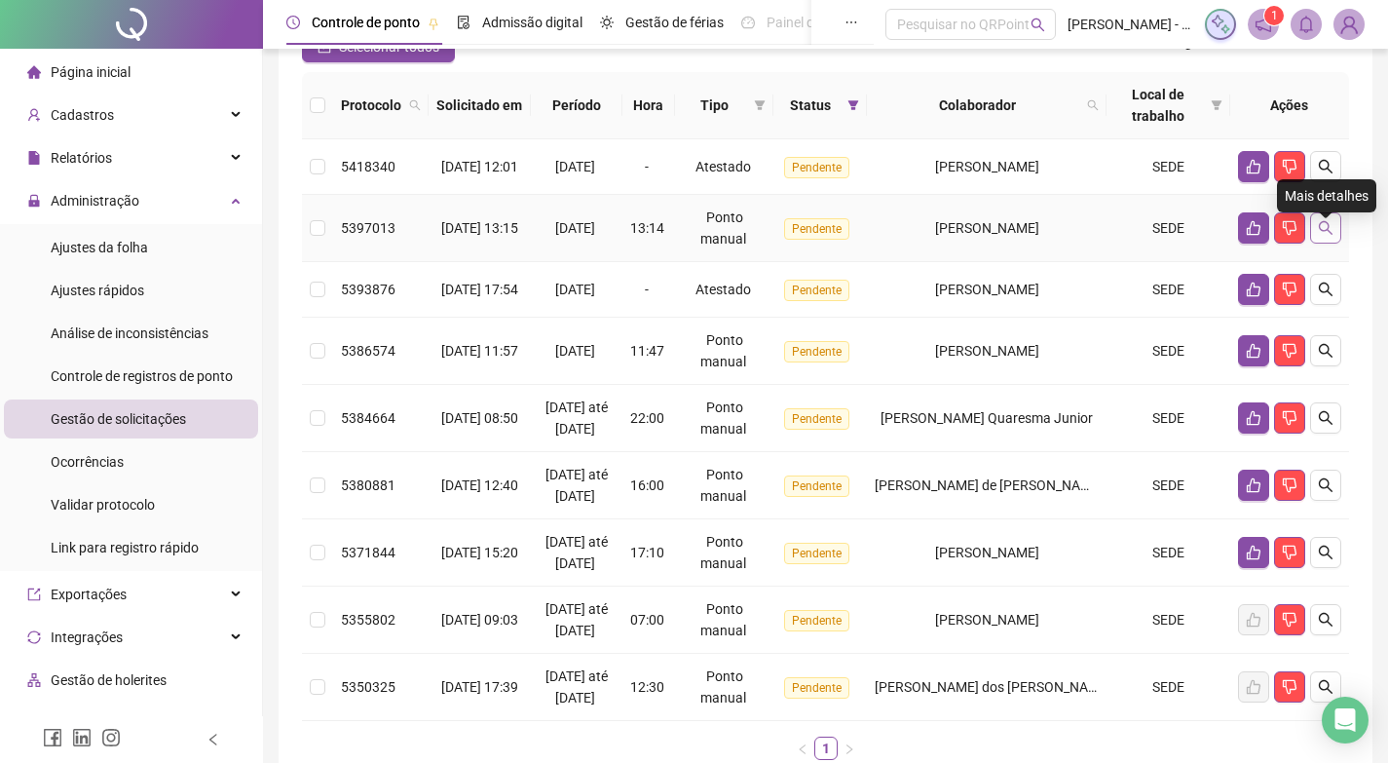
click at [1333, 237] on button "button" at bounding box center [1325, 227] width 31 height 31
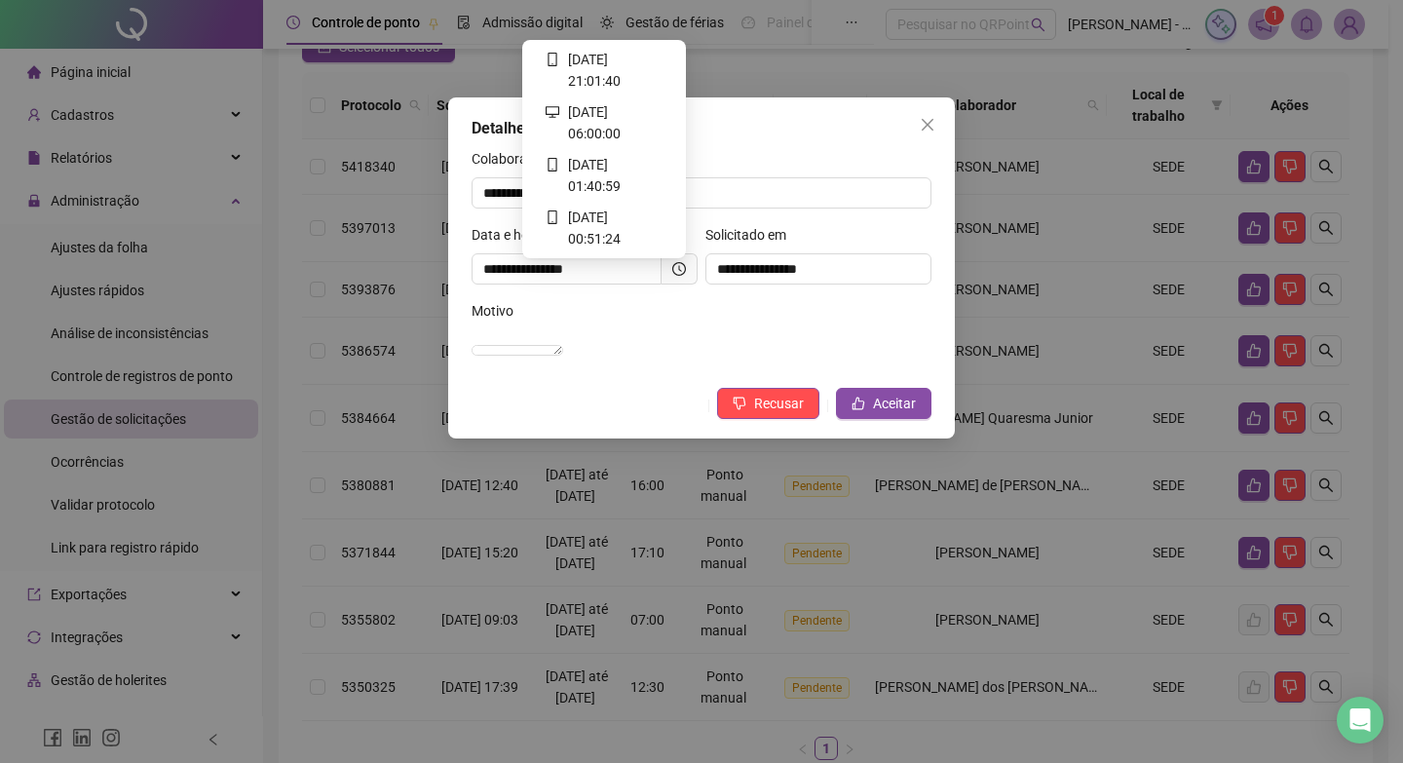
click at [680, 267] on icon "clock-circle" at bounding box center [679, 269] width 14 height 14
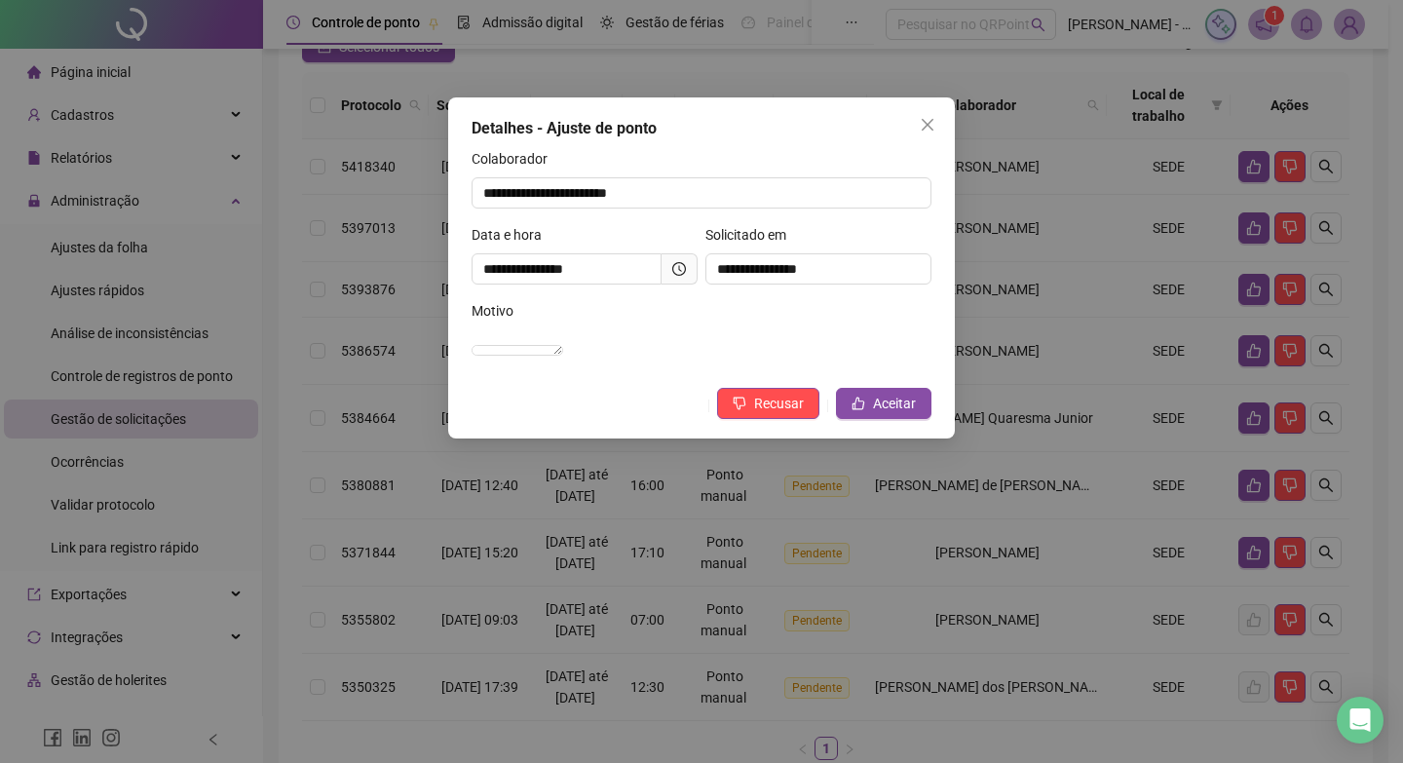
click at [670, 264] on span at bounding box center [680, 268] width 36 height 31
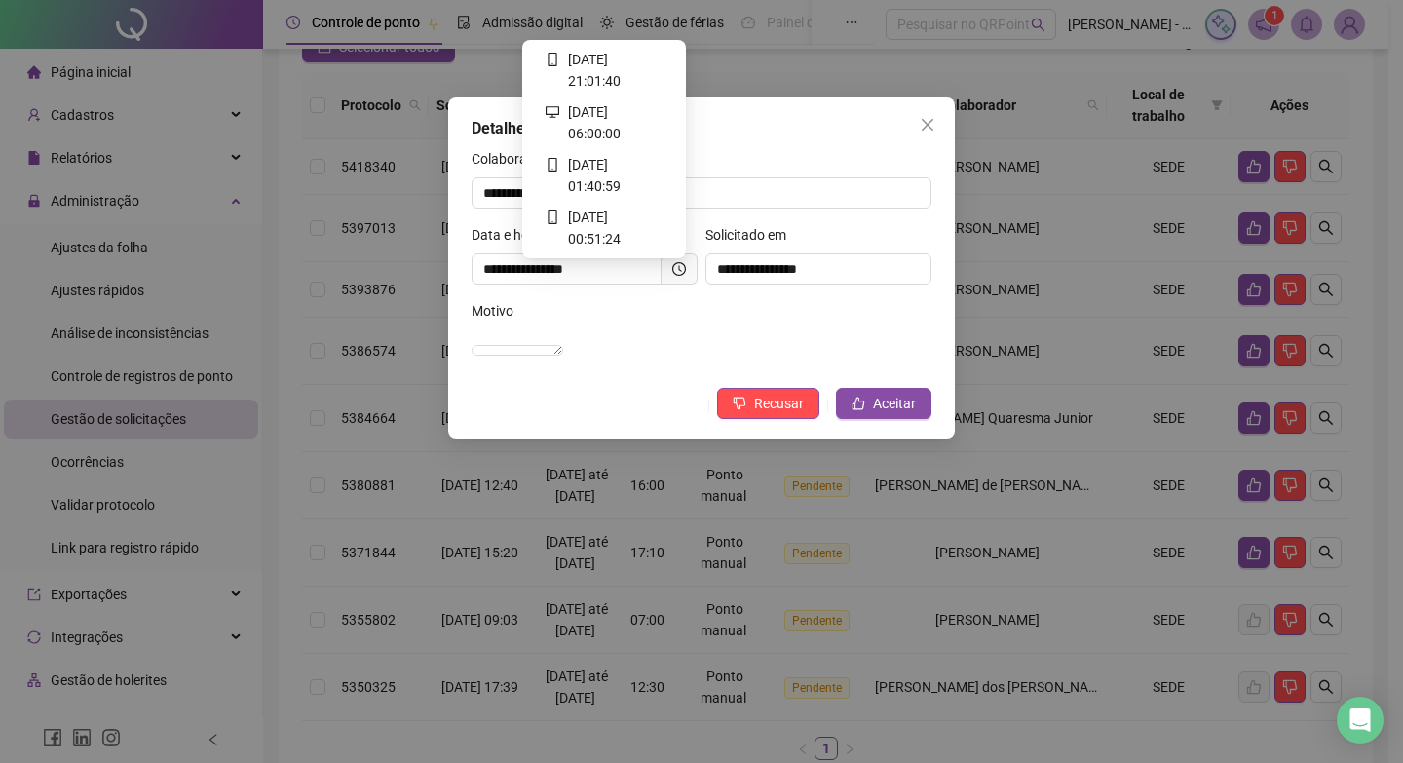
click at [674, 270] on icon "clock-circle" at bounding box center [679, 269] width 14 height 14
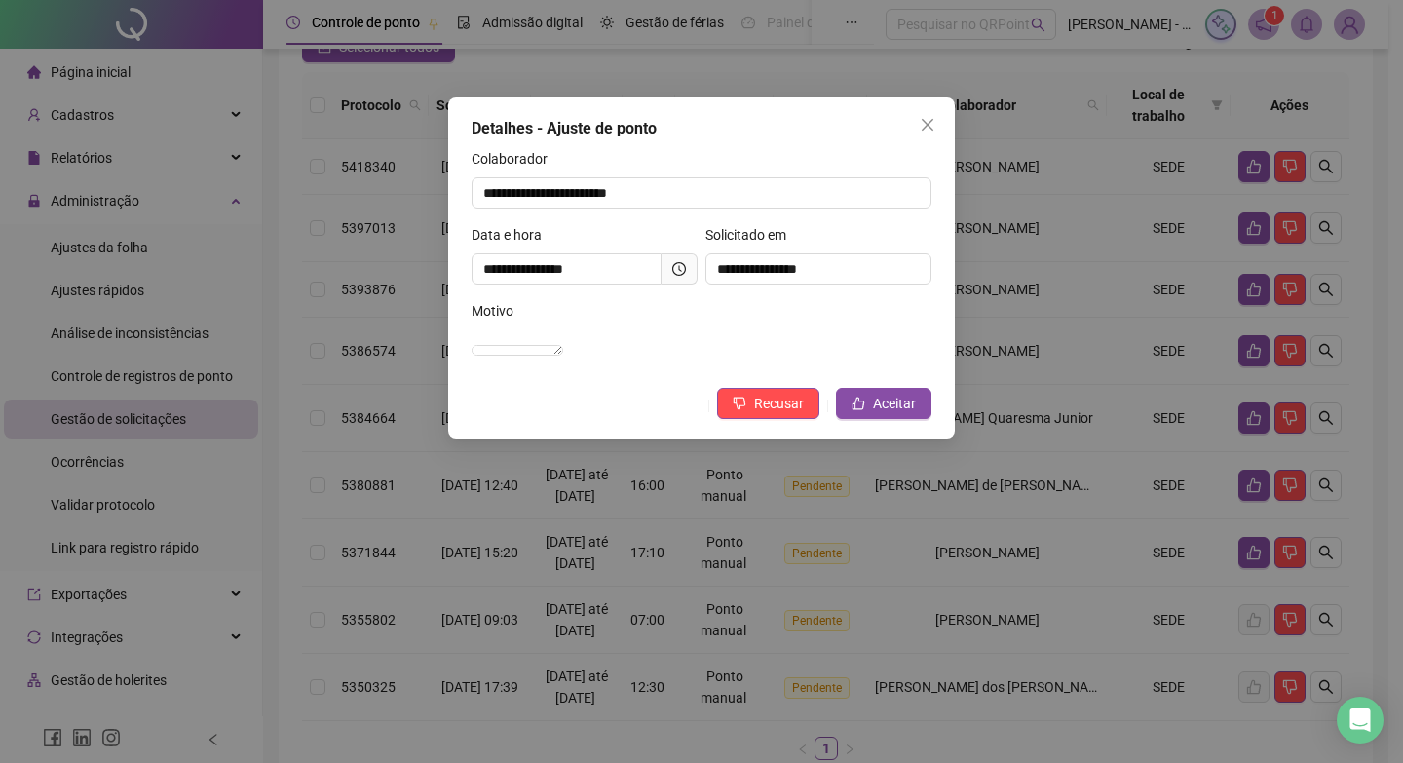
click at [670, 264] on span at bounding box center [680, 268] width 36 height 31
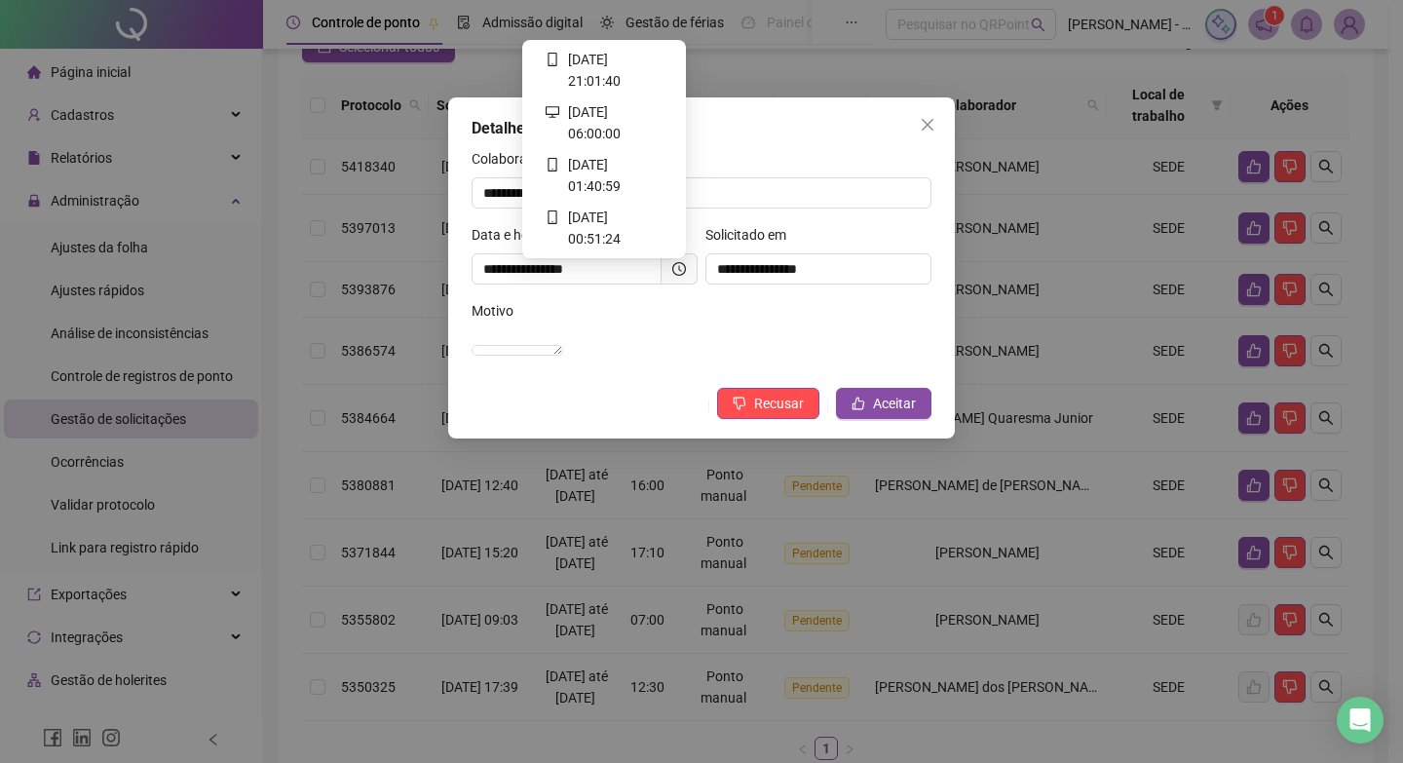
click at [688, 275] on span at bounding box center [680, 268] width 36 height 31
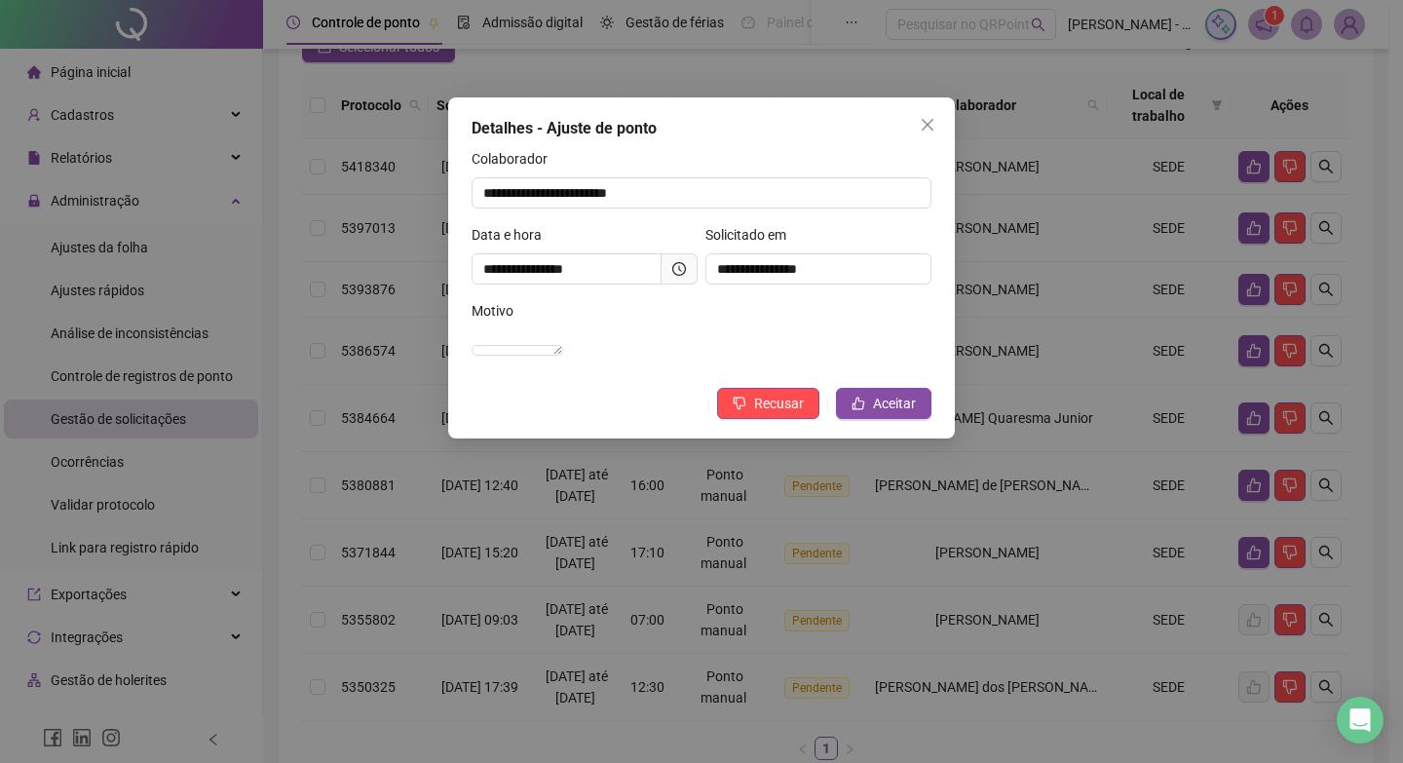
click at [675, 271] on icon "clock-circle" at bounding box center [679, 269] width 14 height 14
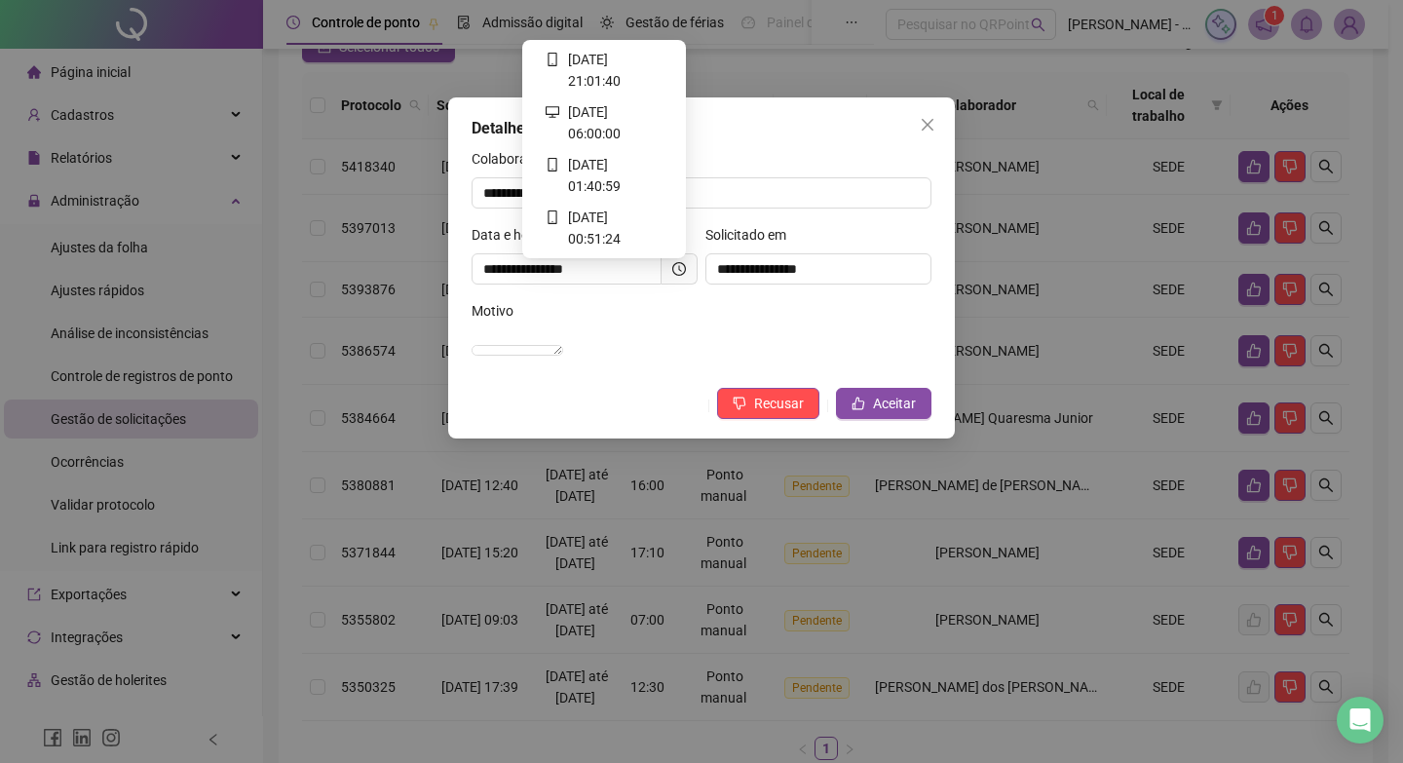
click at [680, 276] on div at bounding box center [679, 269] width 14 height 14
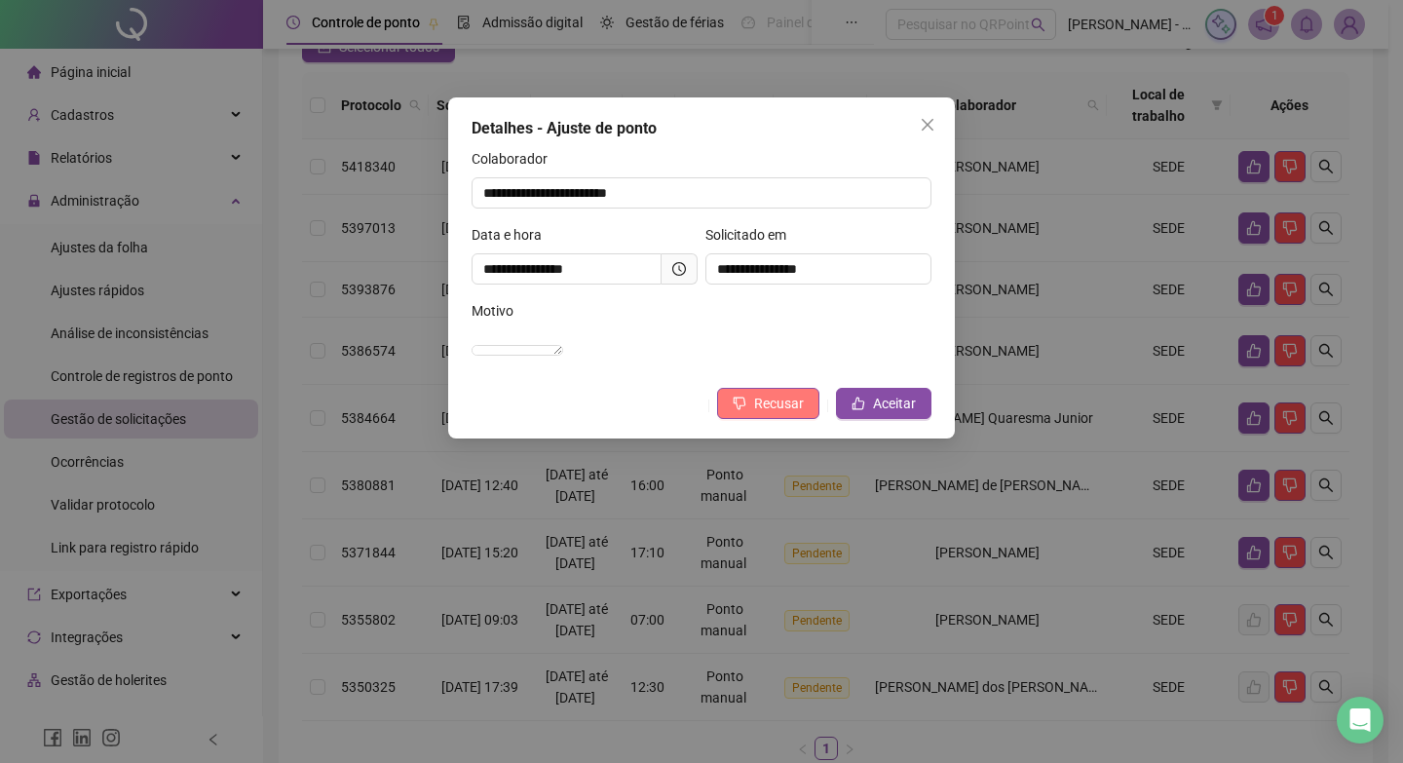
click at [782, 414] on span "Recusar" at bounding box center [779, 403] width 50 height 21
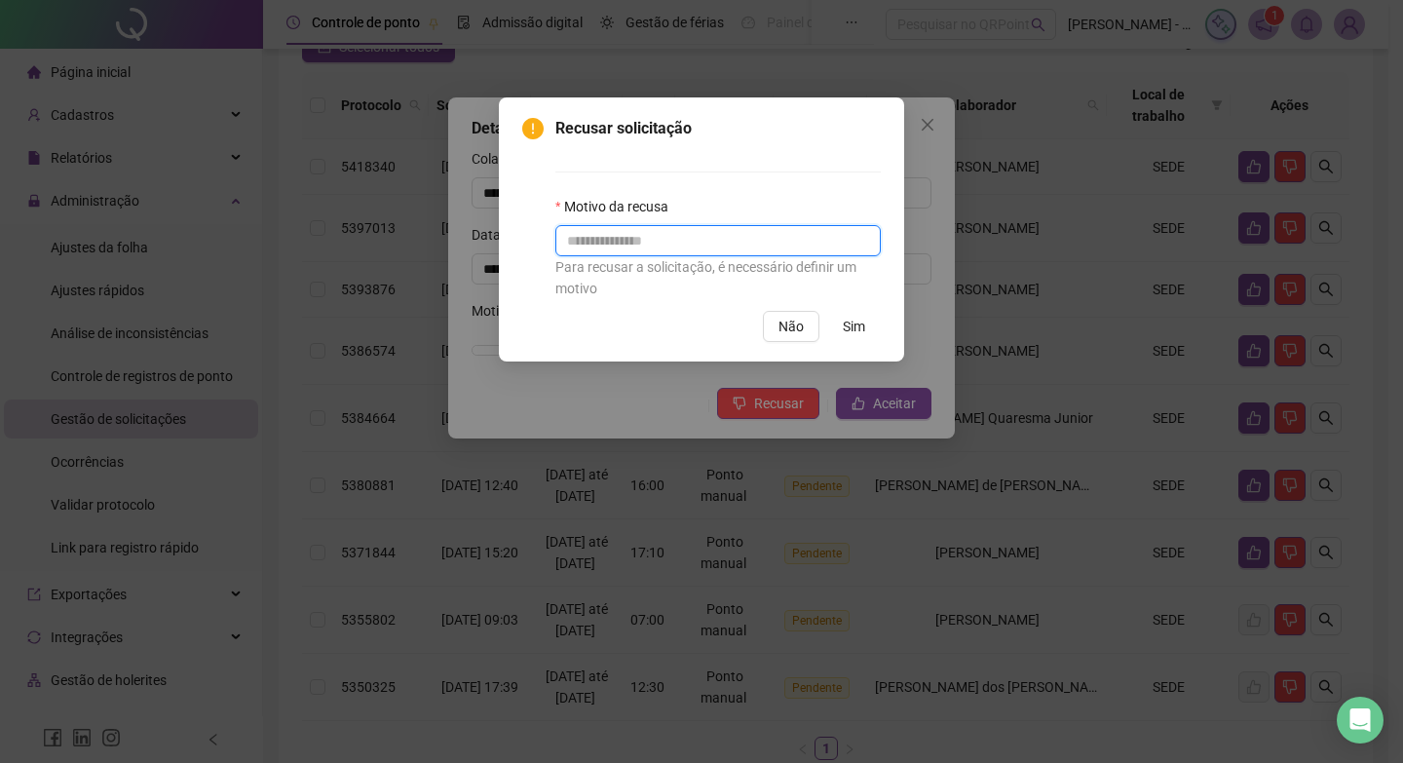
click at [777, 244] on input "text" at bounding box center [717, 240] width 325 height 31
paste input "**********"
type input "**********"
click at [869, 323] on button "Sim" at bounding box center [854, 326] width 54 height 31
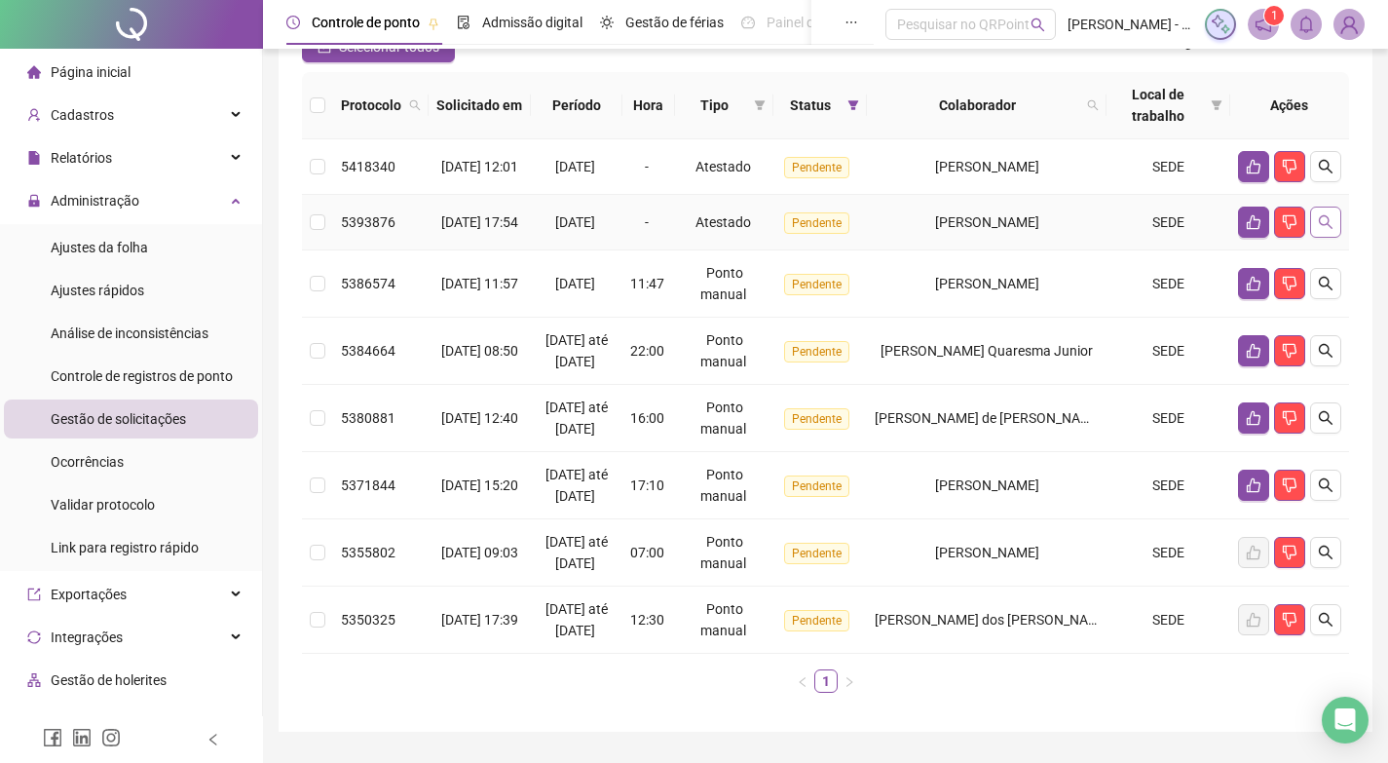
click at [1334, 234] on button "button" at bounding box center [1325, 222] width 31 height 31
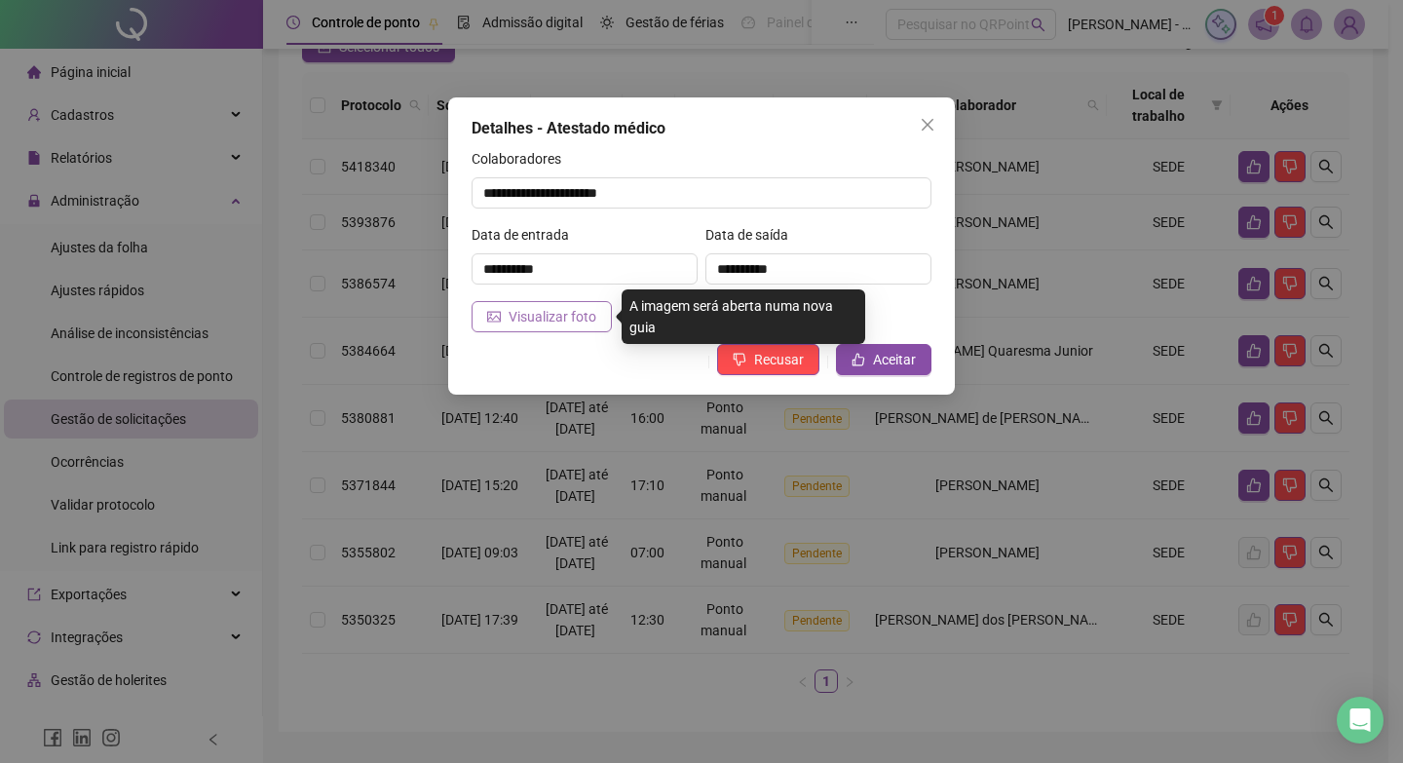
click at [497, 315] on icon "picture" at bounding box center [494, 317] width 14 height 14
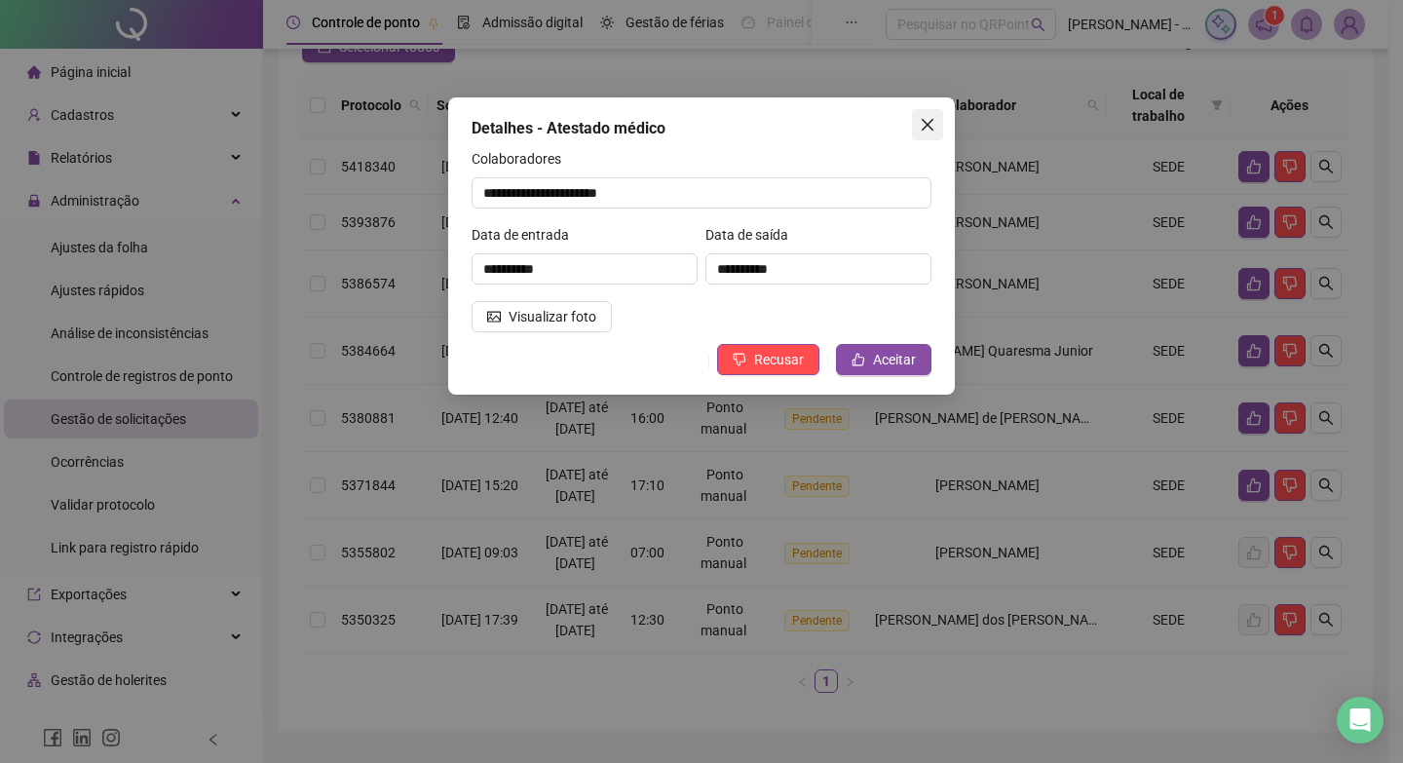
click at [933, 126] on icon "close" at bounding box center [928, 125] width 16 height 16
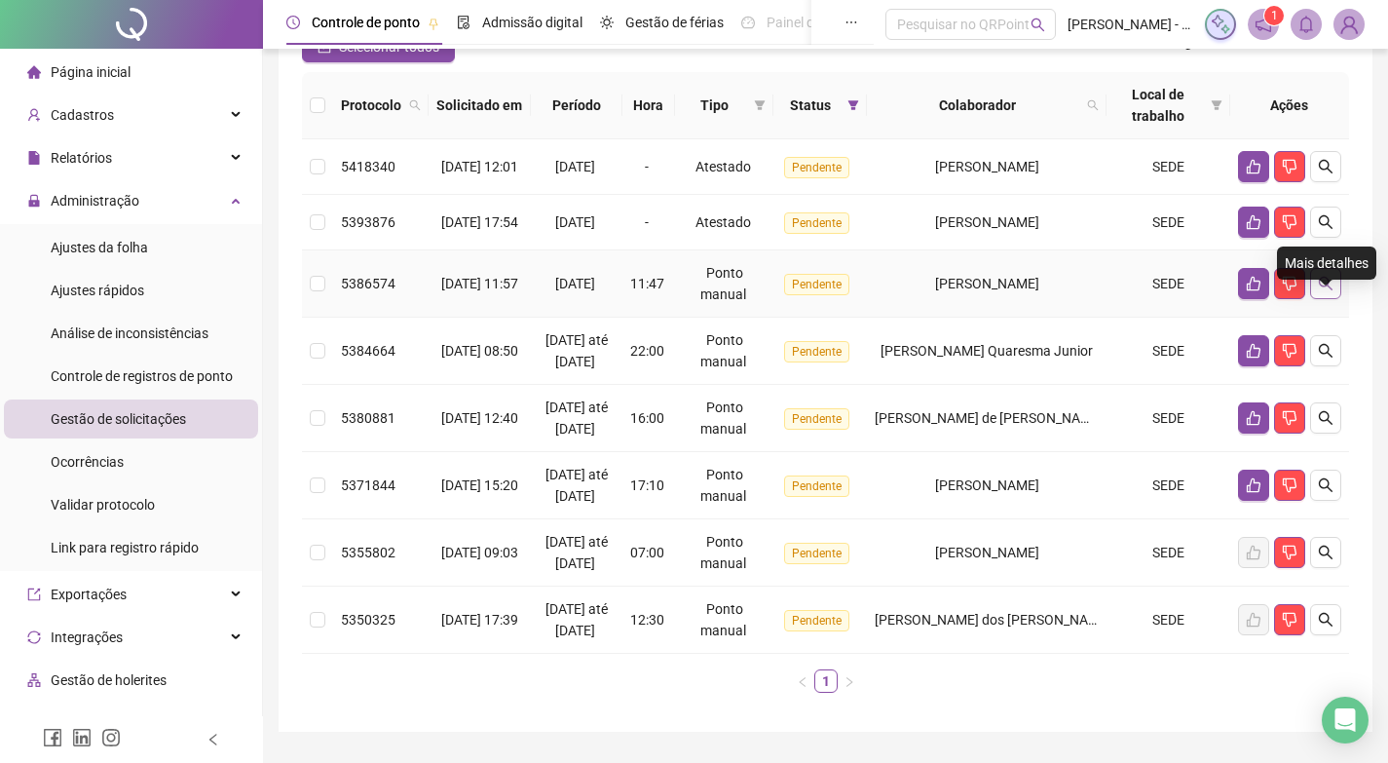
click at [1339, 299] on button "button" at bounding box center [1325, 283] width 31 height 31
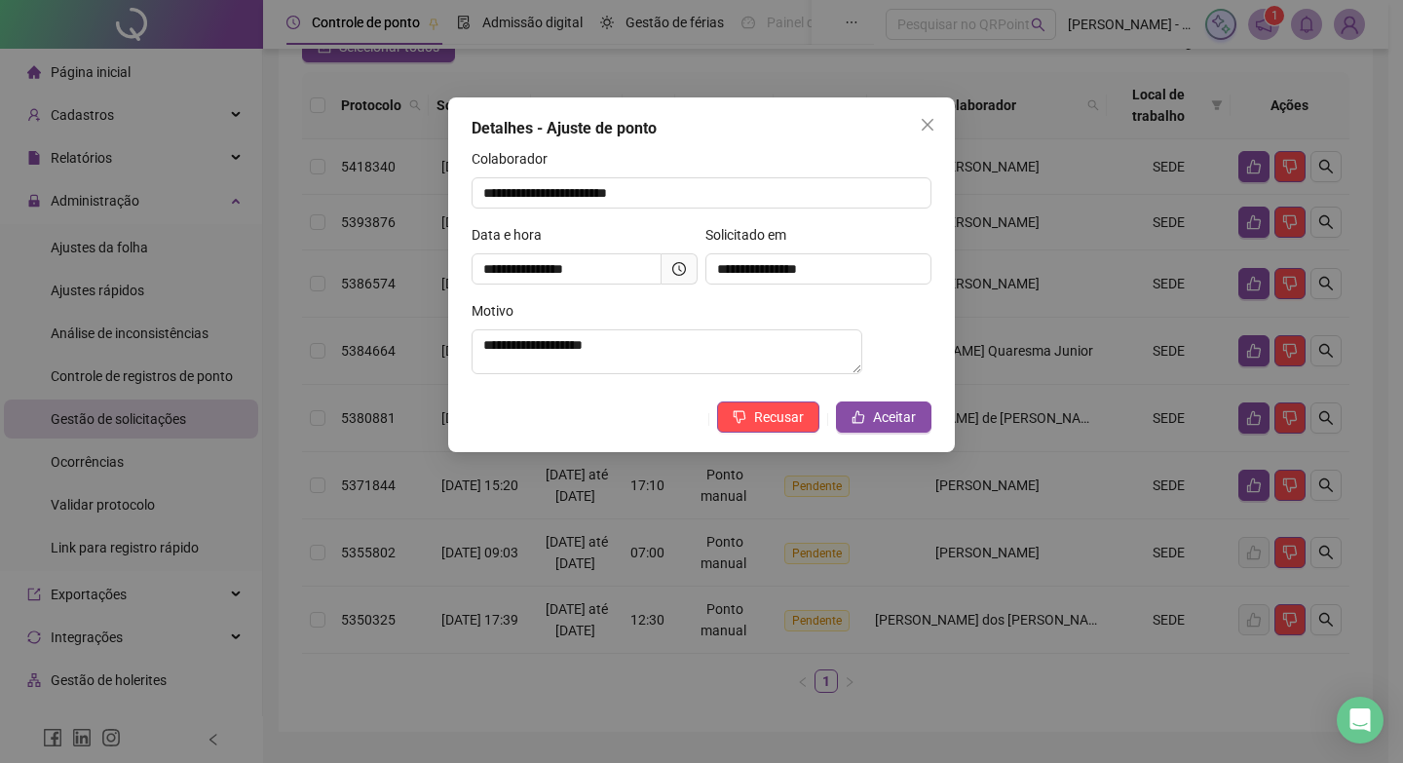
click at [672, 266] on icon "clock-circle" at bounding box center [679, 269] width 14 height 14
click at [867, 429] on button "Aceitar" at bounding box center [883, 416] width 95 height 31
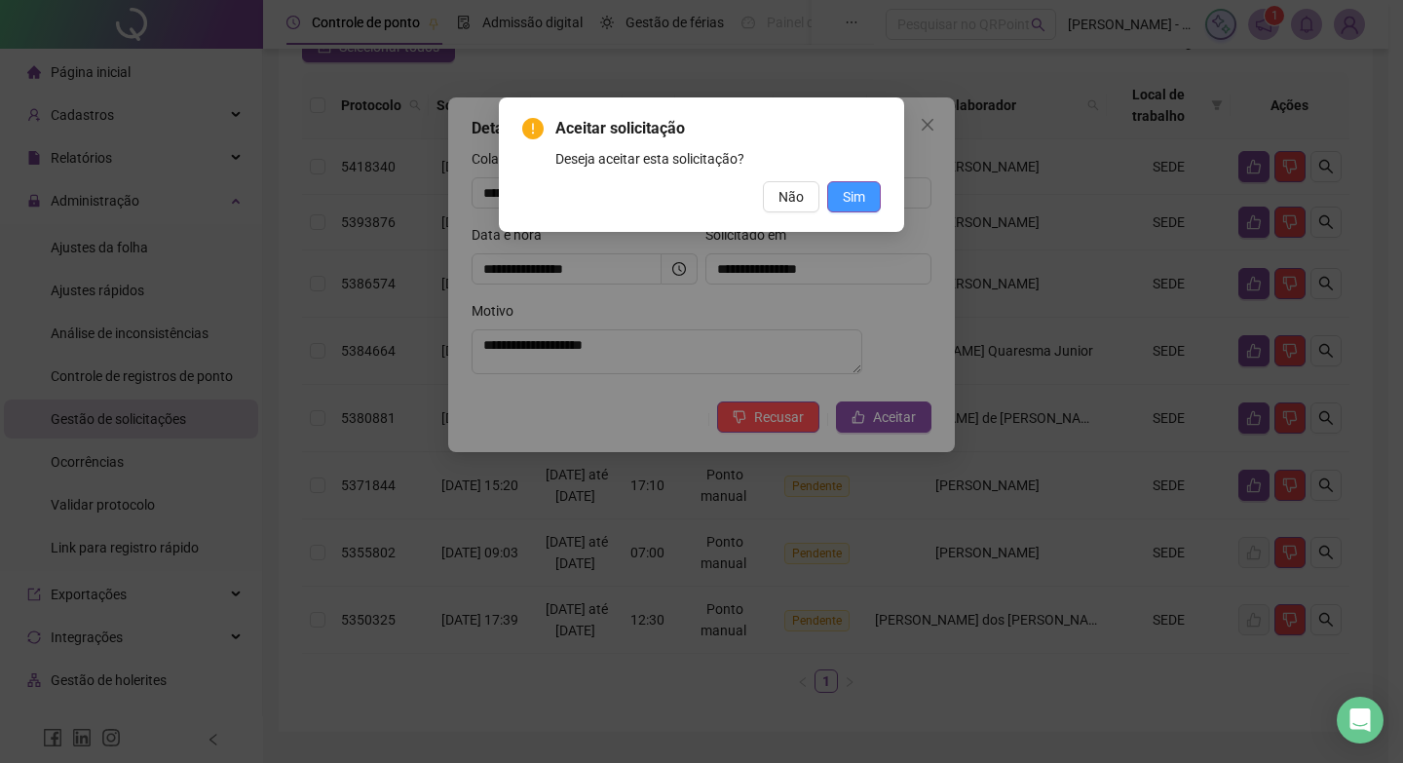
click at [862, 196] on span "Sim" at bounding box center [854, 196] width 22 height 21
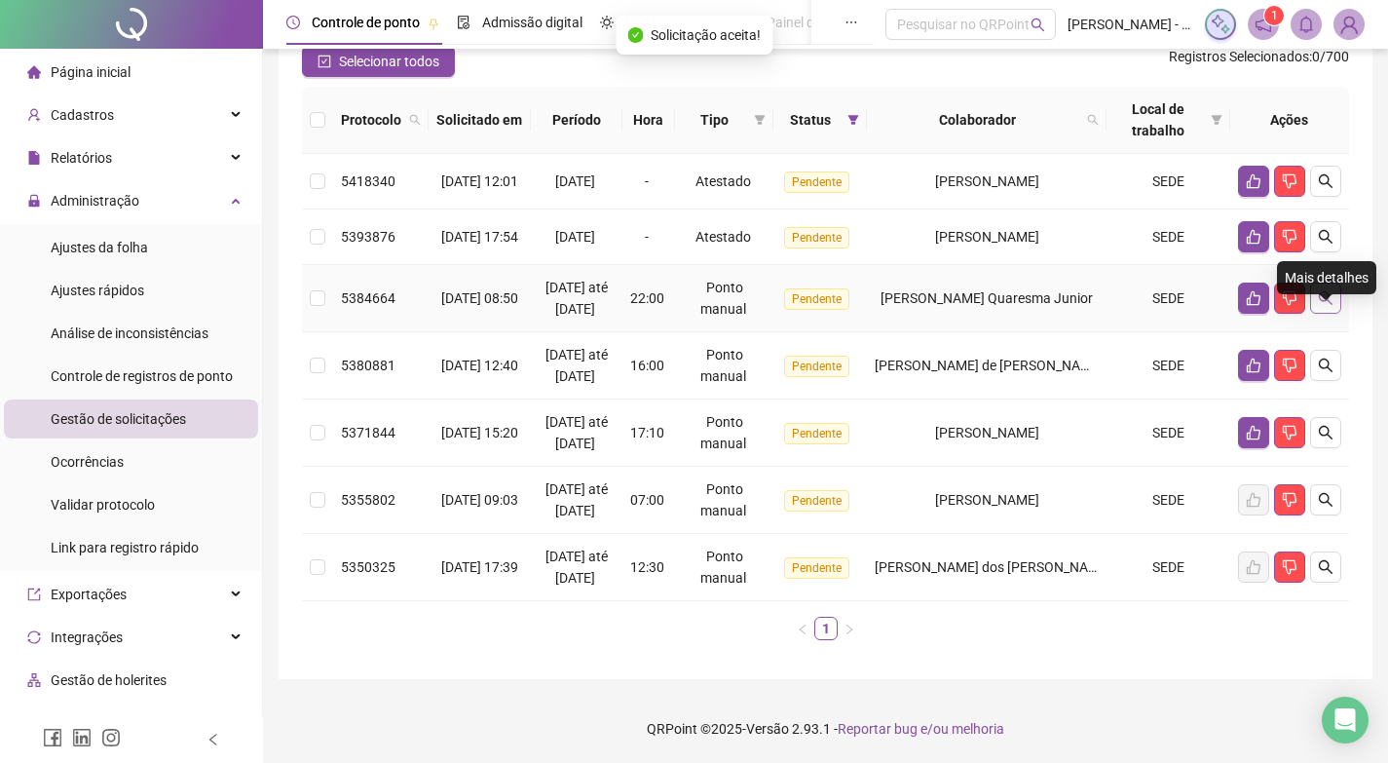
click at [1316, 302] on button "button" at bounding box center [1325, 298] width 31 height 31
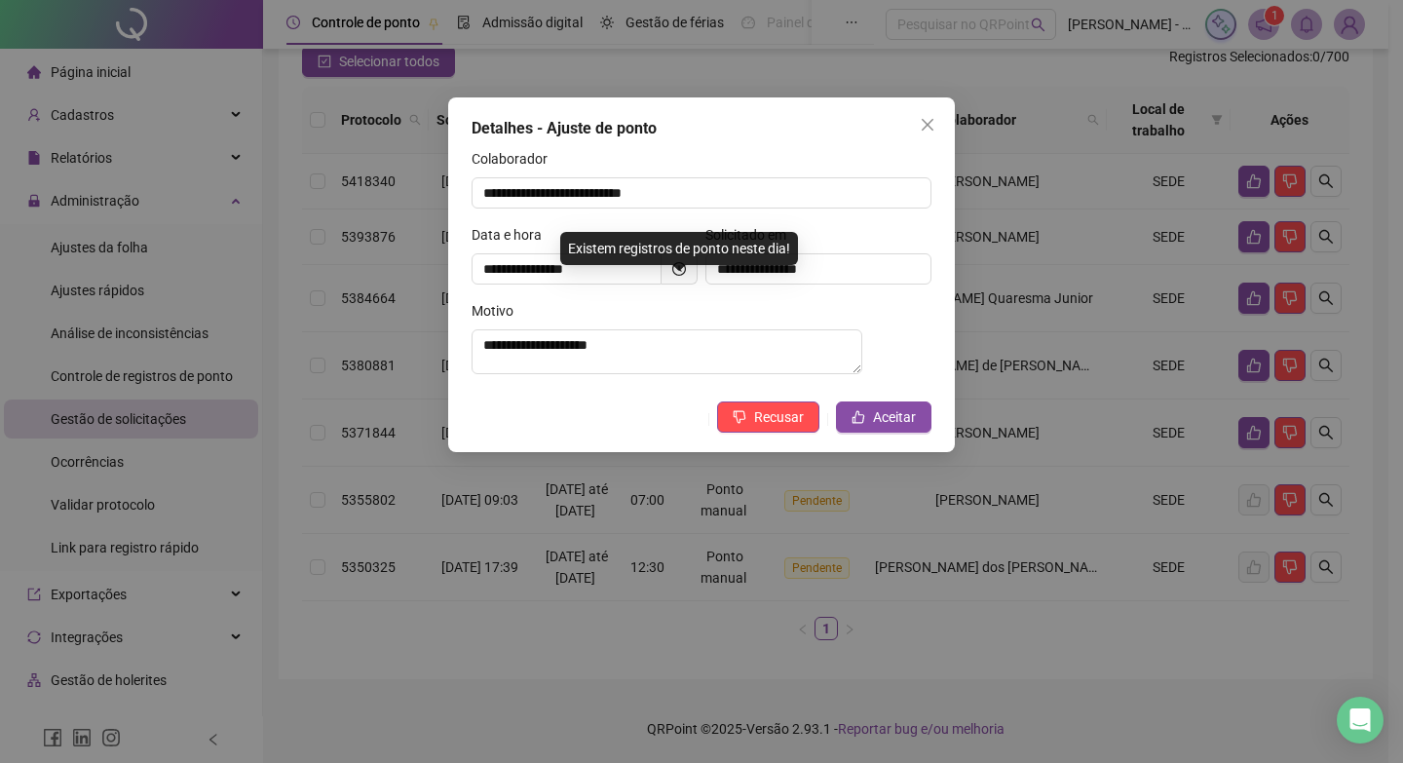
click at [679, 259] on span at bounding box center [680, 268] width 36 height 31
click at [682, 266] on icon "clock-circle" at bounding box center [679, 269] width 14 height 14
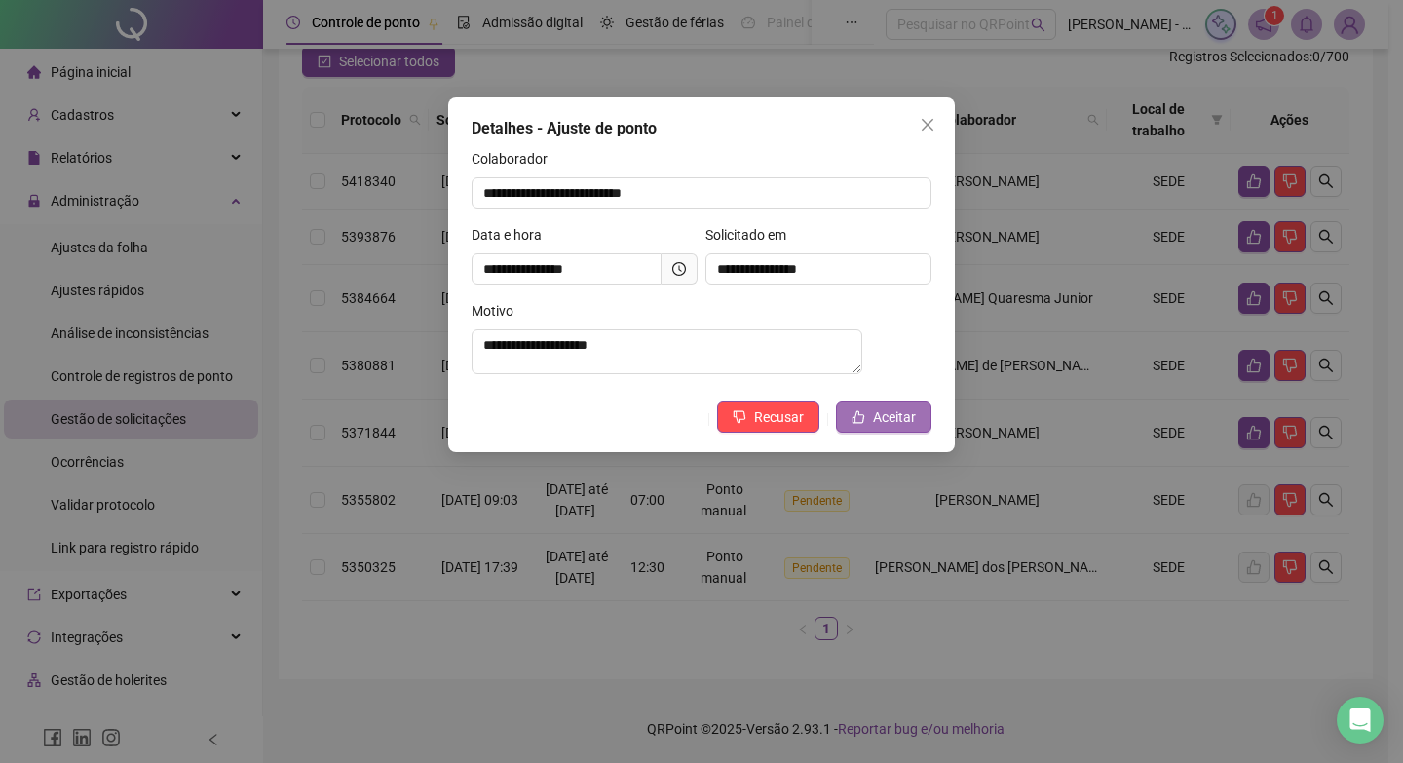
click at [860, 424] on icon "like" at bounding box center [859, 417] width 14 height 14
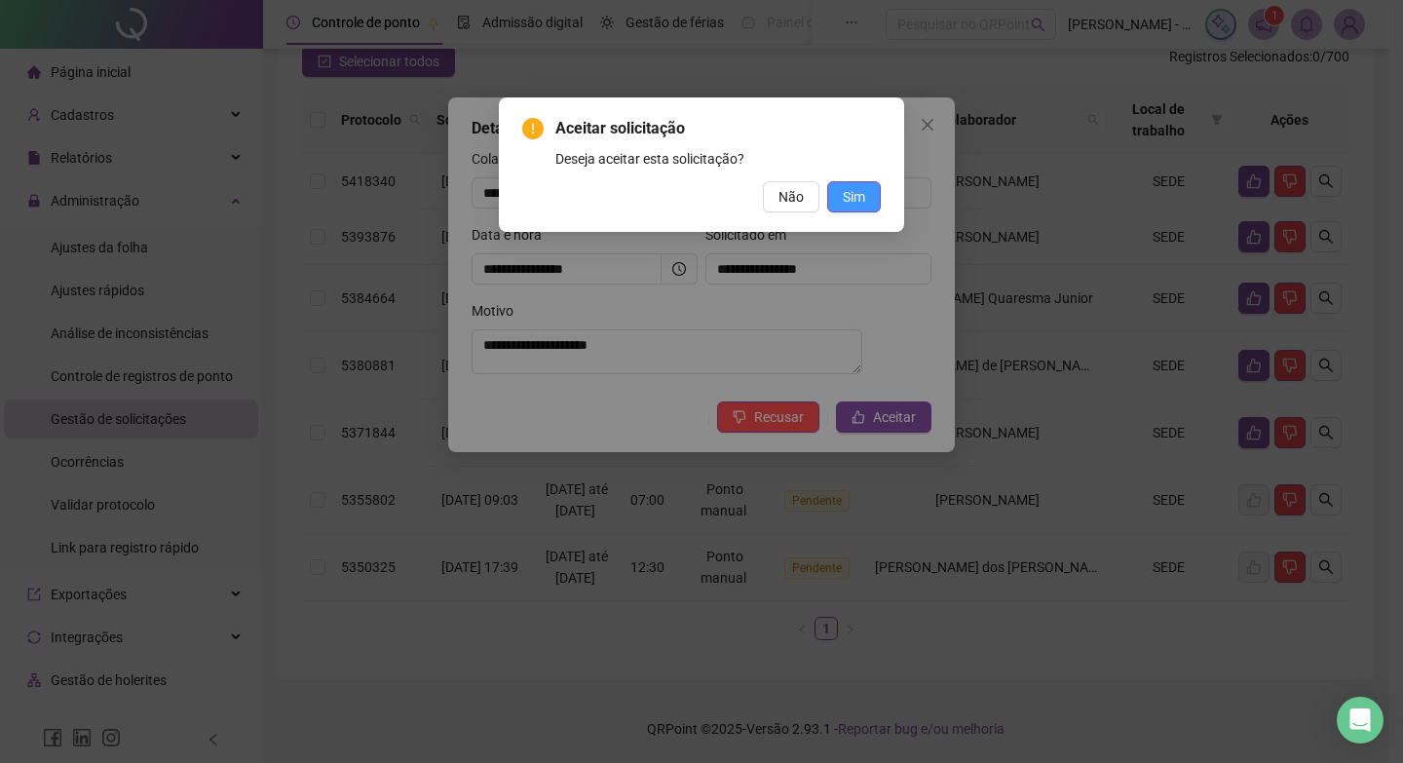
click at [858, 208] on button "Sim" at bounding box center [854, 196] width 54 height 31
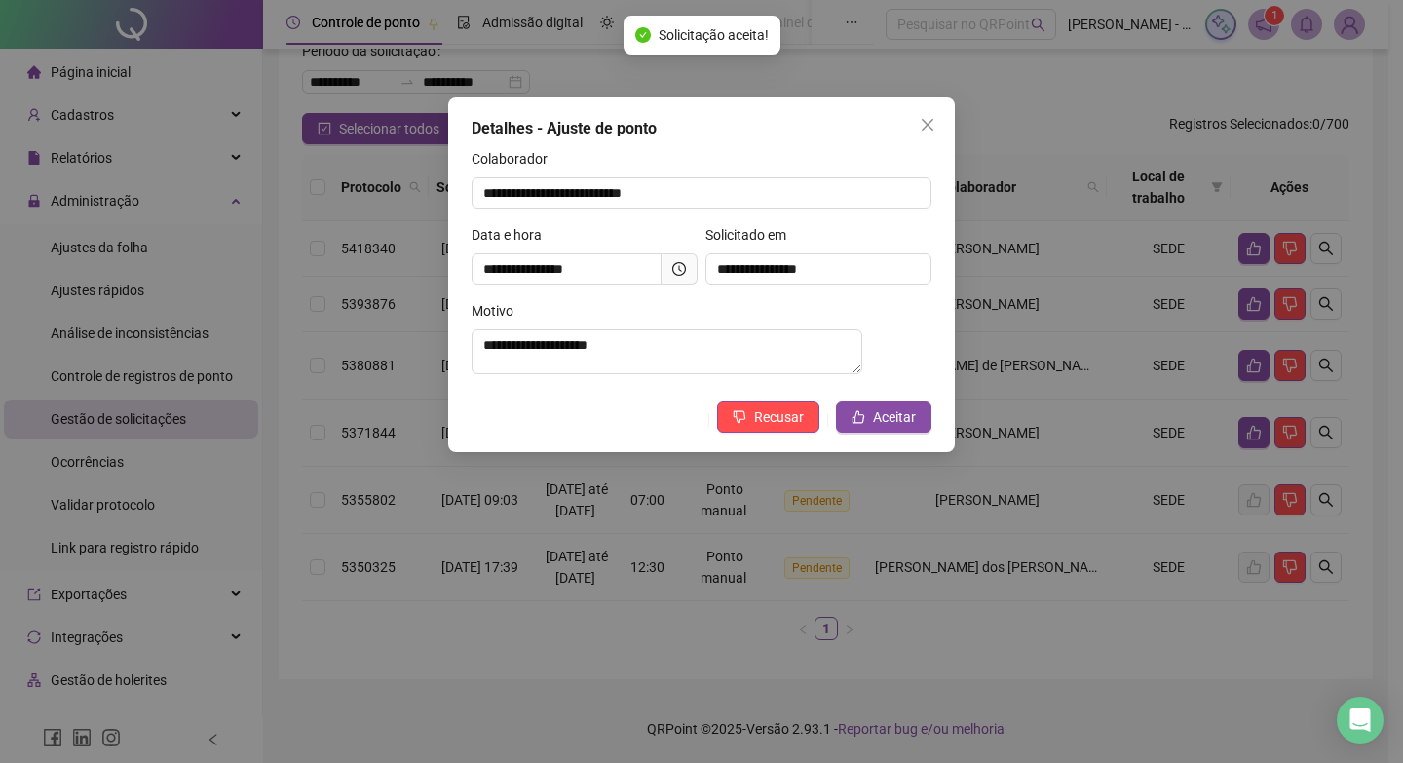
scroll to position [136, 0]
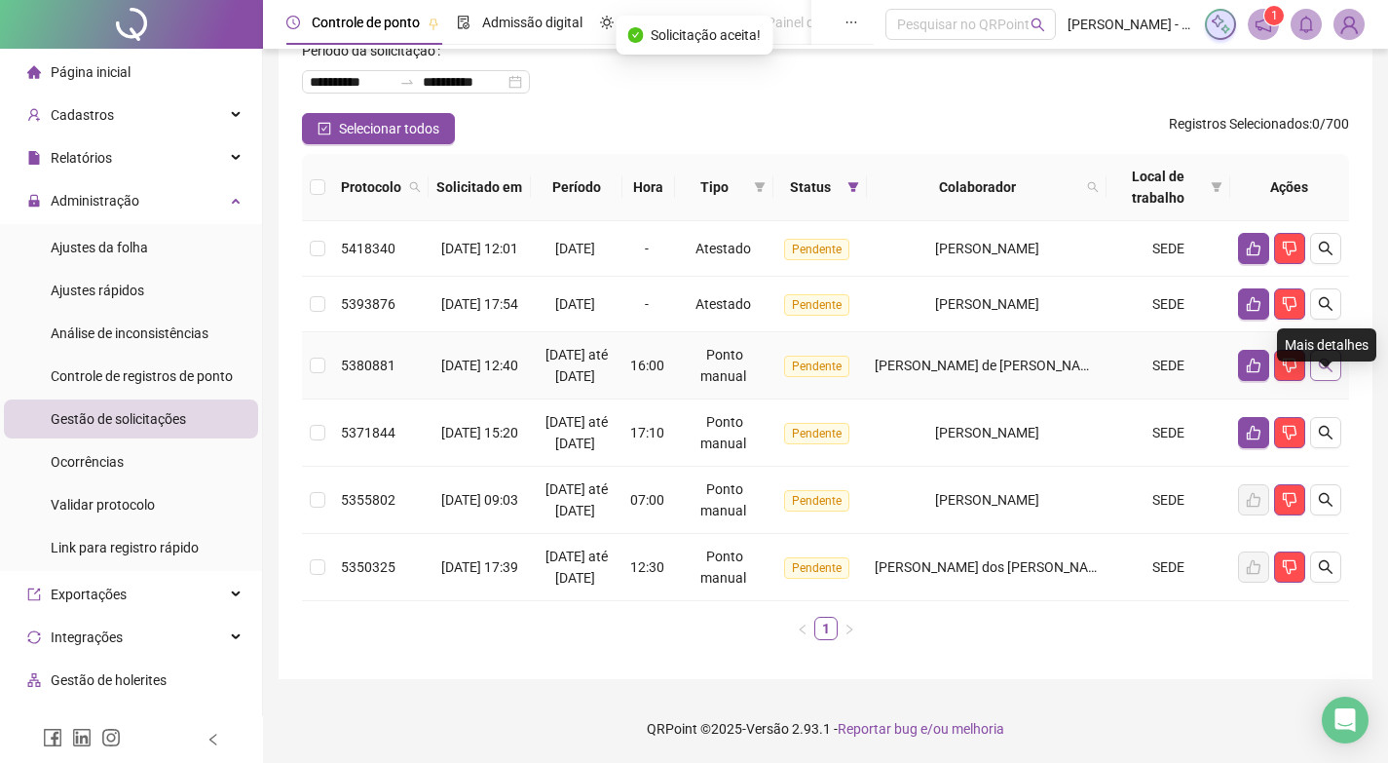
click at [1332, 376] on button "button" at bounding box center [1325, 365] width 31 height 31
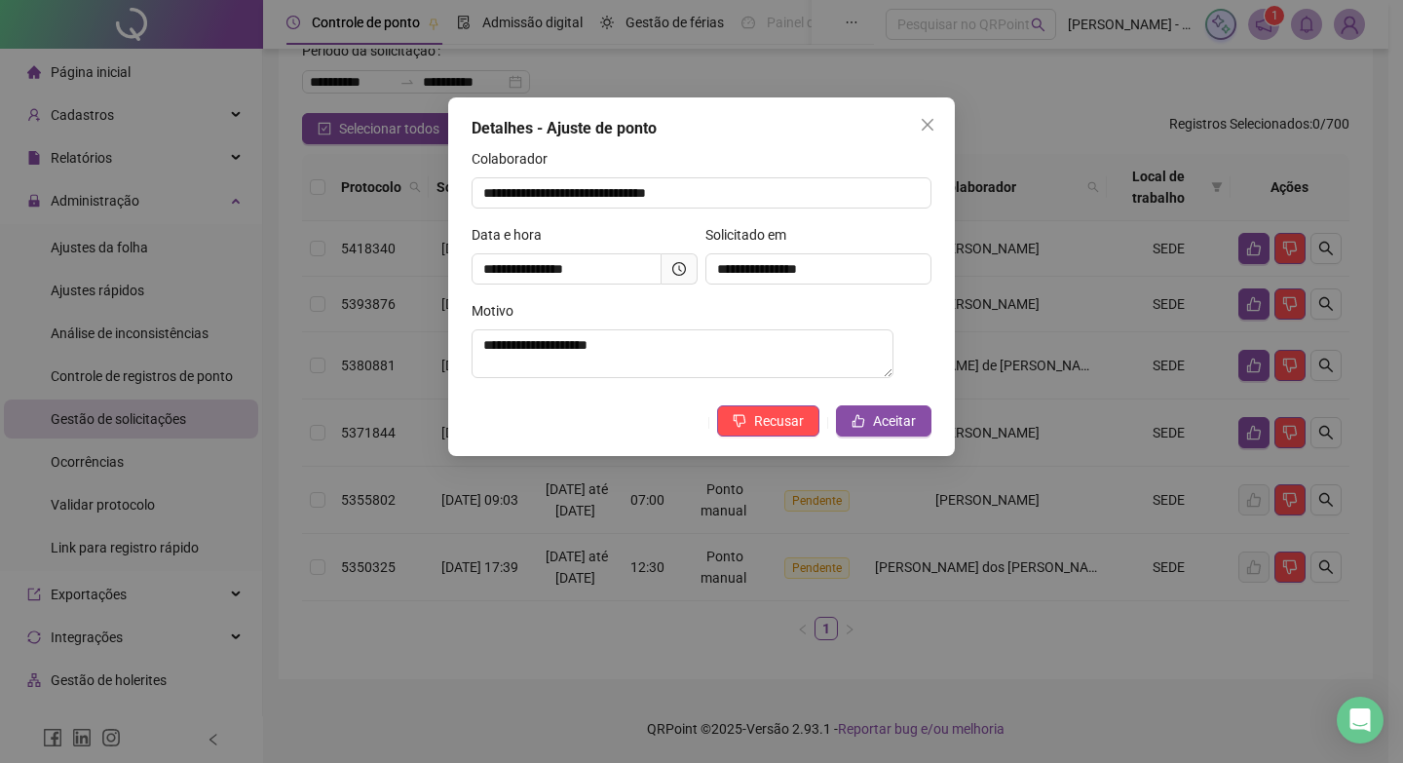
click at [681, 271] on icon "clock-circle" at bounding box center [680, 268] width 3 height 6
click at [596, 343] on textarea "**********" at bounding box center [683, 353] width 422 height 49
click at [787, 424] on span "Recusar" at bounding box center [779, 420] width 50 height 21
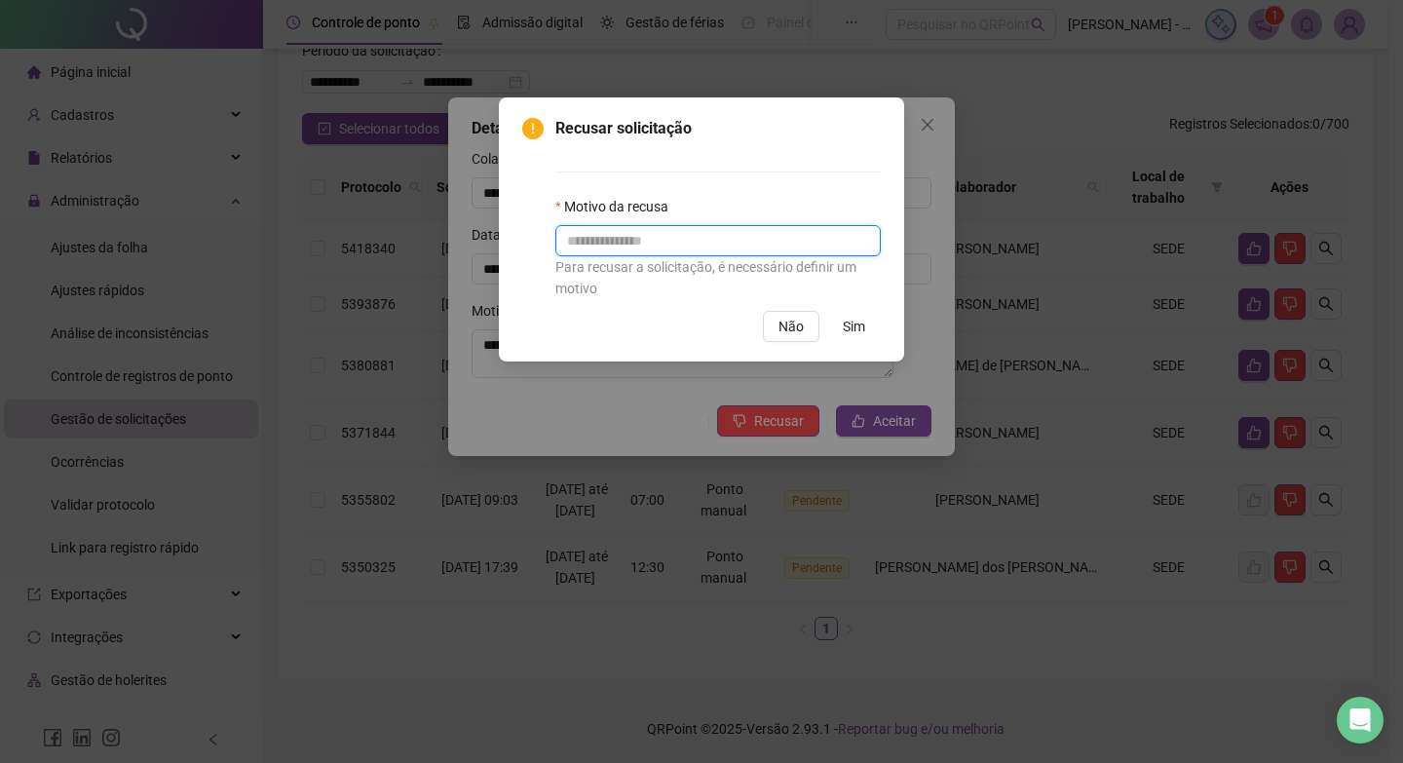
click at [813, 234] on input "text" at bounding box center [717, 240] width 325 height 31
paste input "**********"
type input "**********"
click at [850, 325] on span "Sim" at bounding box center [854, 326] width 22 height 21
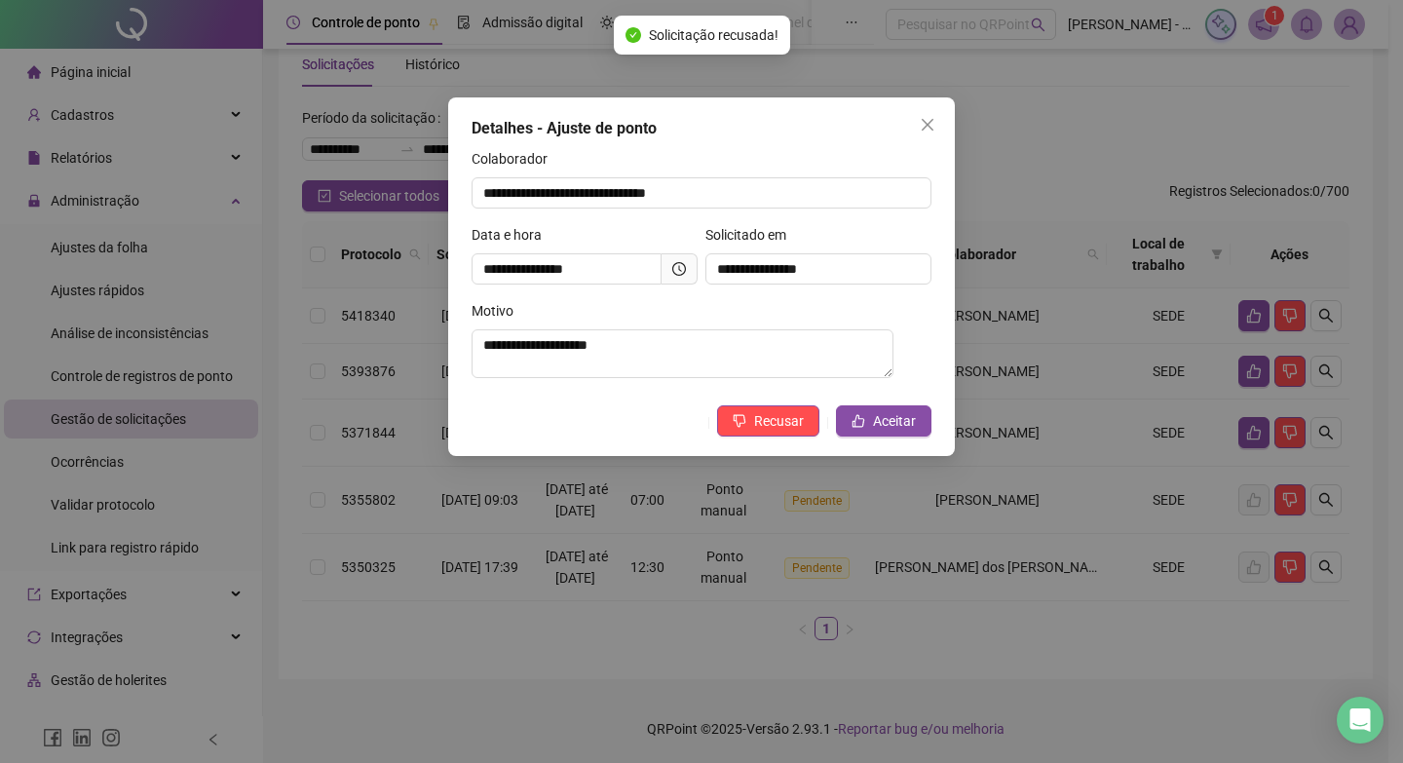
scroll to position [69, 0]
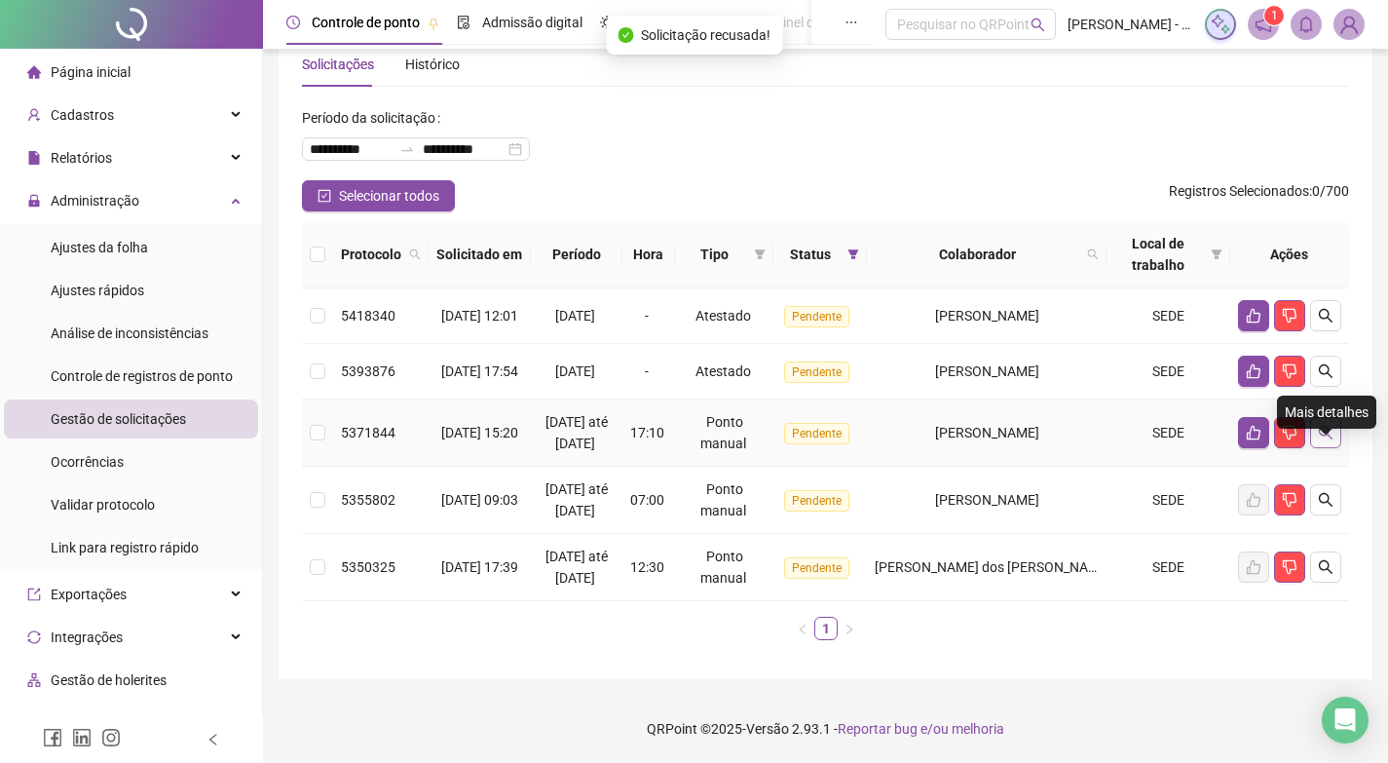
click at [1337, 427] on button "button" at bounding box center [1325, 432] width 31 height 31
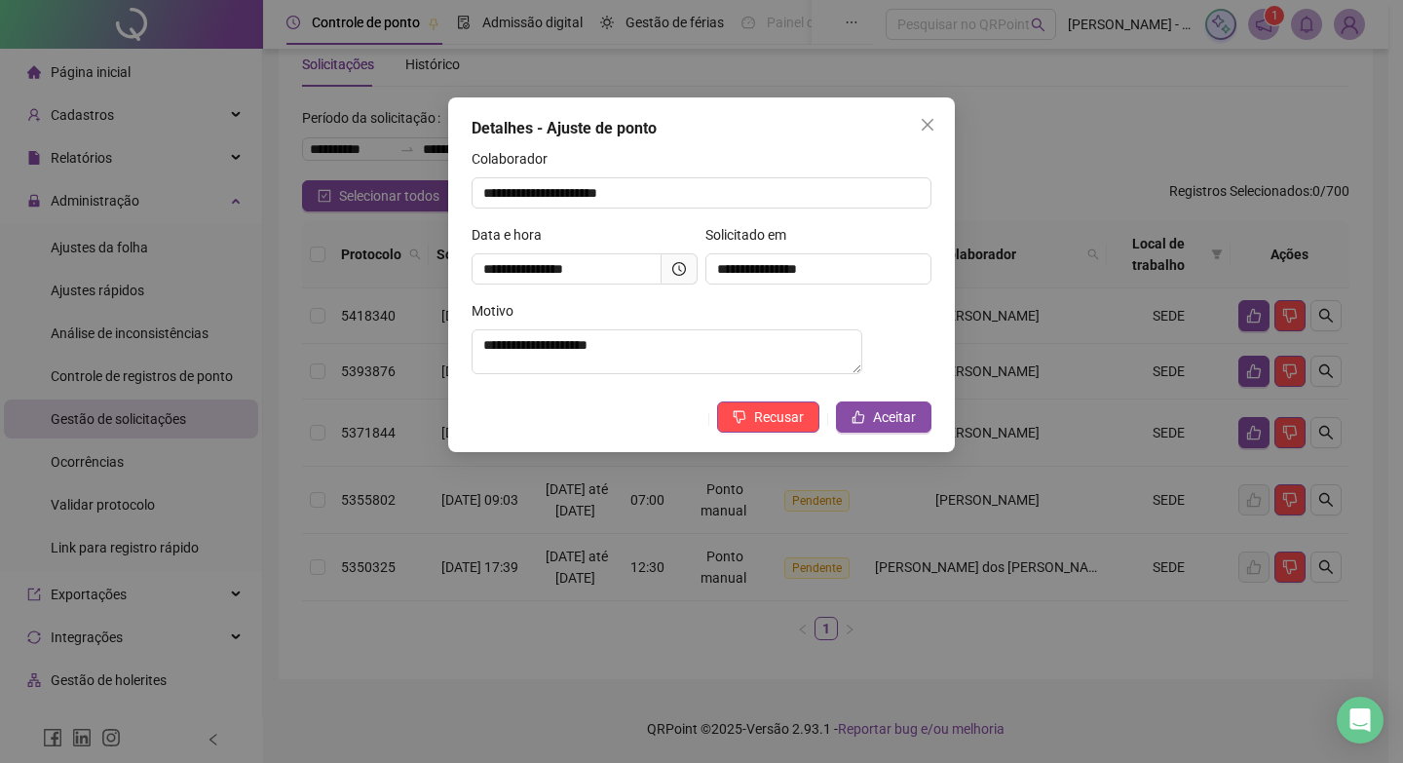
click at [676, 264] on icon "clock-circle" at bounding box center [679, 269] width 14 height 14
click at [756, 416] on button "Recusar" at bounding box center [768, 416] width 102 height 31
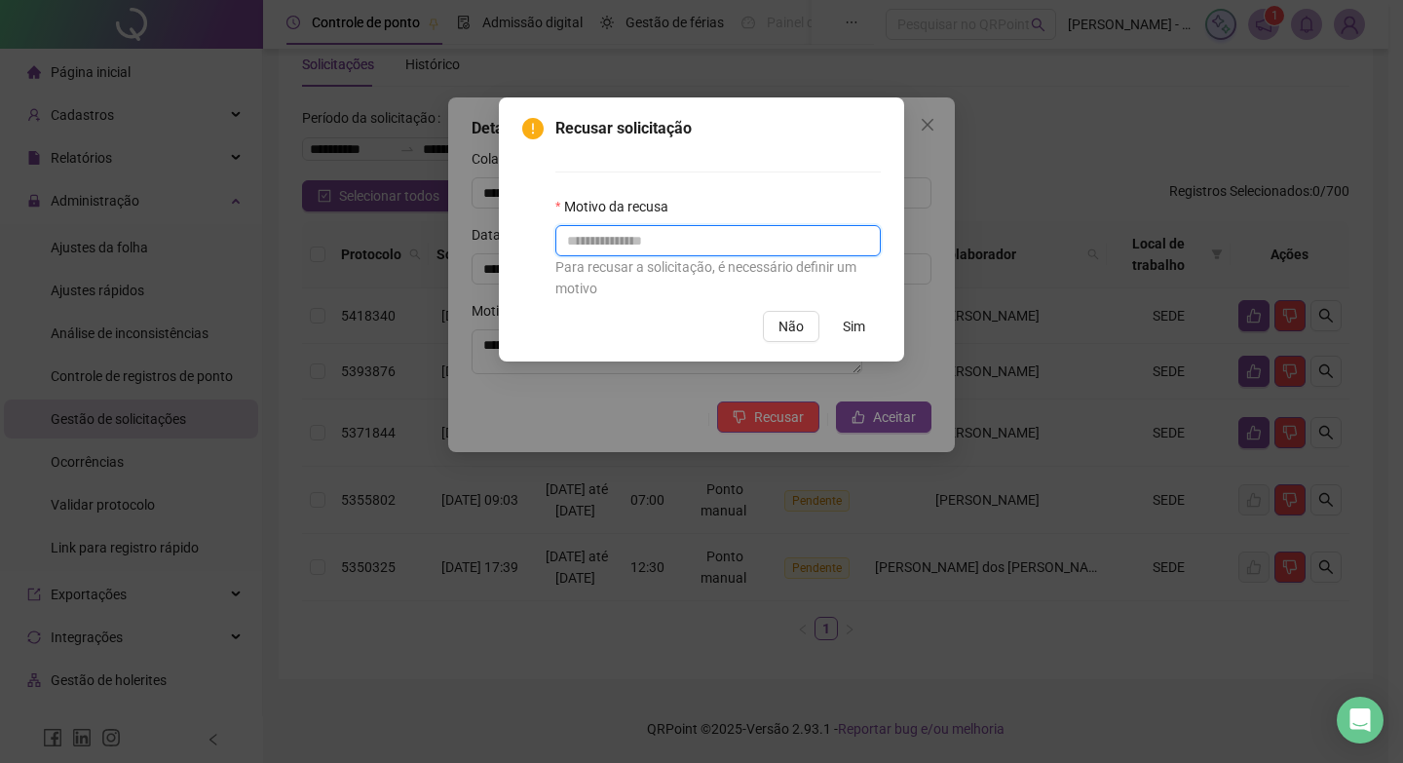
click at [762, 243] on input "text" at bounding box center [717, 240] width 325 height 31
type input "**********"
click at [850, 328] on span "Sim" at bounding box center [854, 326] width 22 height 21
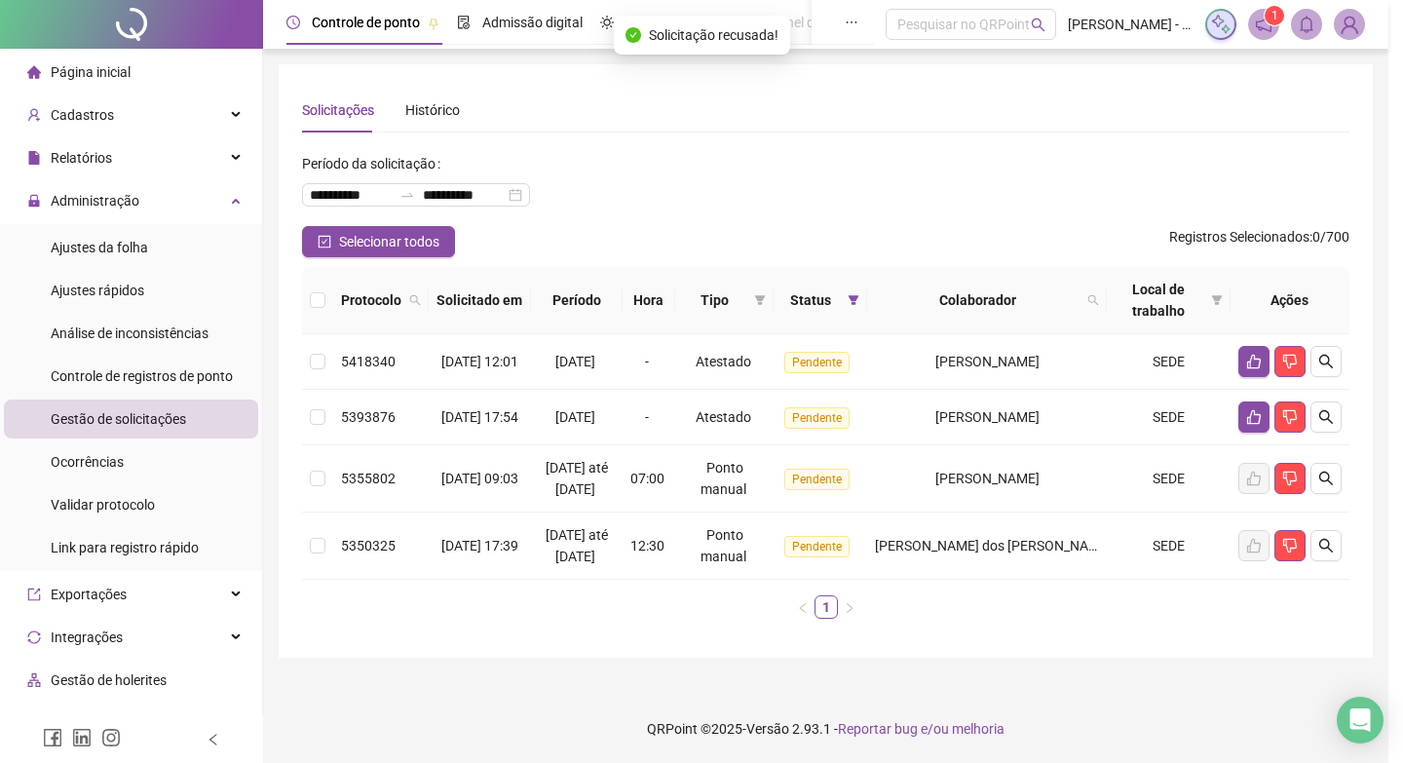
scroll to position [2, 0]
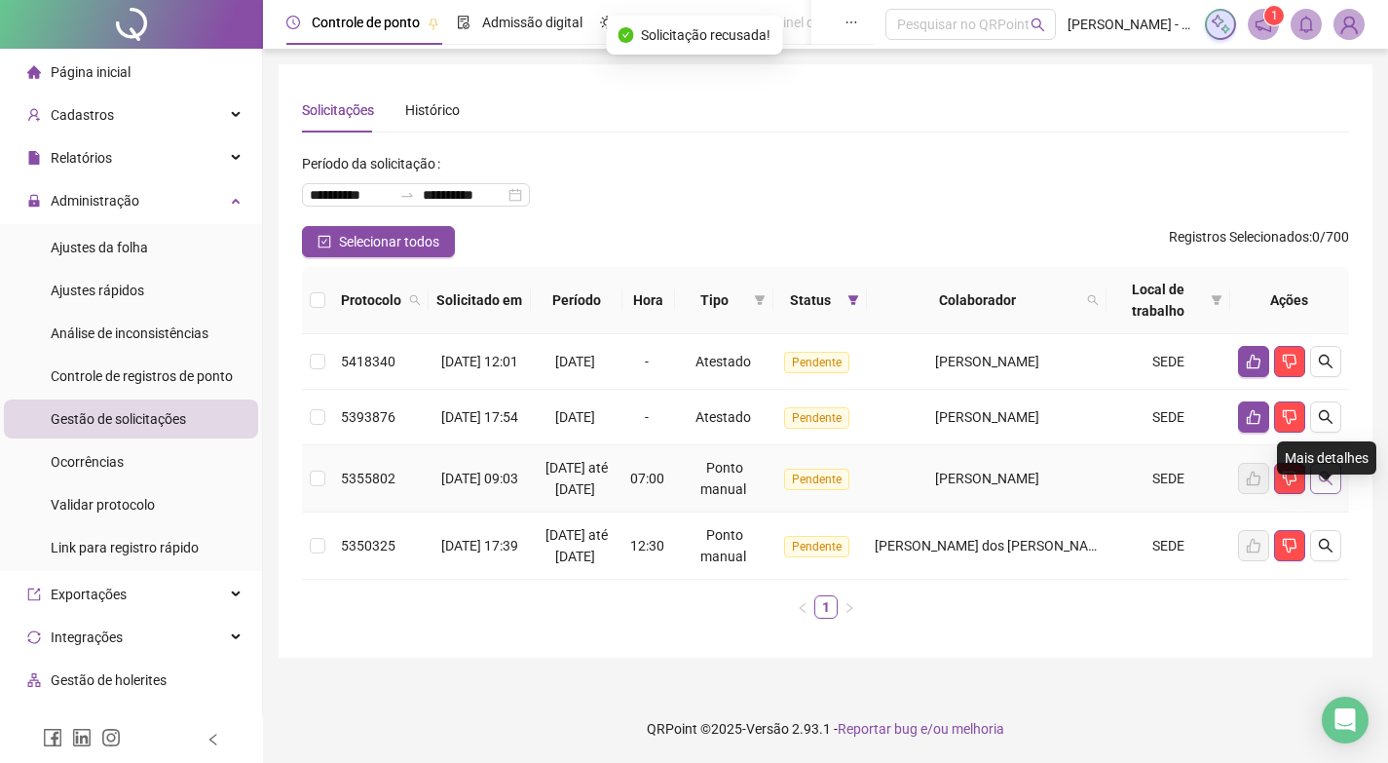
click at [1320, 485] on icon "search" at bounding box center [1326, 479] width 14 height 14
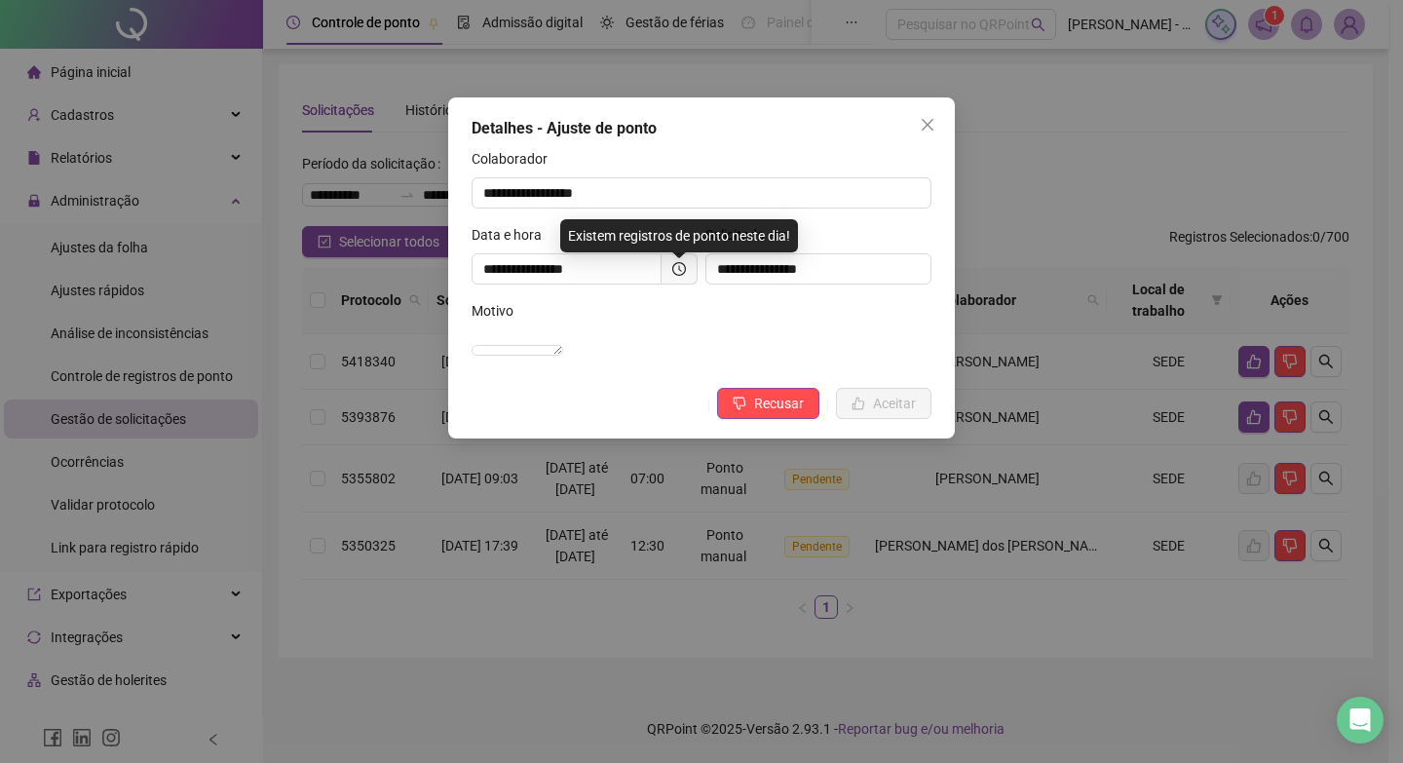
click at [693, 273] on span at bounding box center [680, 268] width 36 height 31
click at [677, 264] on icon "clock-circle" at bounding box center [679, 269] width 14 height 14
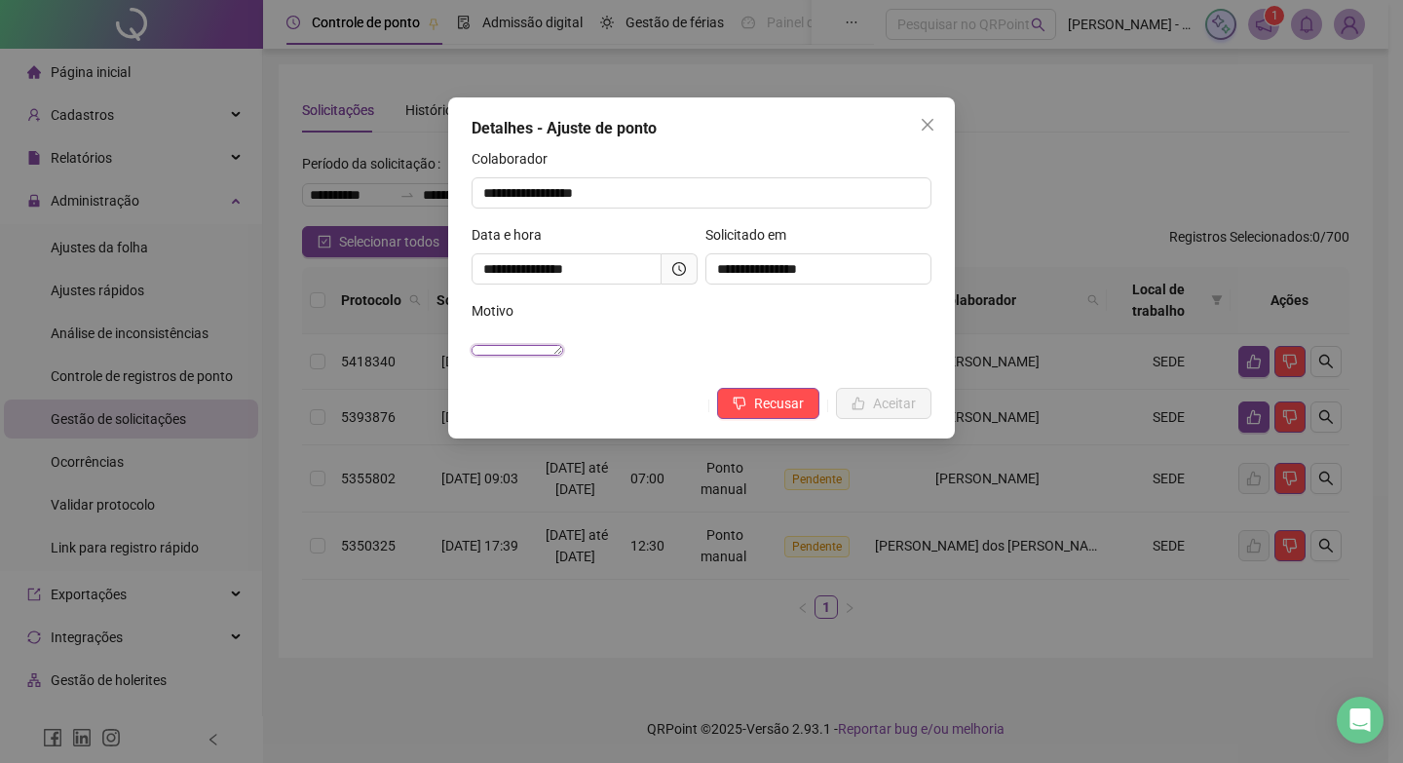
click at [563, 353] on textarea "**********" at bounding box center [518, 350] width 92 height 11
click at [785, 414] on span "Recusar" at bounding box center [779, 403] width 50 height 21
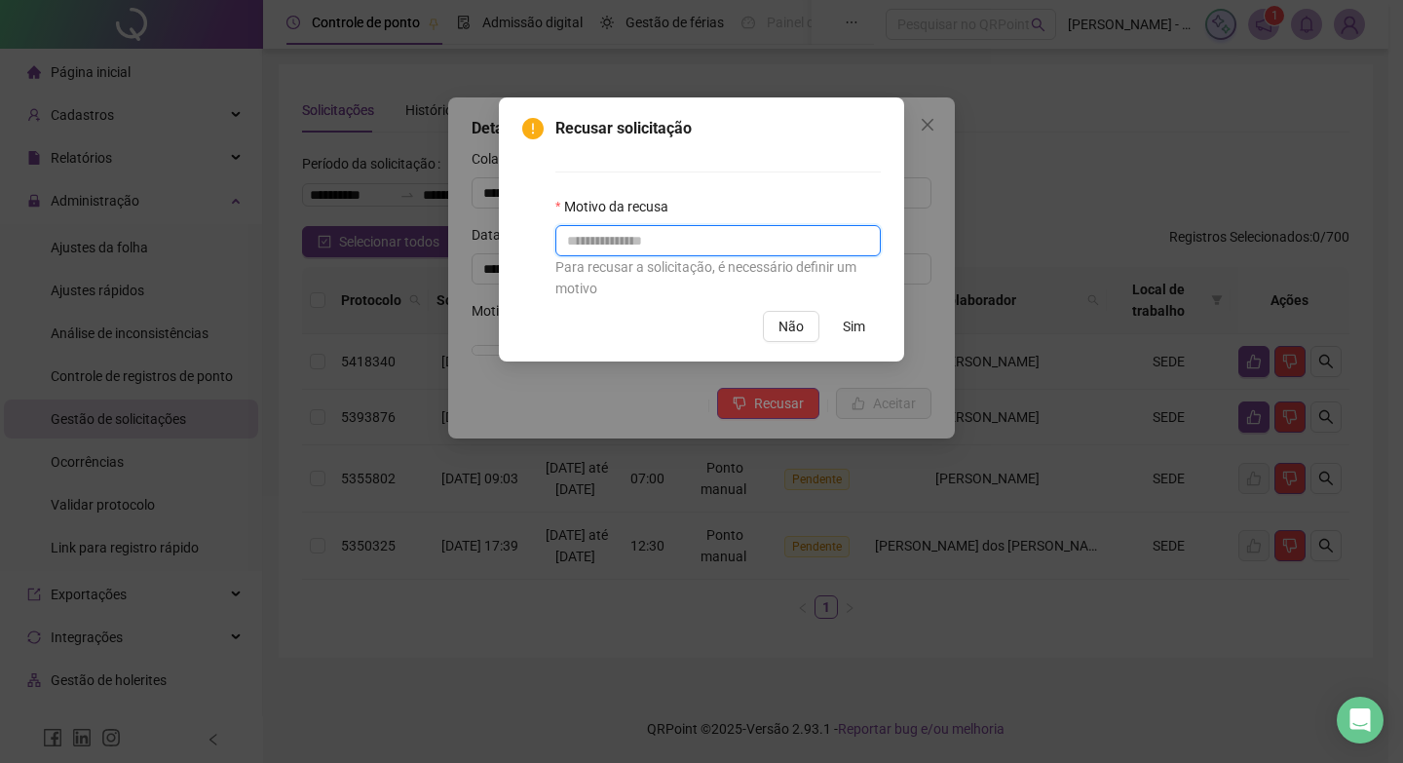
click at [741, 248] on input "text" at bounding box center [717, 240] width 325 height 31
paste input "**********"
type input "**********"
click at [860, 328] on span "Sim" at bounding box center [854, 326] width 22 height 21
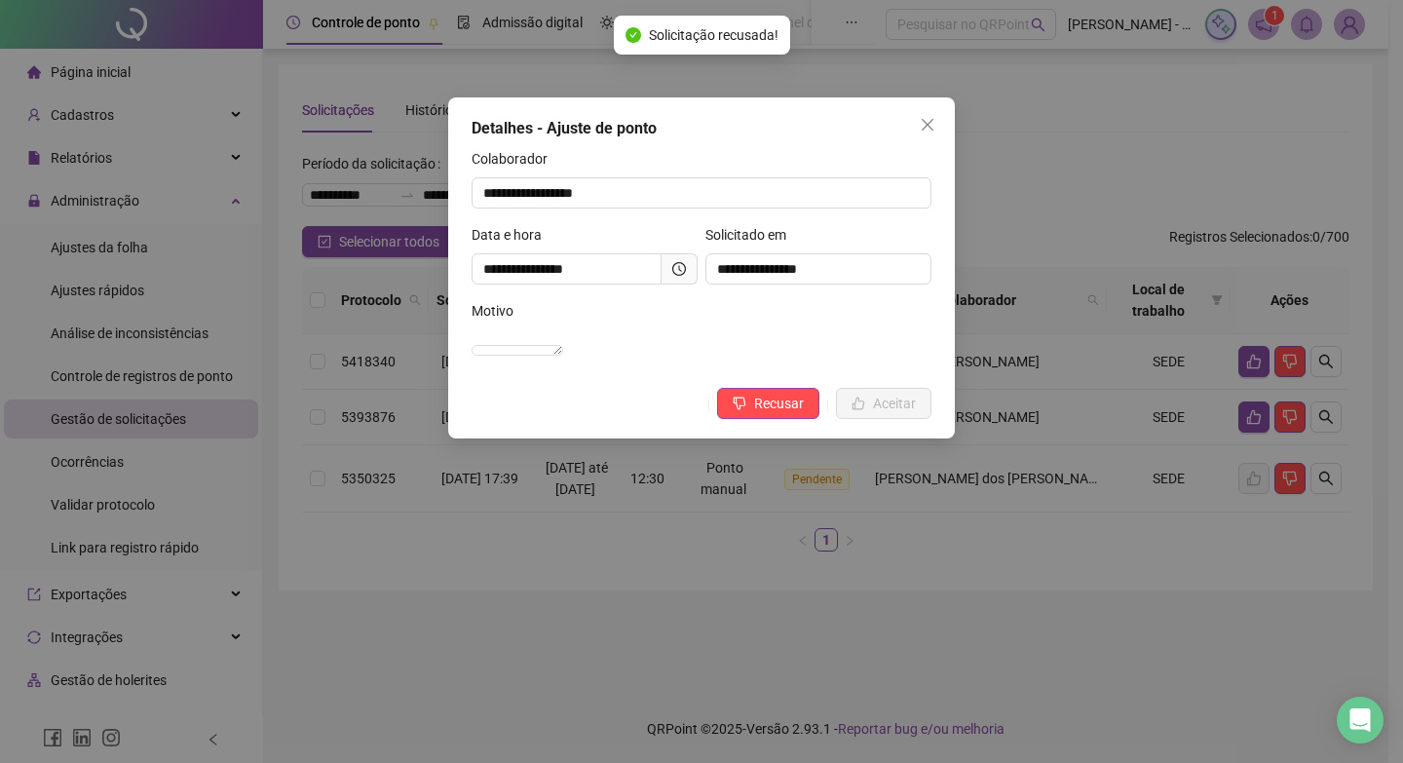
scroll to position [0, 0]
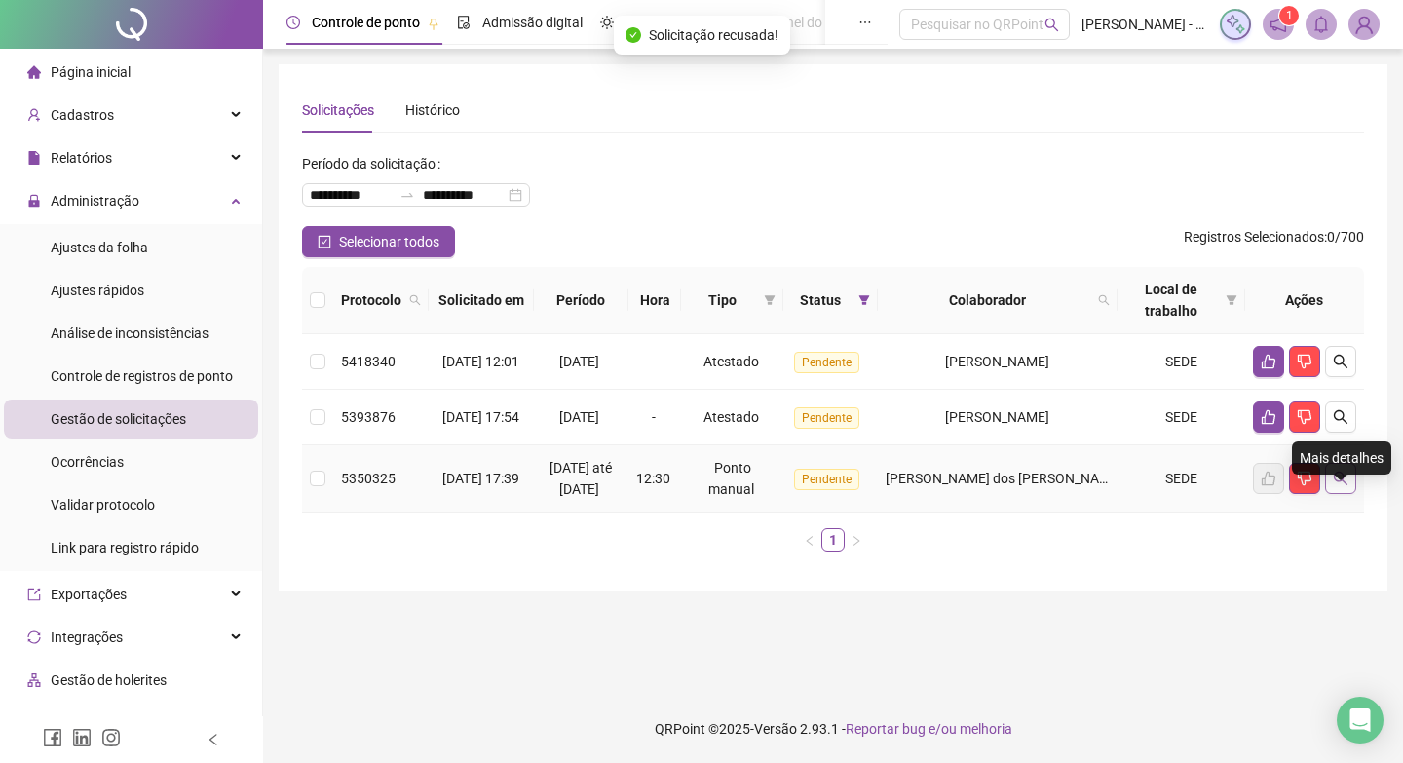
click at [1336, 486] on icon "search" at bounding box center [1341, 479] width 16 height 16
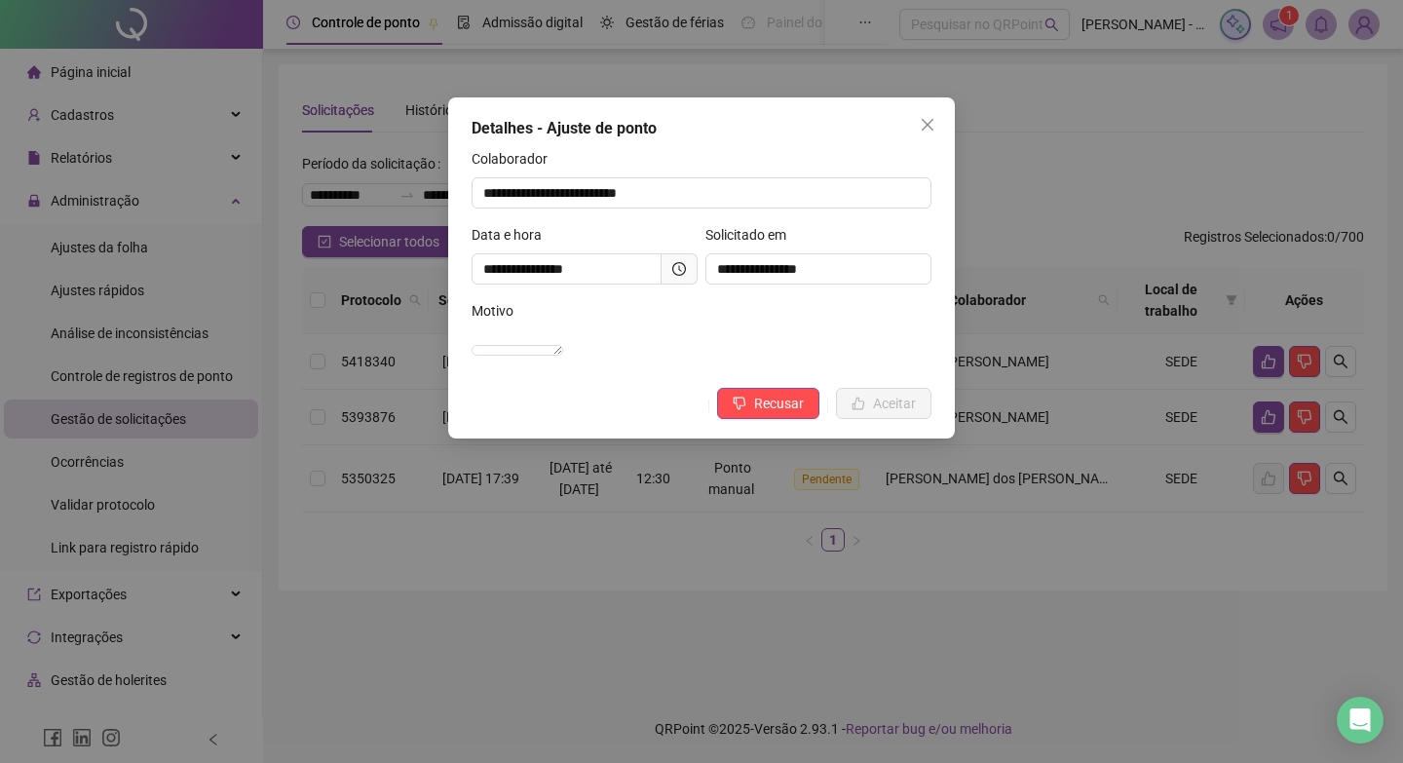
click at [681, 268] on icon "clock-circle" at bounding box center [679, 269] width 14 height 14
click at [932, 118] on icon "close" at bounding box center [928, 125] width 16 height 16
